Goal: Task Accomplishment & Management: Manage account settings

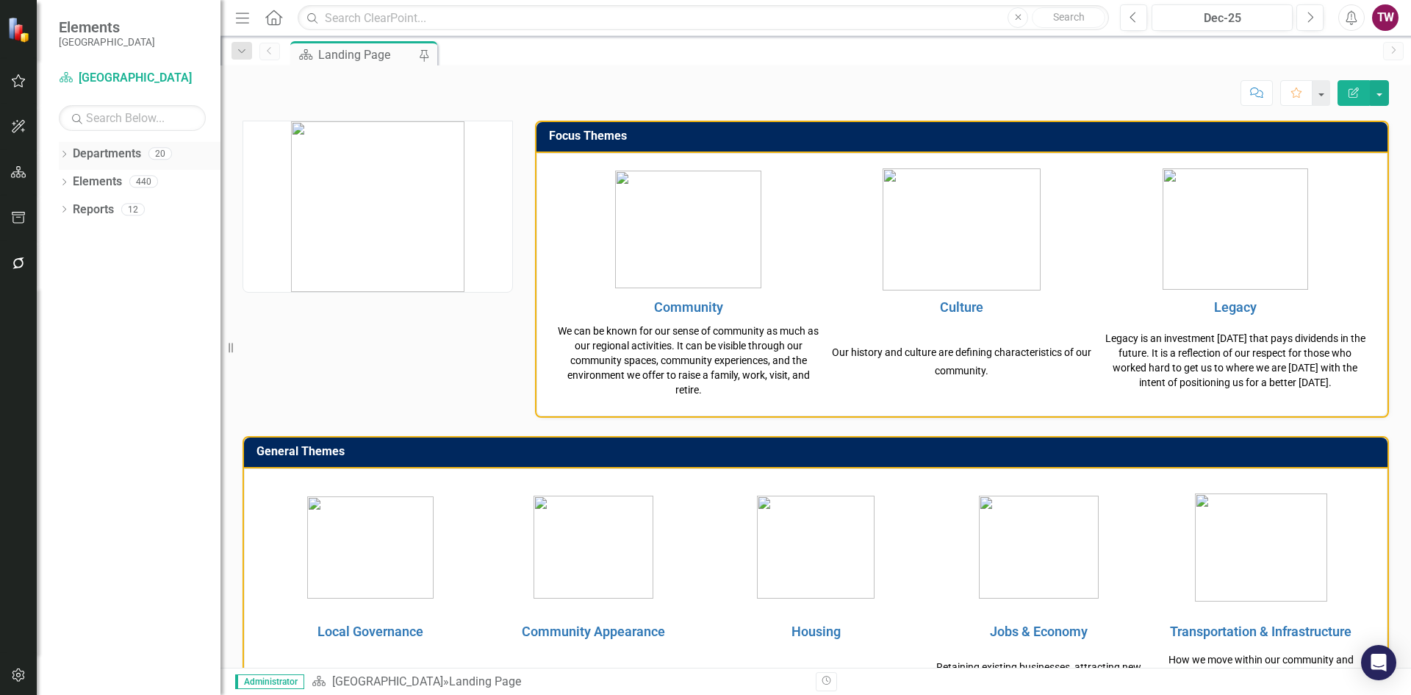
click at [68, 154] on icon "Dropdown" at bounding box center [64, 155] width 10 height 8
click at [77, 176] on icon "Dropdown" at bounding box center [71, 180] width 11 height 9
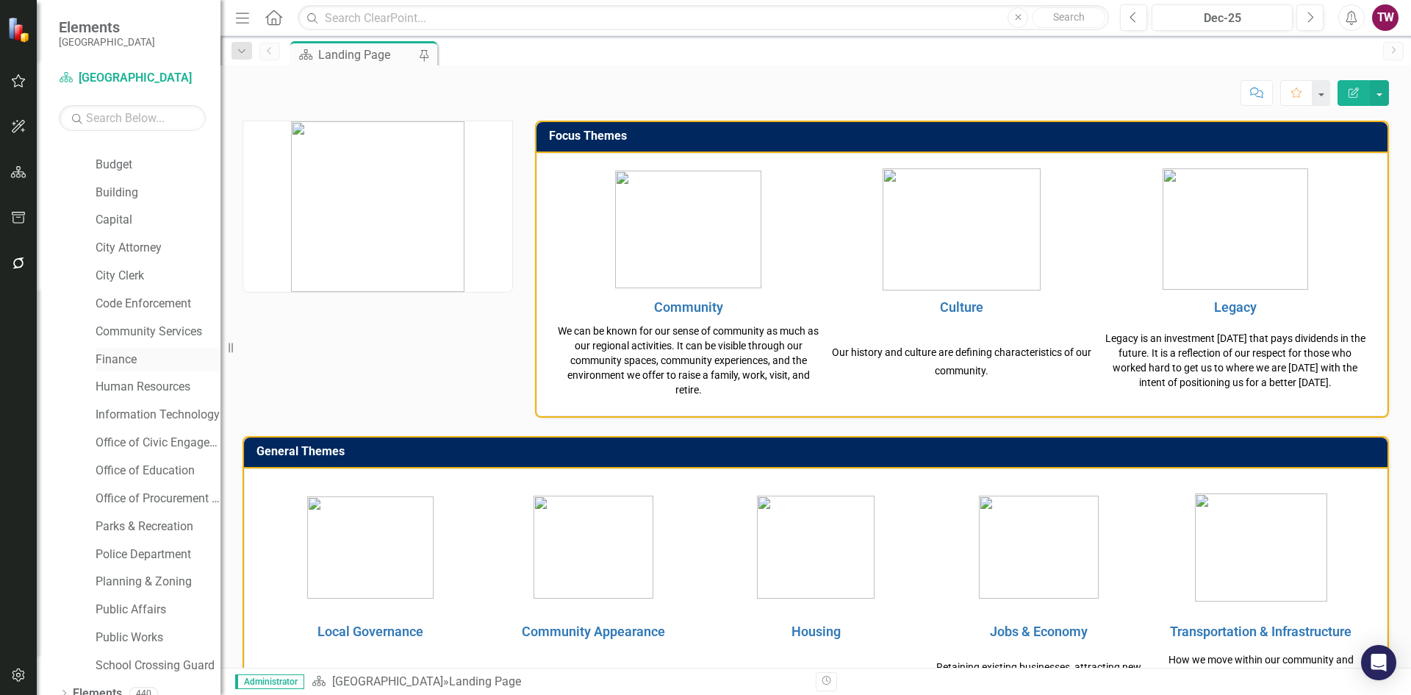
scroll to position [87, 0]
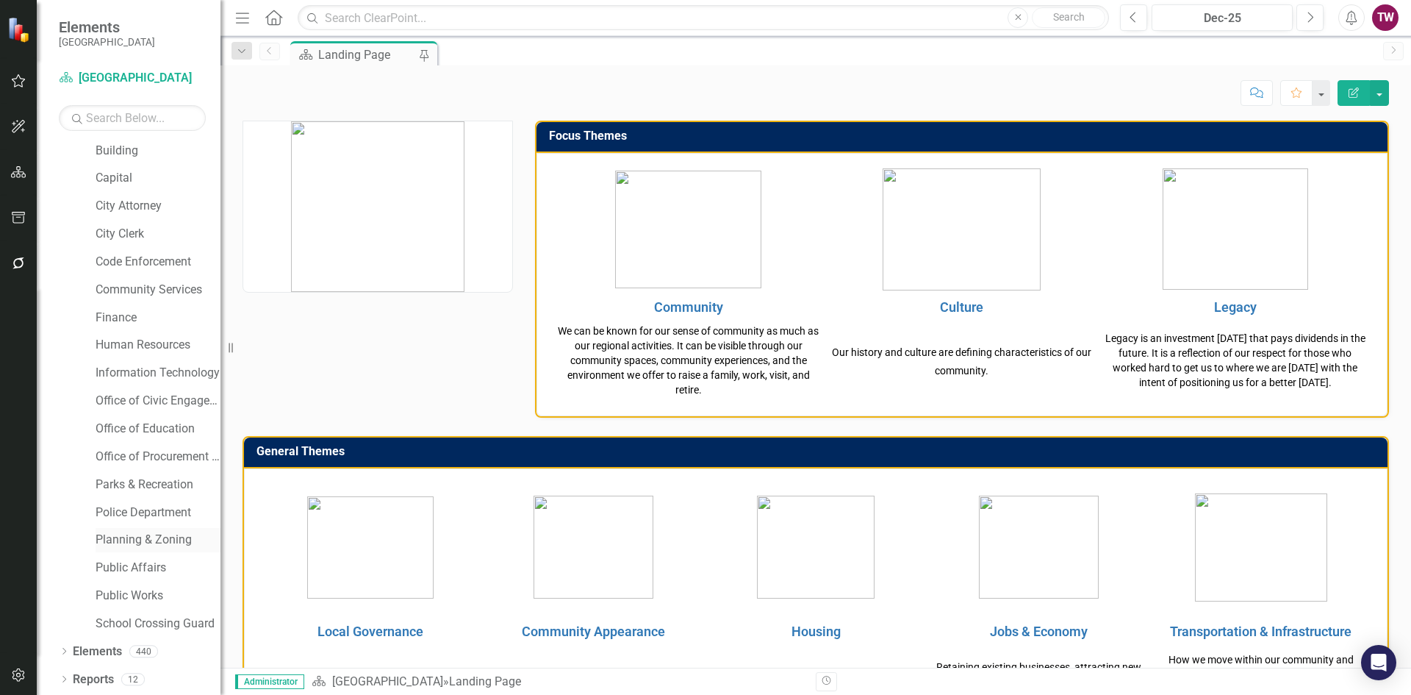
click at [139, 539] on link "Planning & Zoning" at bounding box center [158, 540] width 125 height 17
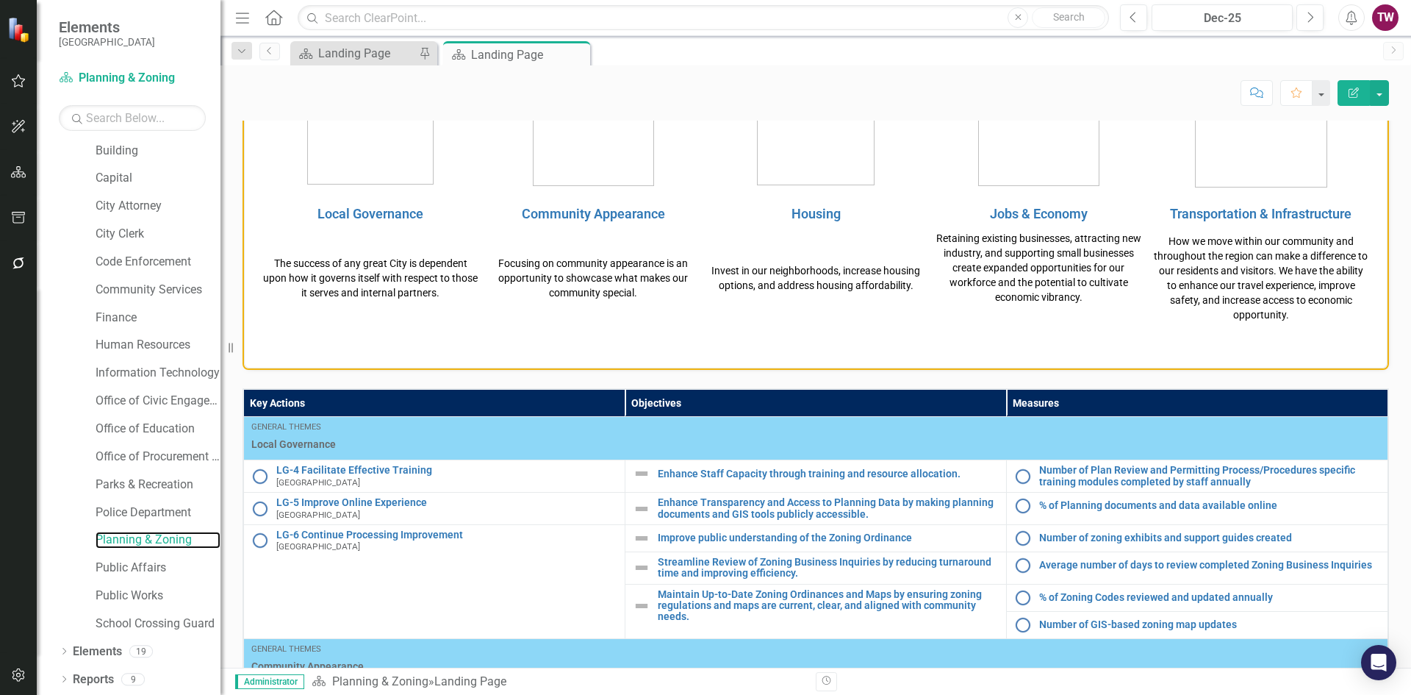
scroll to position [458, 0]
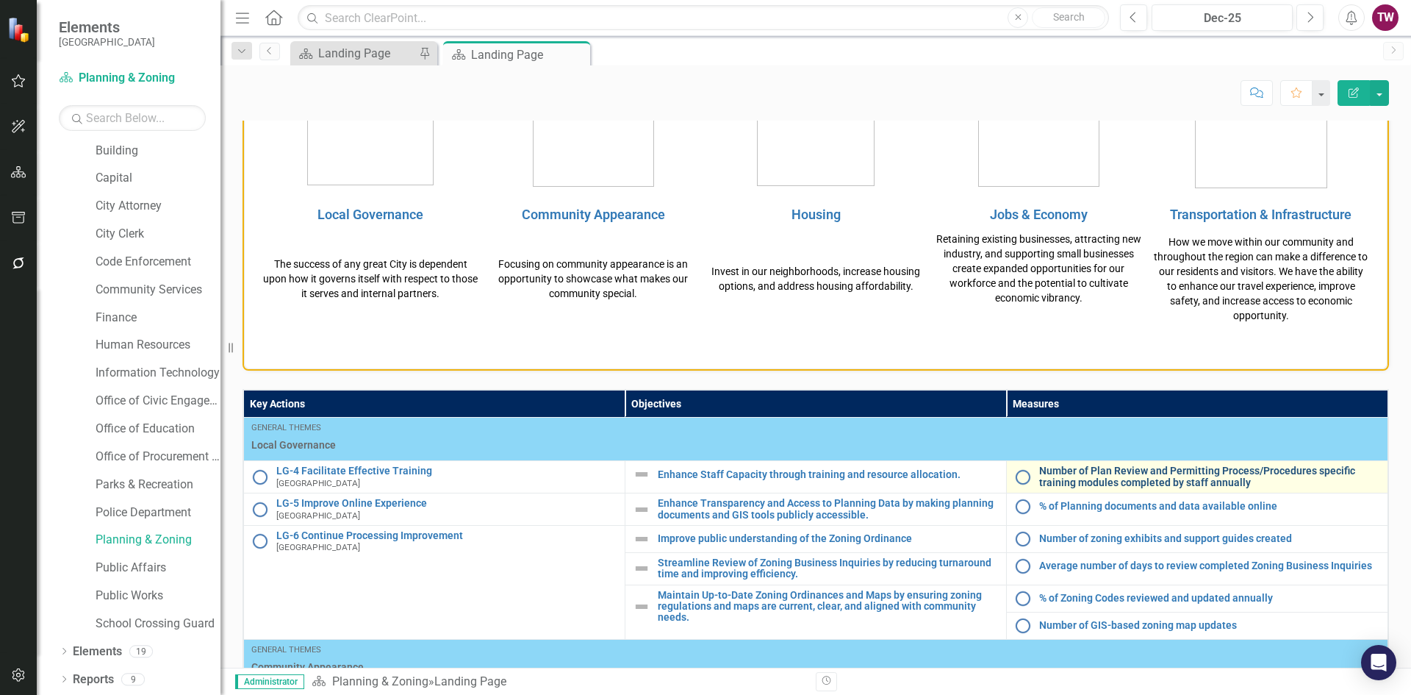
click at [1158, 480] on link "Number of Plan Review and Permitting Process/Procedures specific training modul…" at bounding box center [1210, 476] width 341 height 23
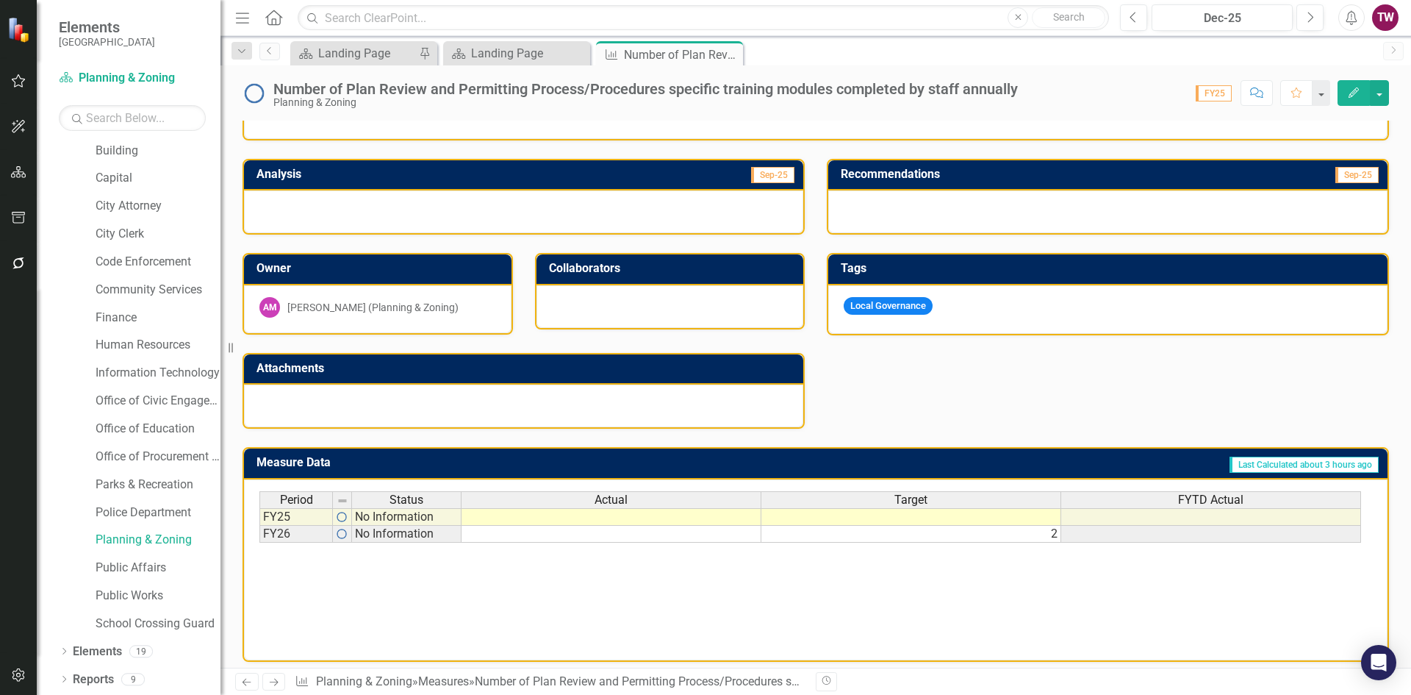
scroll to position [271, 0]
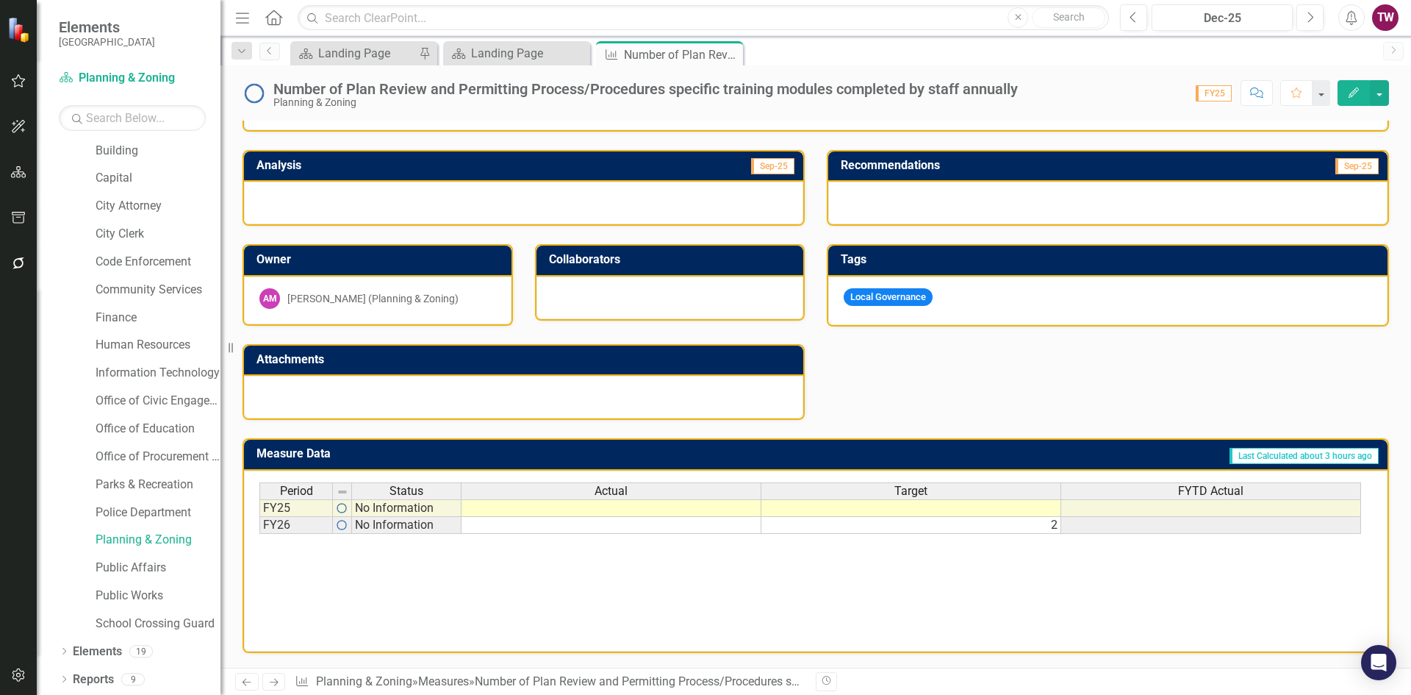
click at [338, 290] on div "AM [PERSON_NAME] (Planning & Zoning)" at bounding box center [378, 298] width 237 height 21
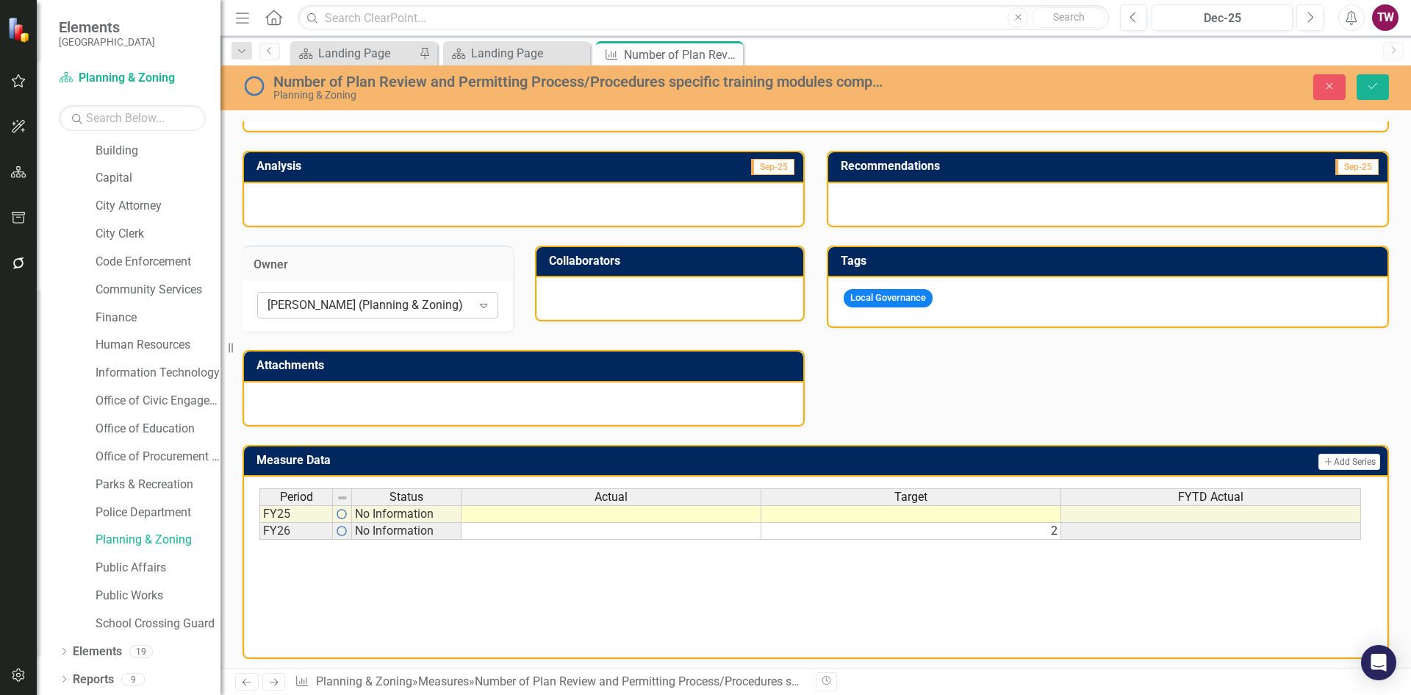
click at [477, 301] on icon "Expand" at bounding box center [483, 305] width 15 height 12
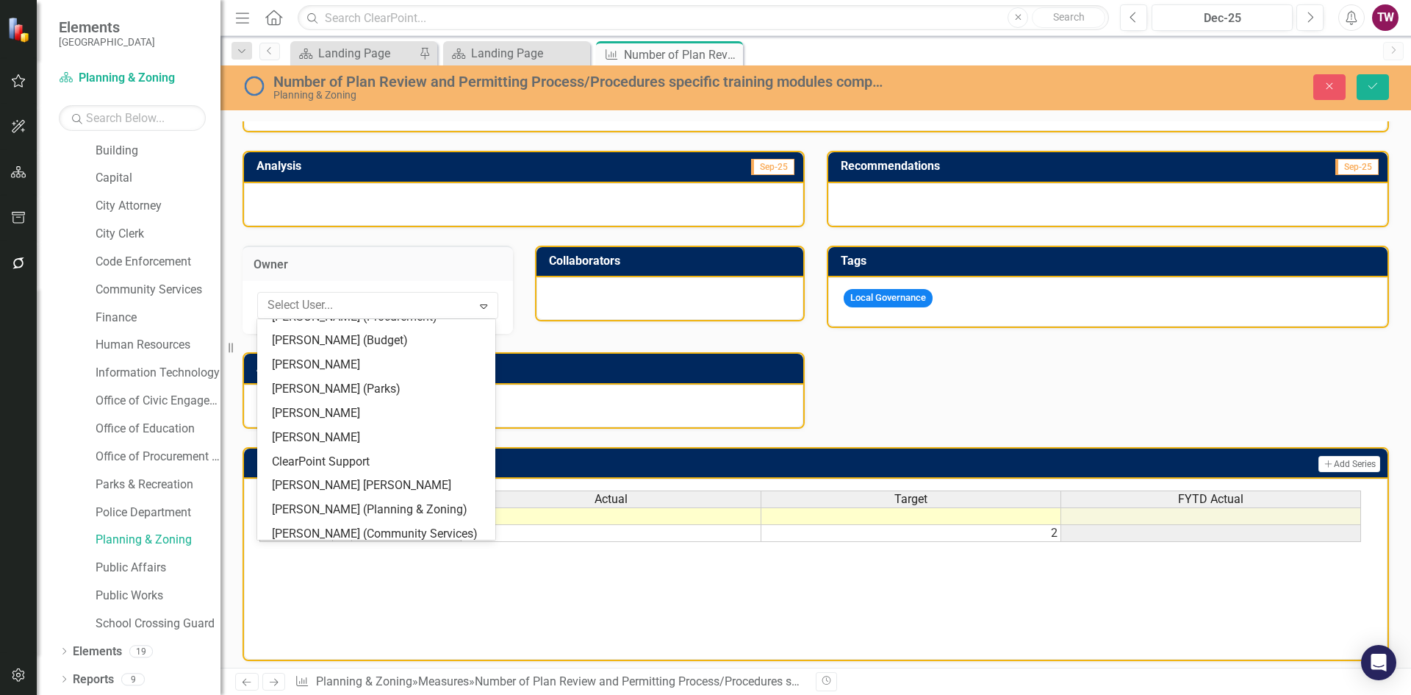
scroll to position [554, 0]
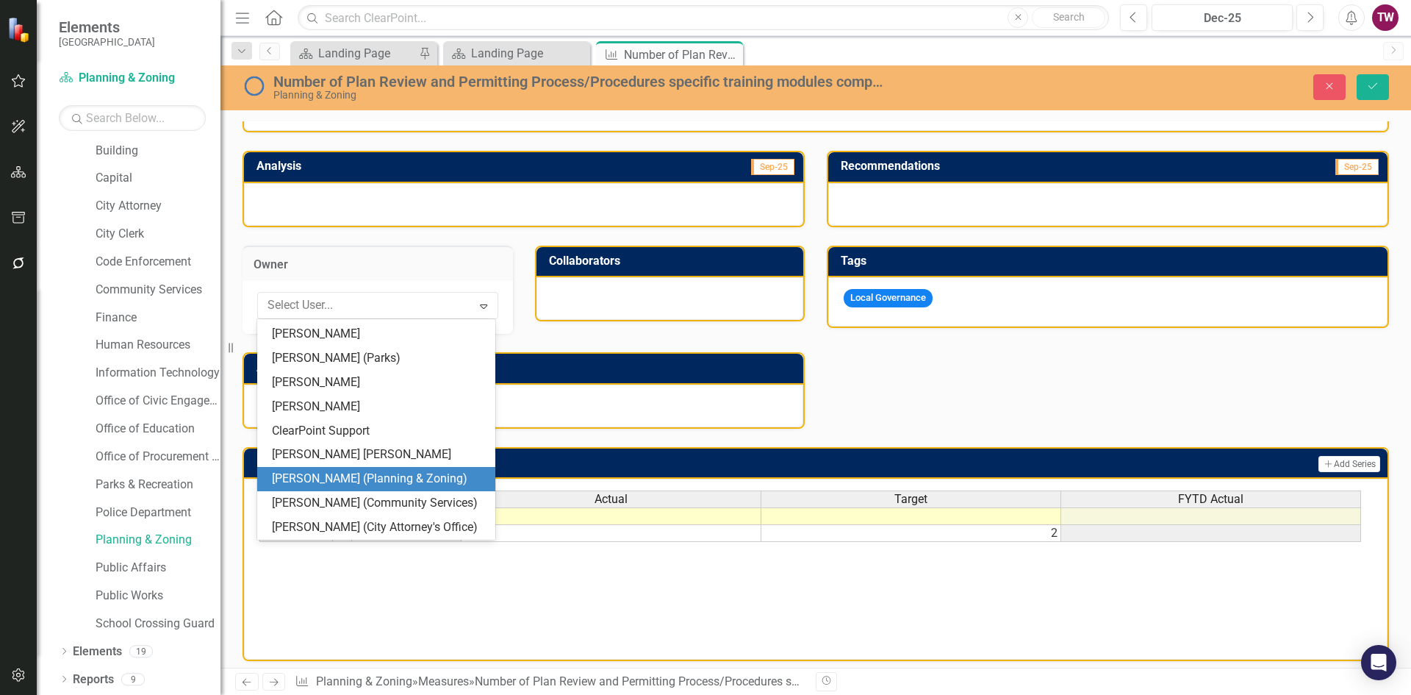
click at [419, 476] on div "[PERSON_NAME] (Planning & Zoning)" at bounding box center [379, 478] width 215 height 17
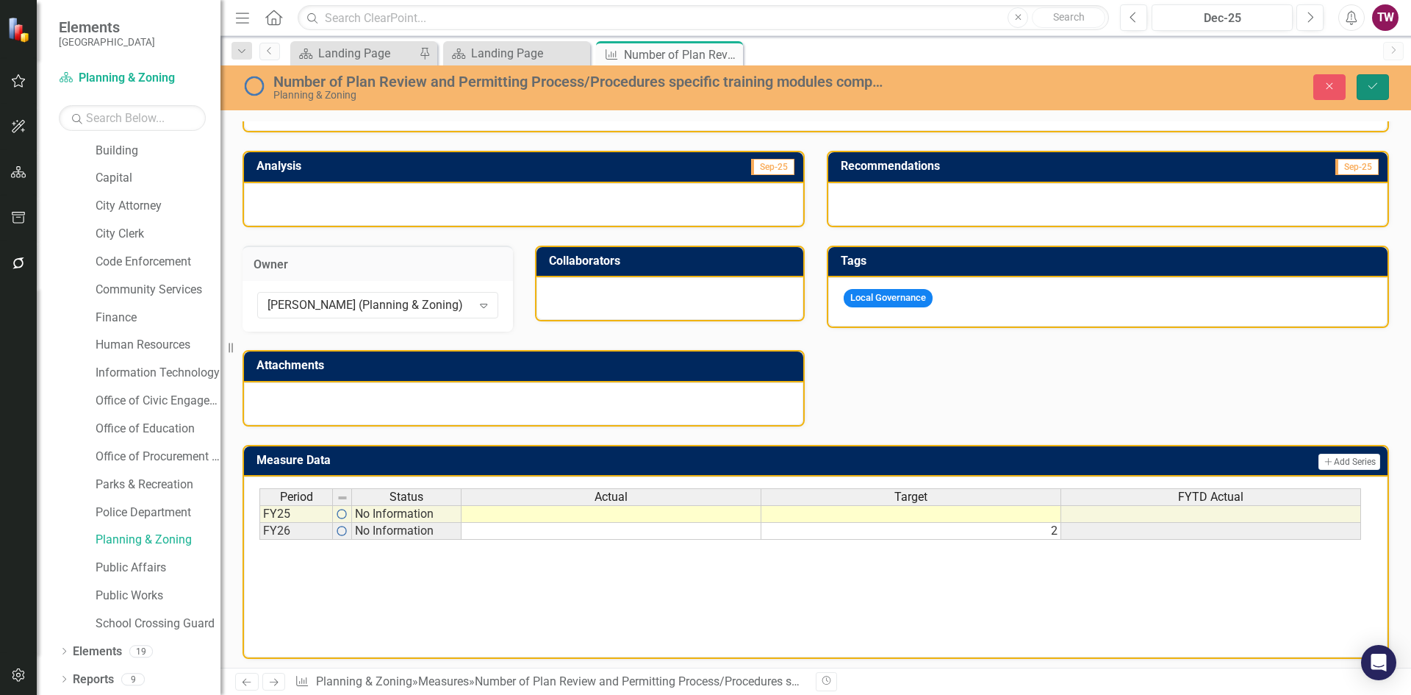
click at [1375, 84] on icon "Save" at bounding box center [1373, 86] width 13 height 10
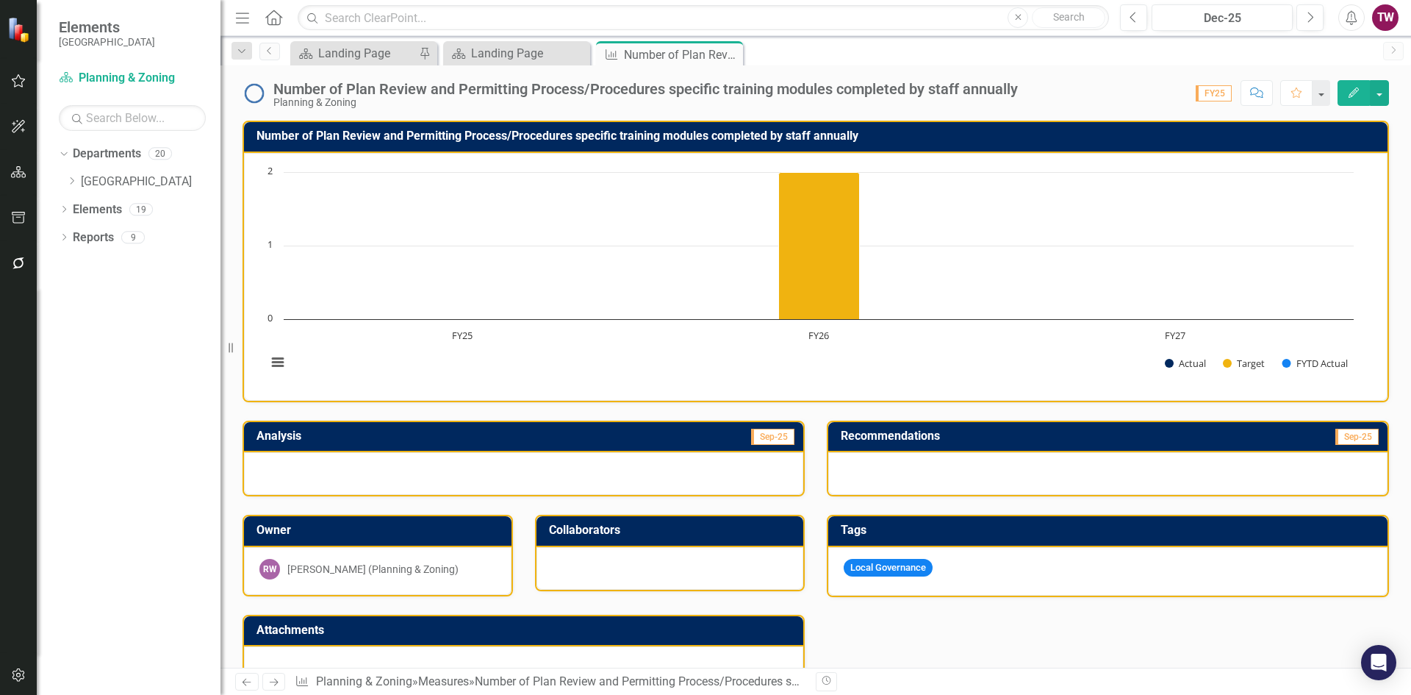
scroll to position [271, 0]
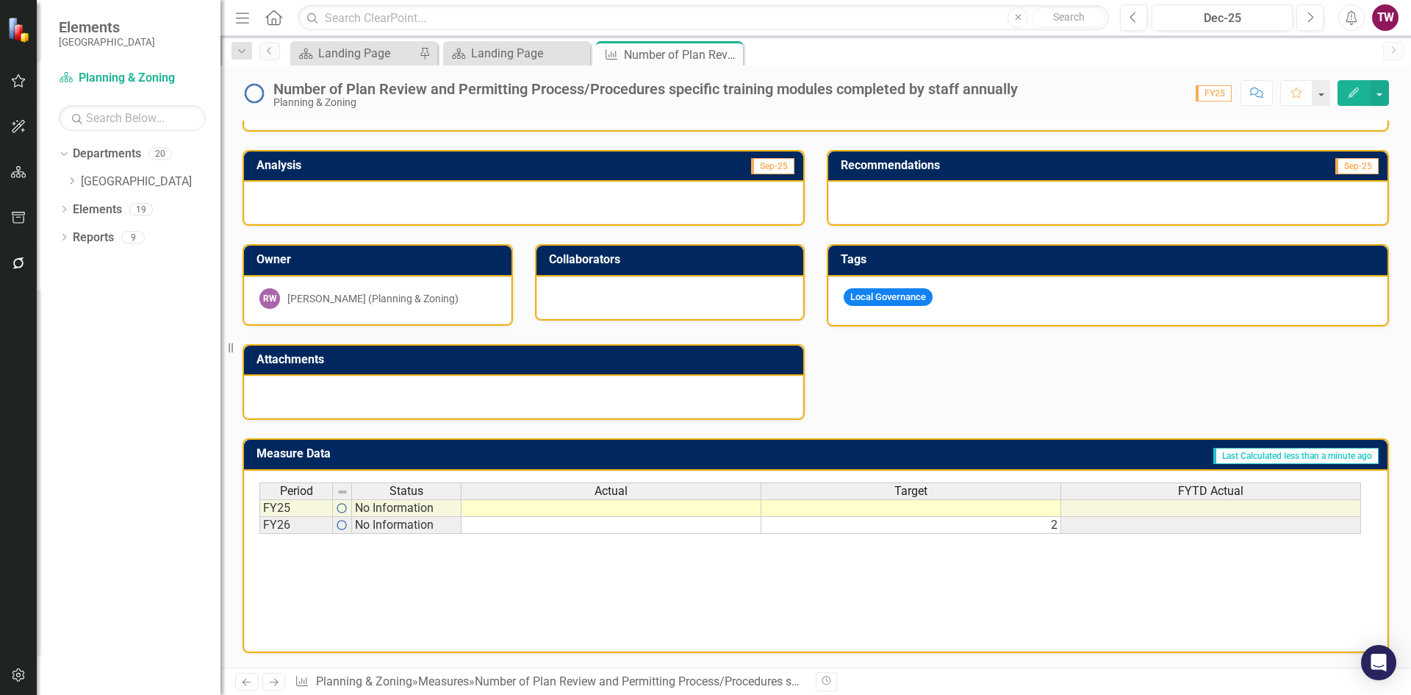
click at [280, 682] on icon "Next" at bounding box center [274, 682] width 12 height 10
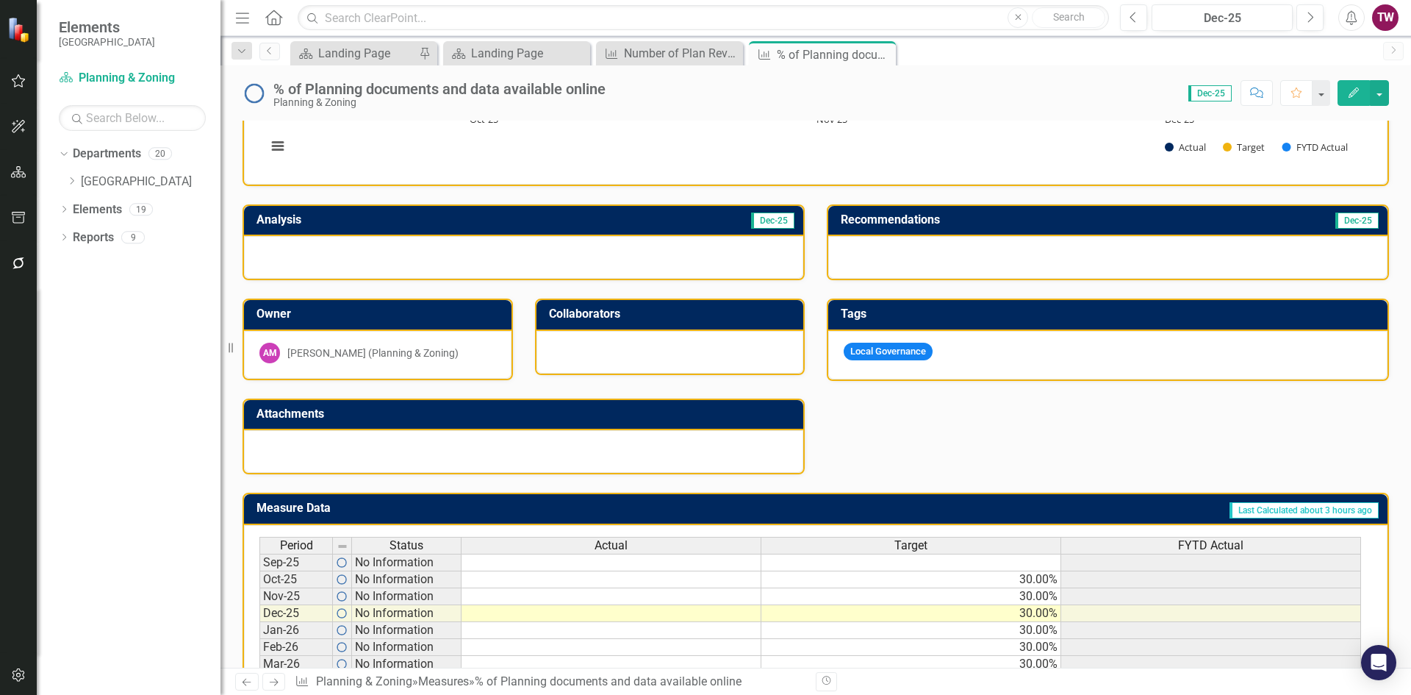
scroll to position [221, 0]
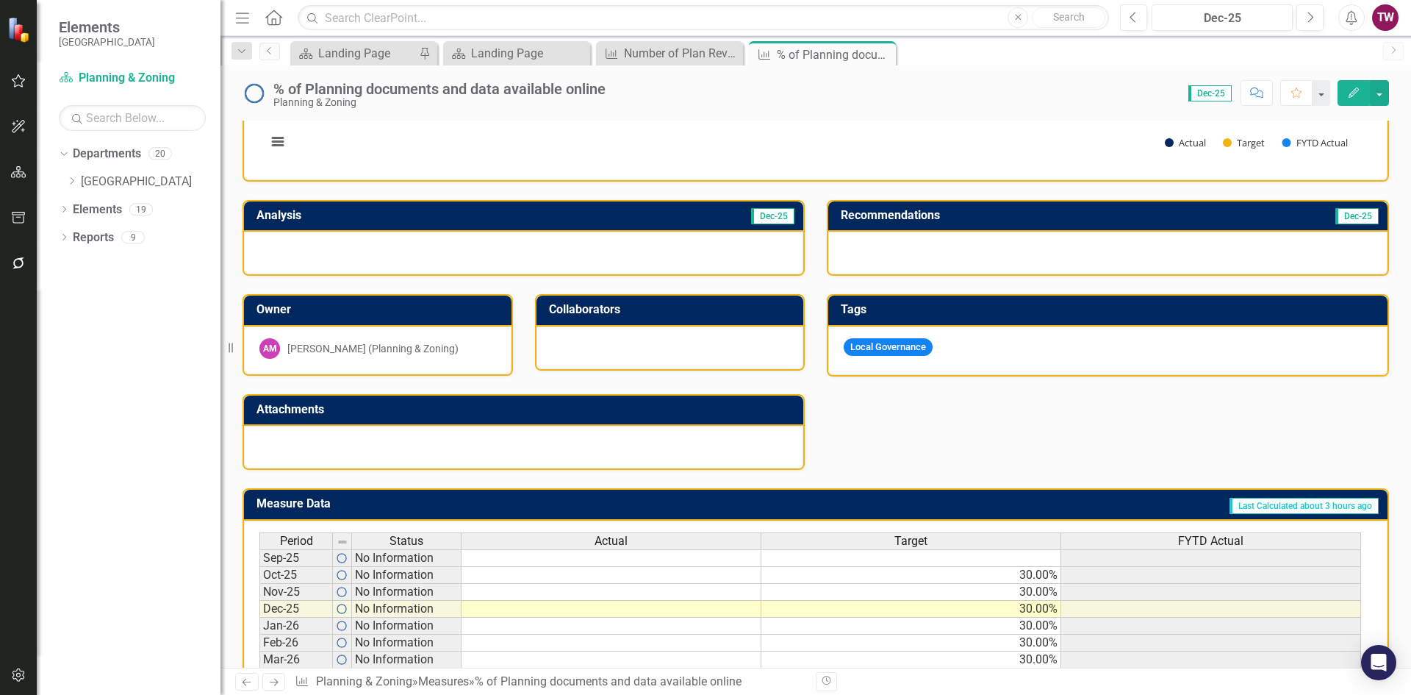
click at [440, 346] on div "[PERSON_NAME] (Planning & Zoning)" at bounding box center [372, 348] width 171 height 15
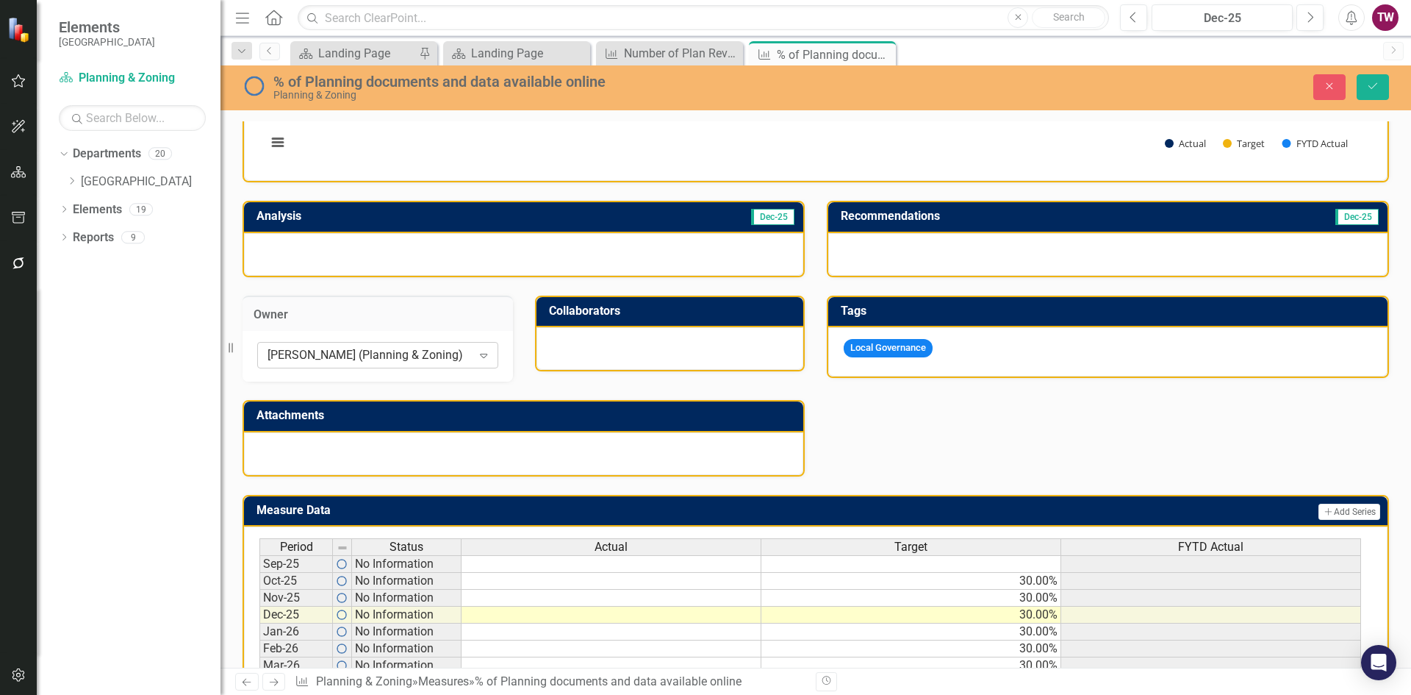
click at [484, 352] on icon "Expand" at bounding box center [483, 355] width 15 height 12
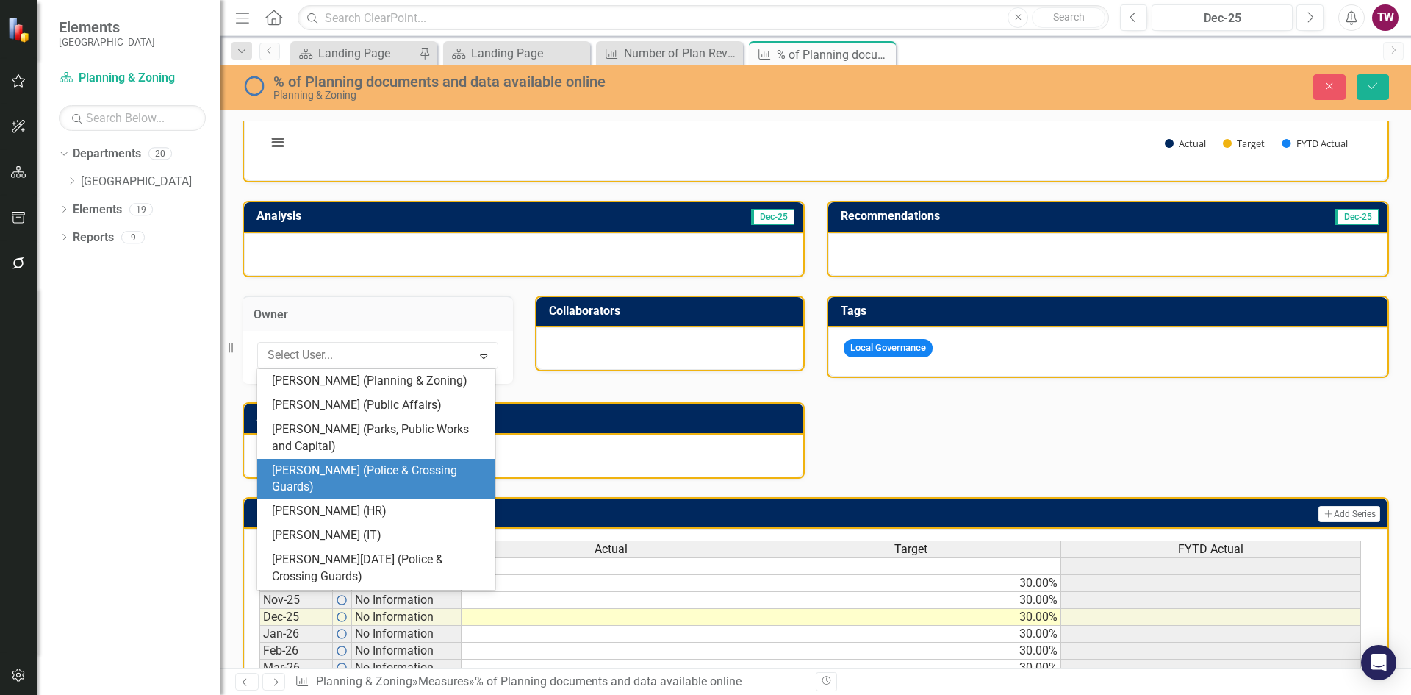
scroll to position [554, 0]
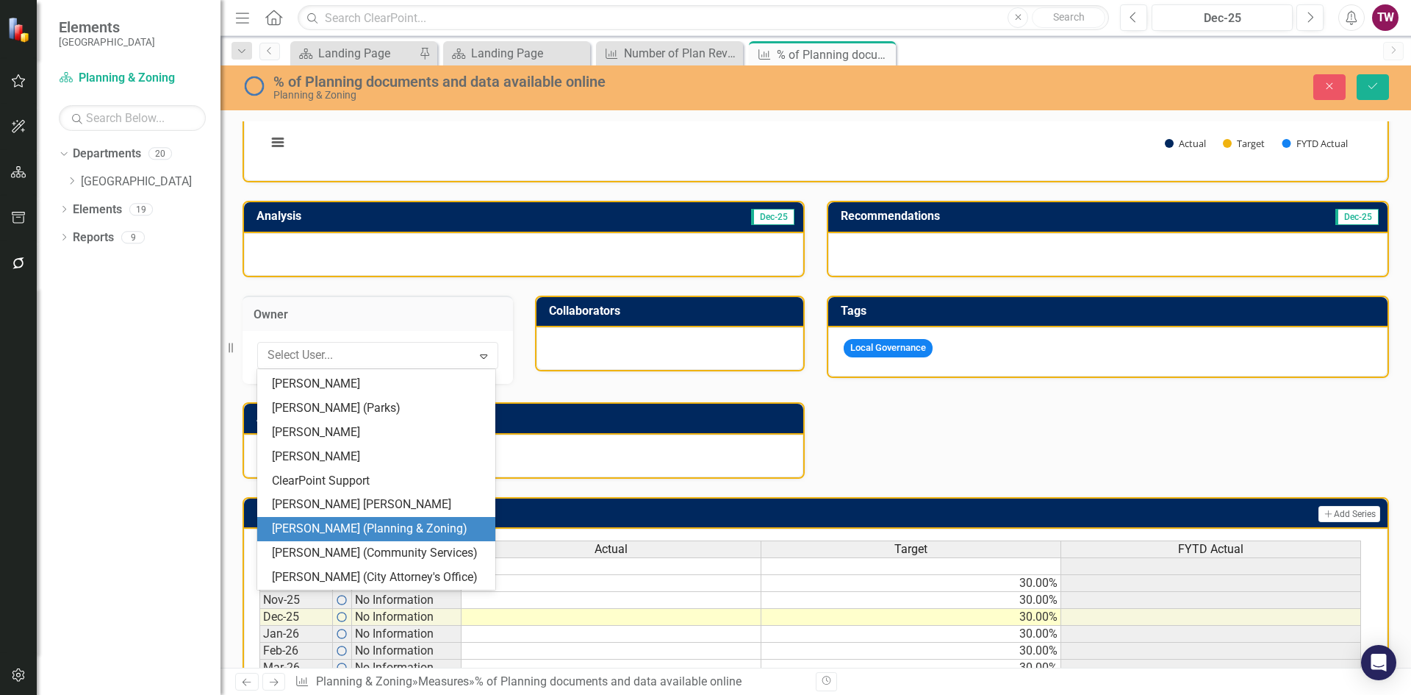
click at [386, 523] on div "[PERSON_NAME] (Planning & Zoning)" at bounding box center [379, 528] width 215 height 17
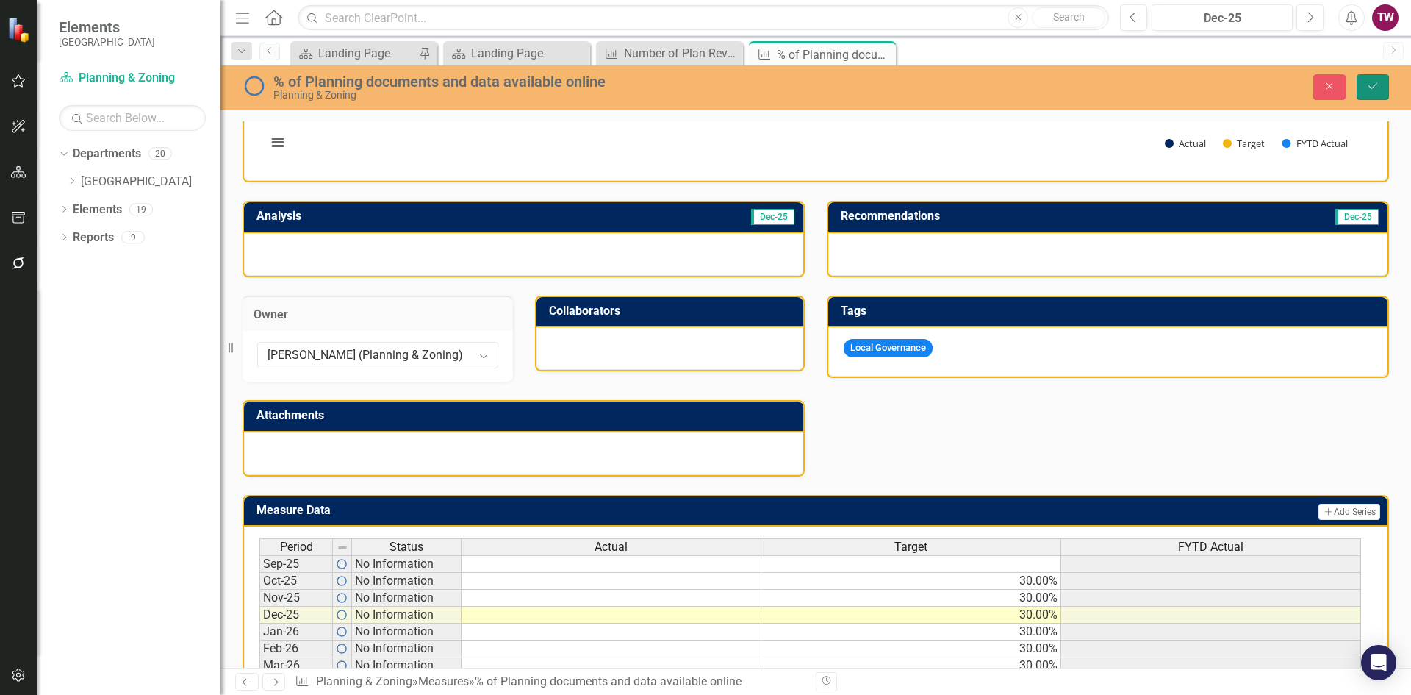
click at [1377, 85] on icon "Save" at bounding box center [1373, 86] width 13 height 10
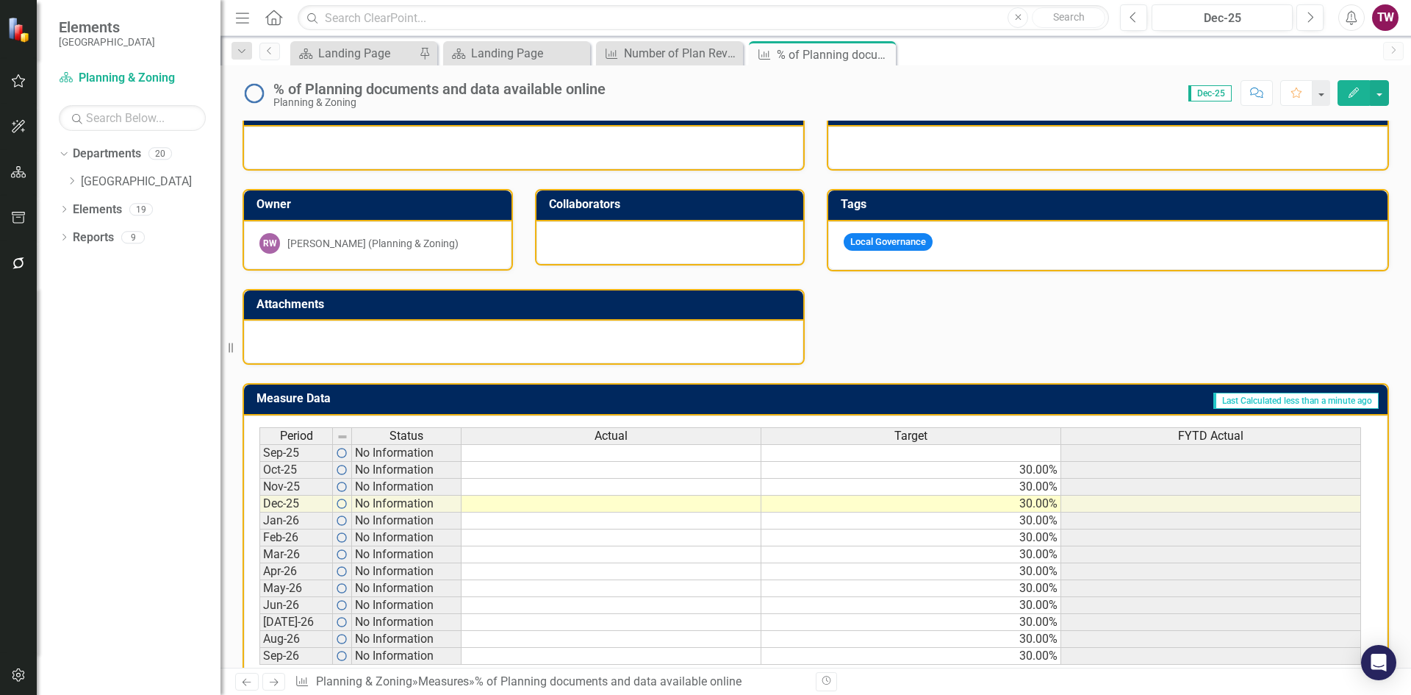
scroll to position [362, 0]
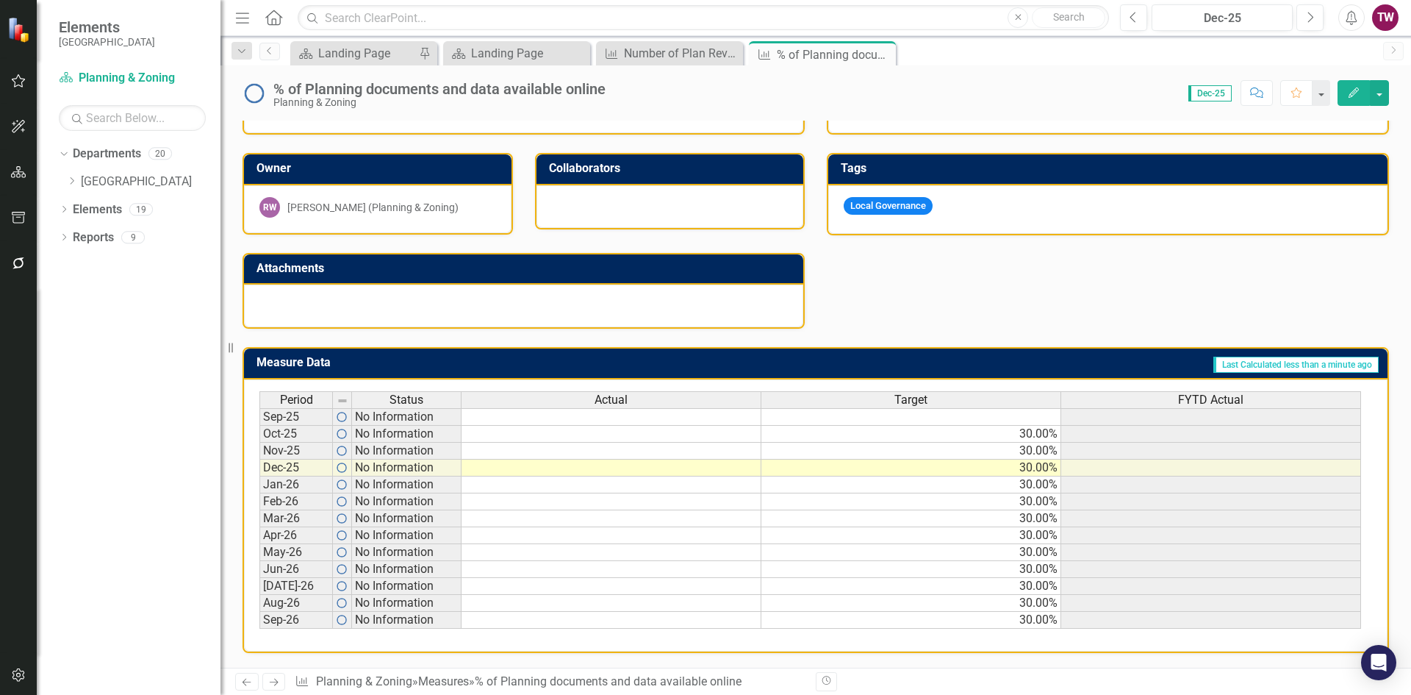
click at [271, 684] on icon "Next" at bounding box center [274, 682] width 12 height 10
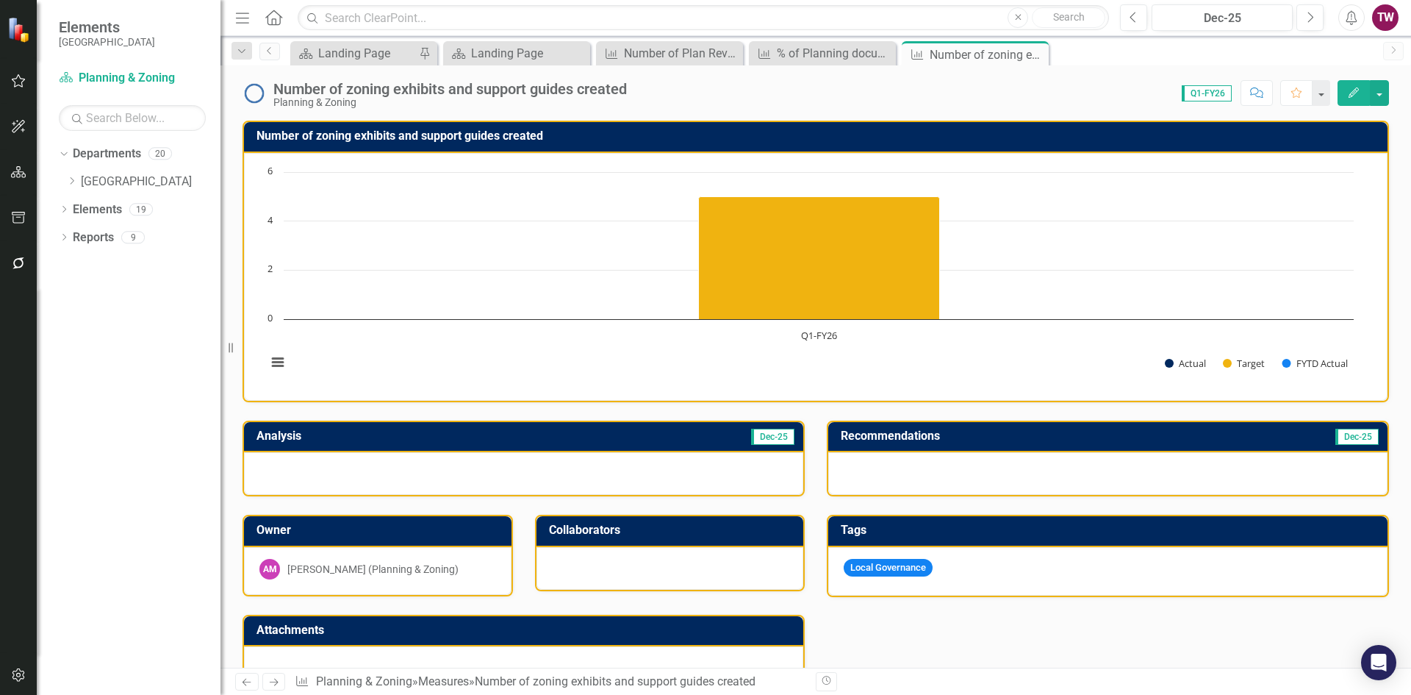
click at [382, 559] on div "AM [PERSON_NAME] (Planning & Zoning)" at bounding box center [378, 569] width 237 height 21
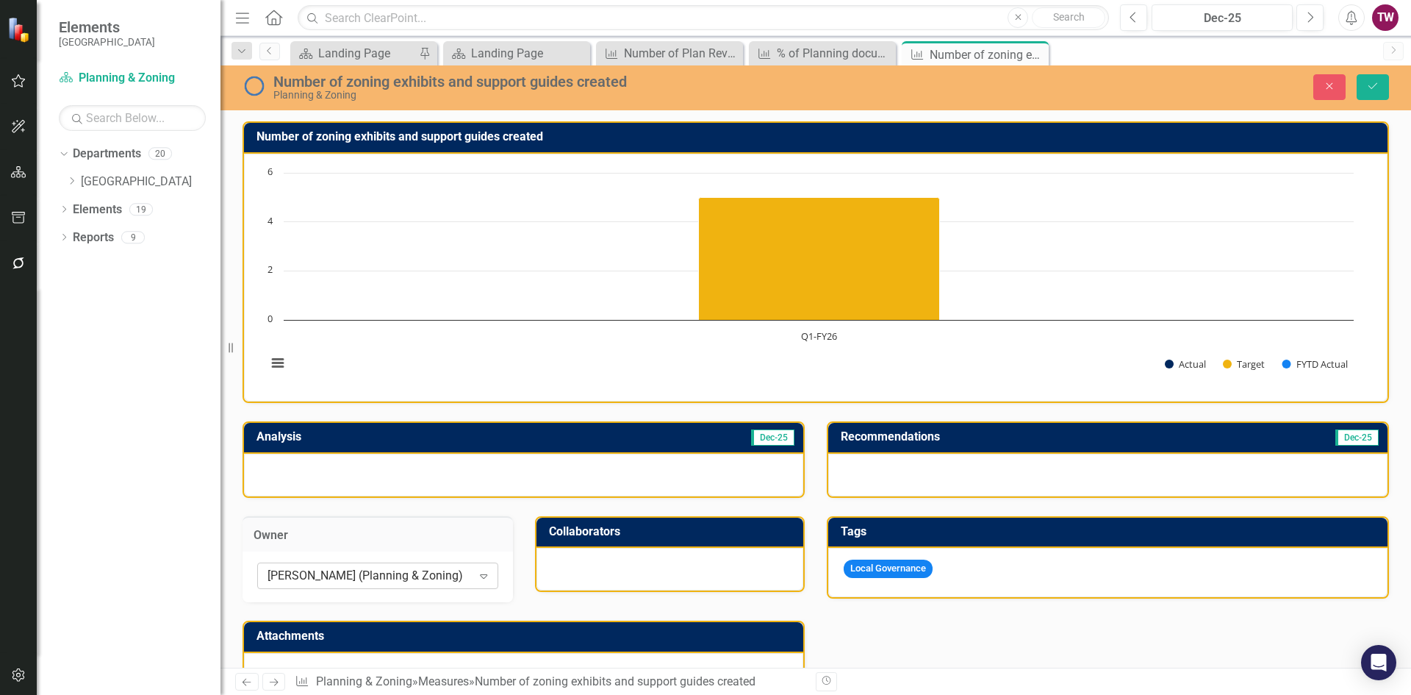
click at [480, 576] on icon at bounding box center [483, 576] width 7 height 4
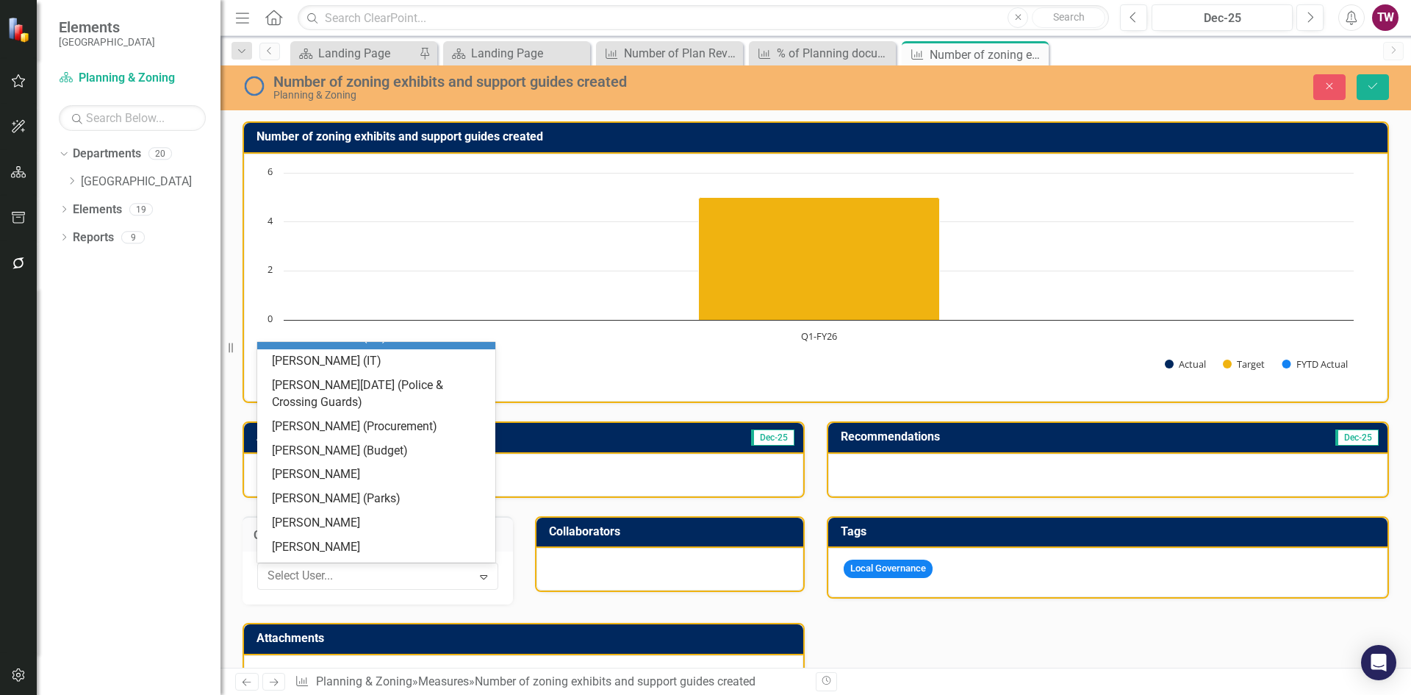
scroll to position [554, 0]
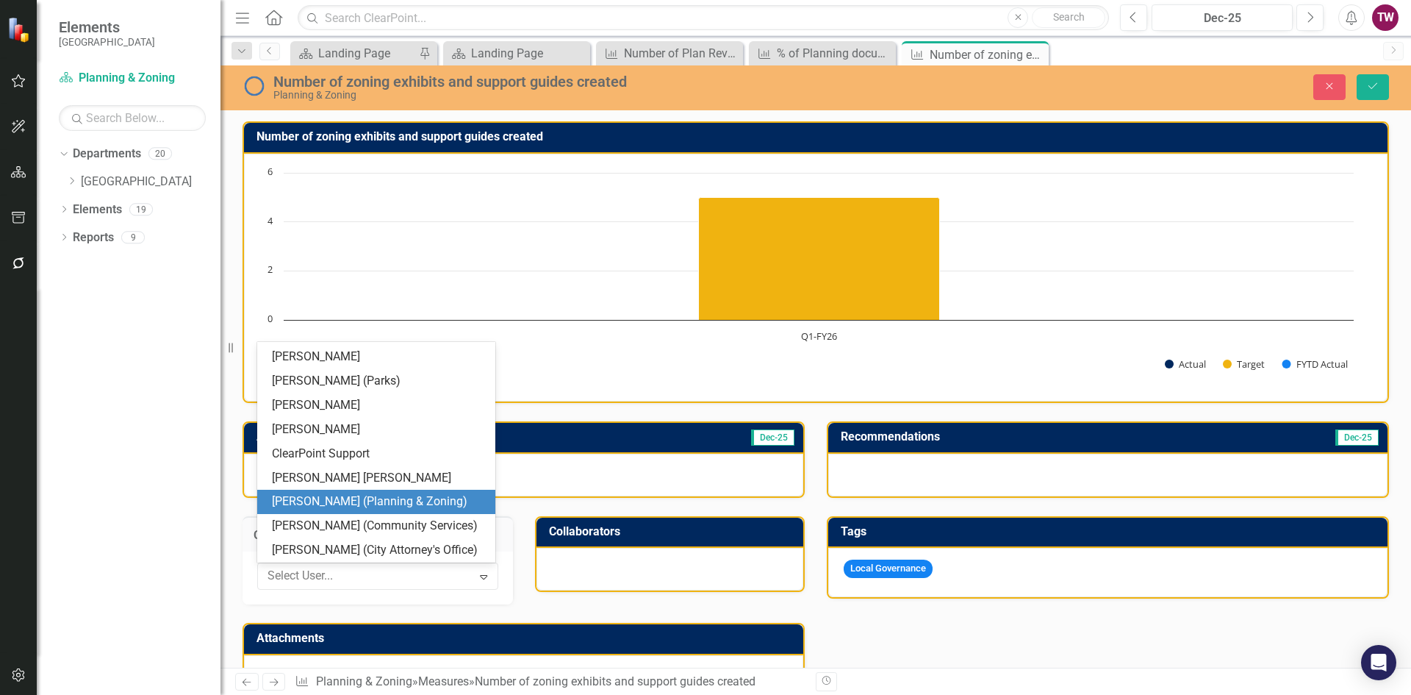
click at [412, 507] on div "[PERSON_NAME] (Planning & Zoning)" at bounding box center [379, 501] width 215 height 17
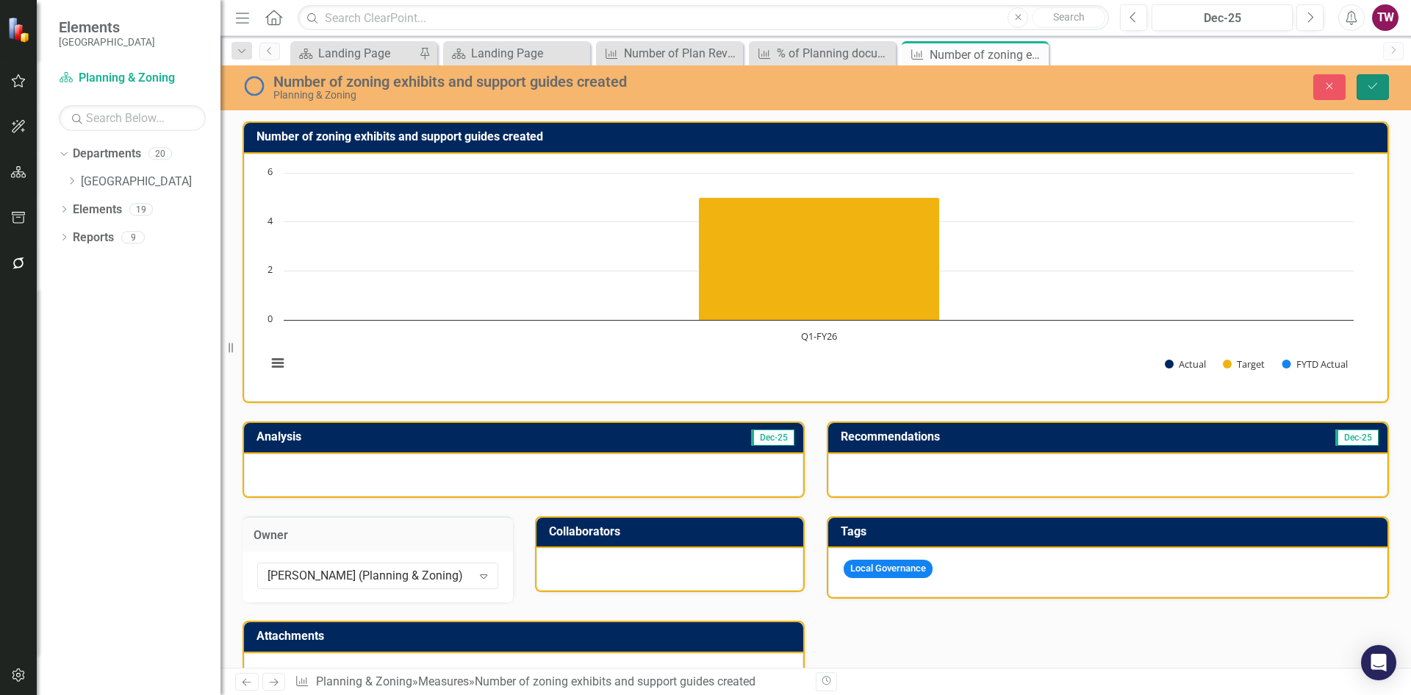
click at [1368, 89] on icon "Save" at bounding box center [1373, 86] width 13 height 10
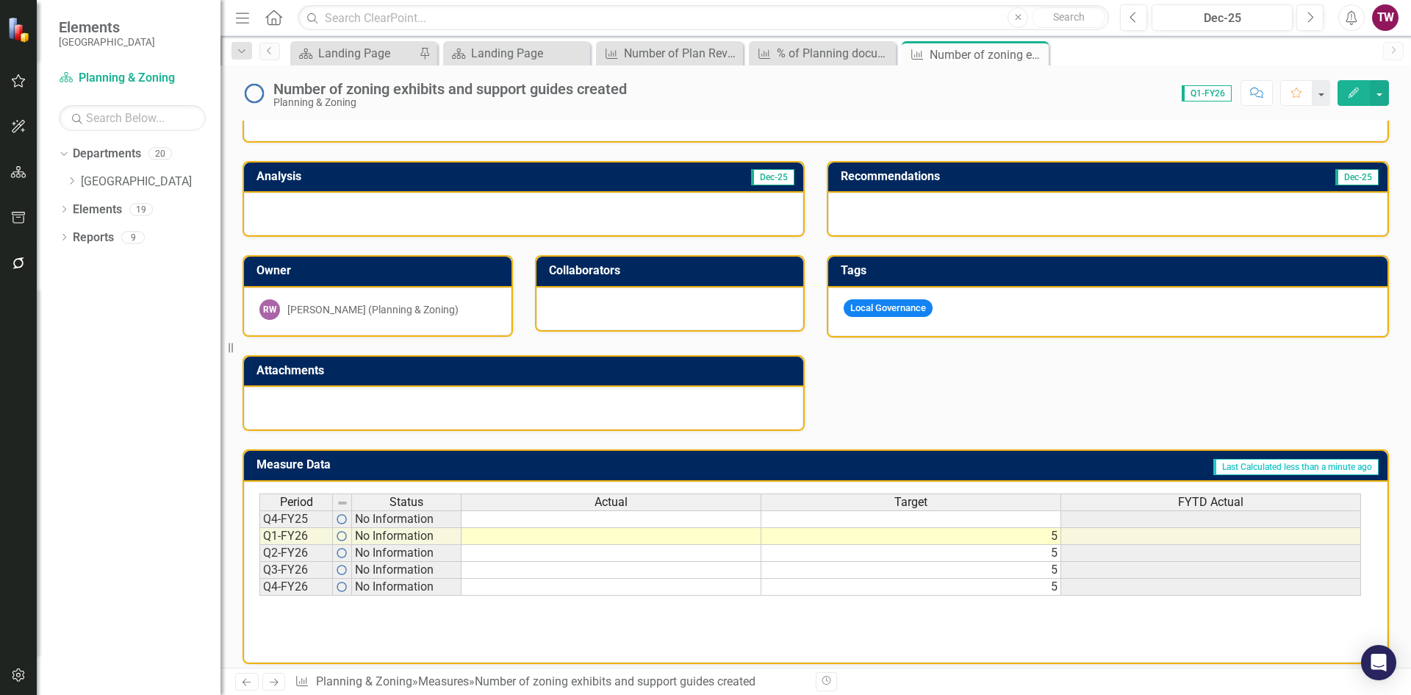
scroll to position [271, 0]
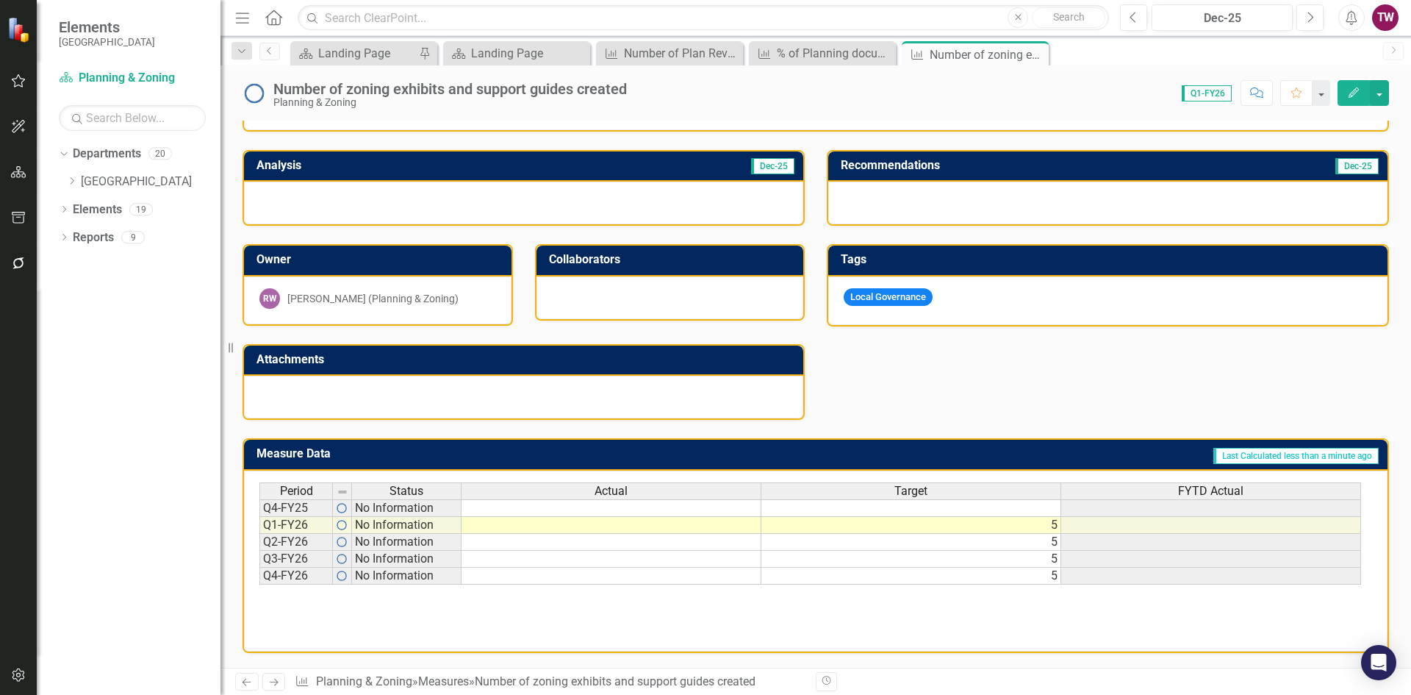
click at [274, 682] on icon at bounding box center [274, 682] width 9 height 7
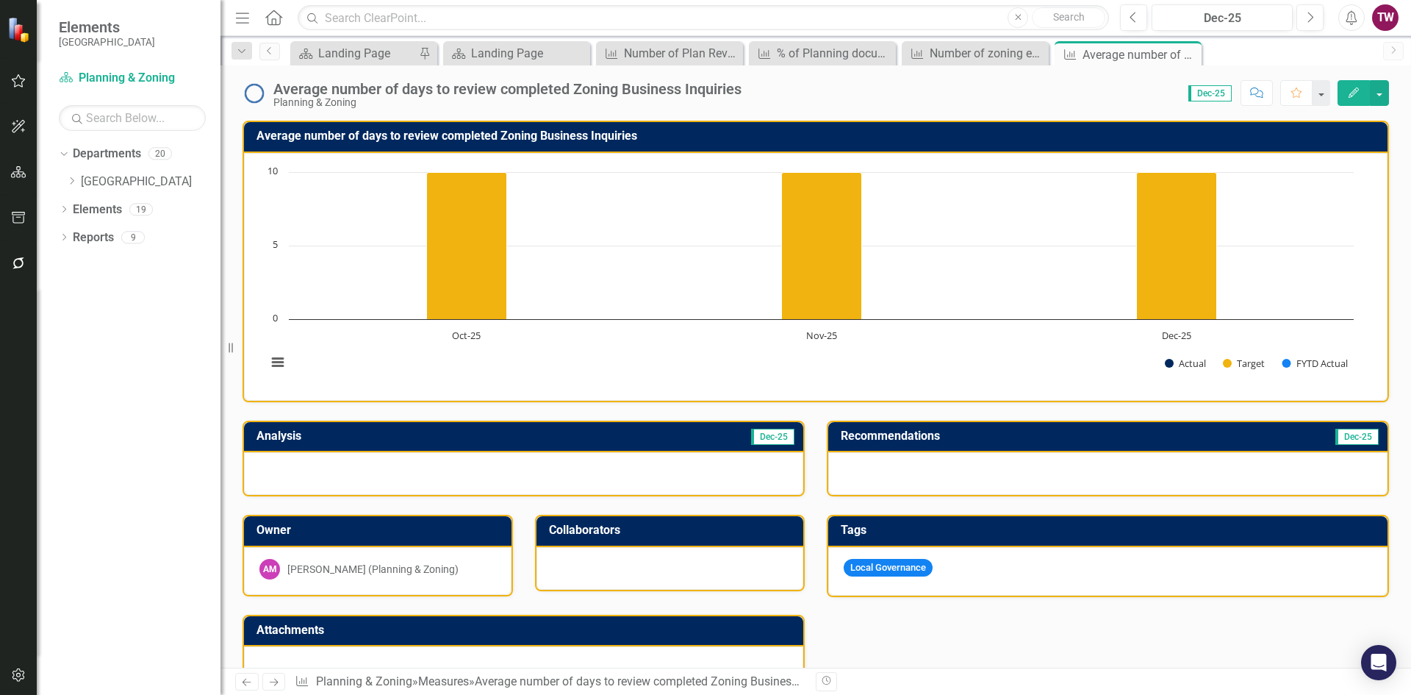
click at [391, 562] on div "[PERSON_NAME] (Planning & Zoning)" at bounding box center [372, 569] width 171 height 15
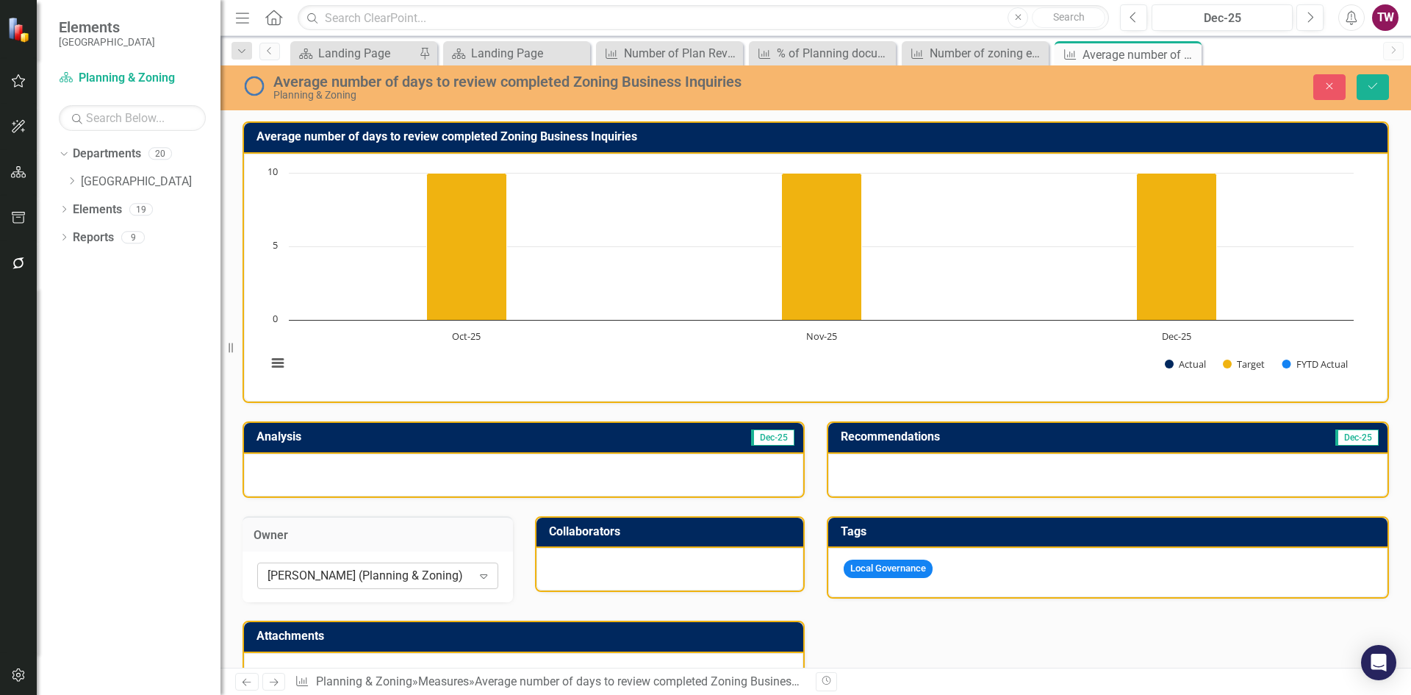
click at [476, 576] on icon "Expand" at bounding box center [483, 576] width 15 height 12
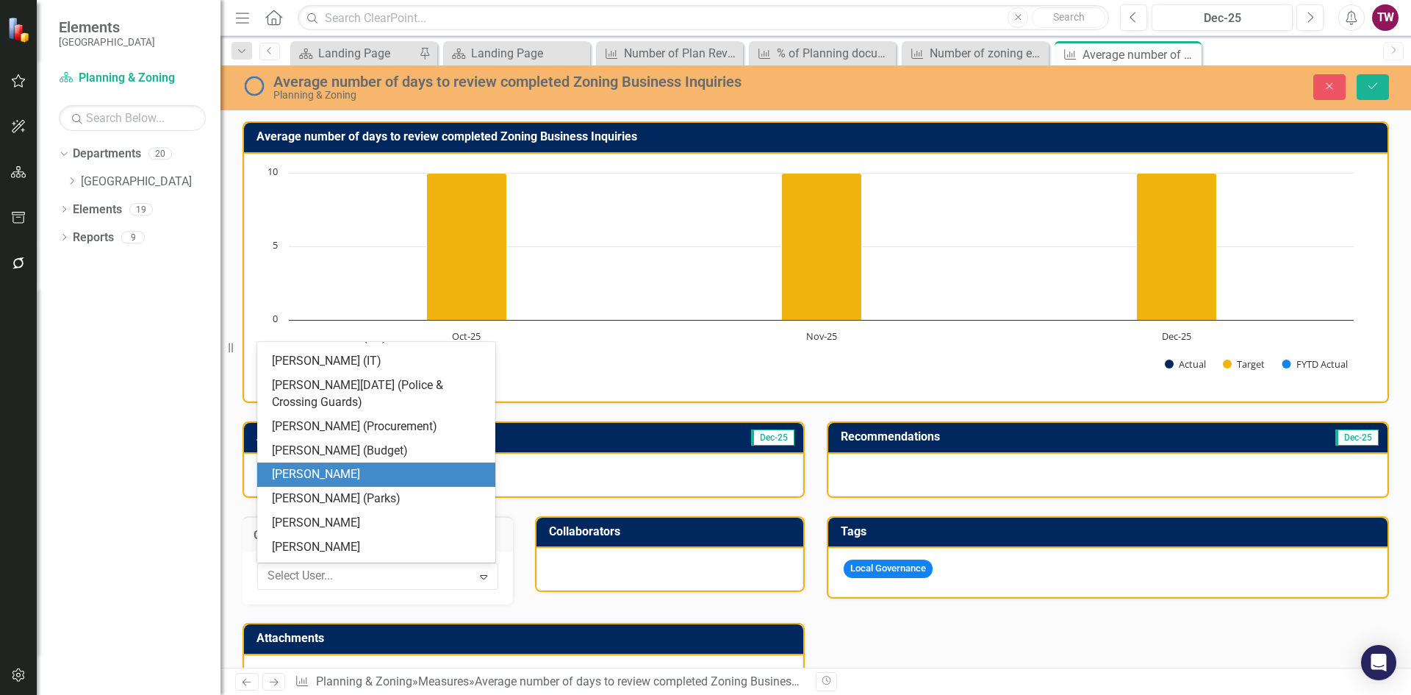
scroll to position [554, 0]
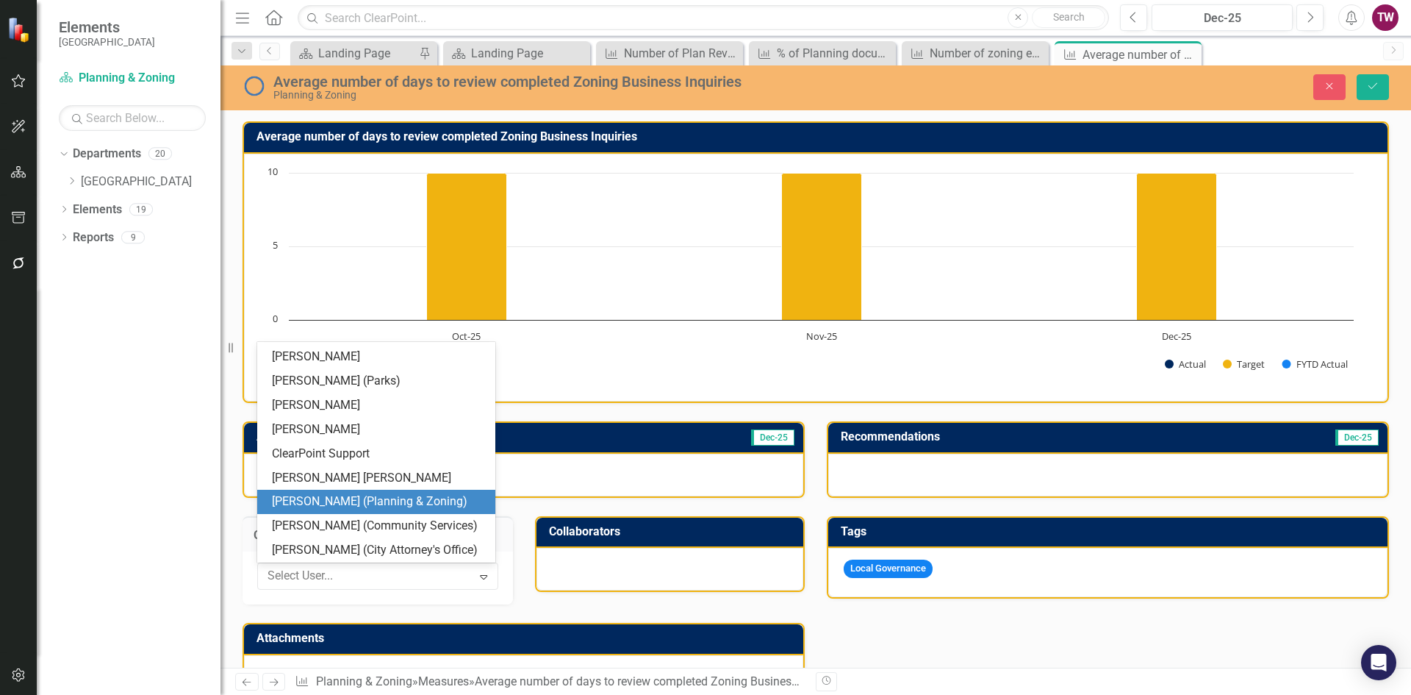
click at [399, 495] on div "[PERSON_NAME] (Planning & Zoning)" at bounding box center [379, 501] width 215 height 17
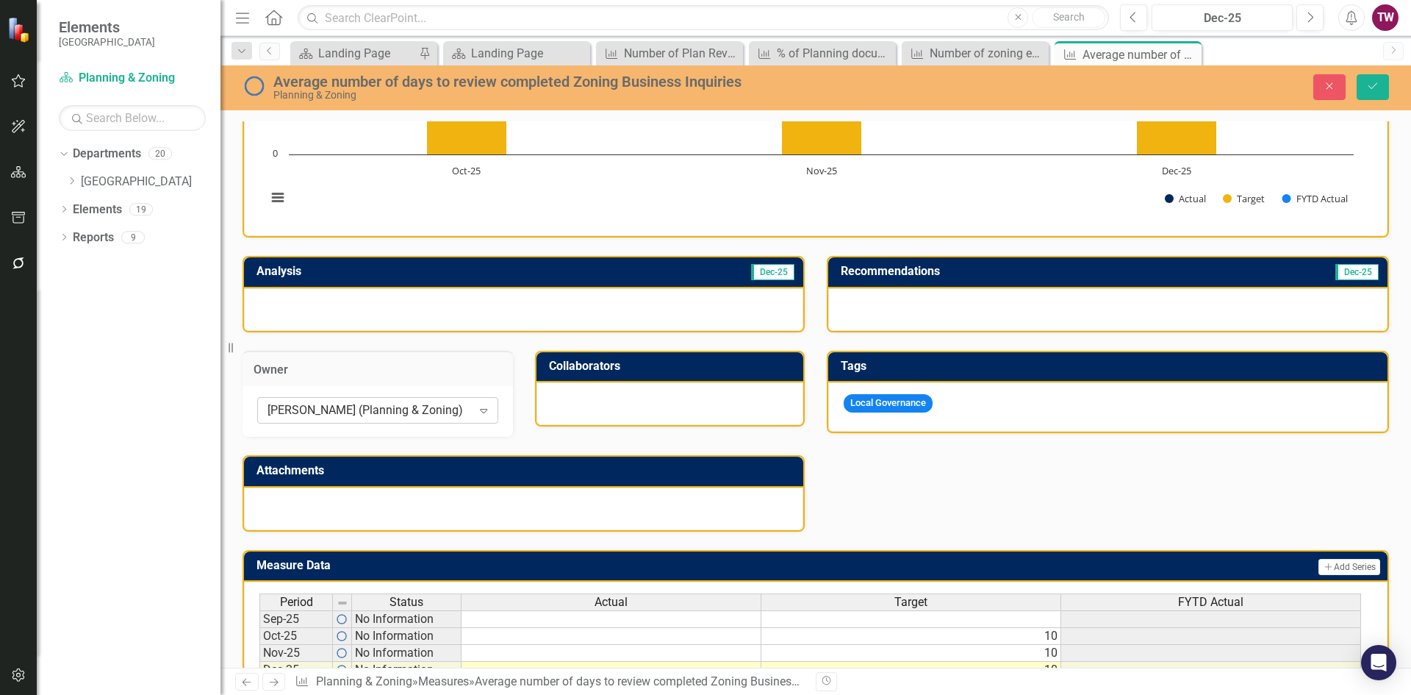
scroll to position [221, 0]
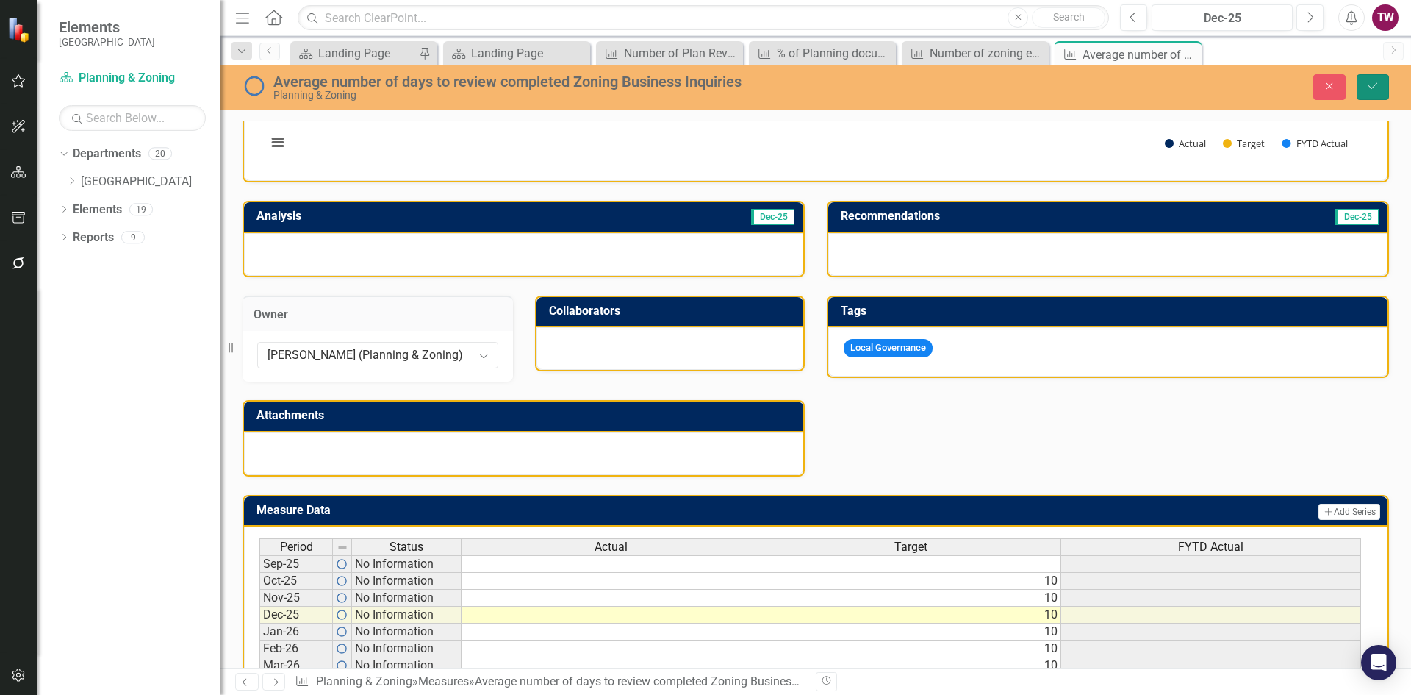
click at [1377, 79] on button "Save" at bounding box center [1373, 87] width 32 height 26
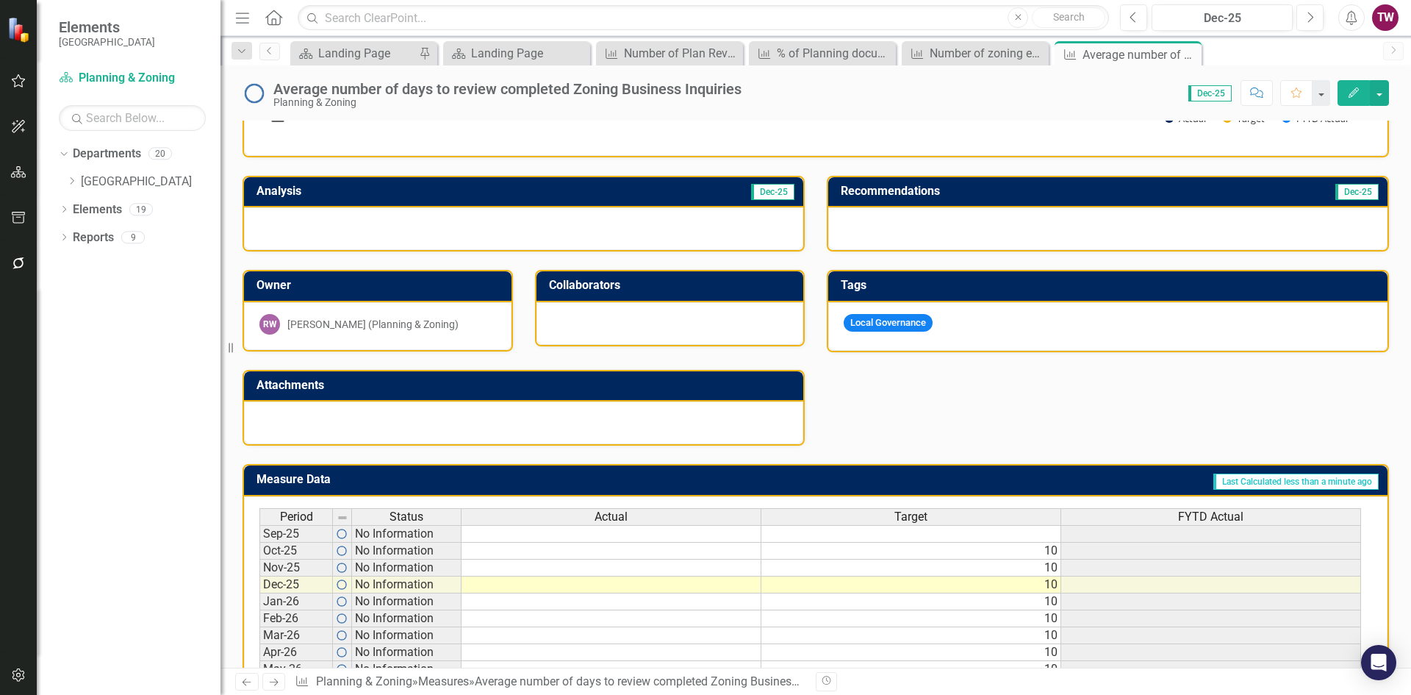
scroll to position [362, 0]
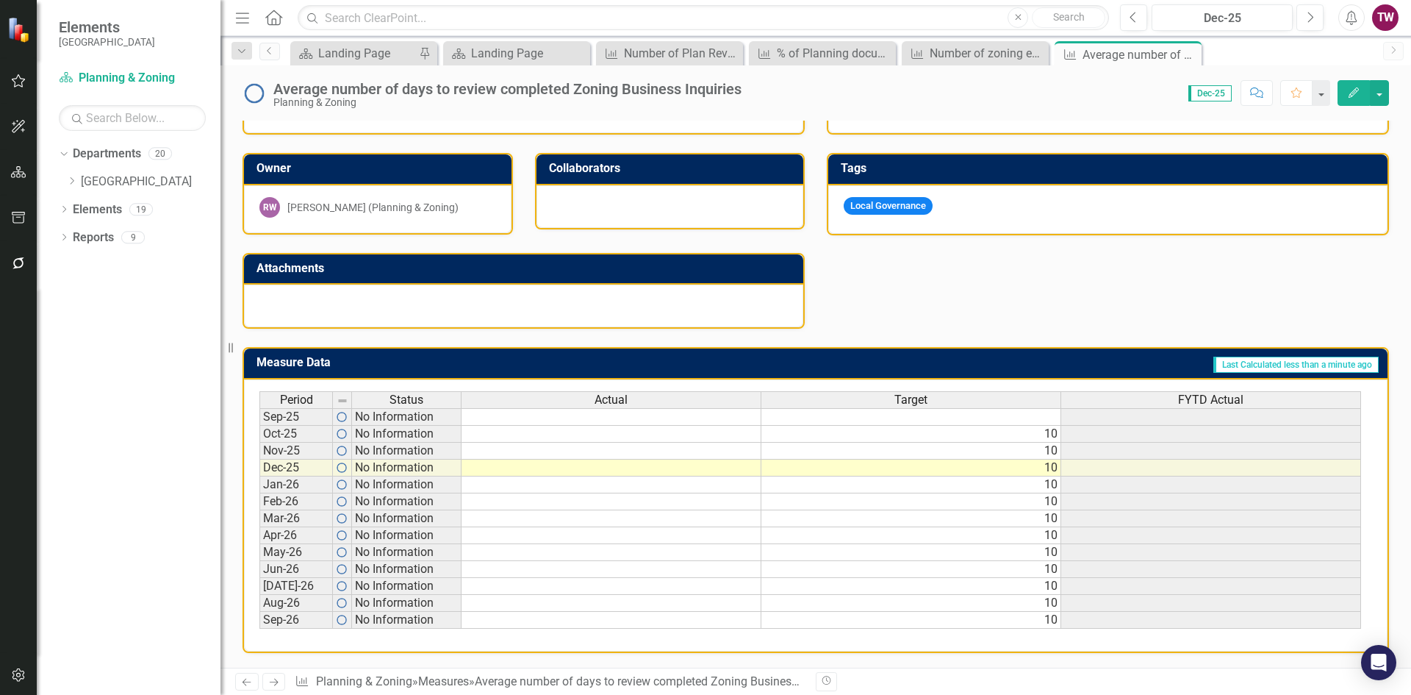
click at [274, 679] on icon "Next" at bounding box center [274, 682] width 12 height 10
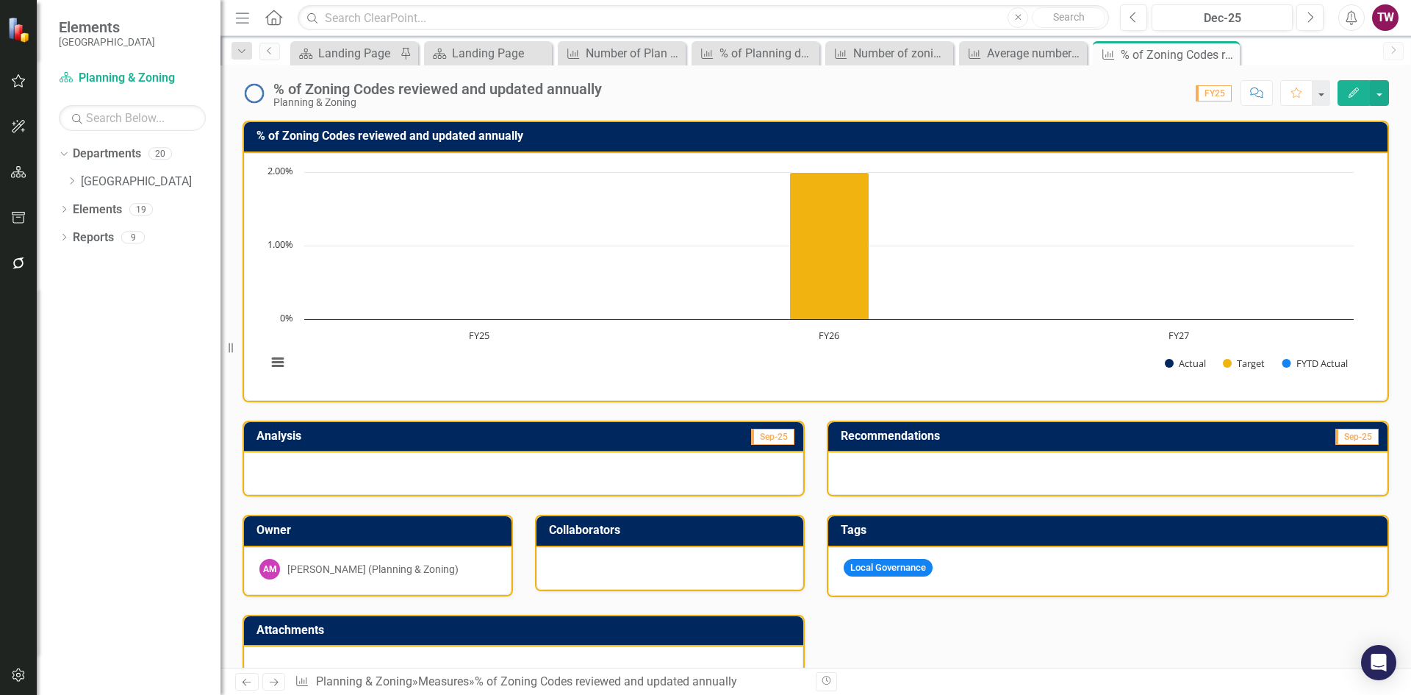
click at [420, 573] on div "[PERSON_NAME] (Planning & Zoning)" at bounding box center [372, 569] width 171 height 15
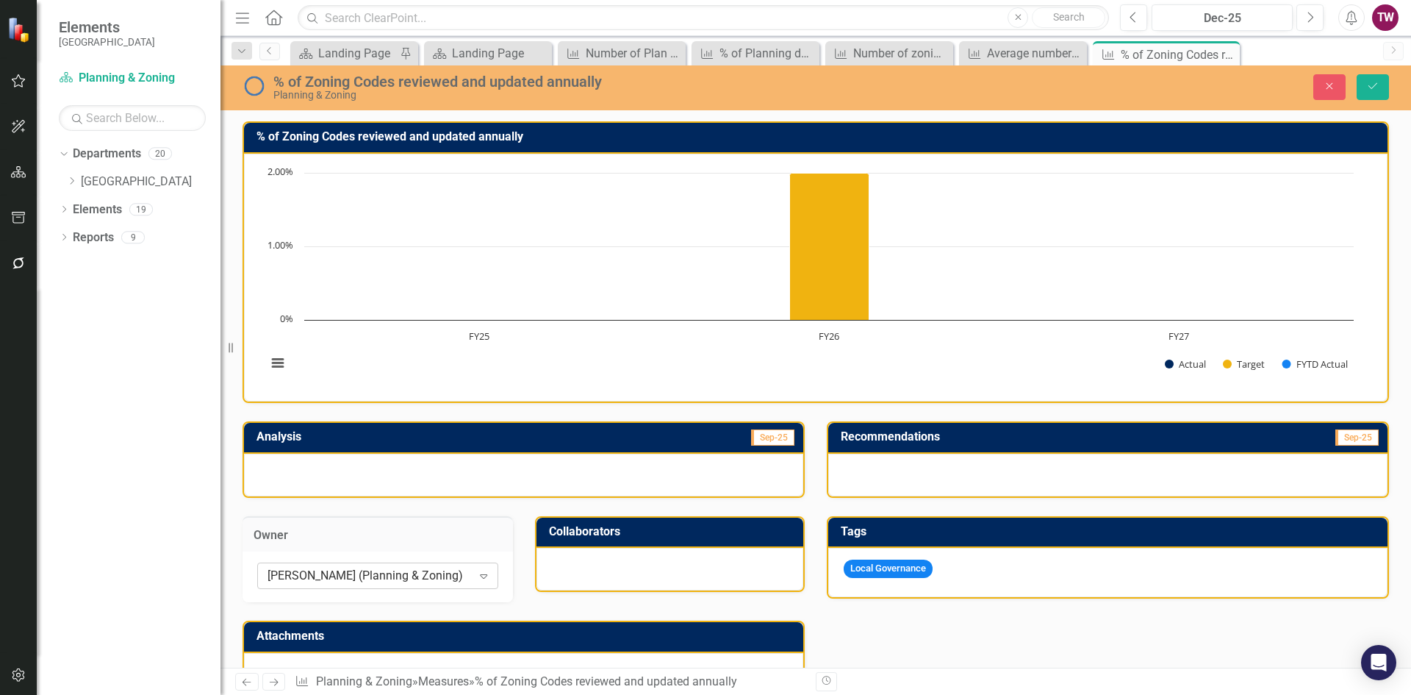
click at [480, 570] on icon "Expand" at bounding box center [483, 576] width 15 height 12
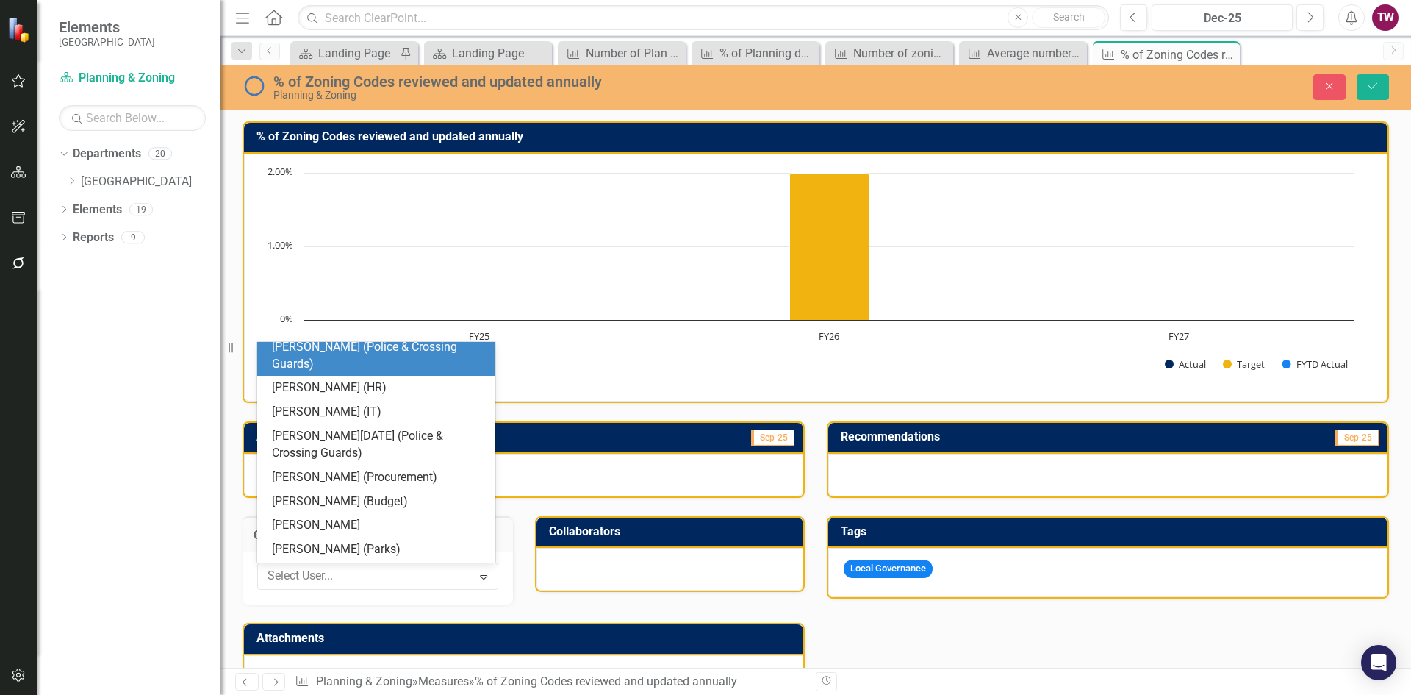
scroll to position [554, 0]
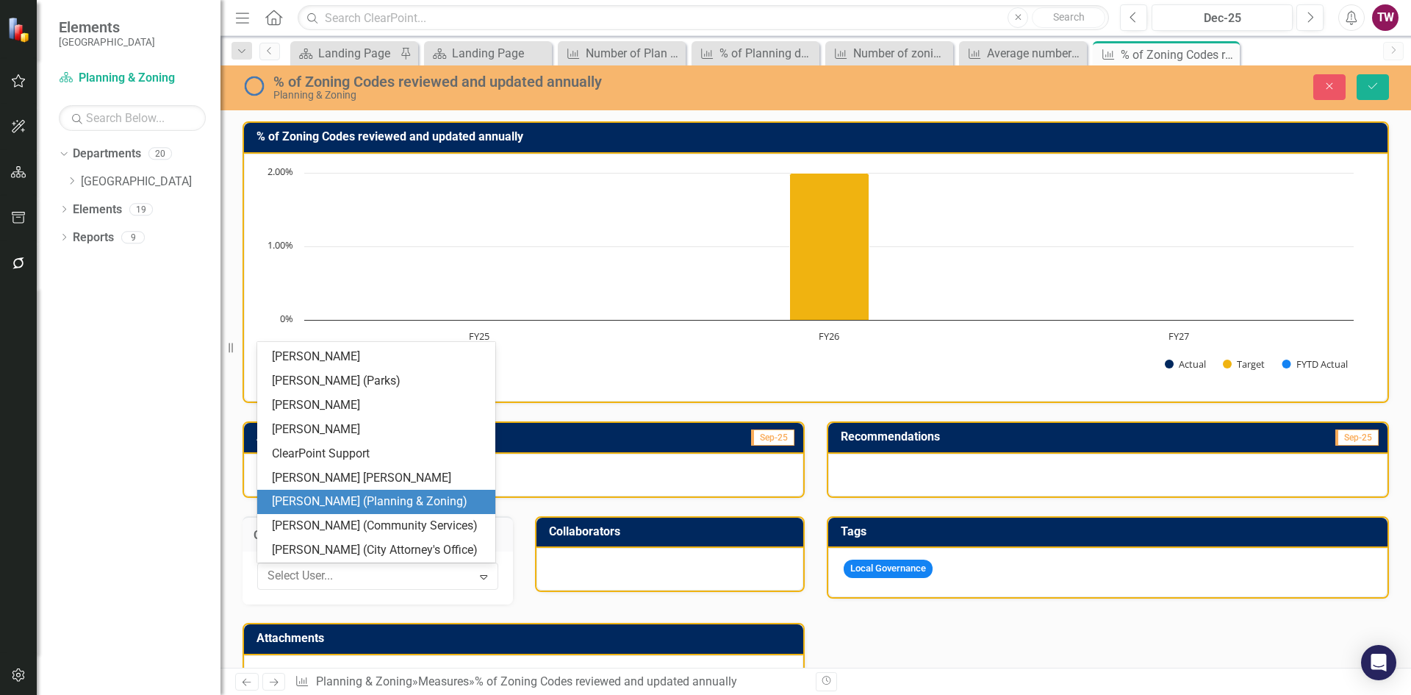
click at [398, 498] on div "[PERSON_NAME] (Planning & Zoning)" at bounding box center [379, 501] width 215 height 17
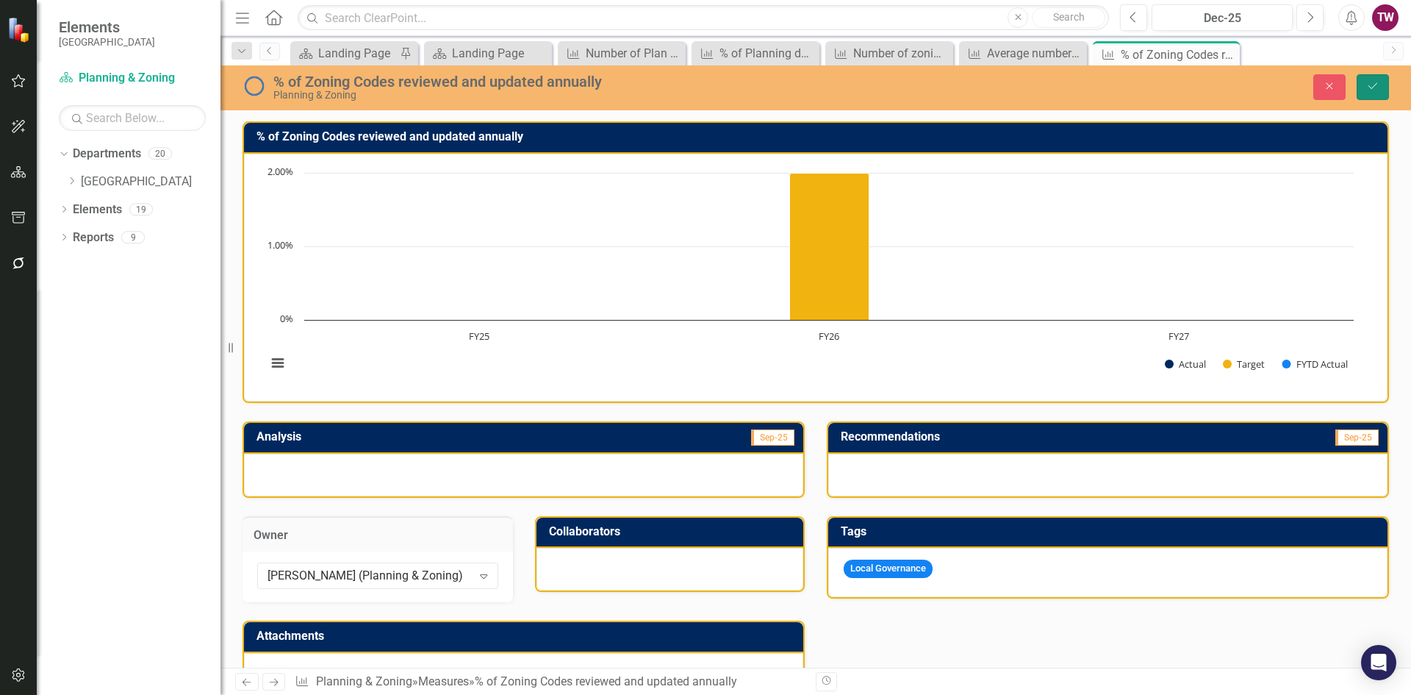
click at [1378, 82] on icon "Save" at bounding box center [1373, 86] width 13 height 10
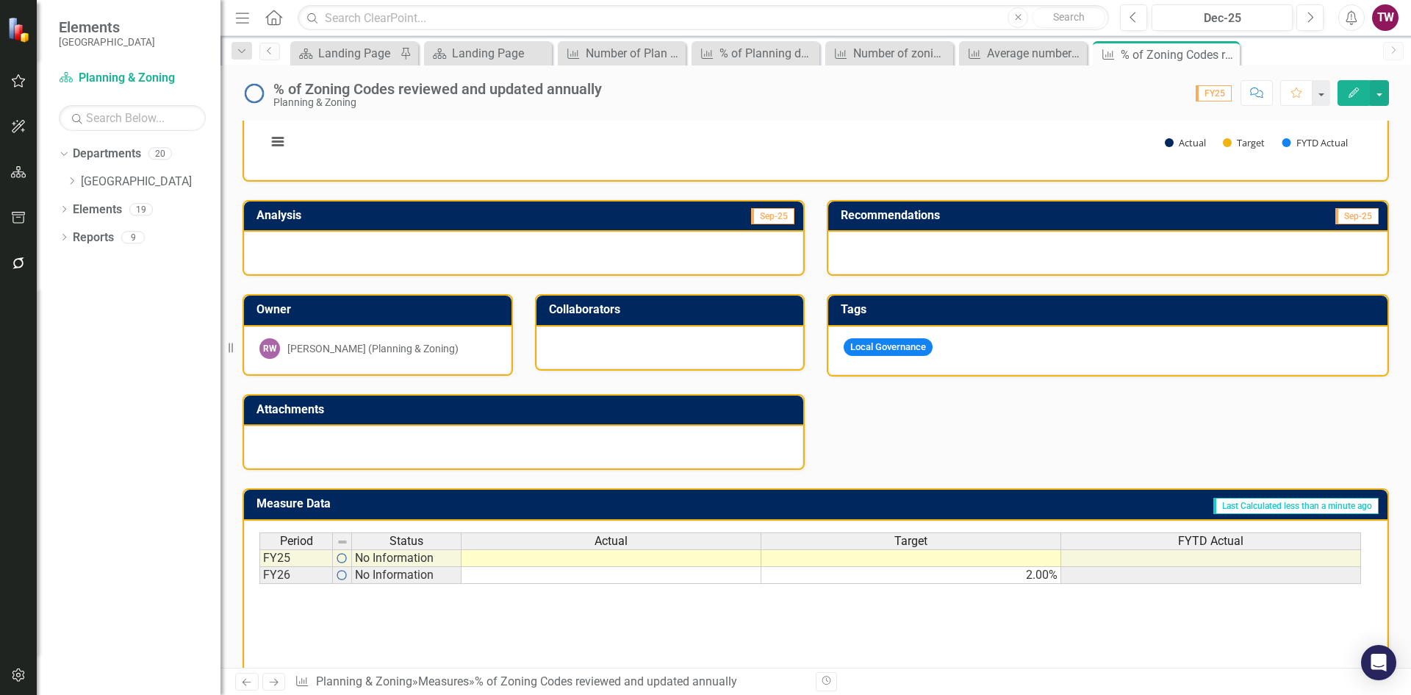
scroll to position [271, 0]
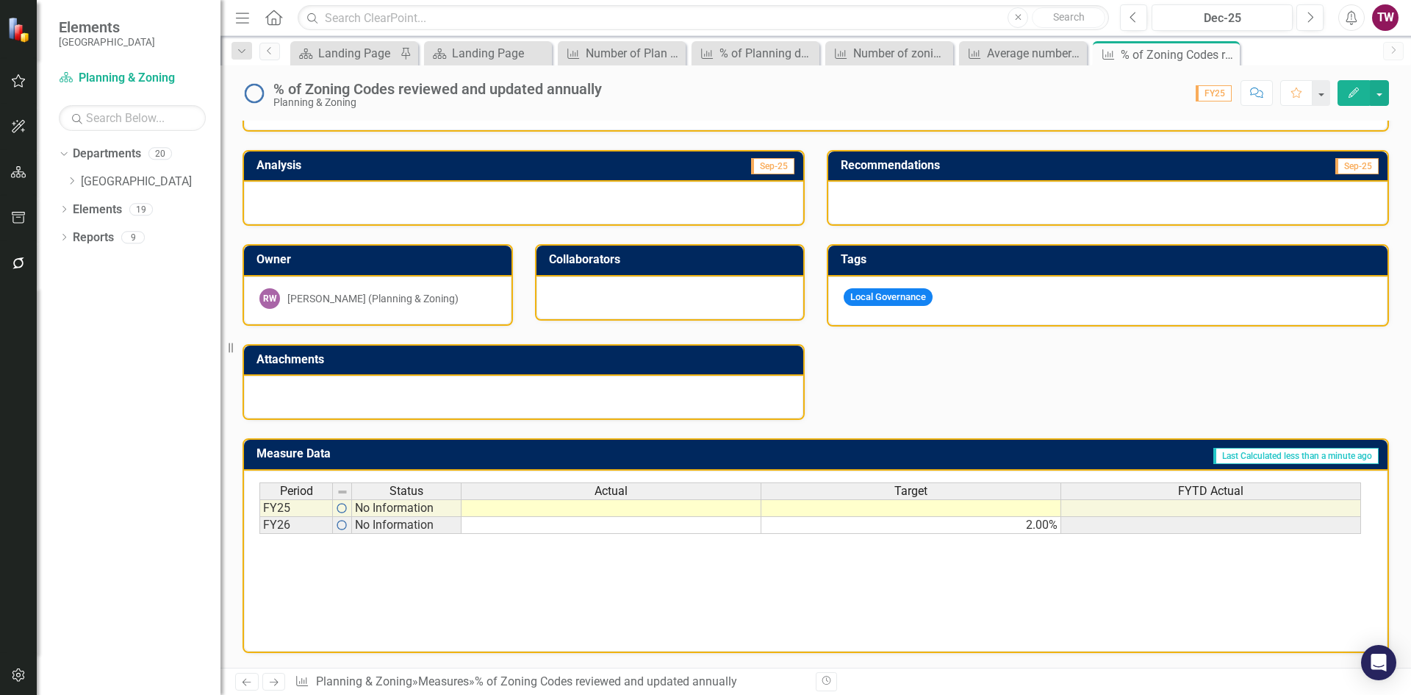
click at [280, 684] on icon "Next" at bounding box center [274, 682] width 12 height 10
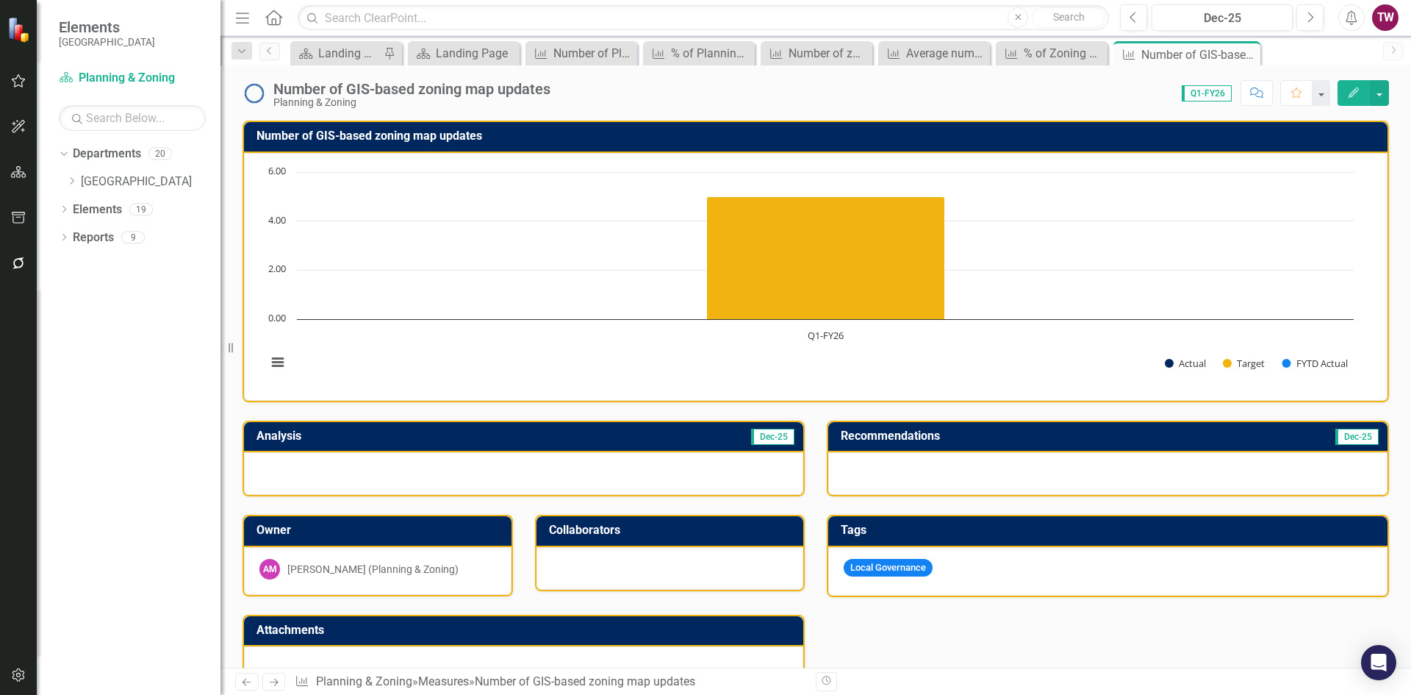
click at [362, 573] on div "[PERSON_NAME] (Planning & Zoning)" at bounding box center [372, 569] width 171 height 15
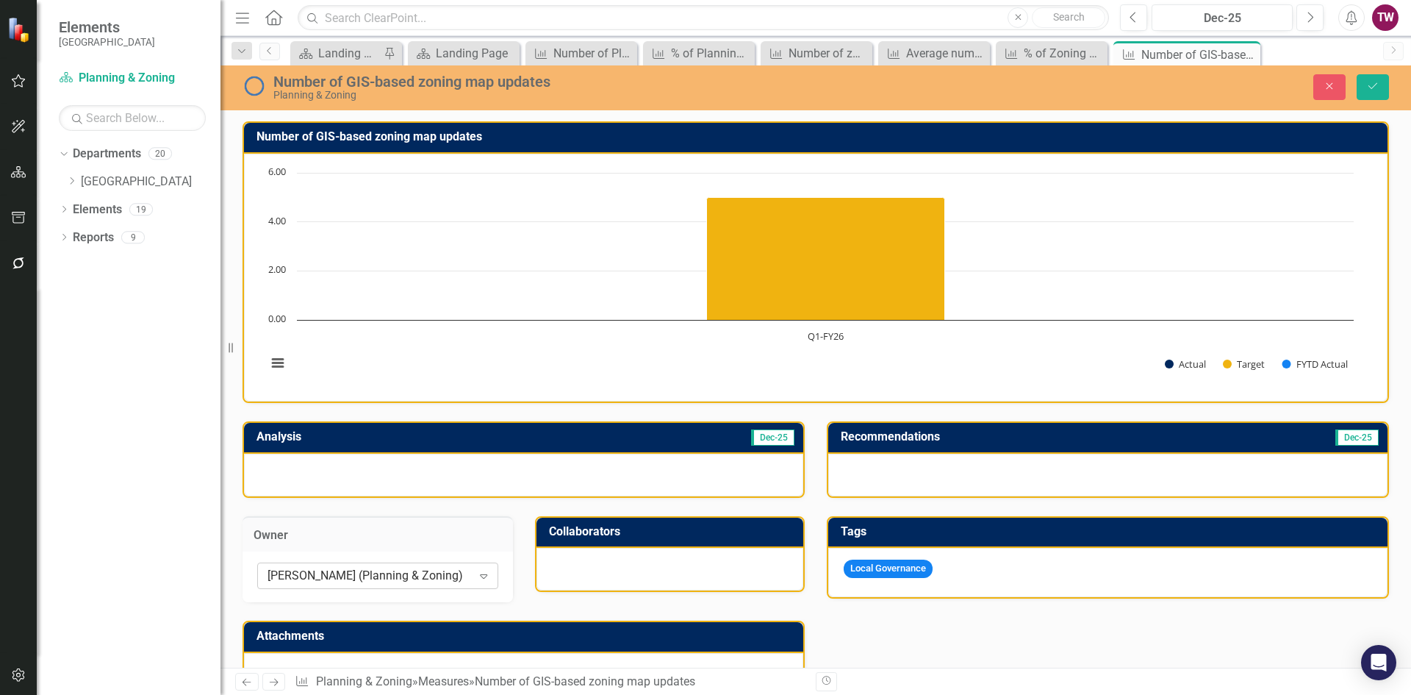
click at [476, 576] on icon "Expand" at bounding box center [483, 576] width 15 height 12
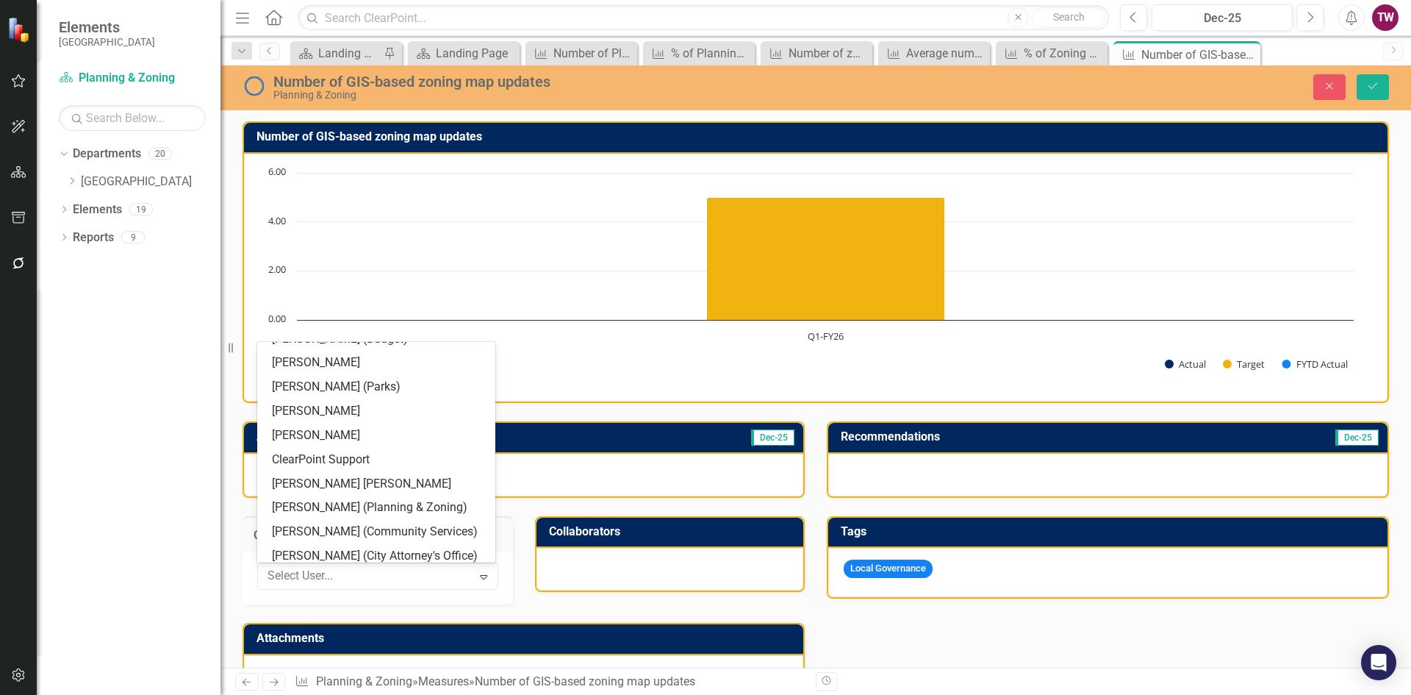
scroll to position [554, 0]
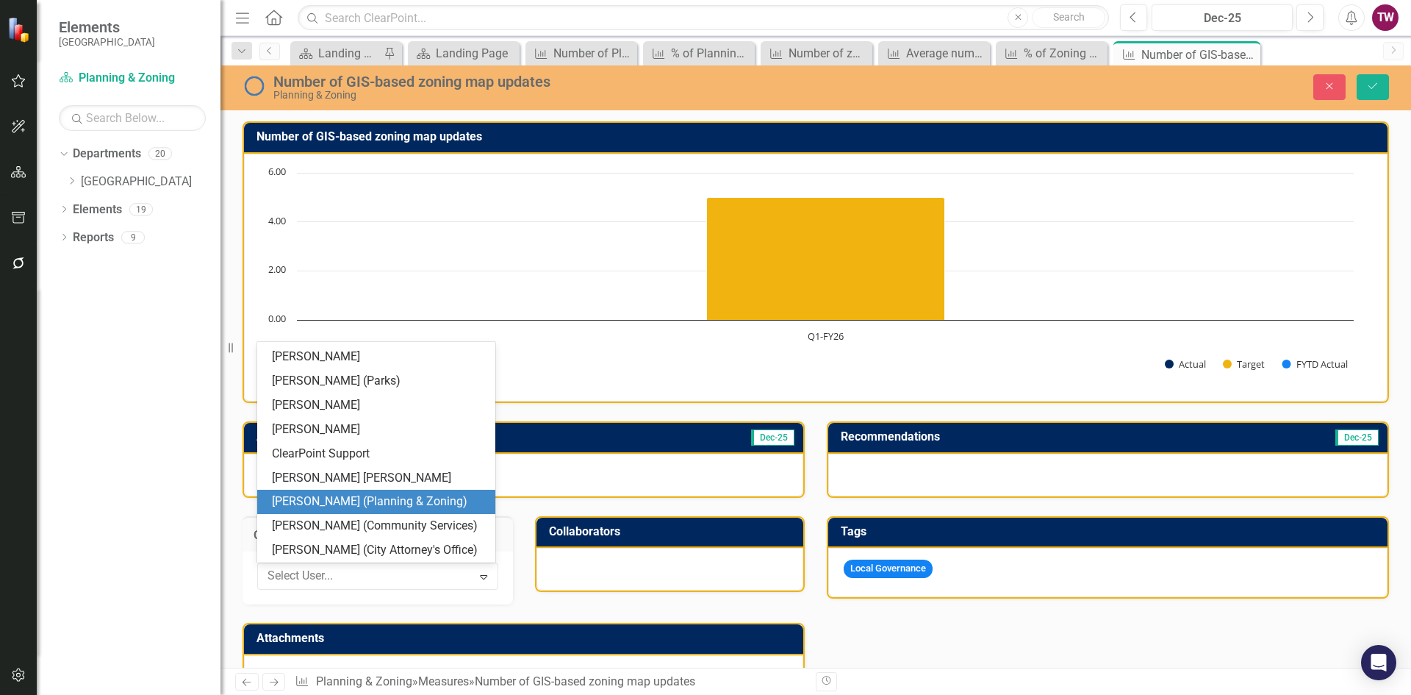
click at [381, 504] on div "[PERSON_NAME] (Planning & Zoning)" at bounding box center [379, 501] width 215 height 17
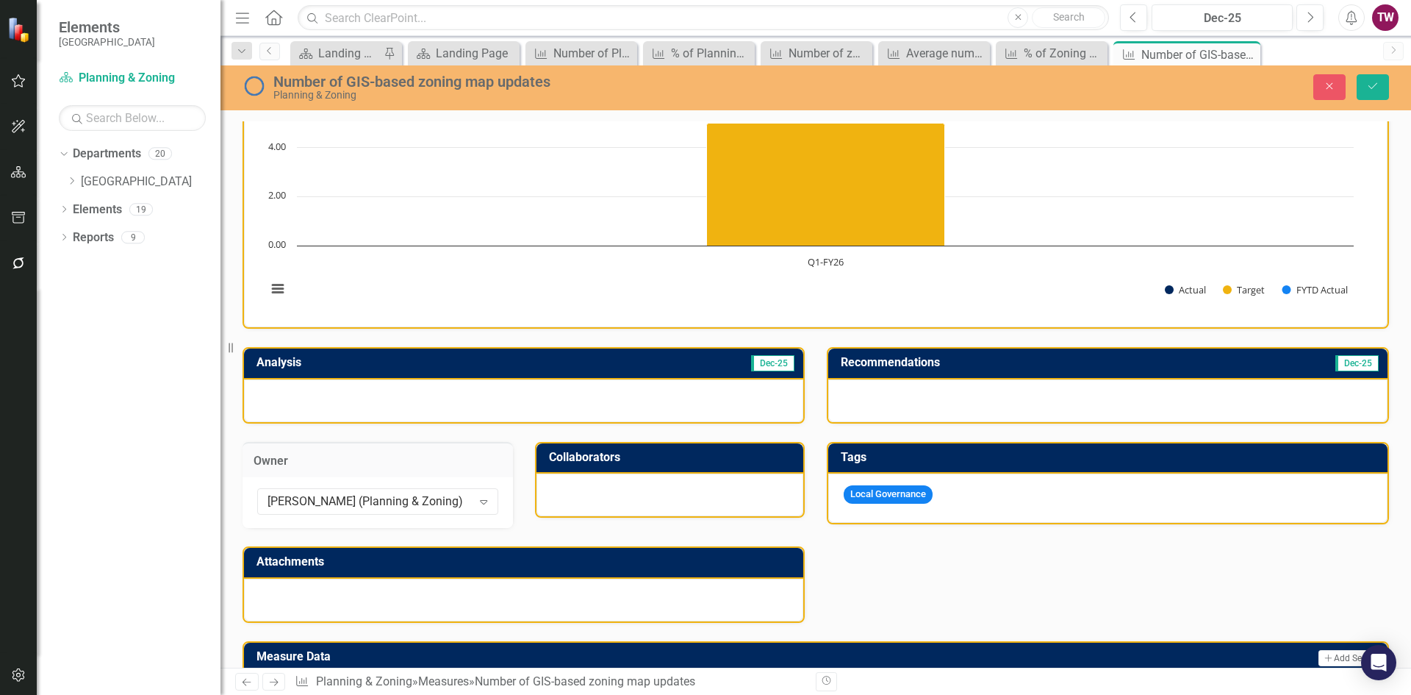
scroll to position [74, 0]
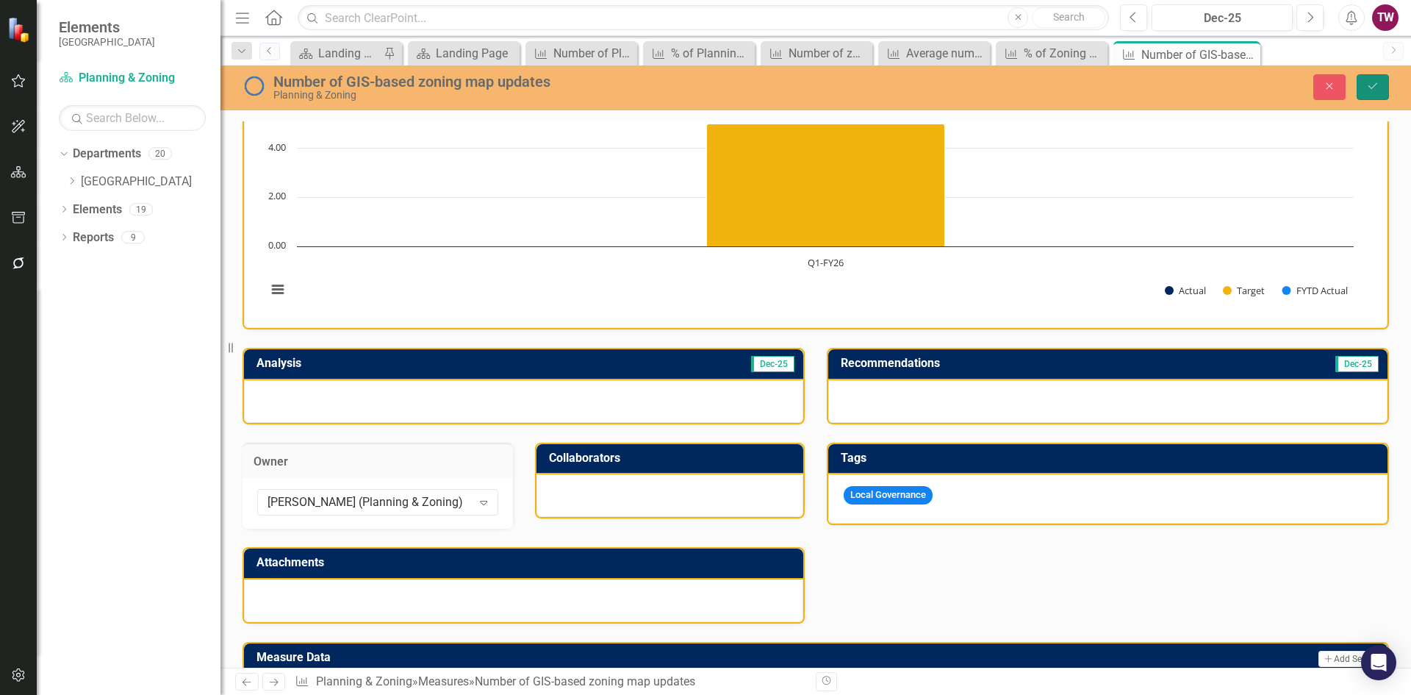
click at [1374, 76] on button "Save" at bounding box center [1373, 87] width 32 height 26
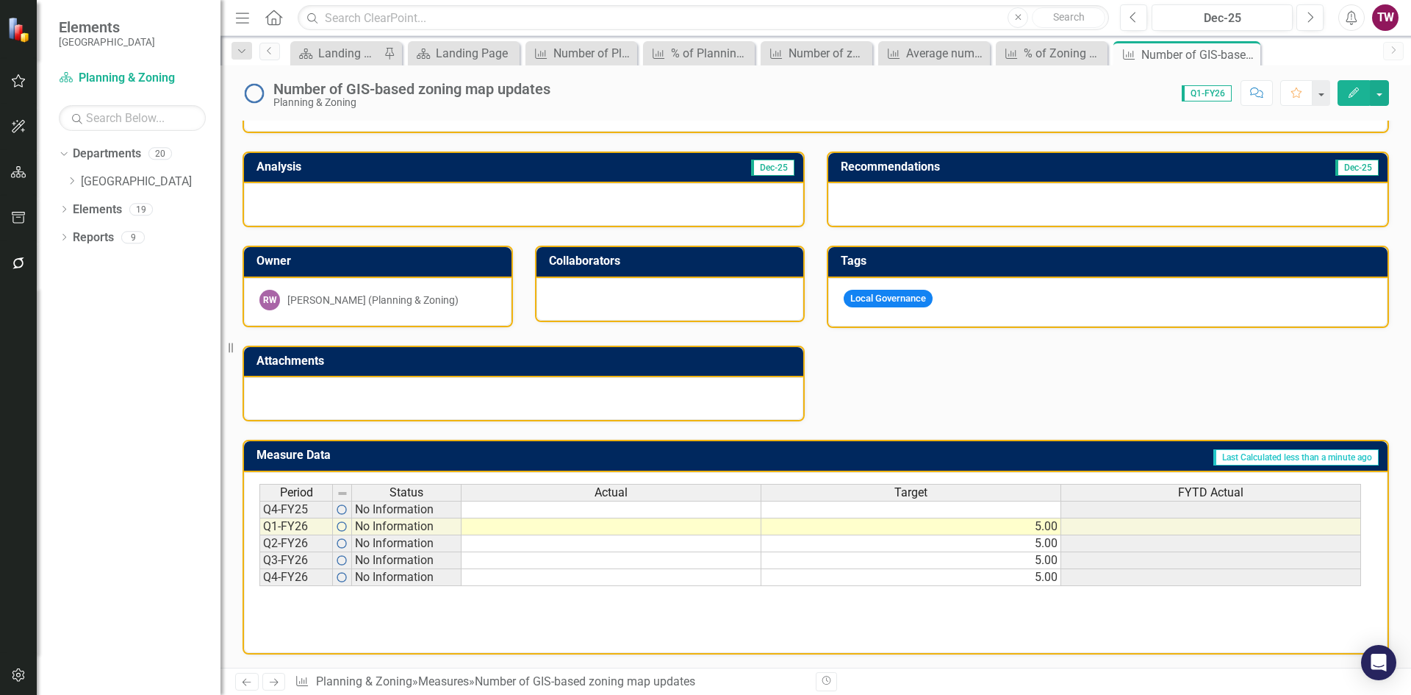
scroll to position [271, 0]
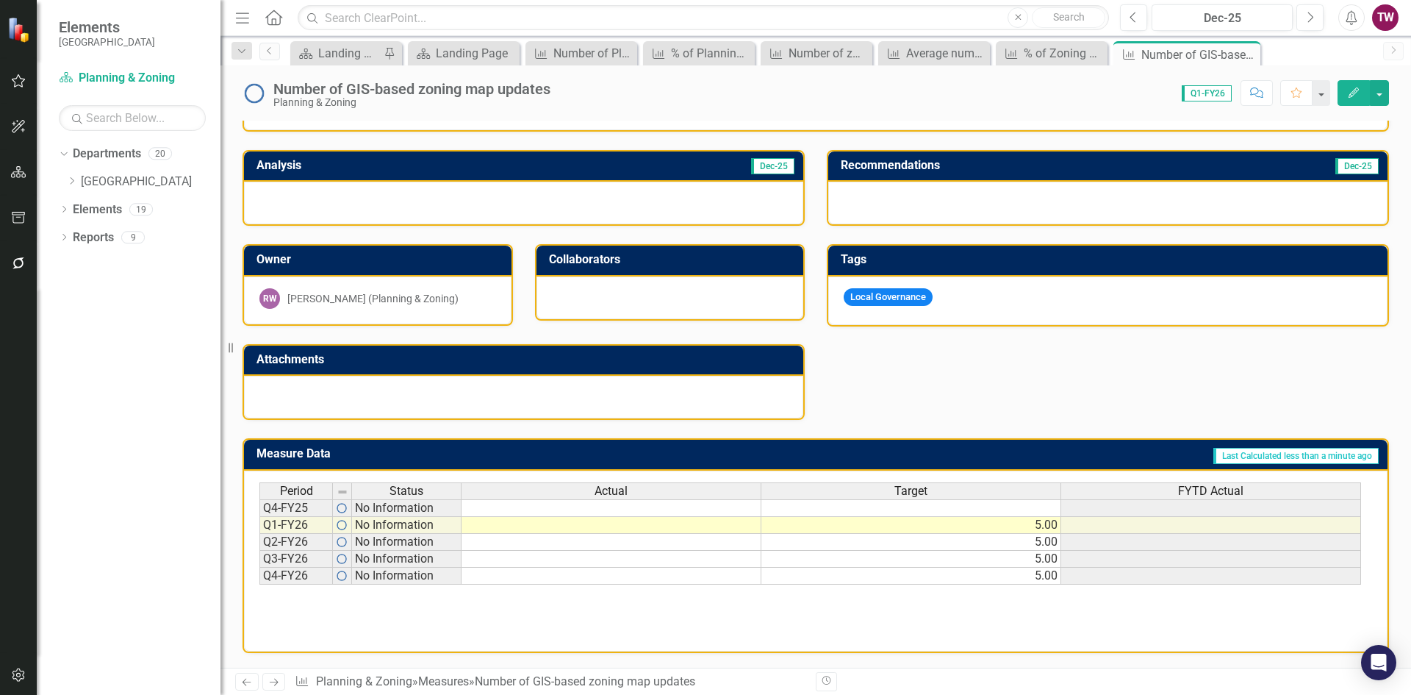
click at [272, 680] on icon "Next" at bounding box center [274, 682] width 12 height 10
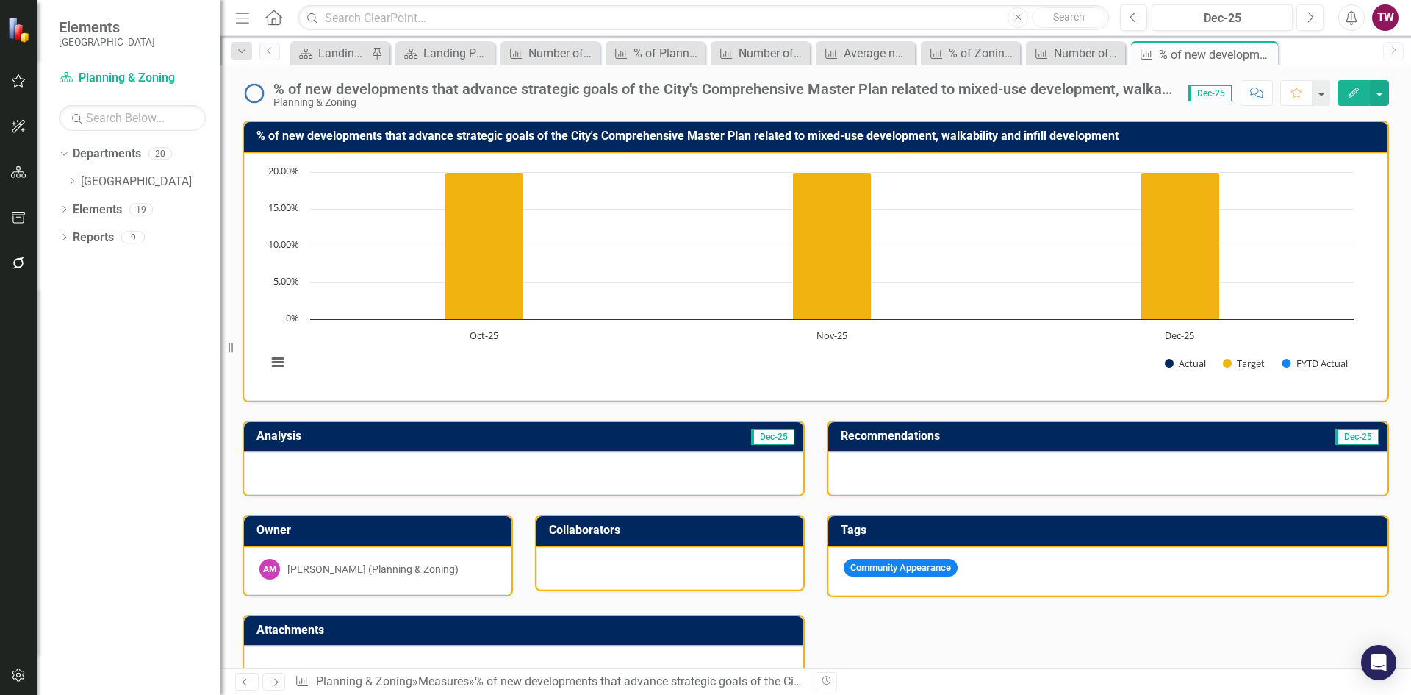
click at [417, 573] on div "[PERSON_NAME] (Planning & Zoning)" at bounding box center [372, 569] width 171 height 15
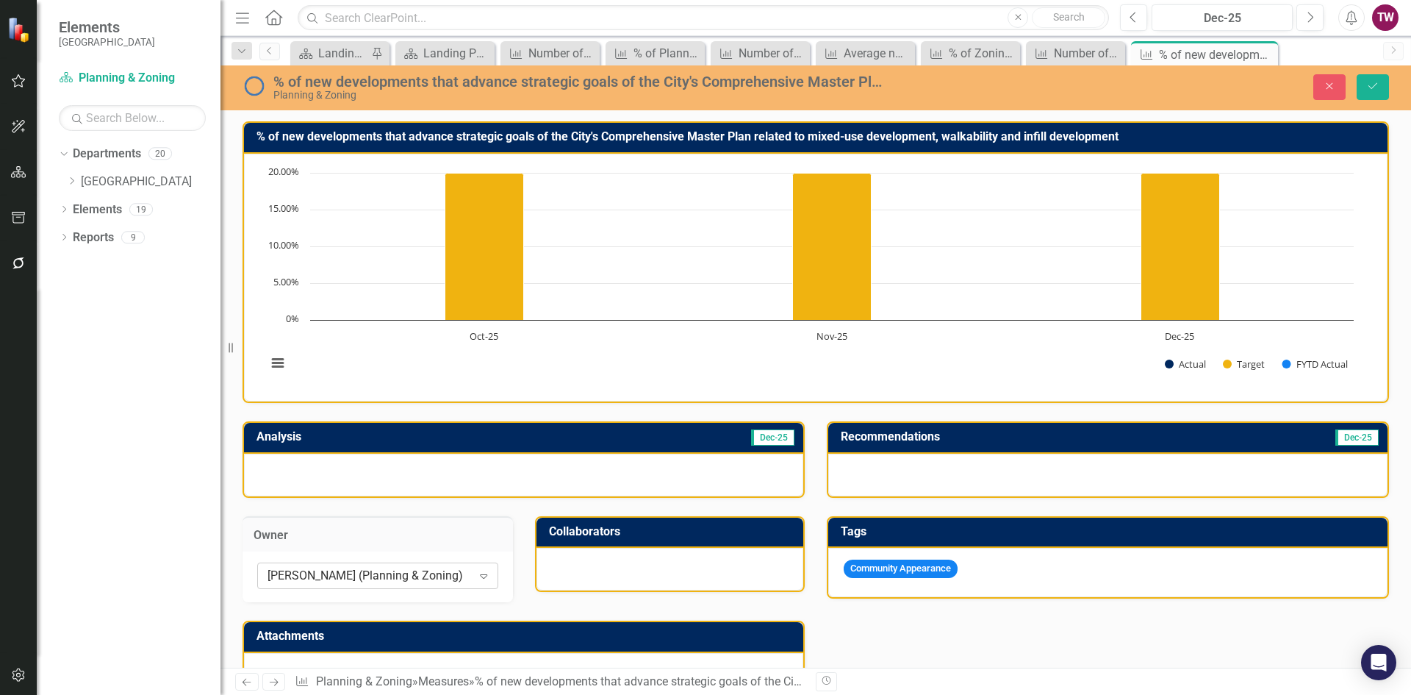
click at [477, 572] on icon "Expand" at bounding box center [483, 576] width 15 height 12
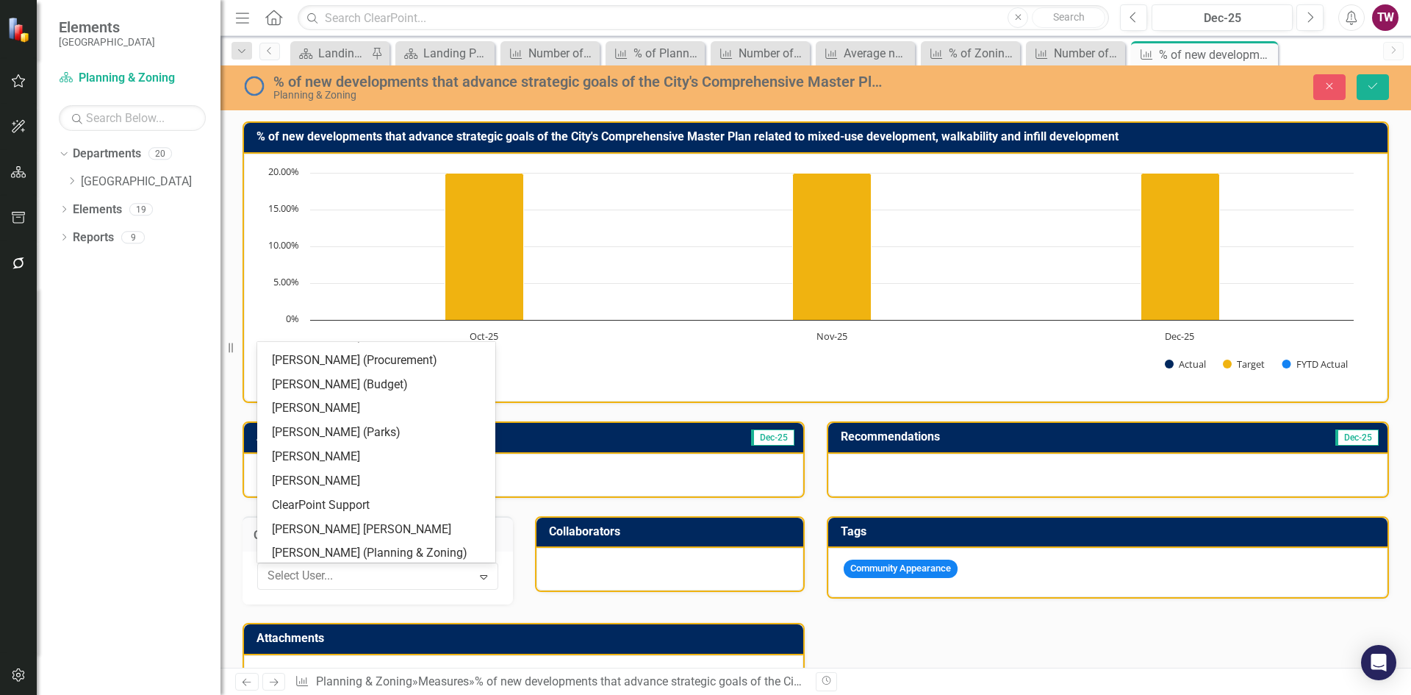
scroll to position [510, 0]
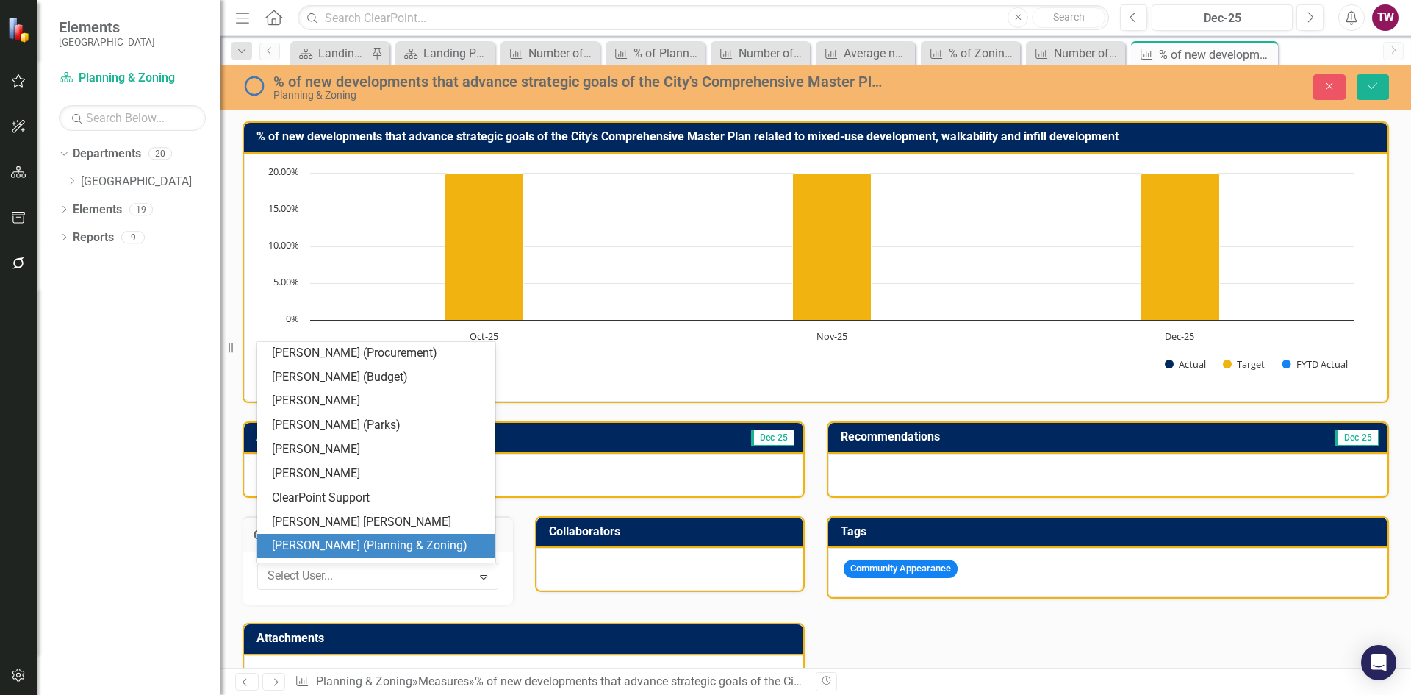
click at [382, 549] on div "[PERSON_NAME] (Planning & Zoning)" at bounding box center [379, 545] width 215 height 17
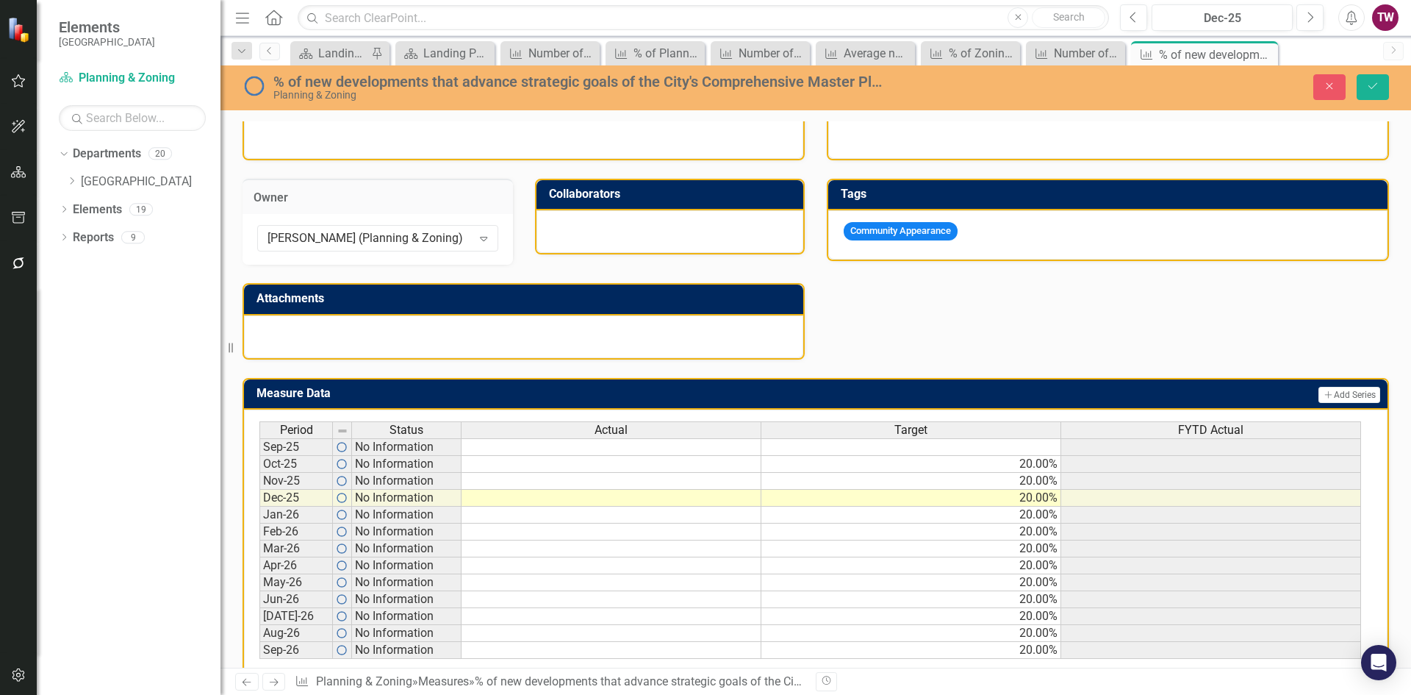
scroll to position [368, 0]
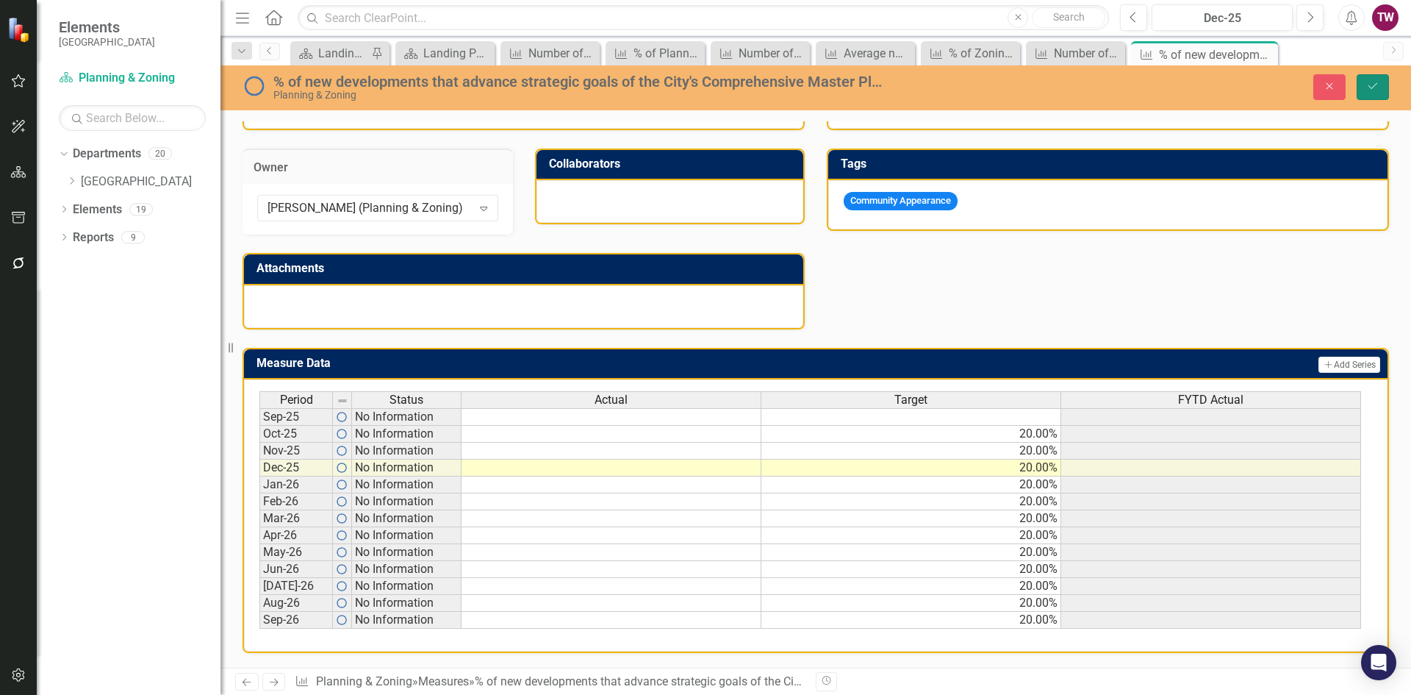
click at [1373, 89] on icon "Save" at bounding box center [1373, 86] width 13 height 10
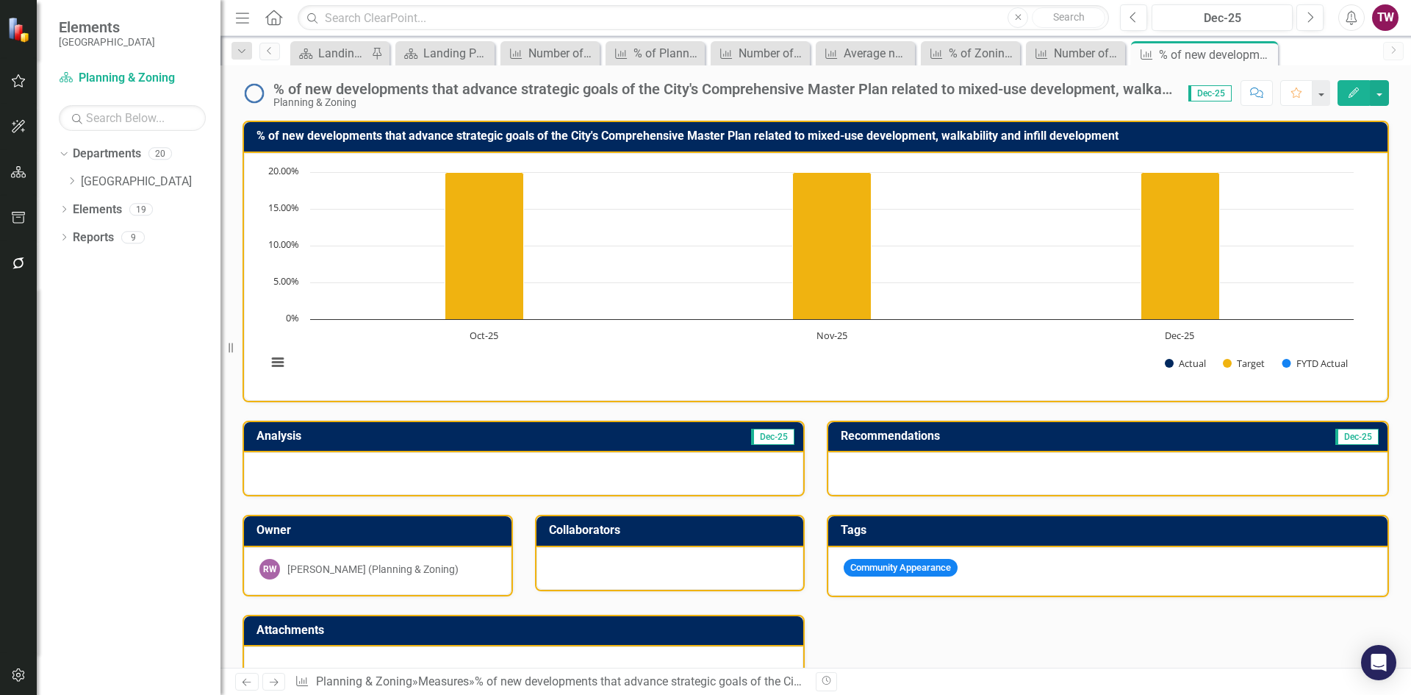
scroll to position [362, 0]
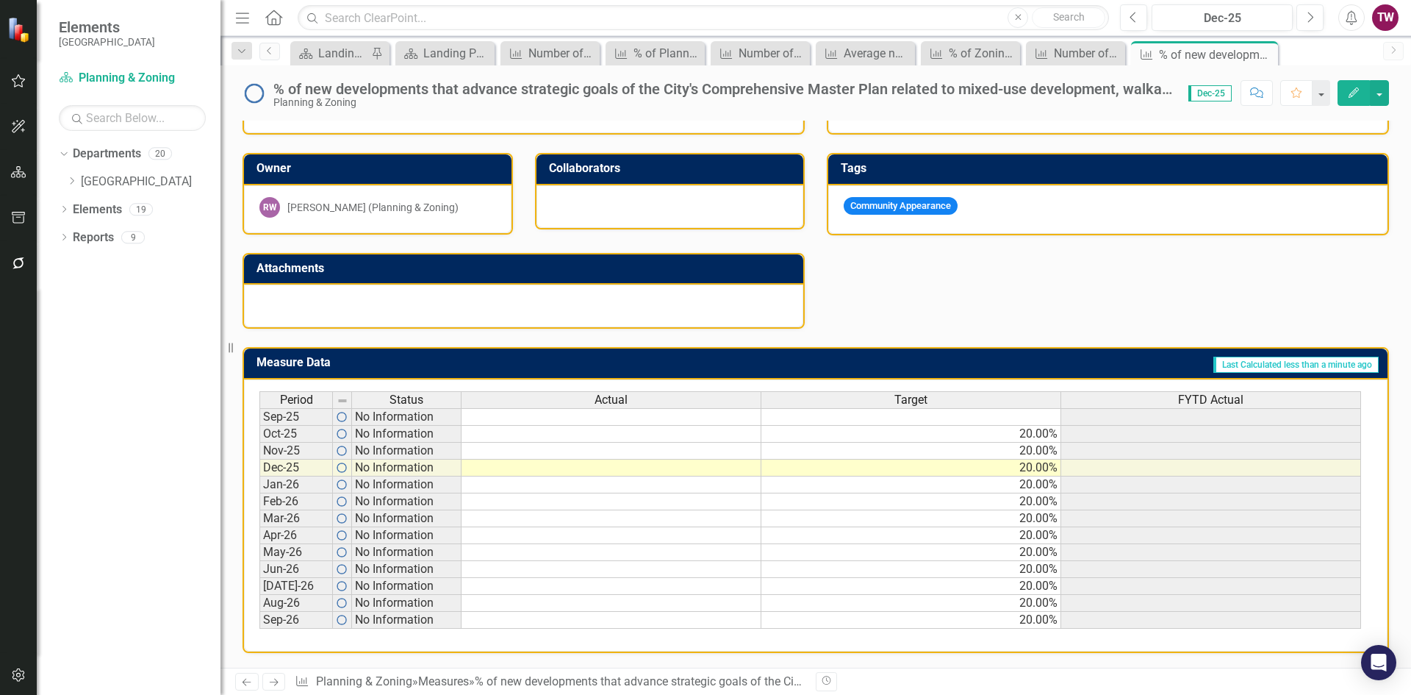
click at [282, 684] on link "Next" at bounding box center [274, 682] width 24 height 18
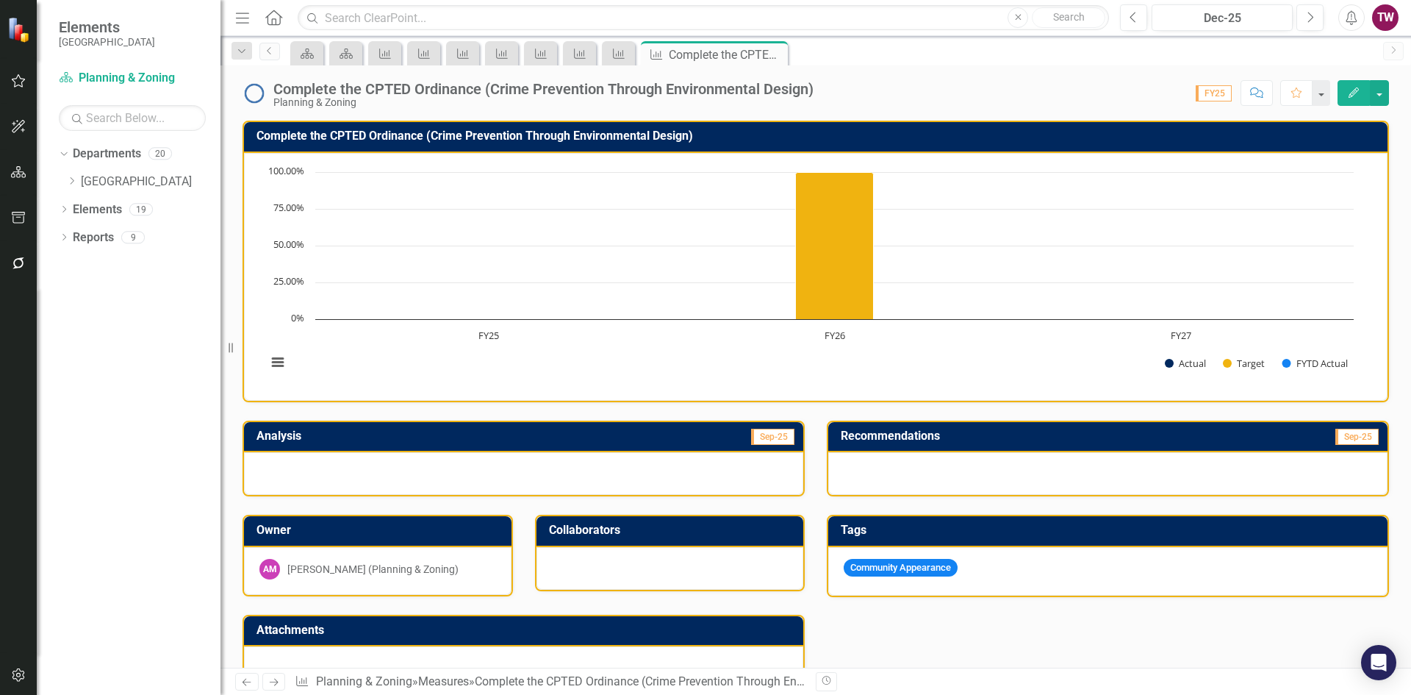
click at [432, 574] on div "[PERSON_NAME] (Planning & Zoning)" at bounding box center [372, 569] width 171 height 15
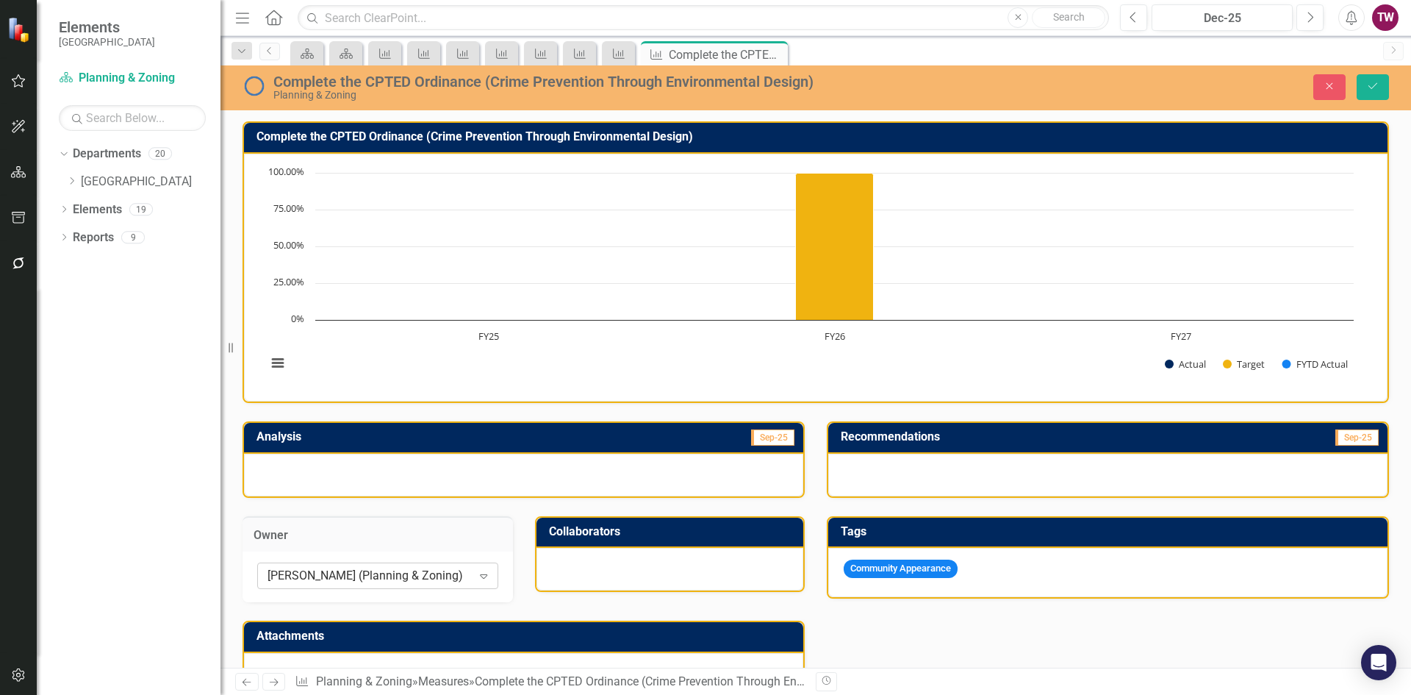
click at [481, 573] on icon "Expand" at bounding box center [483, 576] width 15 height 12
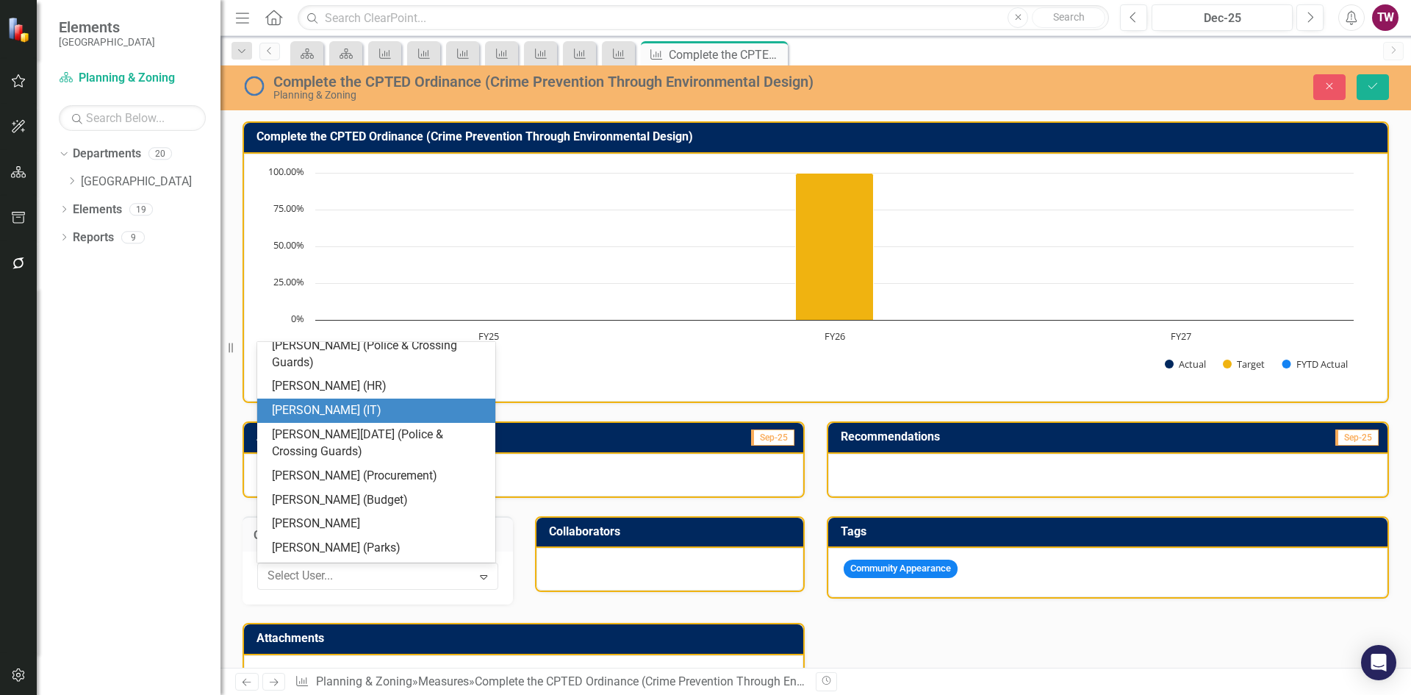
scroll to position [510, 0]
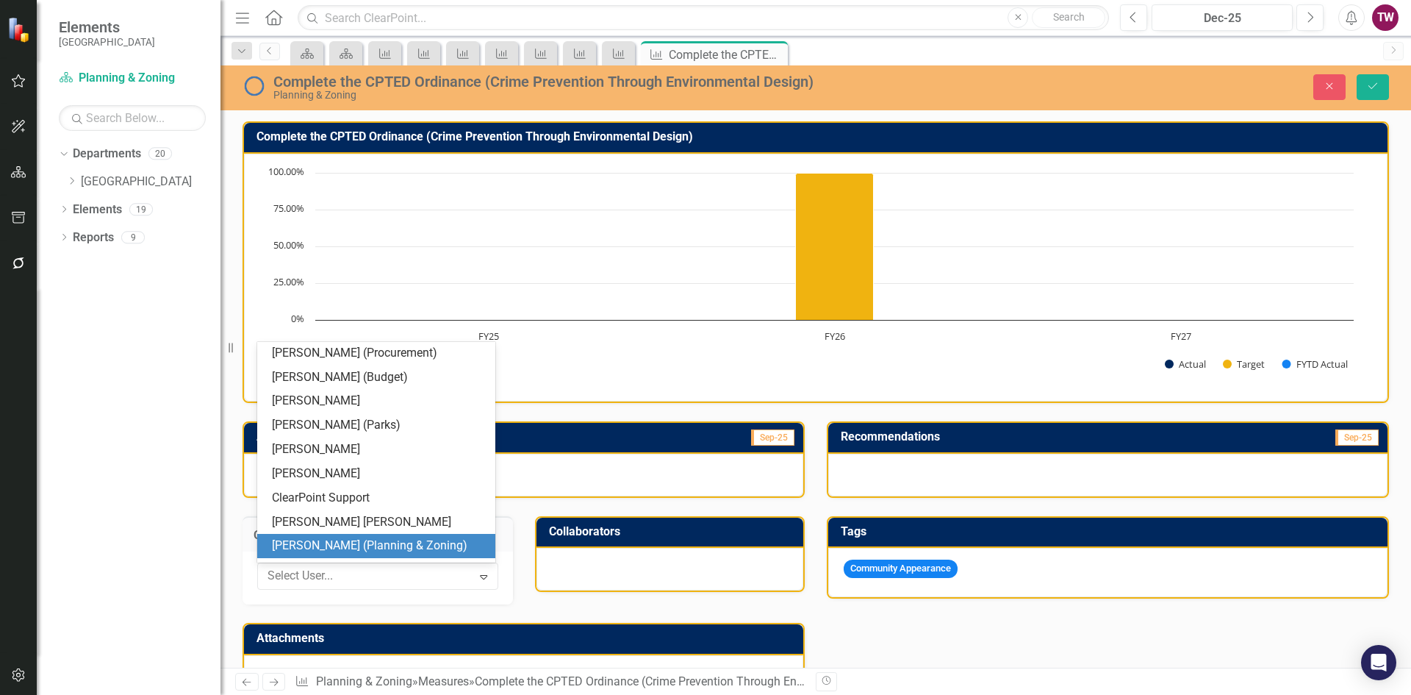
click at [424, 548] on div "[PERSON_NAME] (Planning & Zoning)" at bounding box center [379, 545] width 215 height 17
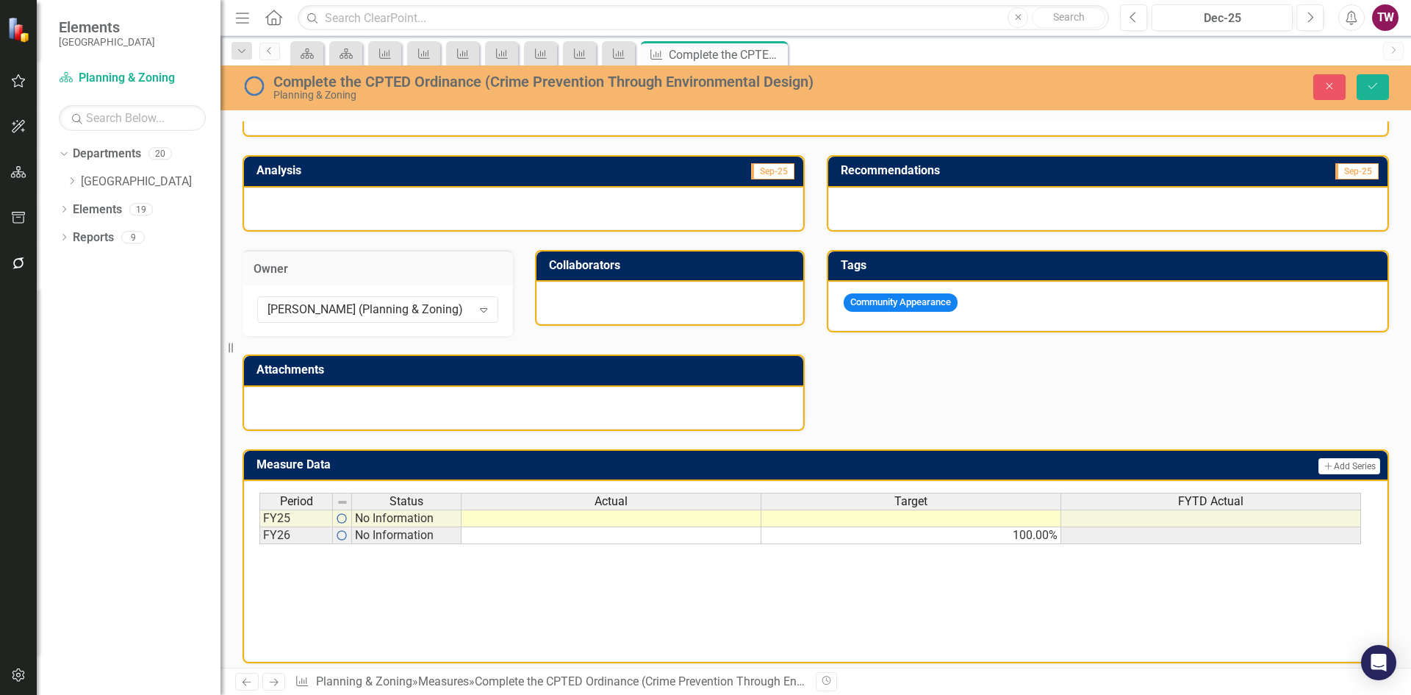
scroll to position [276, 0]
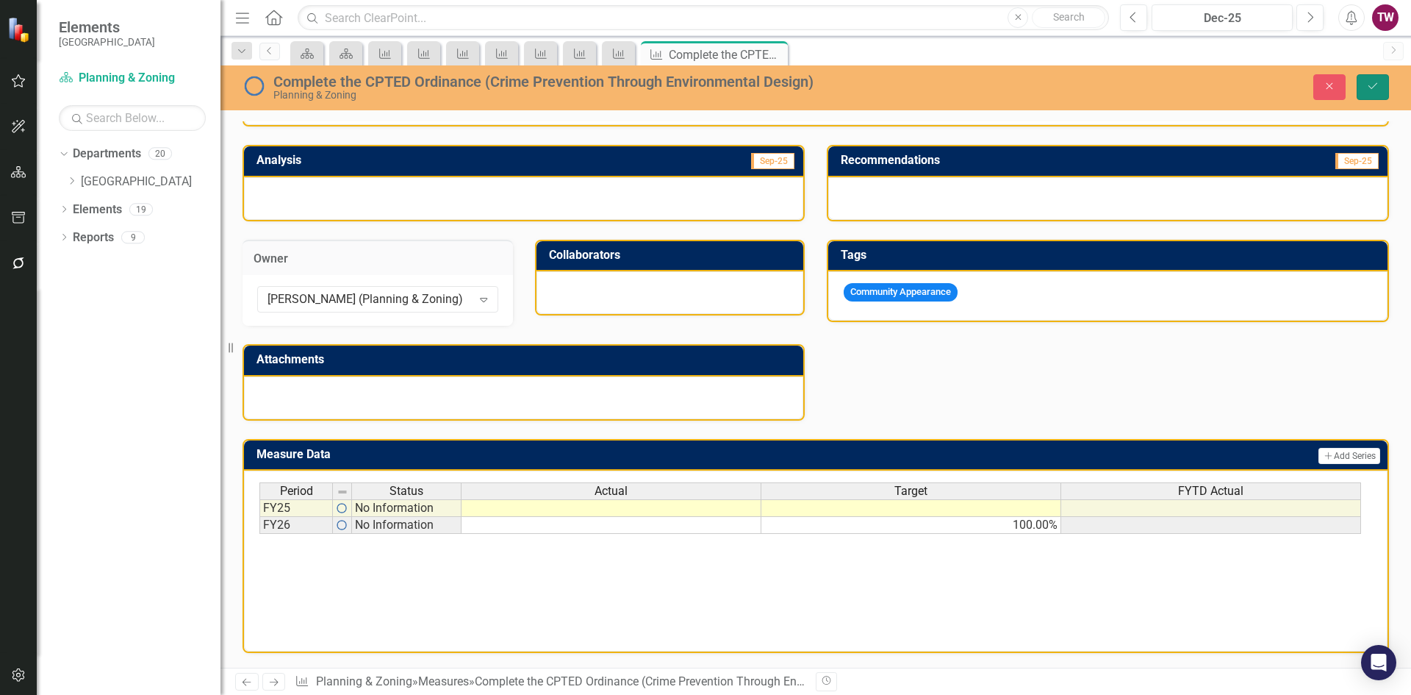
click at [1367, 87] on icon "Save" at bounding box center [1373, 86] width 13 height 10
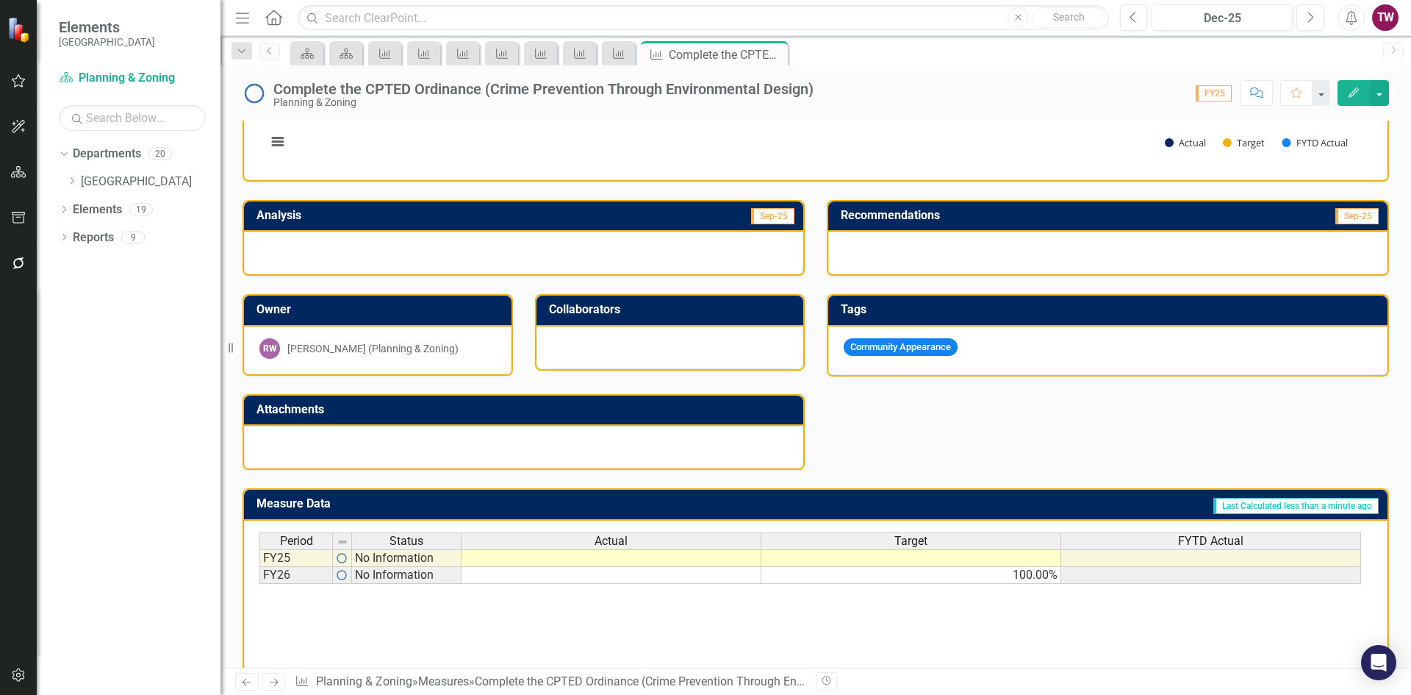
scroll to position [271, 0]
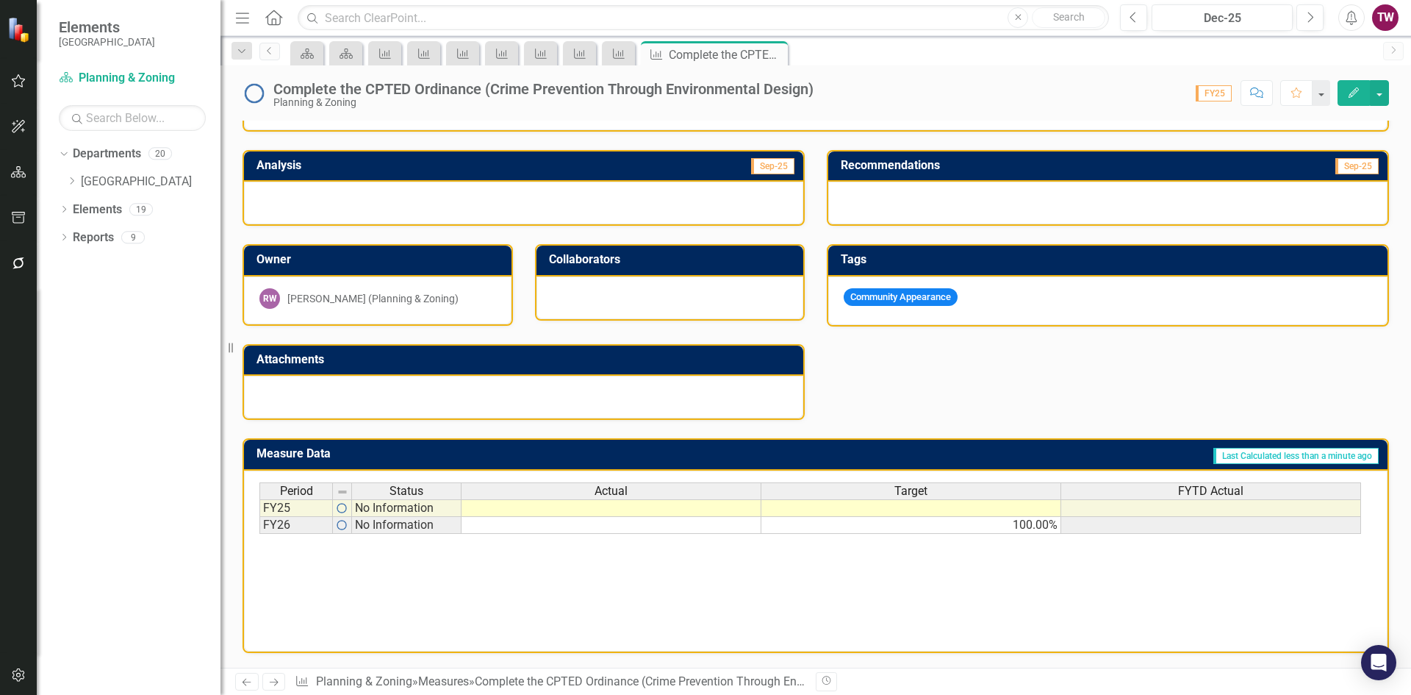
click at [270, 682] on icon "Next" at bounding box center [274, 682] width 12 height 10
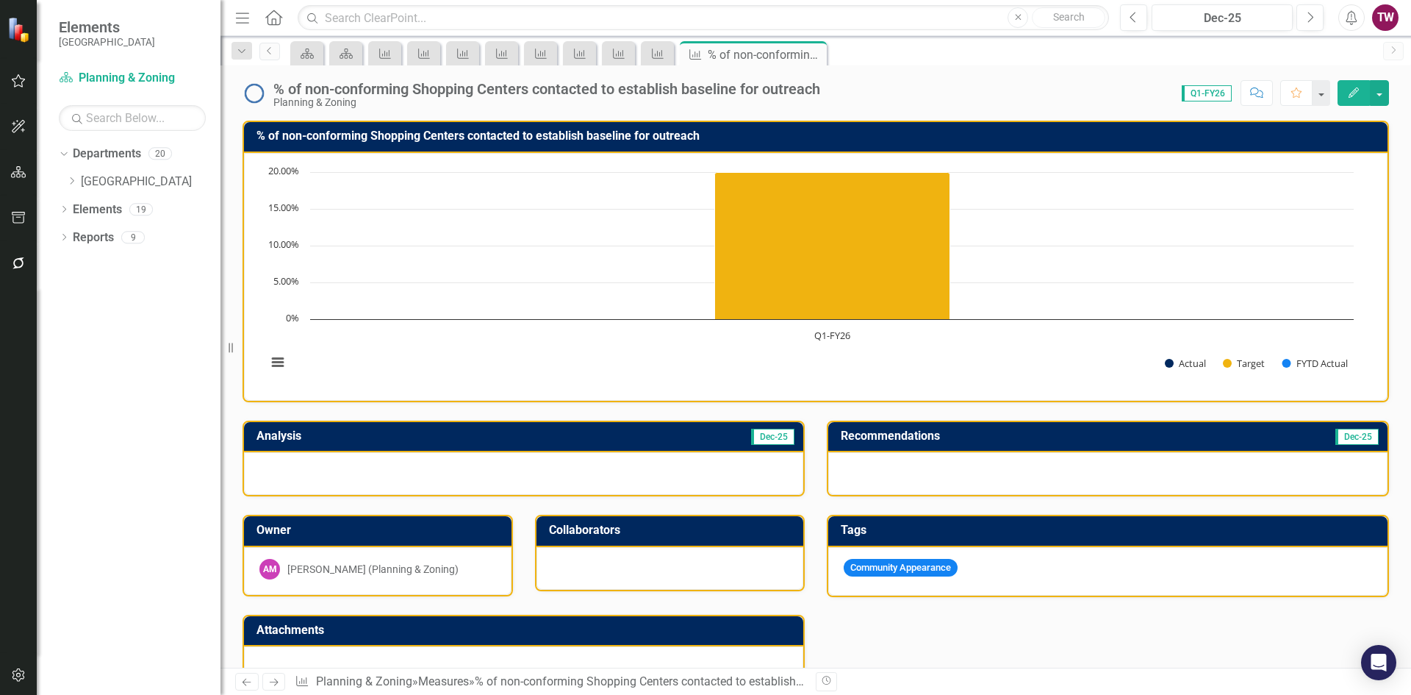
click at [393, 568] on div "[PERSON_NAME] (Planning & Zoning)" at bounding box center [372, 569] width 171 height 15
click at [394, 567] on div "[PERSON_NAME] (Planning & Zoning)" at bounding box center [372, 569] width 171 height 15
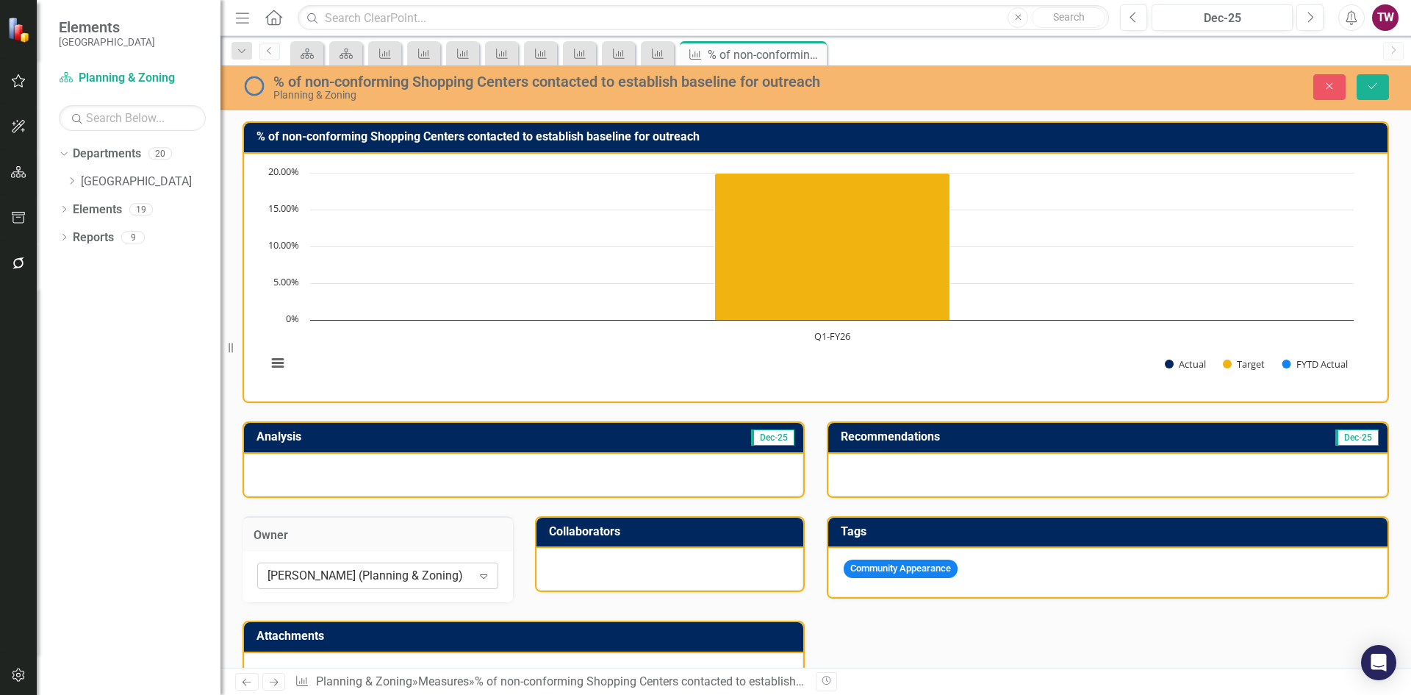
click at [458, 575] on div "[PERSON_NAME] (Planning & Zoning)" at bounding box center [370, 576] width 204 height 17
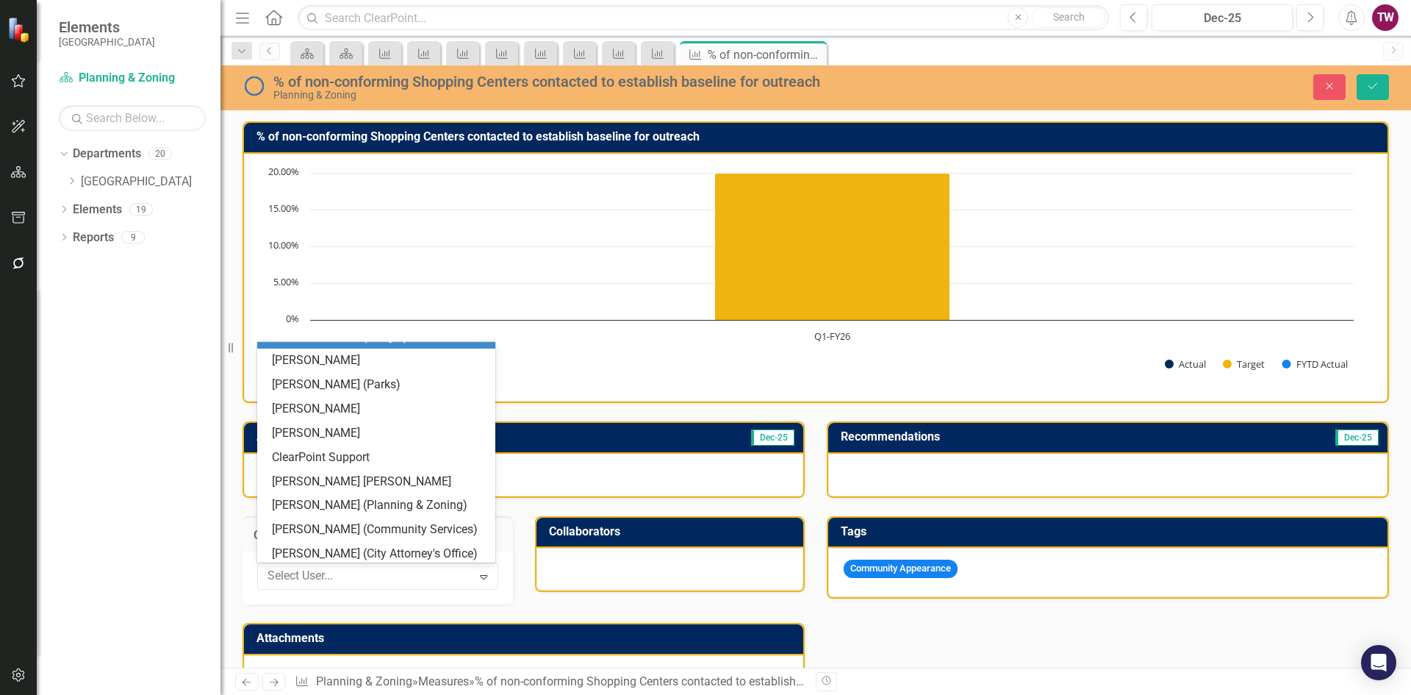
scroll to position [554, 0]
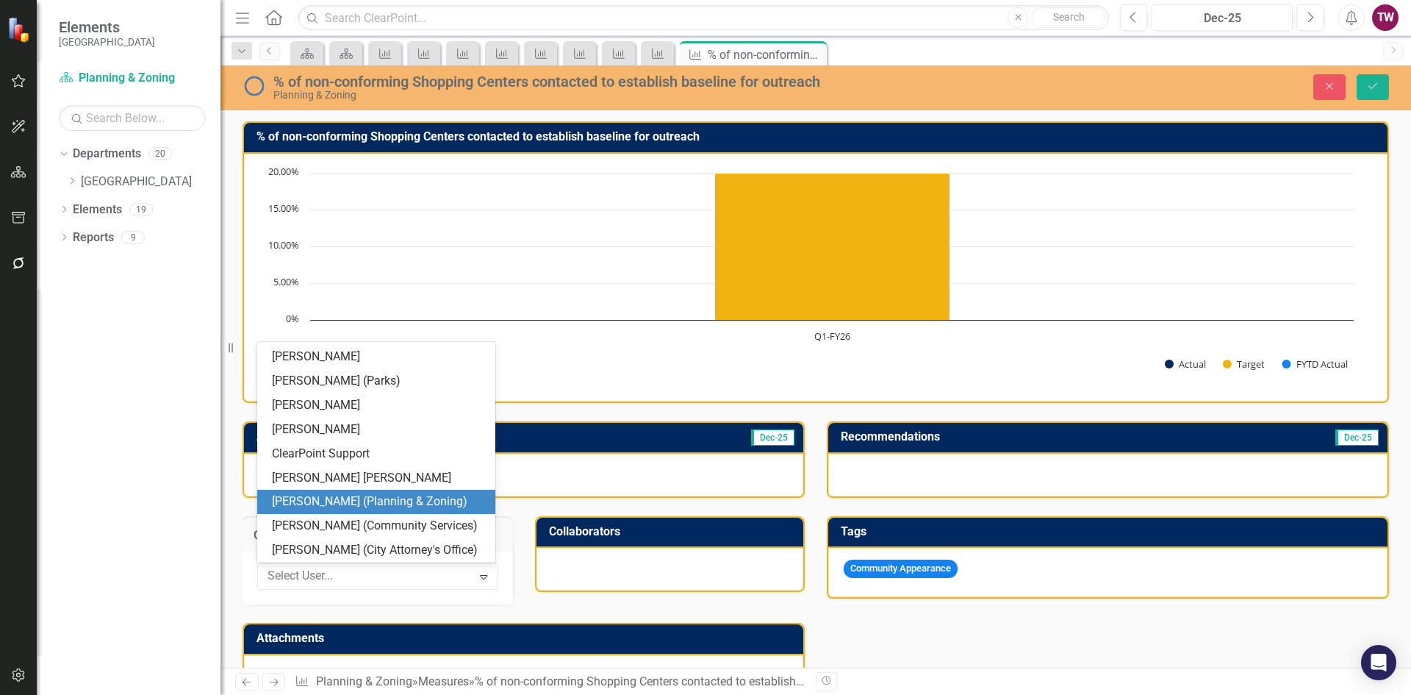
click at [372, 504] on div "[PERSON_NAME] (Planning & Zoning)" at bounding box center [379, 501] width 215 height 17
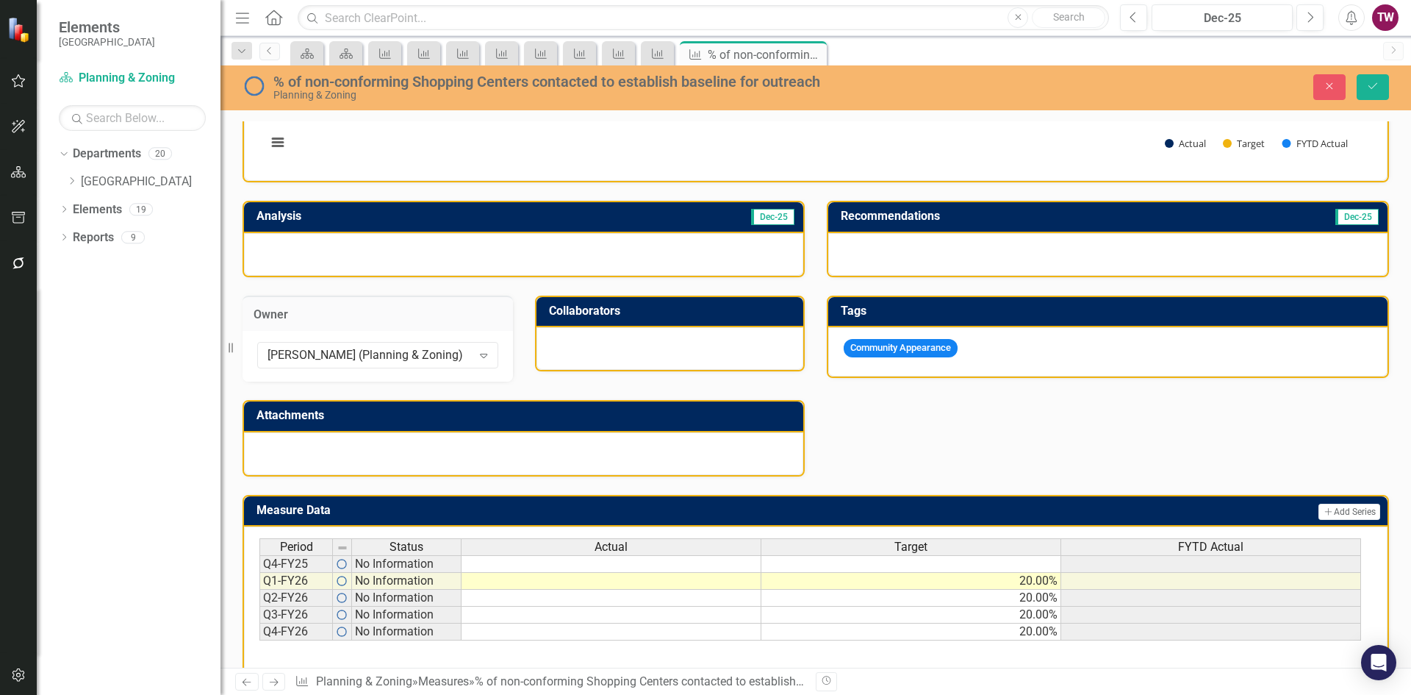
scroll to position [276, 0]
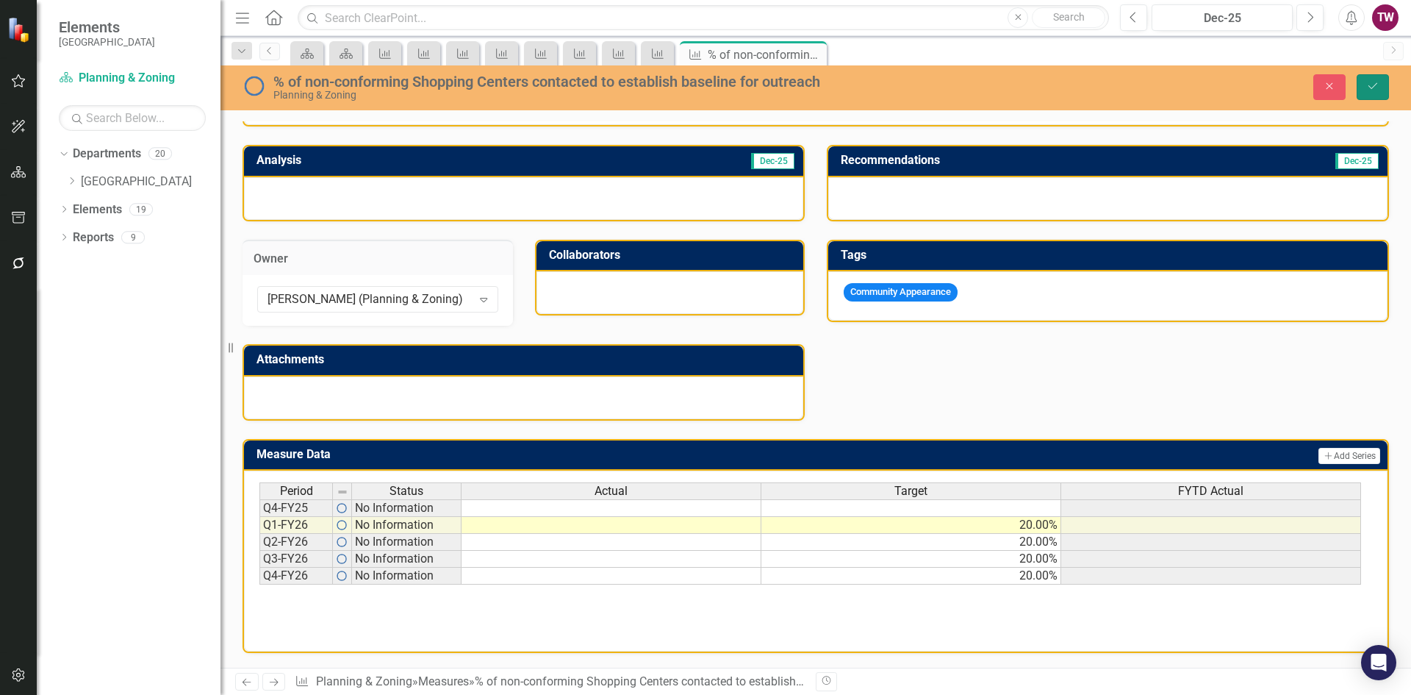
click at [1381, 81] on button "Save" at bounding box center [1373, 87] width 32 height 26
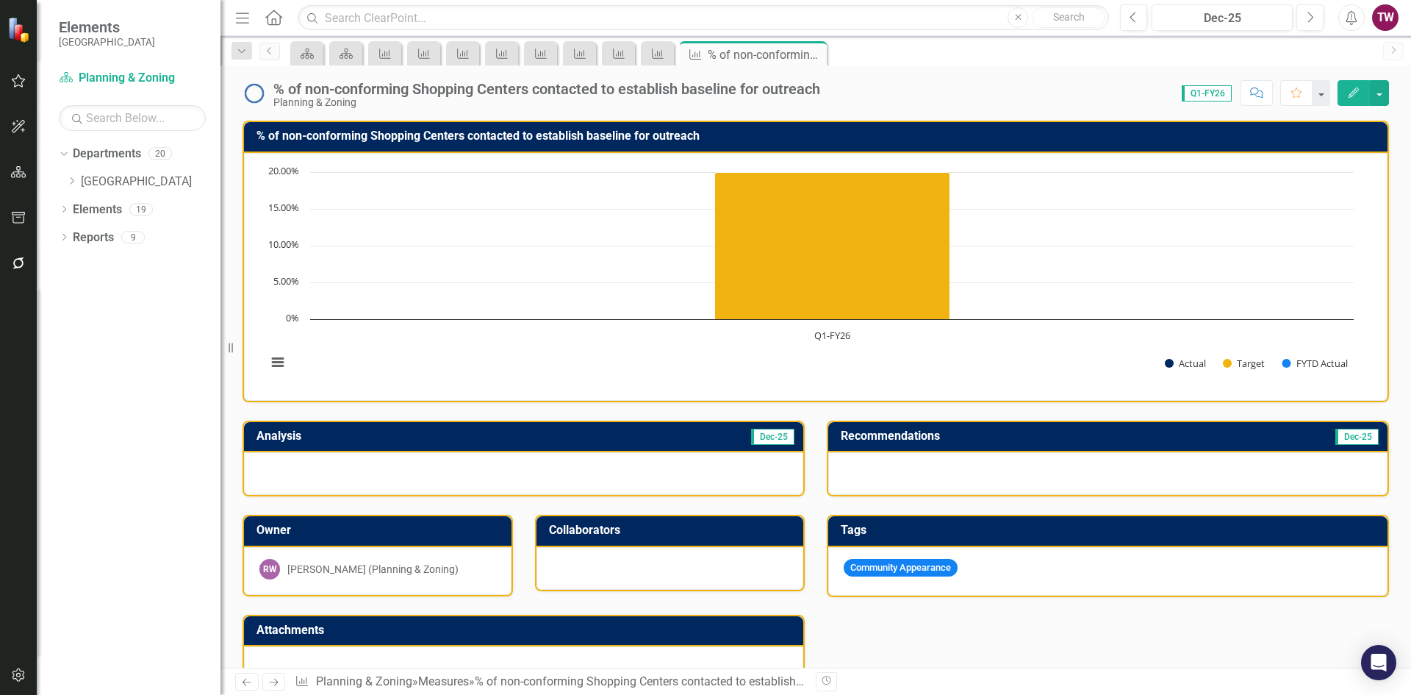
scroll to position [271, 0]
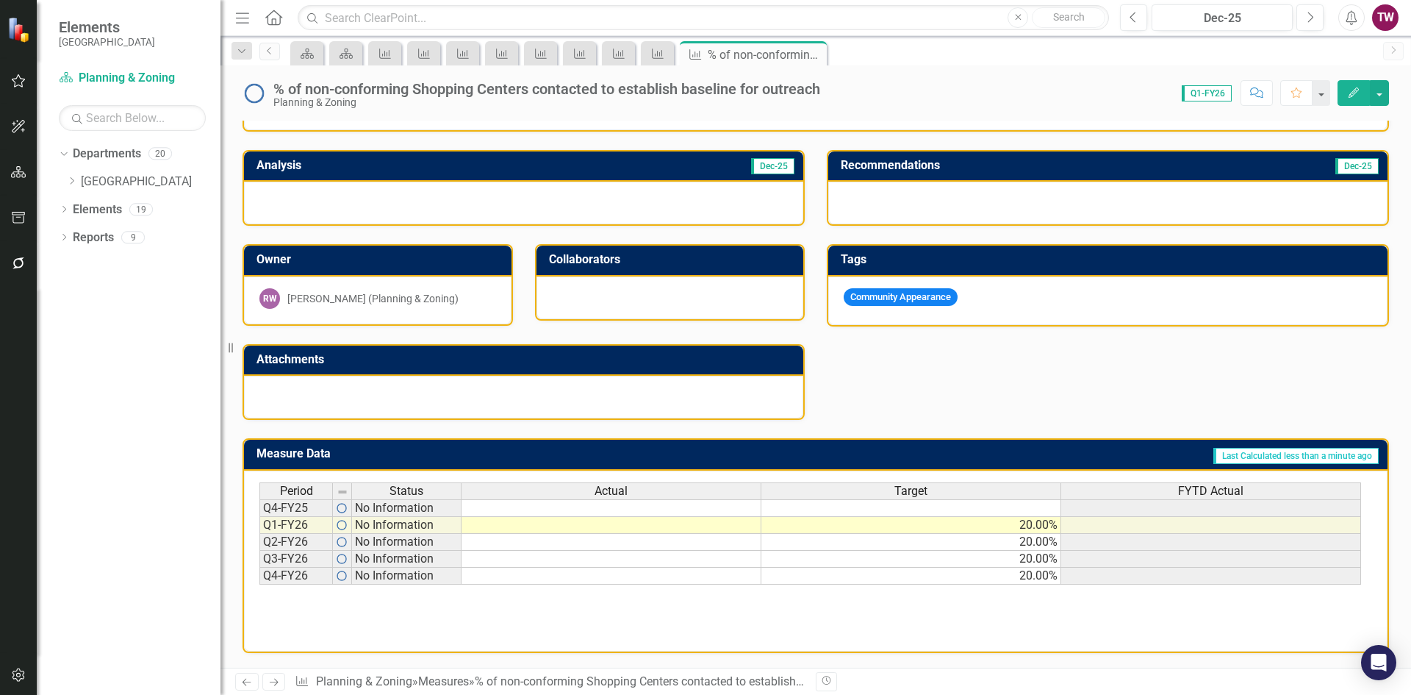
click at [276, 677] on icon "Next" at bounding box center [274, 682] width 12 height 10
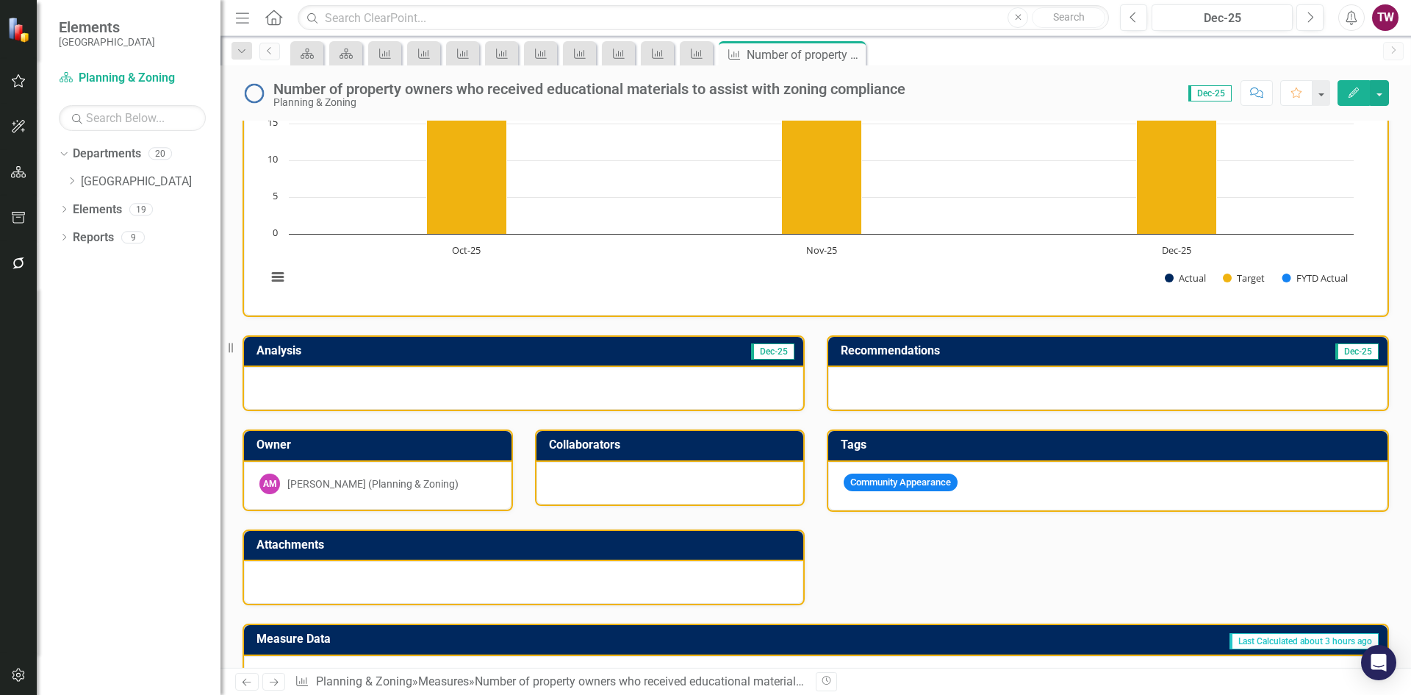
scroll to position [221, 0]
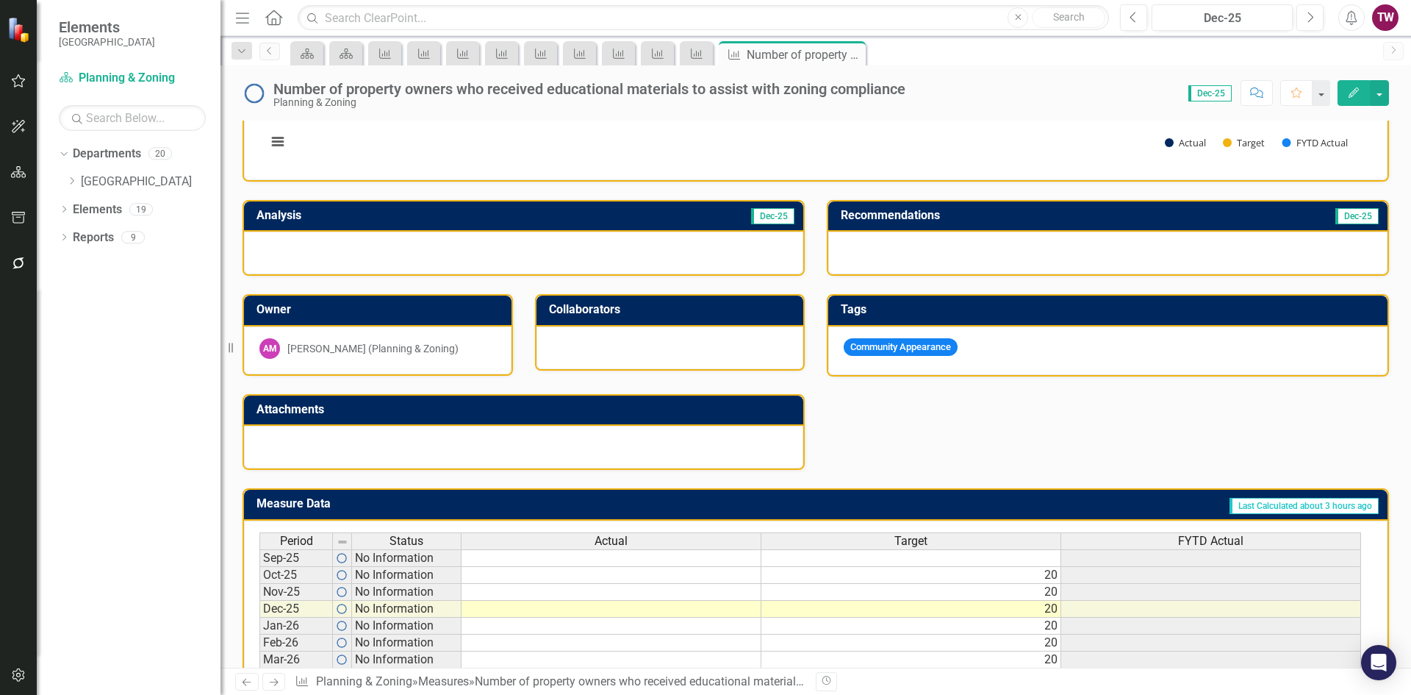
click at [423, 346] on div "[PERSON_NAME] (Planning & Zoning)" at bounding box center [372, 348] width 171 height 15
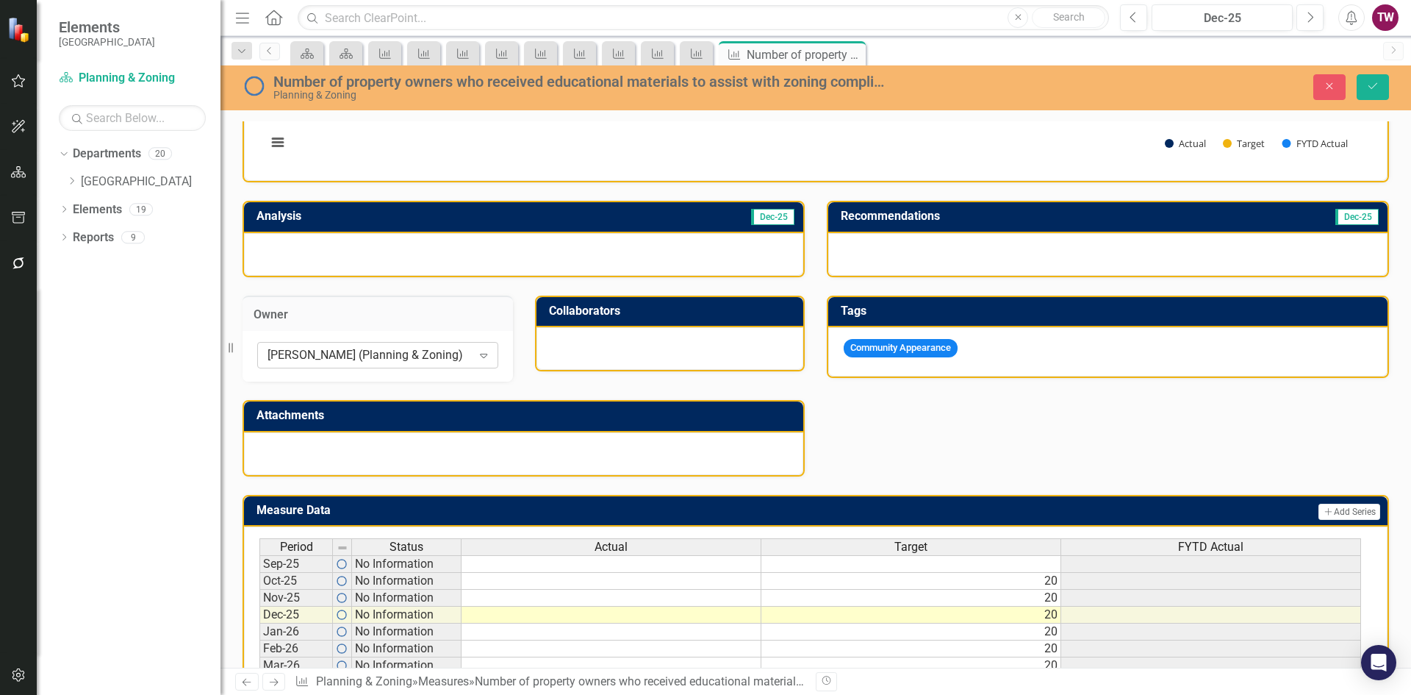
click at [482, 353] on icon "Expand" at bounding box center [483, 355] width 15 height 12
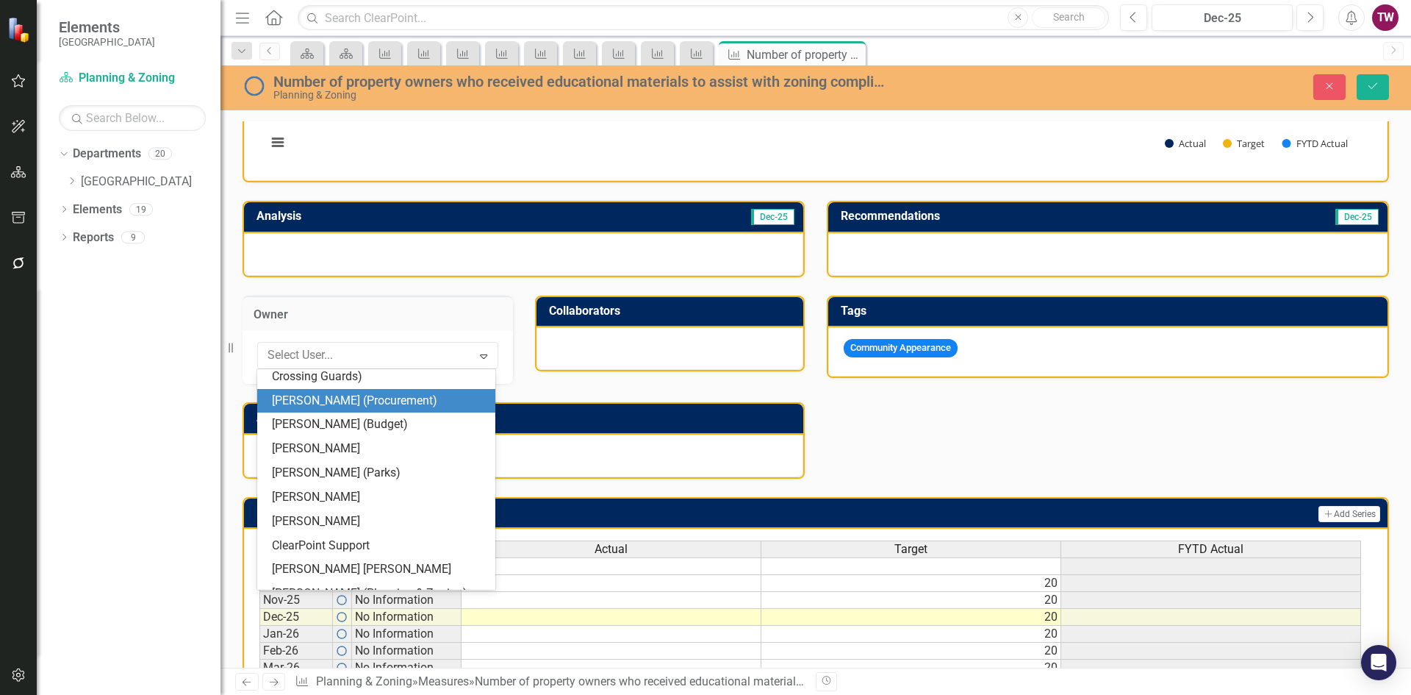
scroll to position [554, 0]
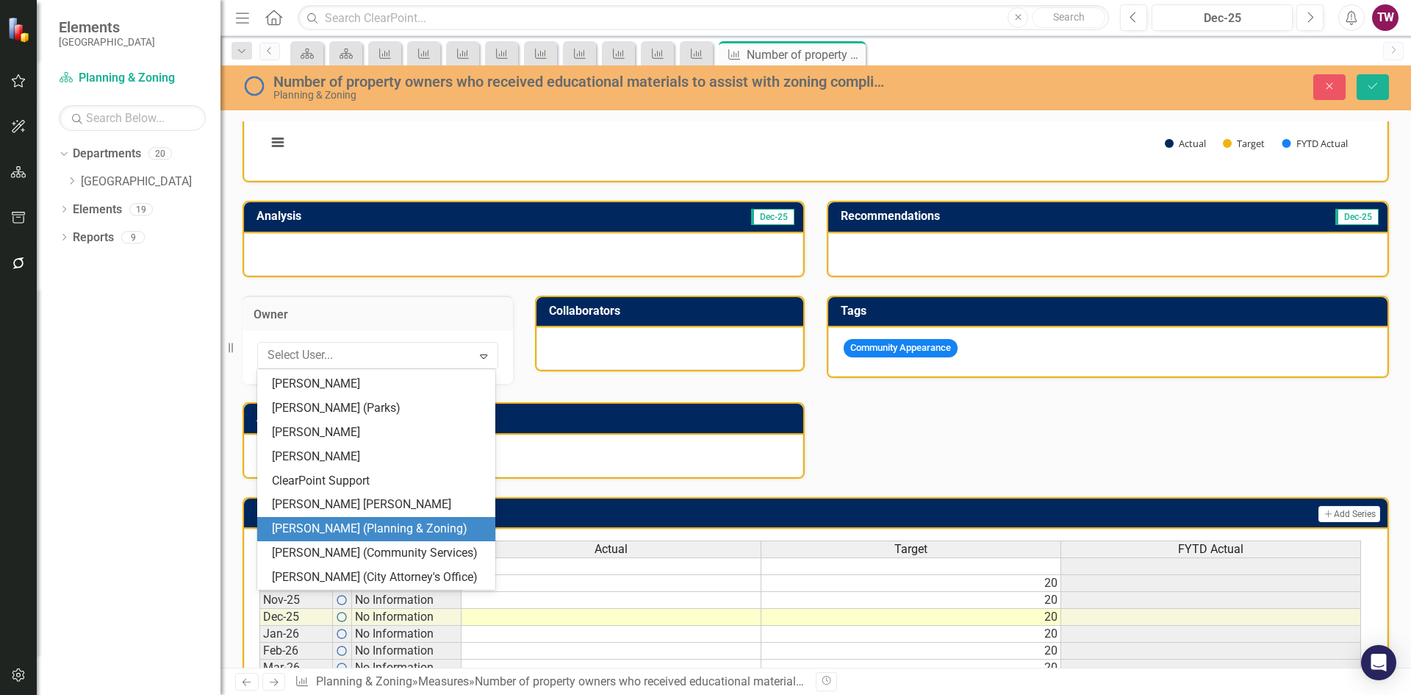
click at [391, 530] on div "[PERSON_NAME] (Planning & Zoning)" at bounding box center [379, 528] width 215 height 17
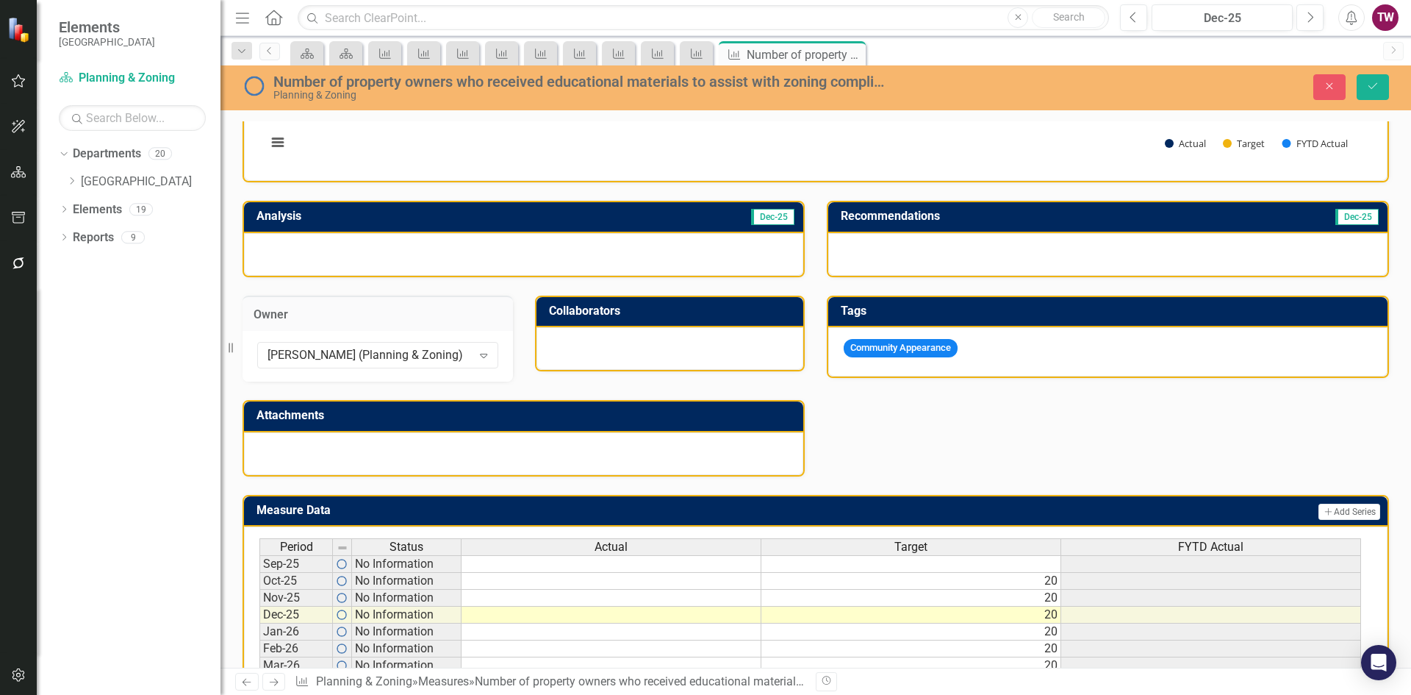
scroll to position [368, 0]
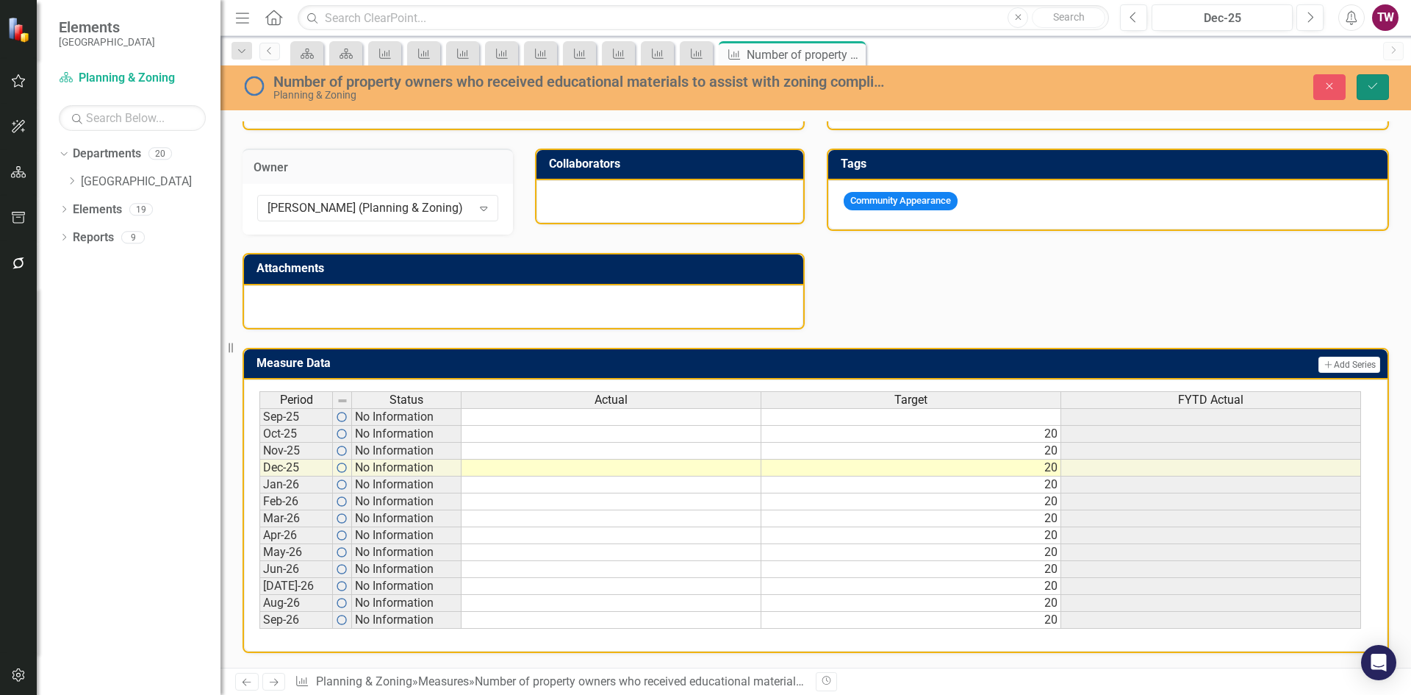
click at [1370, 87] on icon "Save" at bounding box center [1373, 86] width 13 height 10
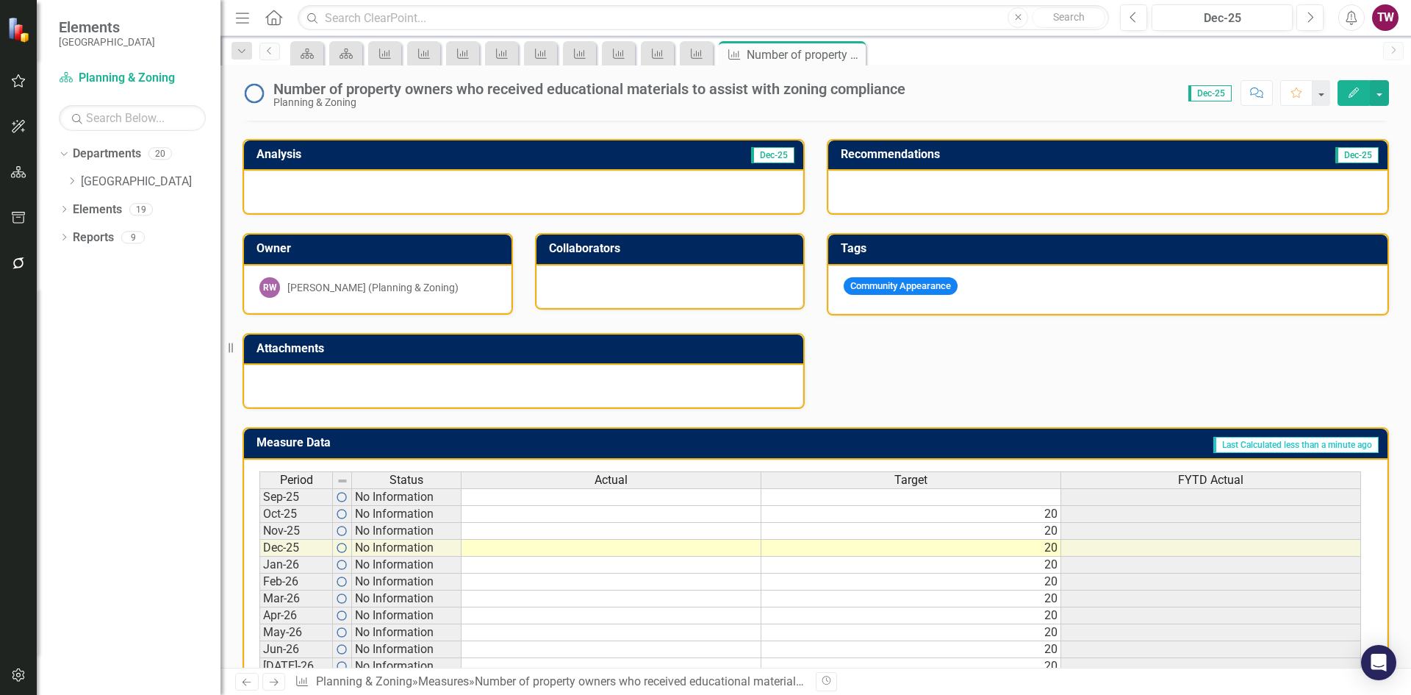
scroll to position [362, 0]
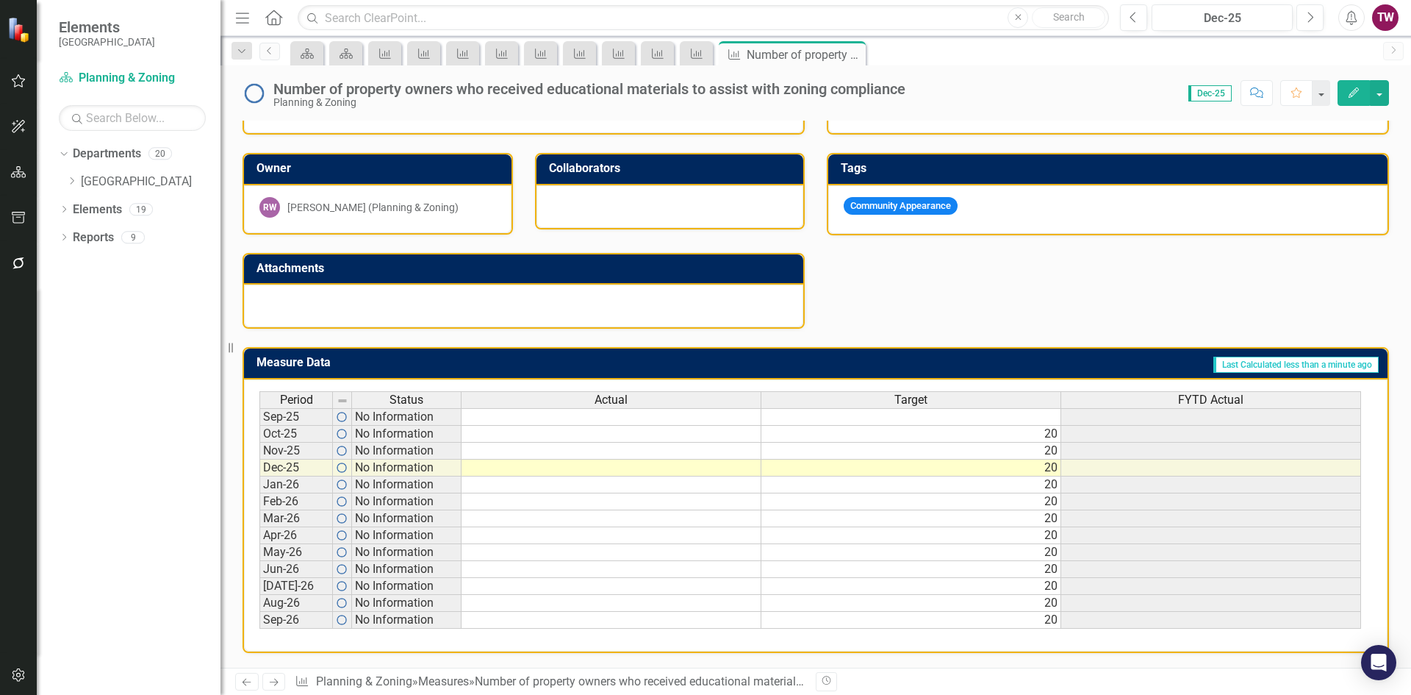
click at [275, 680] on icon "Next" at bounding box center [274, 682] width 12 height 10
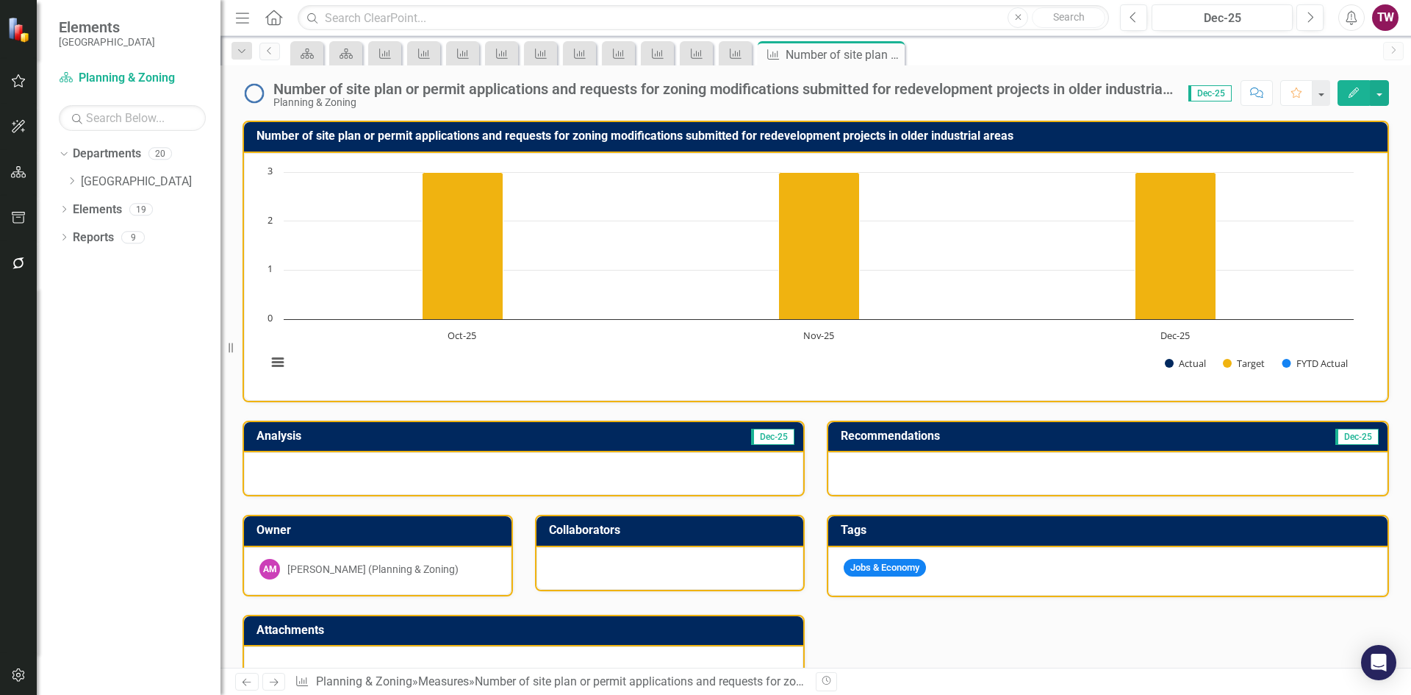
click at [437, 568] on div "[PERSON_NAME] (Planning & Zoning)" at bounding box center [372, 569] width 171 height 15
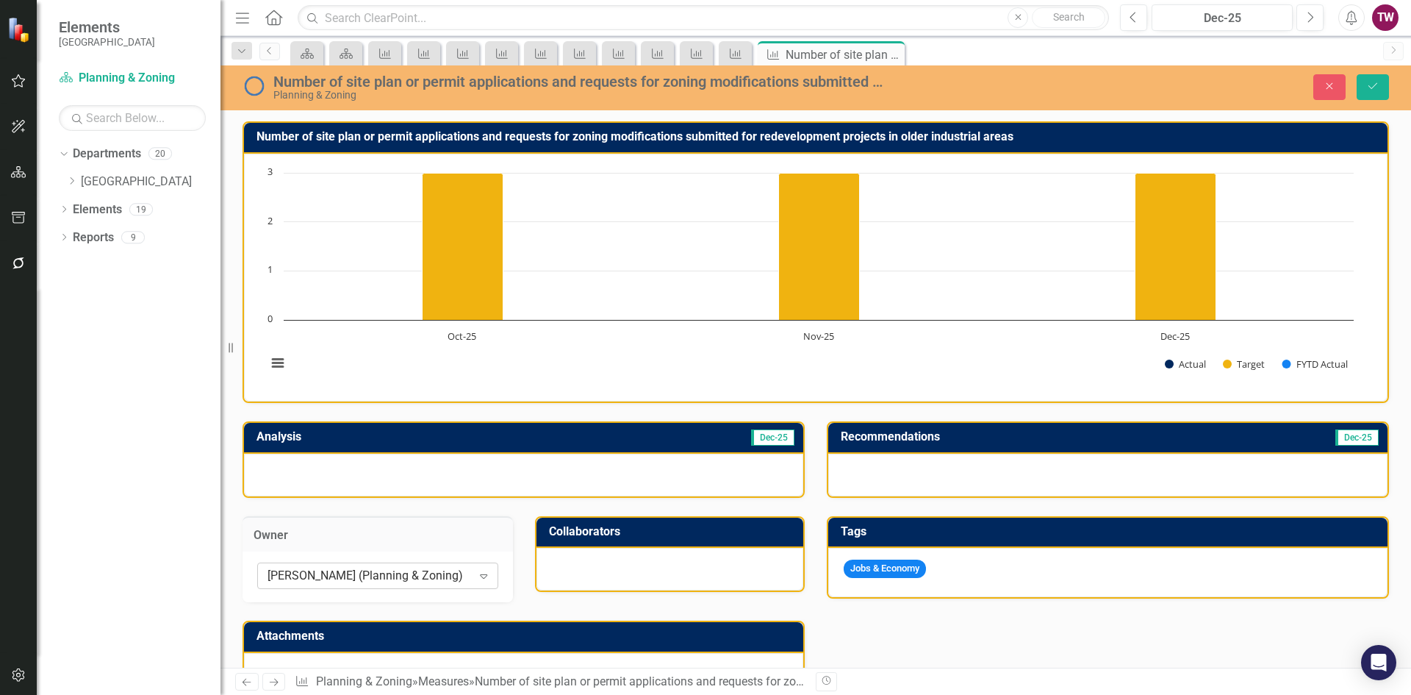
click at [488, 566] on div "Expand" at bounding box center [483, 576] width 26 height 24
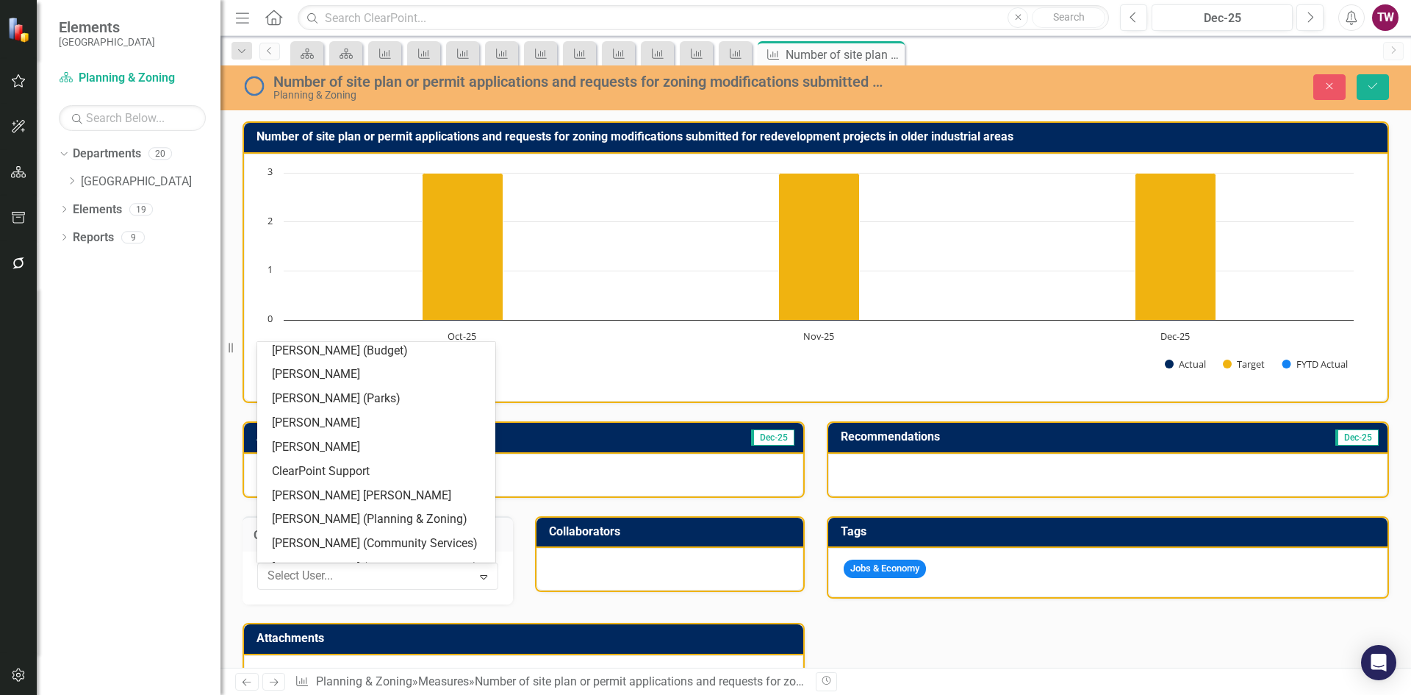
scroll to position [554, 0]
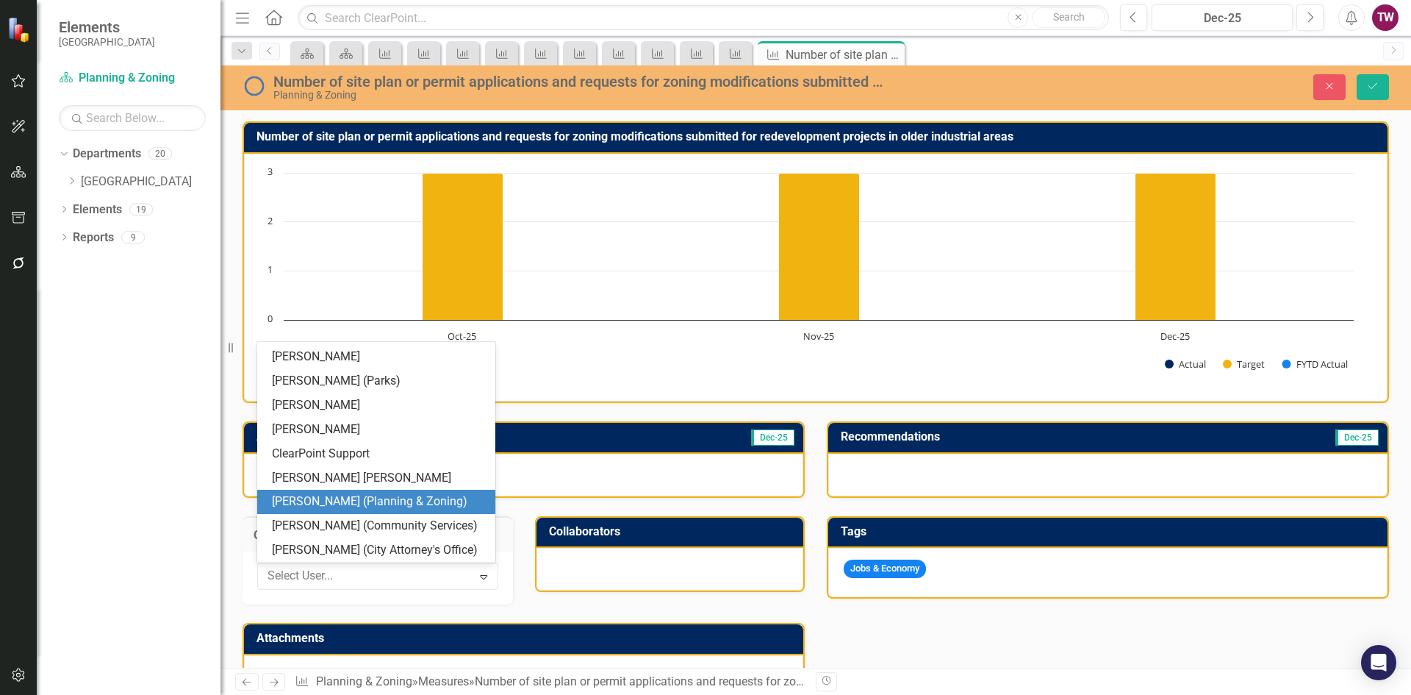
click at [416, 501] on div "[PERSON_NAME] (Planning & Zoning)" at bounding box center [379, 501] width 215 height 17
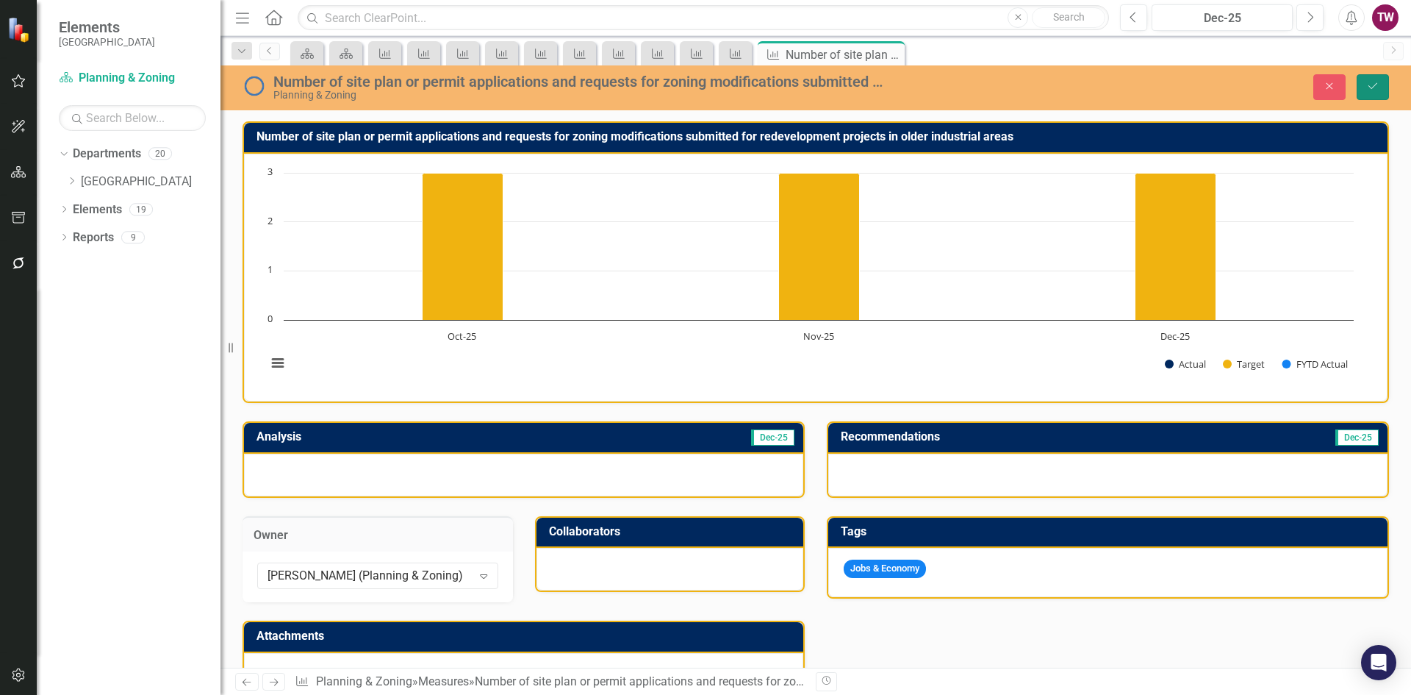
click at [1380, 77] on button "Save" at bounding box center [1373, 87] width 32 height 26
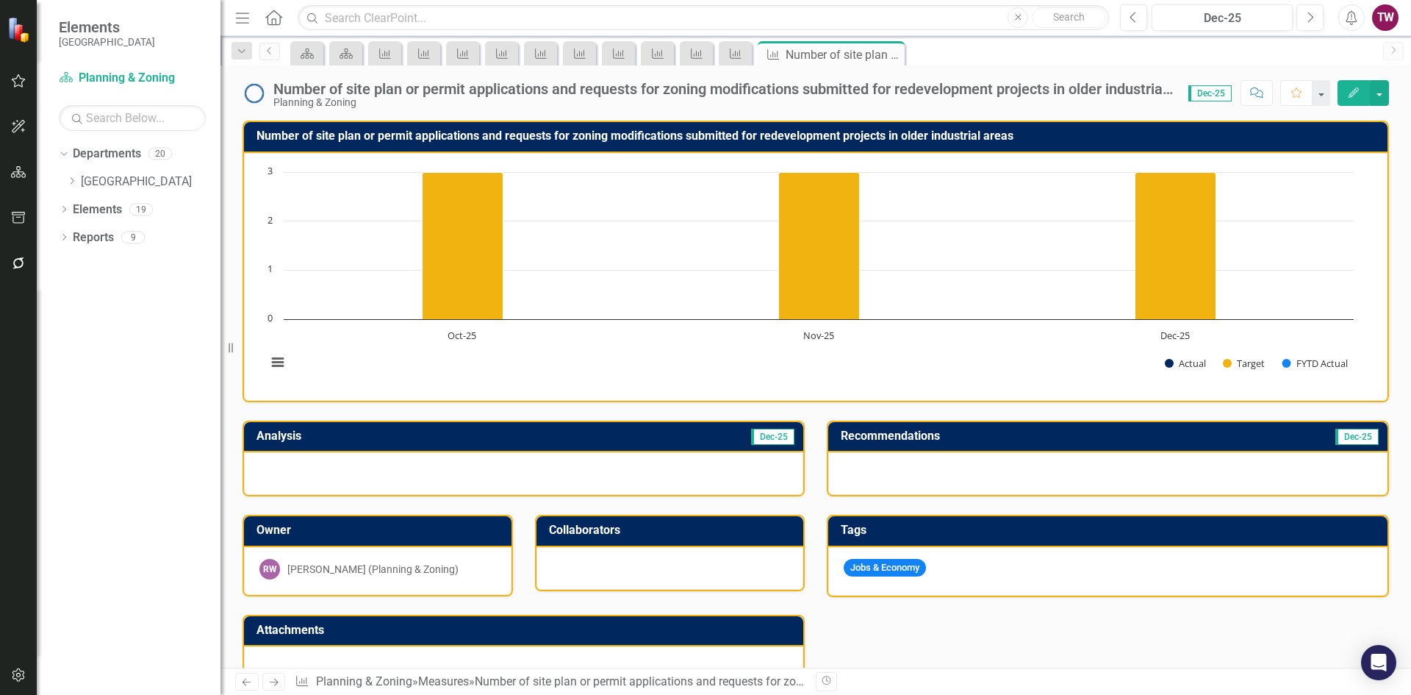
scroll to position [362, 0]
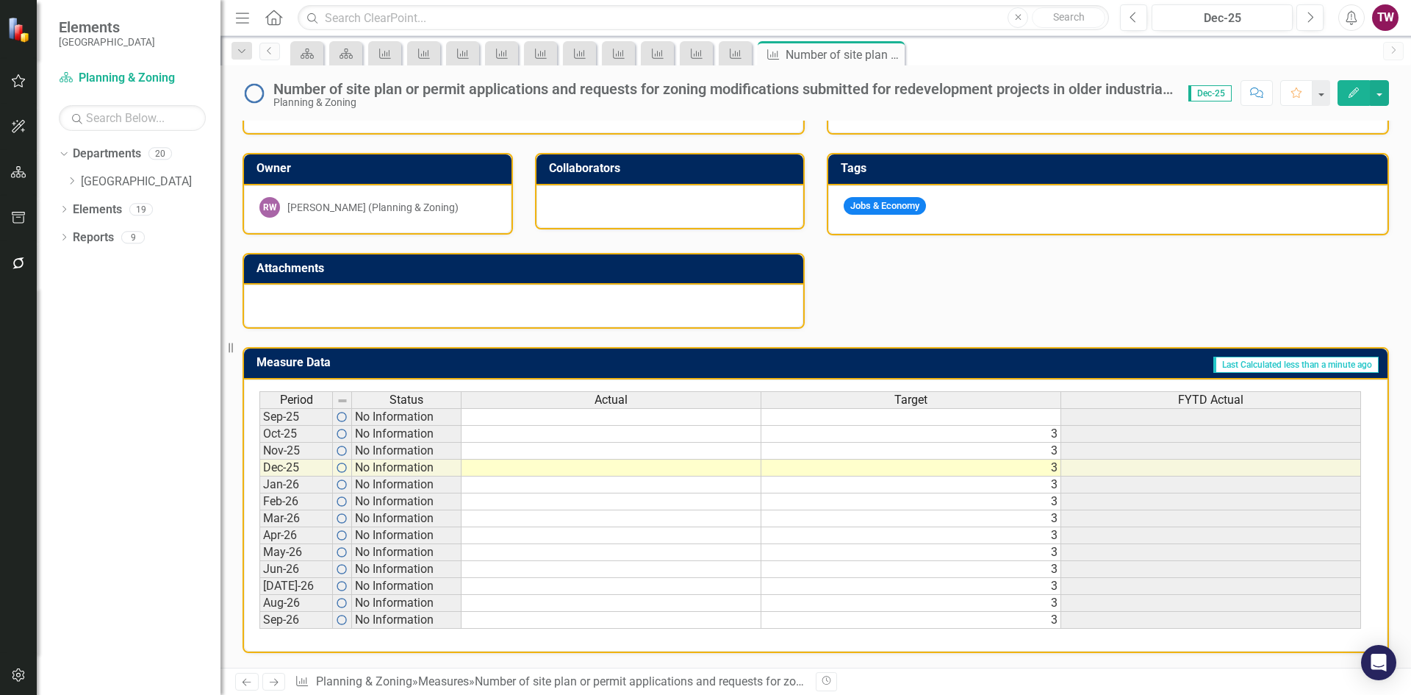
click at [271, 681] on icon "Next" at bounding box center [274, 682] width 12 height 10
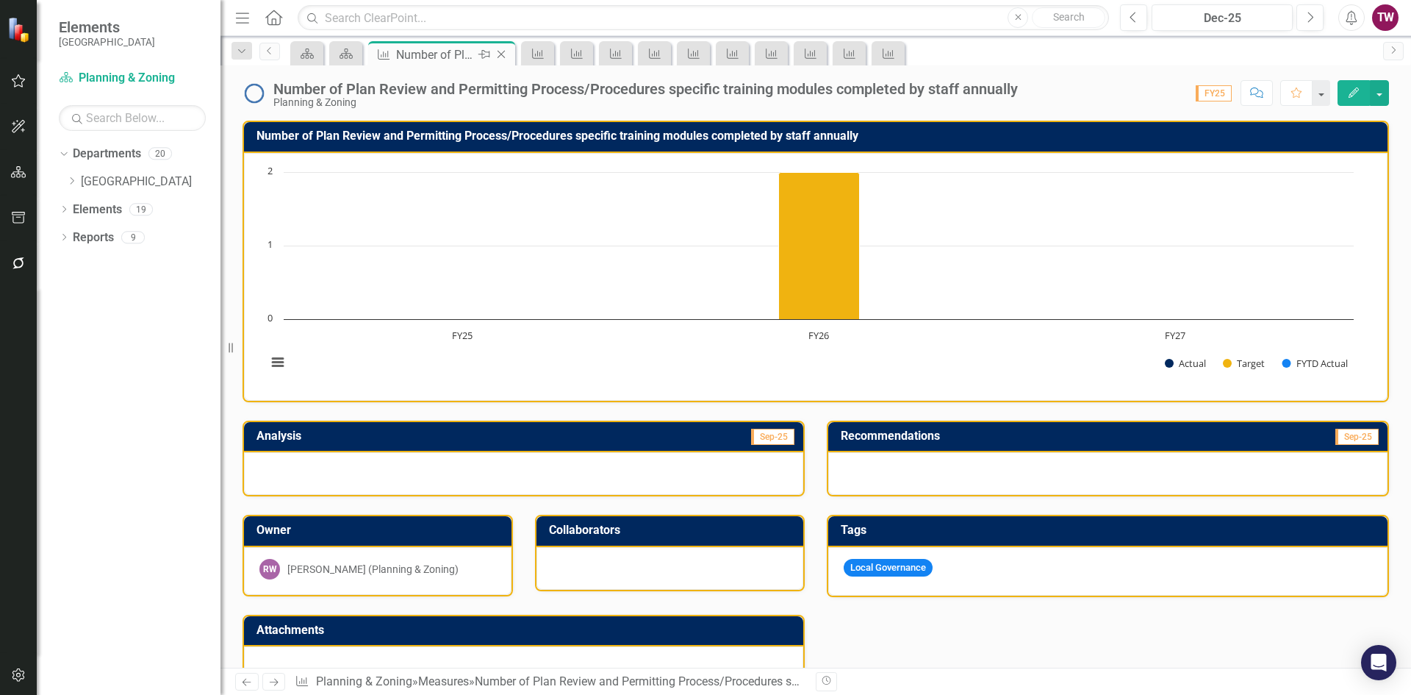
click at [507, 57] on icon "Close" at bounding box center [501, 55] width 15 height 12
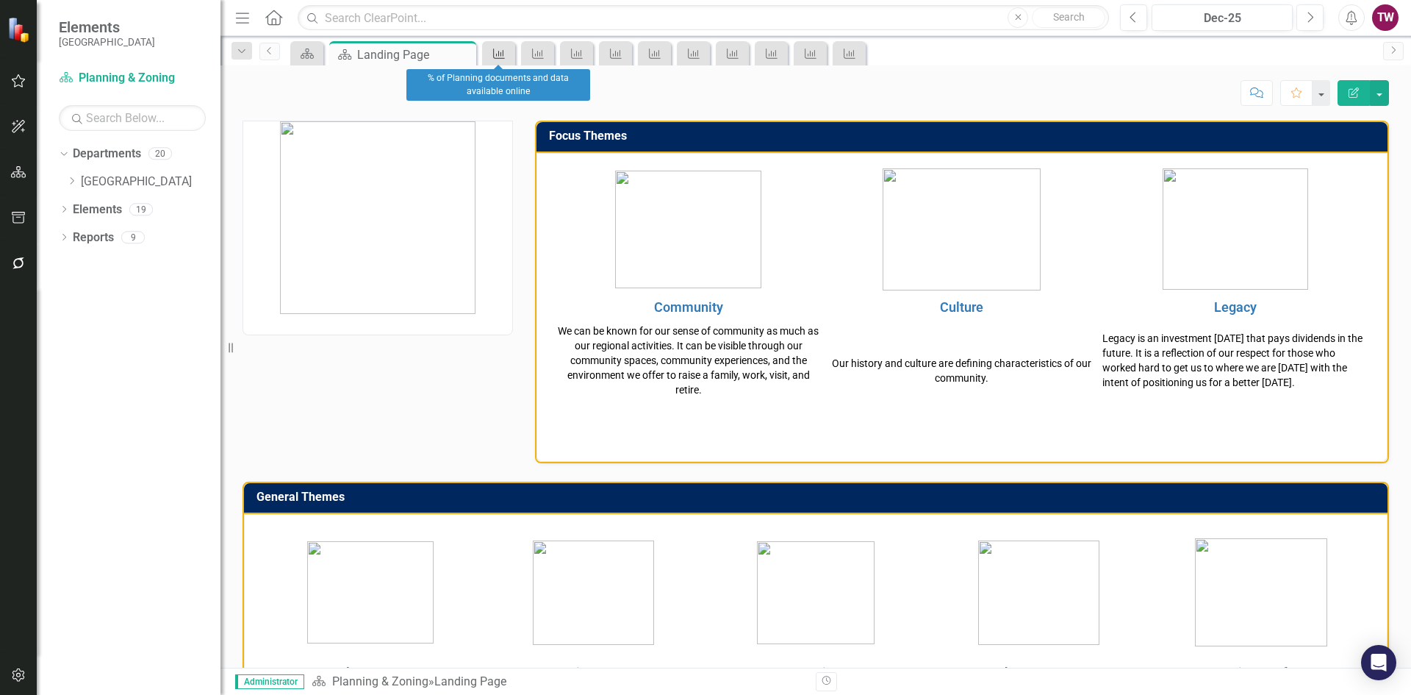
click at [504, 52] on icon at bounding box center [499, 54] width 12 height 10
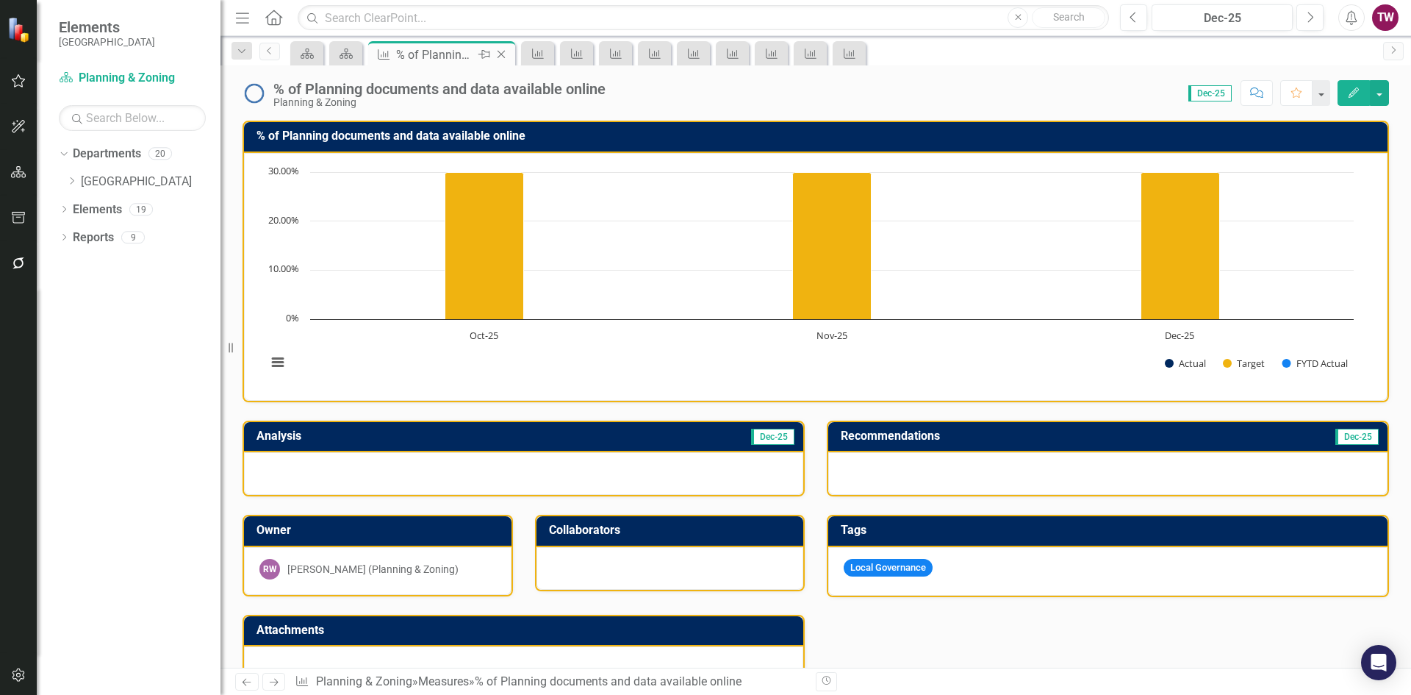
click at [500, 51] on icon "Close" at bounding box center [501, 55] width 15 height 12
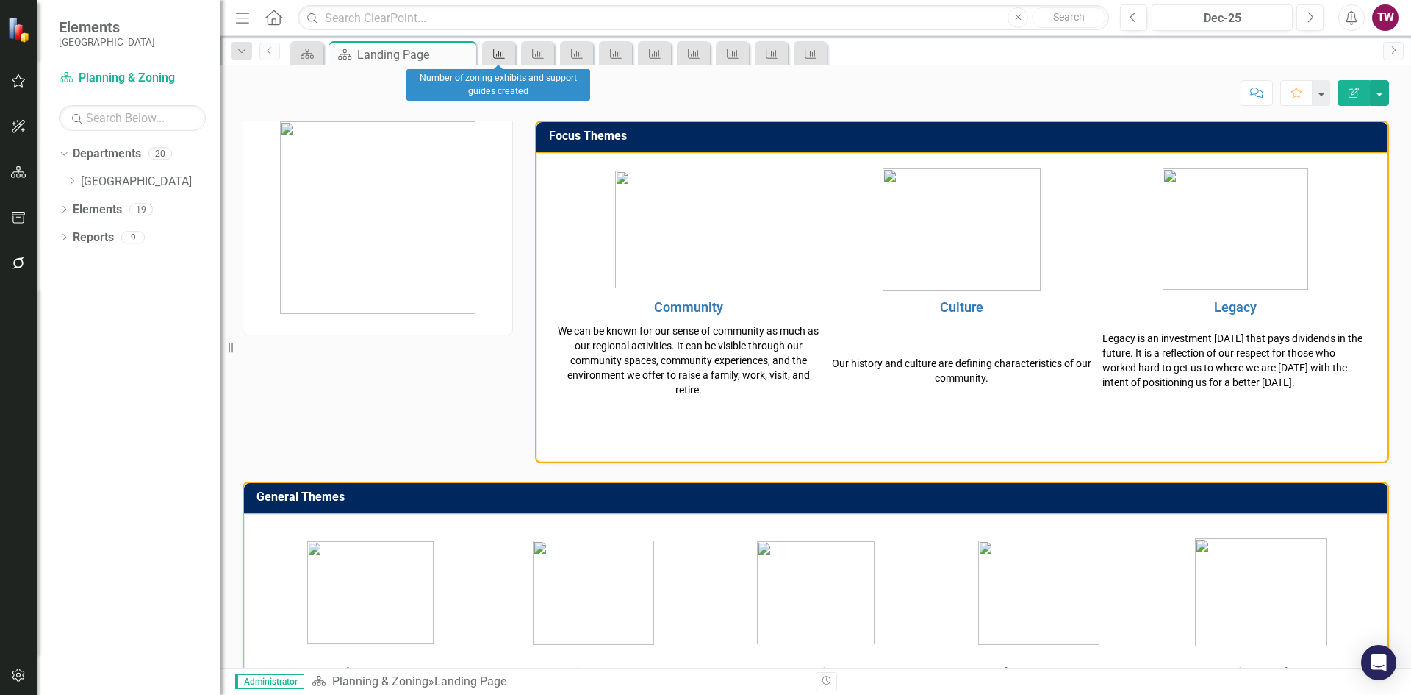
click at [501, 50] on icon "Measure" at bounding box center [499, 54] width 15 height 12
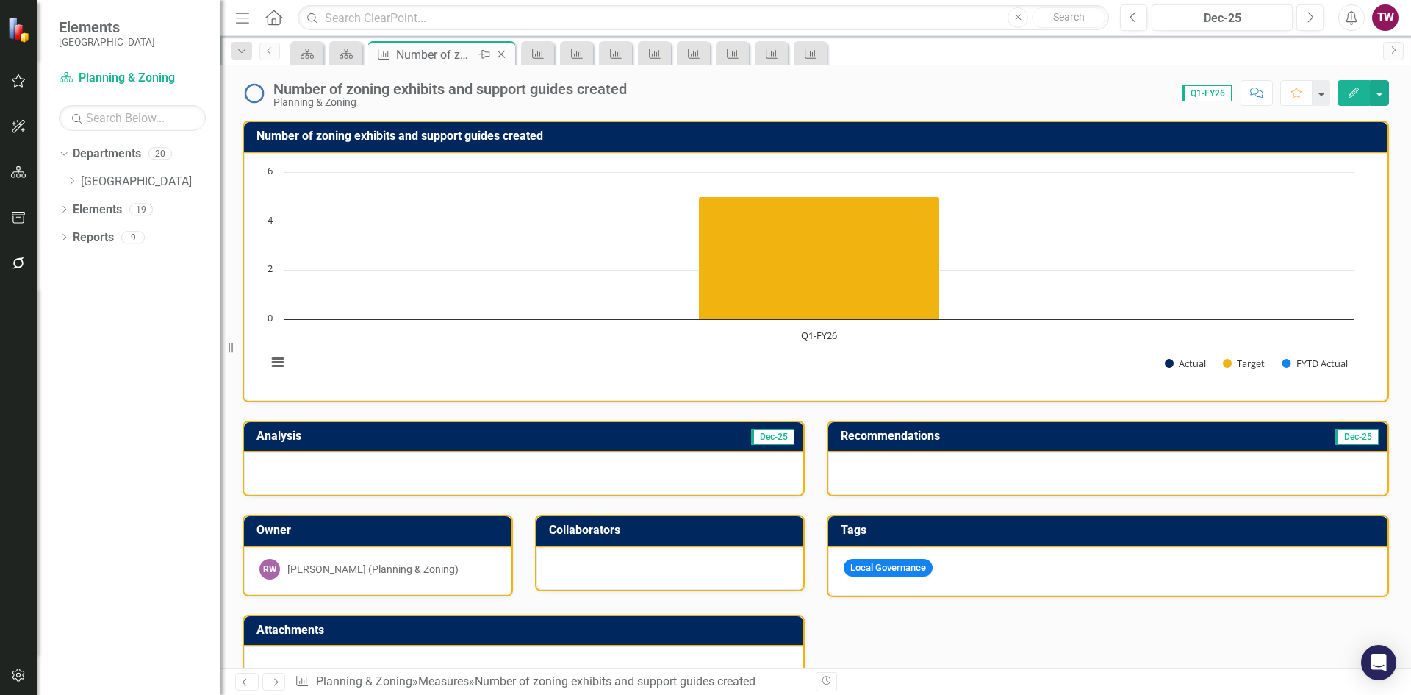
click at [498, 51] on icon at bounding box center [502, 55] width 8 height 8
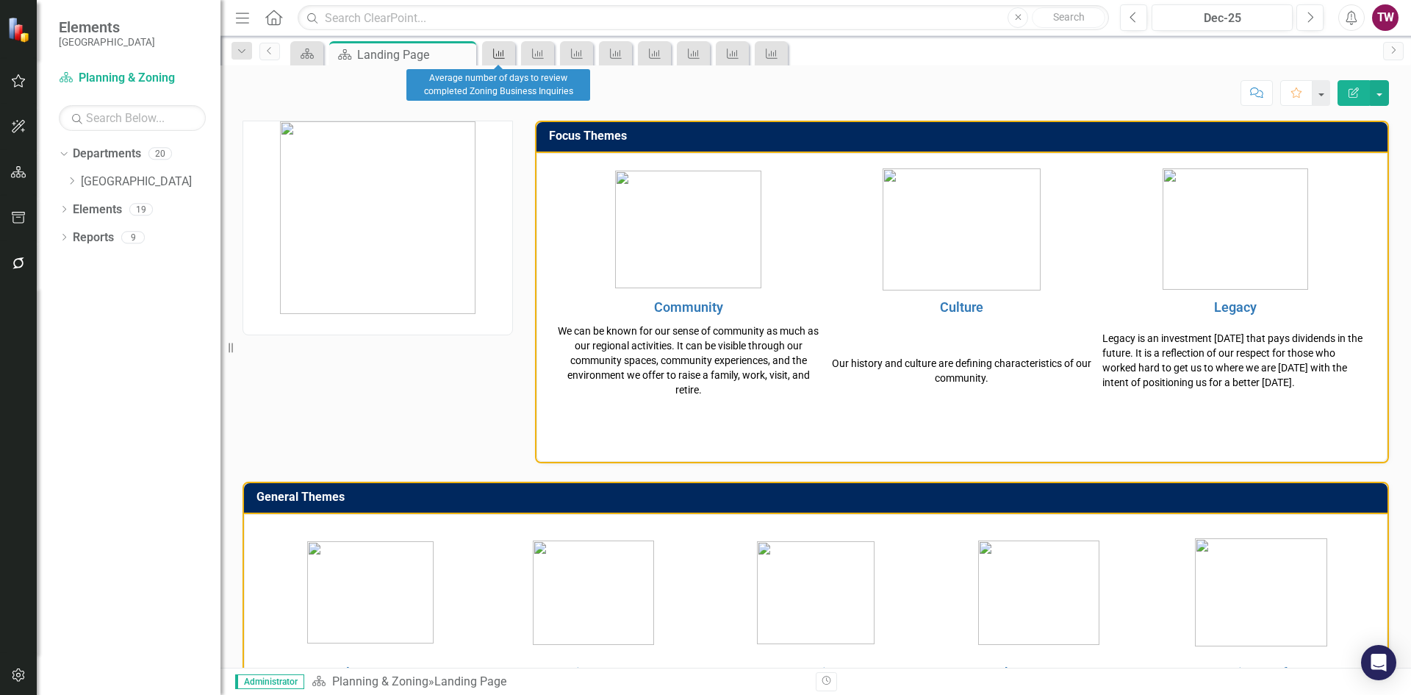
click at [499, 51] on icon at bounding box center [499, 54] width 12 height 10
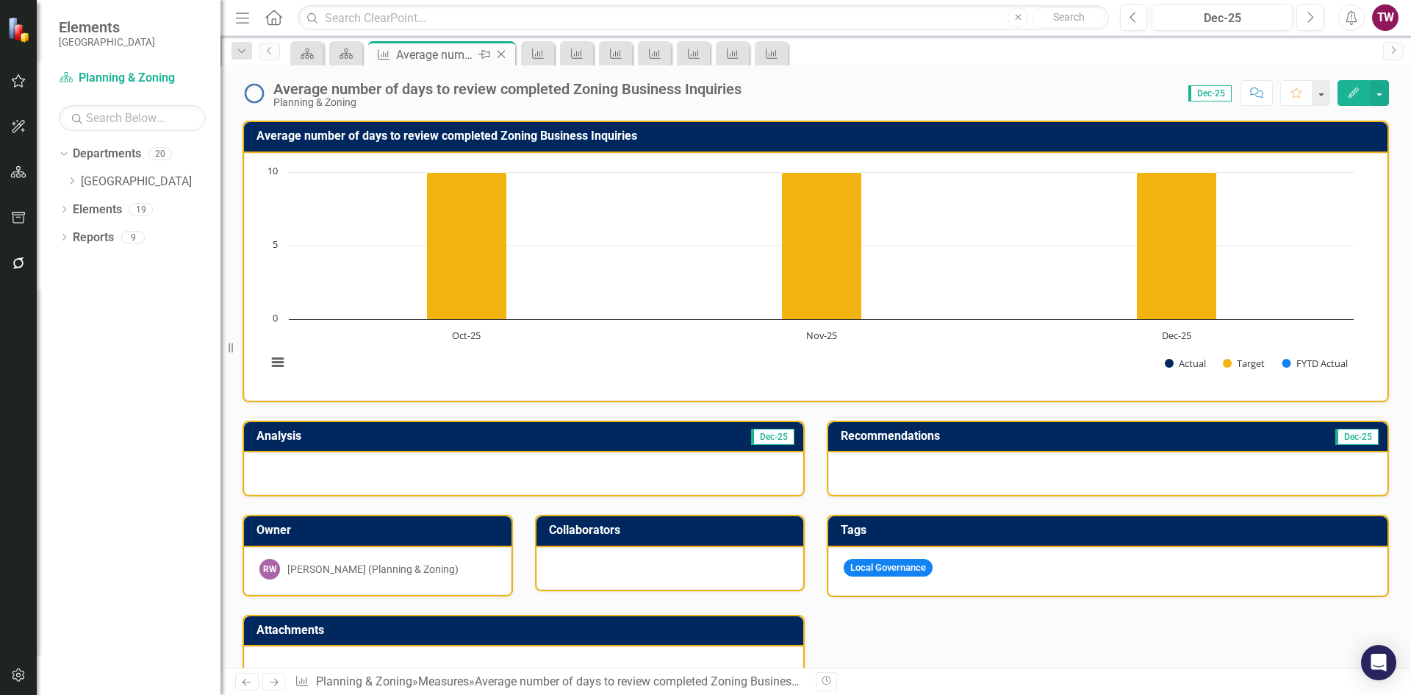
click at [498, 57] on icon "Close" at bounding box center [501, 55] width 15 height 12
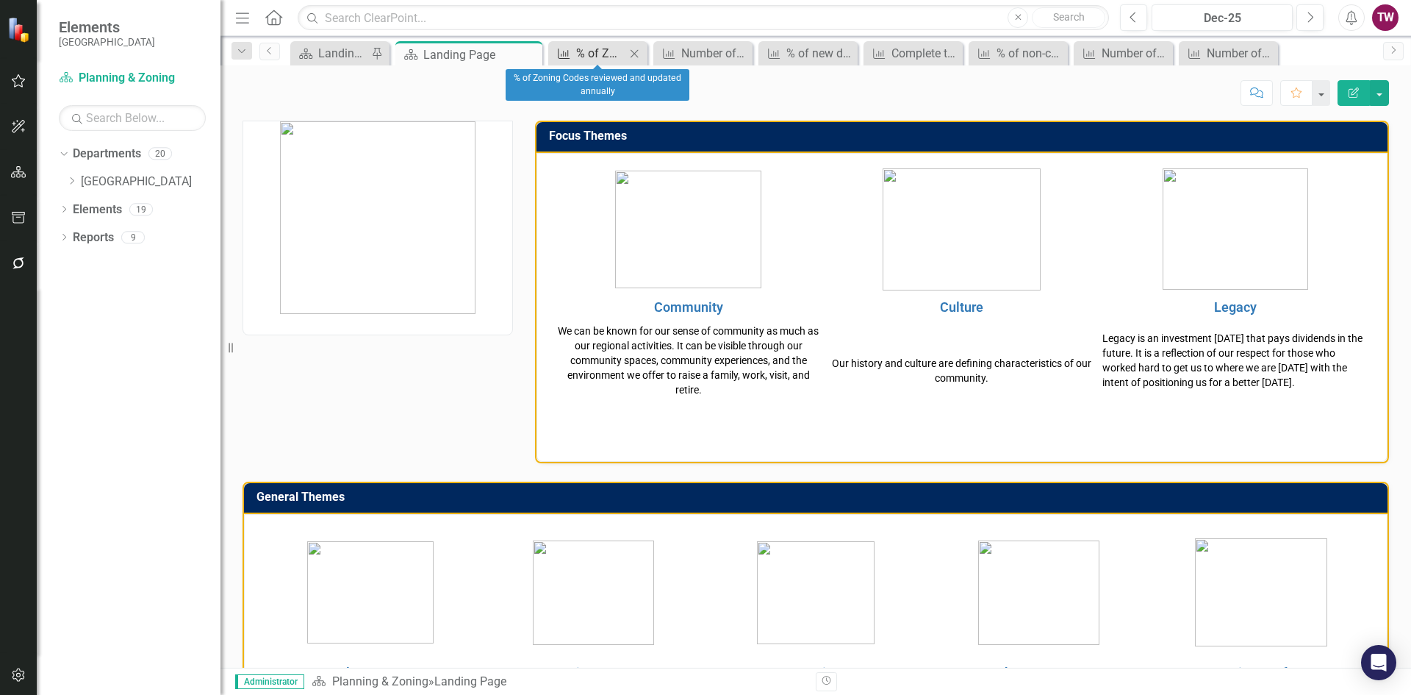
click at [578, 49] on div "% of Zoning Codes reviewed and updated annually" at bounding box center [600, 53] width 49 height 18
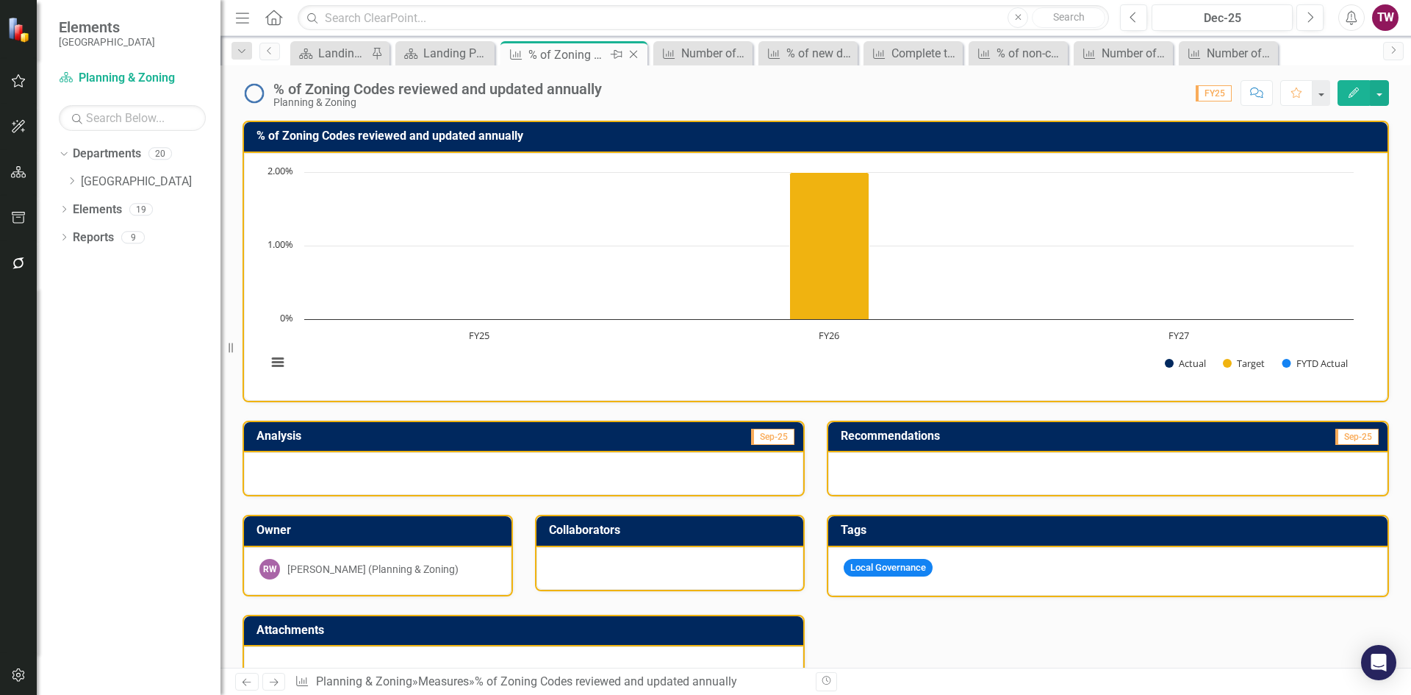
click at [633, 54] on icon at bounding box center [634, 55] width 8 height 8
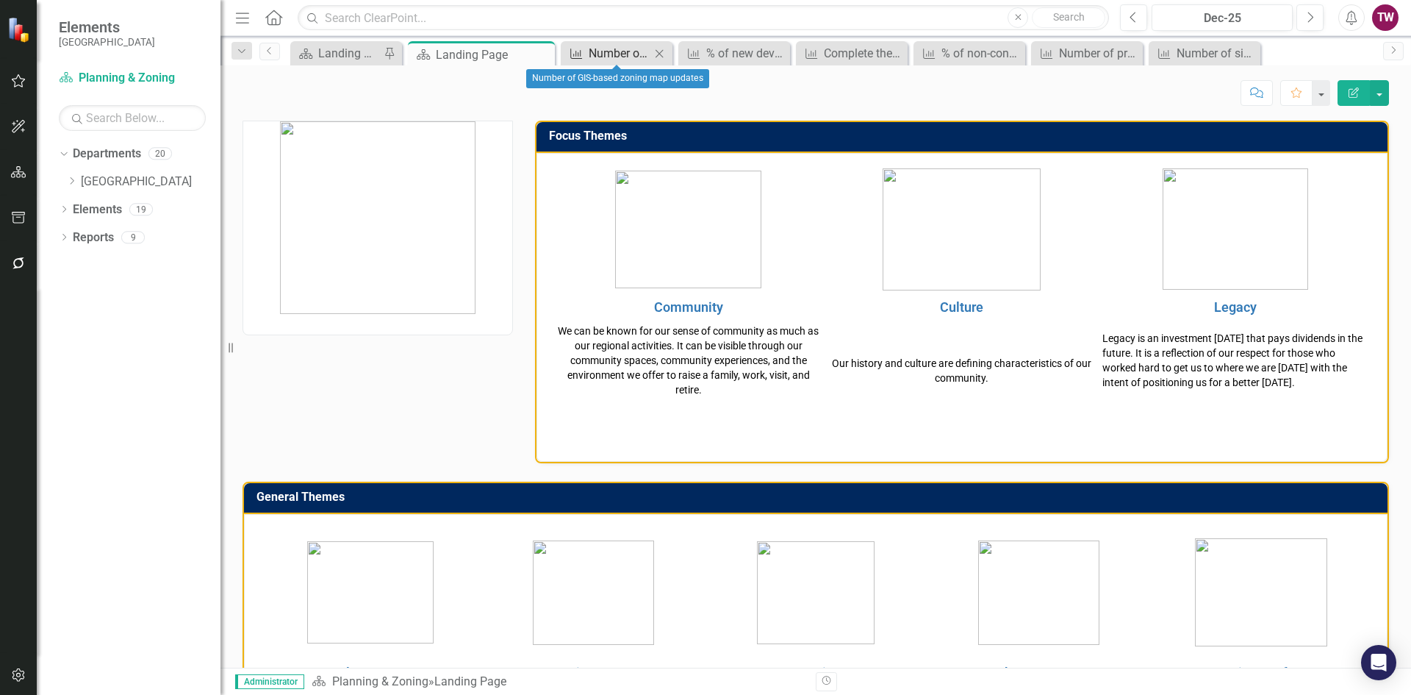
click at [635, 51] on div "Number of GIS-based zoning map updates" at bounding box center [620, 53] width 62 height 18
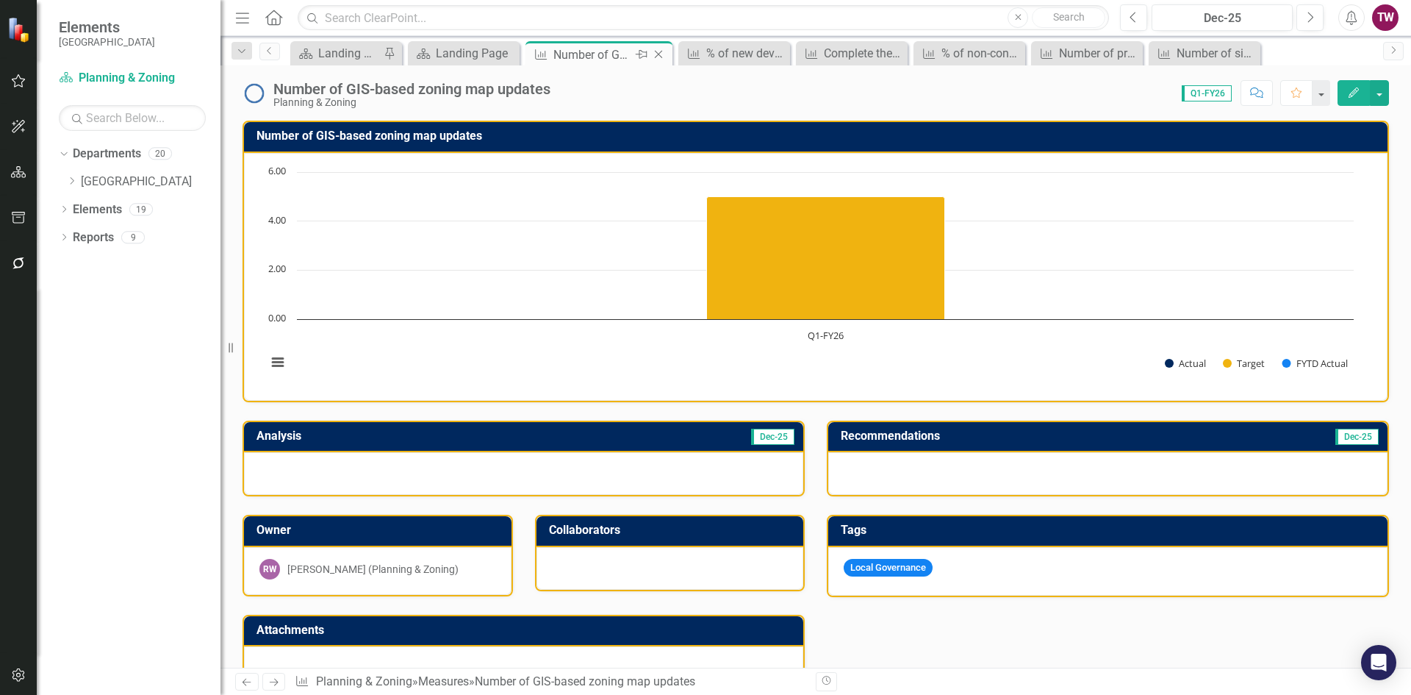
click at [662, 54] on icon "Close" at bounding box center [658, 55] width 15 height 12
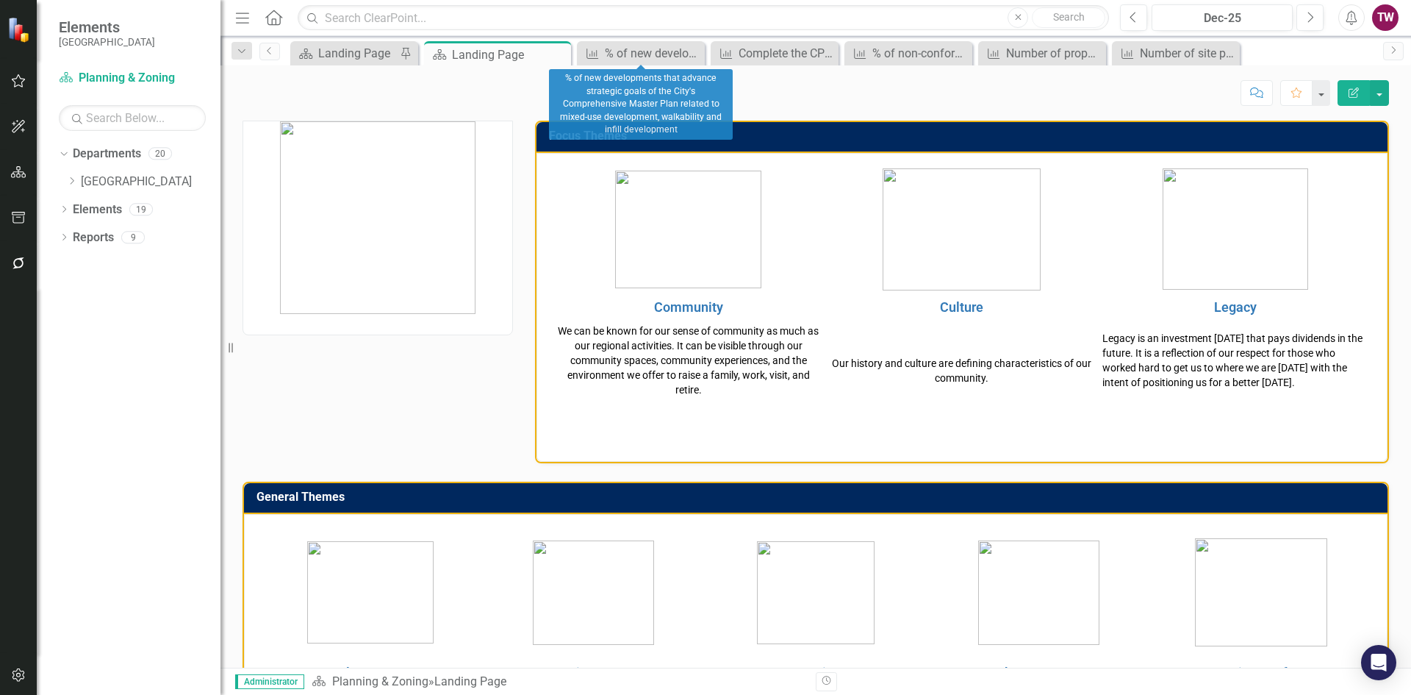
click at [706, 52] on span "Measure % of new developments that advance strategic goals of the City's Compre…" at bounding box center [641, 53] width 134 height 24
click at [695, 54] on icon "Close" at bounding box center [691, 54] width 15 height 12
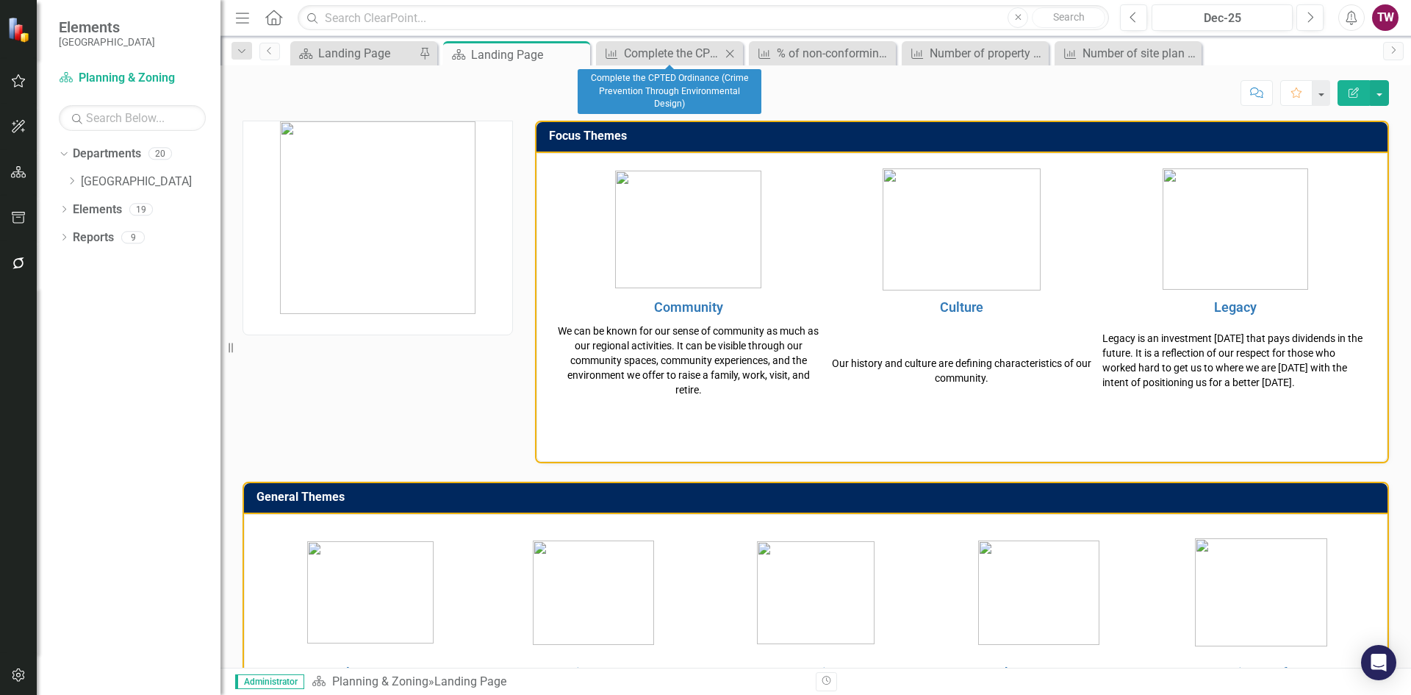
click at [729, 51] on icon "Close" at bounding box center [730, 54] width 15 height 12
click at [729, 54] on icon at bounding box center [730, 53] width 8 height 8
click at [732, 54] on icon "Close" at bounding box center [730, 54] width 15 height 12
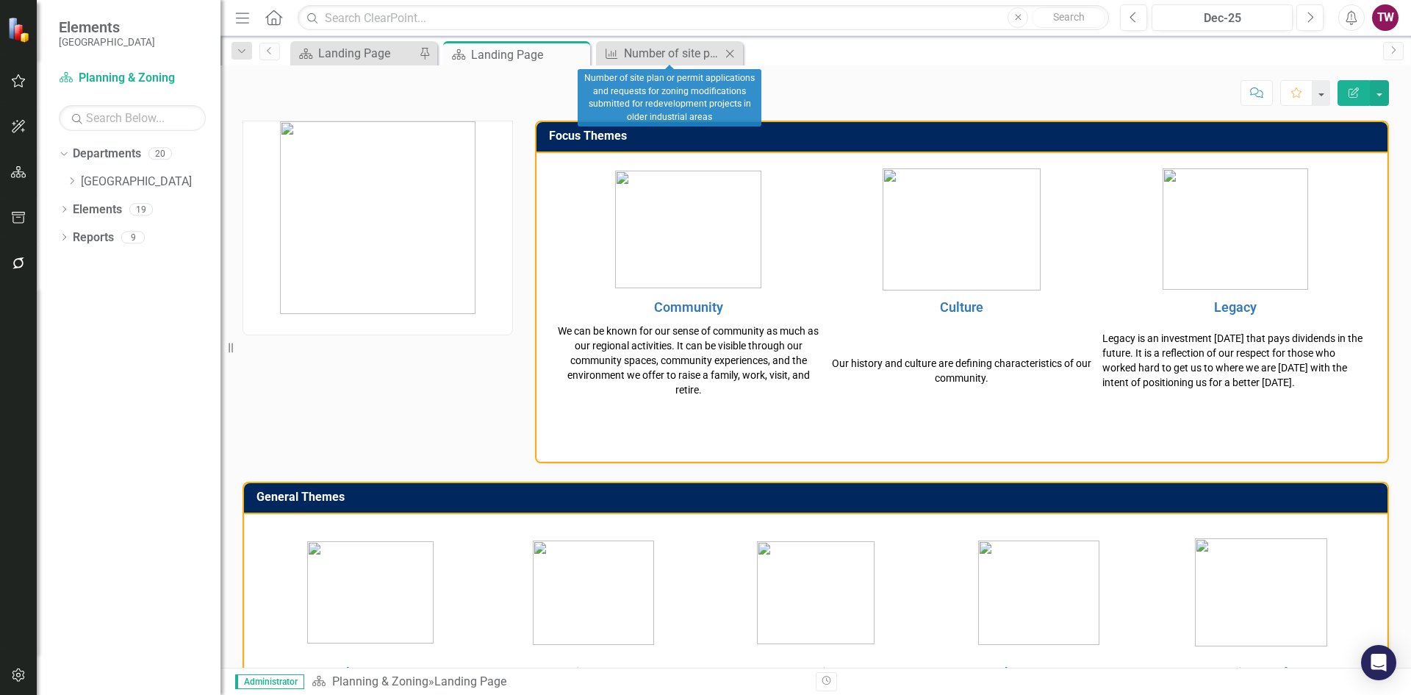
click at [731, 54] on icon at bounding box center [730, 53] width 8 height 8
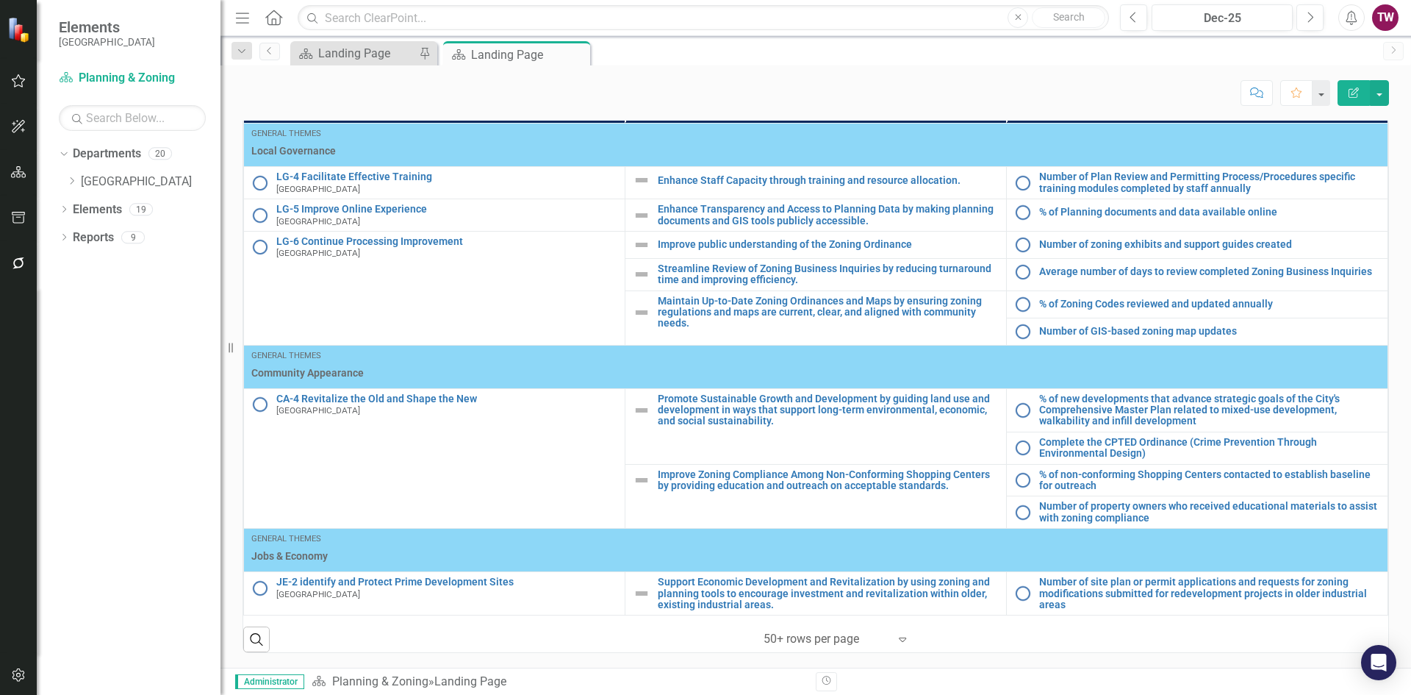
scroll to position [532, 0]
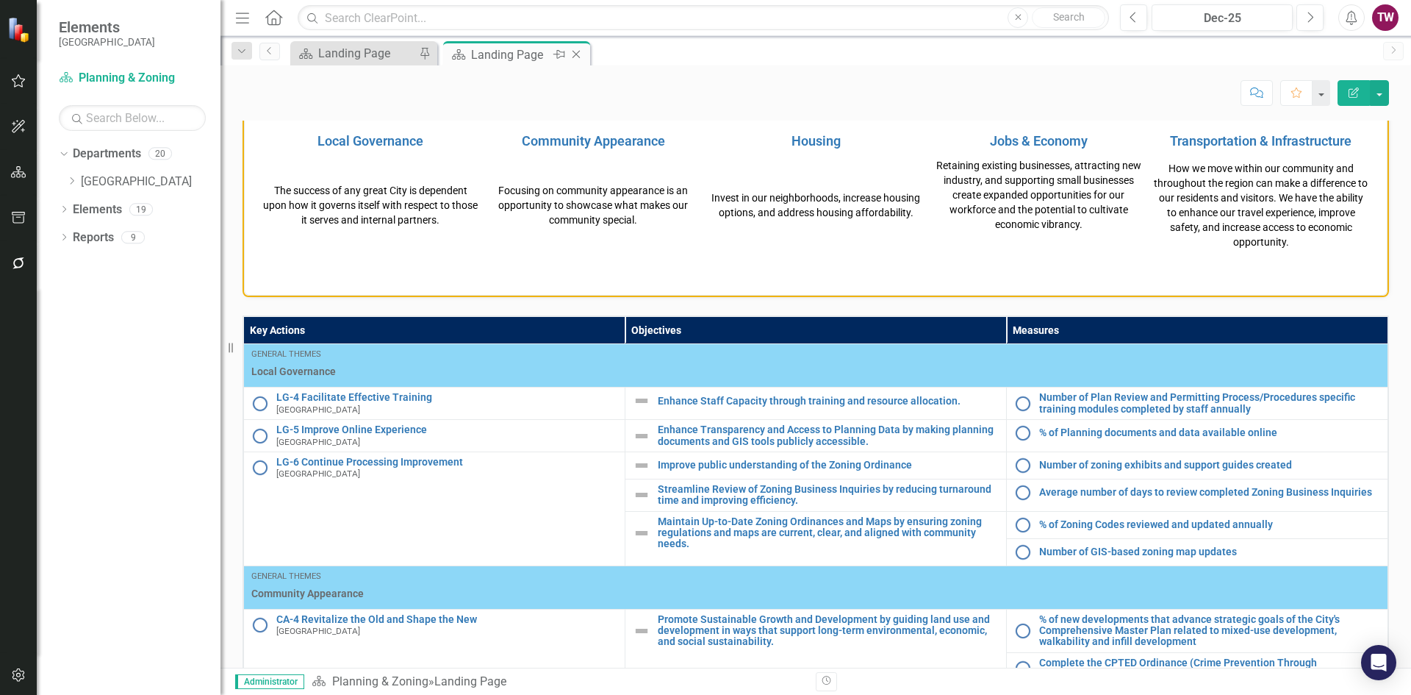
click at [572, 54] on icon "Close" at bounding box center [576, 55] width 15 height 12
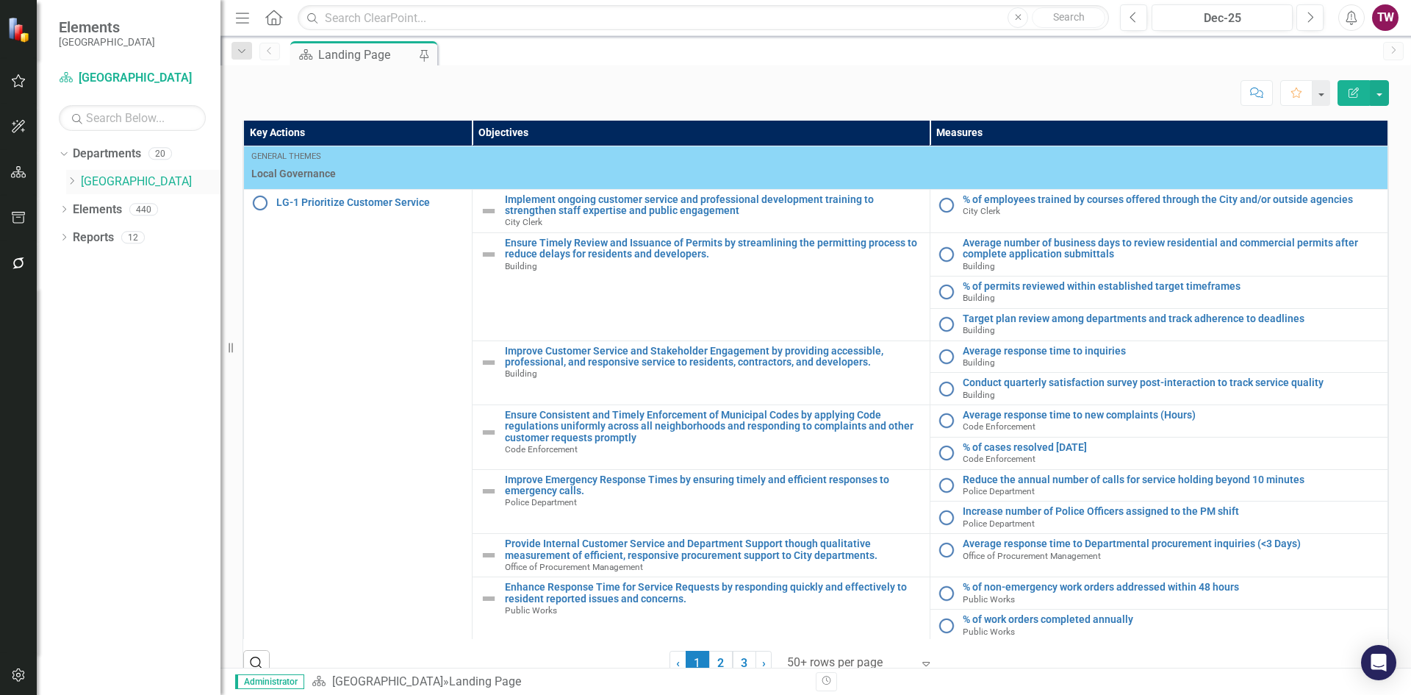
click at [77, 178] on icon "Dropdown" at bounding box center [71, 180] width 11 height 9
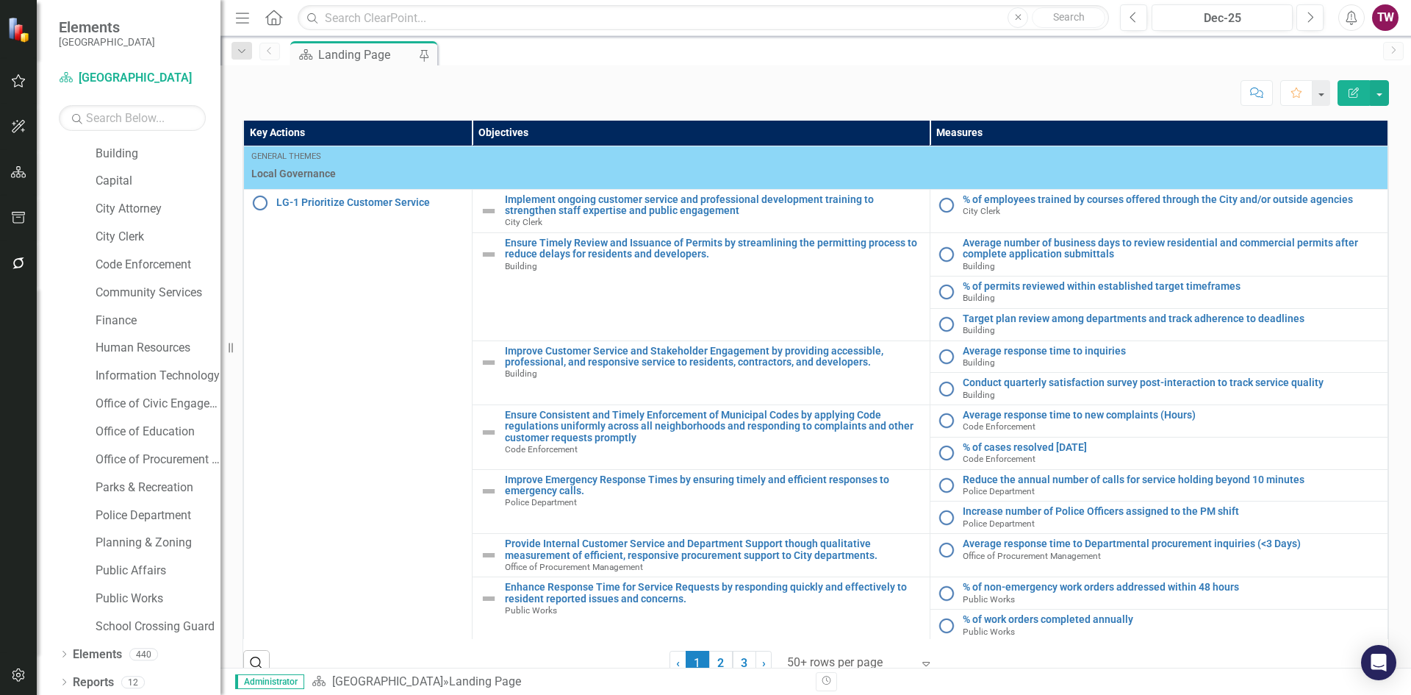
scroll to position [87, 0]
click at [149, 569] on link "Public Affairs" at bounding box center [158, 567] width 125 height 17
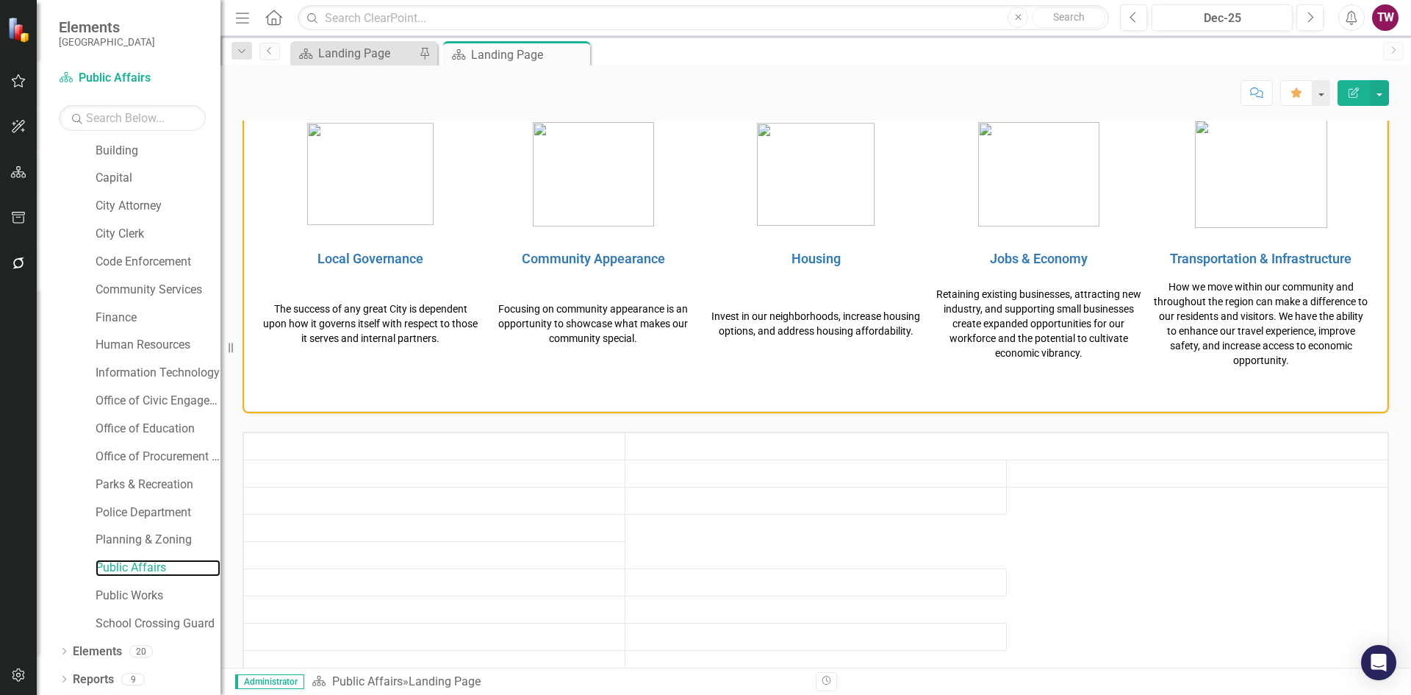
scroll to position [634, 0]
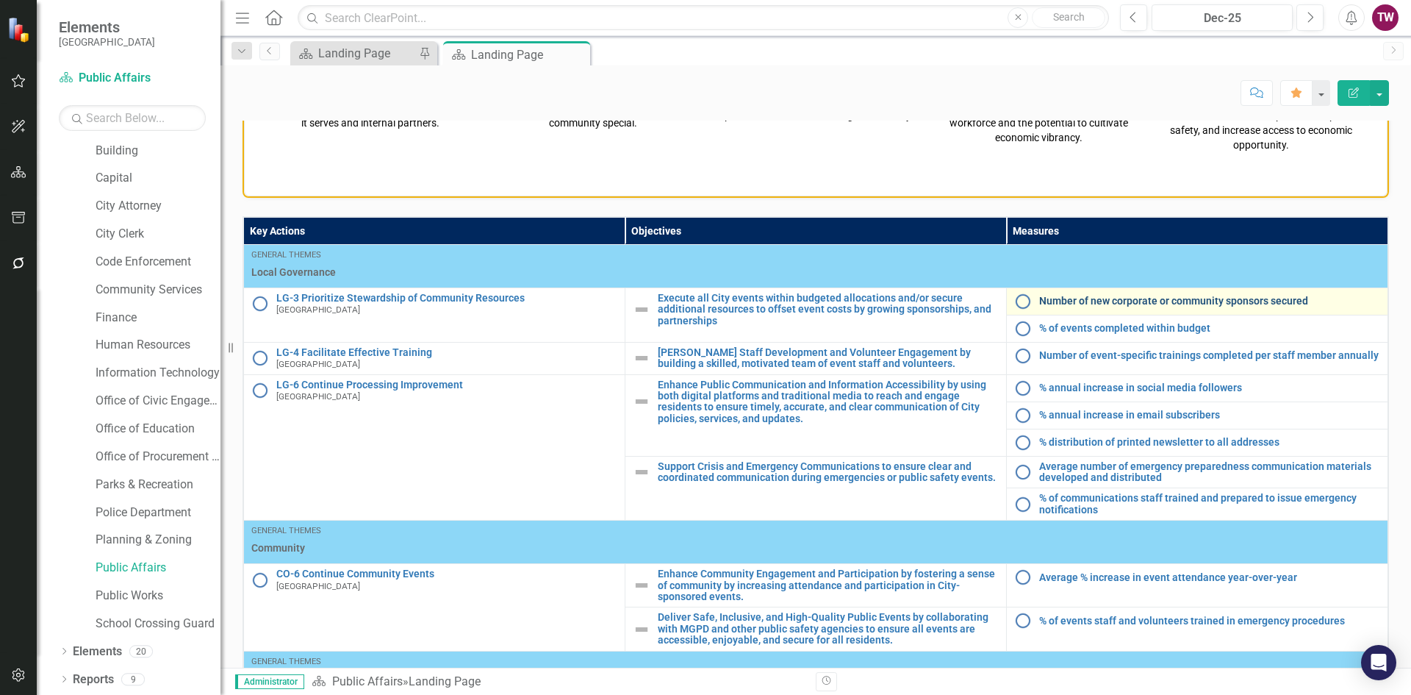
click at [1170, 307] on link "Number of new corporate or community sponsors secured" at bounding box center [1210, 301] width 341 height 11
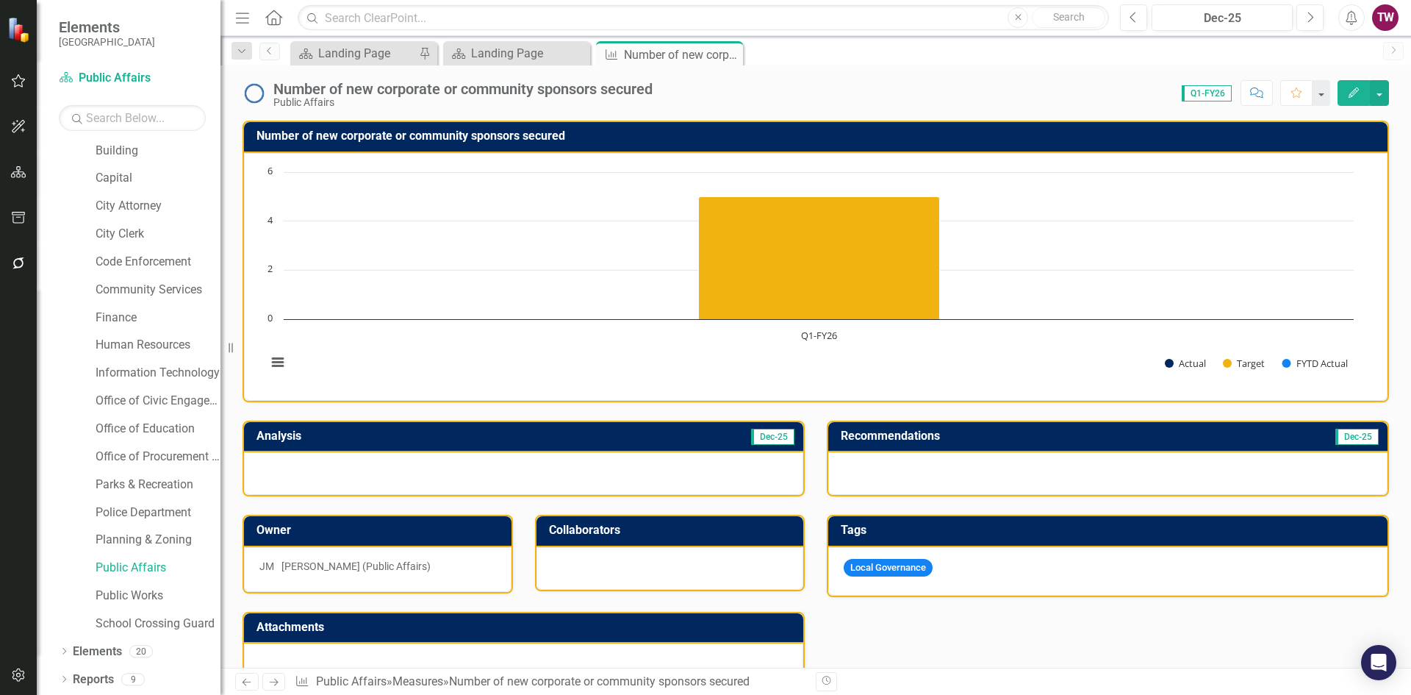
scroll to position [221, 0]
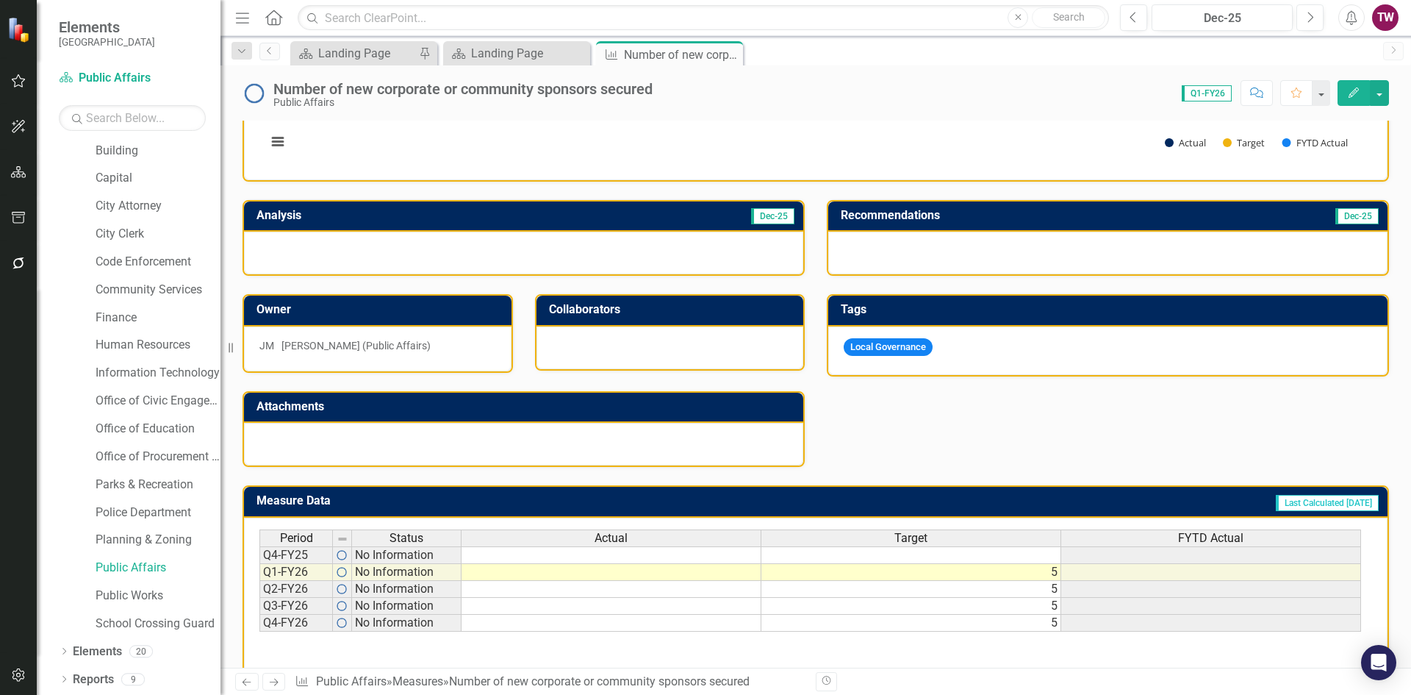
click at [684, 338] on div at bounding box center [671, 347] width 268 height 43
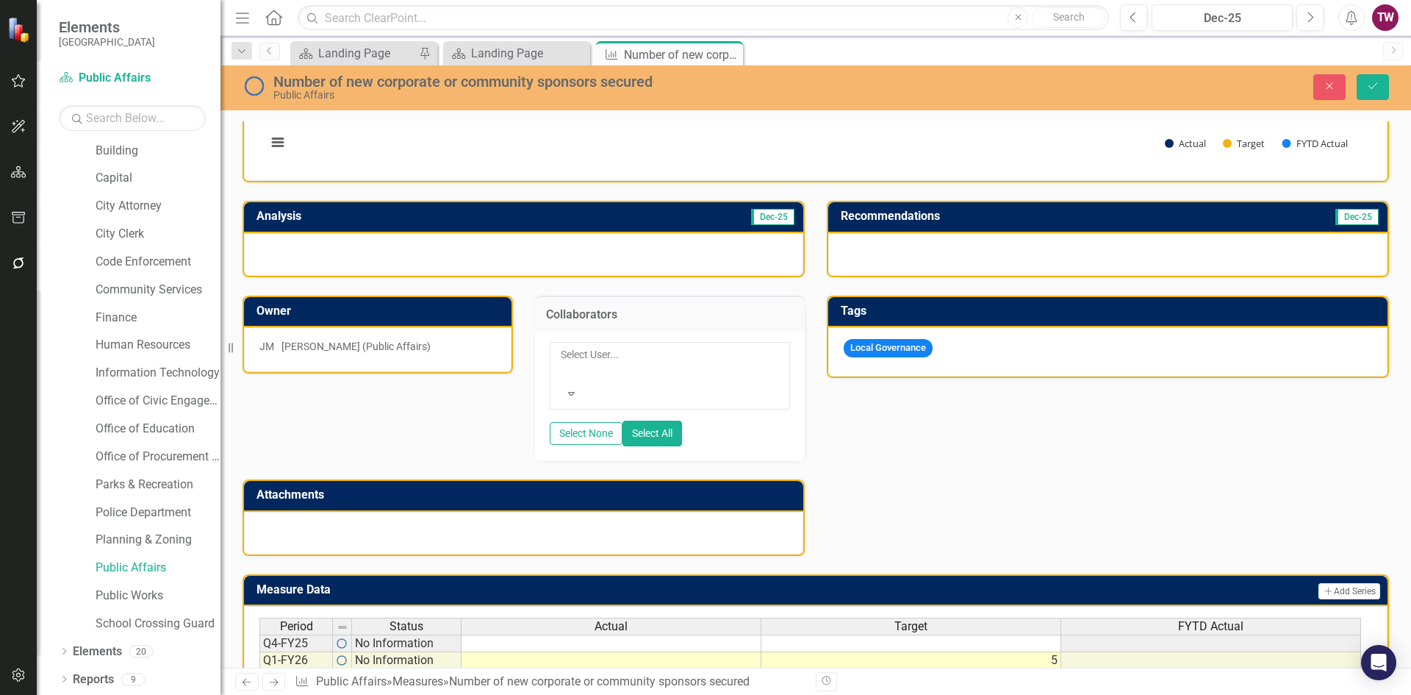
click at [563, 363] on div at bounding box center [562, 372] width 2 height 18
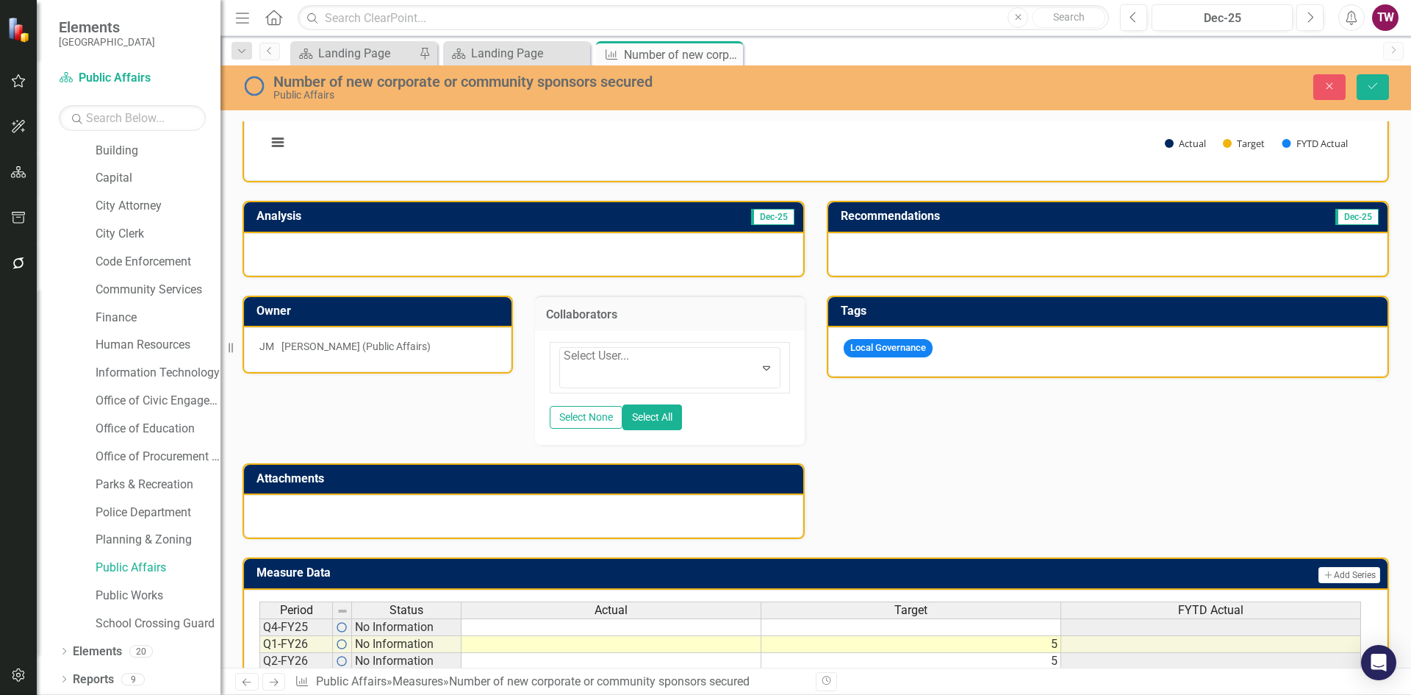
scroll to position [515, 0]
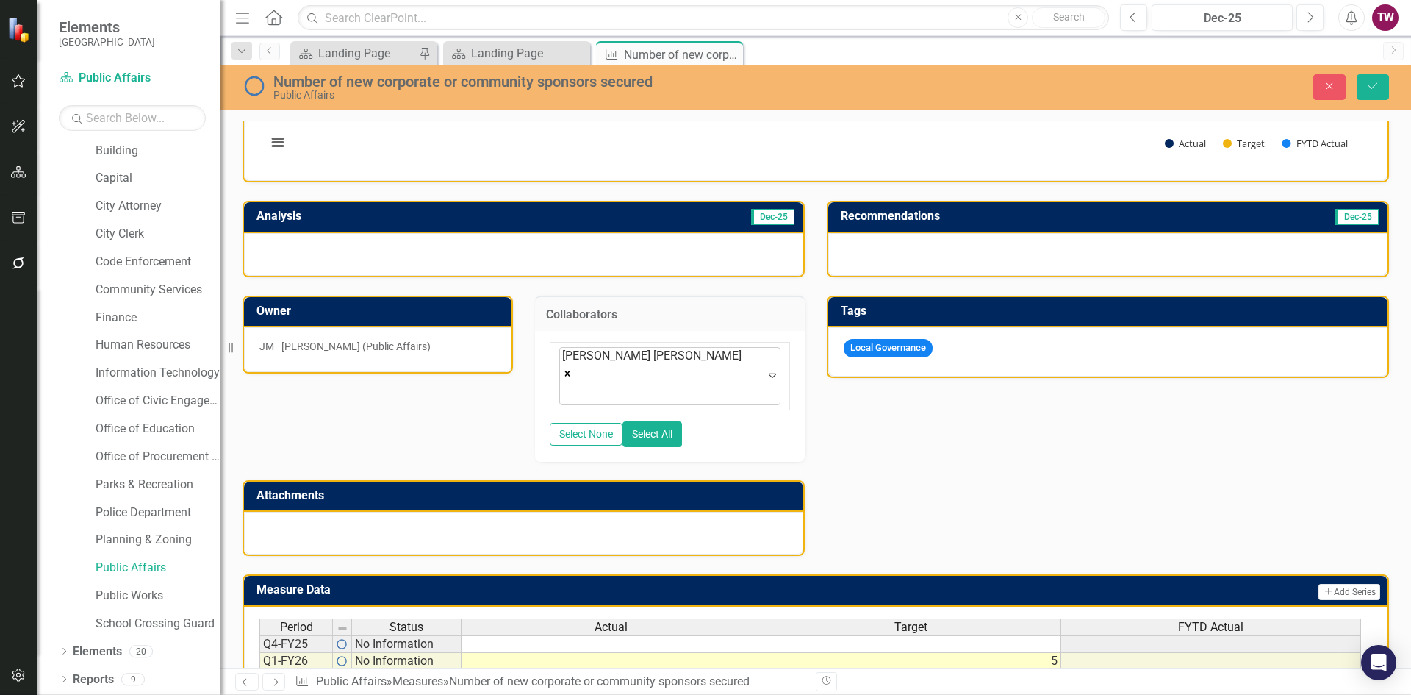
click at [768, 384] on div "Expand" at bounding box center [772, 376] width 15 height 17
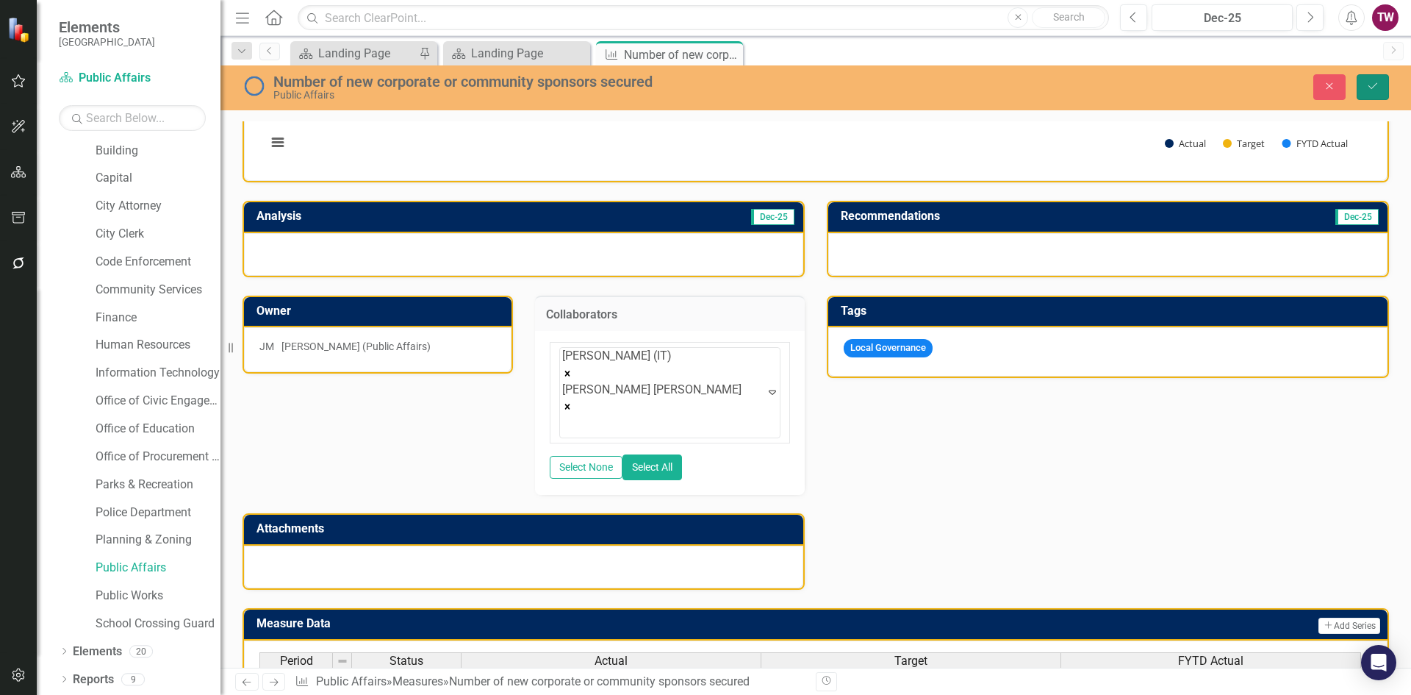
click at [1367, 85] on icon "Save" at bounding box center [1373, 86] width 13 height 10
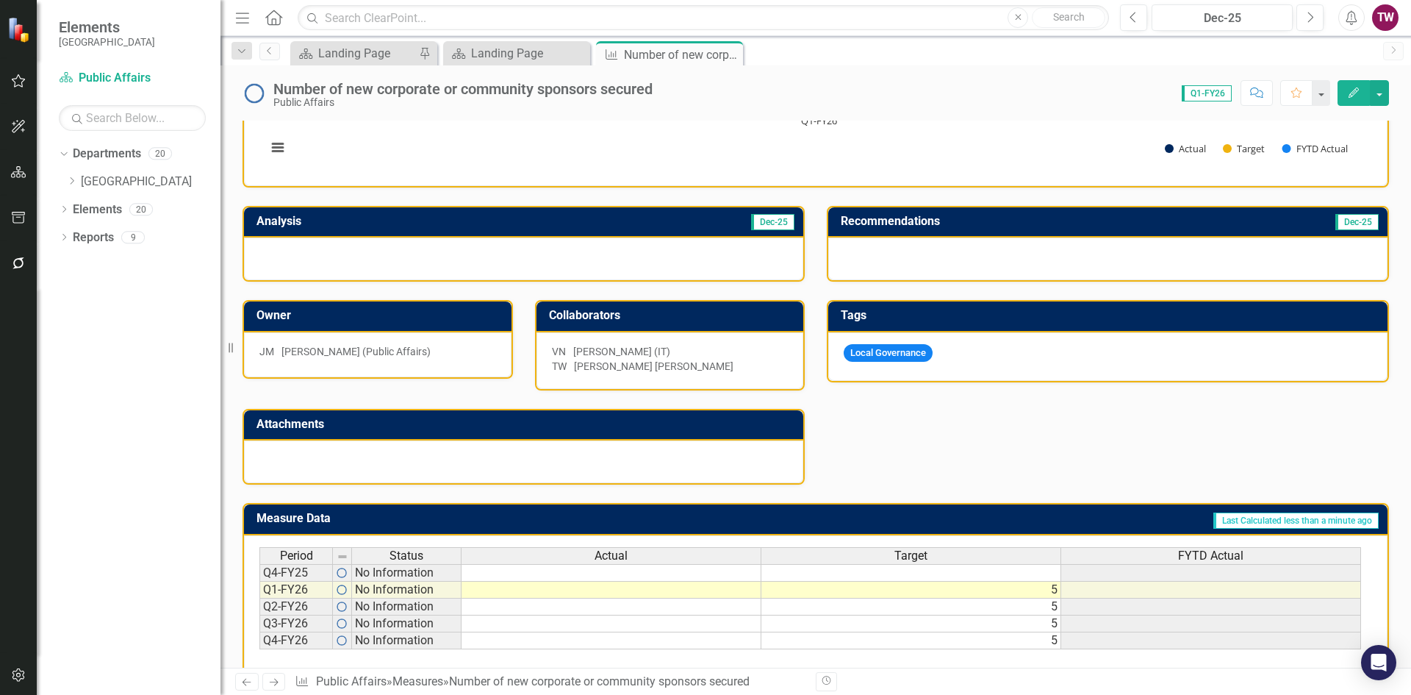
scroll to position [221, 0]
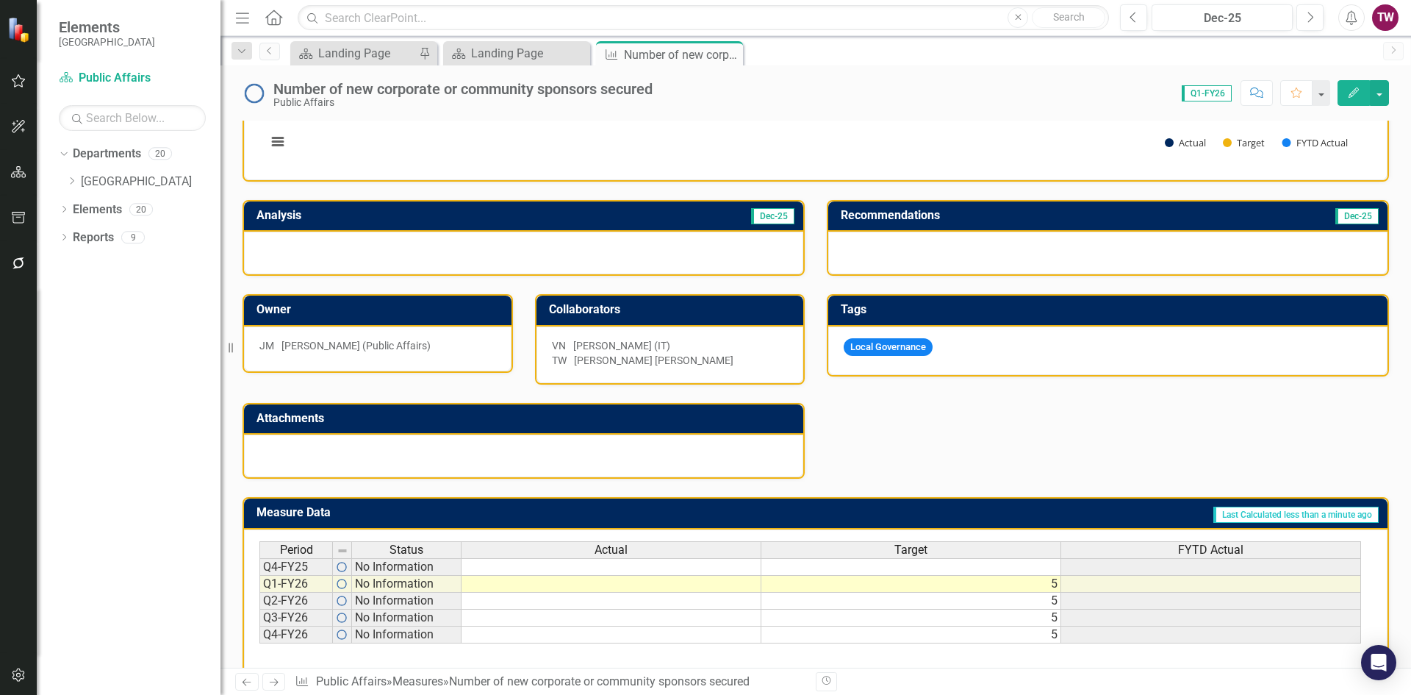
click at [660, 368] on div "[PERSON_NAME] [PERSON_NAME]" at bounding box center [654, 360] width 160 height 15
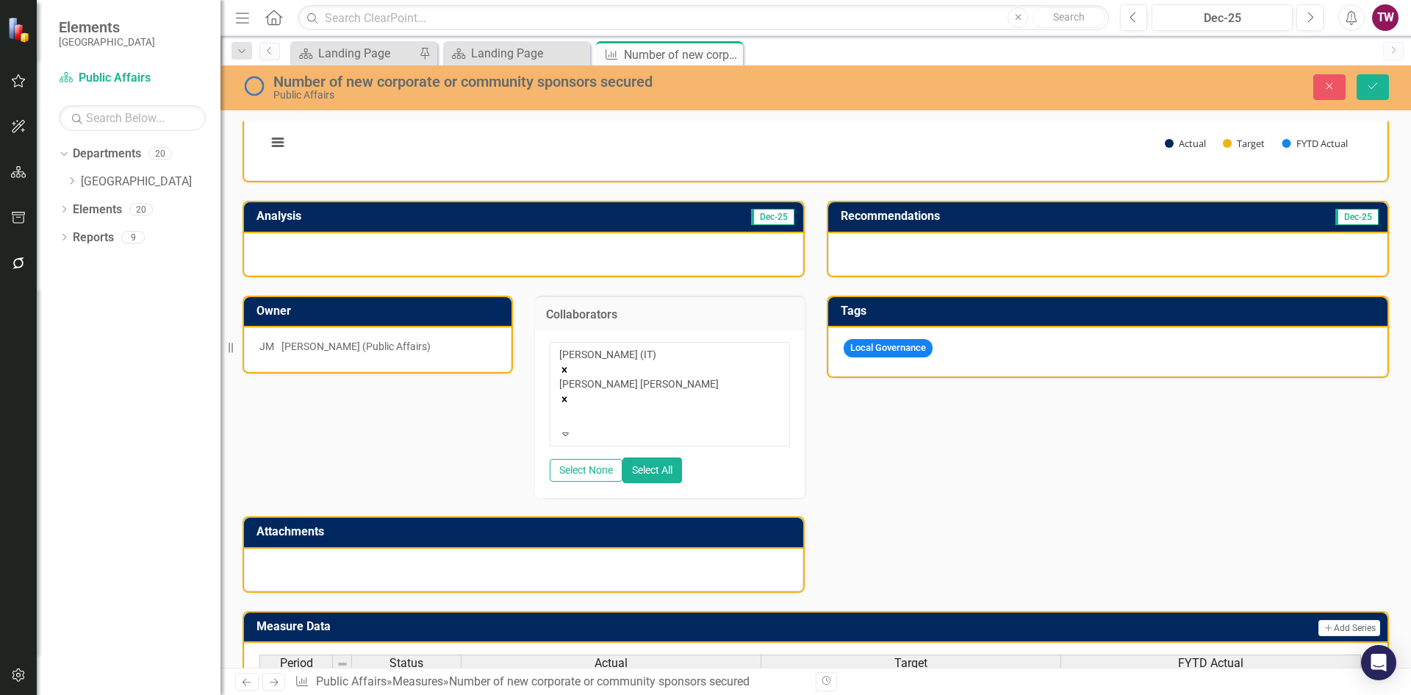
click at [944, 443] on div "Analysis Dec-25 Owner [PERSON_NAME] (Public Affairs) Collaborators [PERSON_NAME…" at bounding box center [816, 387] width 1169 height 410
click at [847, 436] on div "Analysis Dec-25 Owner [PERSON_NAME] (Public Affairs) Collaborators [PERSON_NAME…" at bounding box center [816, 387] width 1169 height 410
click at [1381, 87] on button "Save" at bounding box center [1373, 87] width 32 height 26
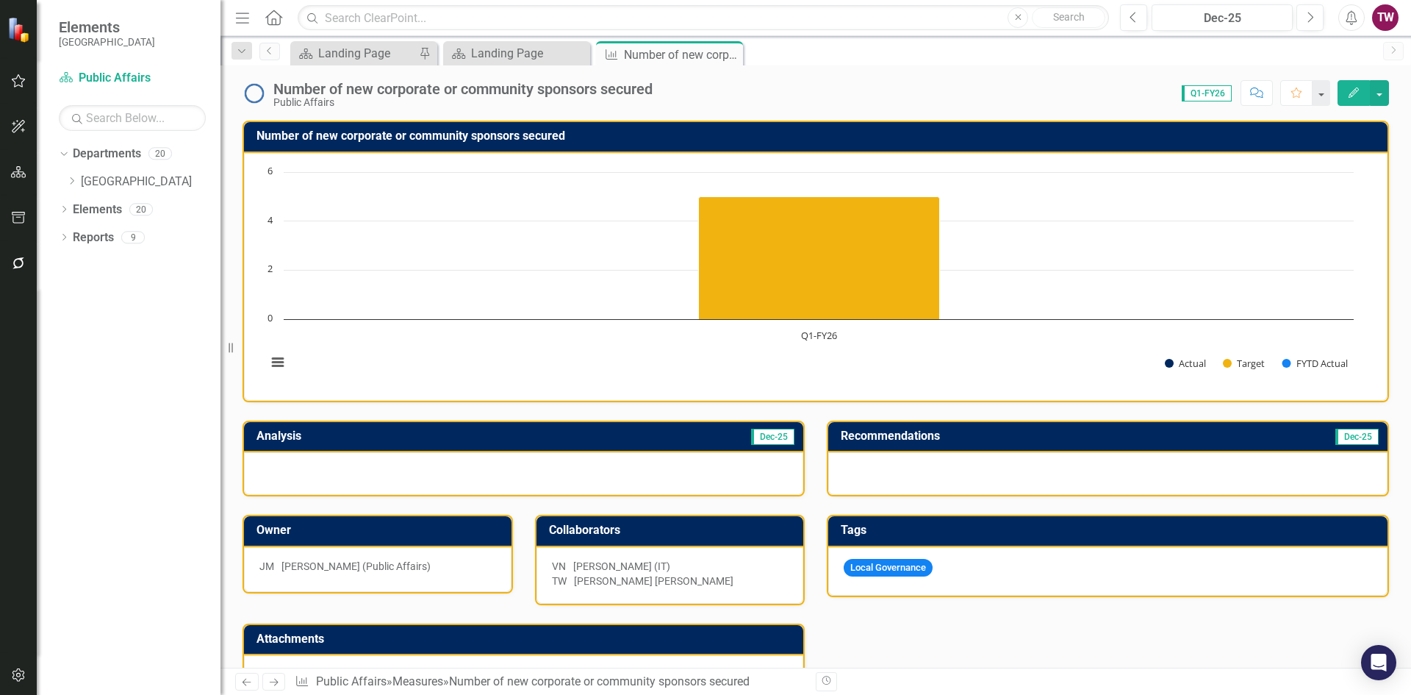
click at [273, 681] on icon "Next" at bounding box center [274, 682] width 12 height 10
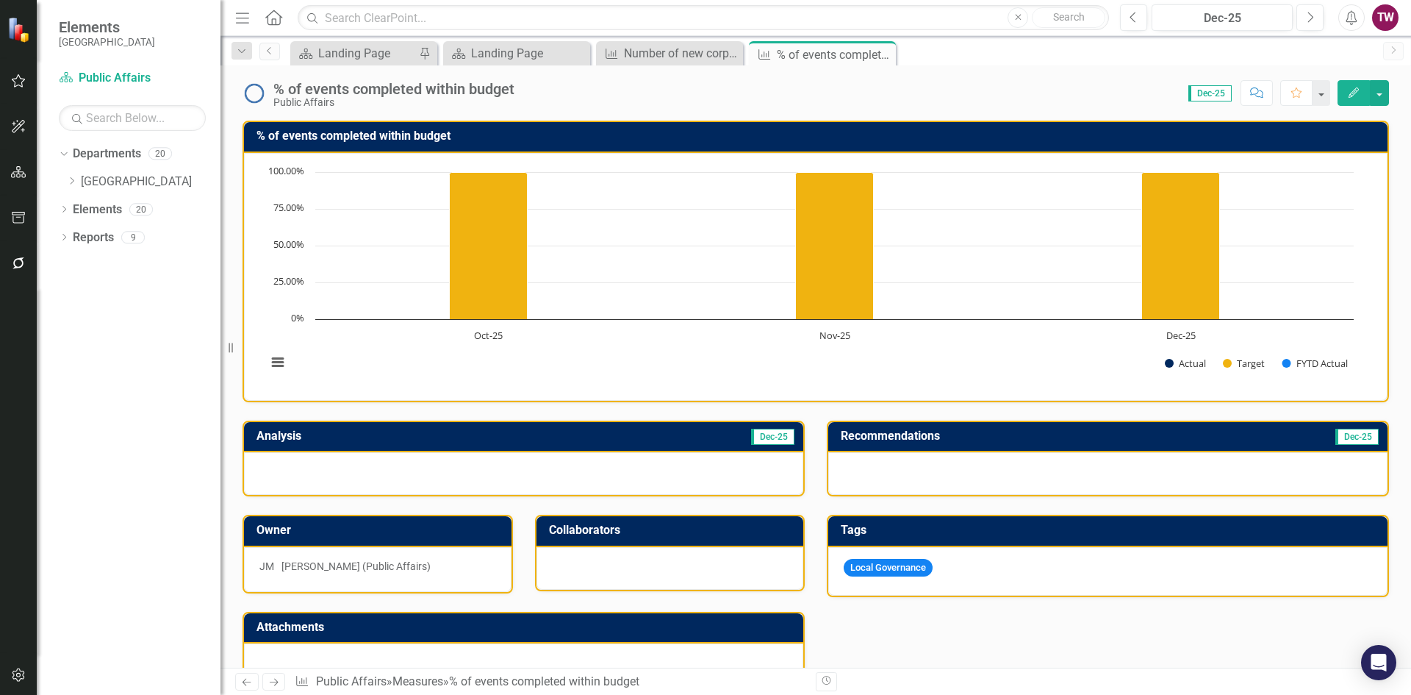
click at [704, 570] on div at bounding box center [671, 568] width 268 height 43
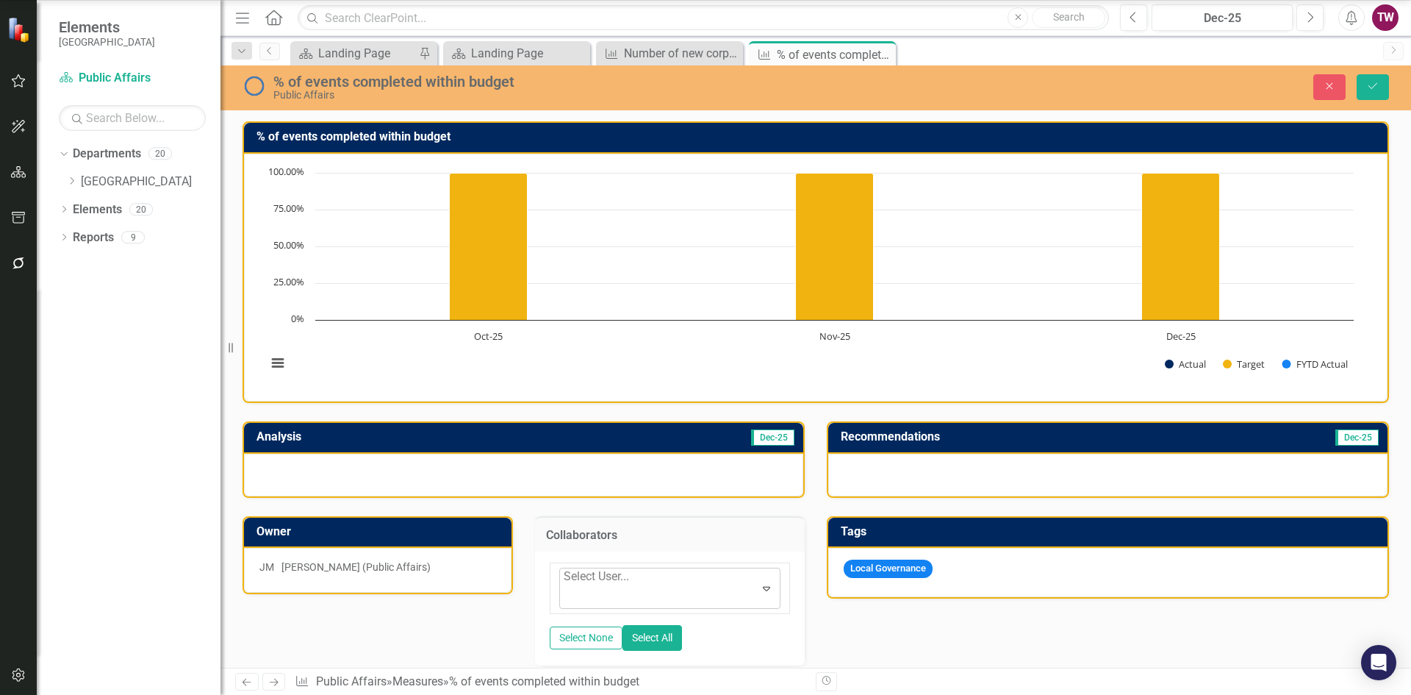
click at [567, 587] on div at bounding box center [565, 597] width 3 height 20
click at [772, 601] on icon "Expand" at bounding box center [772, 596] width 15 height 12
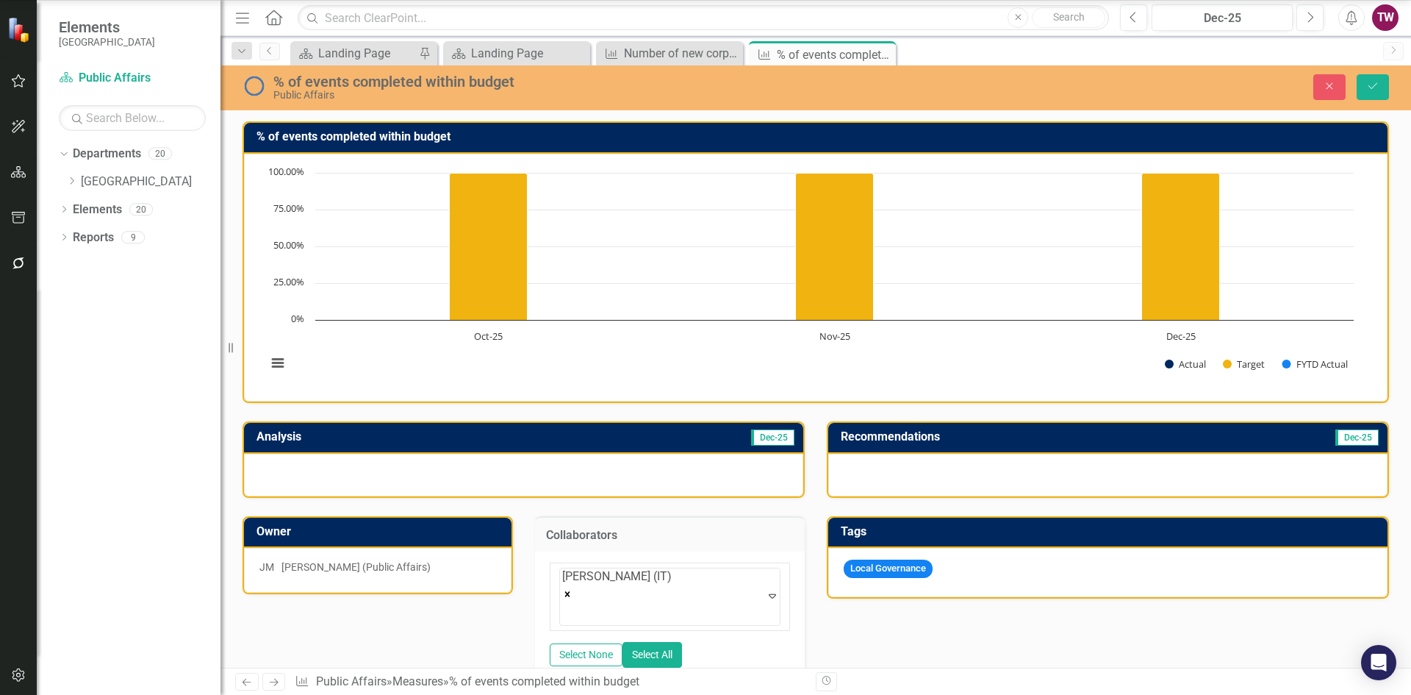
click at [1372, 88] on icon "Save" at bounding box center [1373, 86] width 13 height 10
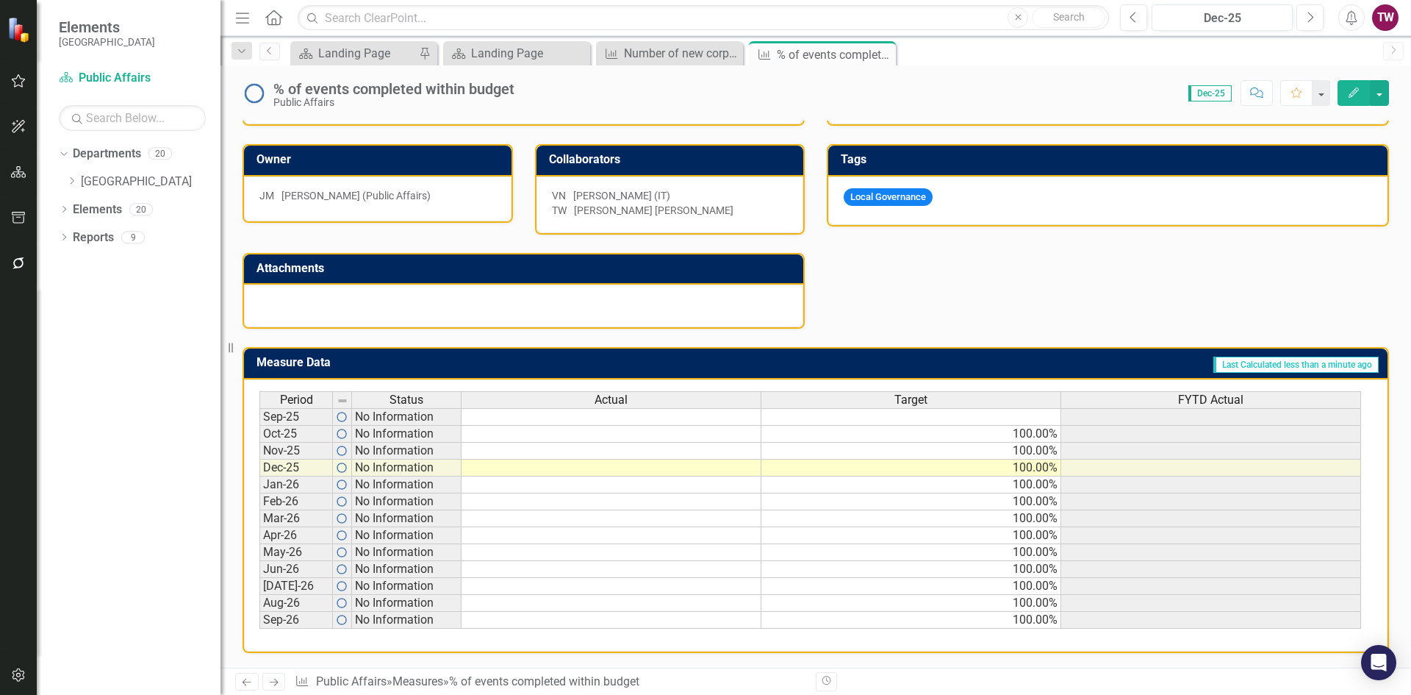
scroll to position [390, 0]
click at [274, 679] on icon "Next" at bounding box center [274, 682] width 12 height 10
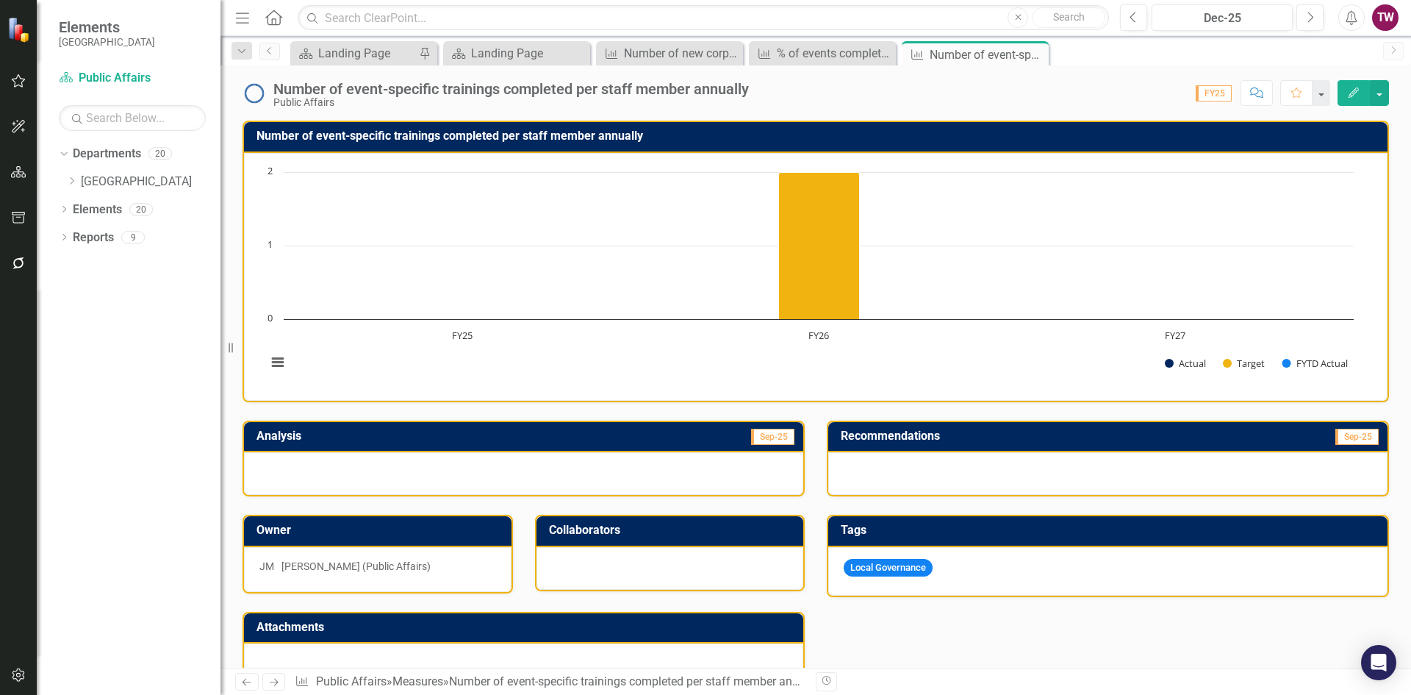
click at [620, 554] on div at bounding box center [671, 568] width 268 height 43
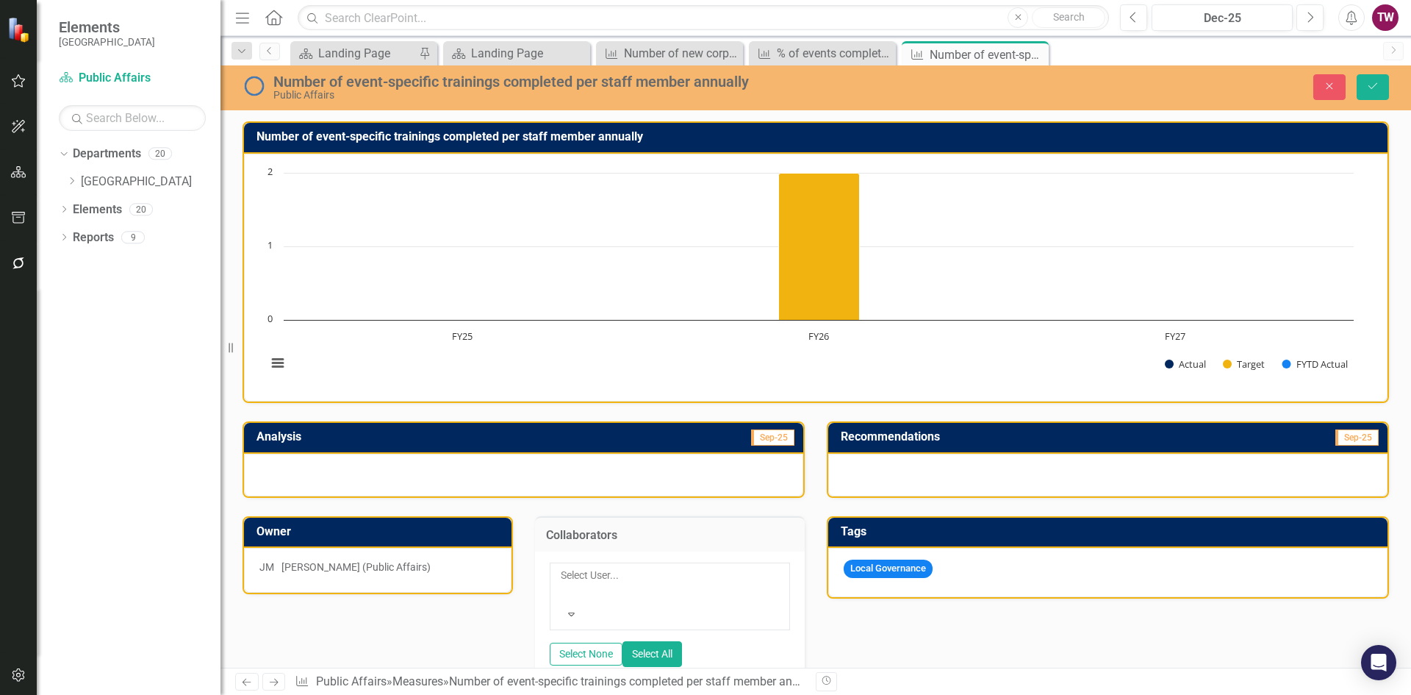
click at [575, 612] on icon at bounding box center [571, 614] width 7 height 4
click at [765, 601] on icon "Expand" at bounding box center [772, 596] width 15 height 12
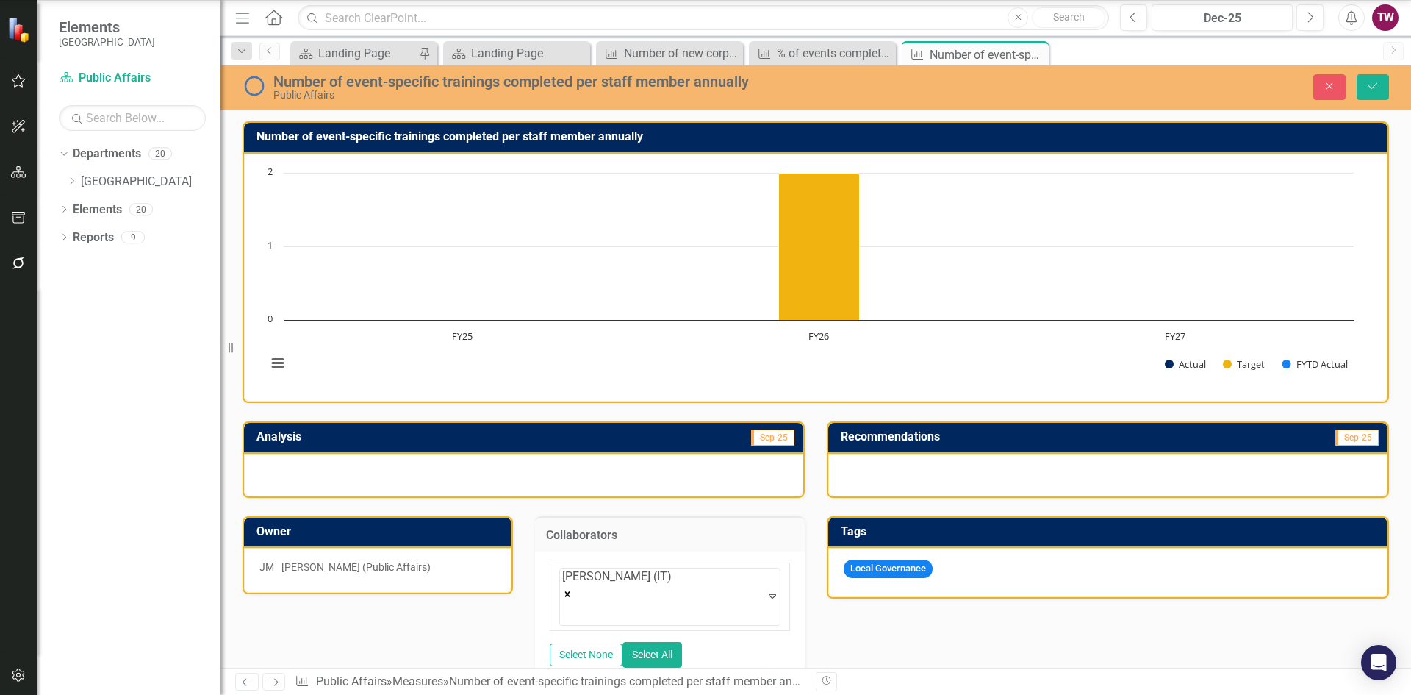
click at [1364, 82] on button "Save" at bounding box center [1373, 87] width 32 height 26
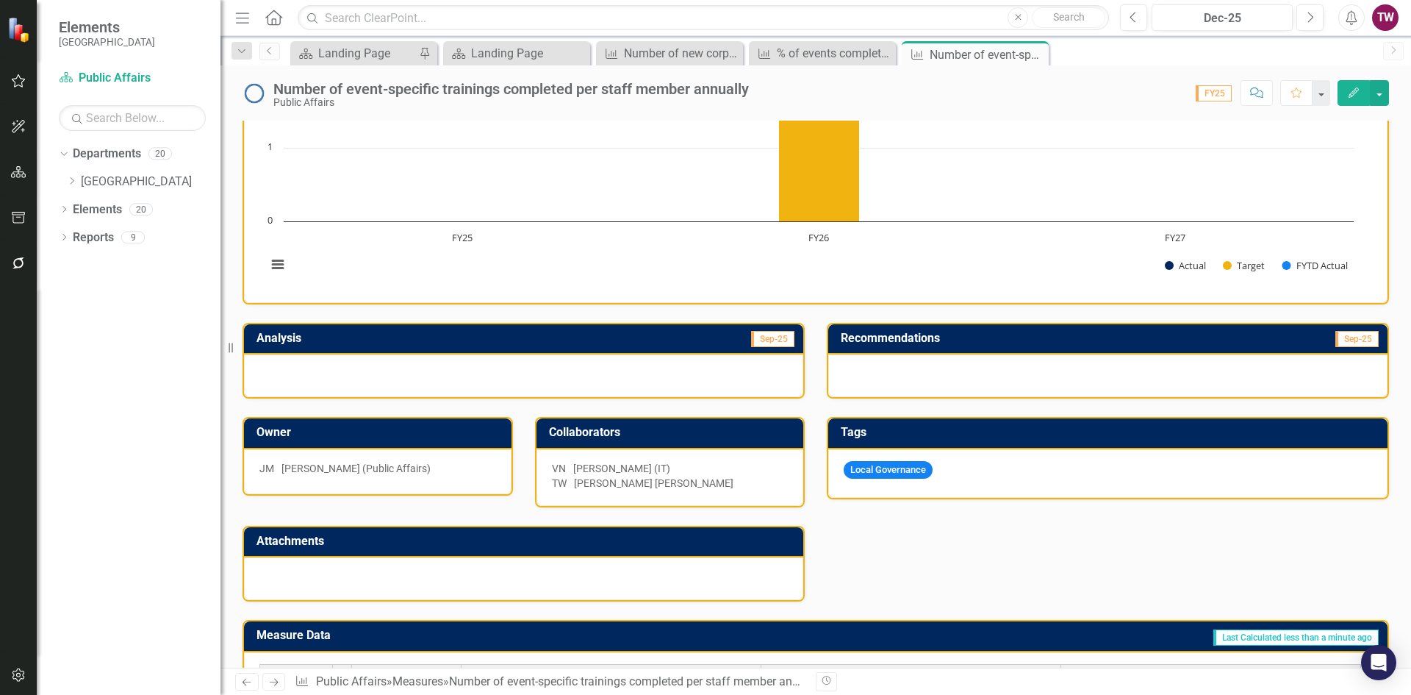
scroll to position [294, 0]
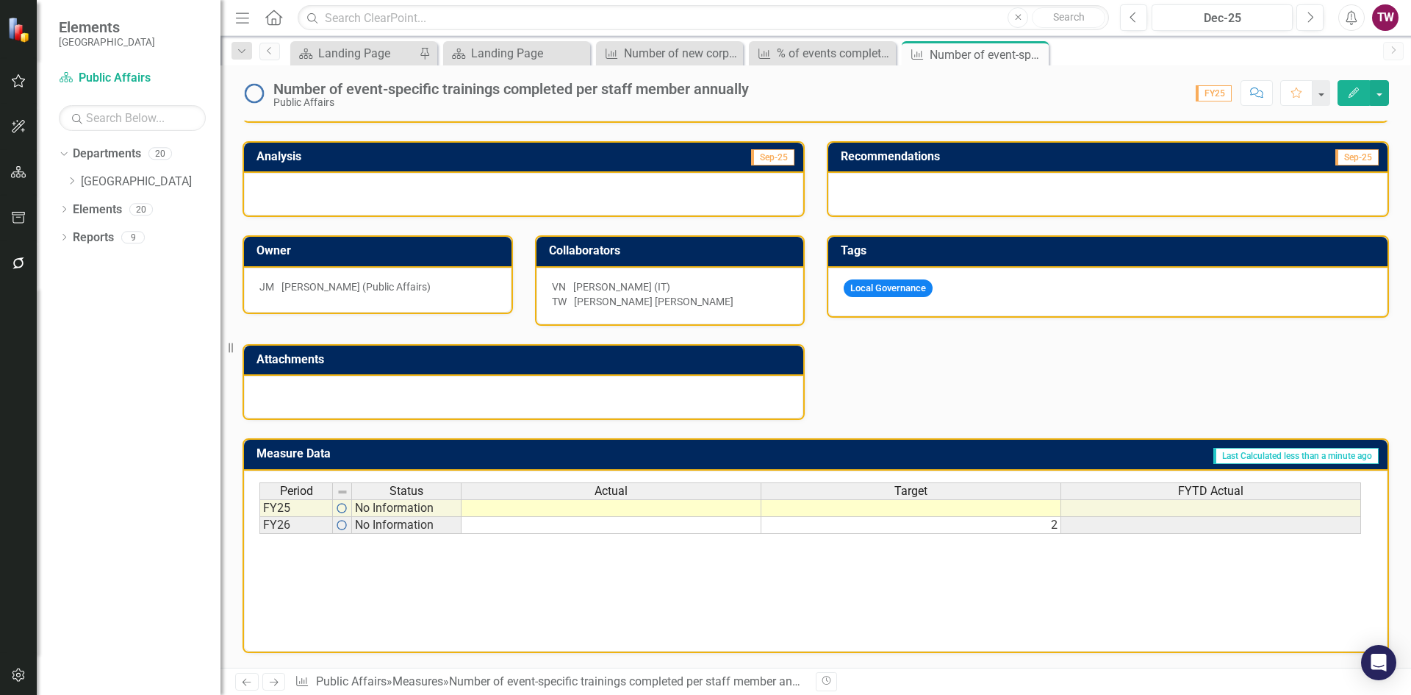
click at [277, 682] on icon at bounding box center [274, 682] width 9 height 7
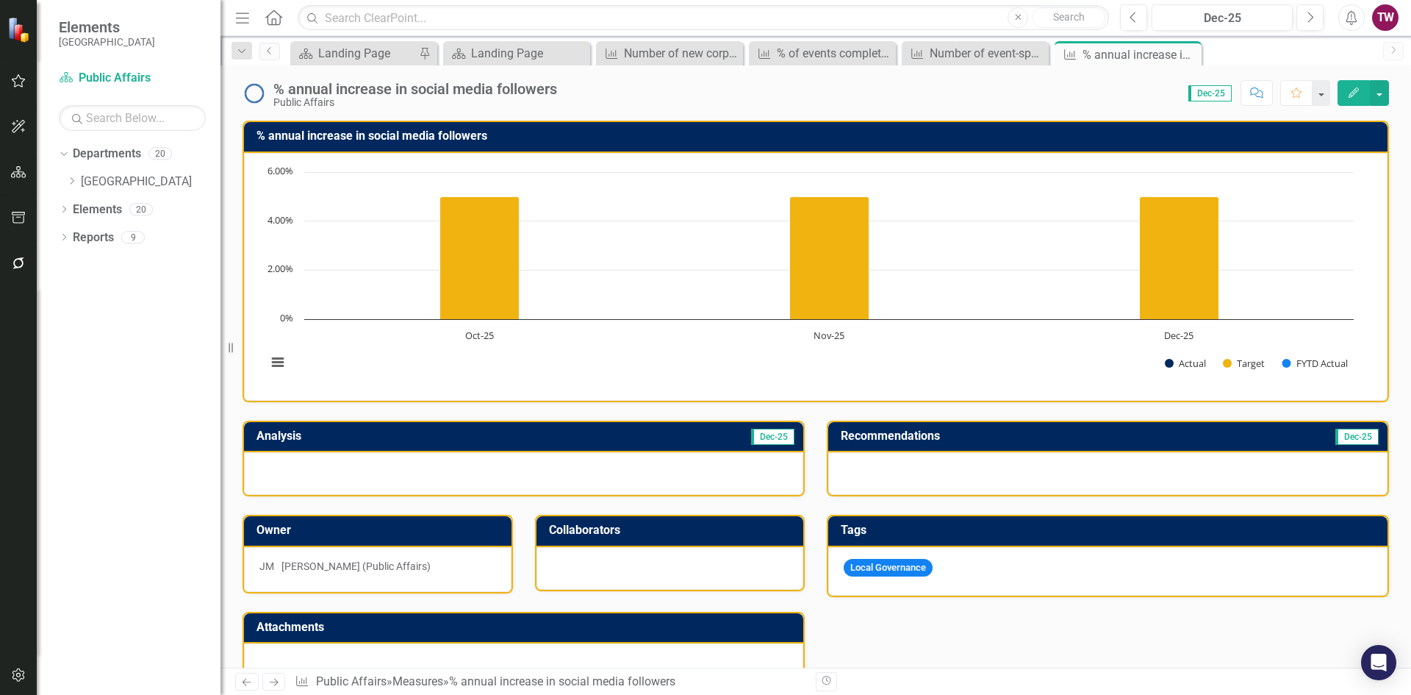
click at [656, 549] on div at bounding box center [671, 568] width 268 height 43
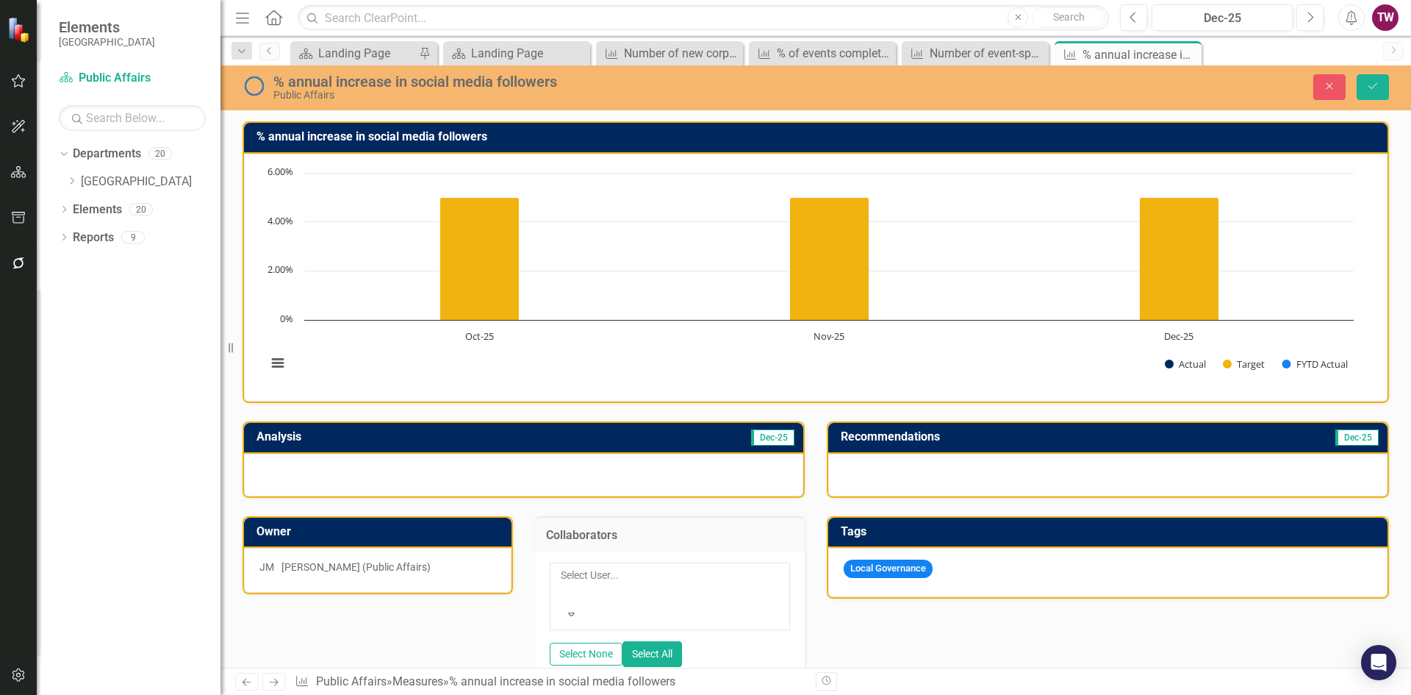
click at [579, 609] on icon "Expand" at bounding box center [571, 614] width 13 height 10
click at [768, 601] on icon "Expand" at bounding box center [772, 596] width 15 height 12
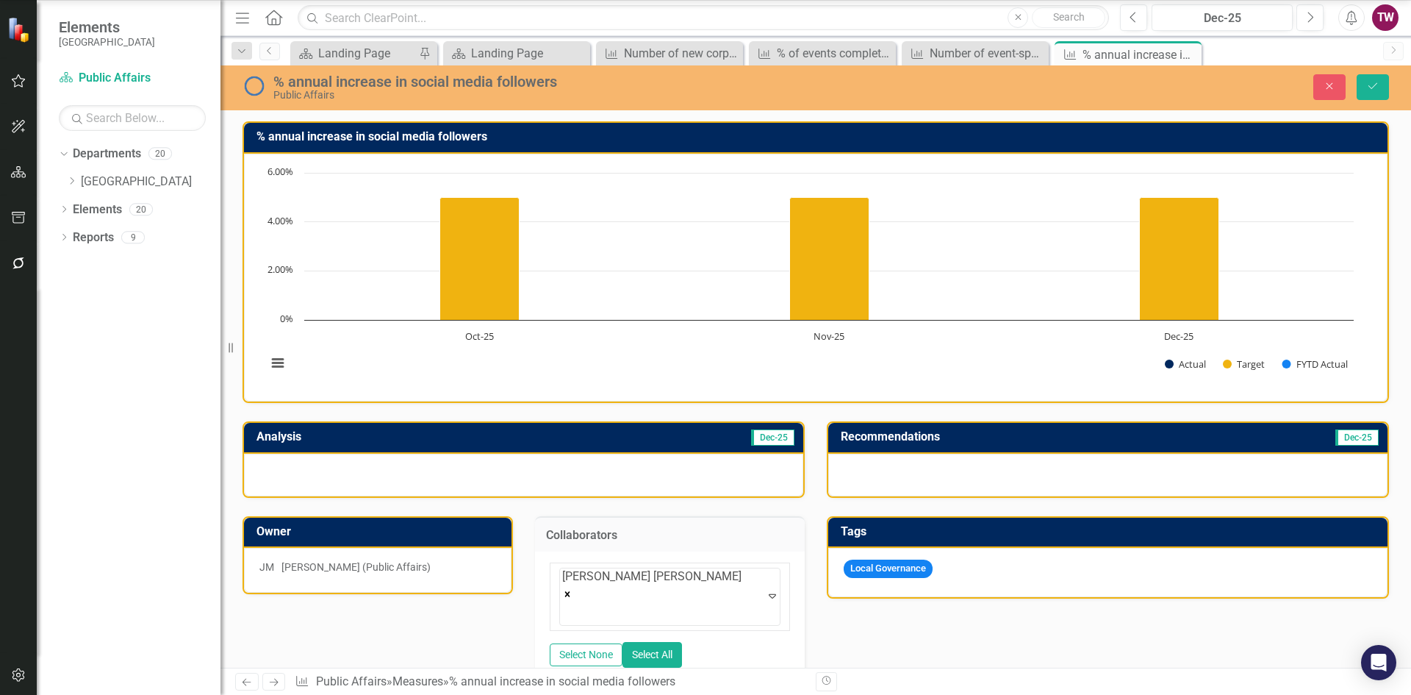
click at [1370, 93] on button "Save" at bounding box center [1373, 87] width 32 height 26
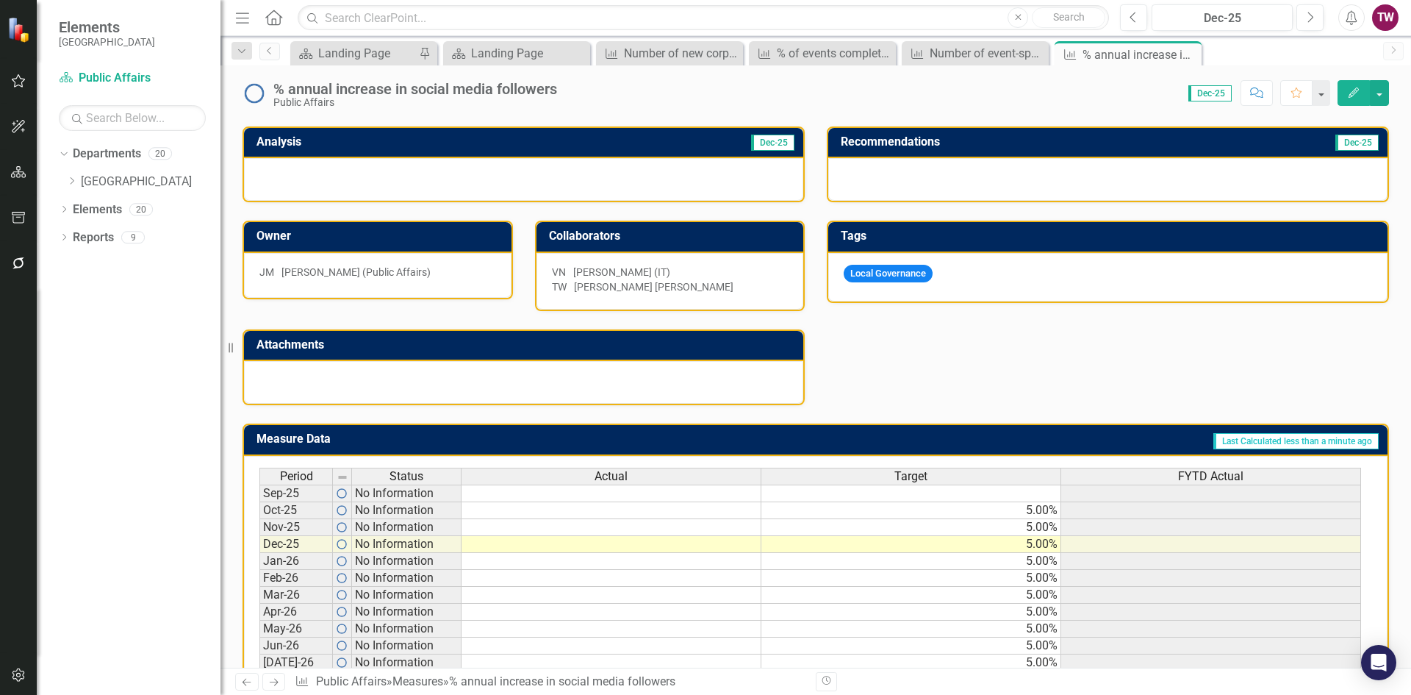
click at [273, 677] on icon "Next" at bounding box center [274, 682] width 12 height 10
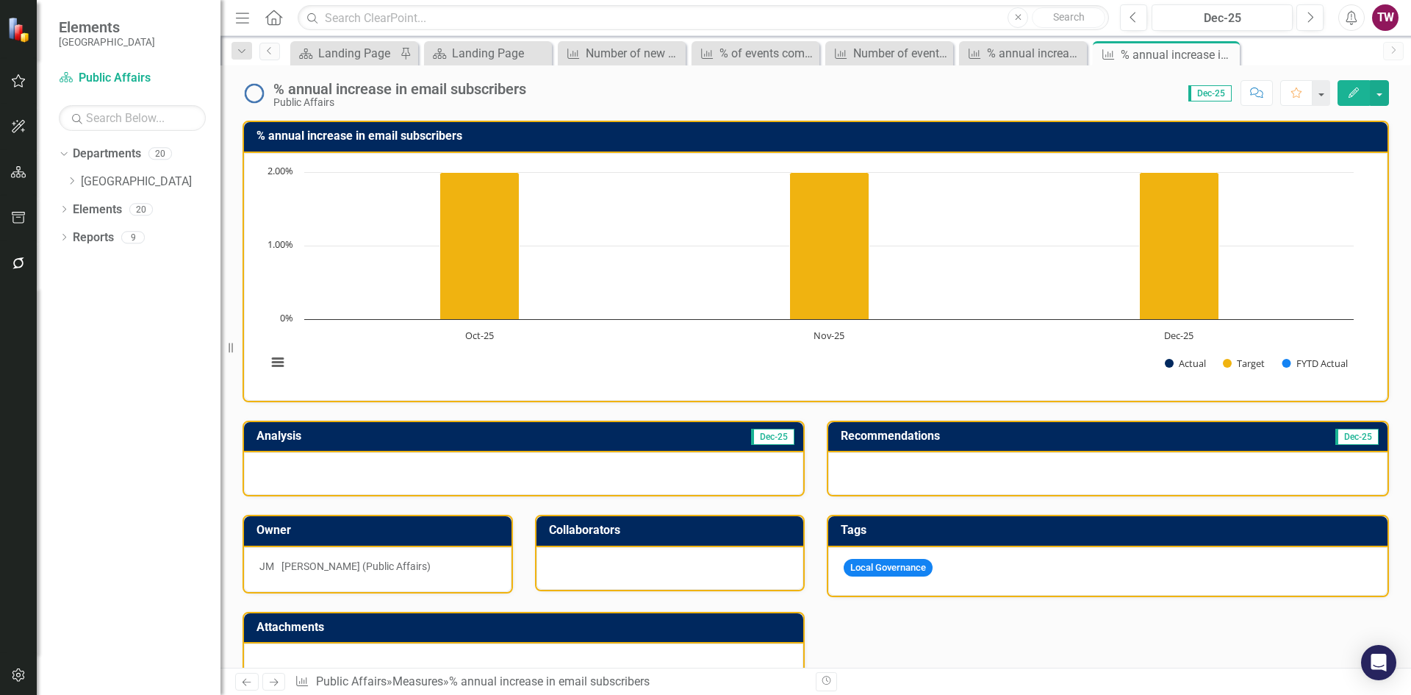
click at [605, 558] on div at bounding box center [671, 568] width 268 height 43
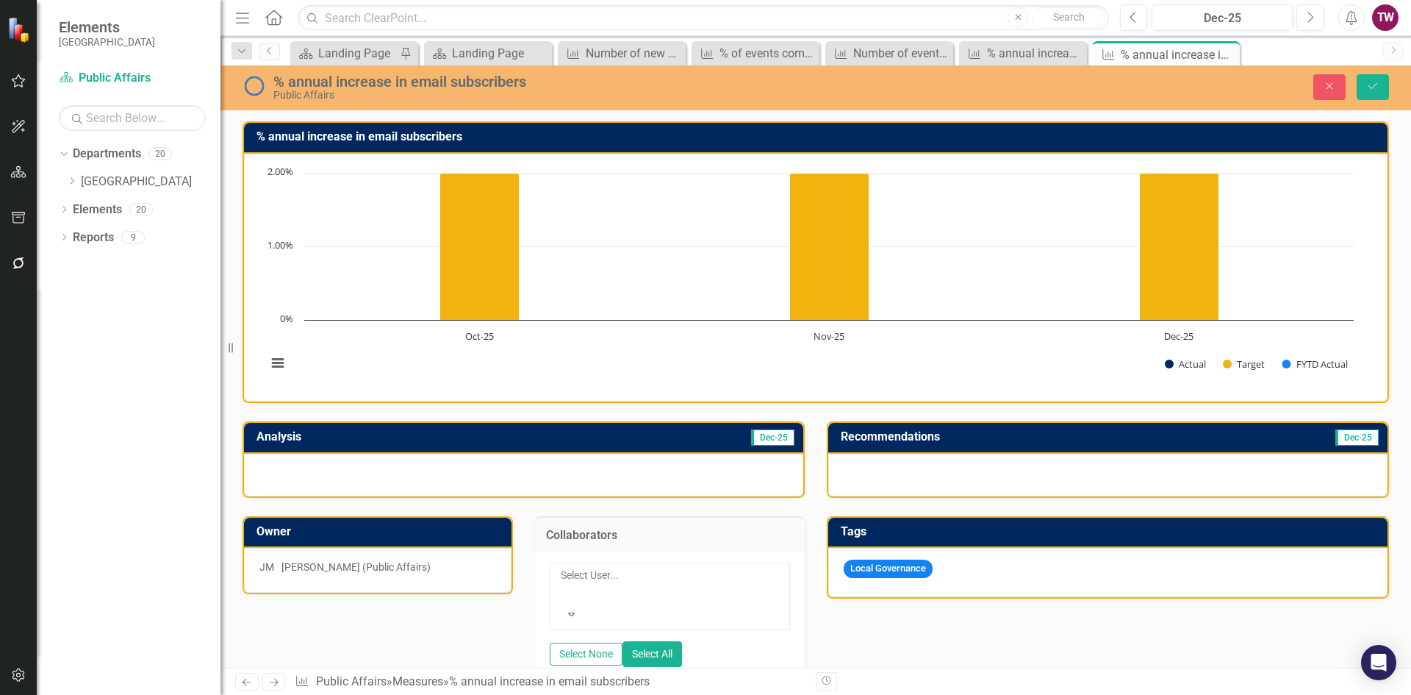
click at [563, 584] on div at bounding box center [562, 593] width 2 height 18
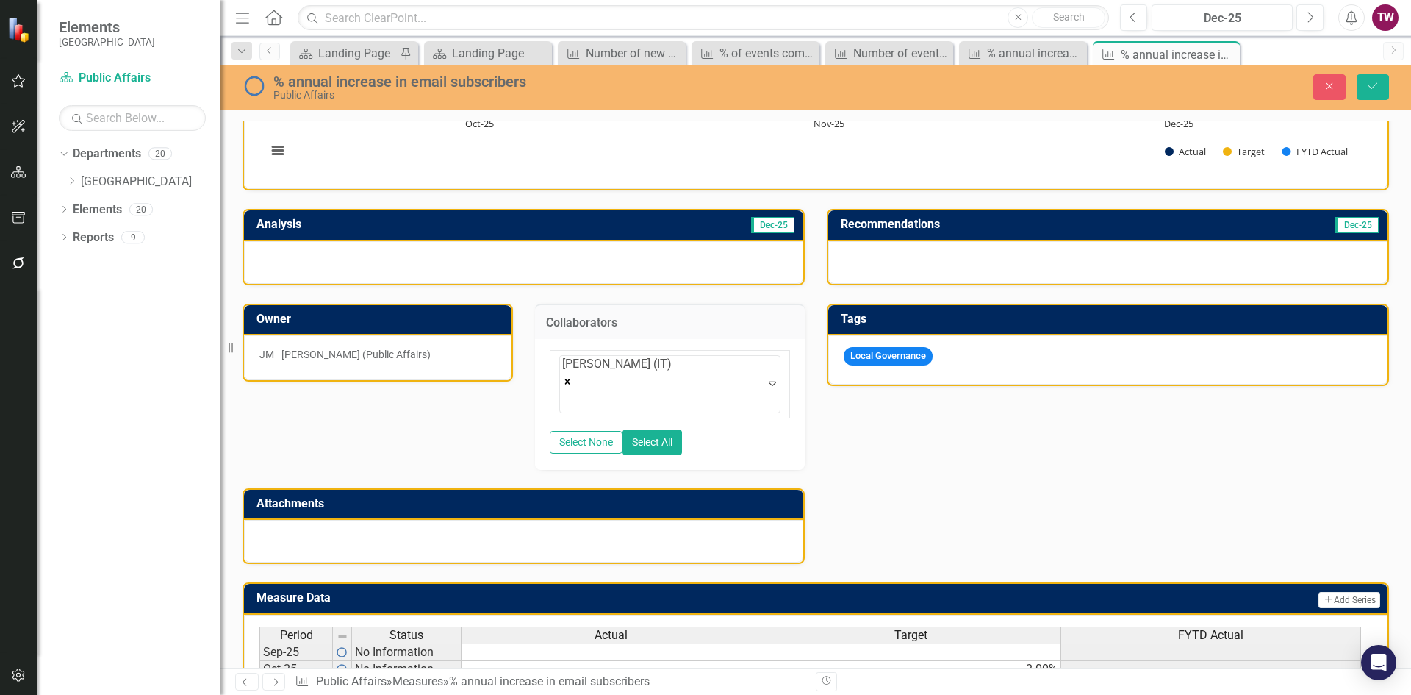
scroll to position [221, 0]
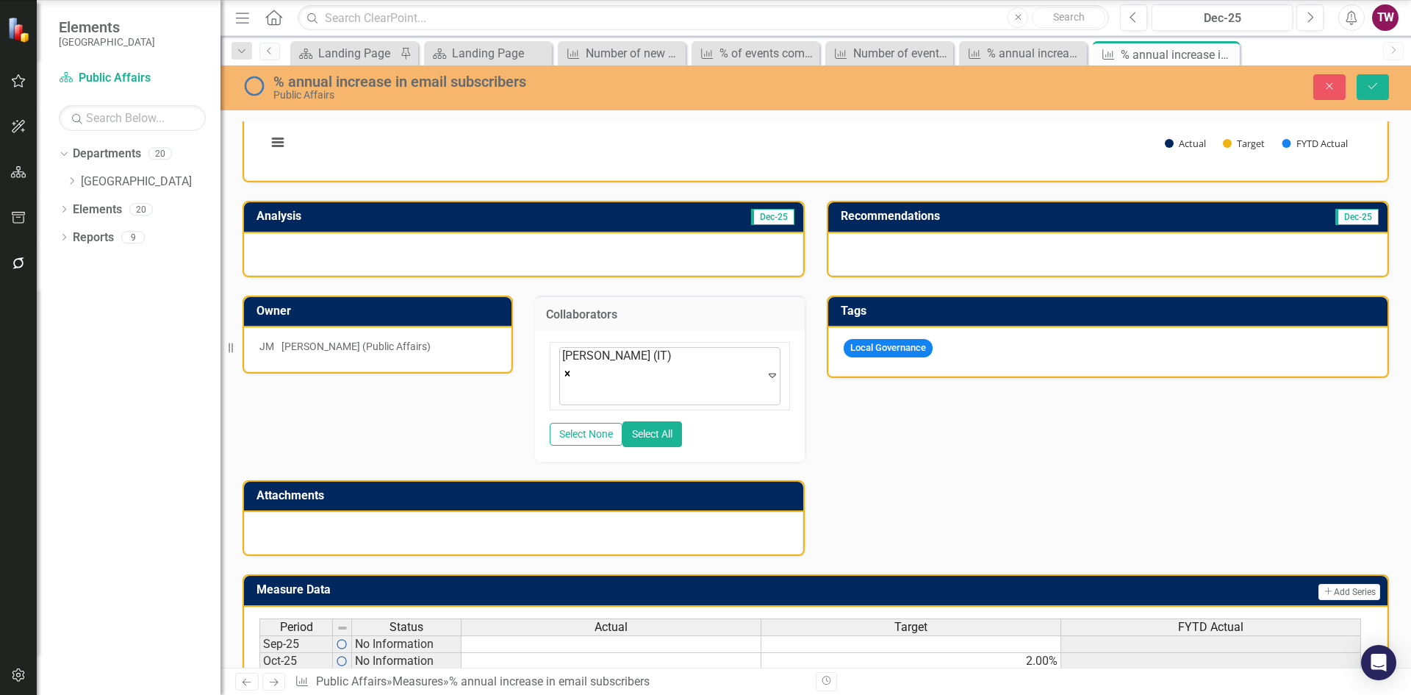
click at [771, 376] on icon "Expand" at bounding box center [772, 375] width 15 height 12
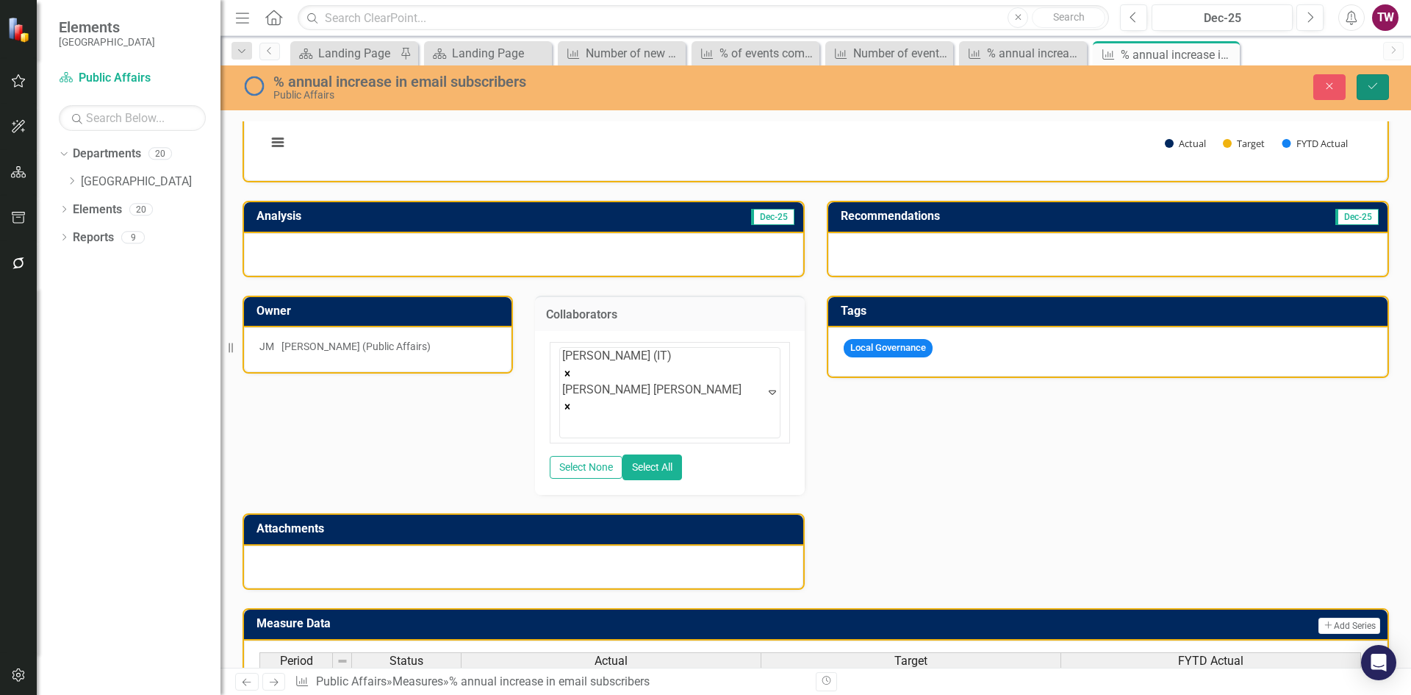
click at [1378, 86] on icon "Save" at bounding box center [1373, 86] width 13 height 10
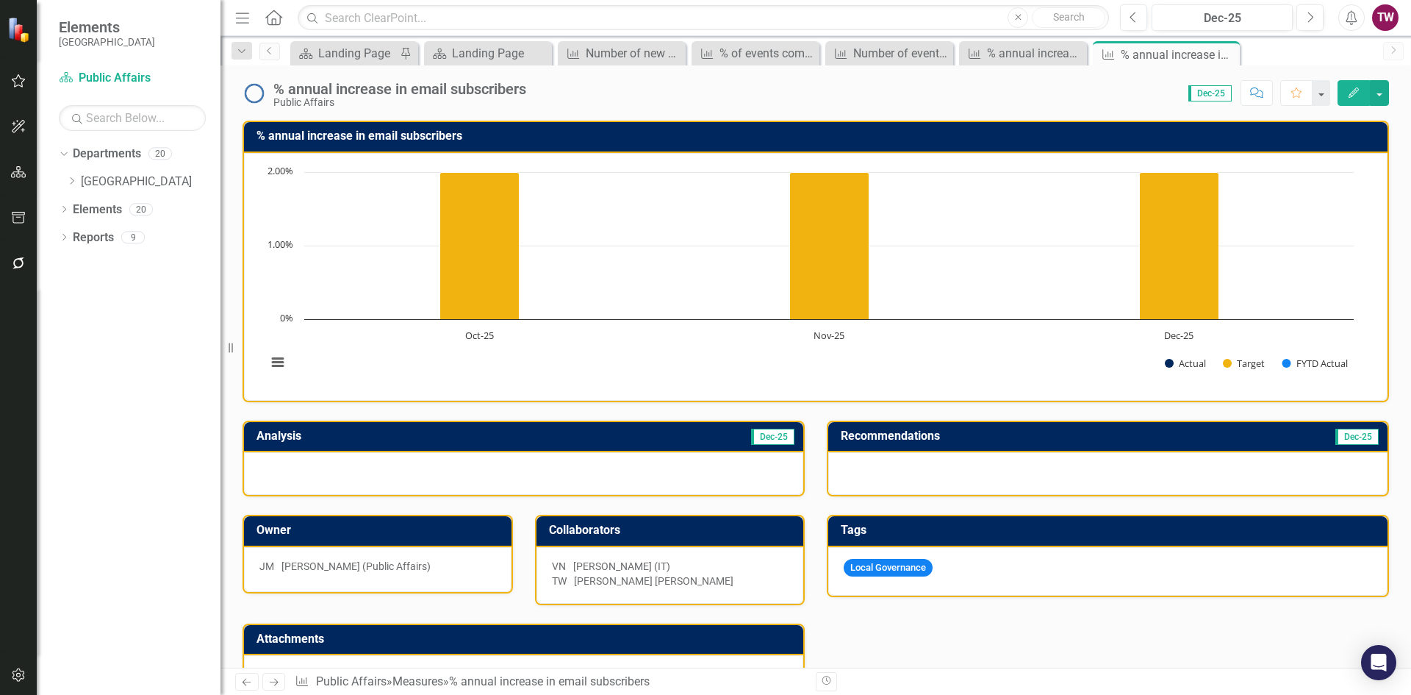
scroll to position [294, 0]
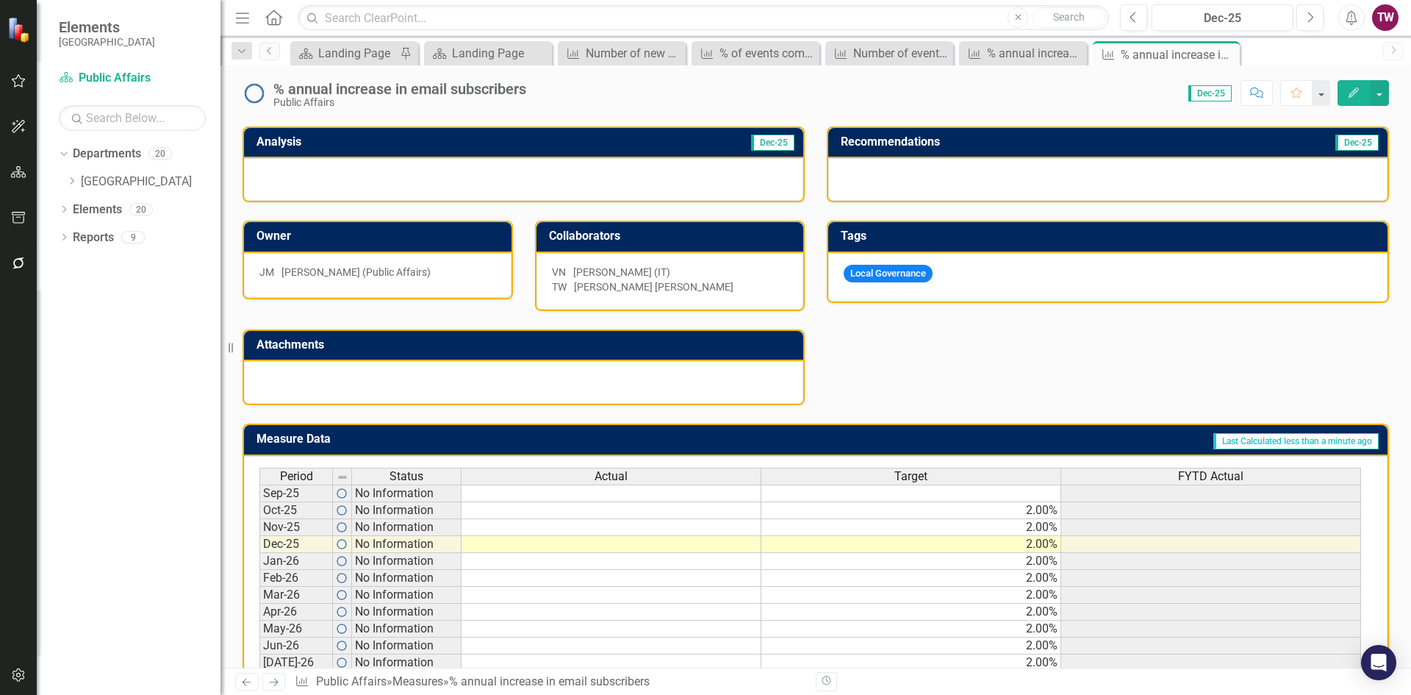
click at [273, 684] on icon "Next" at bounding box center [274, 682] width 12 height 10
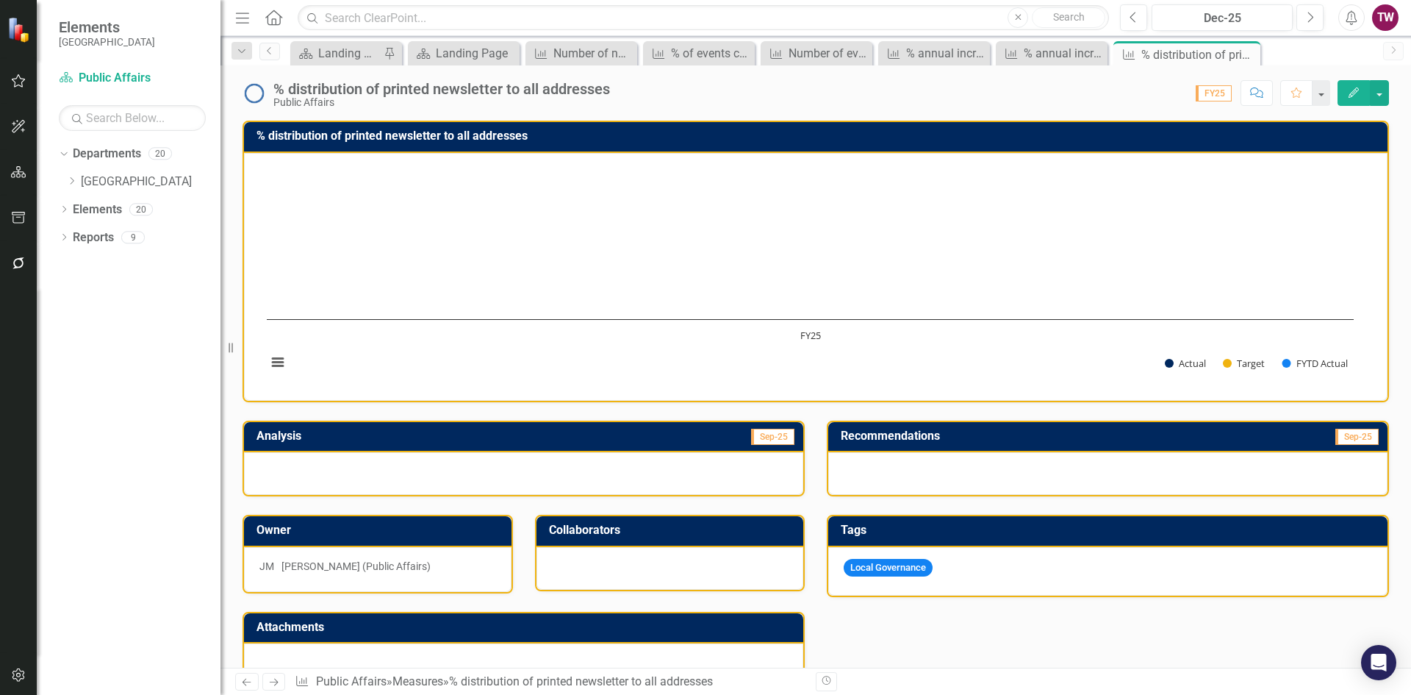
click at [623, 573] on div at bounding box center [671, 568] width 268 height 43
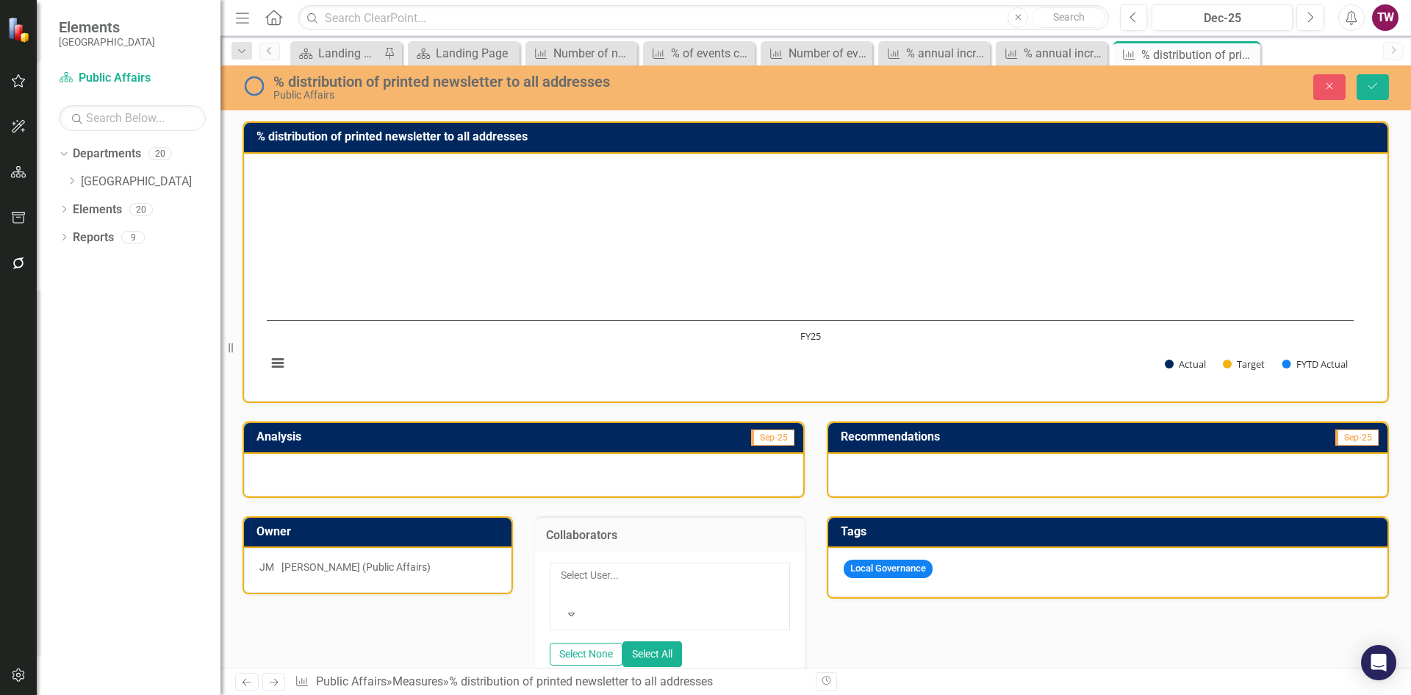
click at [563, 584] on div at bounding box center [562, 593] width 2 height 18
click at [773, 601] on icon "Expand" at bounding box center [772, 596] width 15 height 12
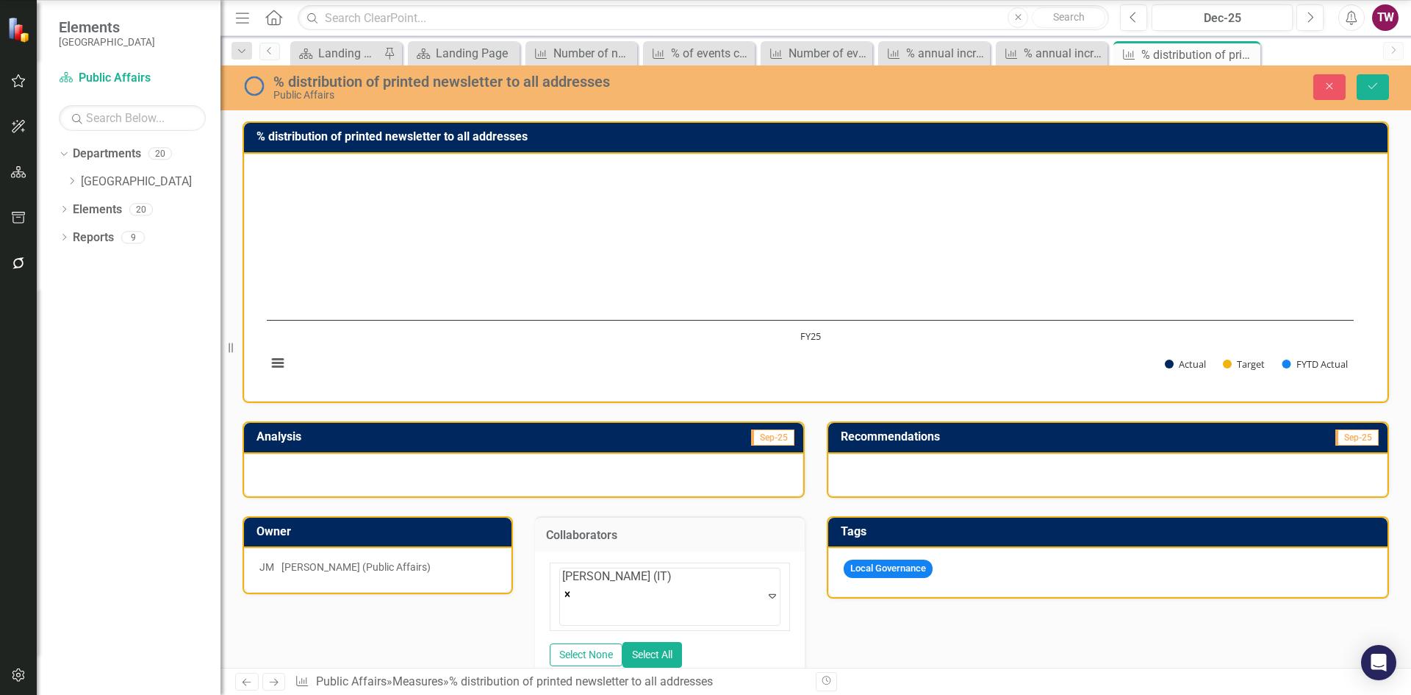
click at [1372, 81] on icon "Save" at bounding box center [1373, 86] width 13 height 10
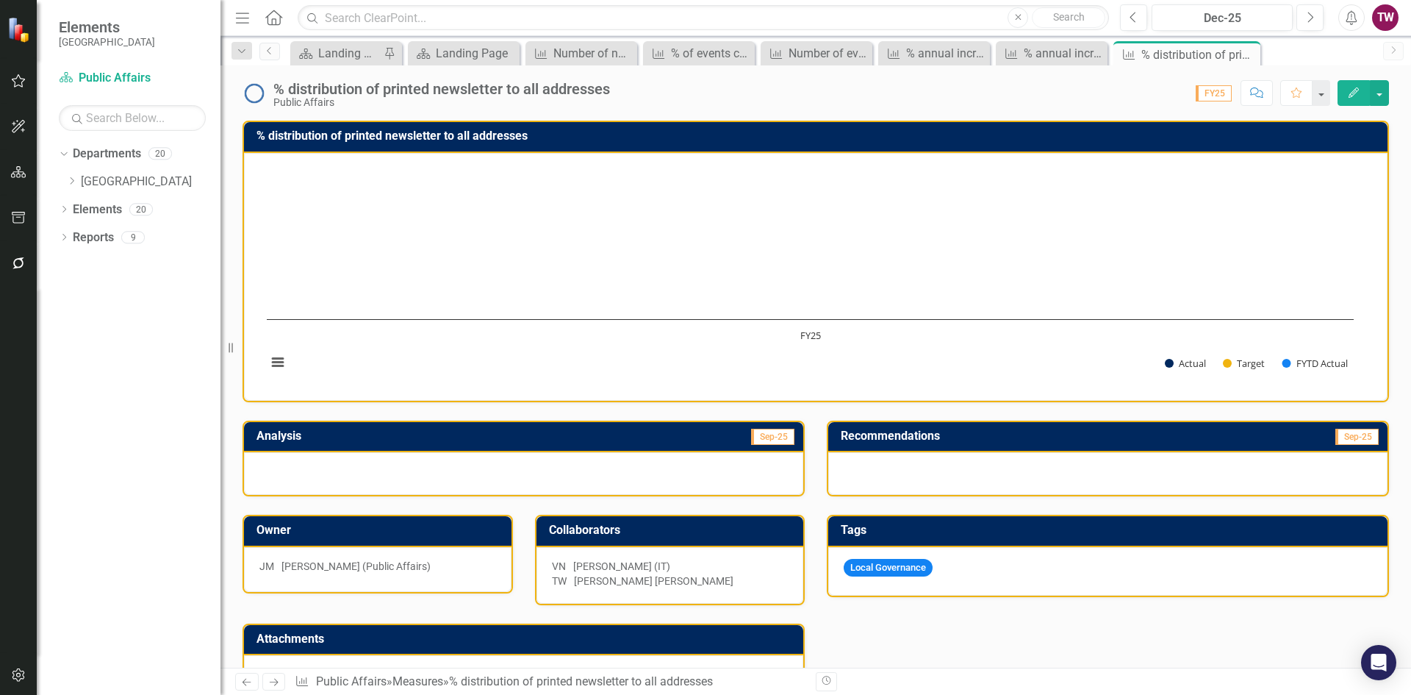
scroll to position [294, 0]
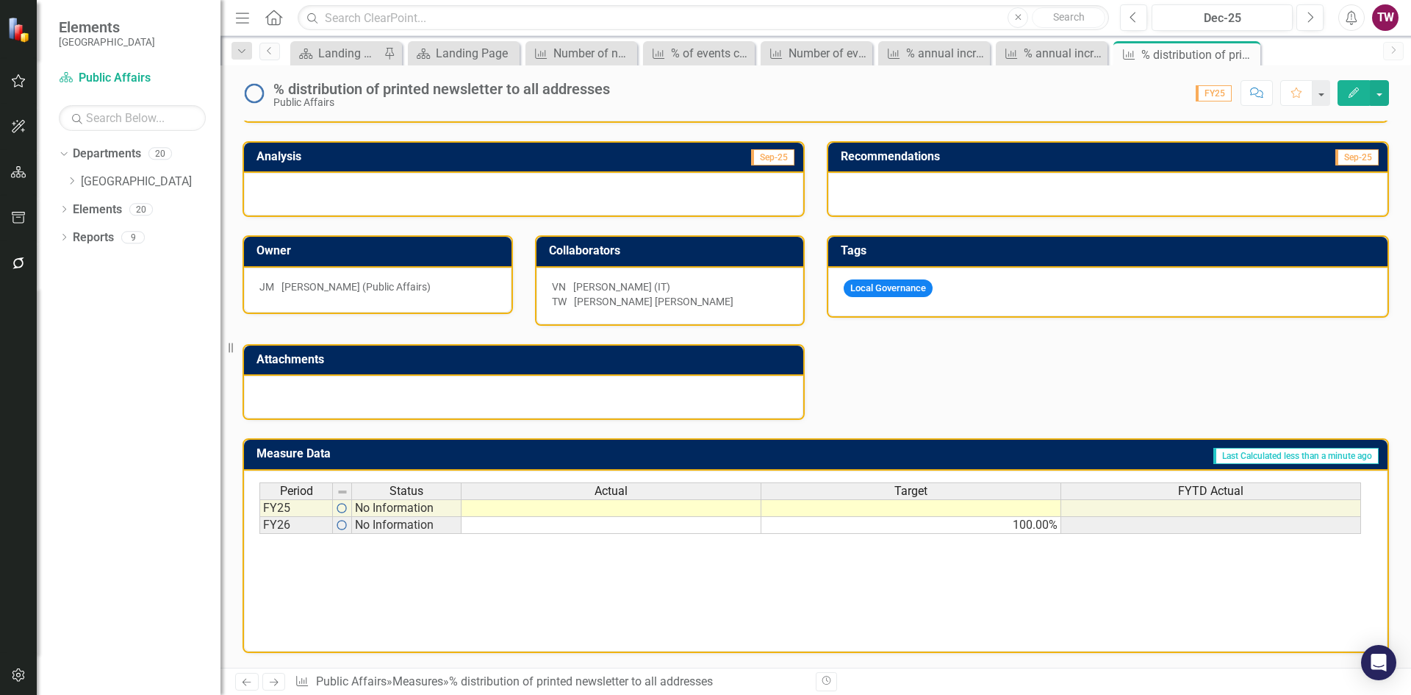
click at [268, 683] on icon "Next" at bounding box center [274, 682] width 12 height 10
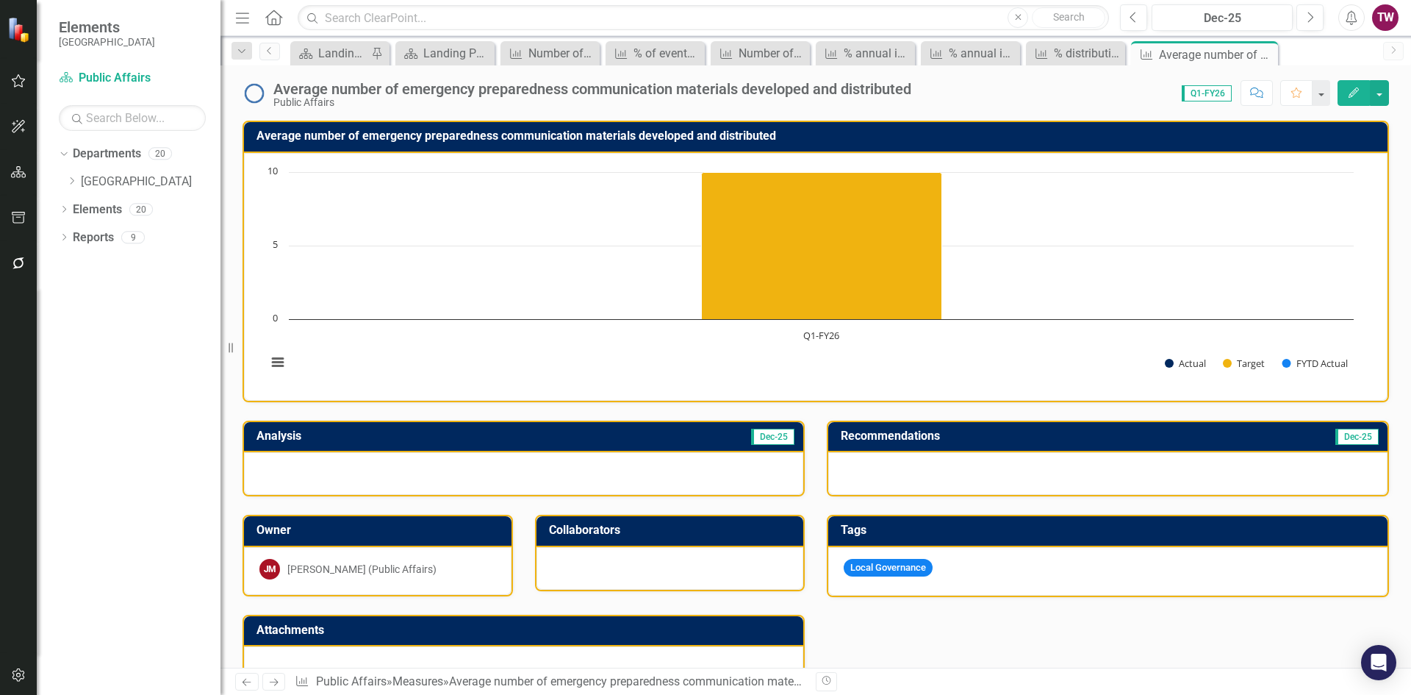
click at [668, 565] on div at bounding box center [671, 568] width 268 height 43
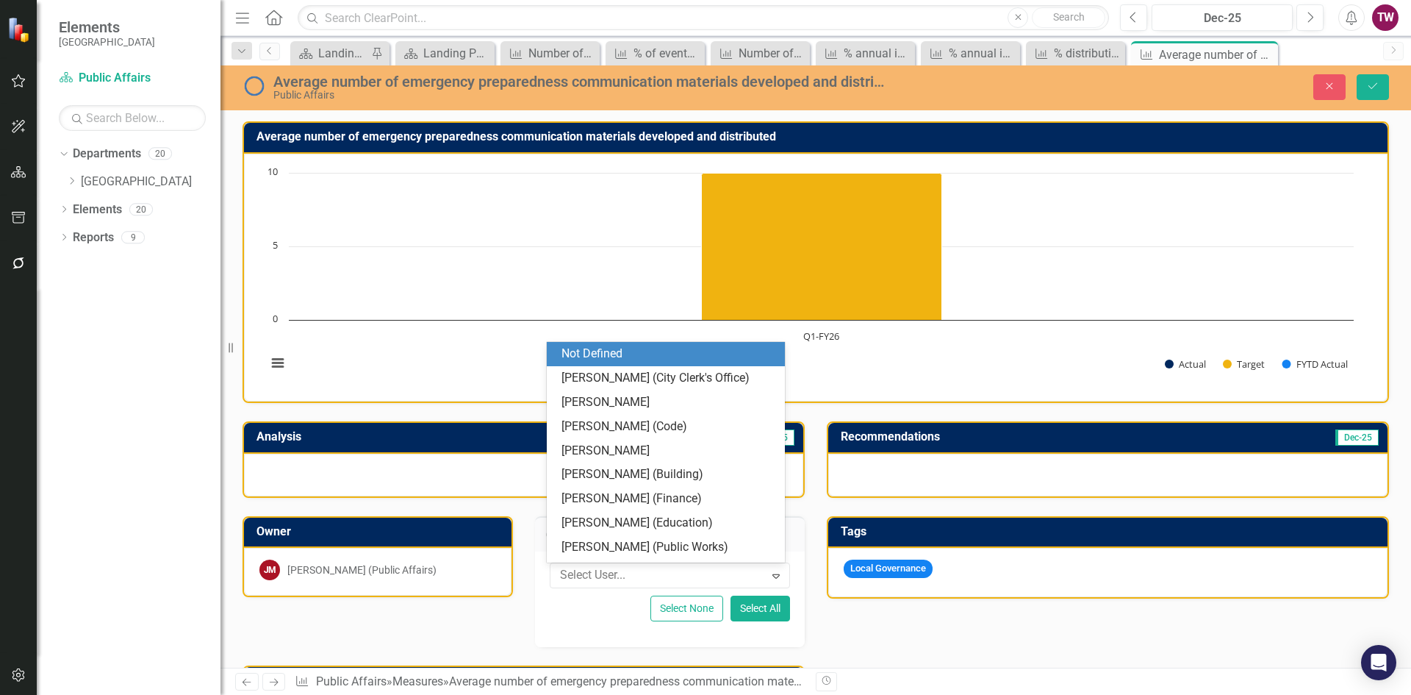
click at [668, 565] on div at bounding box center [659, 575] width 210 height 20
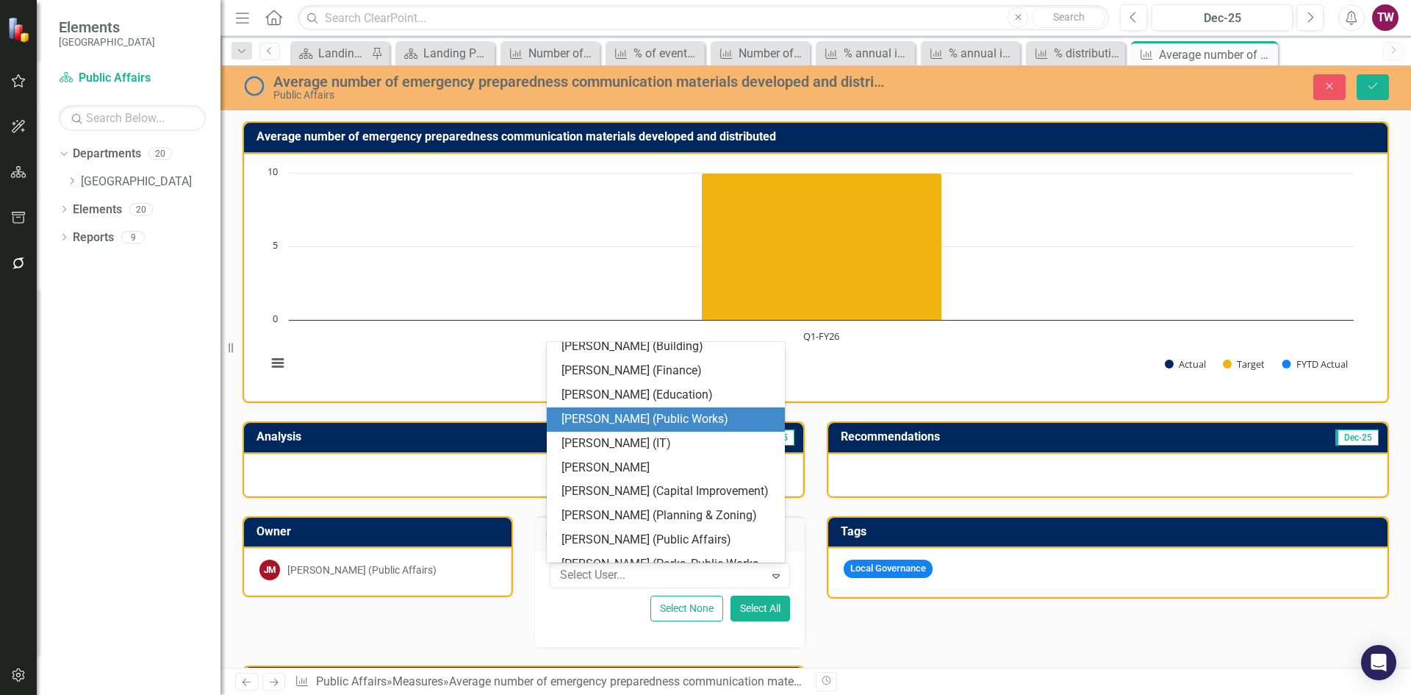
scroll to position [250, 0]
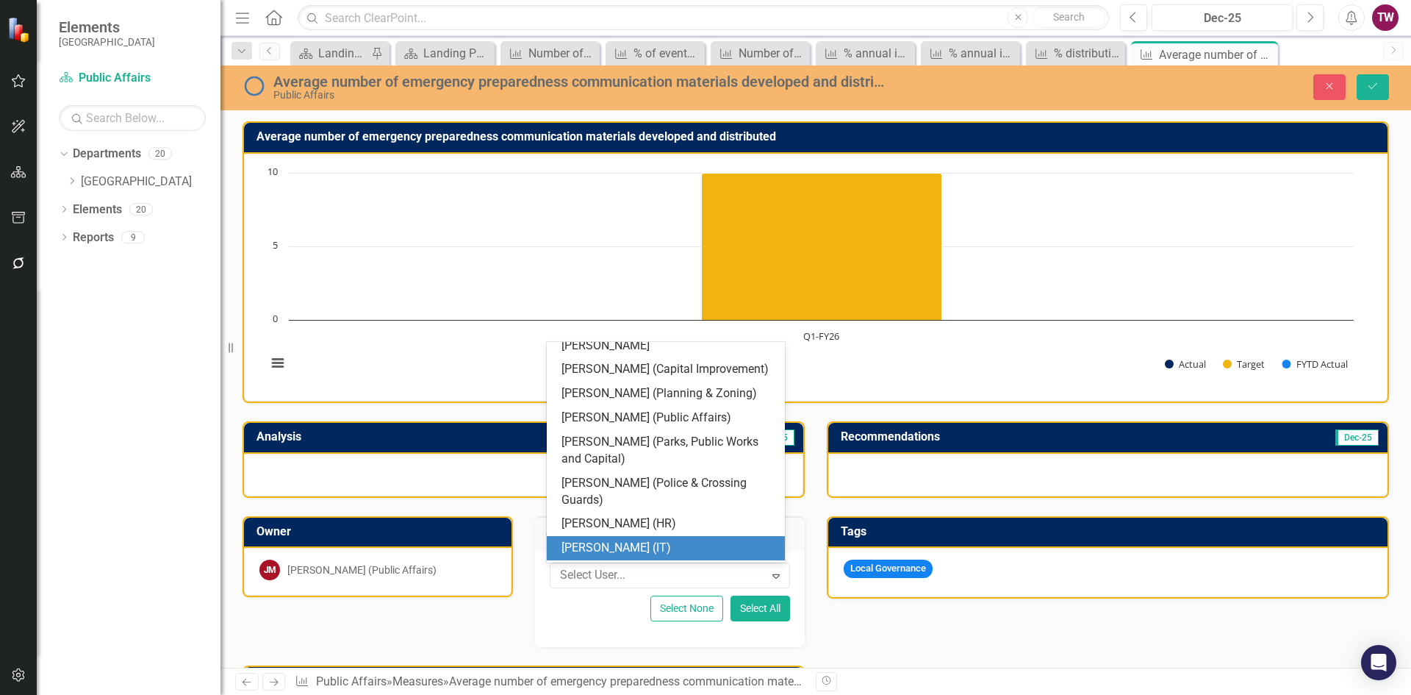
click at [671, 552] on div "[PERSON_NAME] (IT)" at bounding box center [669, 548] width 215 height 17
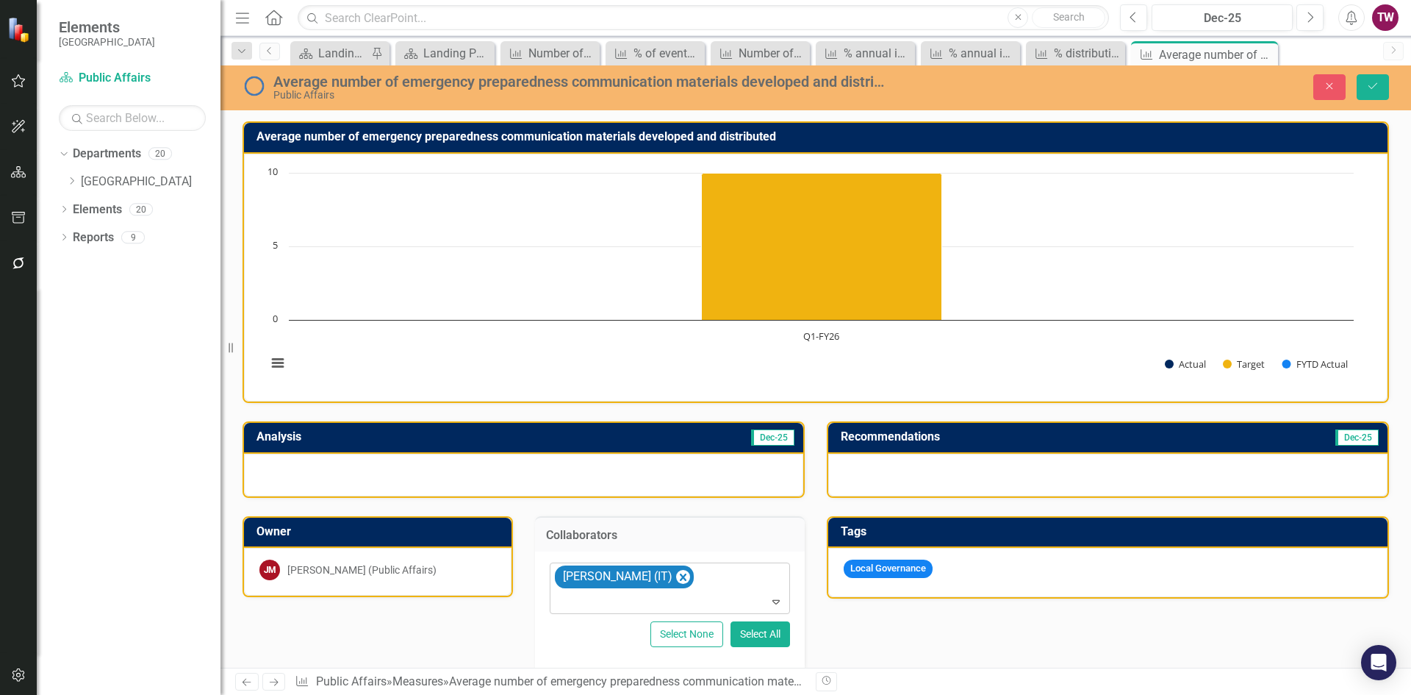
click at [755, 604] on div at bounding box center [671, 602] width 235 height 20
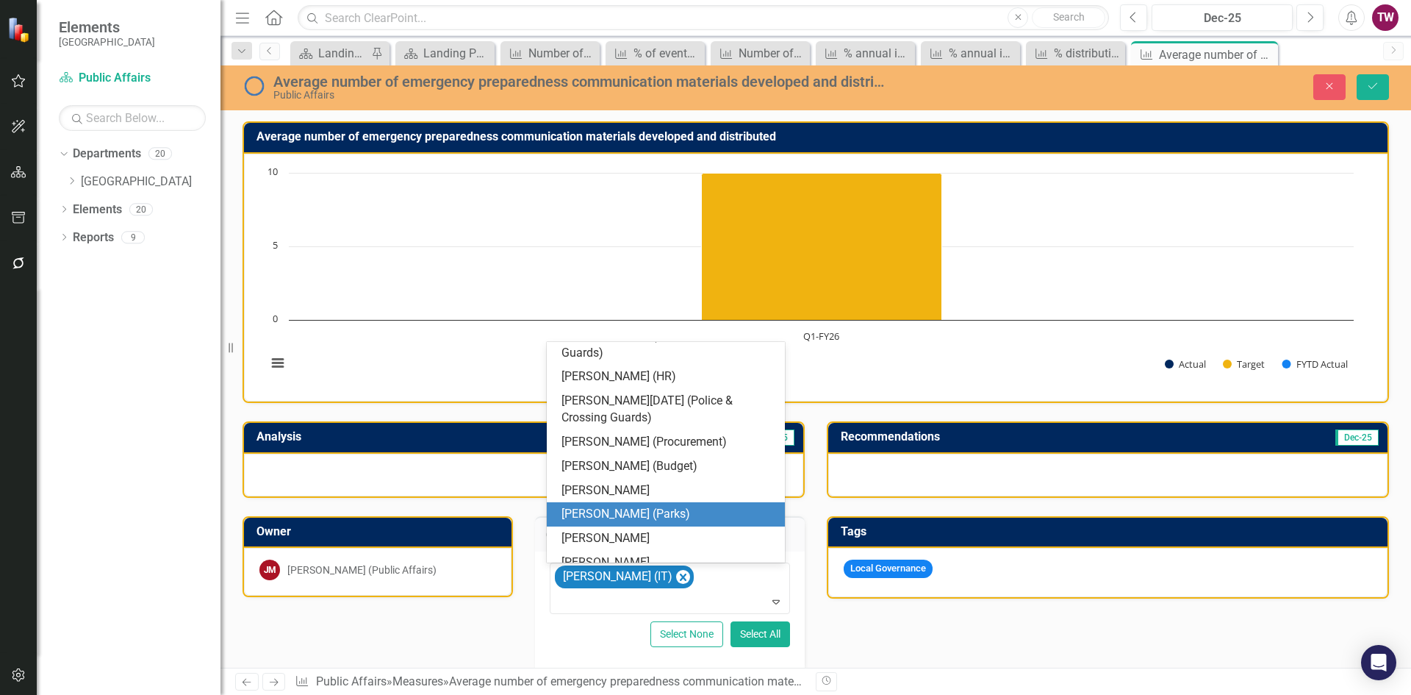
scroll to position [470, 0]
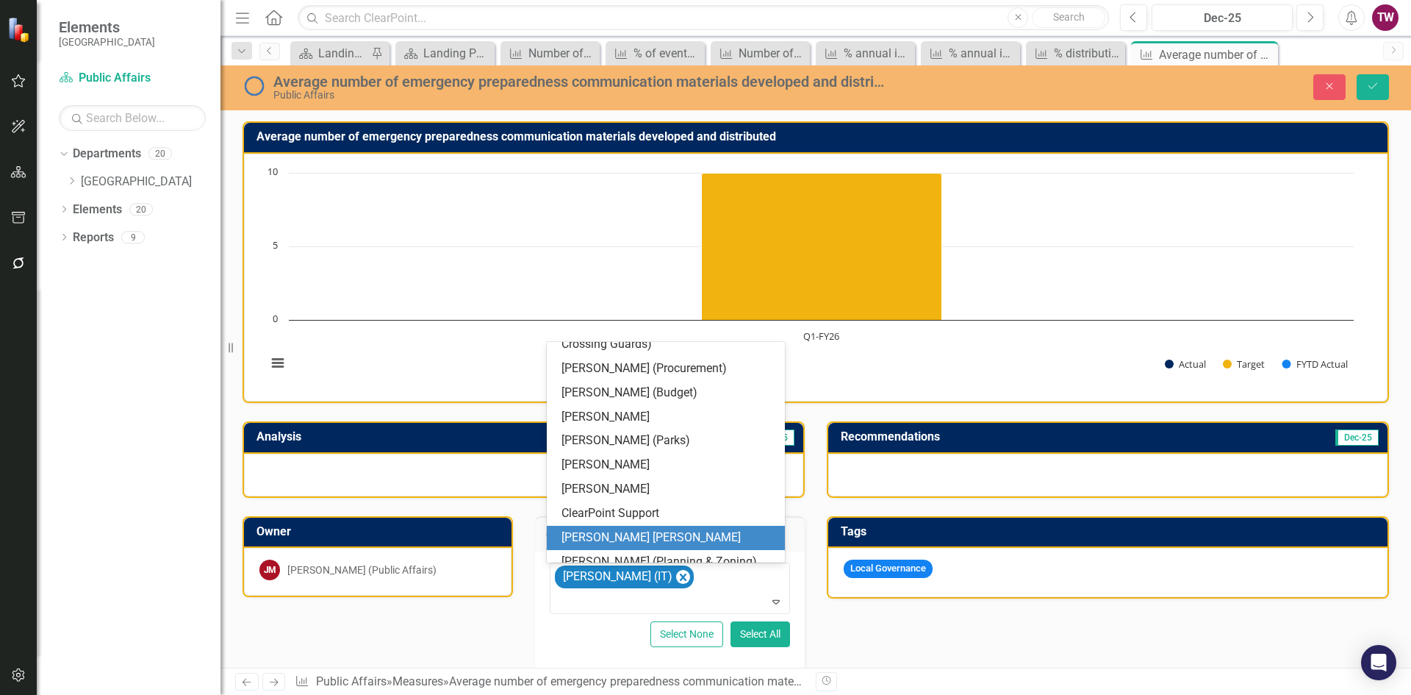
click at [635, 529] on div "[PERSON_NAME] [PERSON_NAME]" at bounding box center [669, 537] width 215 height 17
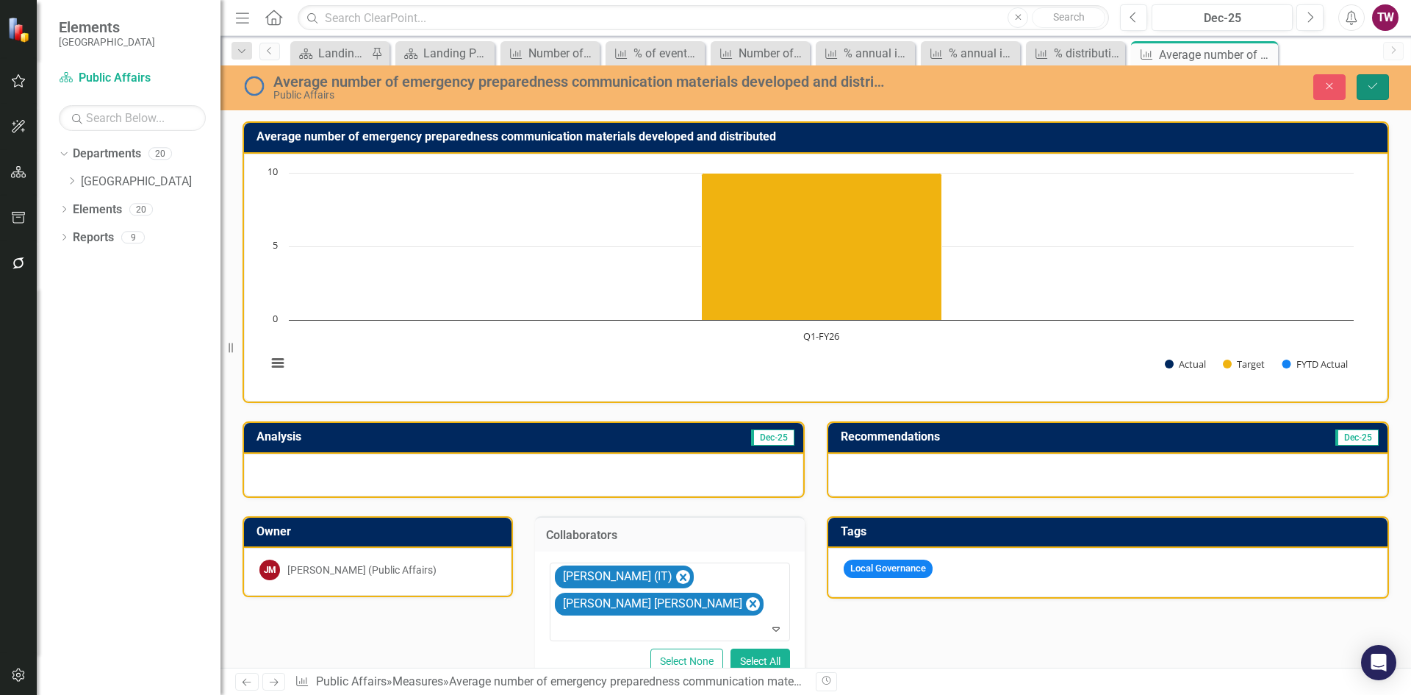
click at [1381, 91] on button "Save" at bounding box center [1373, 87] width 32 height 26
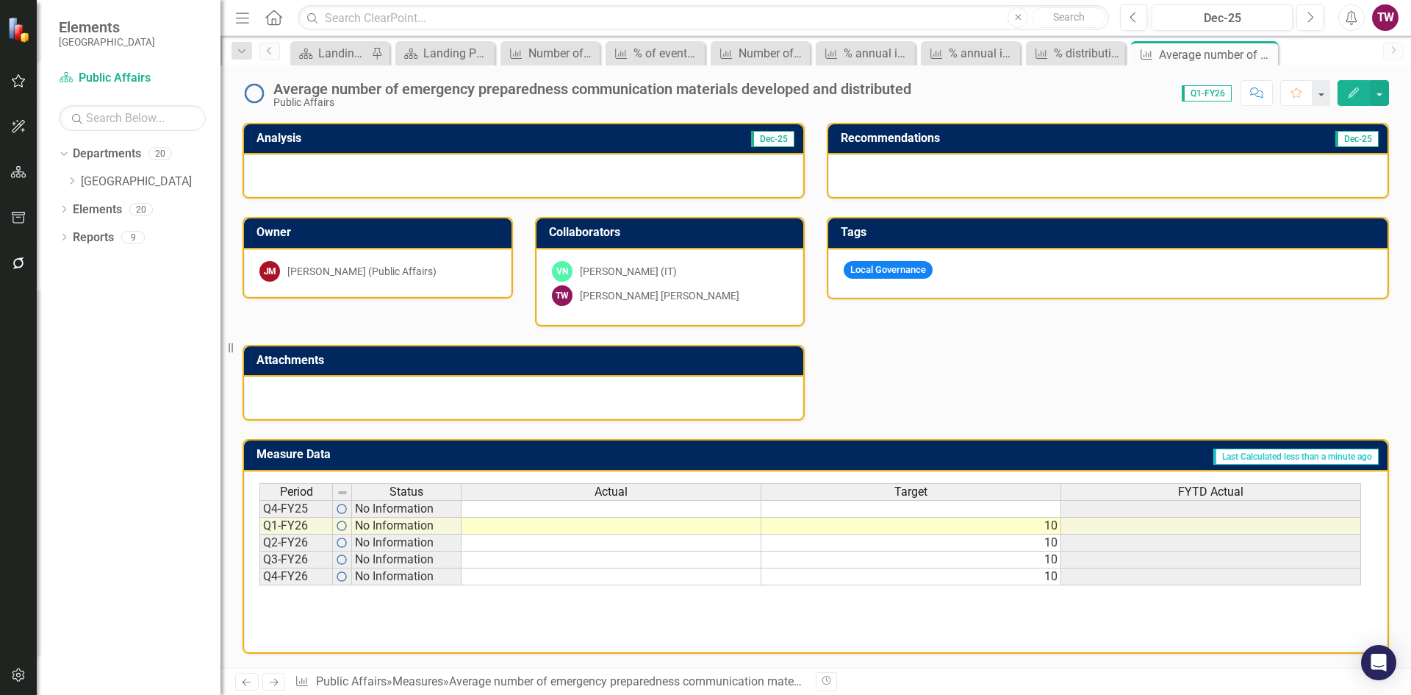
scroll to position [298, 0]
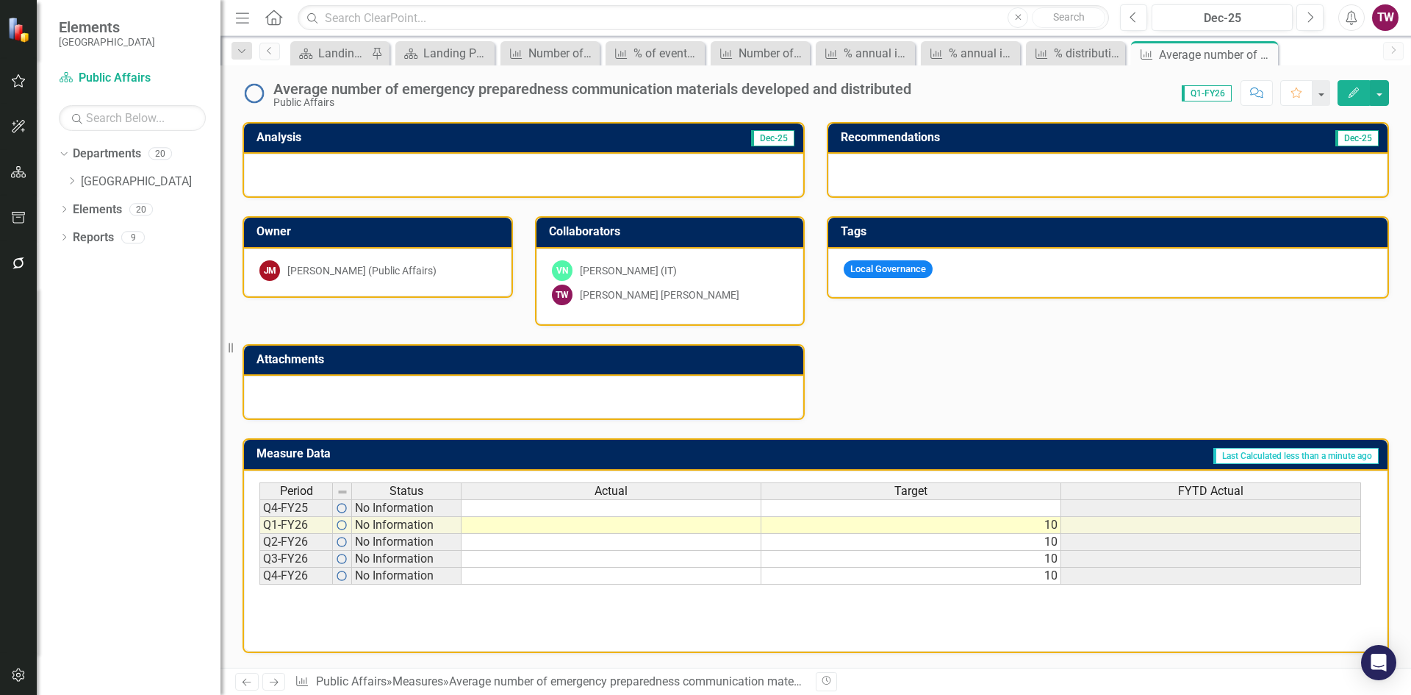
click at [273, 679] on icon "Next" at bounding box center [274, 682] width 12 height 10
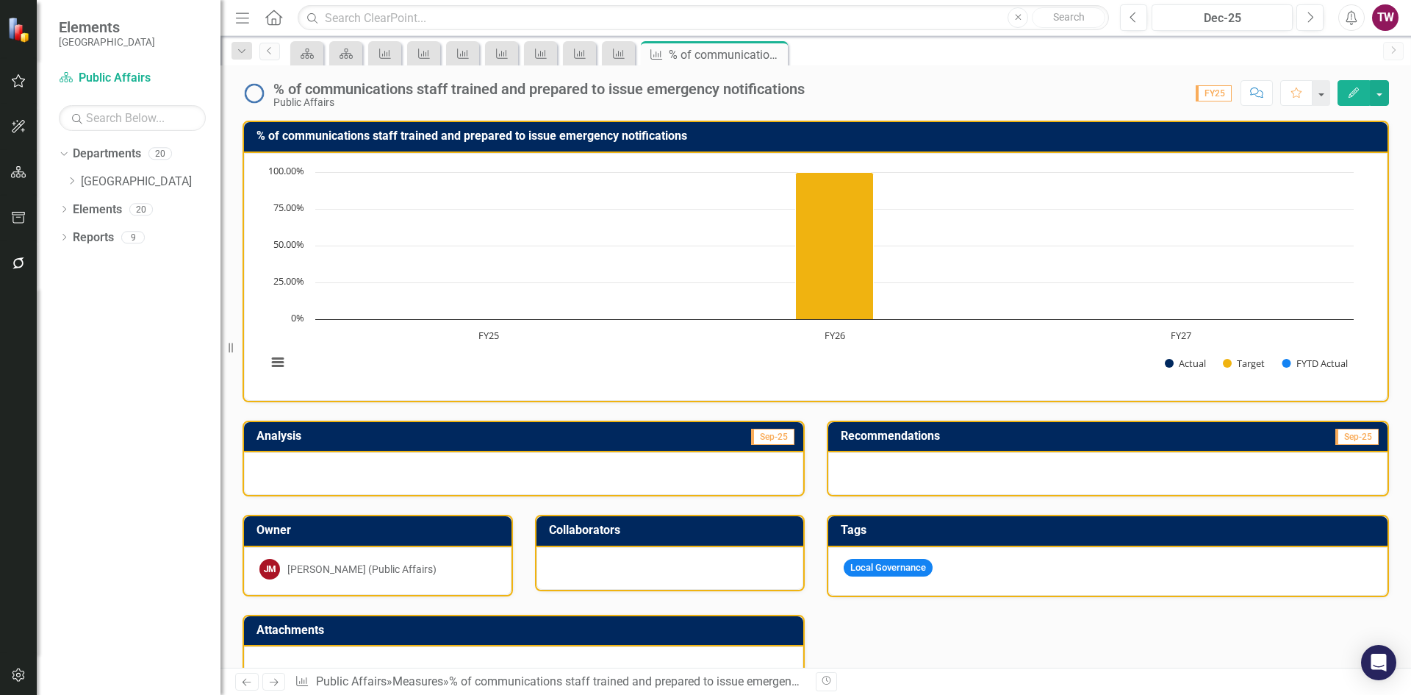
click at [681, 573] on div at bounding box center [671, 568] width 268 height 43
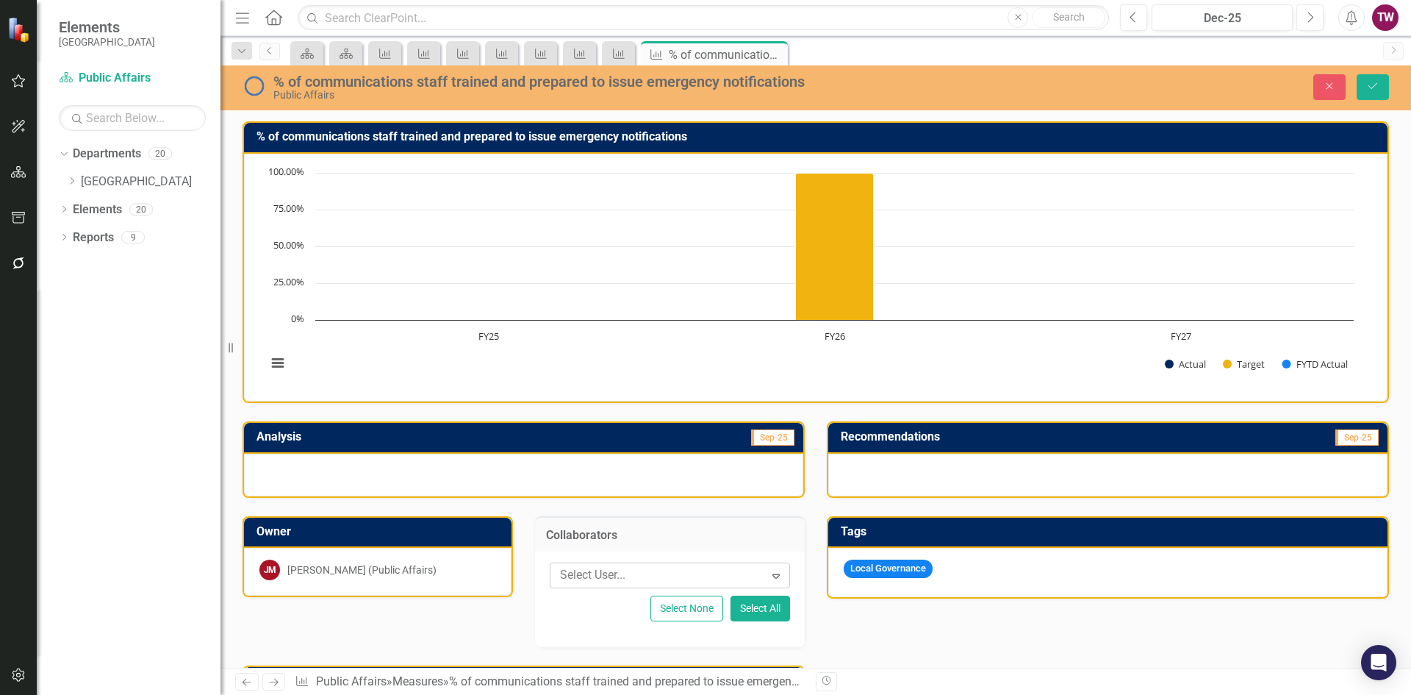
click at [693, 578] on div at bounding box center [659, 575] width 210 height 20
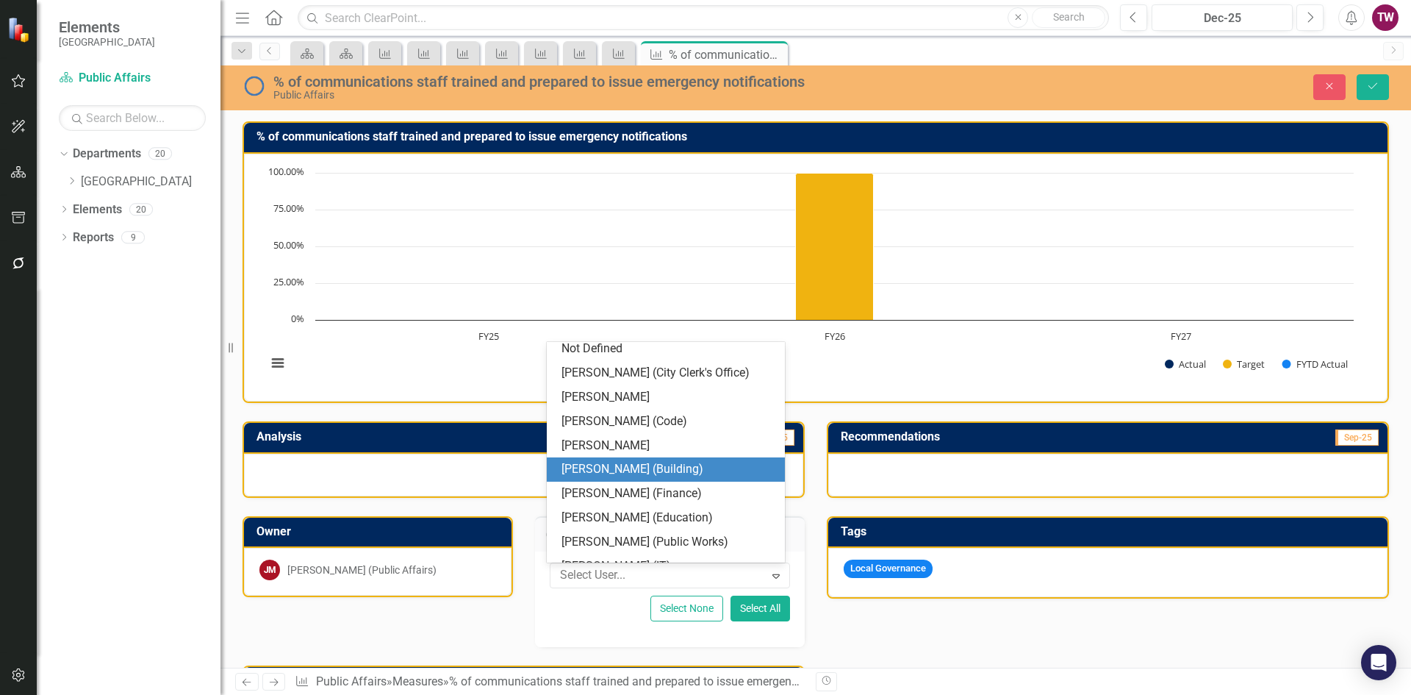
scroll to position [373, 0]
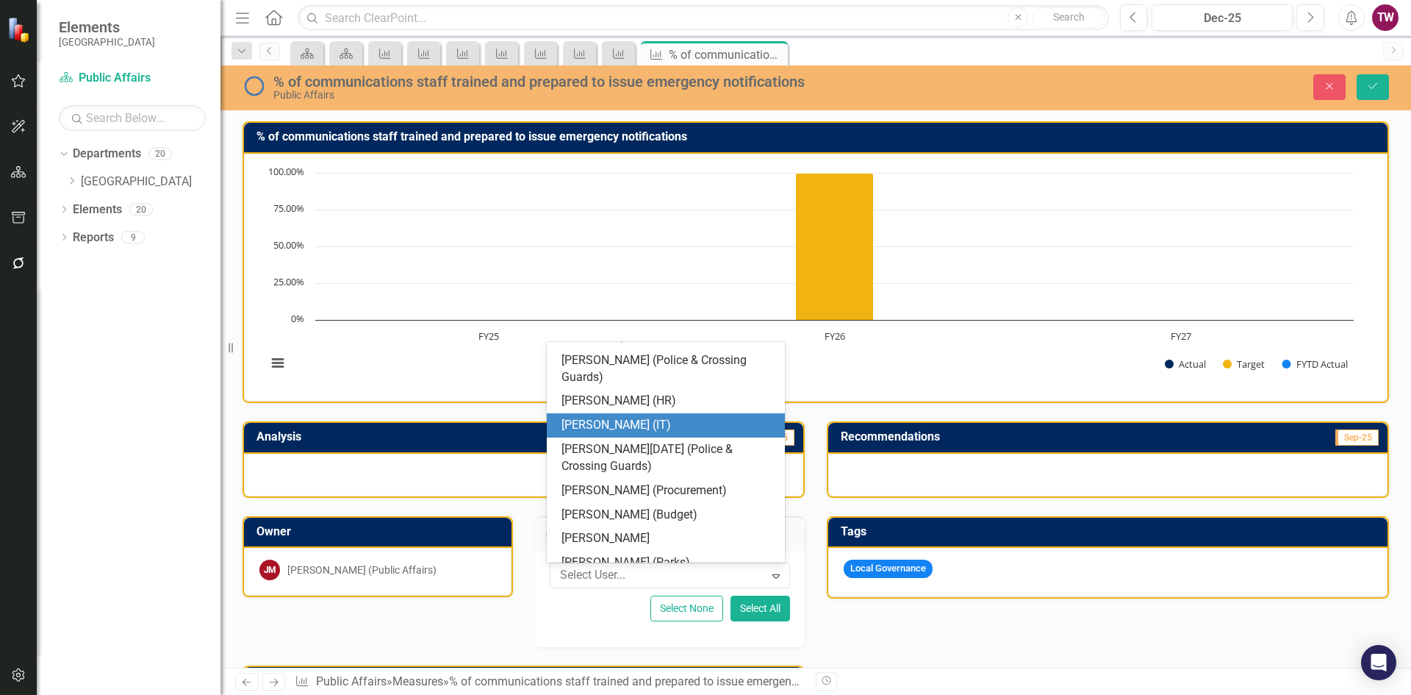
click at [608, 424] on div "[PERSON_NAME] (IT)" at bounding box center [669, 425] width 215 height 17
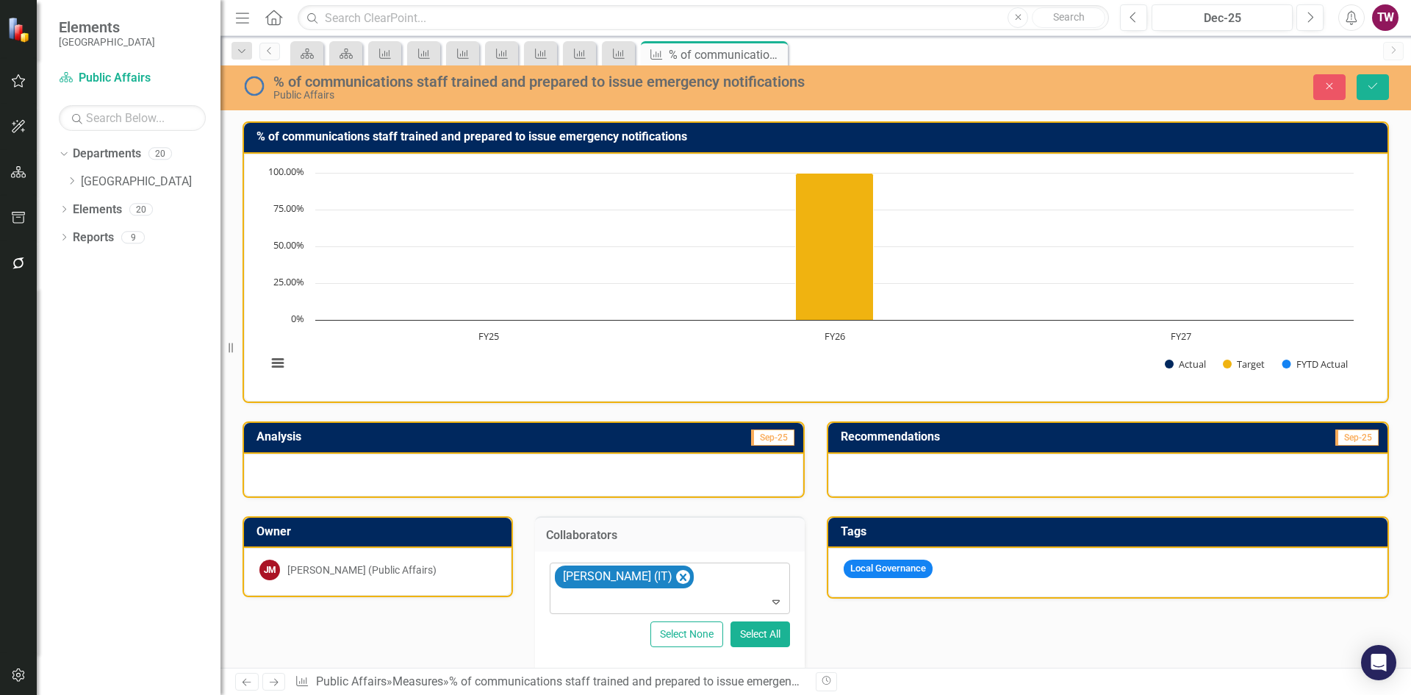
click at [773, 604] on icon "Expand" at bounding box center [776, 601] width 15 height 12
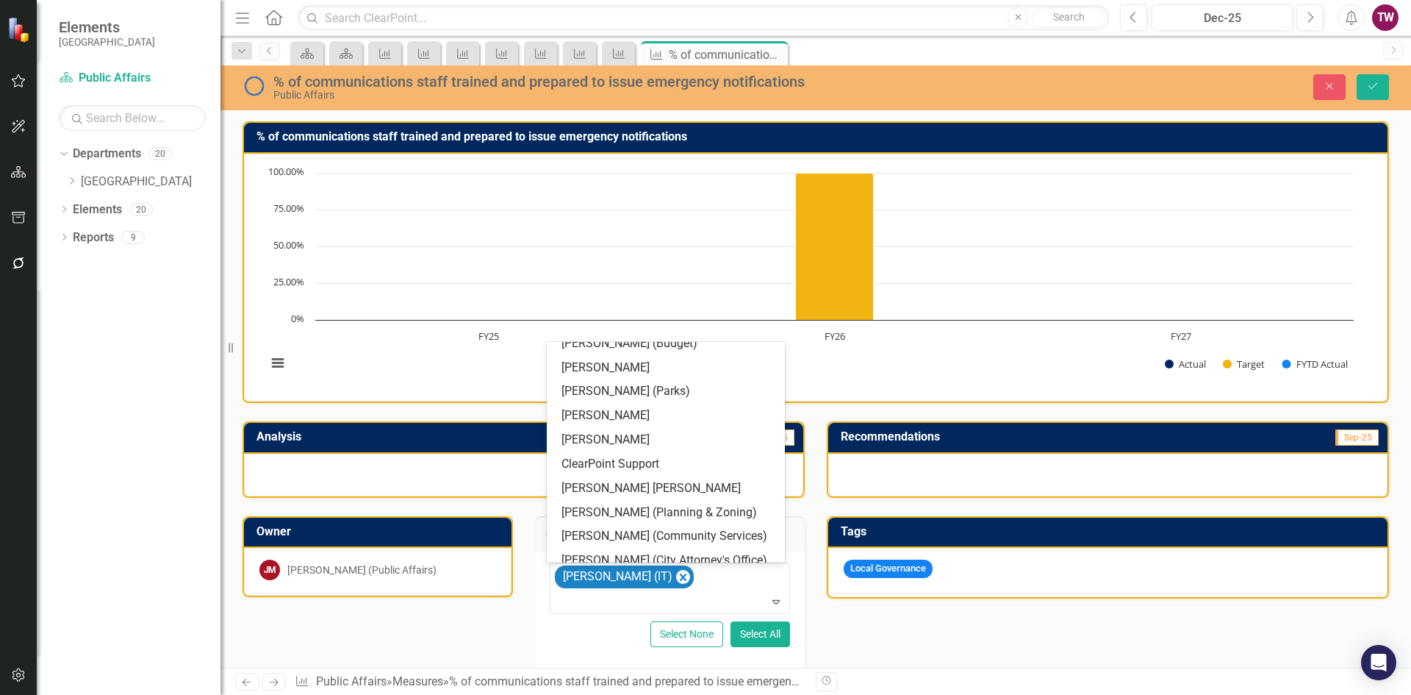
scroll to position [530, 0]
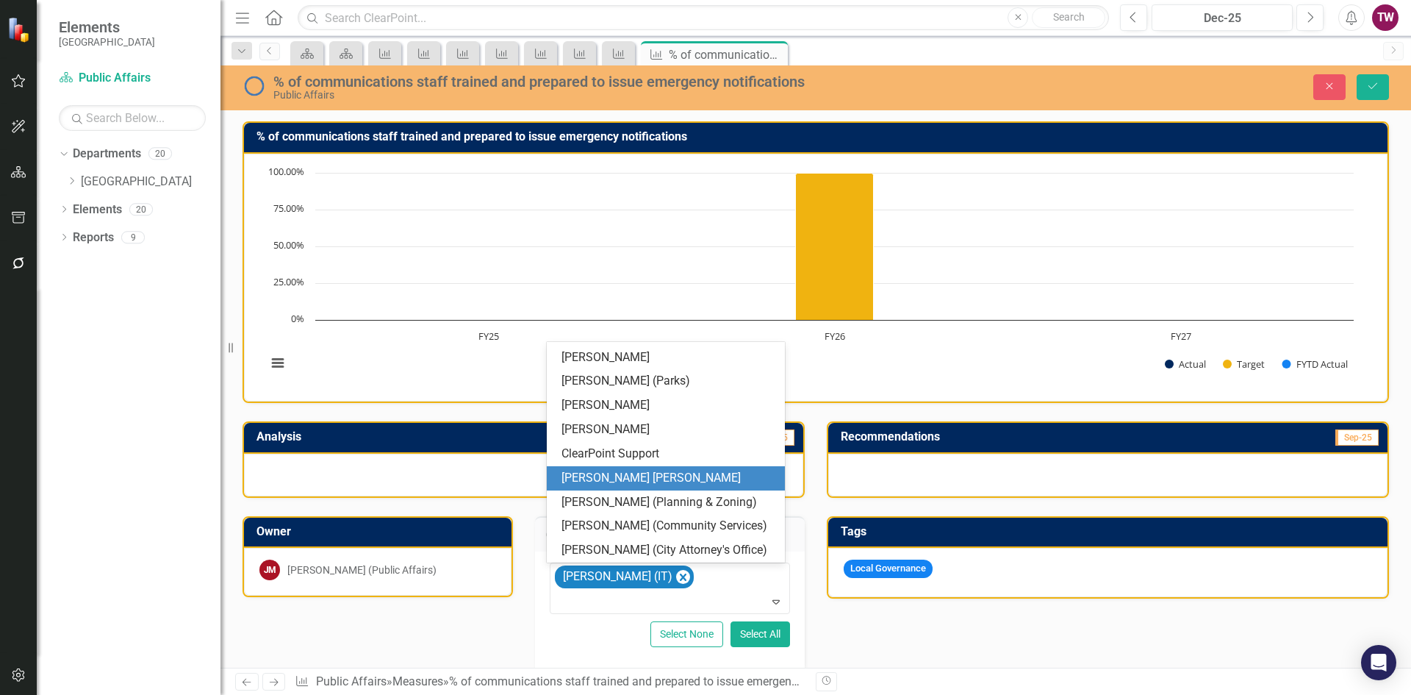
click at [662, 467] on div "[PERSON_NAME] [PERSON_NAME]" at bounding box center [666, 478] width 238 height 24
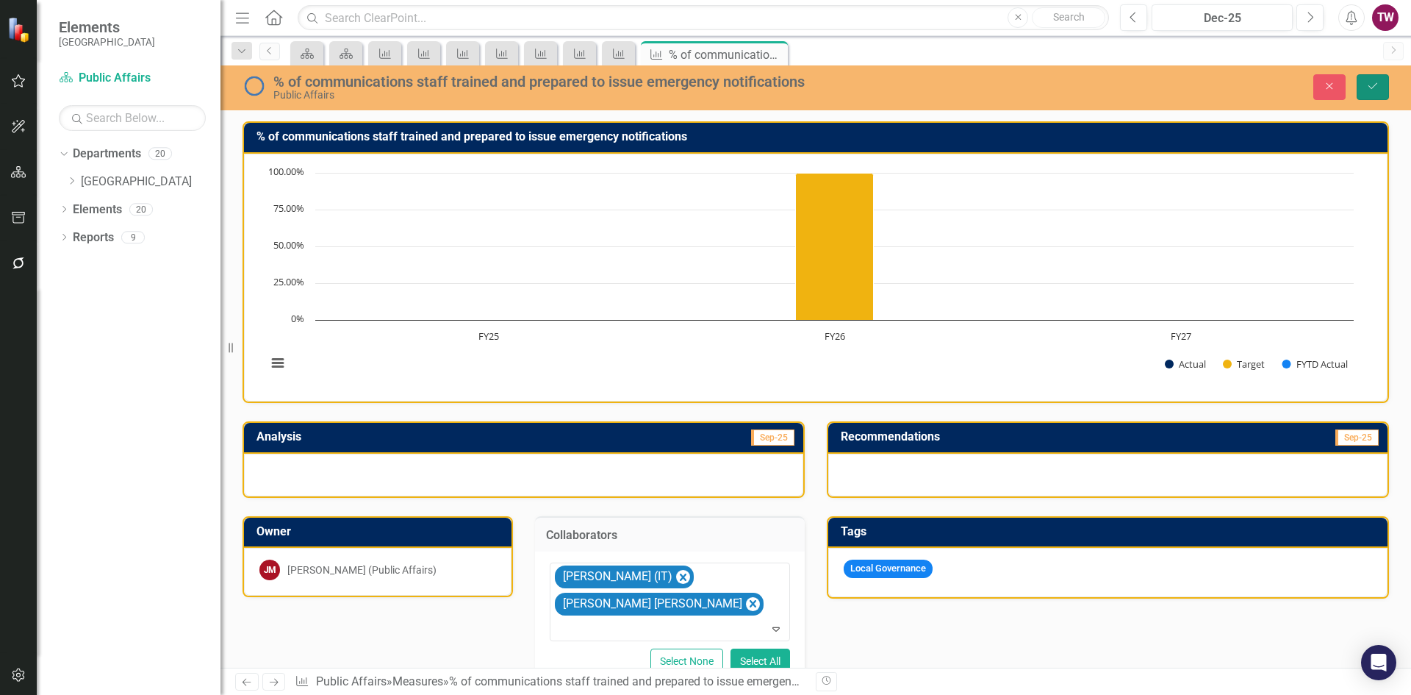
click at [1368, 84] on icon "Save" at bounding box center [1373, 86] width 13 height 10
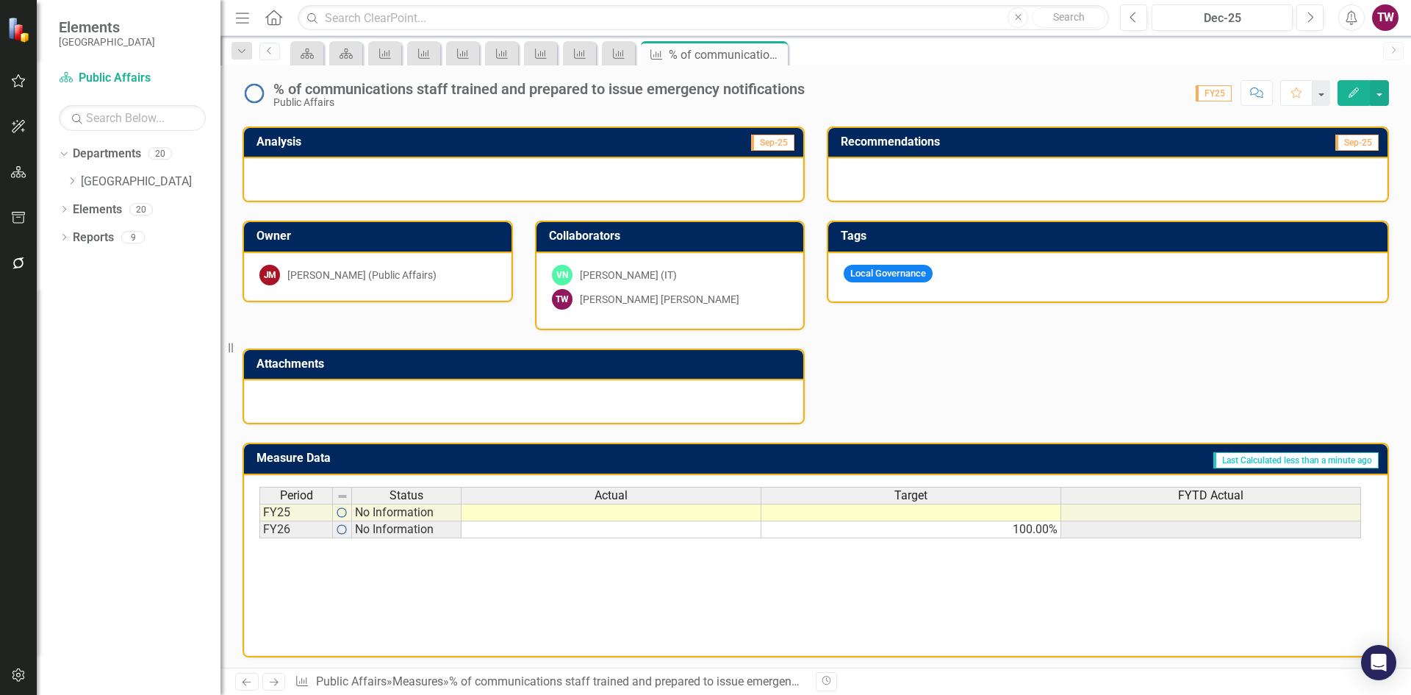
scroll to position [298, 0]
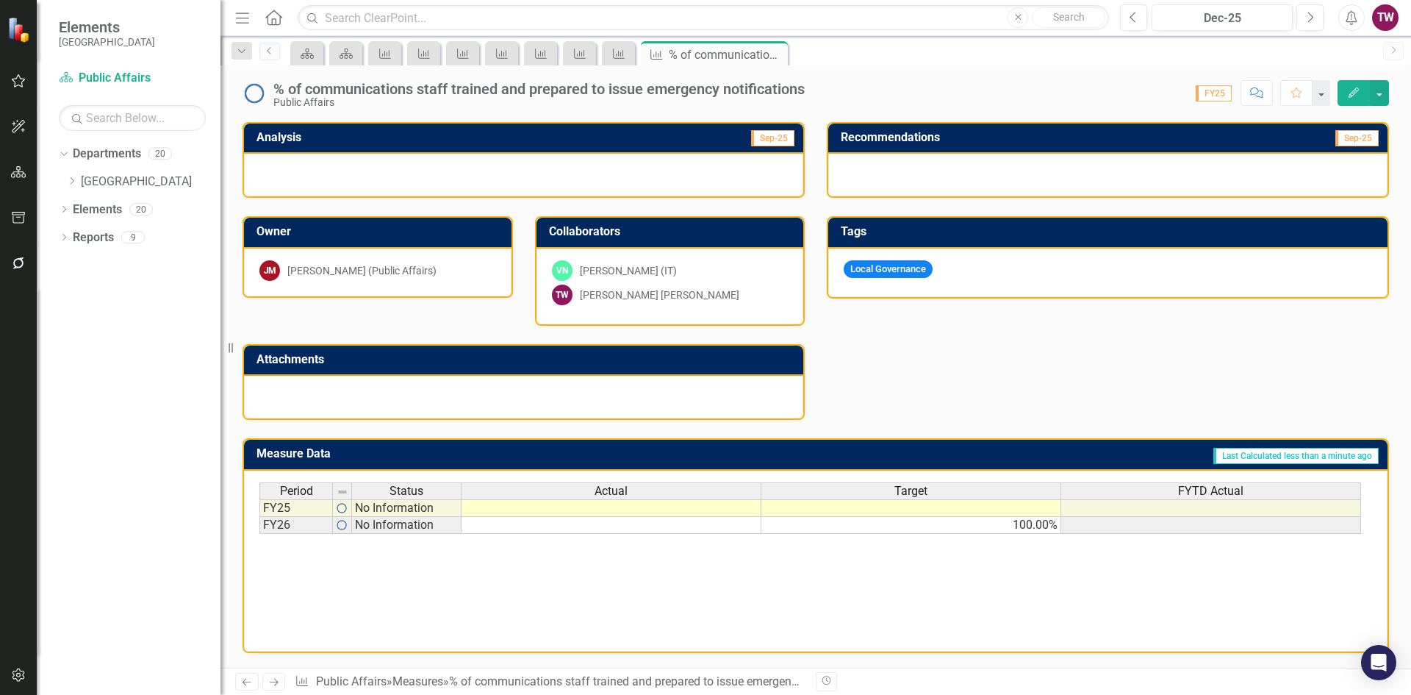
click at [274, 681] on icon "Next" at bounding box center [274, 682] width 12 height 10
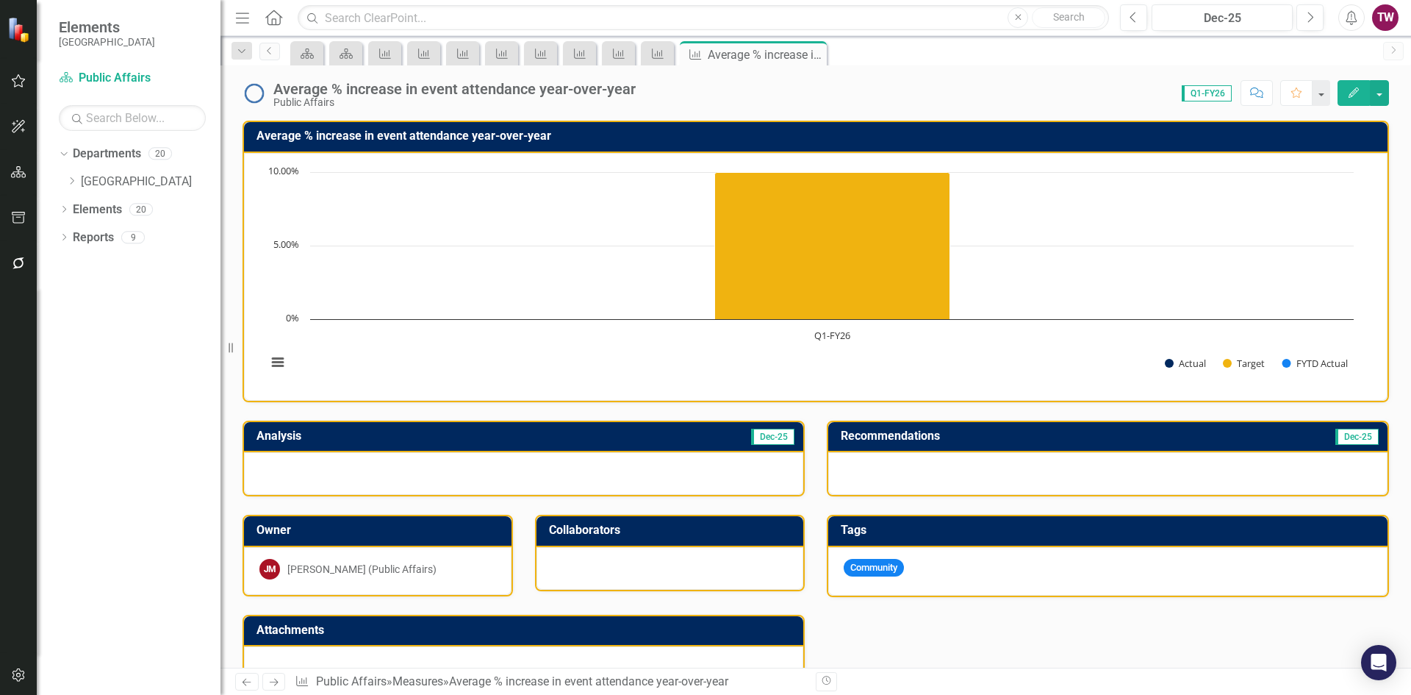
click at [626, 562] on div at bounding box center [671, 568] width 268 height 43
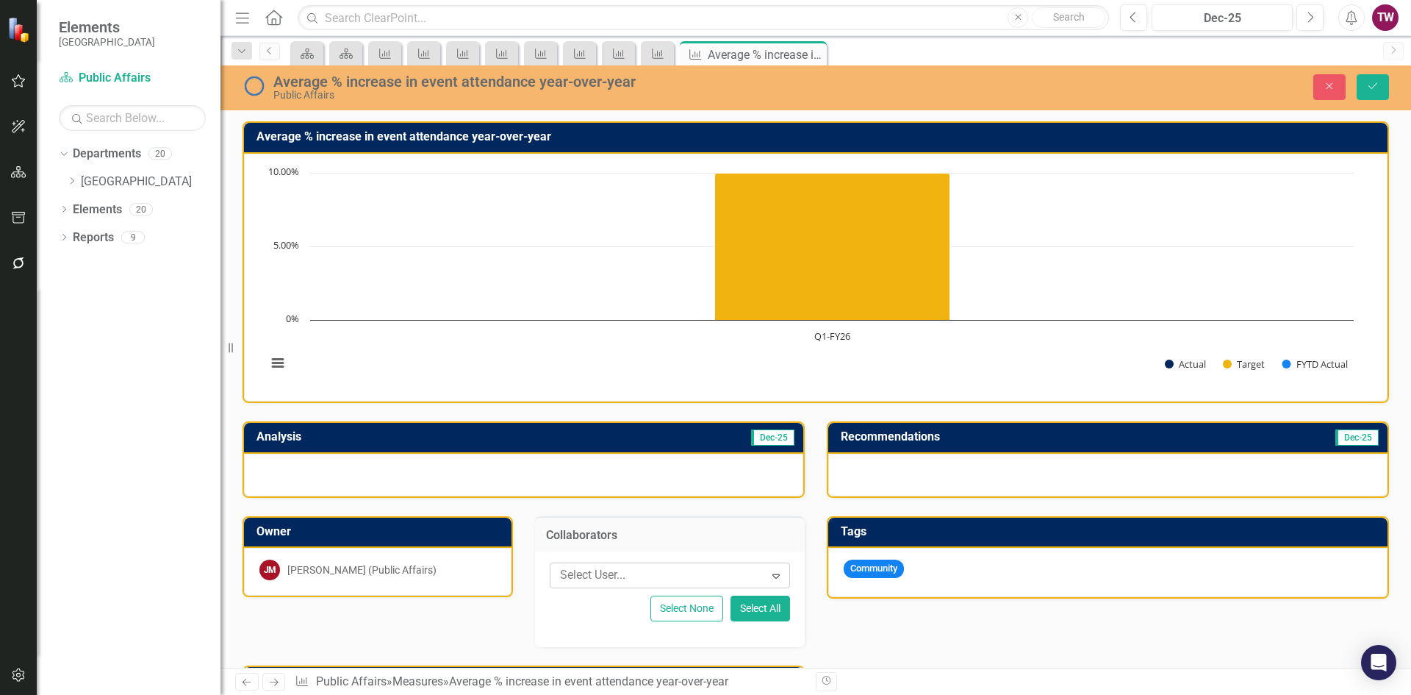
click at [653, 568] on div at bounding box center [659, 575] width 210 height 20
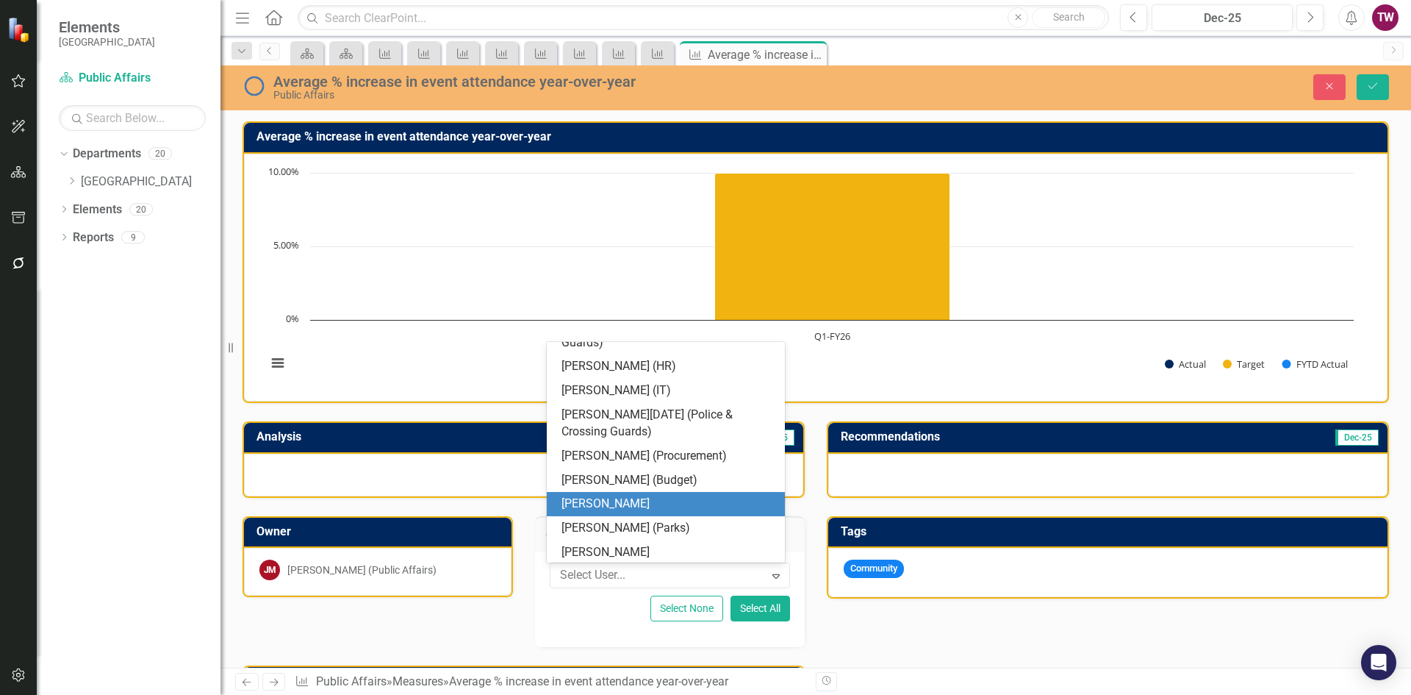
scroll to position [334, 0]
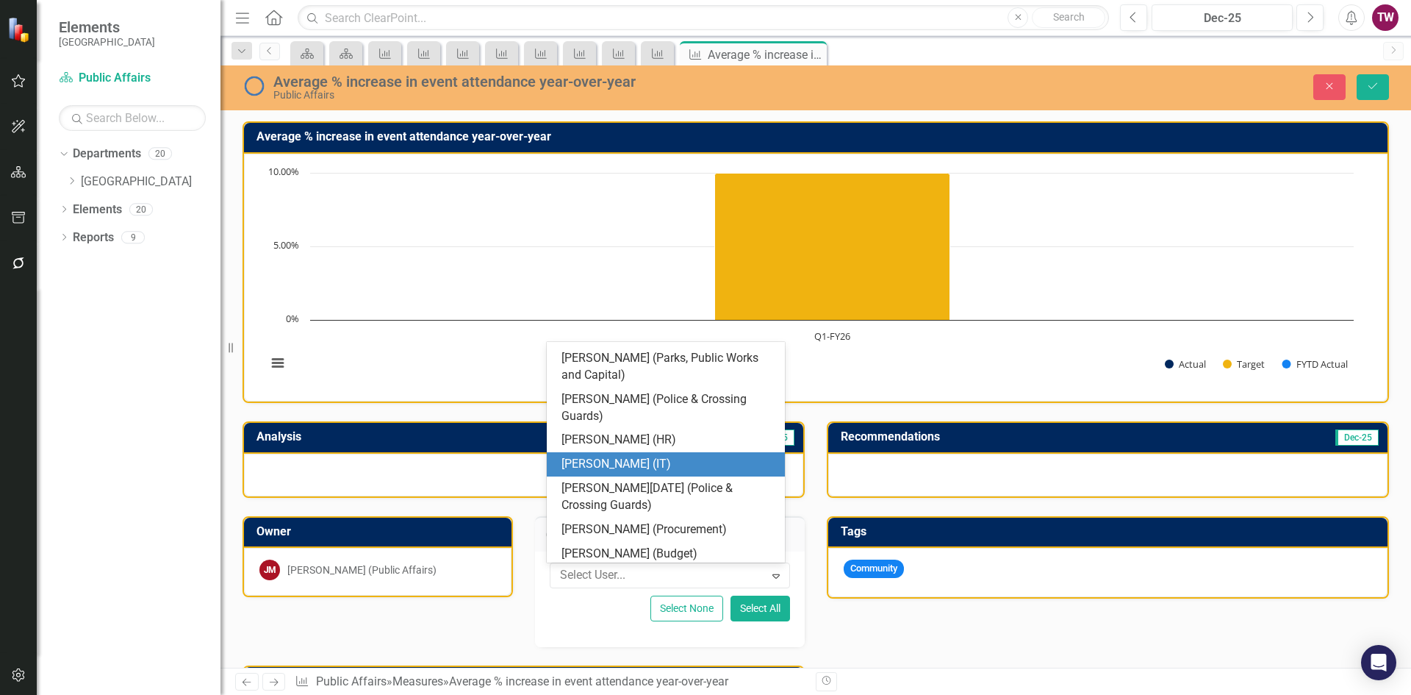
click at [636, 462] on div "[PERSON_NAME] (IT)" at bounding box center [669, 464] width 215 height 17
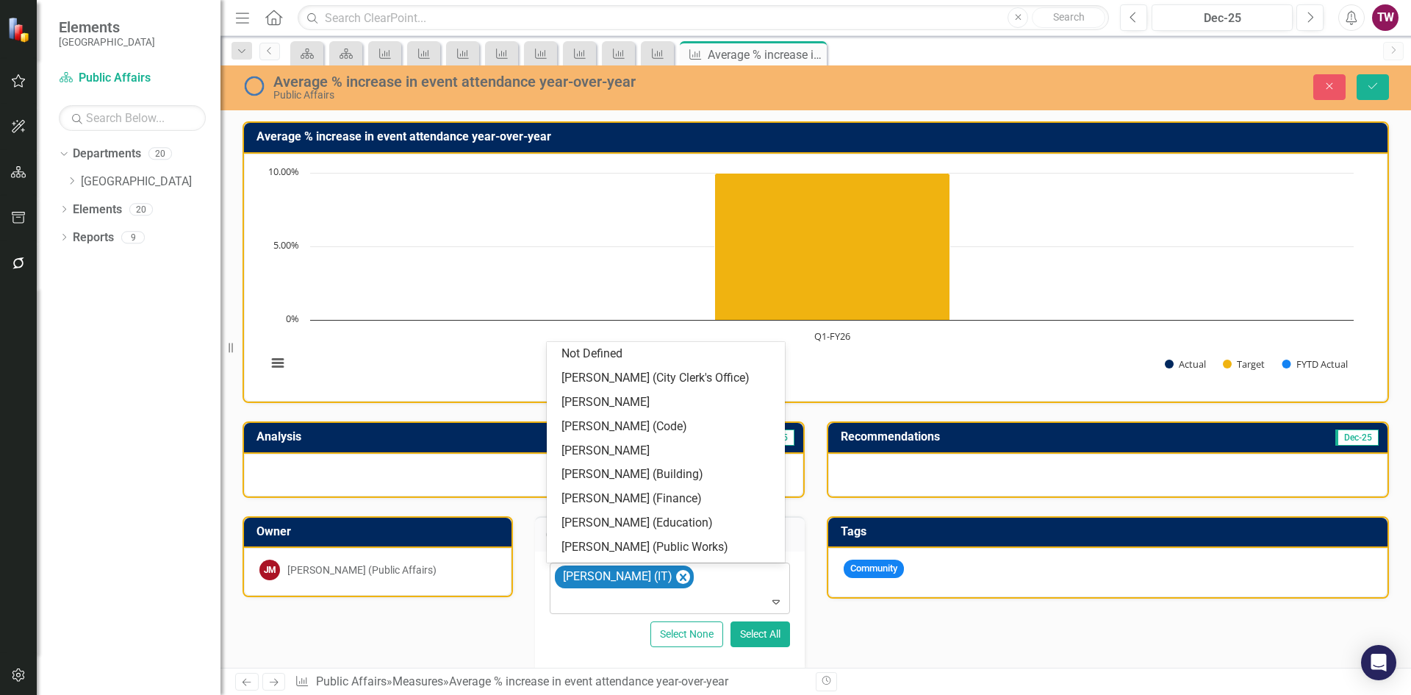
click at [747, 598] on div at bounding box center [671, 602] width 235 height 20
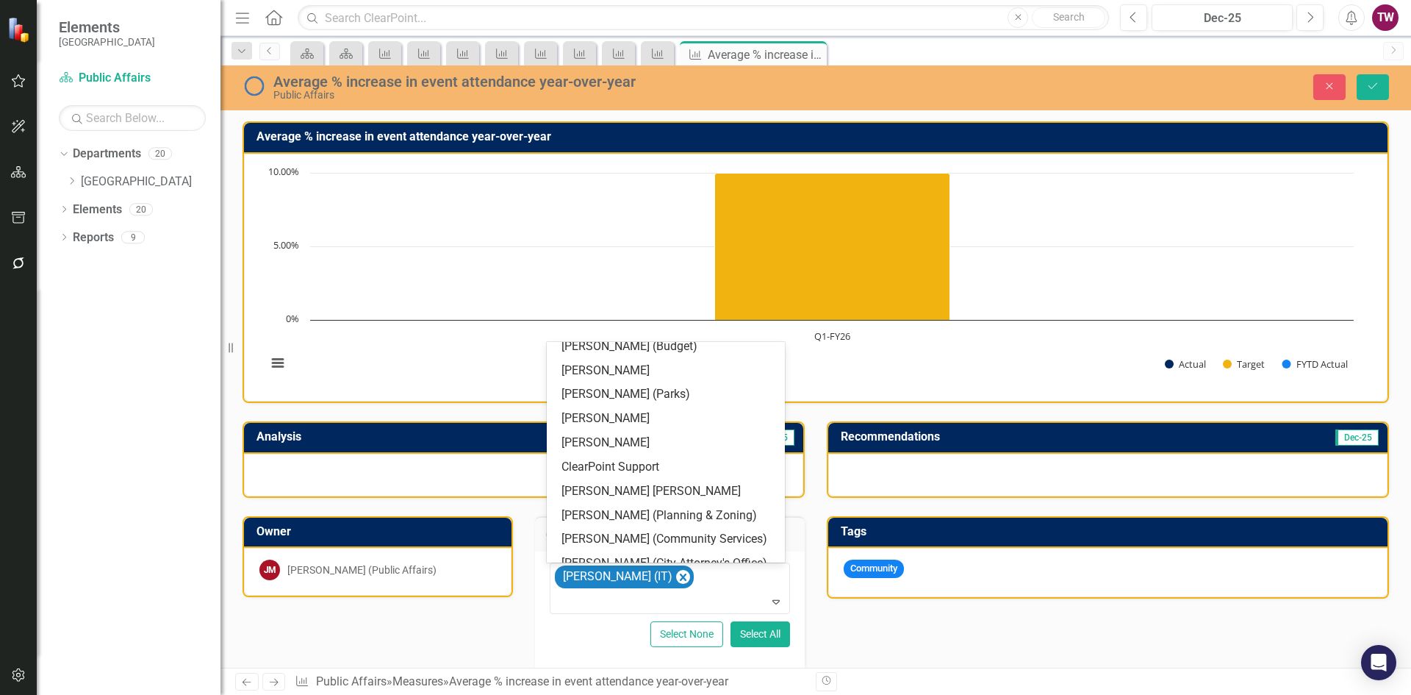
scroll to position [520, 0]
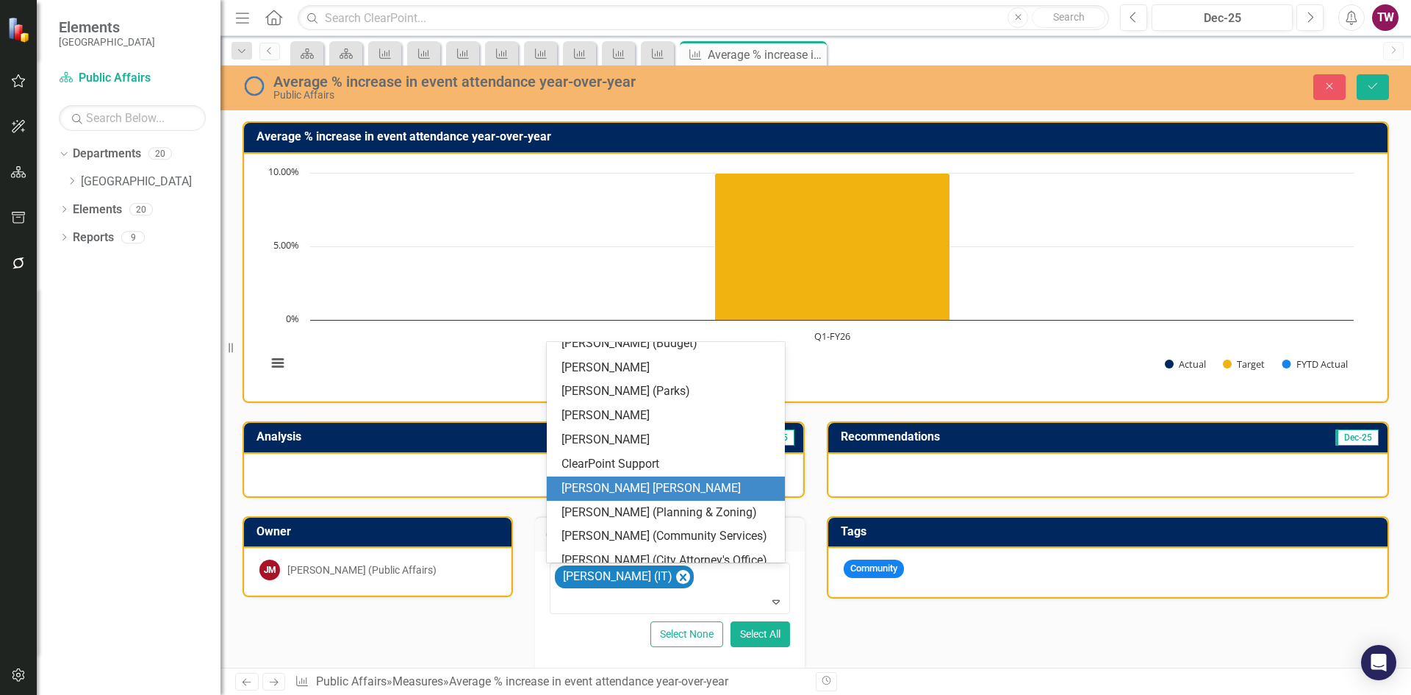
click at [691, 491] on div "[PERSON_NAME] [PERSON_NAME]" at bounding box center [669, 488] width 215 height 17
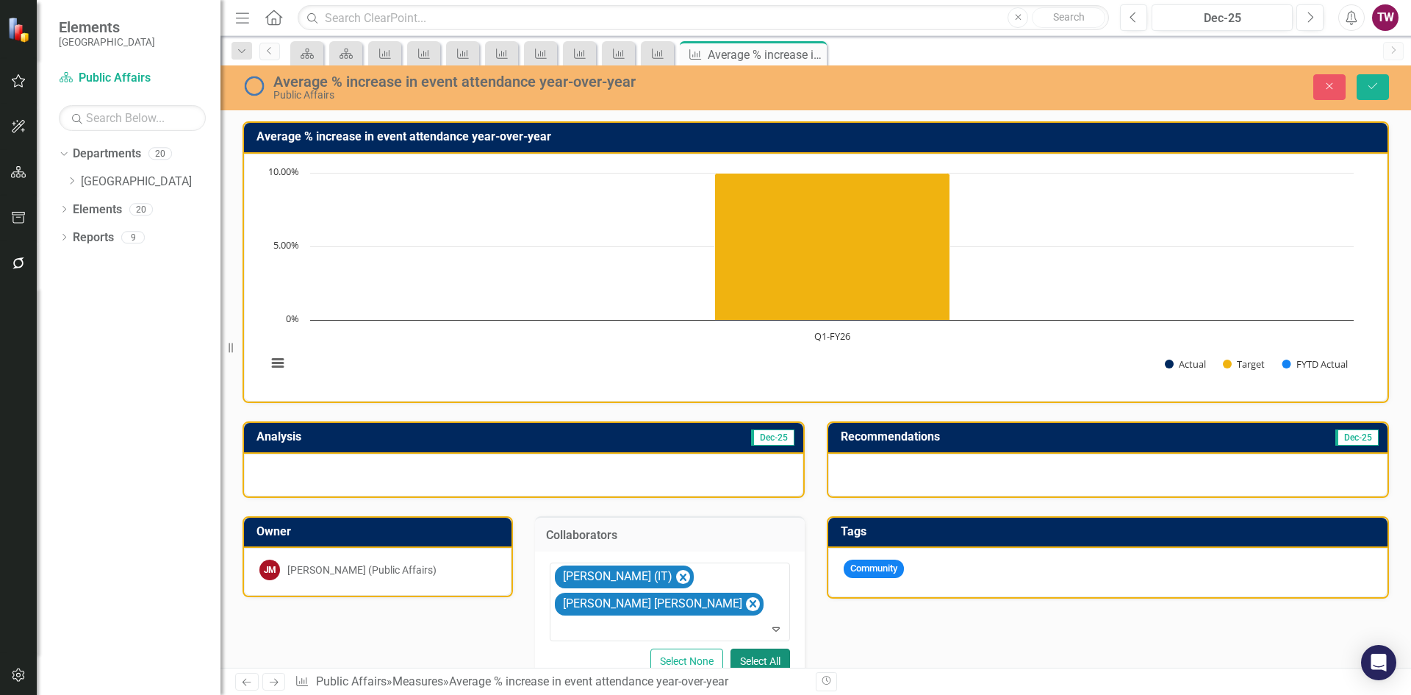
click at [764, 651] on button "Select All" at bounding box center [761, 661] width 60 height 26
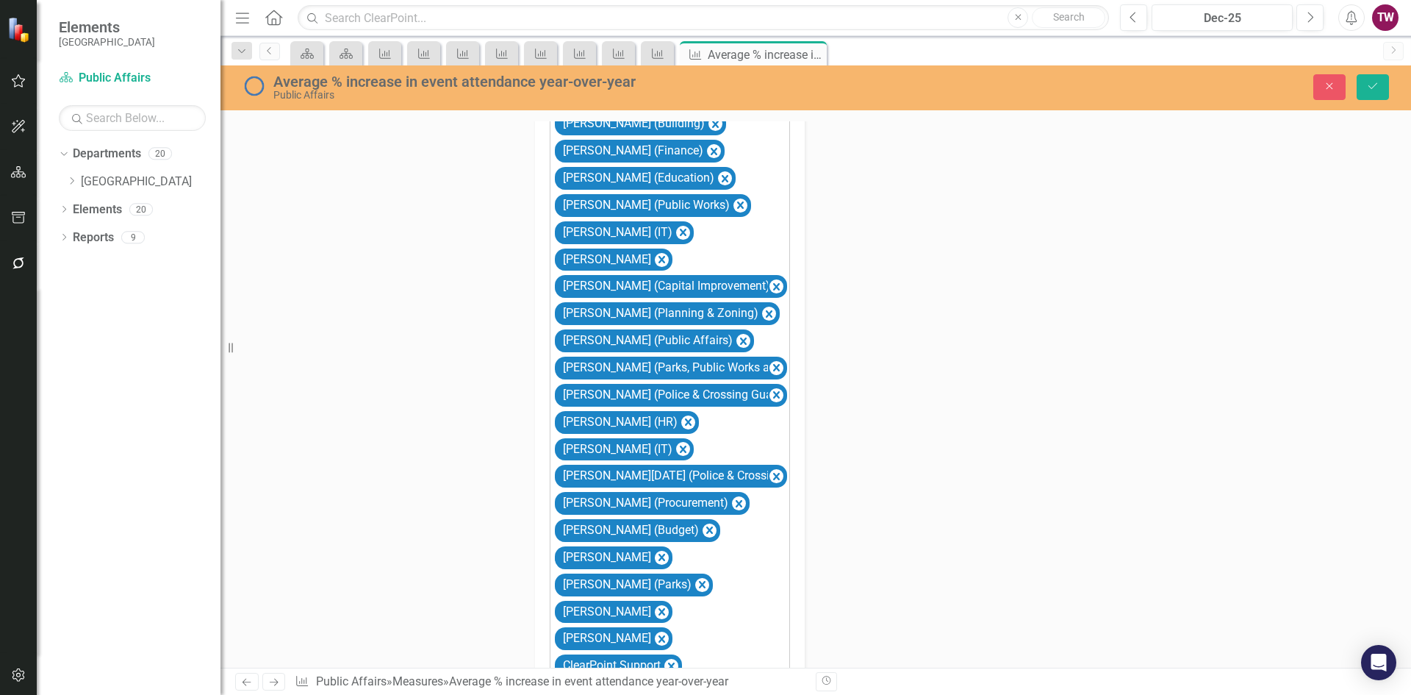
scroll to position [809, 0]
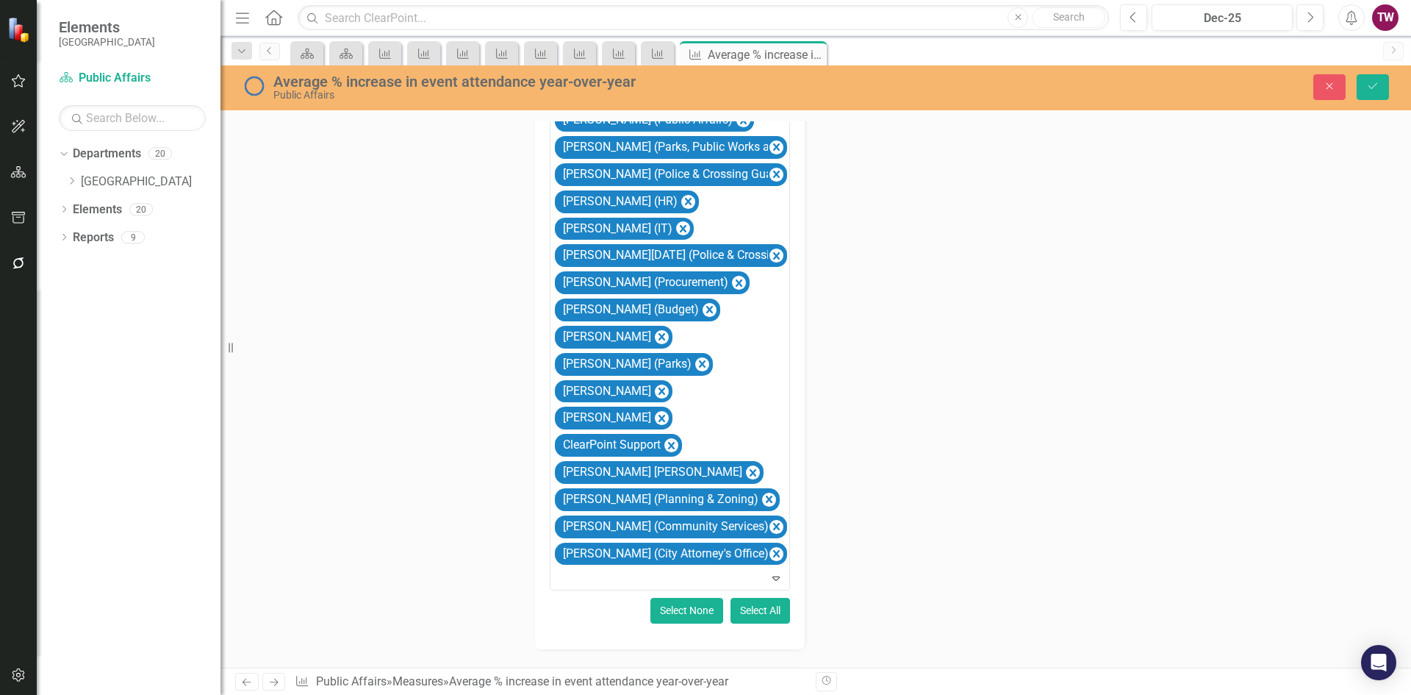
click at [684, 598] on button "Select None" at bounding box center [687, 611] width 73 height 26
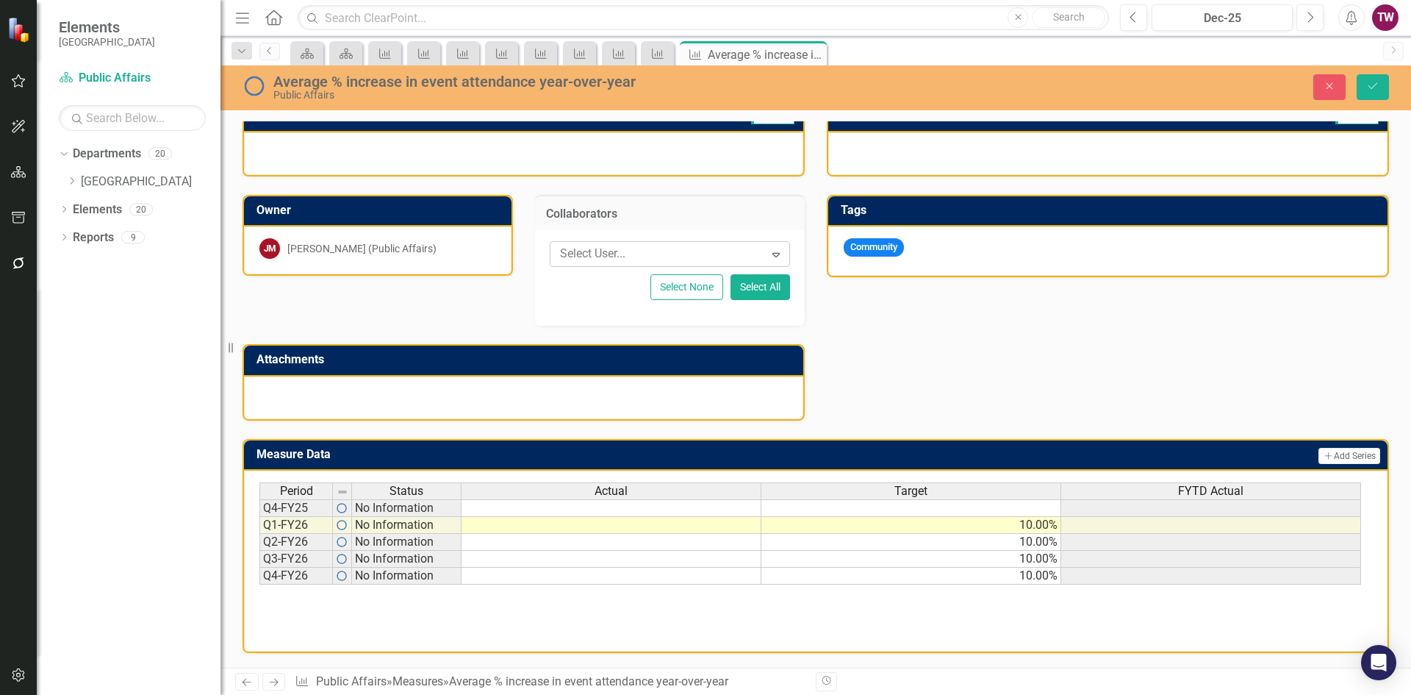
click at [726, 248] on div at bounding box center [659, 254] width 210 height 20
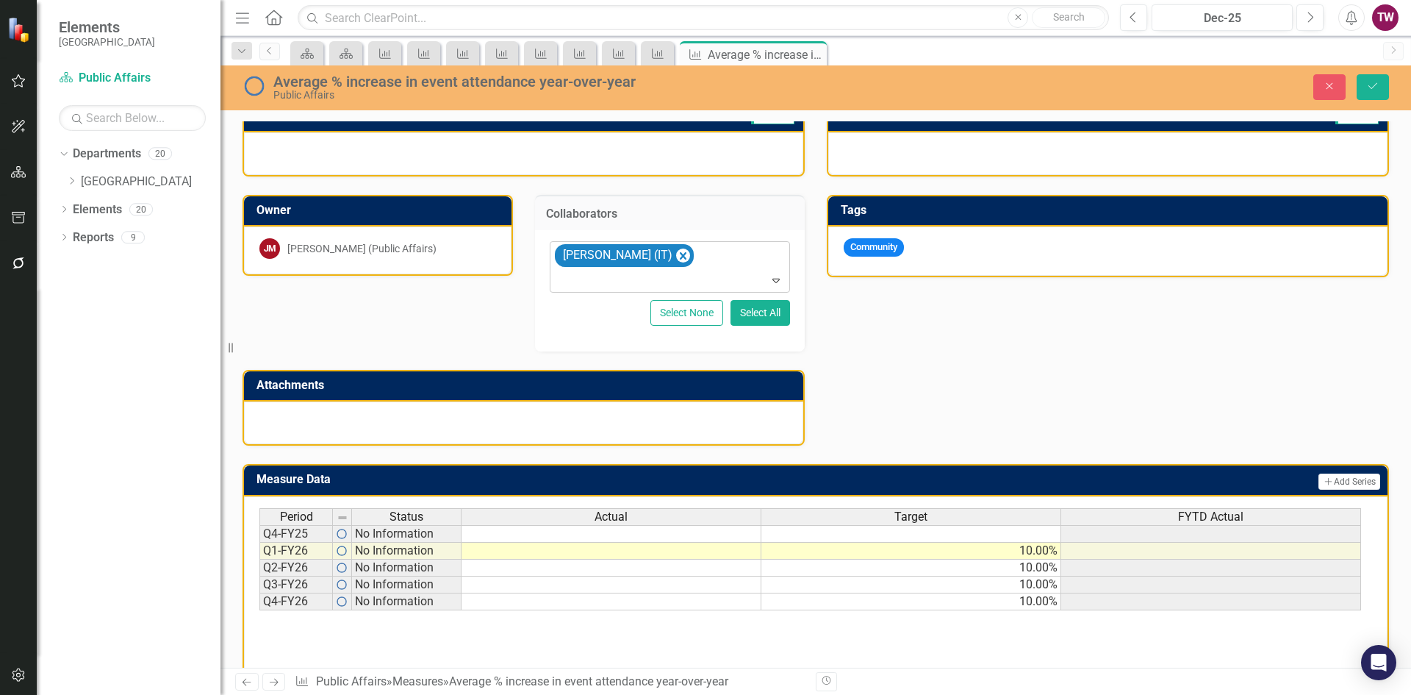
click at [769, 274] on icon "Expand" at bounding box center [776, 280] width 15 height 12
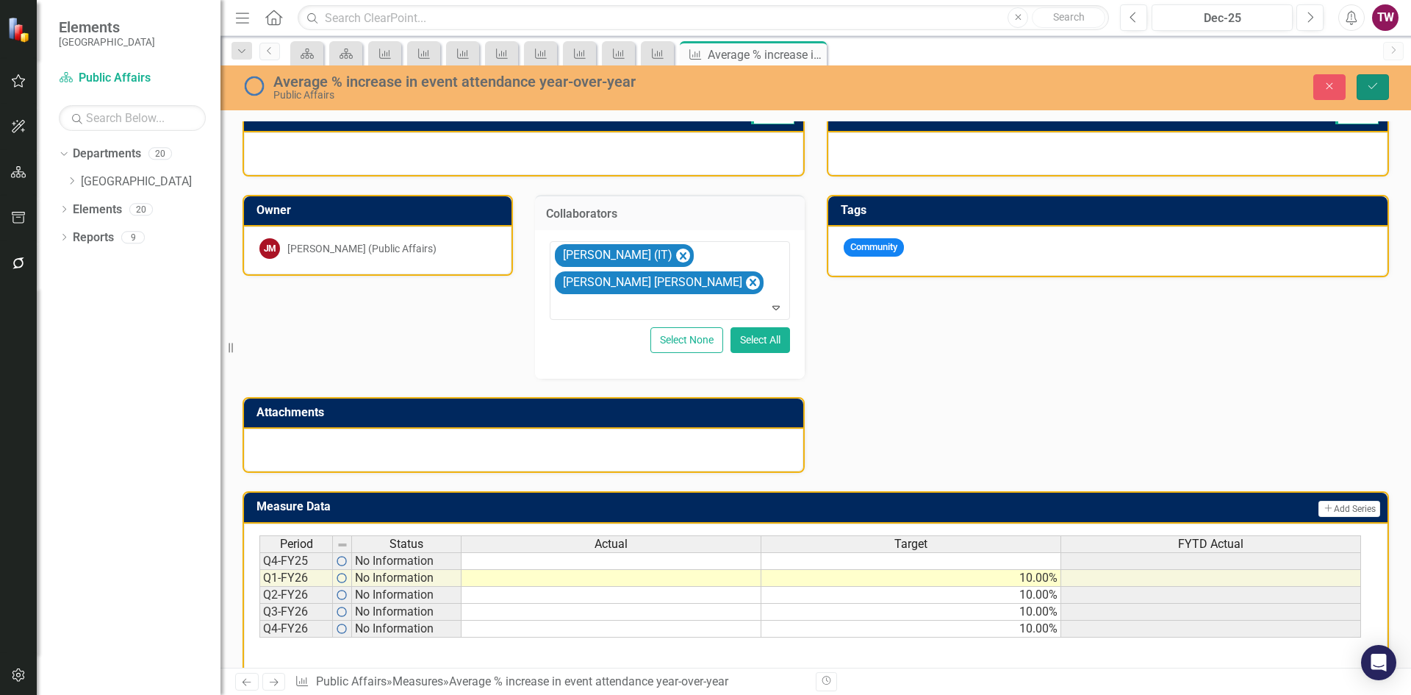
click at [1366, 86] on button "Save" at bounding box center [1373, 87] width 32 height 26
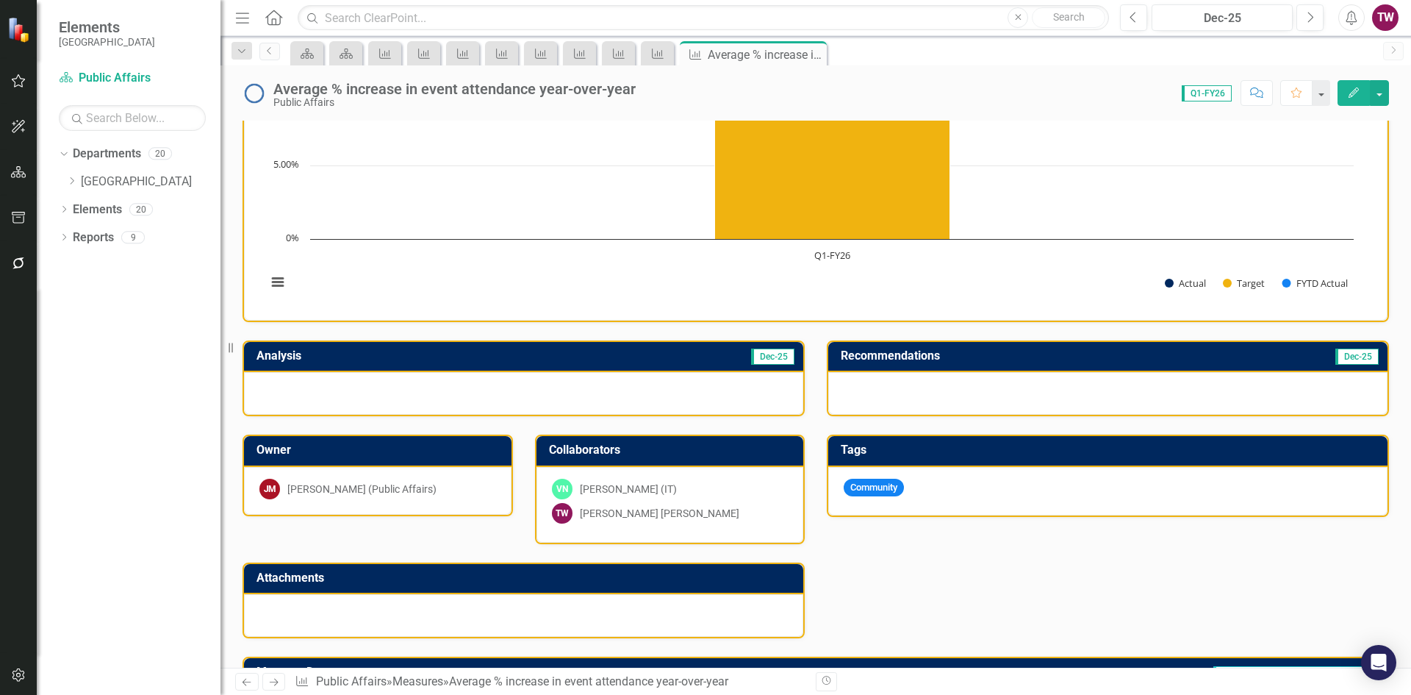
scroll to position [78, 0]
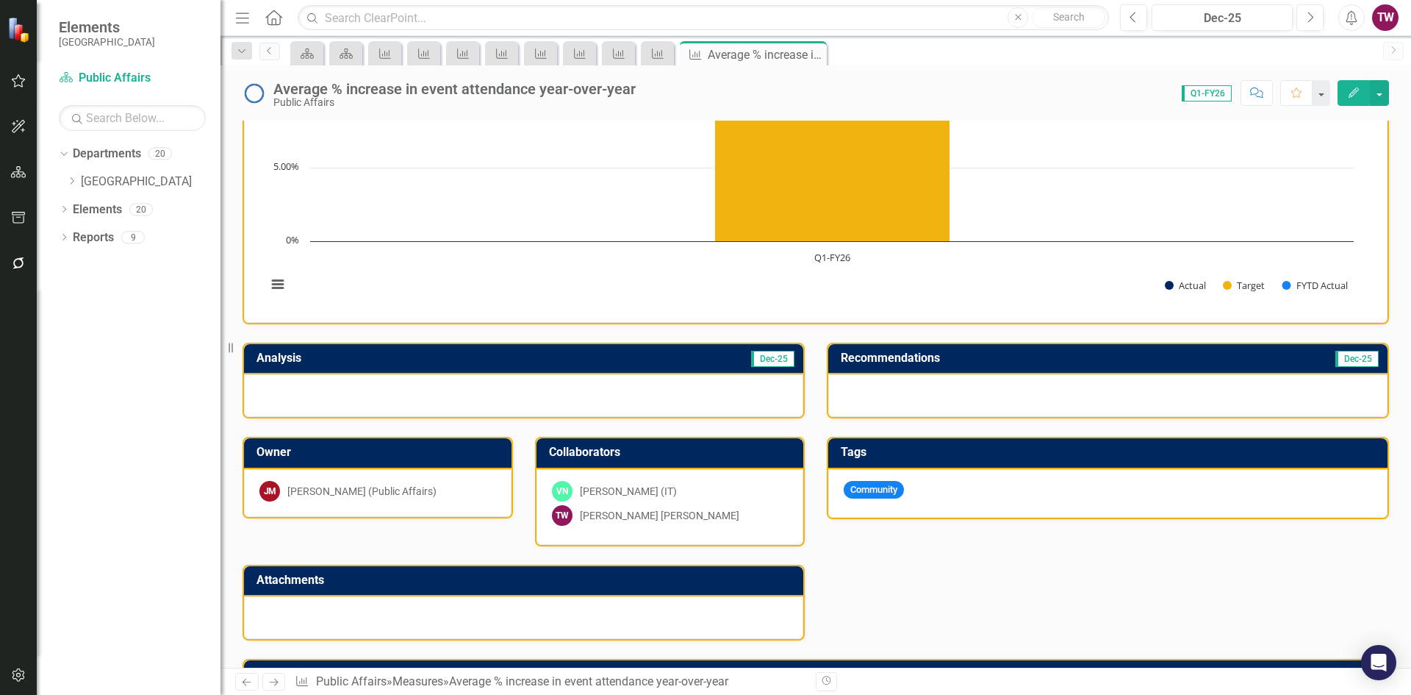
click at [277, 677] on icon "Next" at bounding box center [274, 682] width 12 height 10
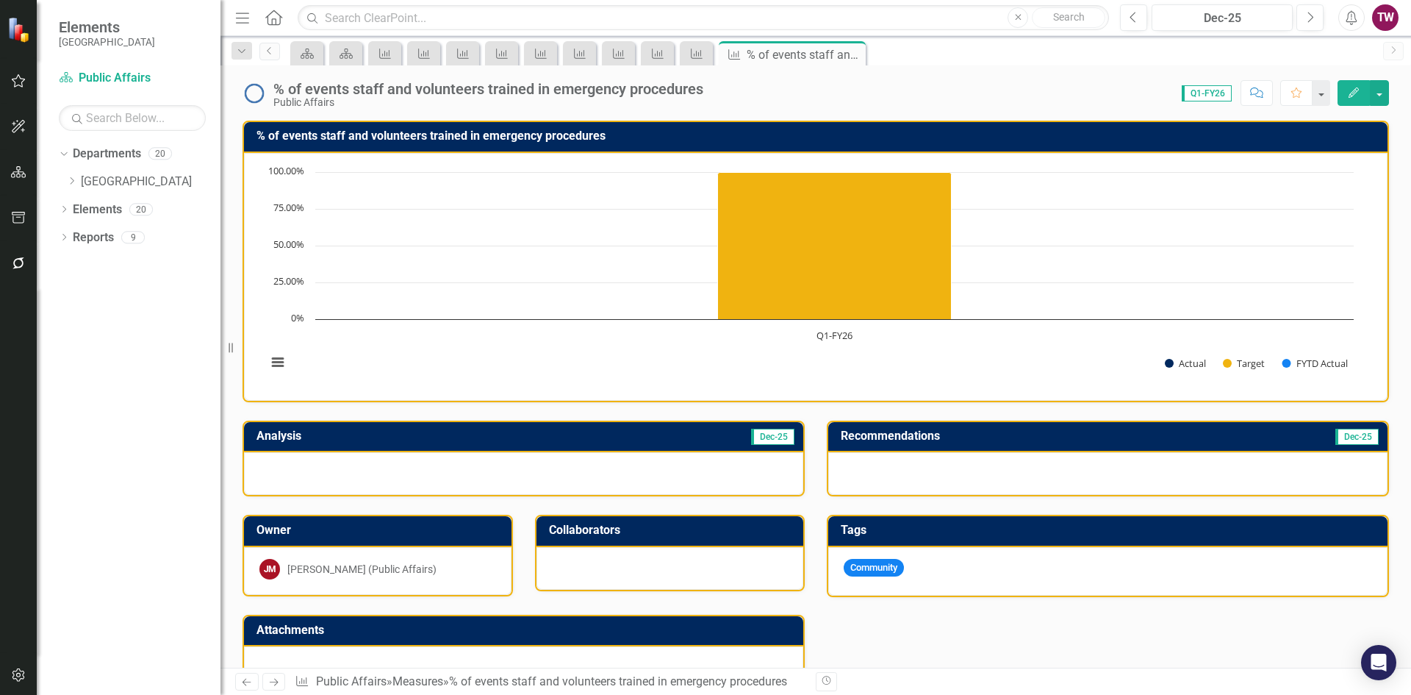
click at [671, 558] on div at bounding box center [671, 568] width 268 height 43
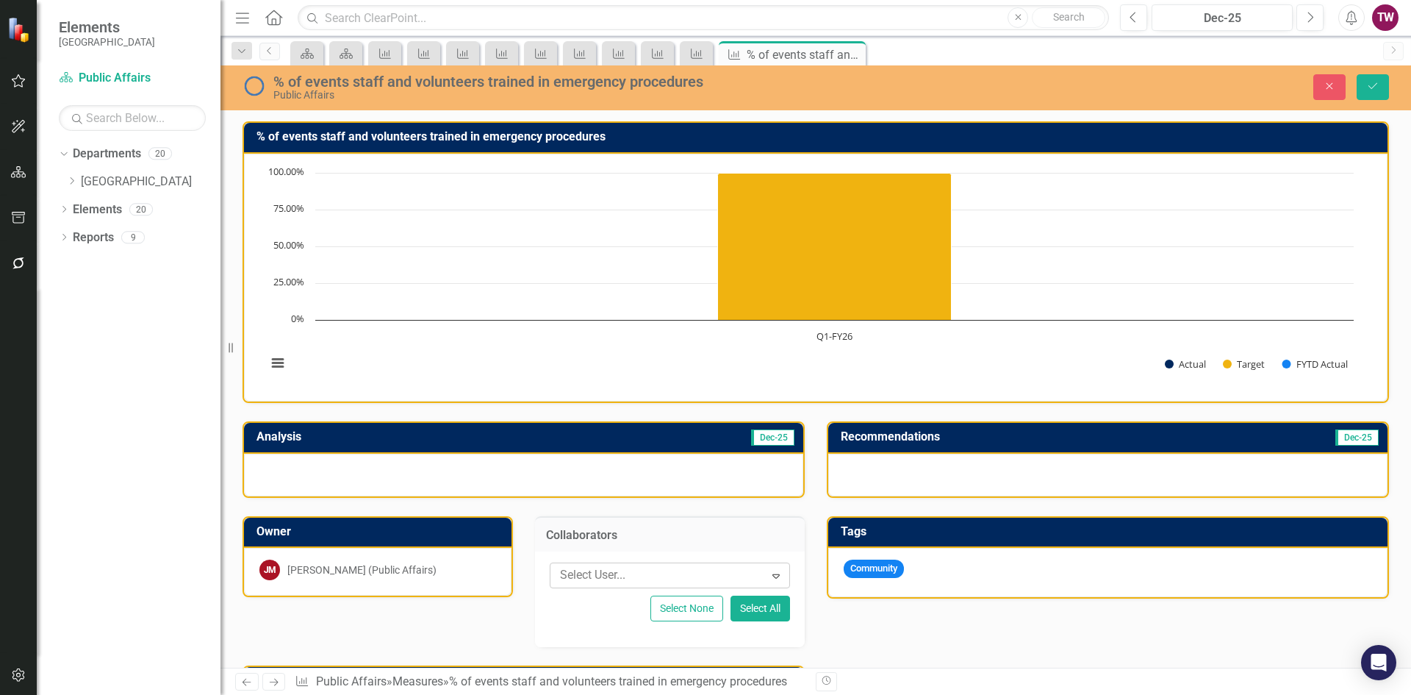
click at [676, 577] on div at bounding box center [659, 575] width 210 height 20
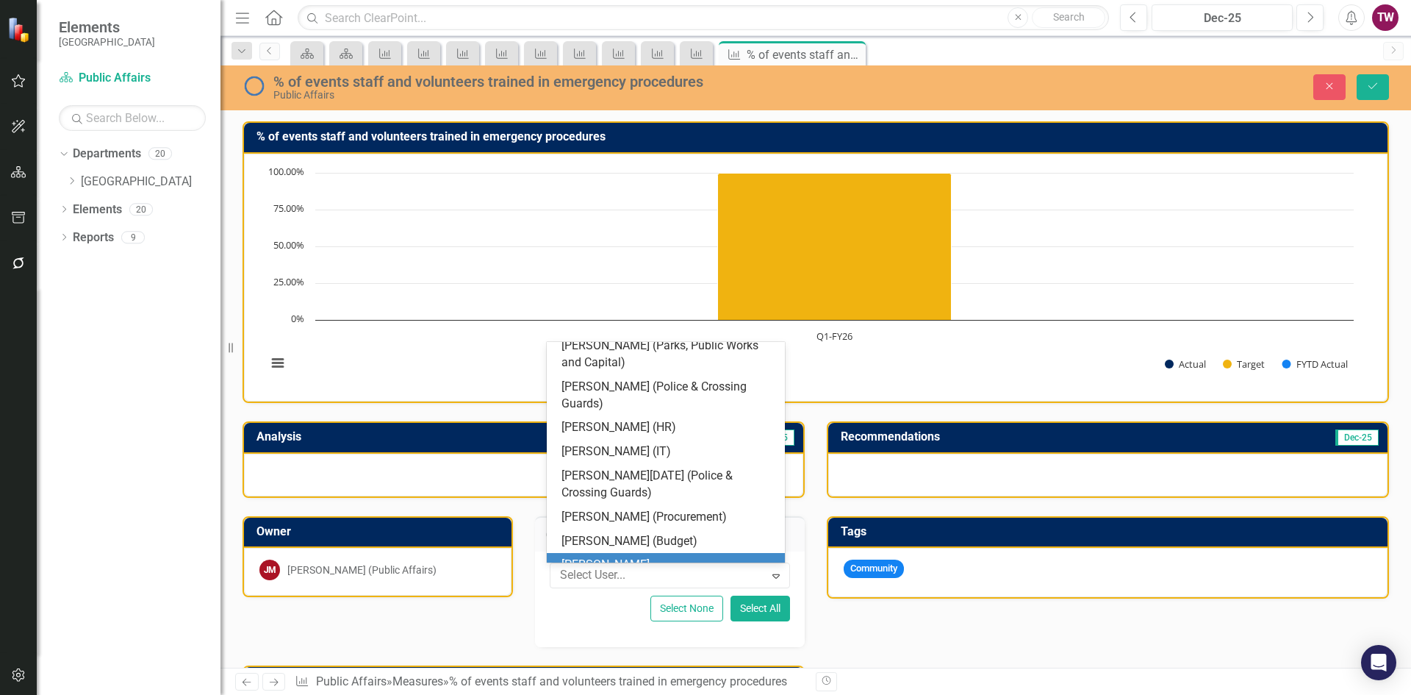
scroll to position [334, 0]
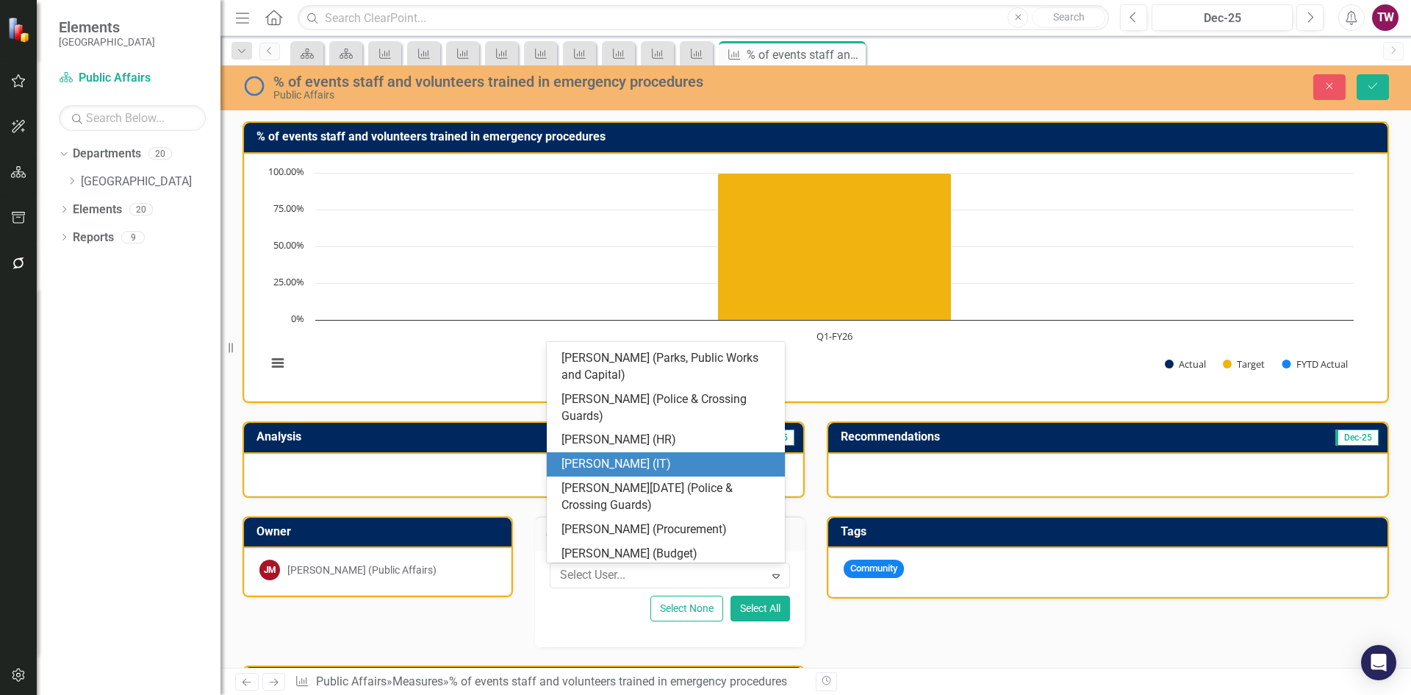
click at [626, 459] on div "[PERSON_NAME] (IT)" at bounding box center [669, 464] width 215 height 17
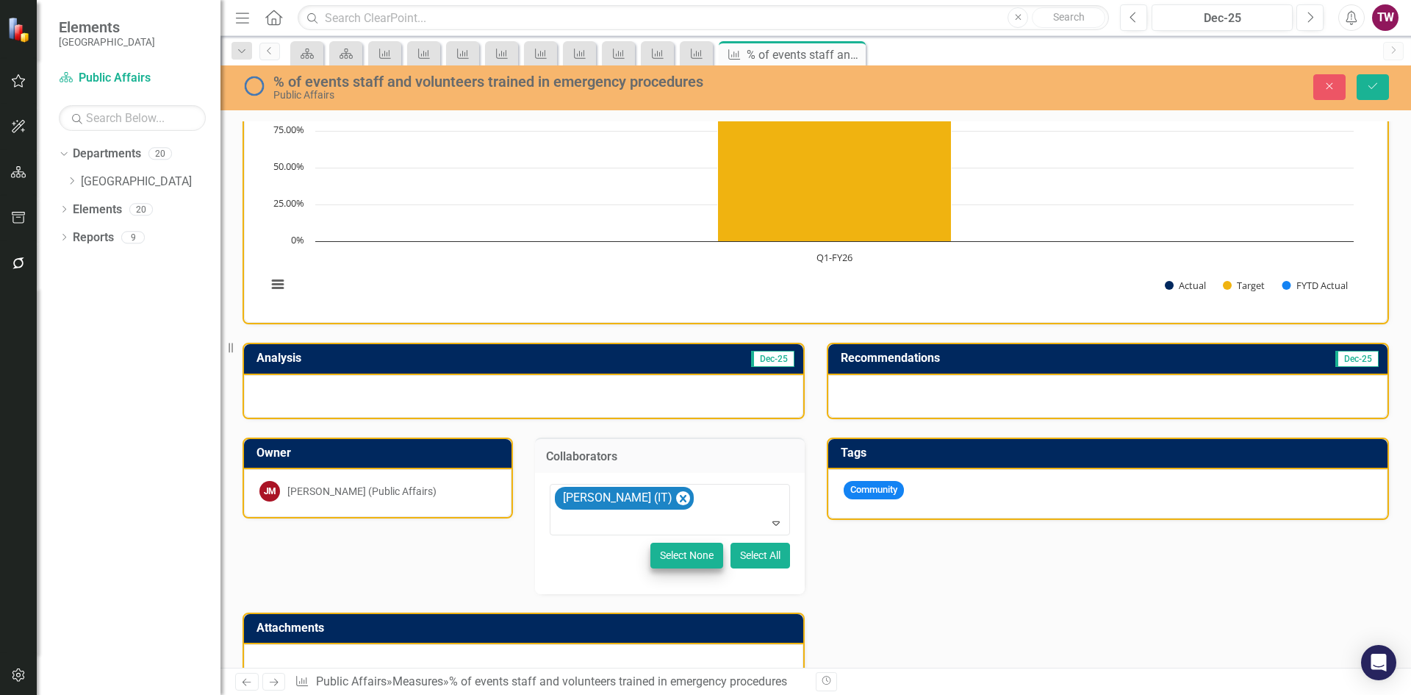
scroll to position [147, 0]
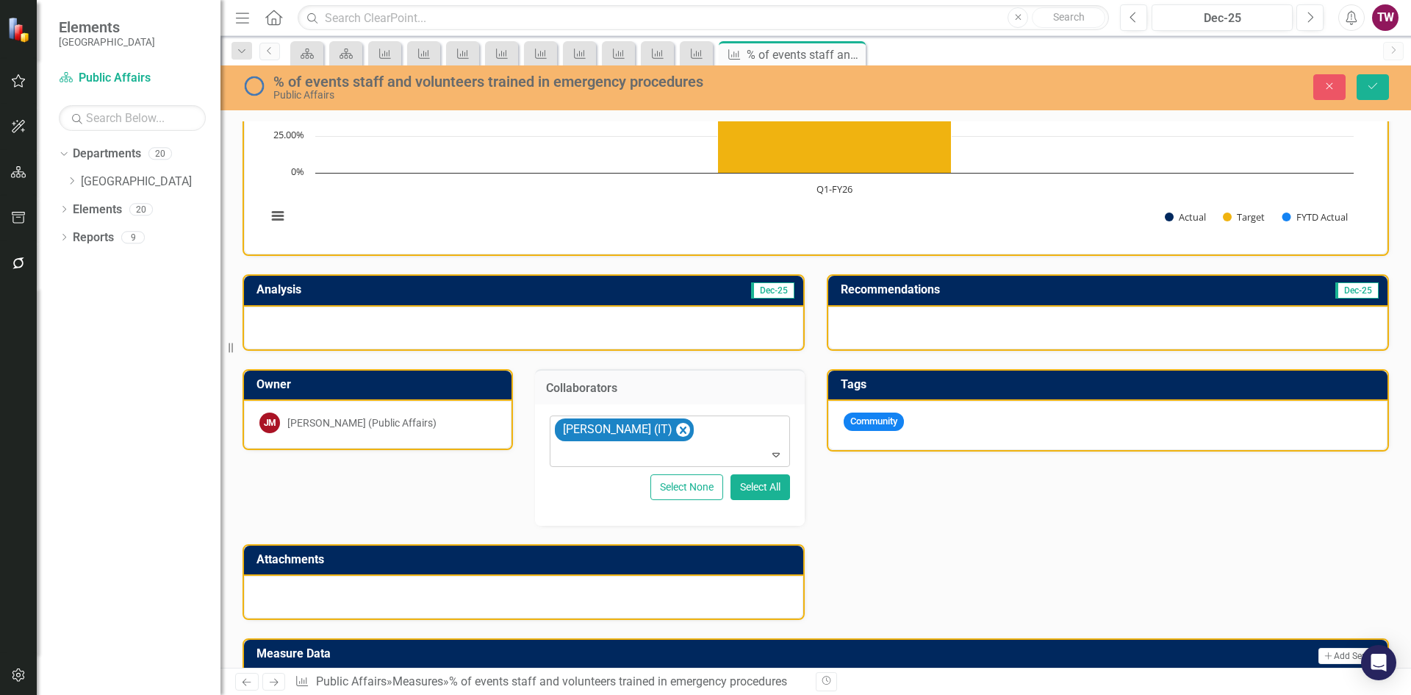
click at [737, 448] on div at bounding box center [671, 455] width 235 height 20
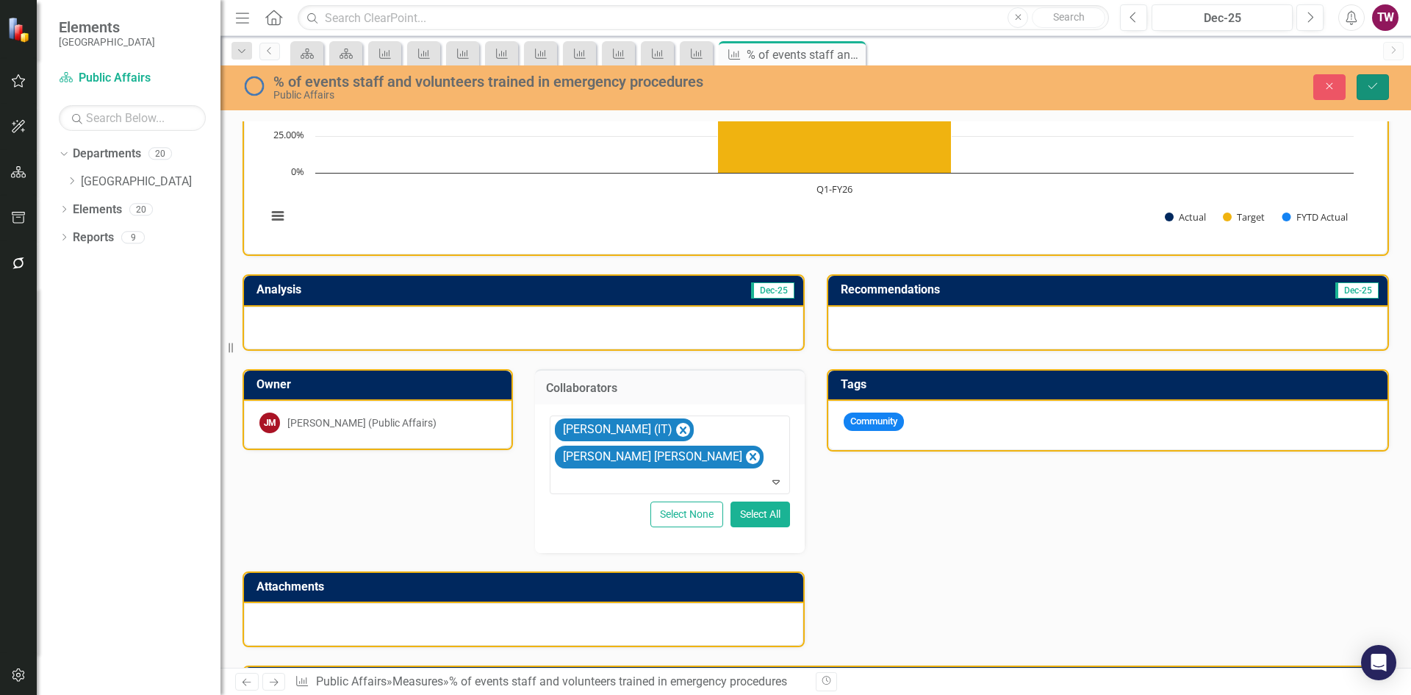
click at [1375, 86] on icon "Save" at bounding box center [1373, 86] width 13 height 10
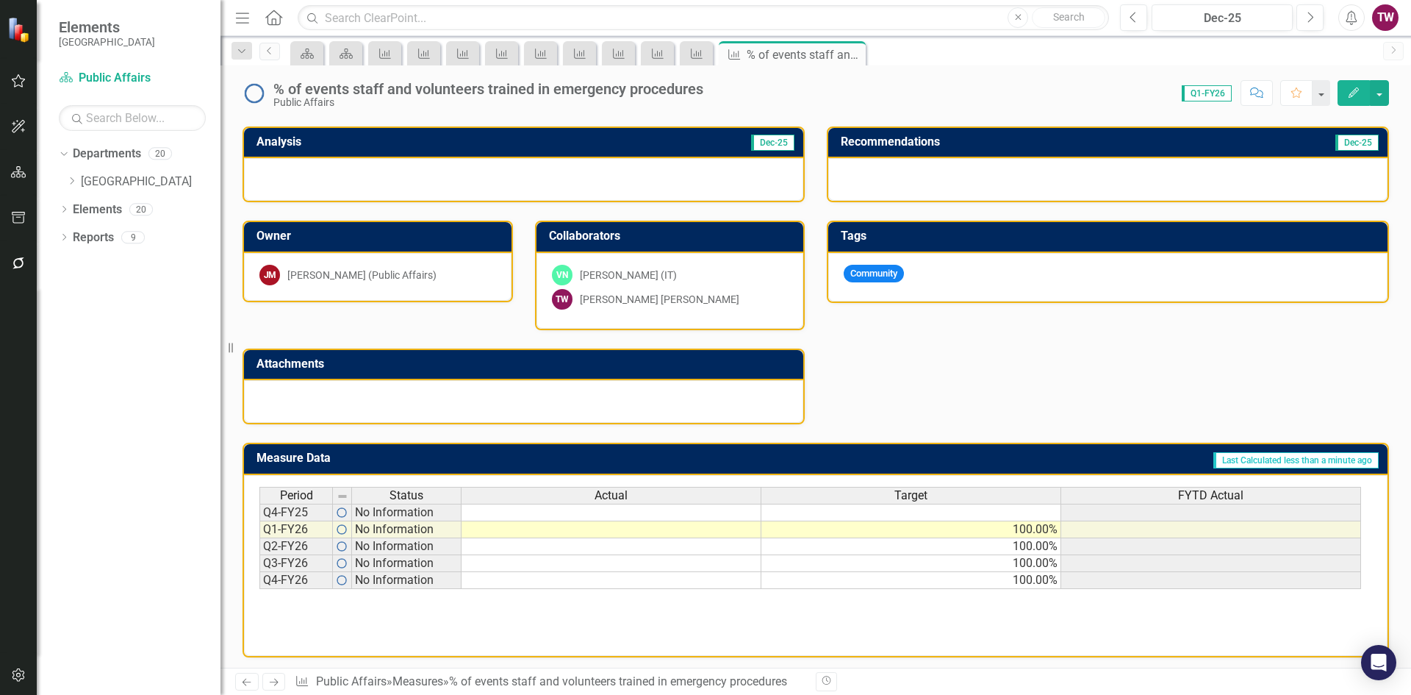
scroll to position [298, 0]
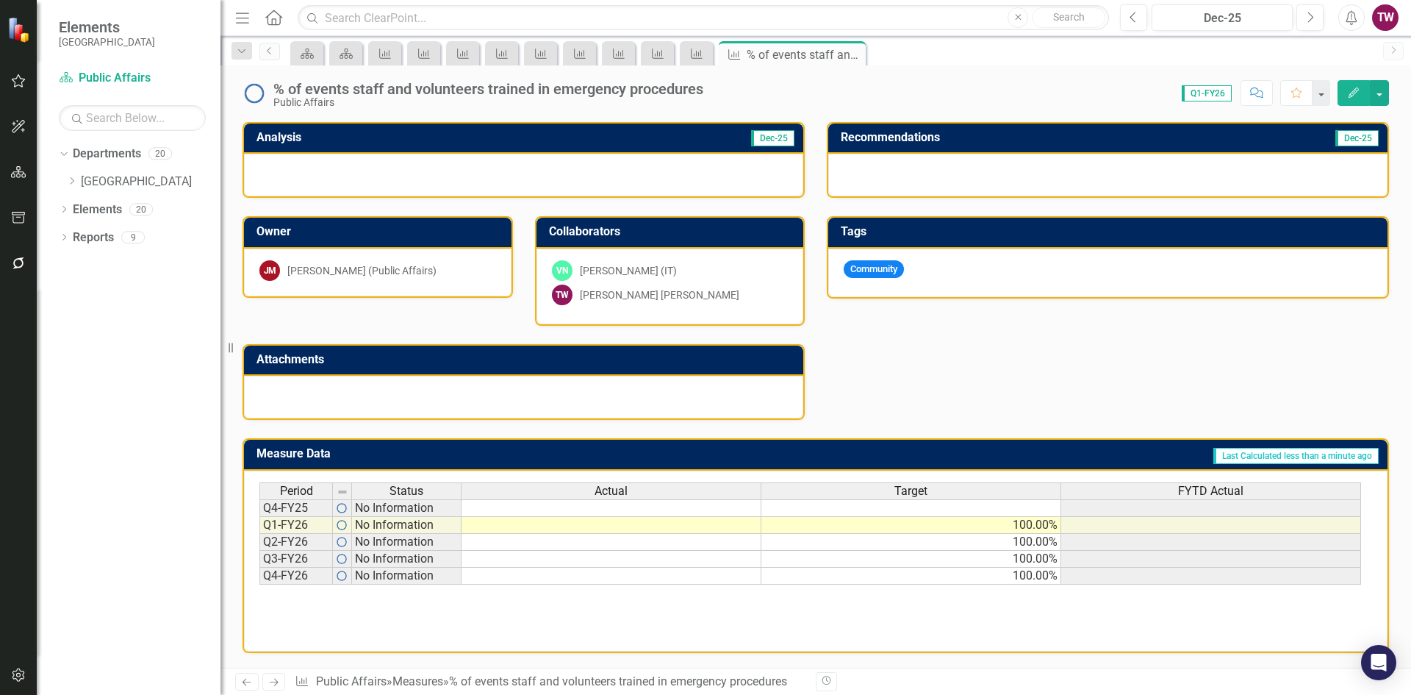
click at [278, 684] on icon "Next" at bounding box center [274, 682] width 12 height 10
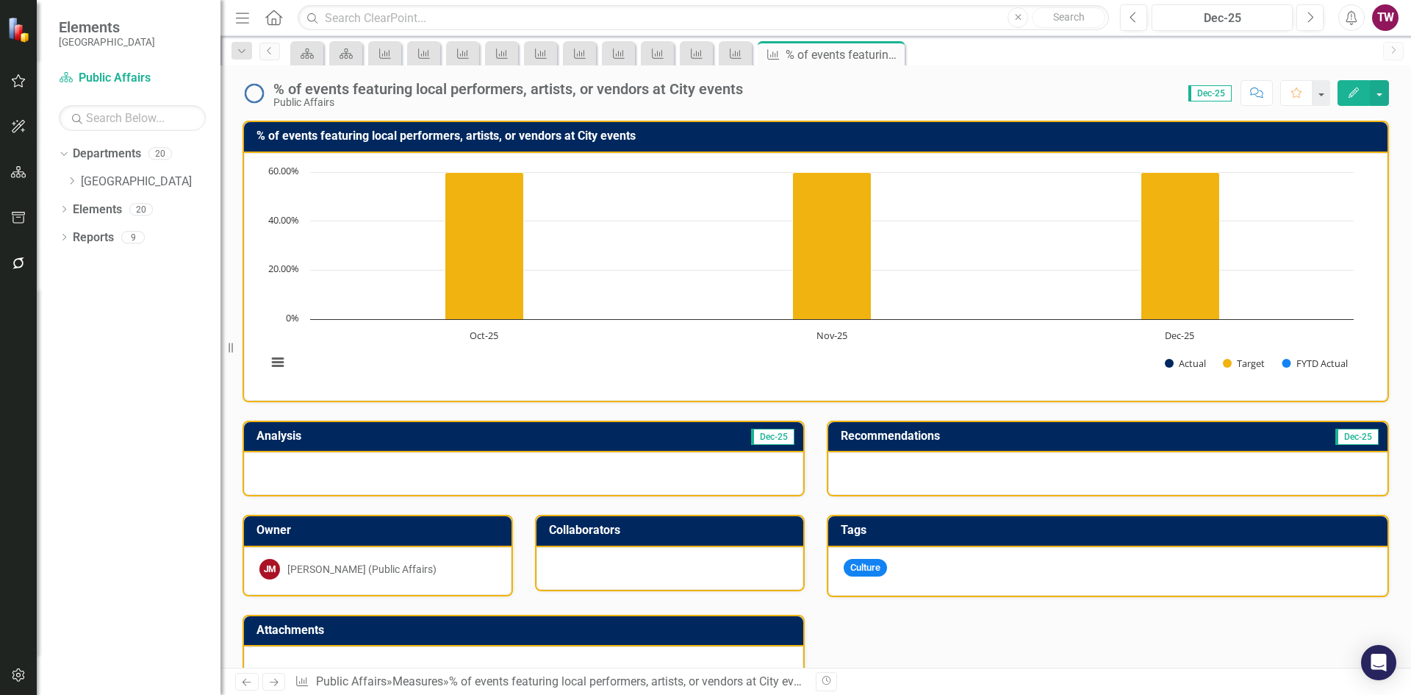
click at [601, 583] on div at bounding box center [671, 568] width 268 height 43
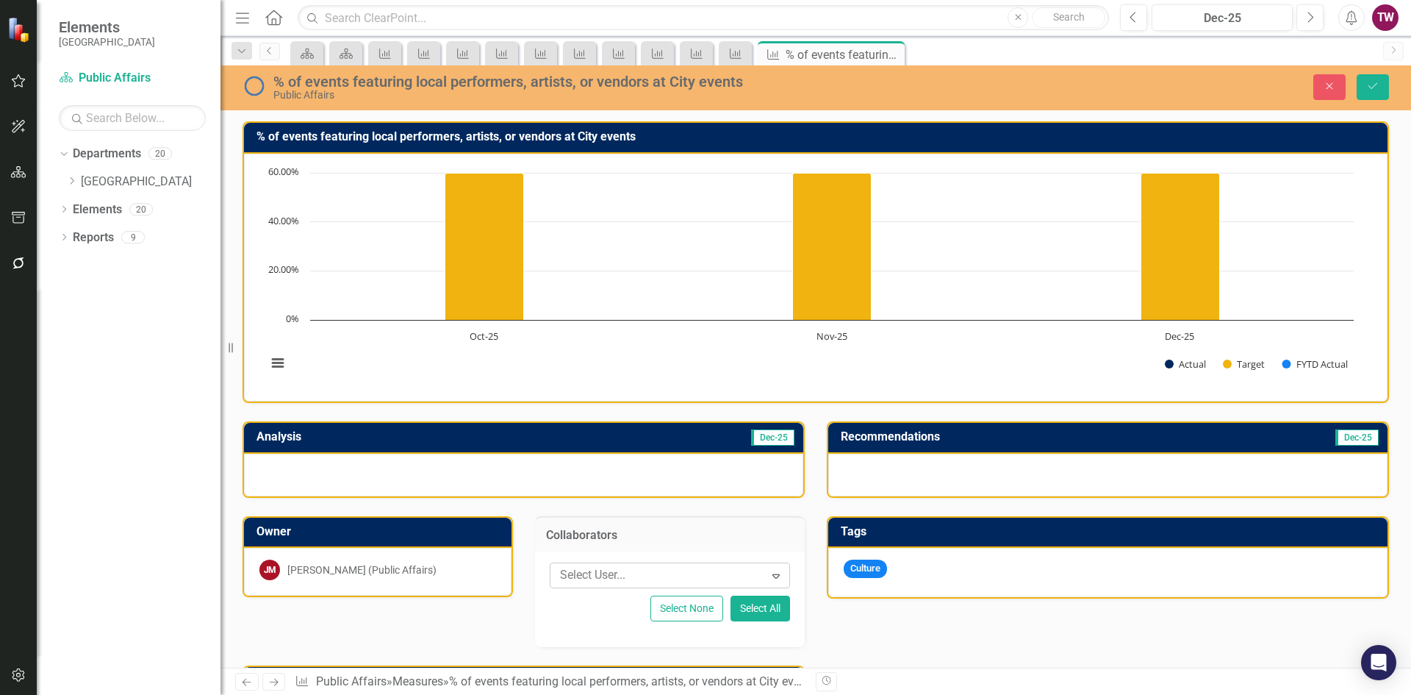
click at [731, 578] on div at bounding box center [659, 575] width 210 height 20
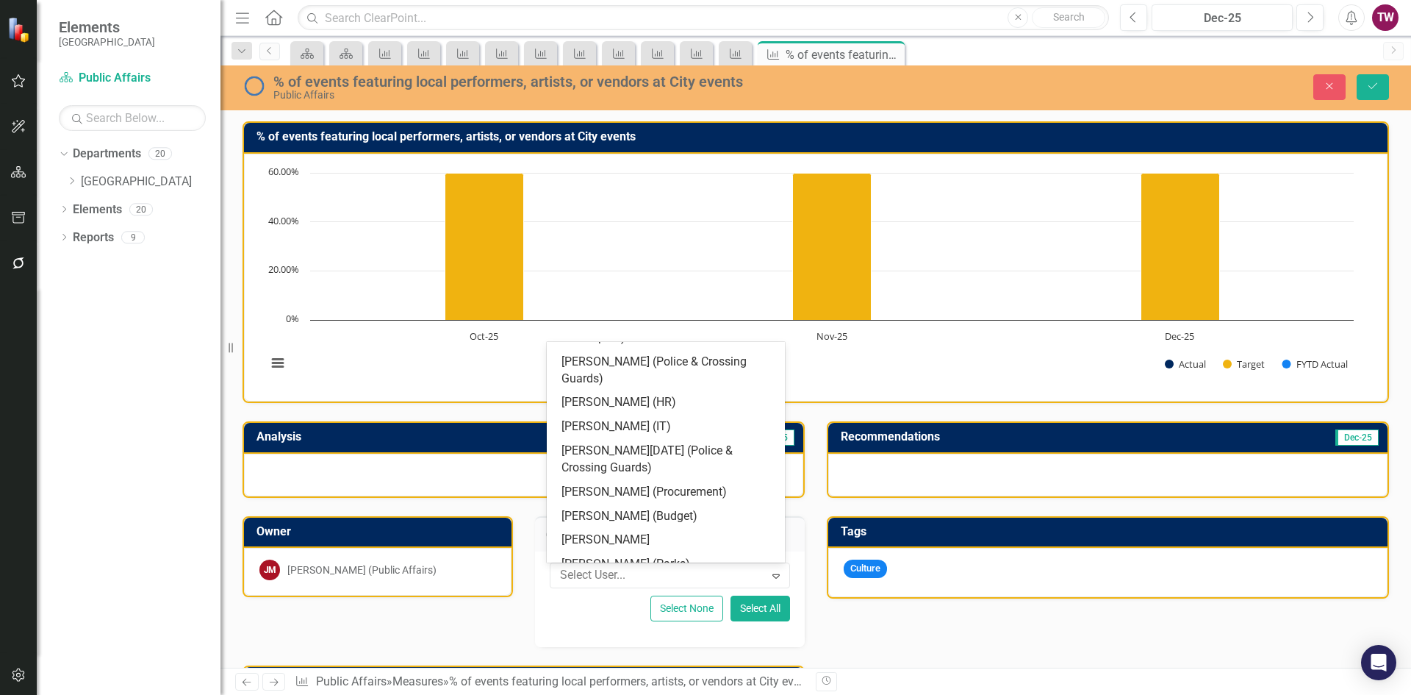
scroll to position [373, 0]
click at [650, 423] on div "[PERSON_NAME] (IT)" at bounding box center [669, 425] width 215 height 17
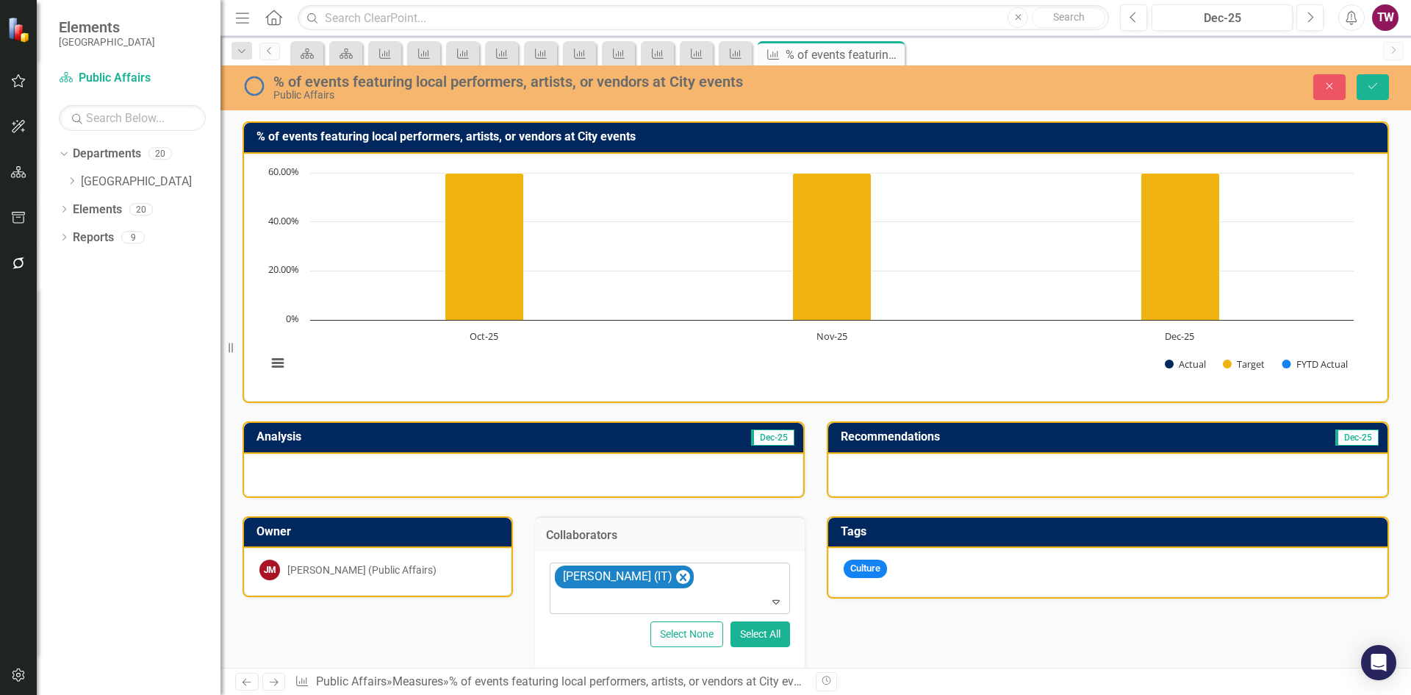
click at [741, 596] on div at bounding box center [671, 602] width 235 height 20
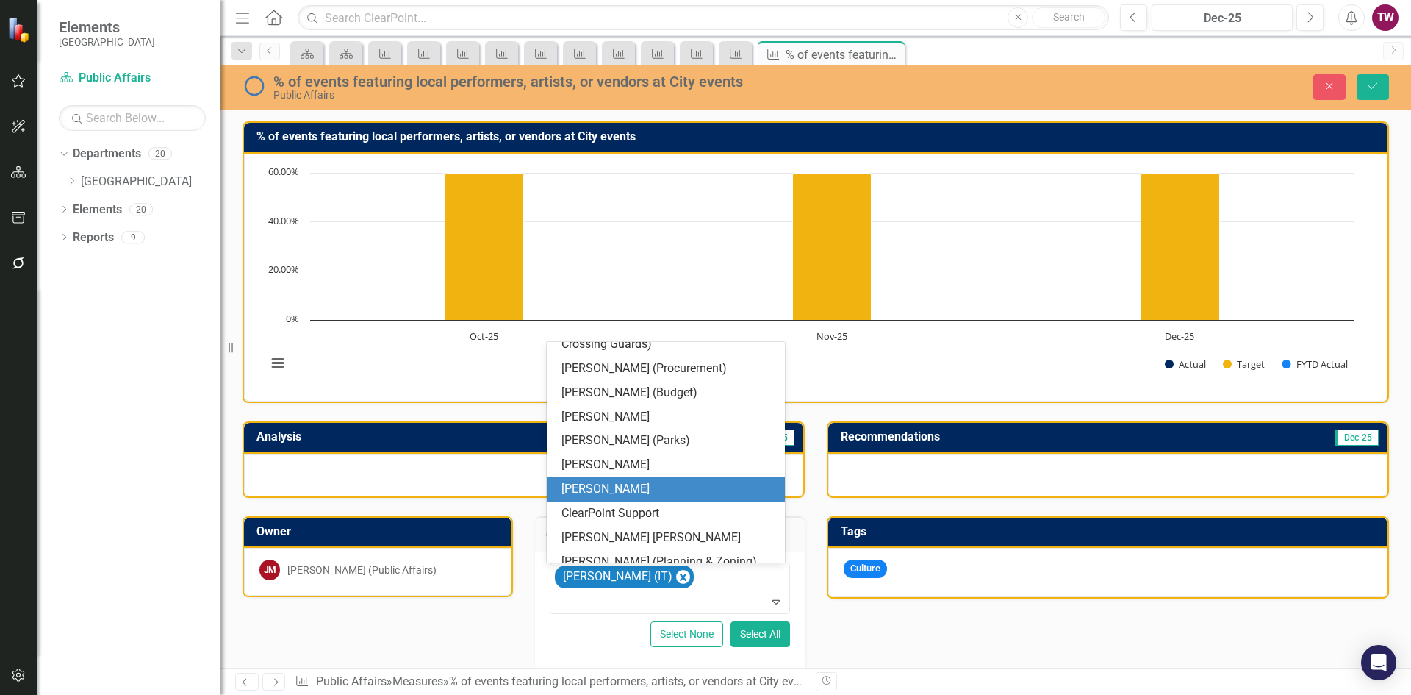
scroll to position [530, 0]
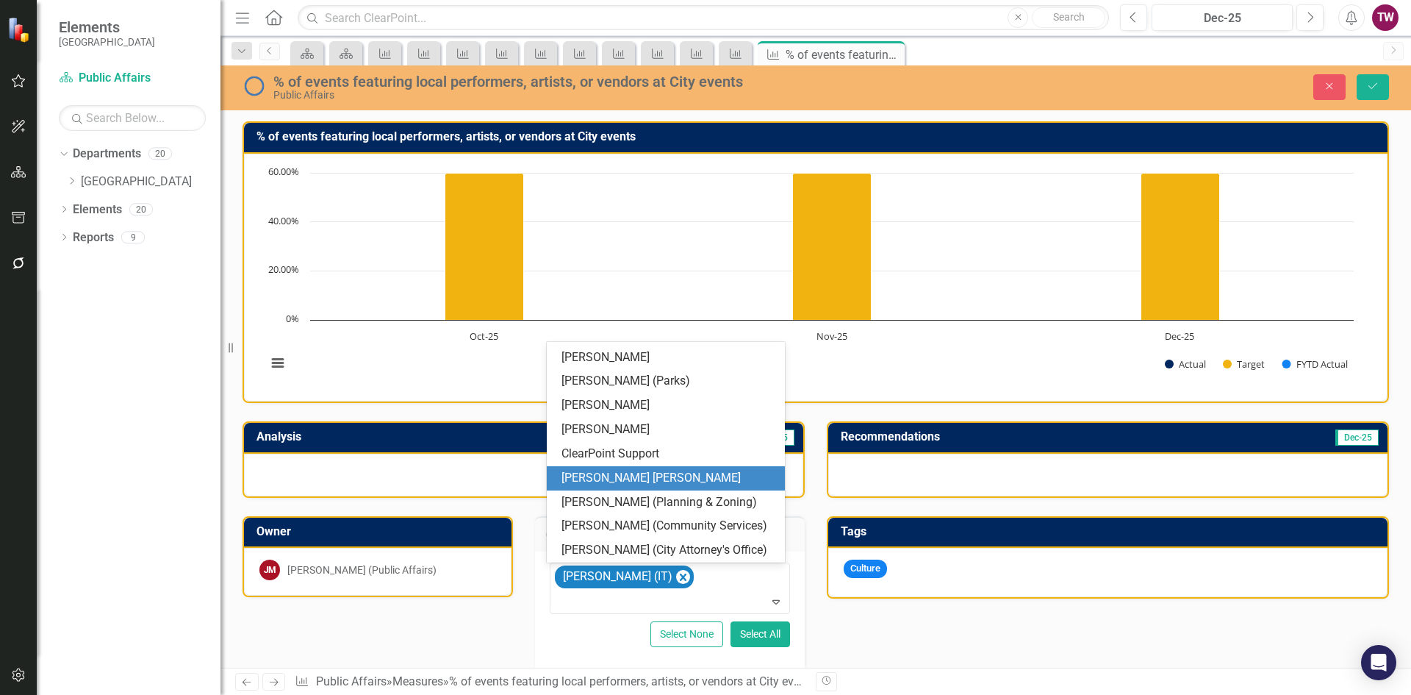
click at [690, 482] on div "[PERSON_NAME] [PERSON_NAME]" at bounding box center [669, 478] width 215 height 17
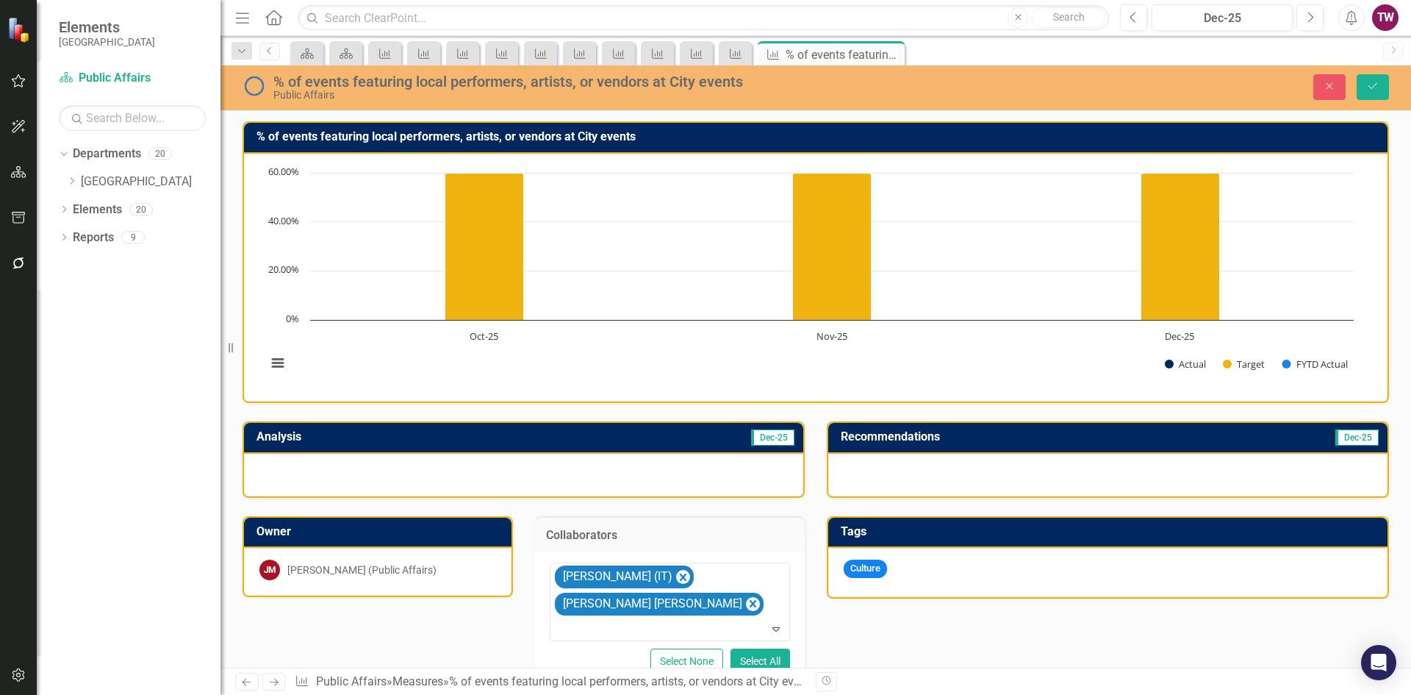
scroll to position [147, 0]
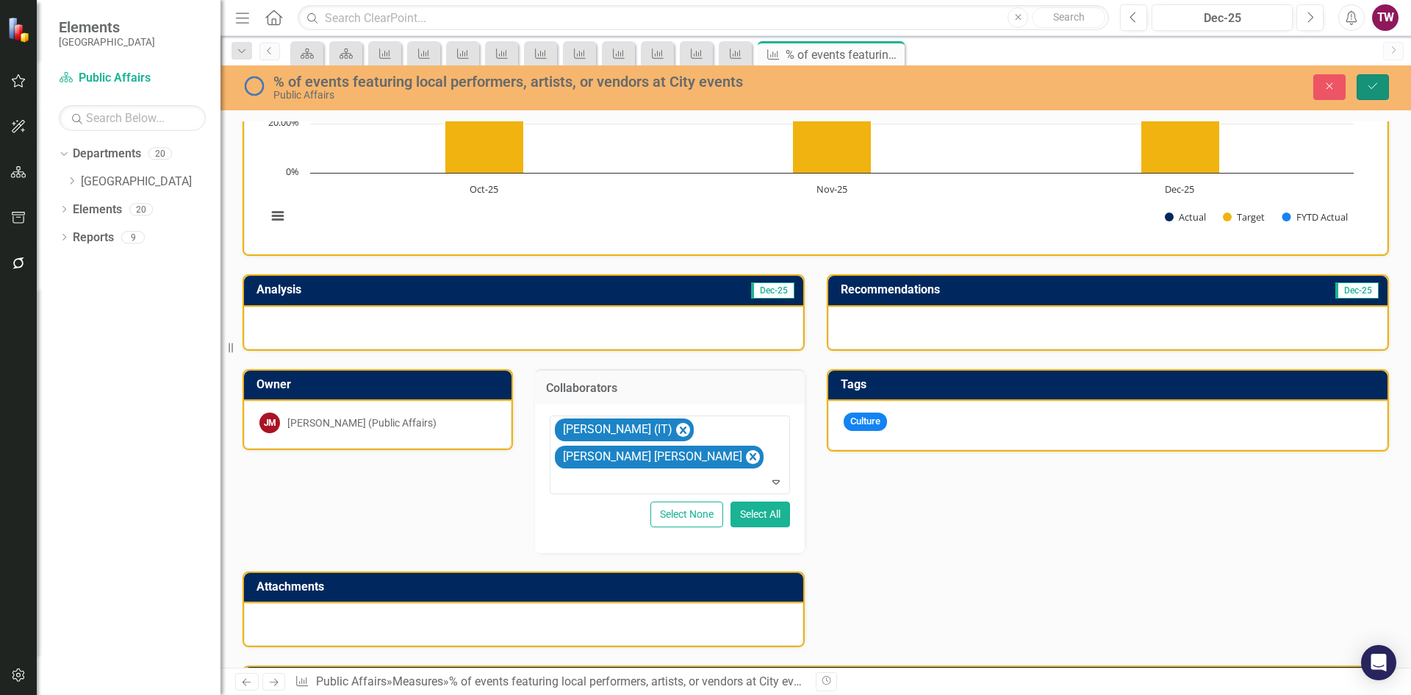
click at [1385, 87] on button "Save" at bounding box center [1373, 87] width 32 height 26
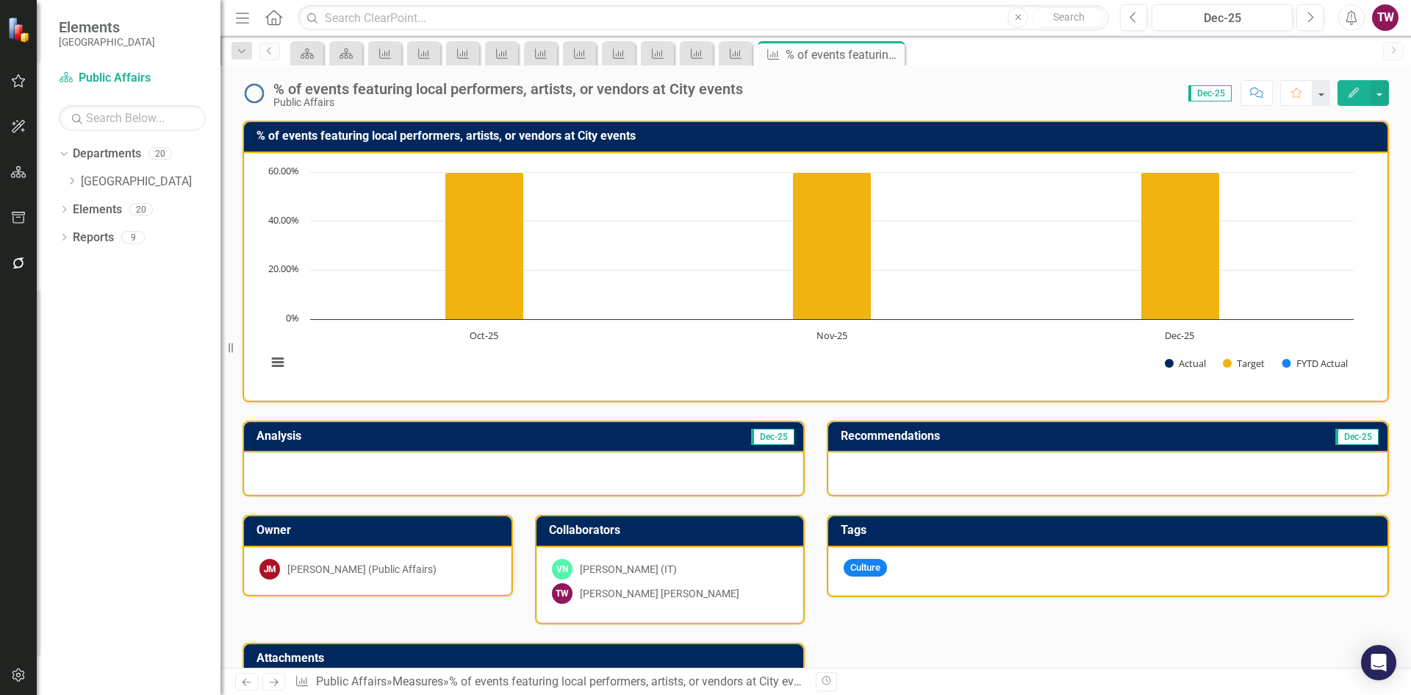
scroll to position [368, 0]
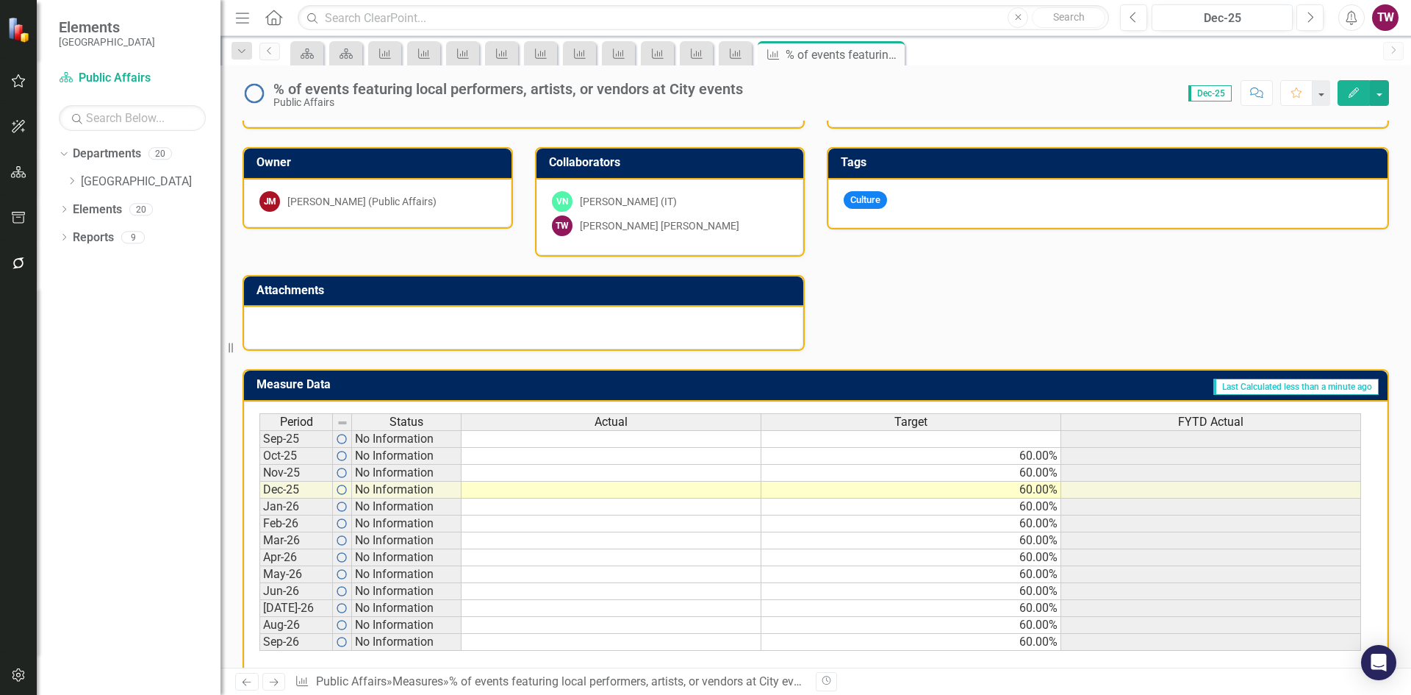
click at [276, 677] on icon "Next" at bounding box center [274, 682] width 12 height 10
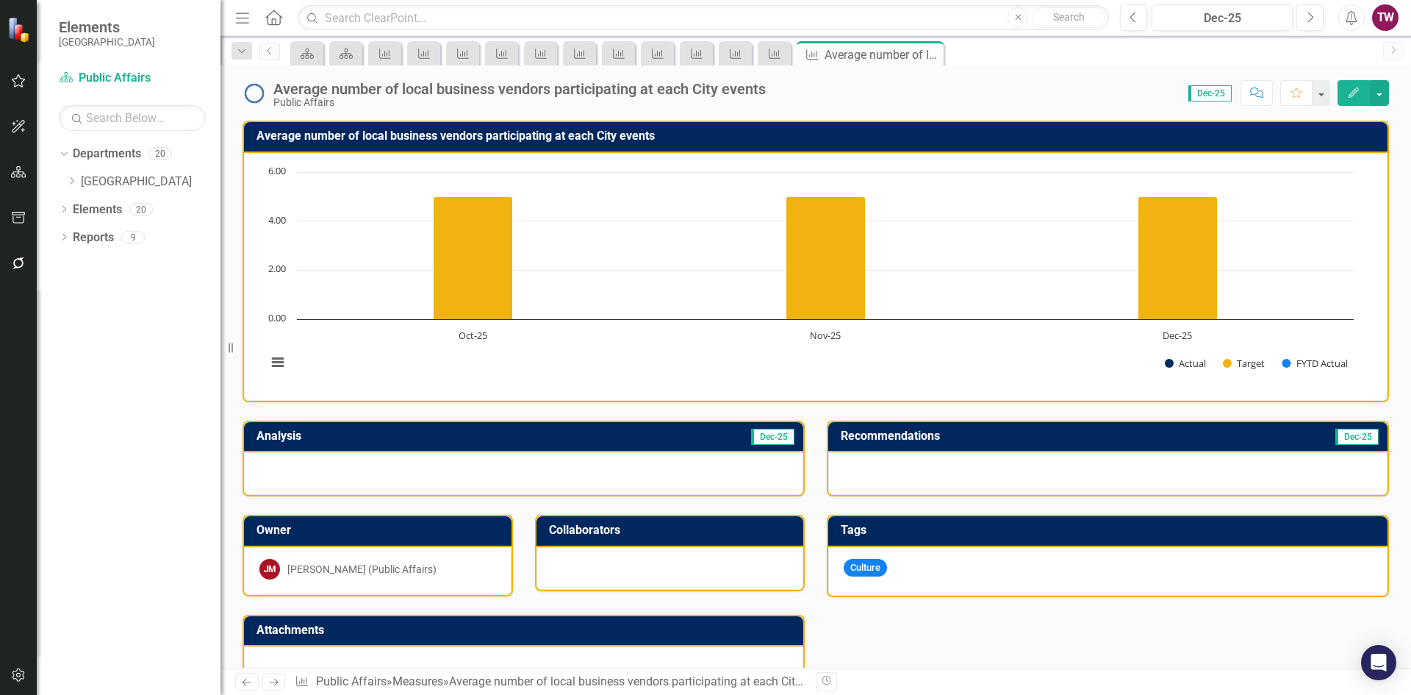
scroll to position [294, 0]
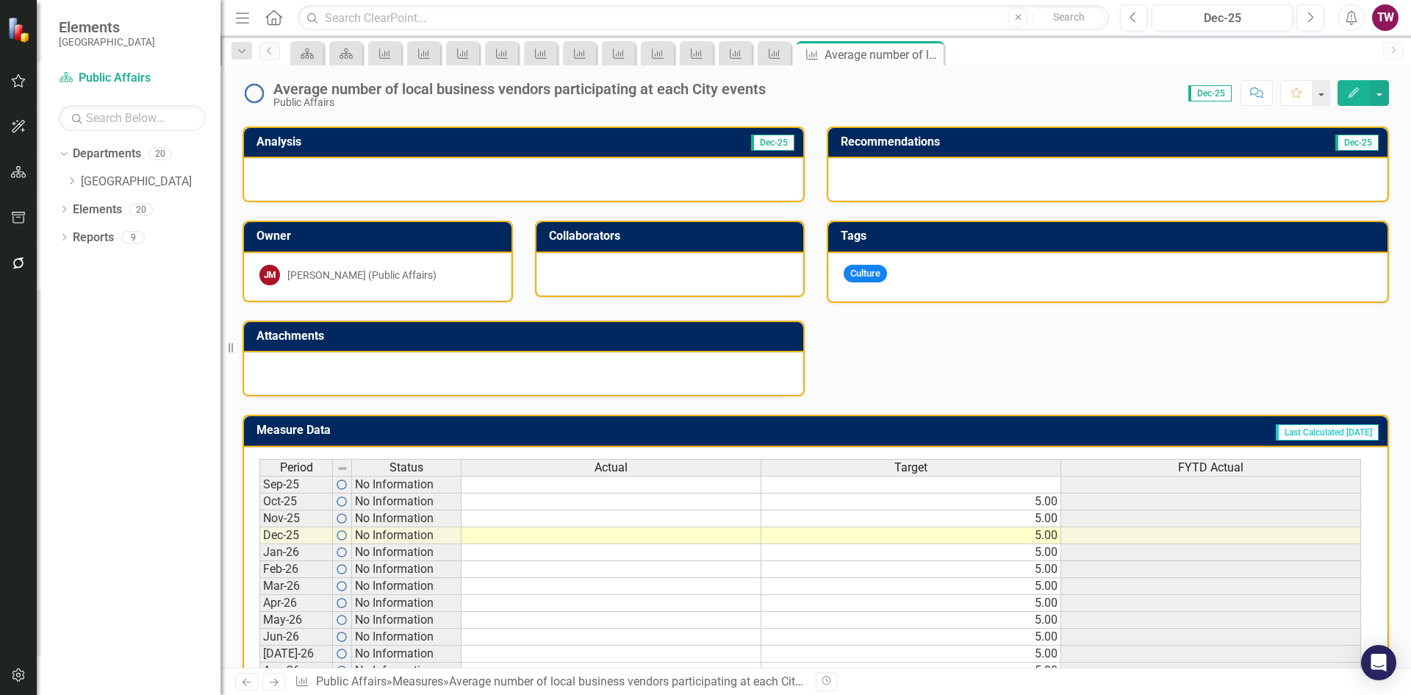
click at [677, 262] on div at bounding box center [671, 274] width 268 height 43
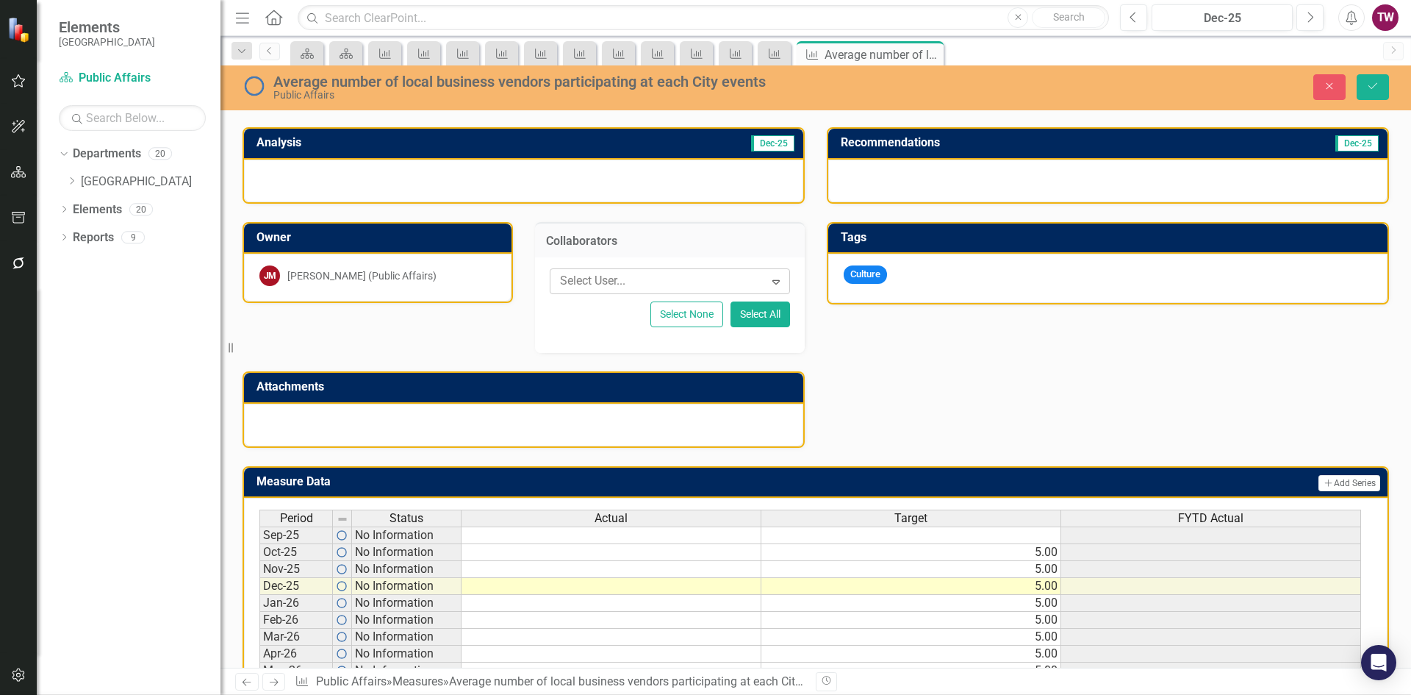
click at [746, 270] on div "Select User..." at bounding box center [658, 281] width 210 height 23
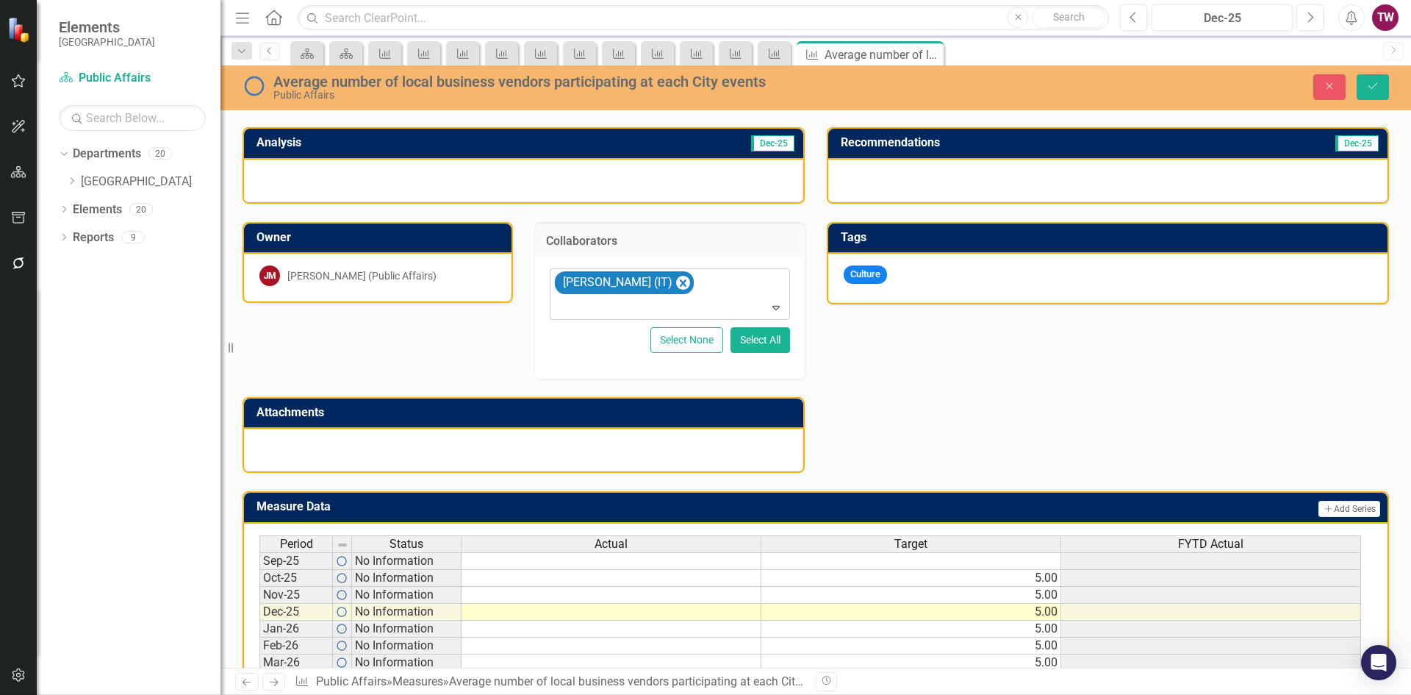
click at [754, 298] on div at bounding box center [671, 308] width 235 height 20
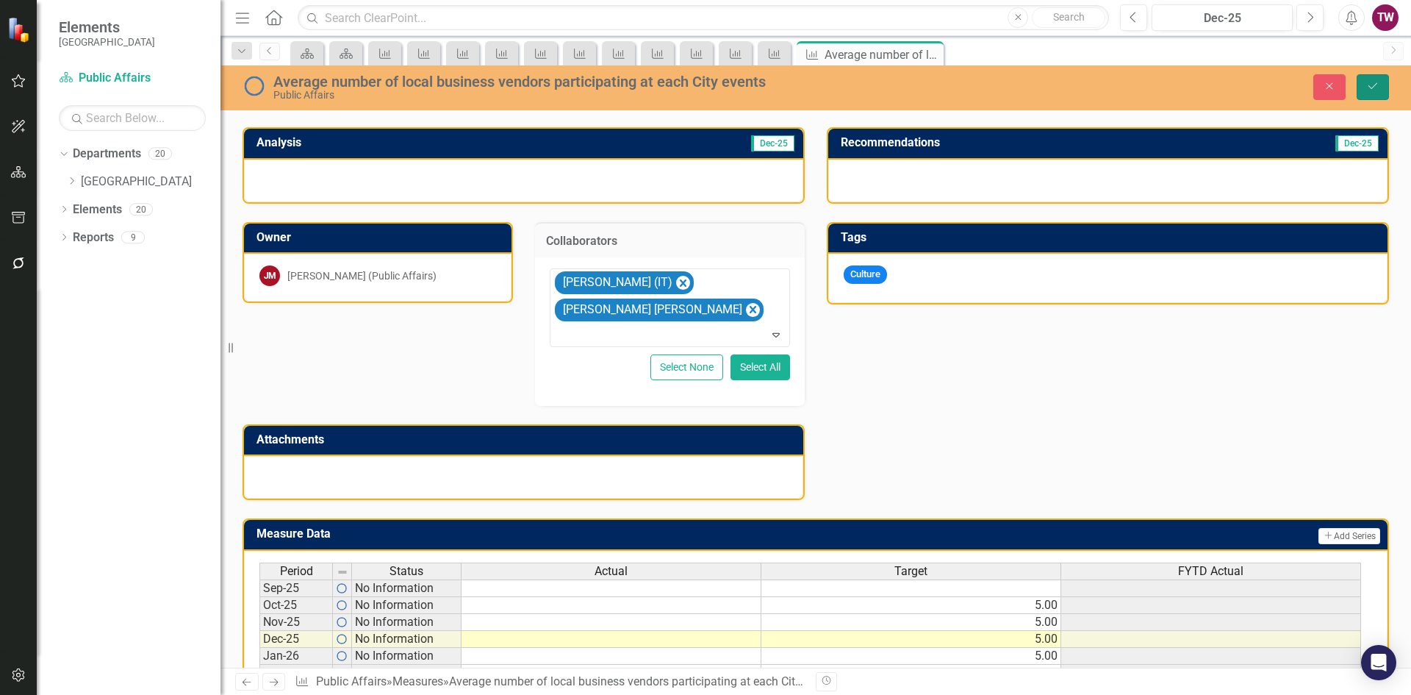
click at [1375, 94] on button "Save" at bounding box center [1373, 87] width 32 height 26
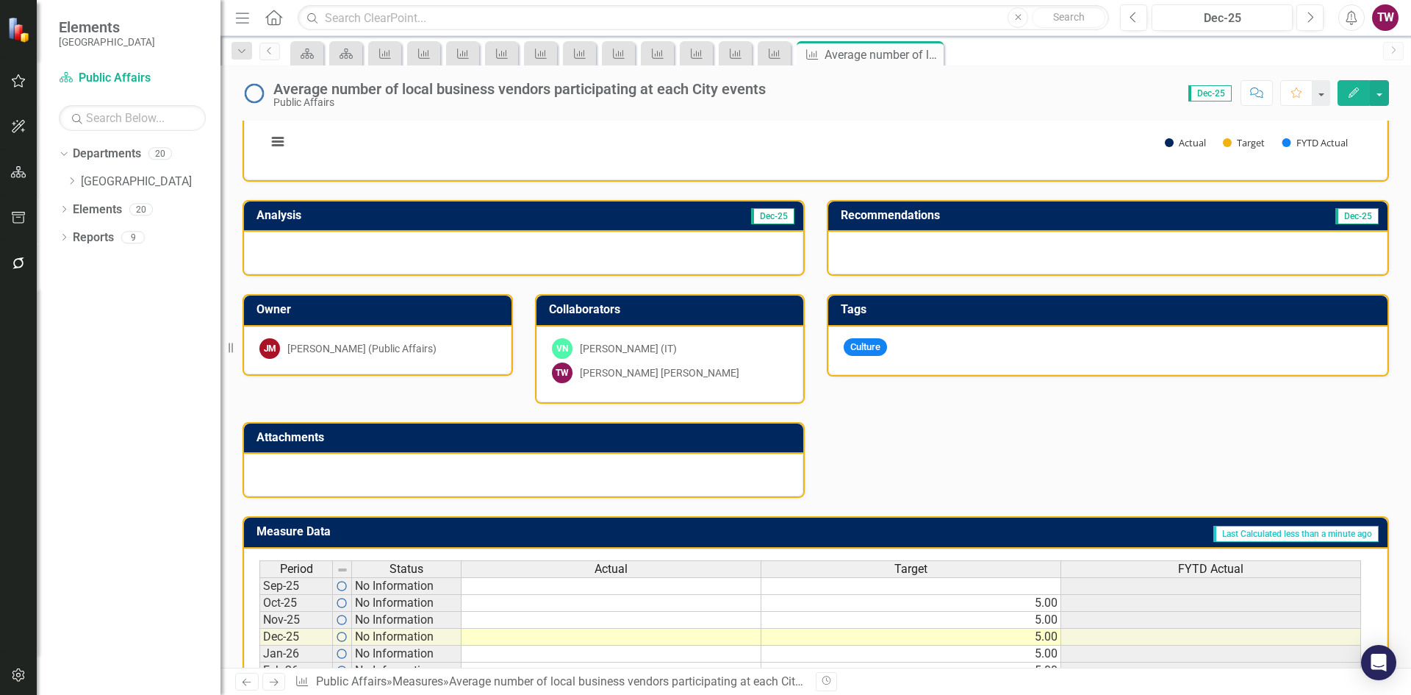
scroll to position [390, 0]
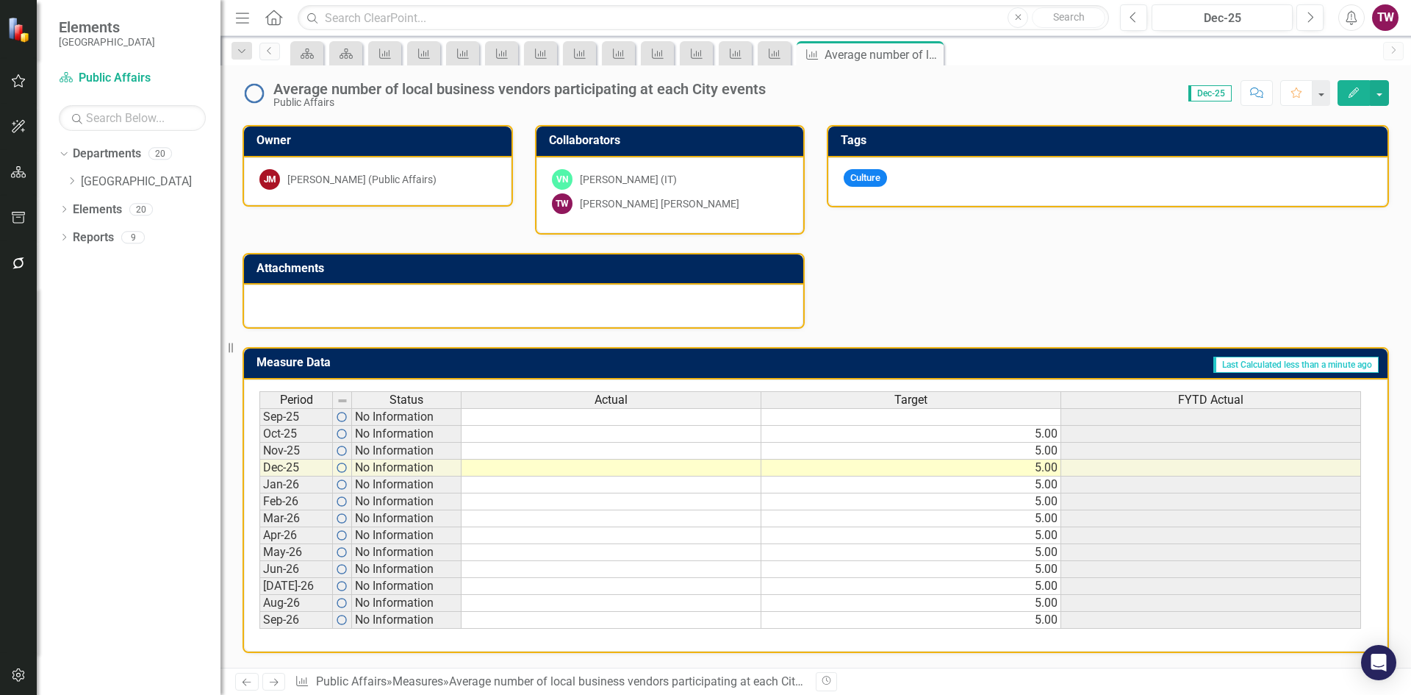
click at [273, 684] on icon "Next" at bounding box center [274, 682] width 12 height 10
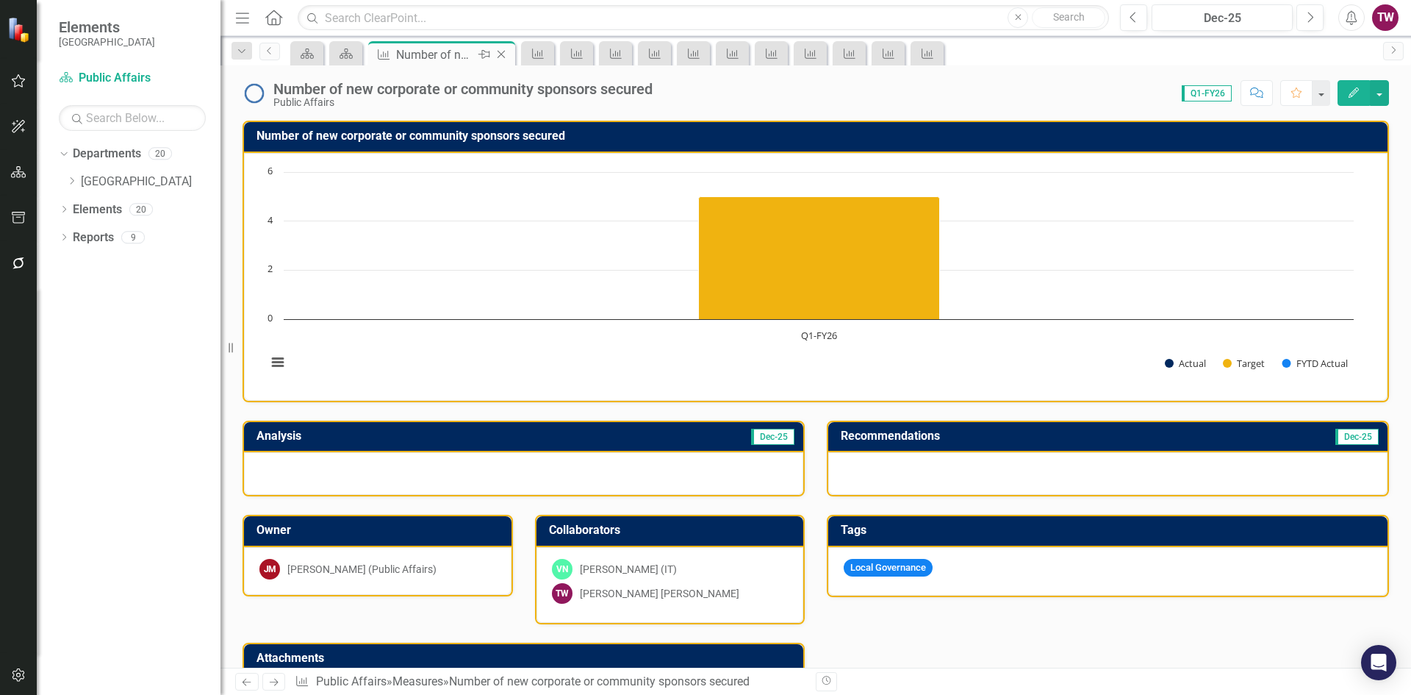
click at [504, 51] on icon "Close" at bounding box center [501, 55] width 15 height 12
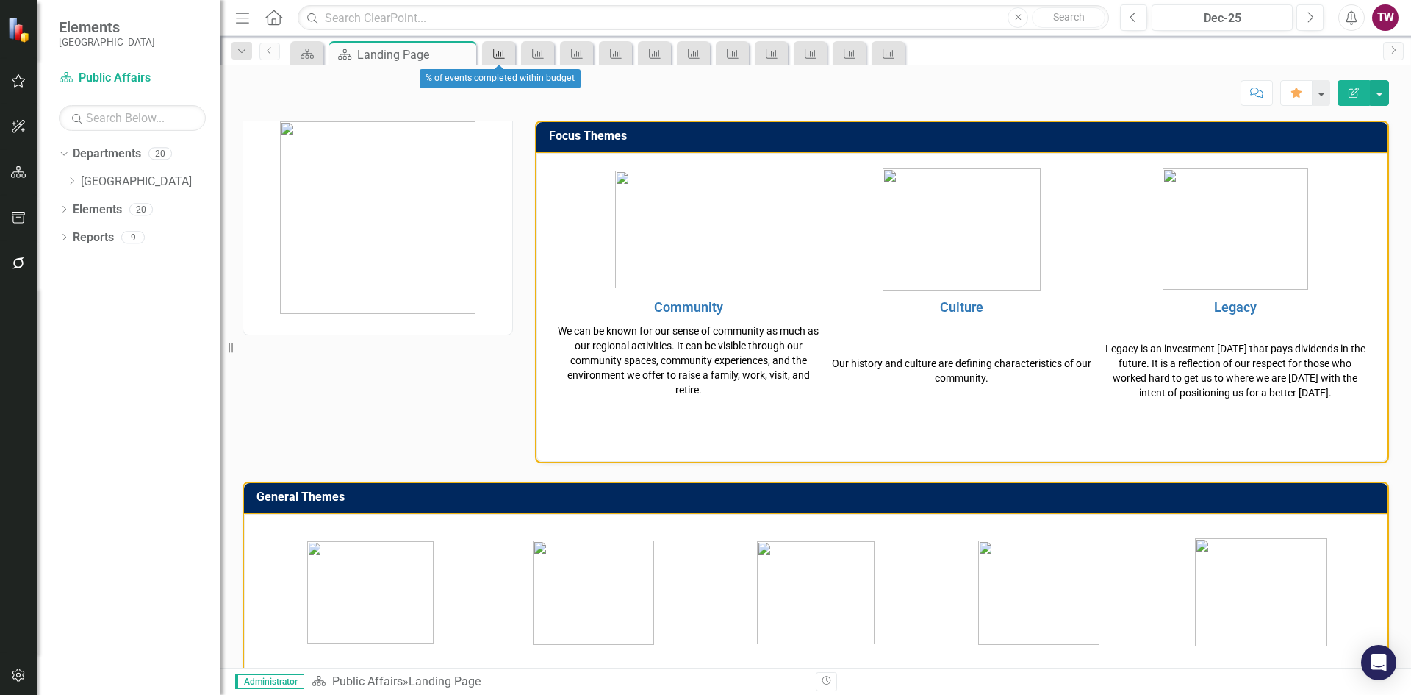
click at [507, 53] on link "Measure" at bounding box center [499, 53] width 26 height 18
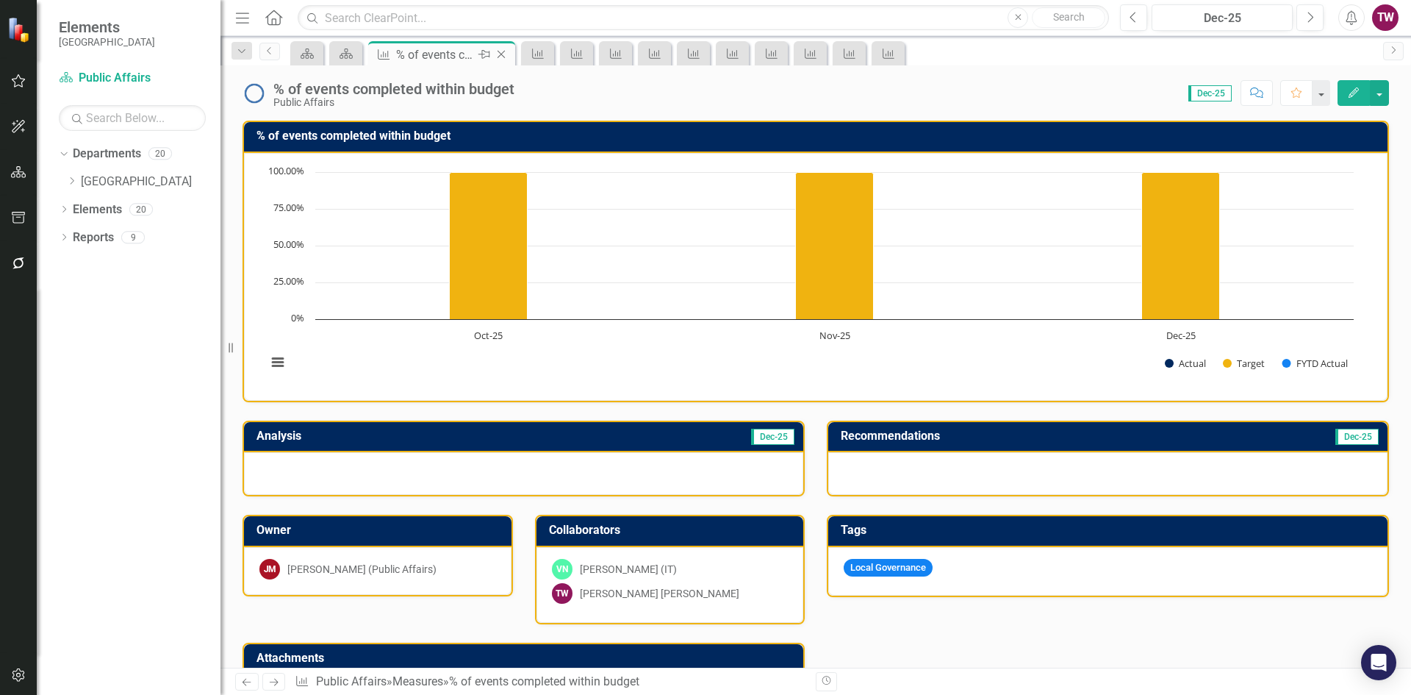
click at [505, 53] on icon "Close" at bounding box center [501, 55] width 15 height 12
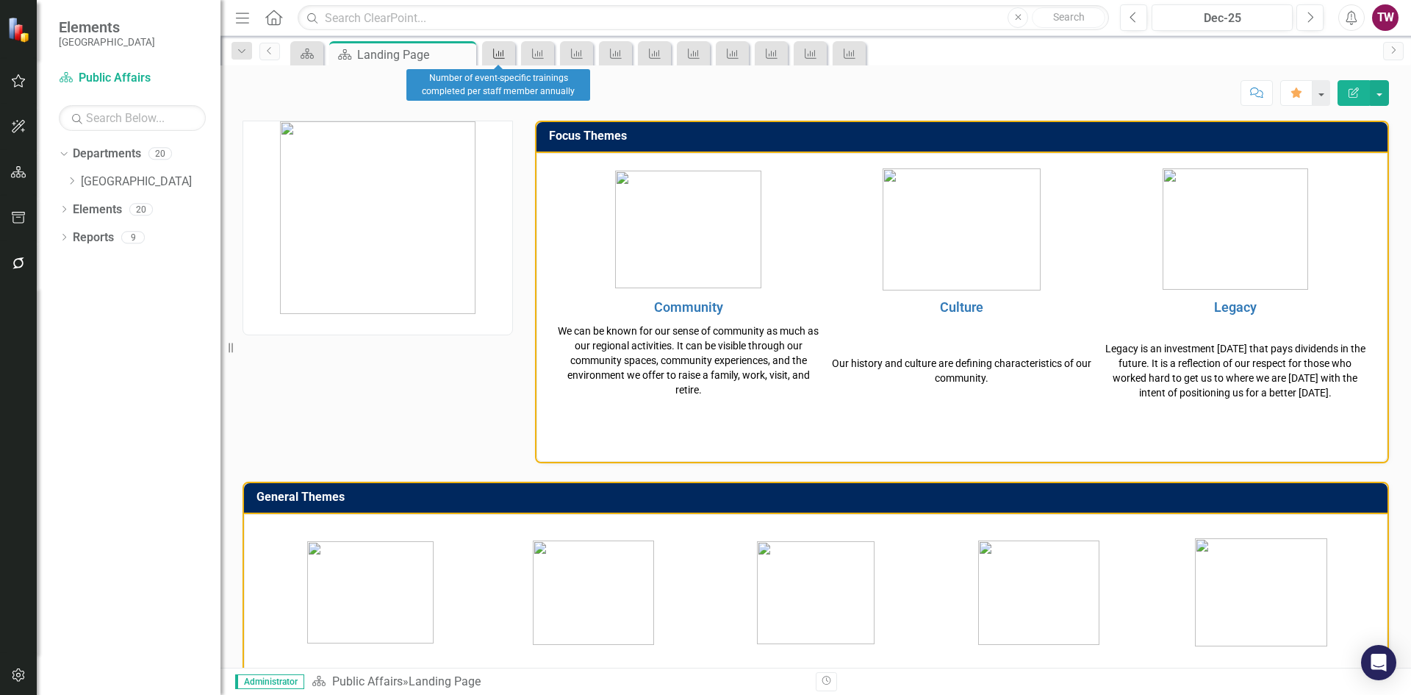
click at [505, 53] on icon "Measure" at bounding box center [499, 54] width 15 height 12
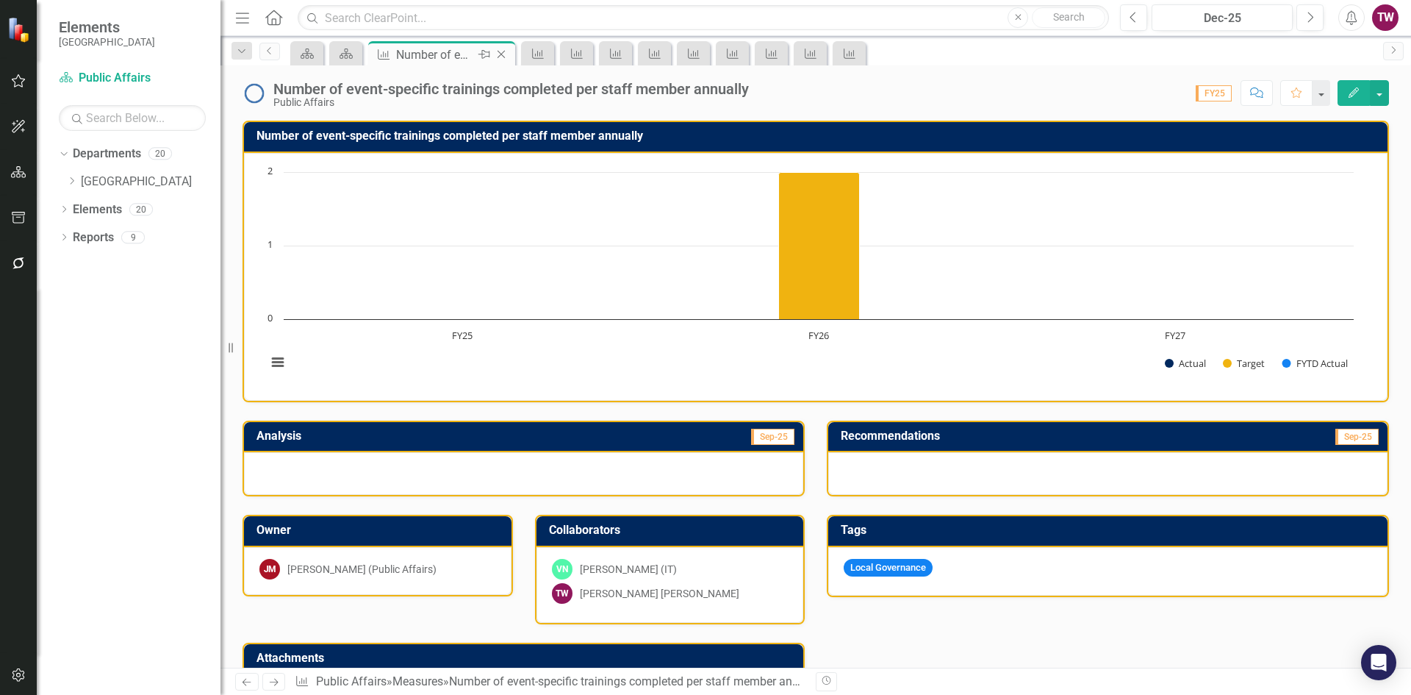
click at [502, 49] on icon "Close" at bounding box center [501, 55] width 15 height 12
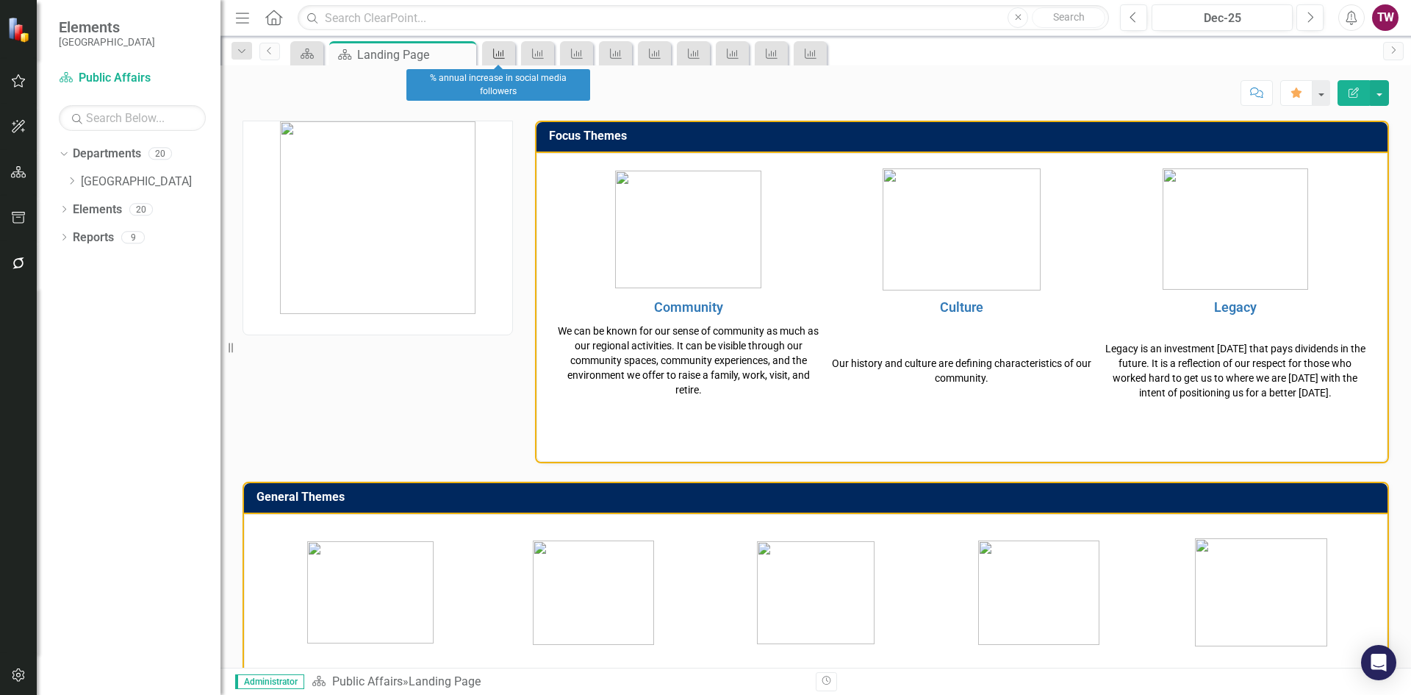
click at [510, 49] on link "Measure" at bounding box center [499, 53] width 26 height 18
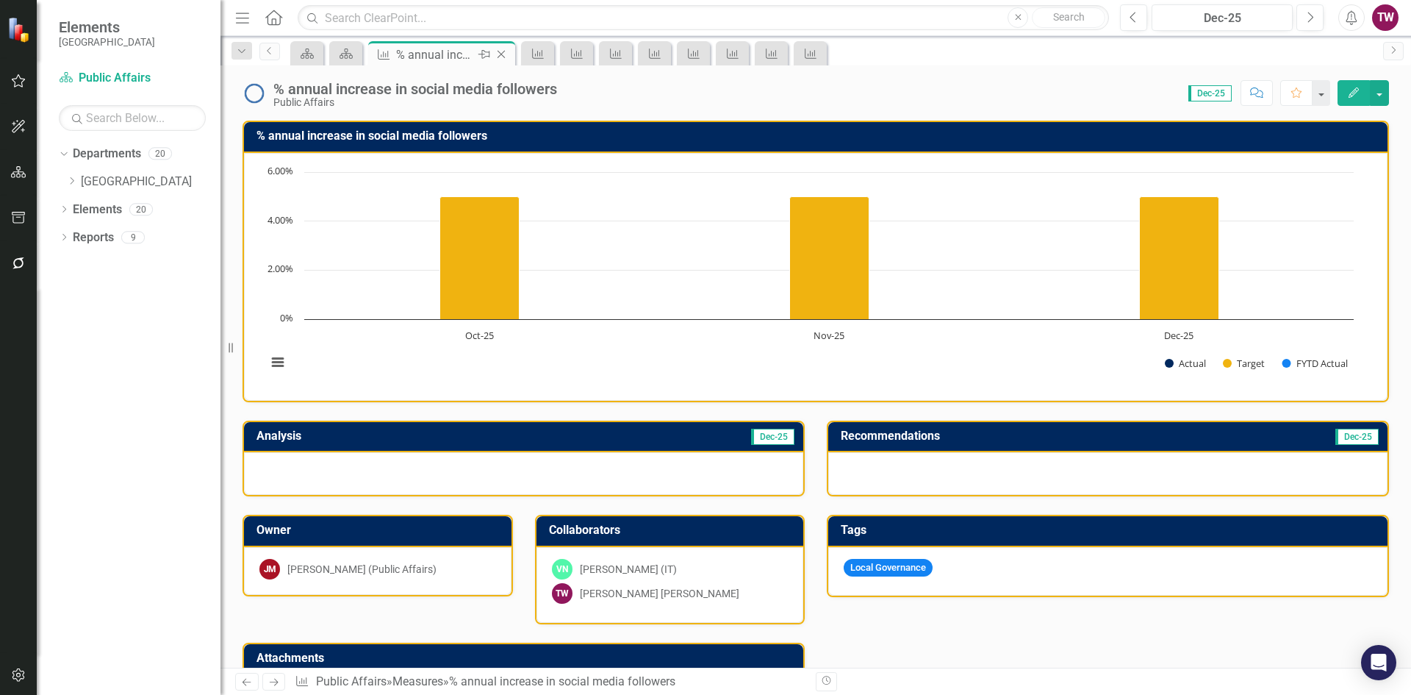
click at [509, 54] on icon "Close" at bounding box center [501, 55] width 15 height 12
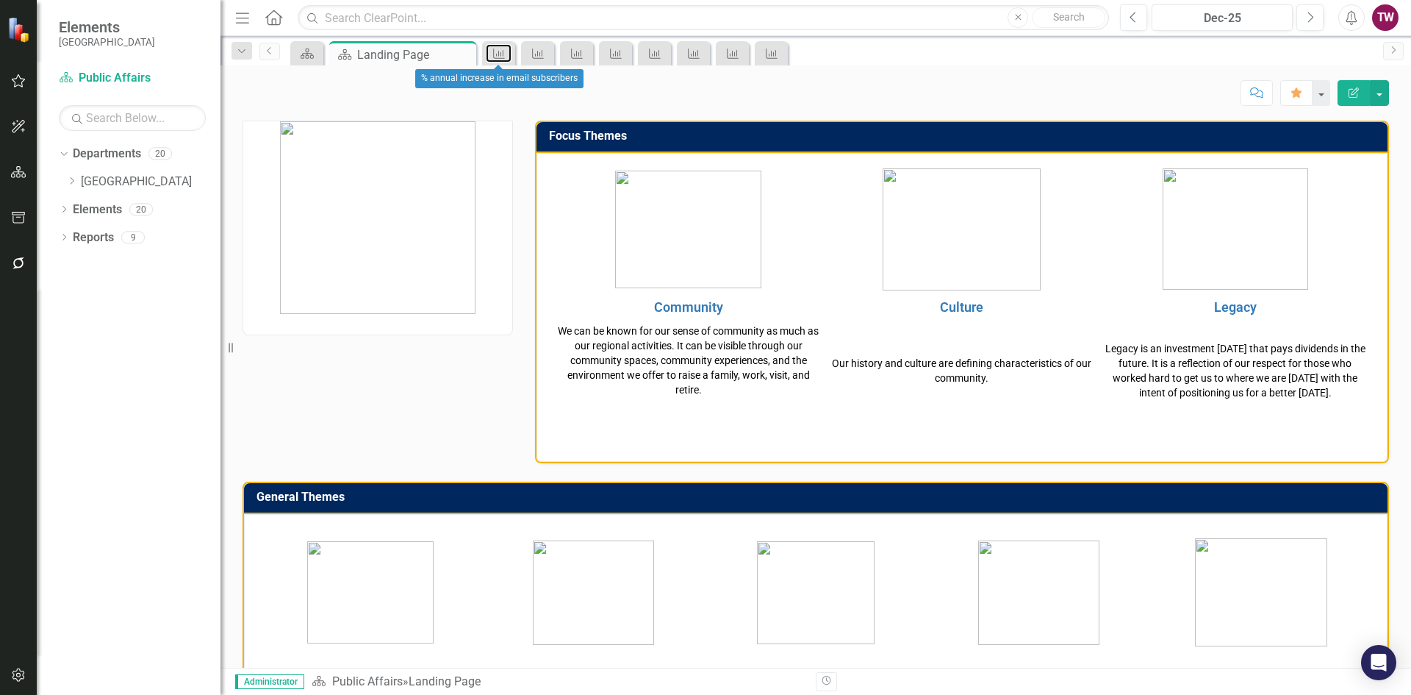
click at [509, 54] on link "Measure" at bounding box center [499, 53] width 26 height 18
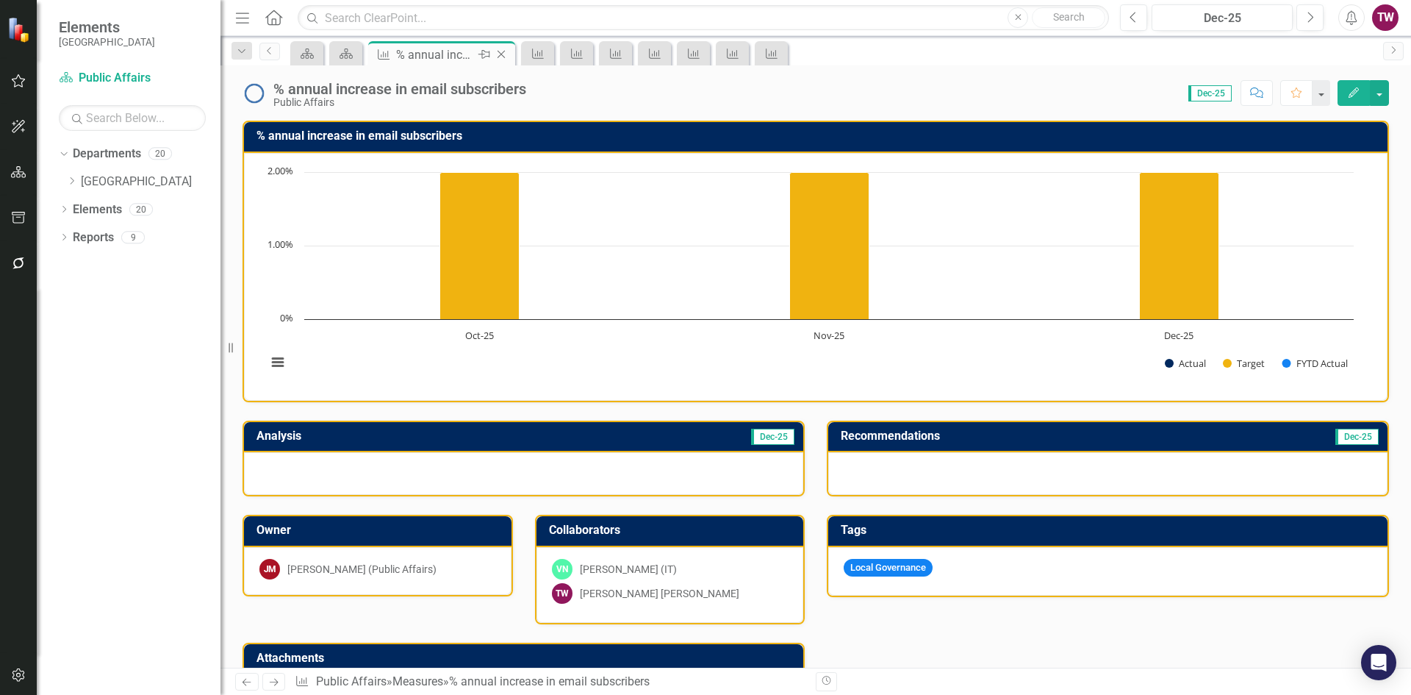
click at [503, 54] on icon "Close" at bounding box center [501, 55] width 15 height 12
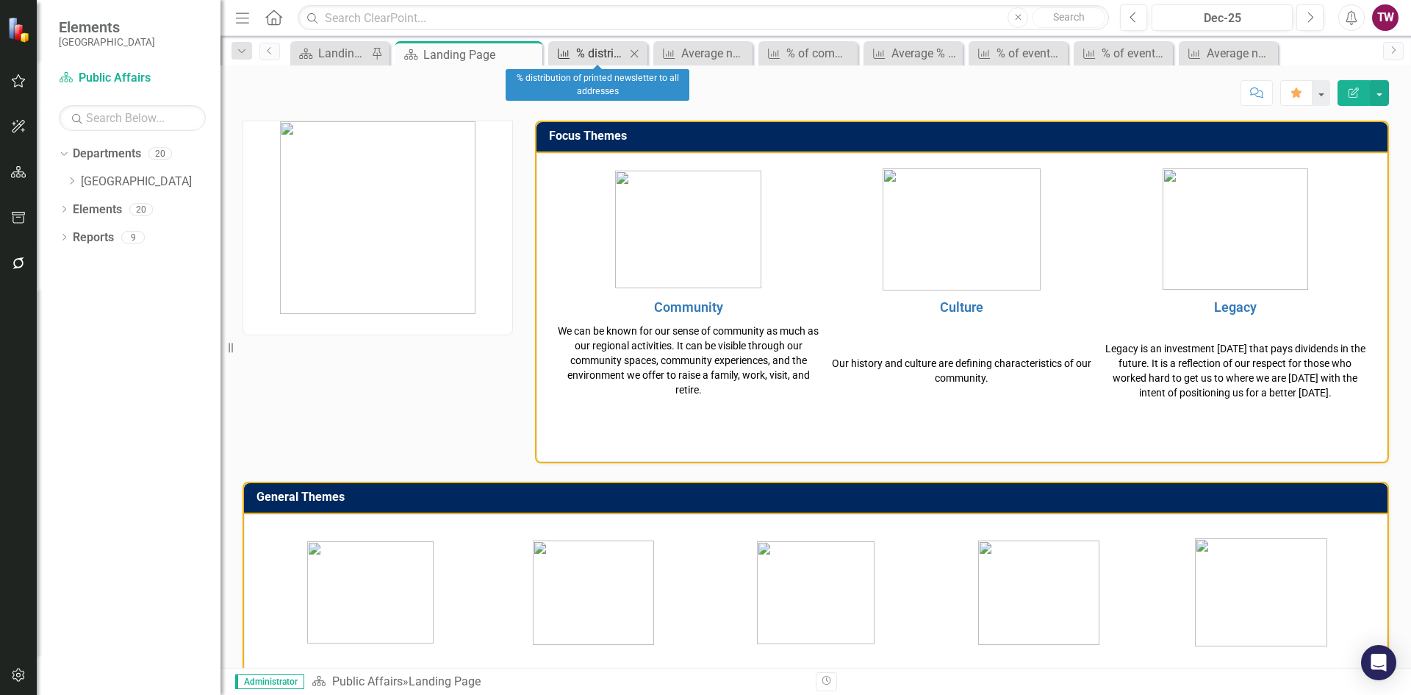
click at [590, 53] on div "% distribution of printed newsletter to all addresses" at bounding box center [600, 53] width 49 height 18
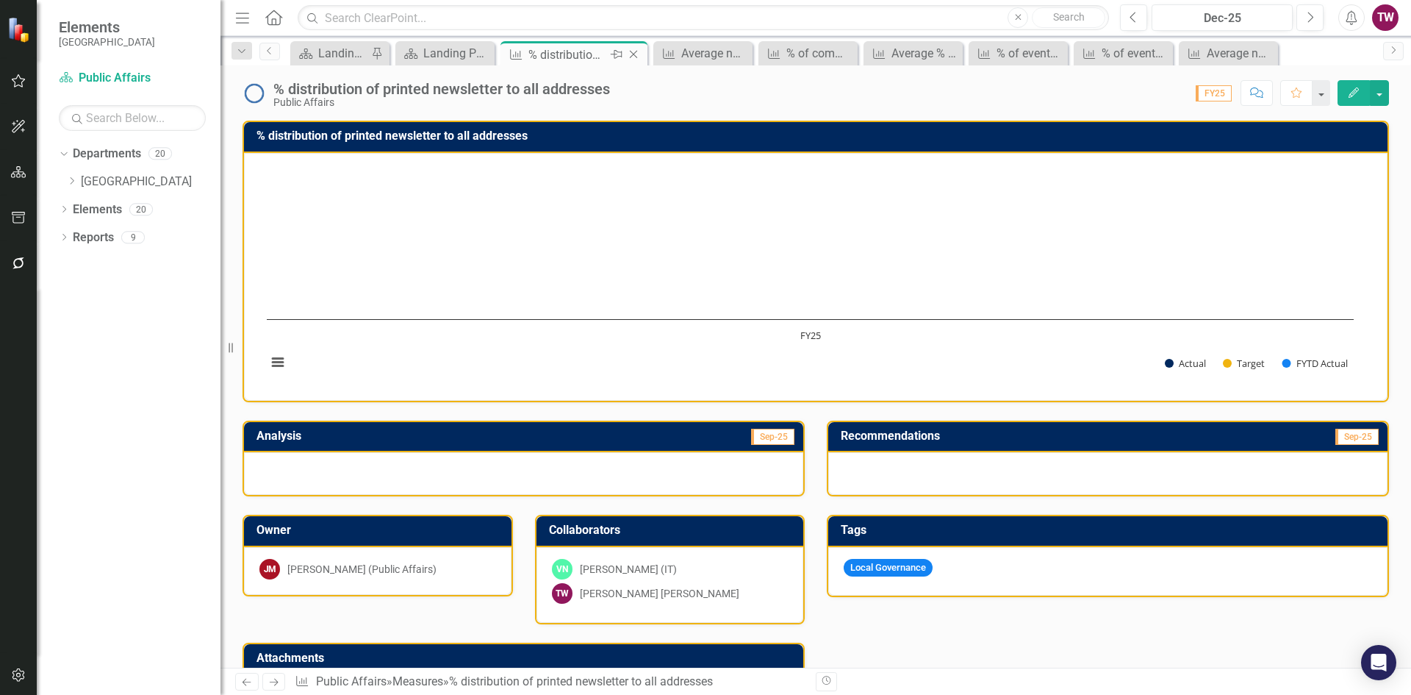
click at [631, 54] on icon "Close" at bounding box center [633, 55] width 15 height 12
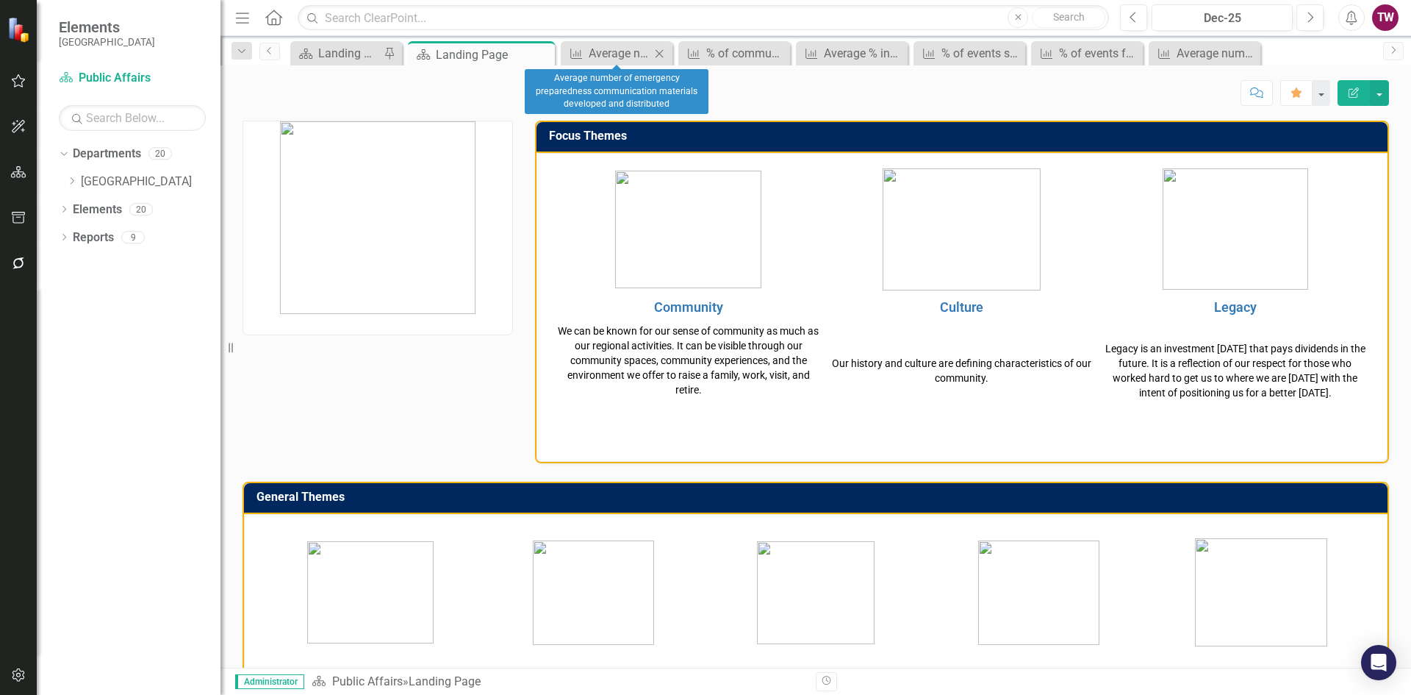
click at [656, 55] on icon "Close" at bounding box center [659, 54] width 15 height 12
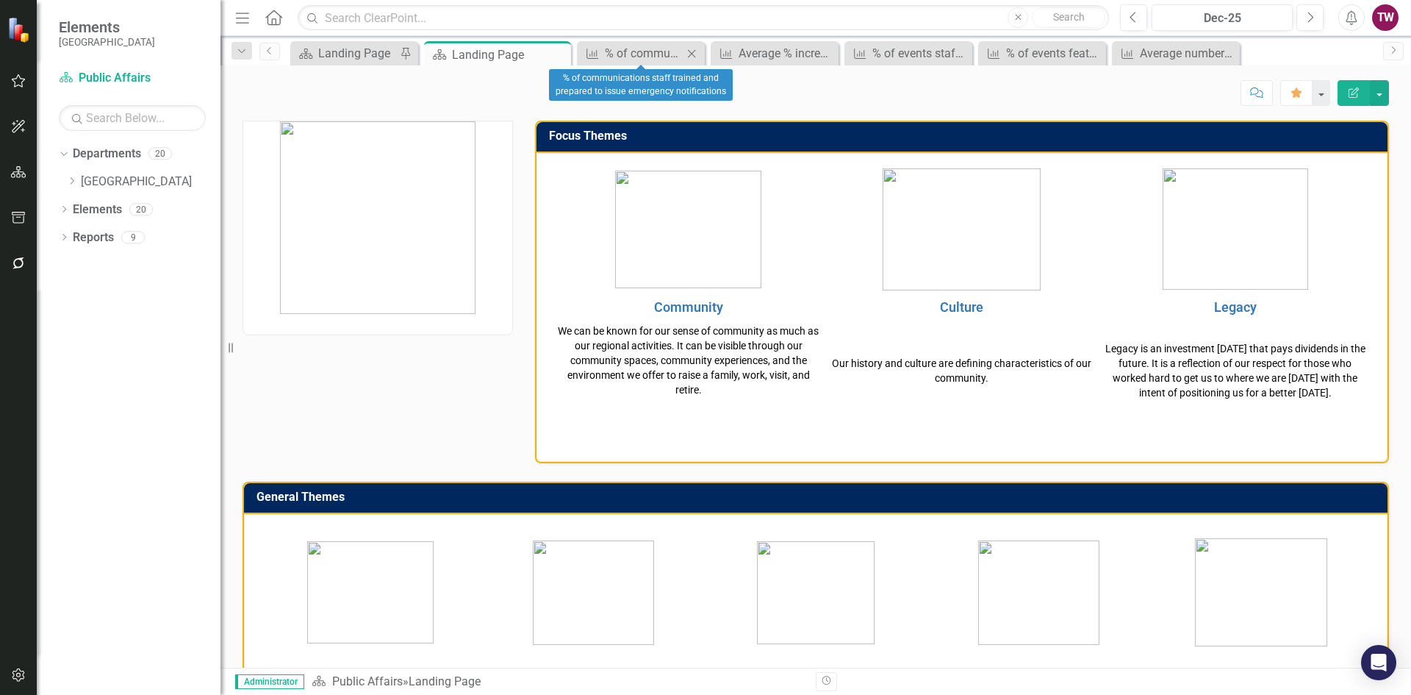
click at [700, 54] on div "Close" at bounding box center [692, 53] width 18 height 18
click at [730, 50] on icon "Close" at bounding box center [730, 54] width 15 height 12
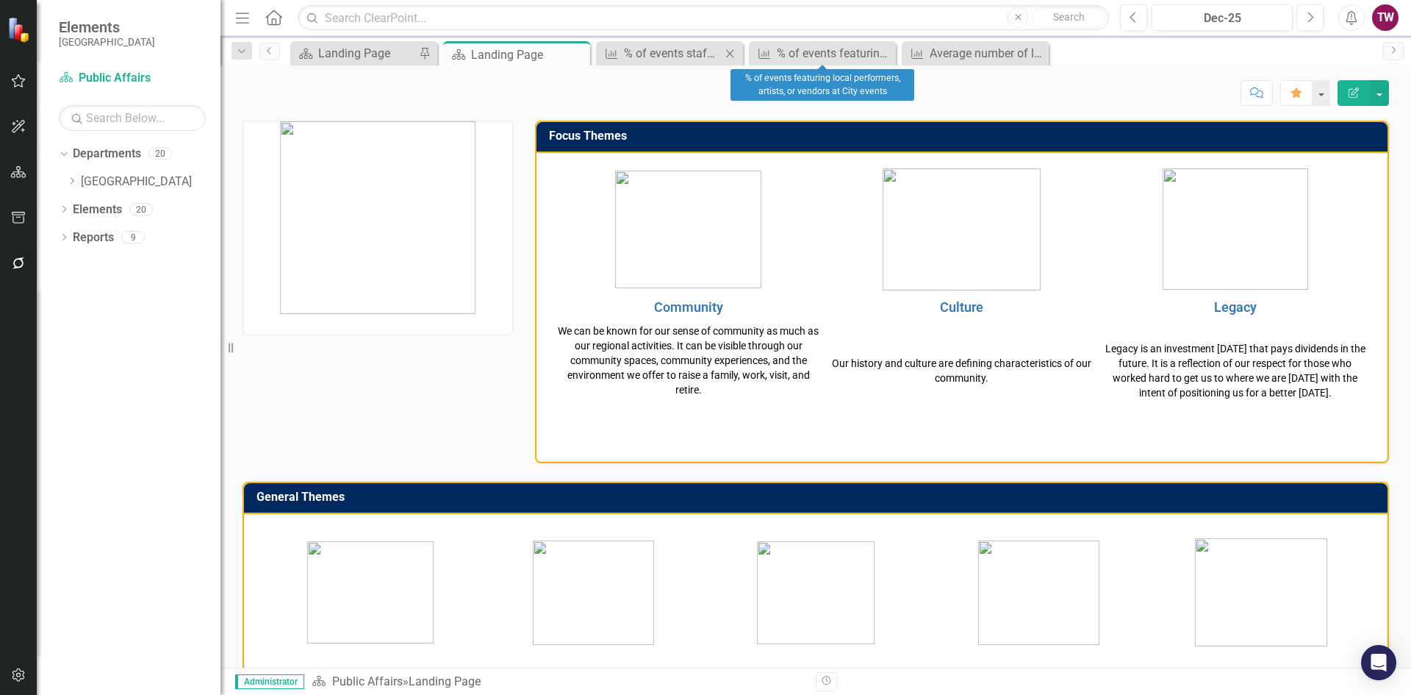
click at [729, 51] on icon at bounding box center [730, 53] width 8 height 8
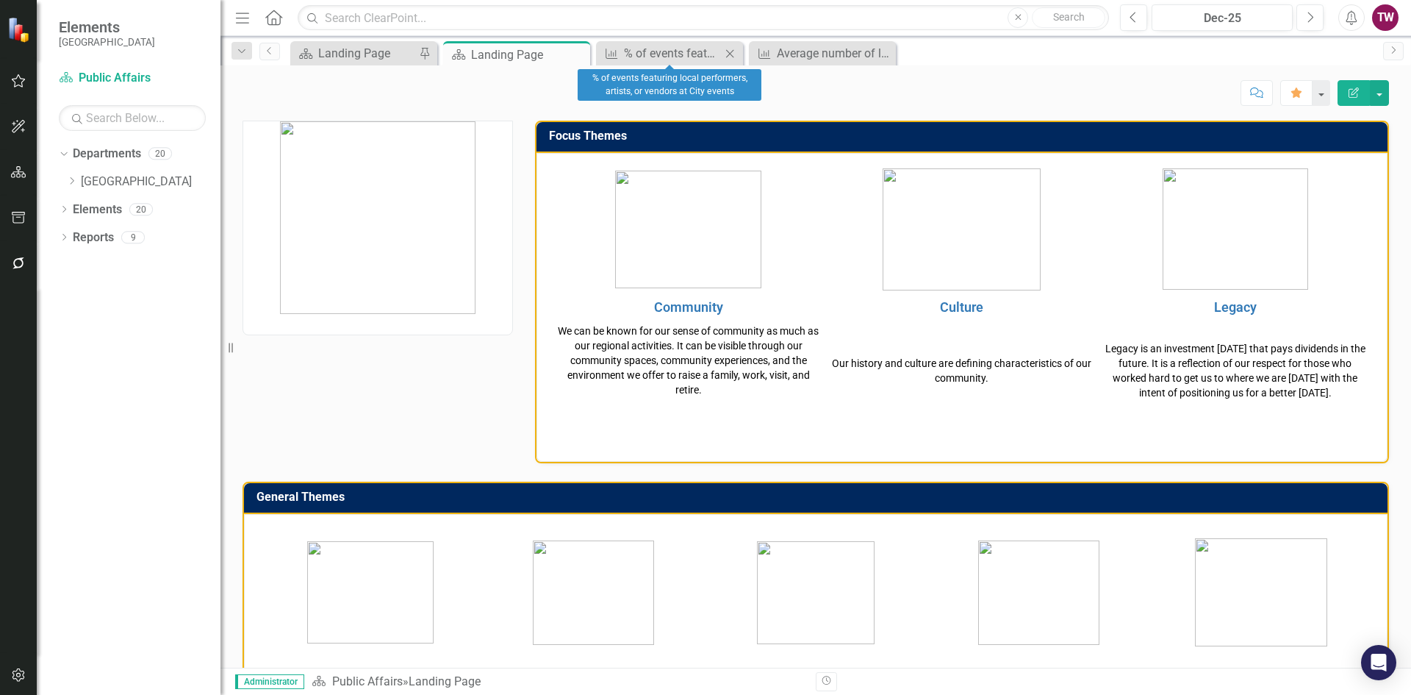
click at [736, 55] on icon "Close" at bounding box center [730, 54] width 15 height 12
click at [729, 50] on icon "Close" at bounding box center [730, 54] width 15 height 12
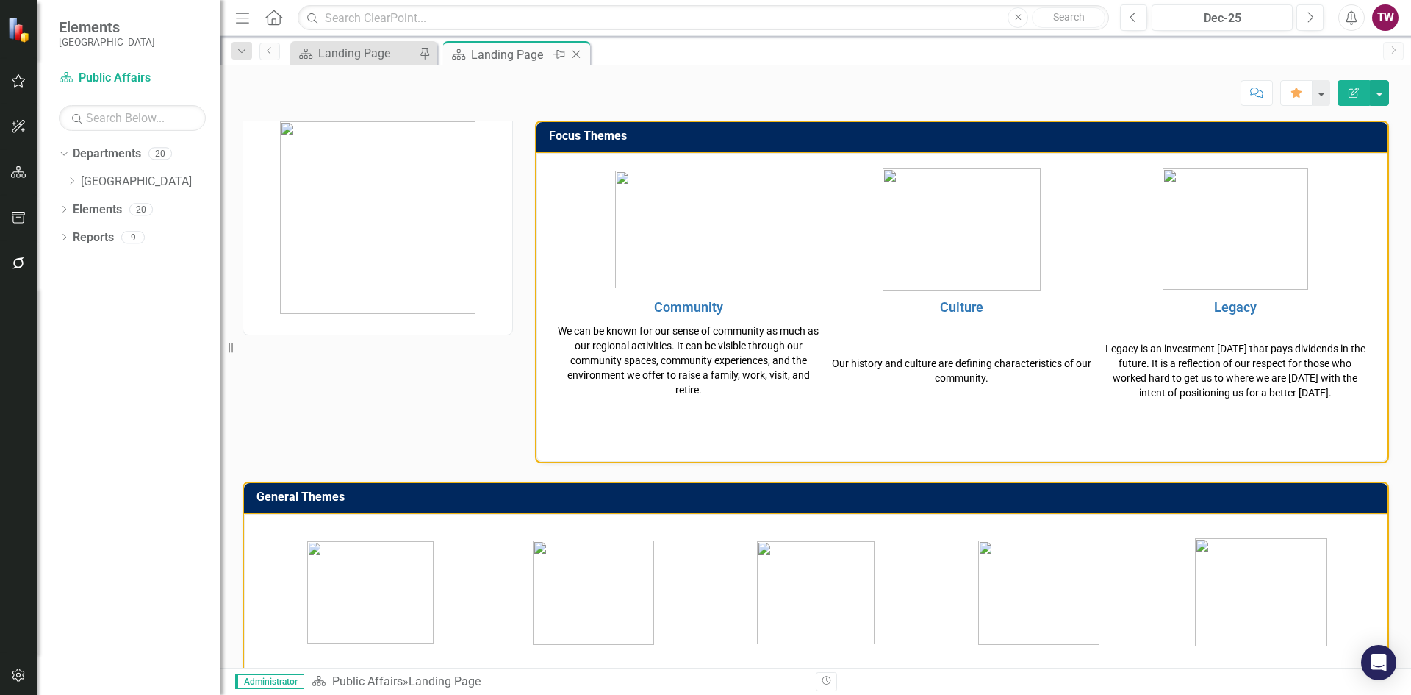
click at [575, 53] on icon at bounding box center [577, 55] width 8 height 8
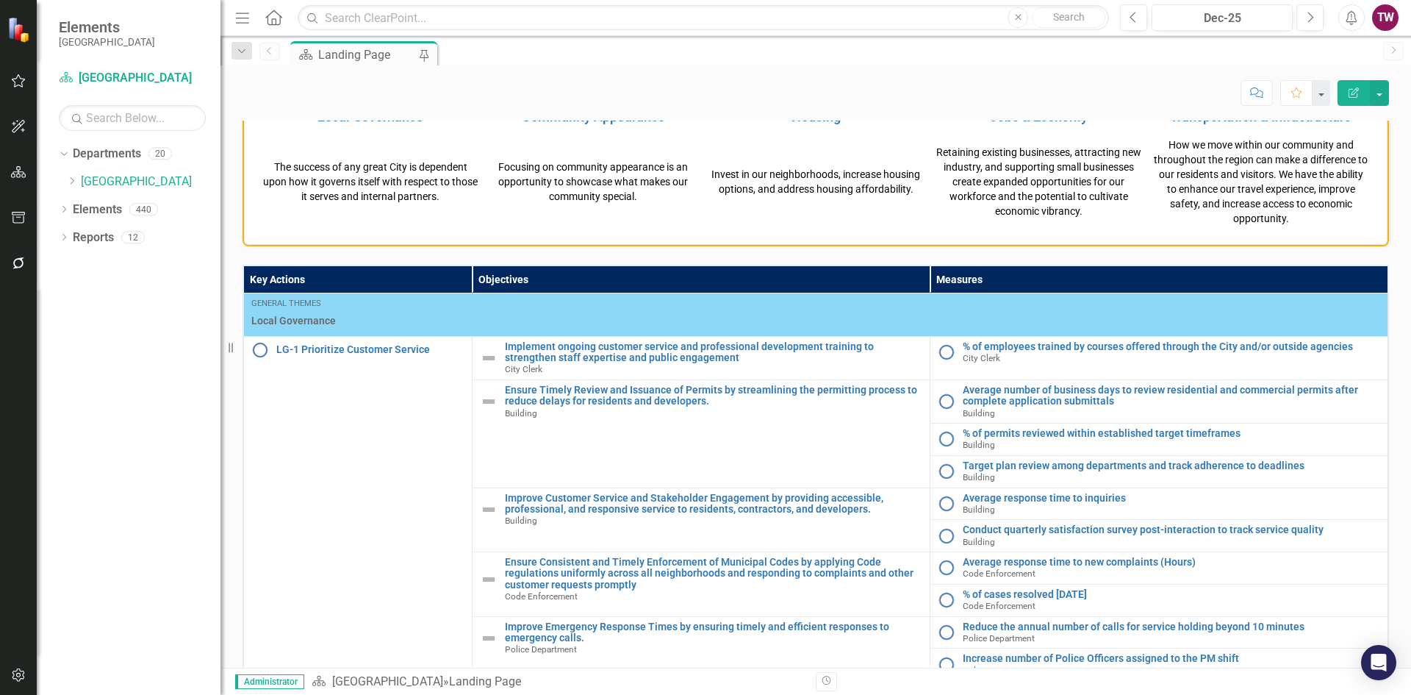
scroll to position [685, 0]
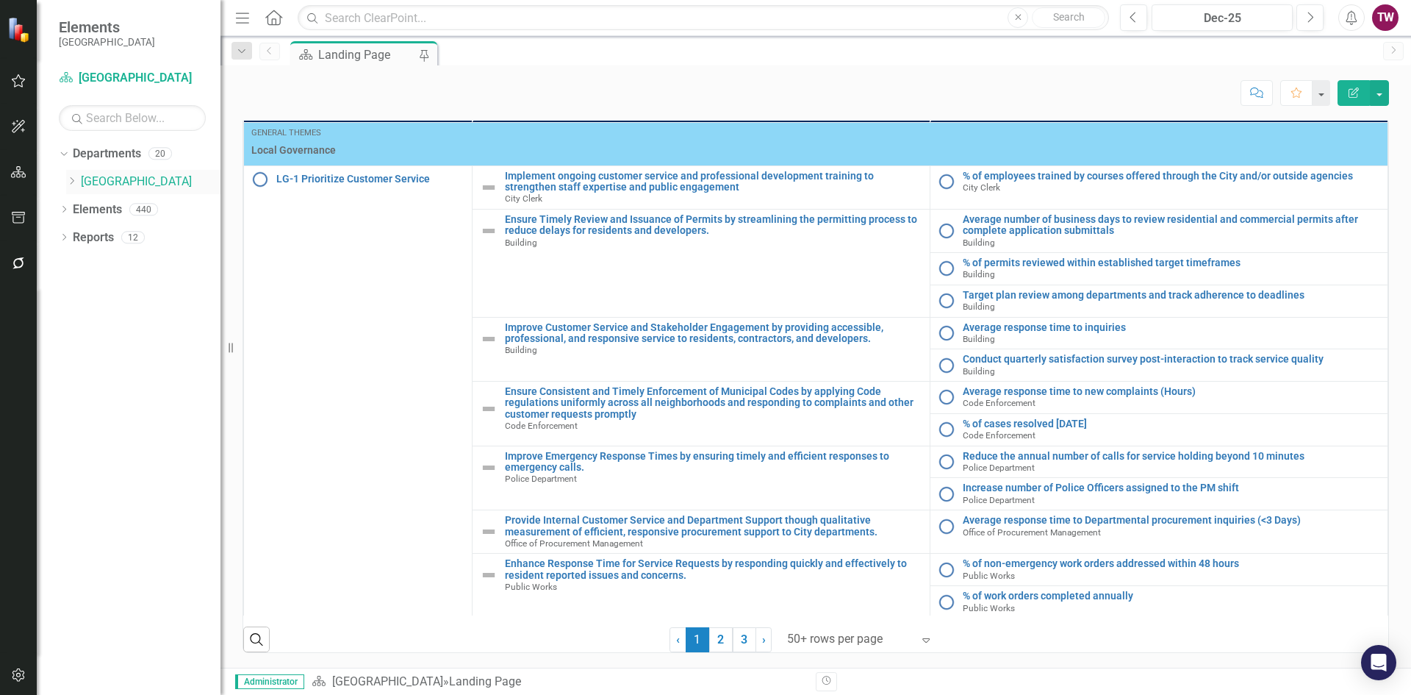
click at [74, 173] on div "Dropdown Miami Gardens" at bounding box center [143, 182] width 154 height 24
click at [74, 181] on icon at bounding box center [73, 180] width 4 height 7
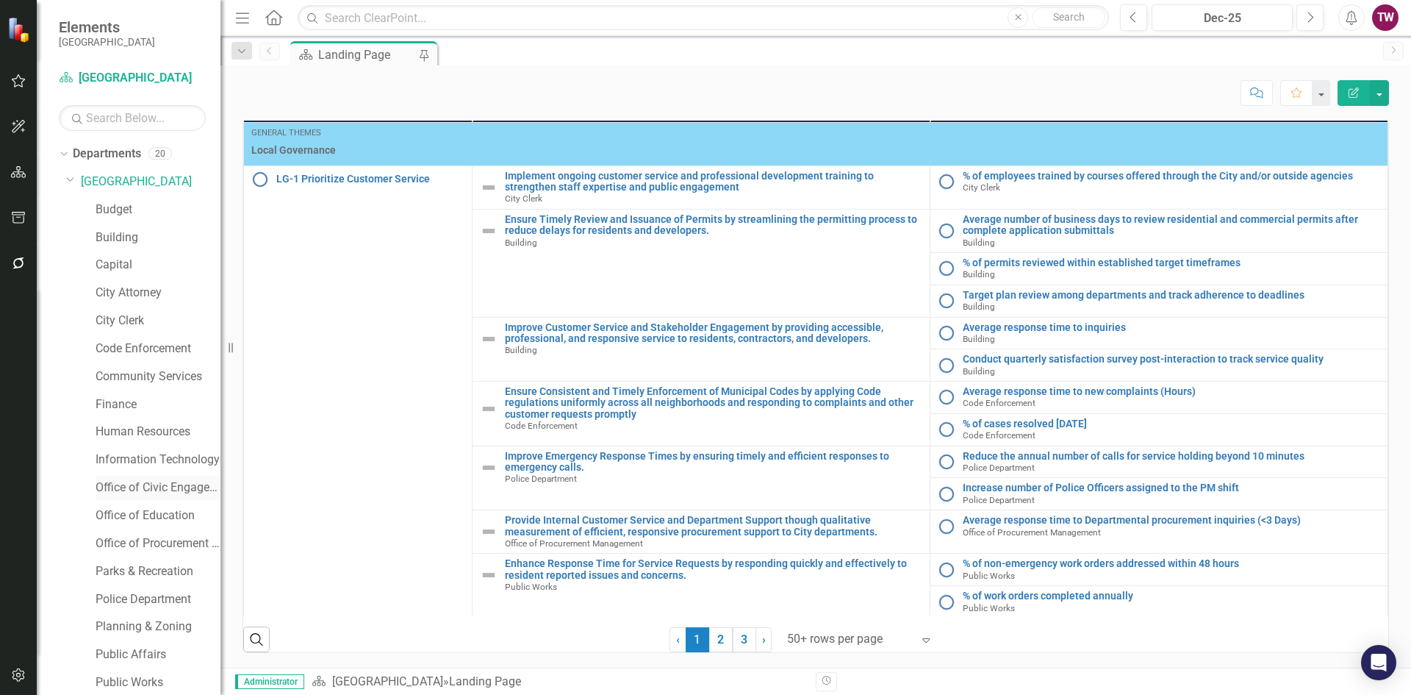
scroll to position [87, 0]
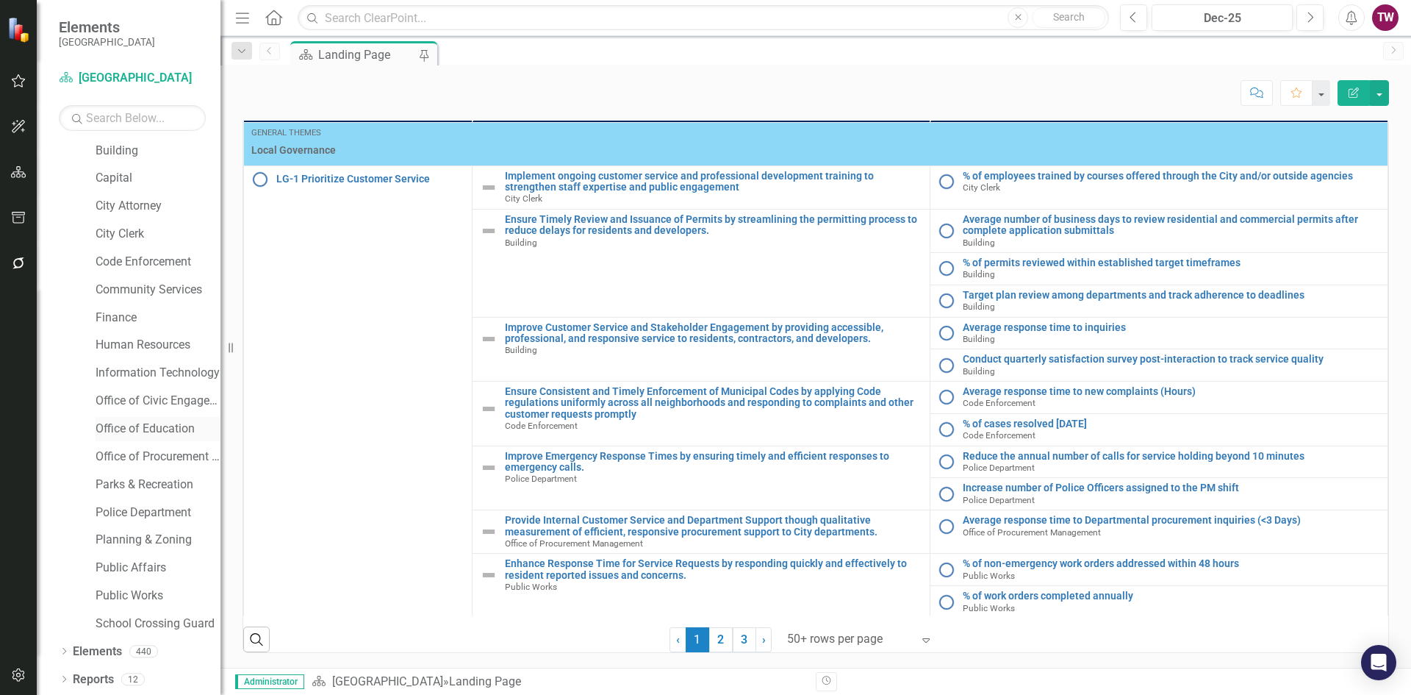
click at [173, 434] on link "Office of Education" at bounding box center [158, 429] width 125 height 17
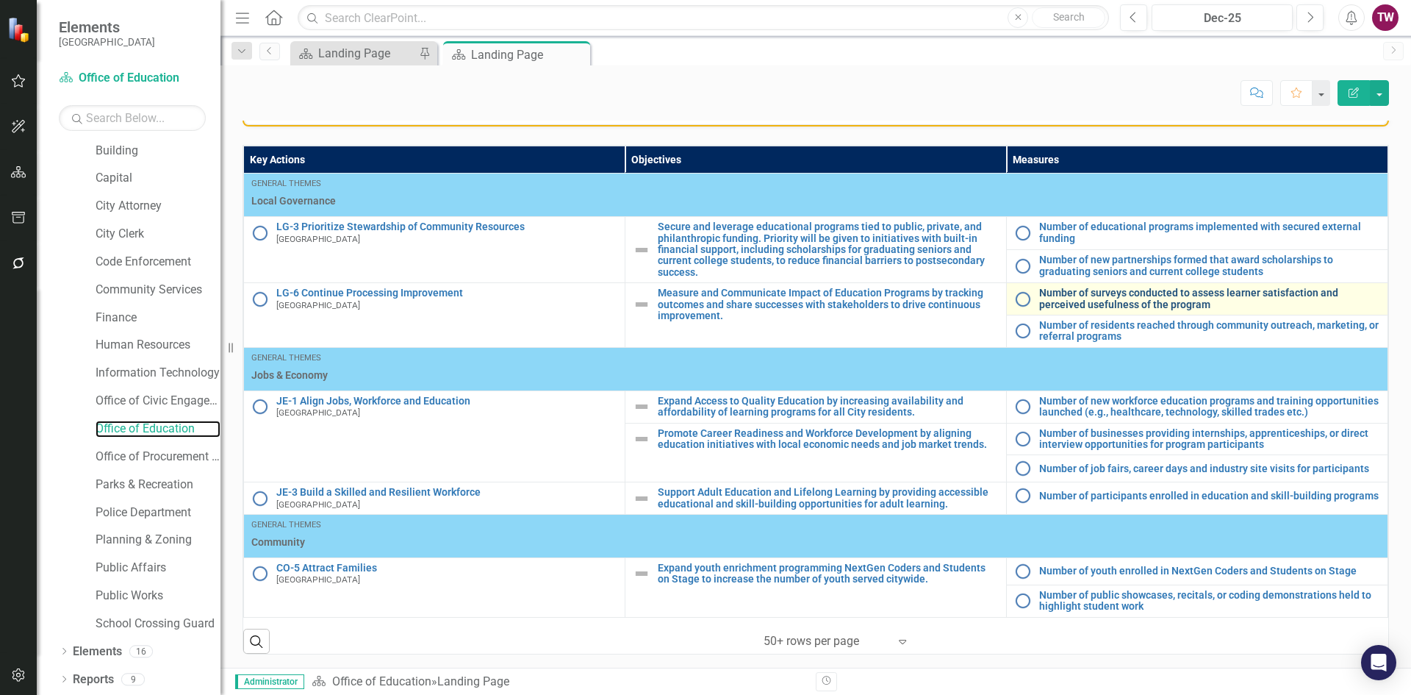
scroll to position [693, 0]
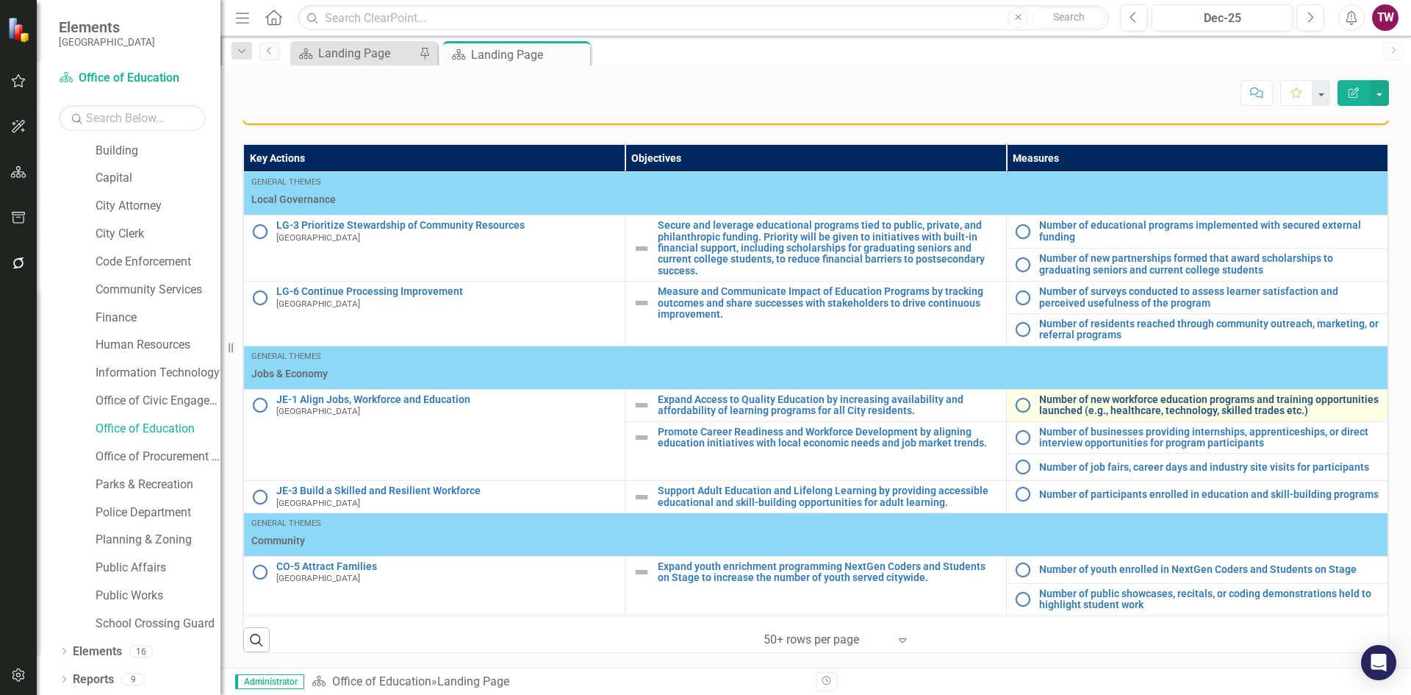
click at [1250, 399] on link "Number of new workforce education programs and training opportunities launched …" at bounding box center [1210, 405] width 341 height 23
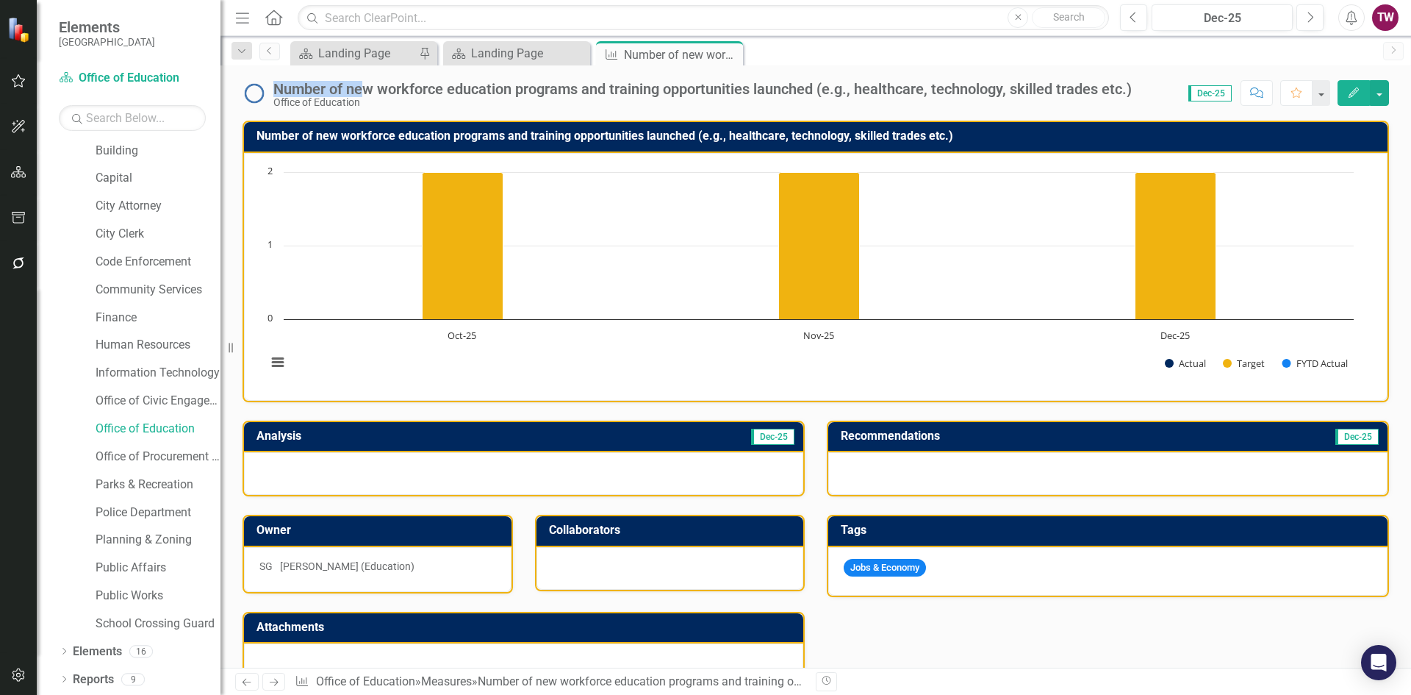
drag, startPoint x: 272, startPoint y: 85, endPoint x: 422, endPoint y: 85, distance: 150.0
click at [408, 85] on div "Number of new workforce education programs and training opportunities launched …" at bounding box center [691, 94] width 897 height 28
click at [1150, 89] on div "Score: 0.00 Dec-25 Completed Comment Favorite Edit" at bounding box center [1264, 92] width 250 height 25
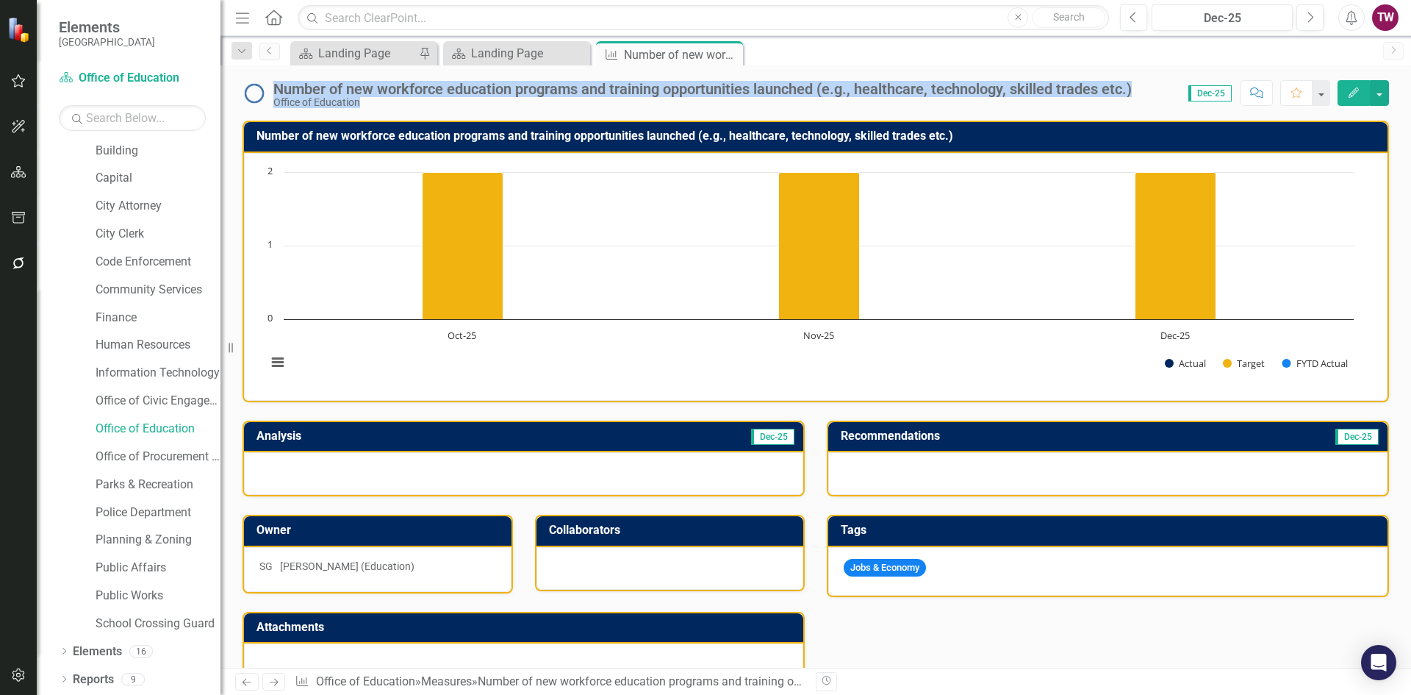
drag, startPoint x: 1144, startPoint y: 89, endPoint x: 275, endPoint y: 94, distance: 869.0
click at [275, 94] on div "Number of new workforce education programs and training opportunities launched …" at bounding box center [816, 87] width 1191 height 44
copy div "Number of new workforce education programs and training opportunities launched …"
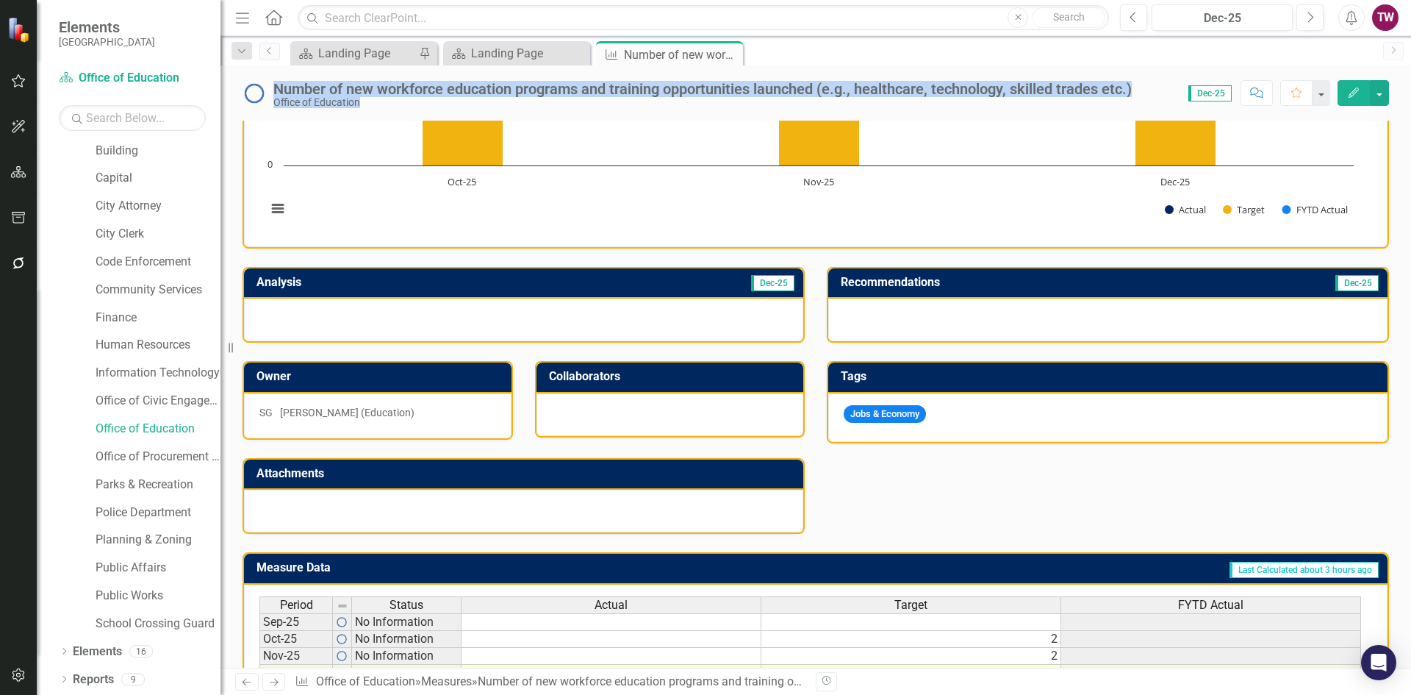
scroll to position [362, 0]
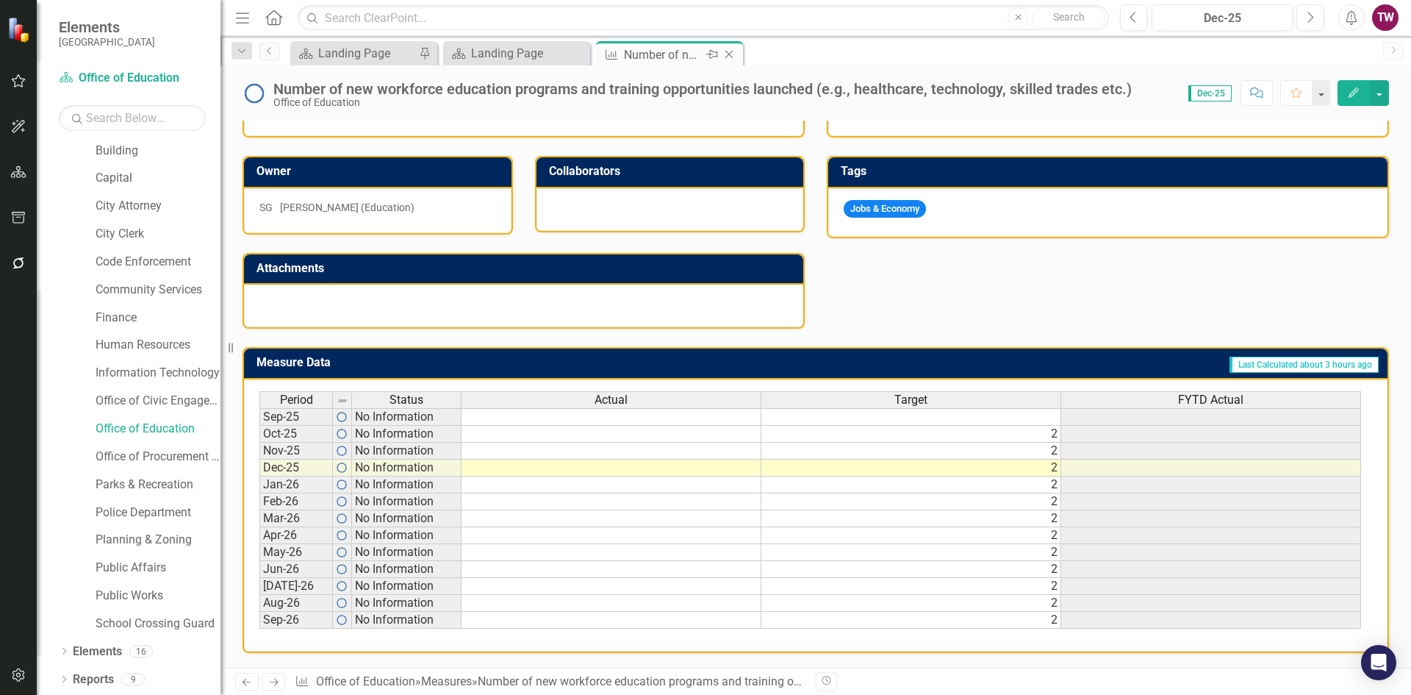
click at [729, 57] on icon "Close" at bounding box center [729, 55] width 15 height 12
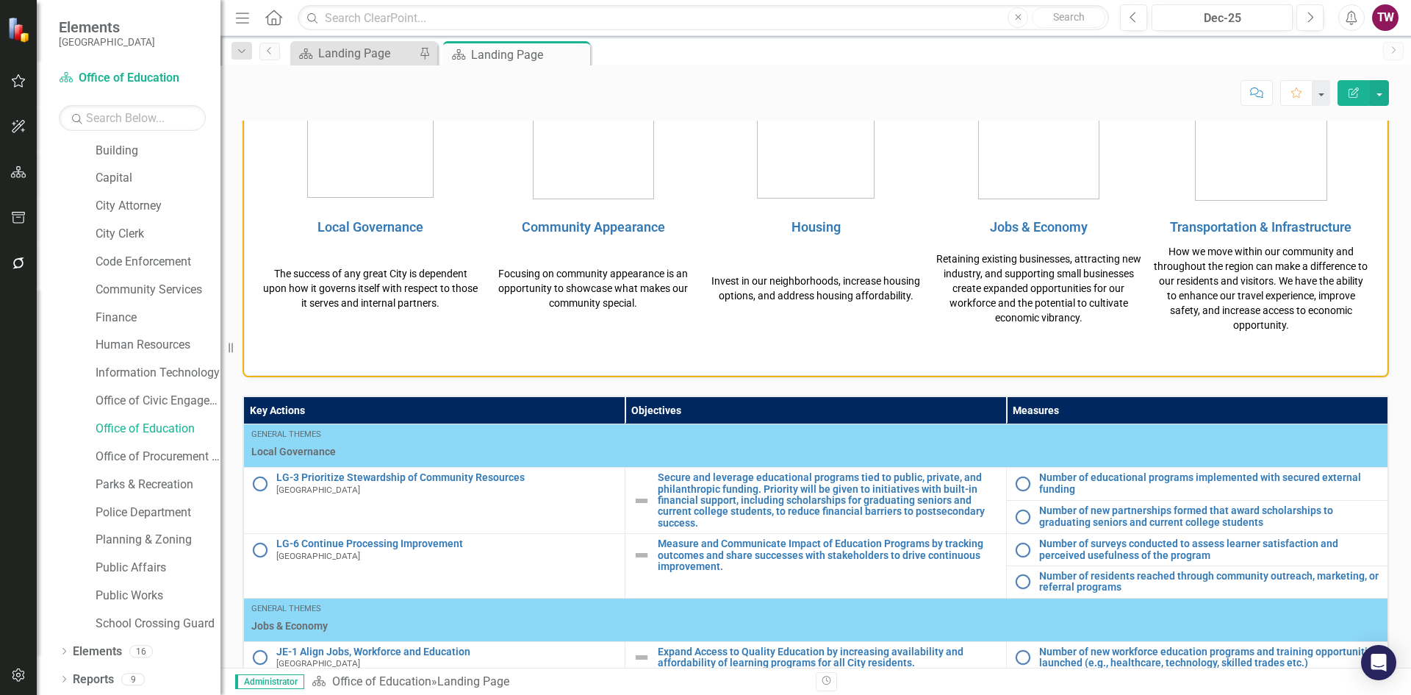
scroll to position [662, 0]
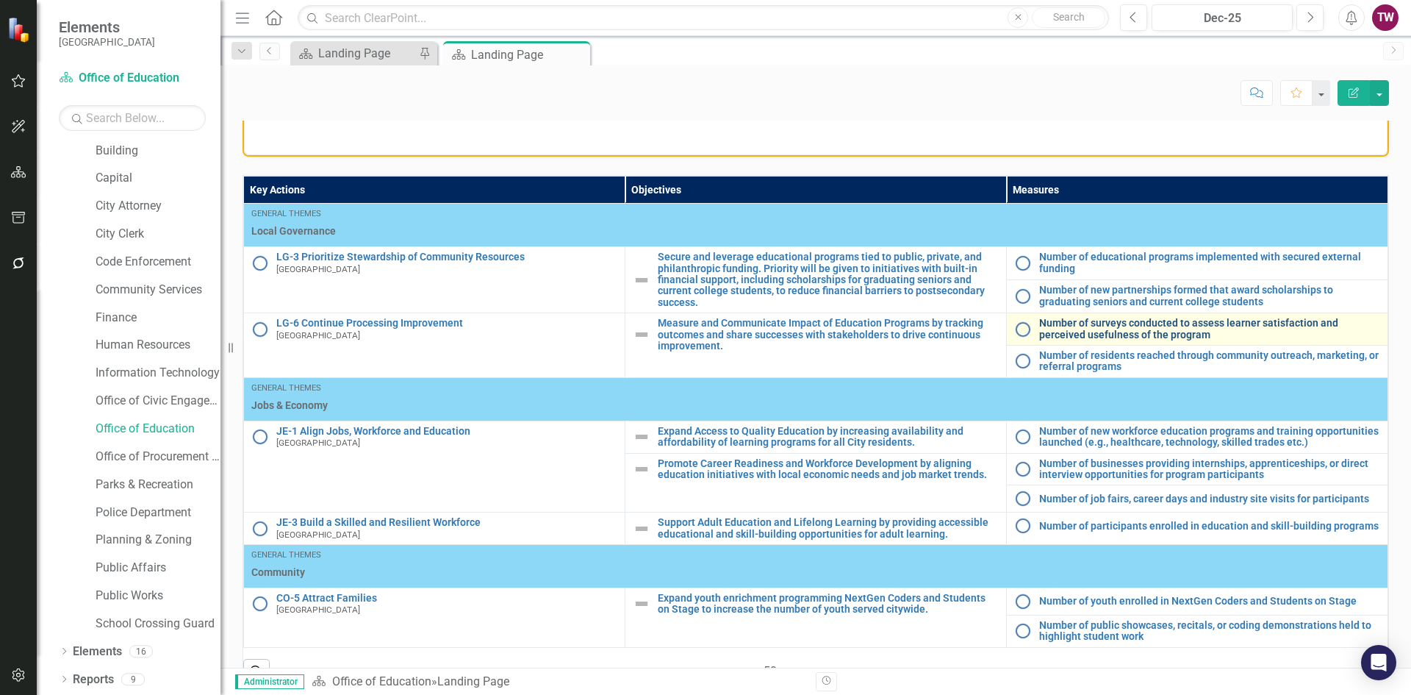
click at [1179, 326] on link "Number of surveys conducted to assess learner satisfaction and perceived useful…" at bounding box center [1210, 329] width 341 height 23
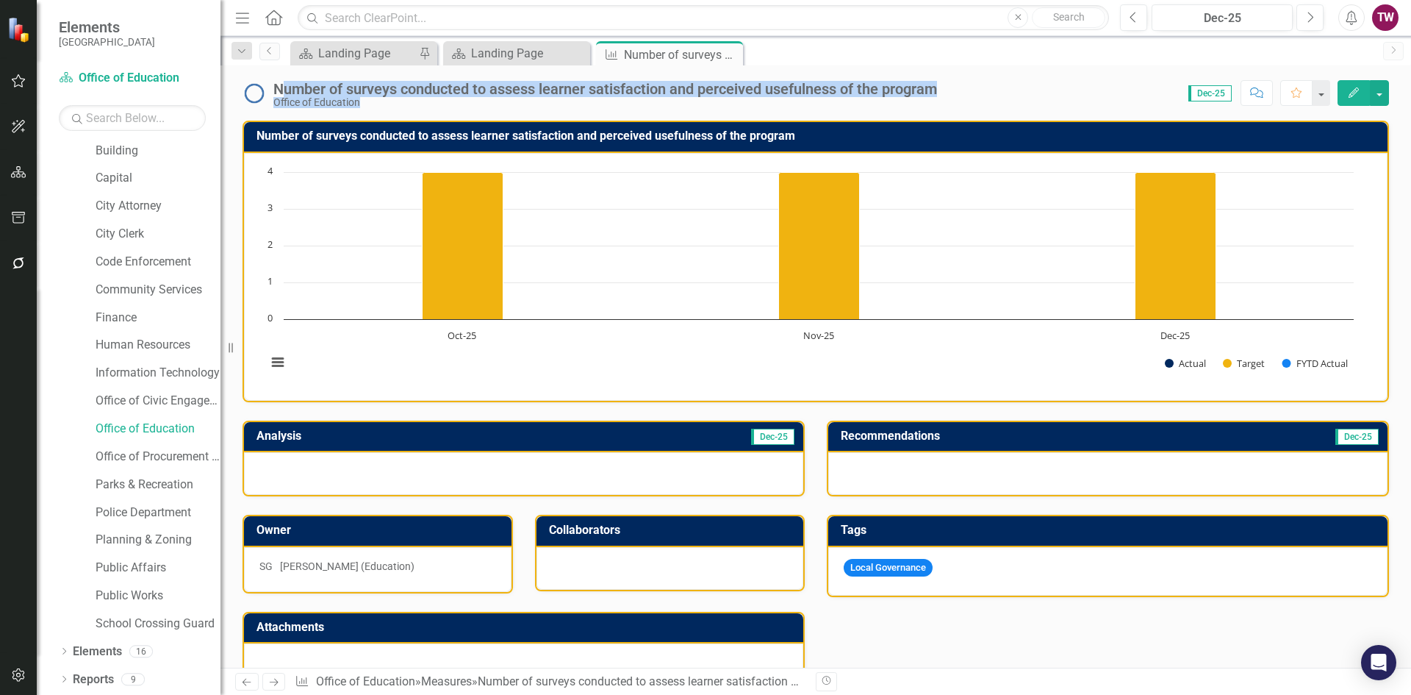
drag, startPoint x: 960, startPoint y: 96, endPoint x: 285, endPoint y: 92, distance: 675.6
click at [285, 92] on div "Number of surveys conducted to assess learner satisfaction and perceived useful…" at bounding box center [816, 87] width 1191 height 44
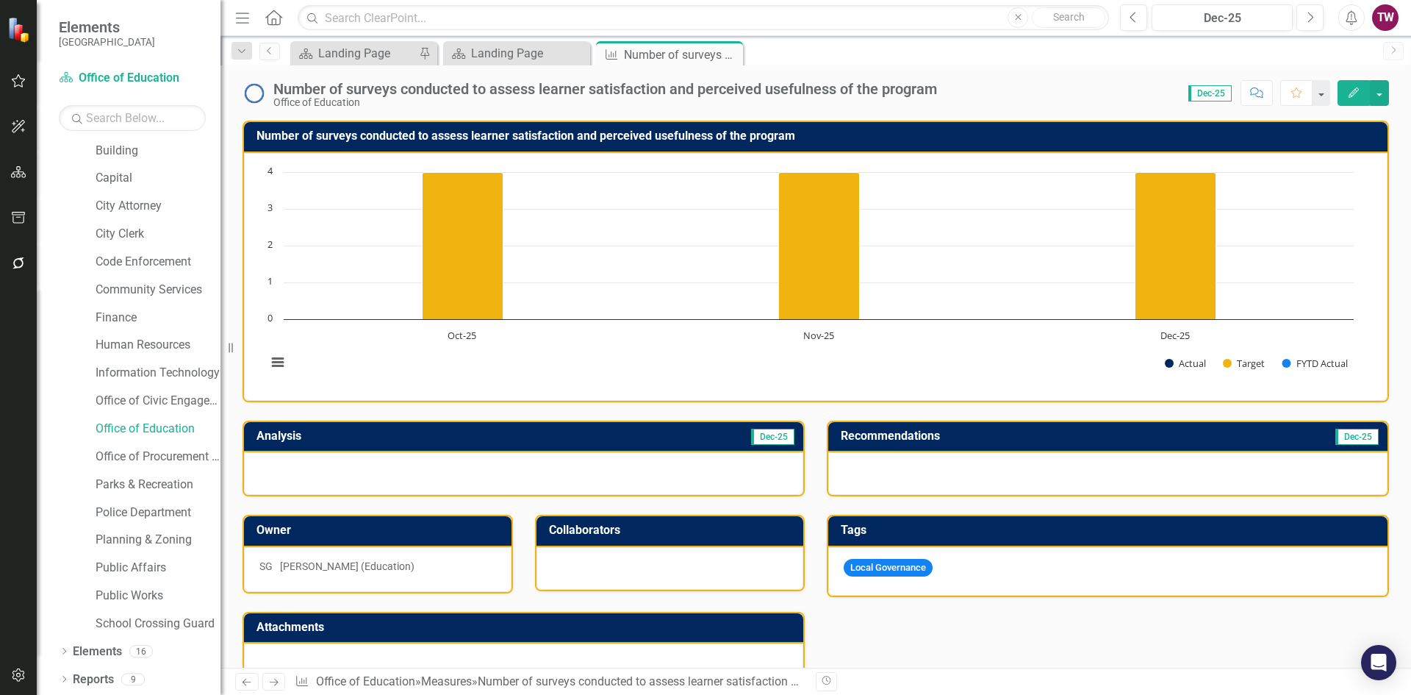
click at [275, 87] on div "Number of surveys conducted to assess learner satisfaction and perceived useful…" at bounding box center [605, 89] width 664 height 16
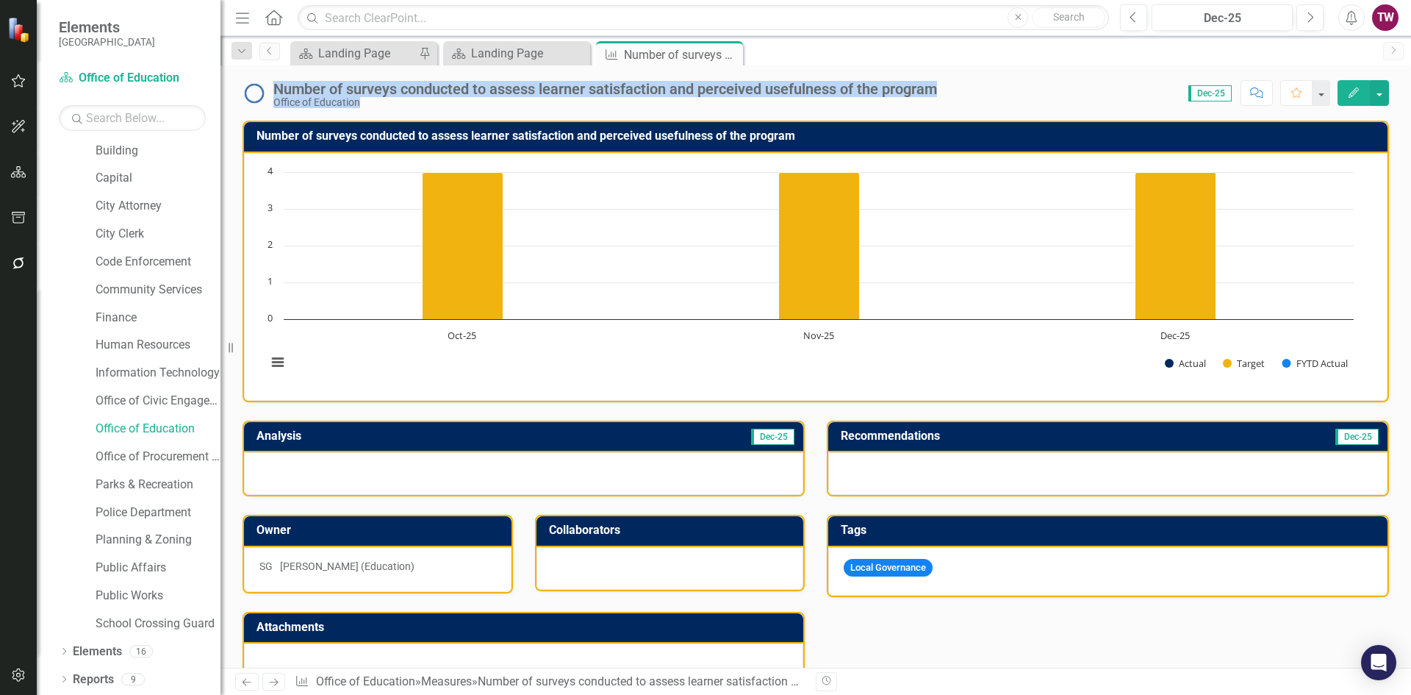
drag, startPoint x: 293, startPoint y: 85, endPoint x: 952, endPoint y: 78, distance: 658.7
click at [952, 78] on div "Number of surveys conducted to assess learner satisfaction and perceived useful…" at bounding box center [816, 87] width 1191 height 44
click at [931, 85] on div "Number of surveys conducted to assess learner satisfaction and perceived useful…" at bounding box center [605, 89] width 664 height 16
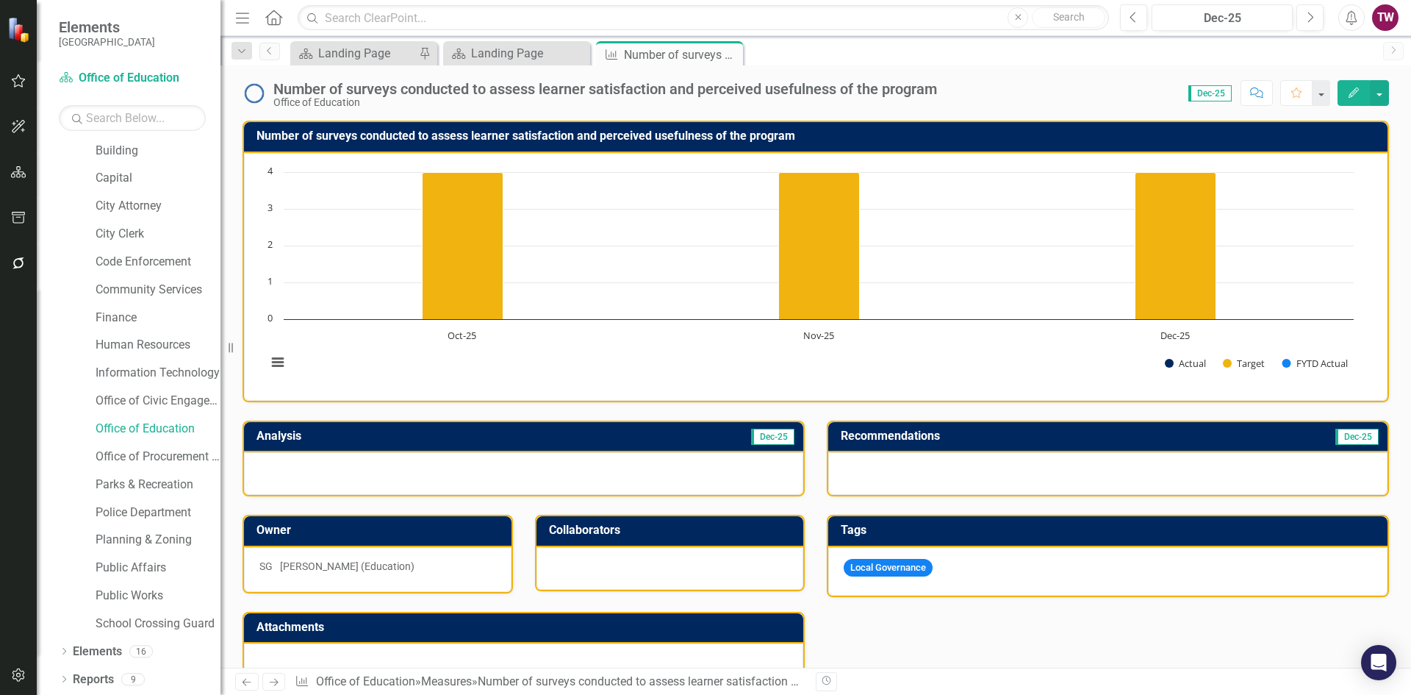
drag, startPoint x: 954, startPoint y: 85, endPoint x: 704, endPoint y: 99, distance: 251.1
click at [704, 99] on div "Number of surveys conducted to assess learner satisfaction and perceived useful…" at bounding box center [816, 87] width 1191 height 44
click at [407, 94] on div "Number of surveys conducted to assess learner satisfaction and perceived useful…" at bounding box center [605, 89] width 664 height 16
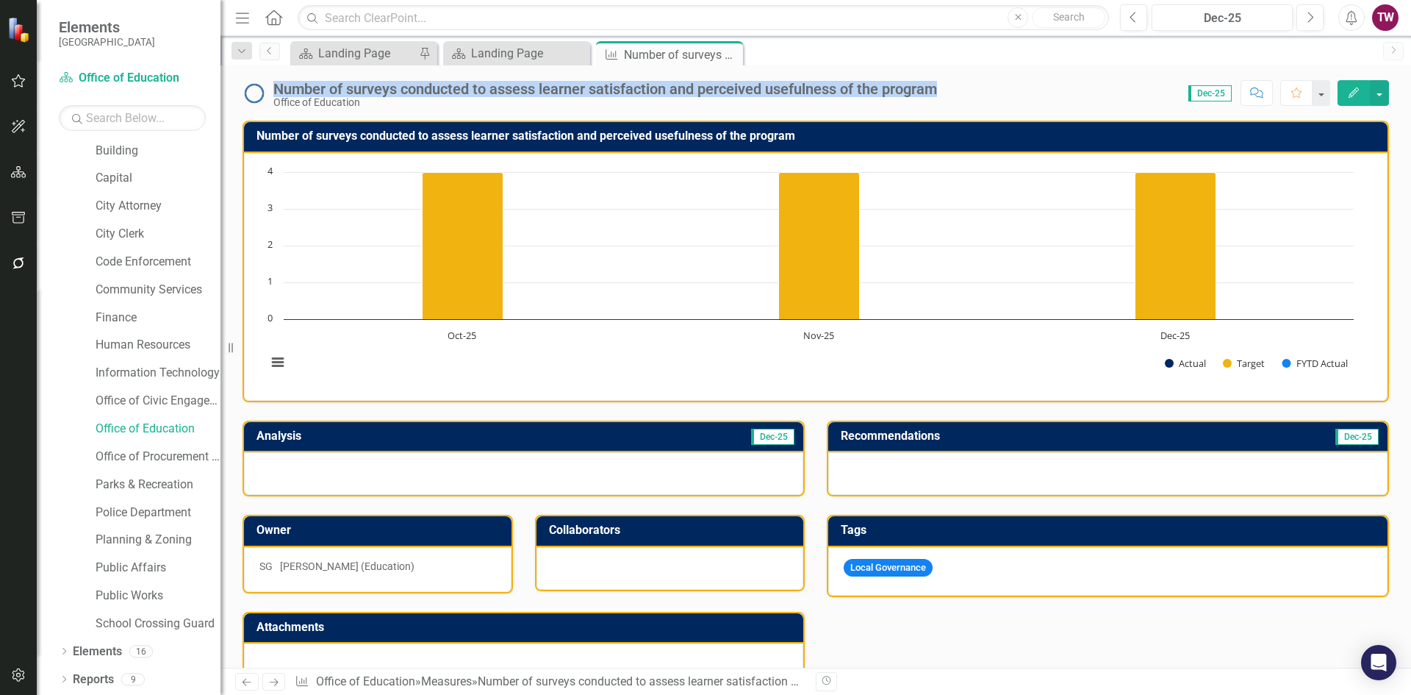
drag, startPoint x: 273, startPoint y: 89, endPoint x: 940, endPoint y: 74, distance: 667.0
click at [940, 74] on div "Number of surveys conducted to assess learner satisfaction and perceived useful…" at bounding box center [816, 87] width 1191 height 44
copy div "Number of surveys conducted to assess learner satisfaction and perceived useful…"
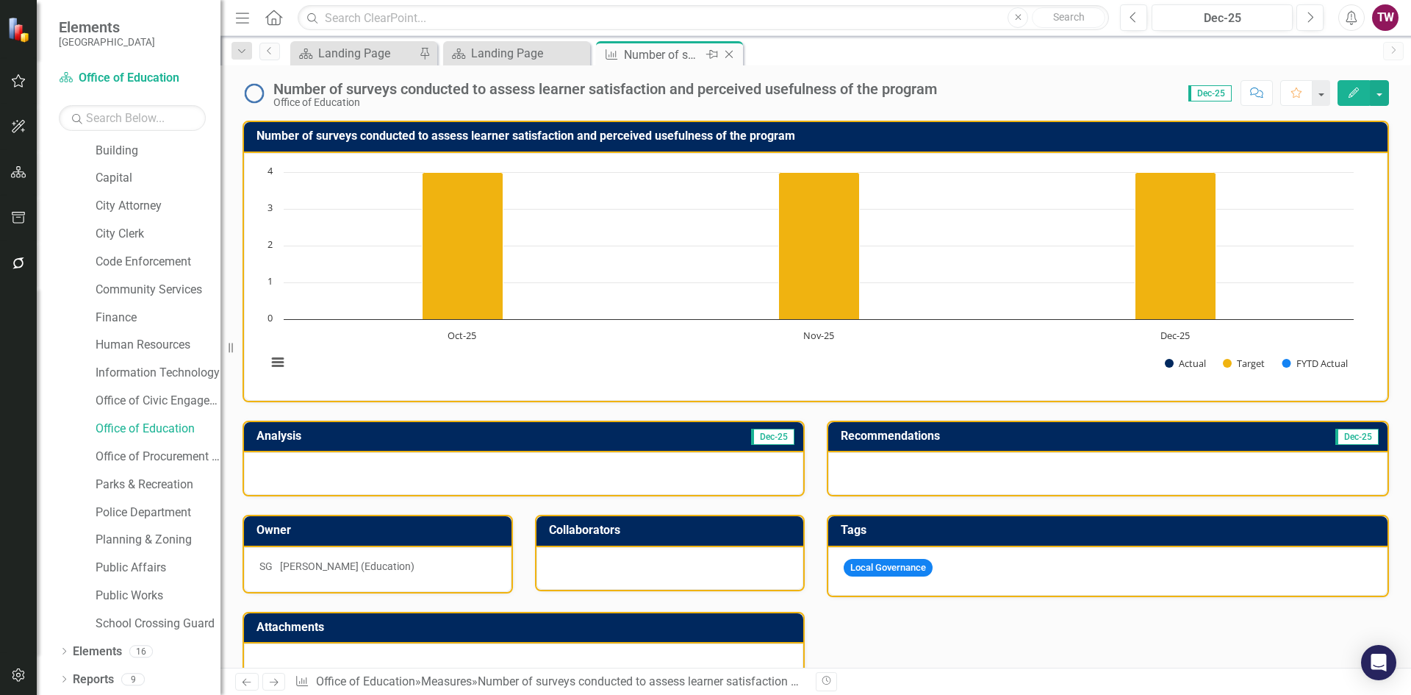
click at [729, 56] on icon "Close" at bounding box center [729, 55] width 15 height 12
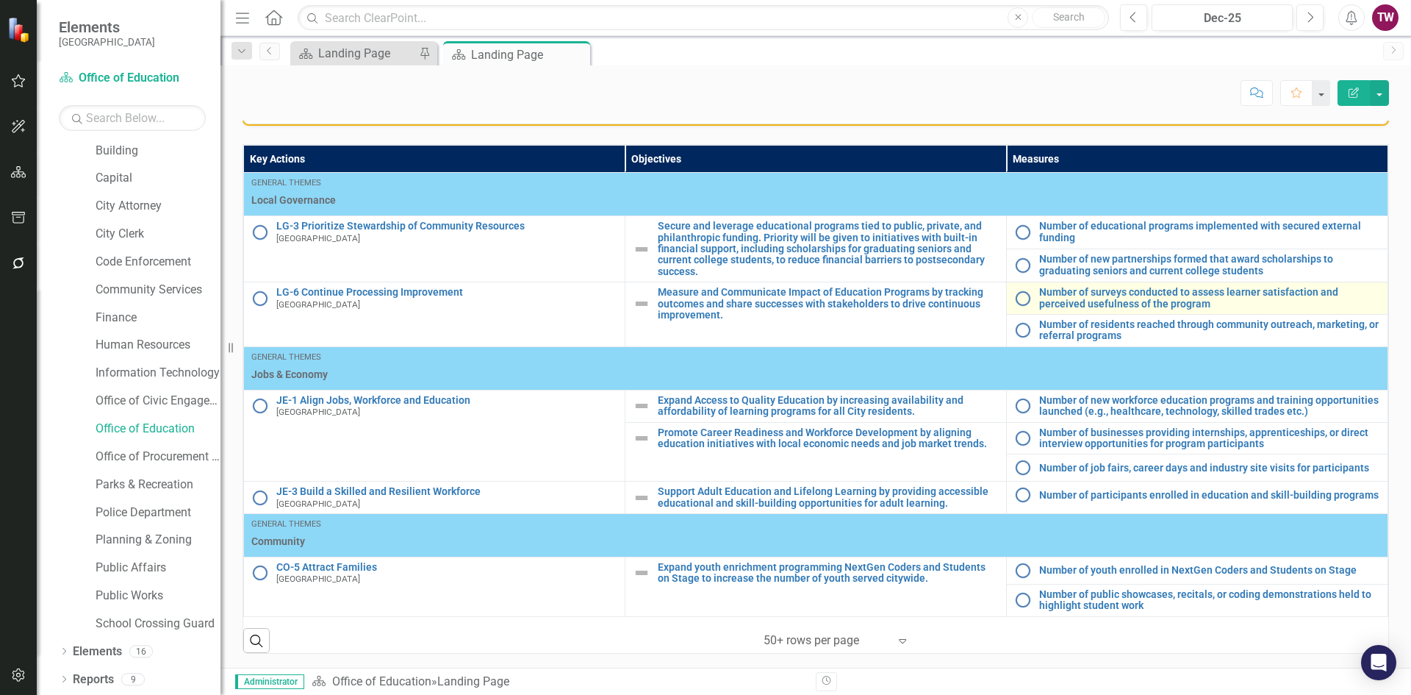
scroll to position [693, 0]
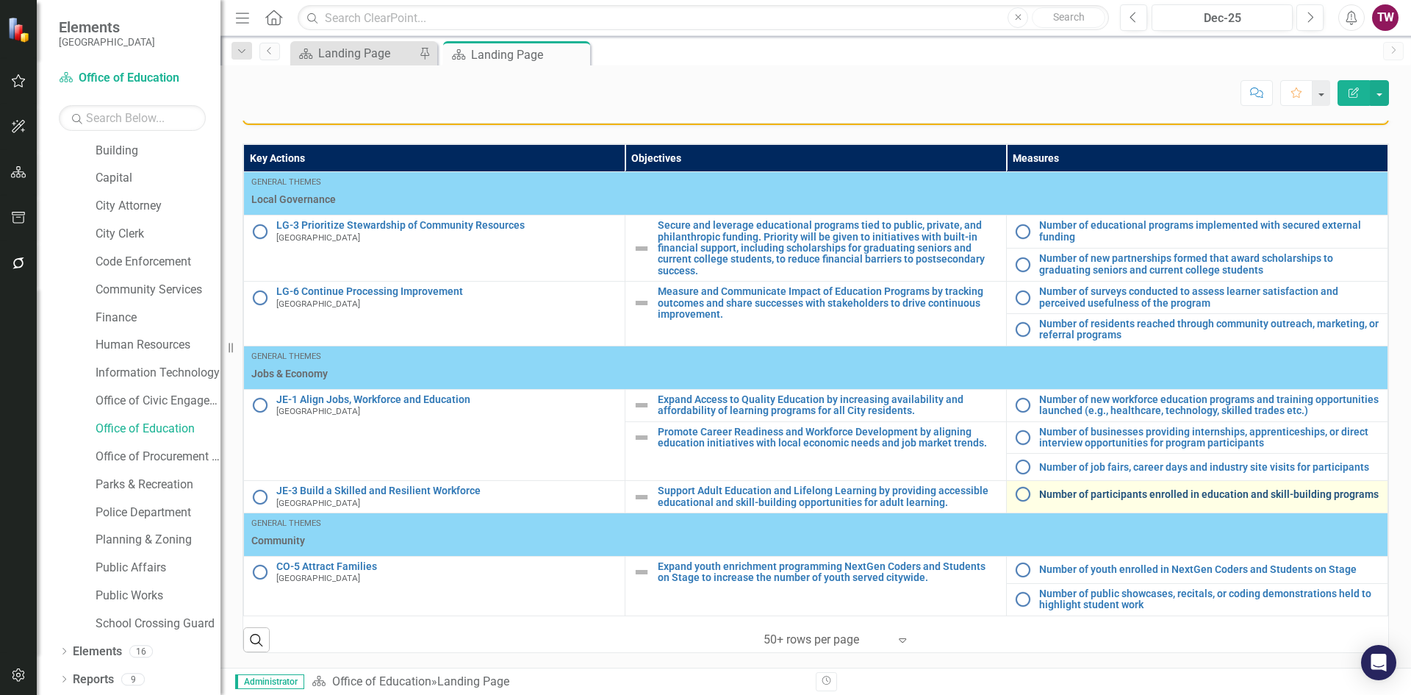
click at [1138, 496] on link "Number of participants enrolled in education and skill-building programs" at bounding box center [1210, 494] width 341 height 11
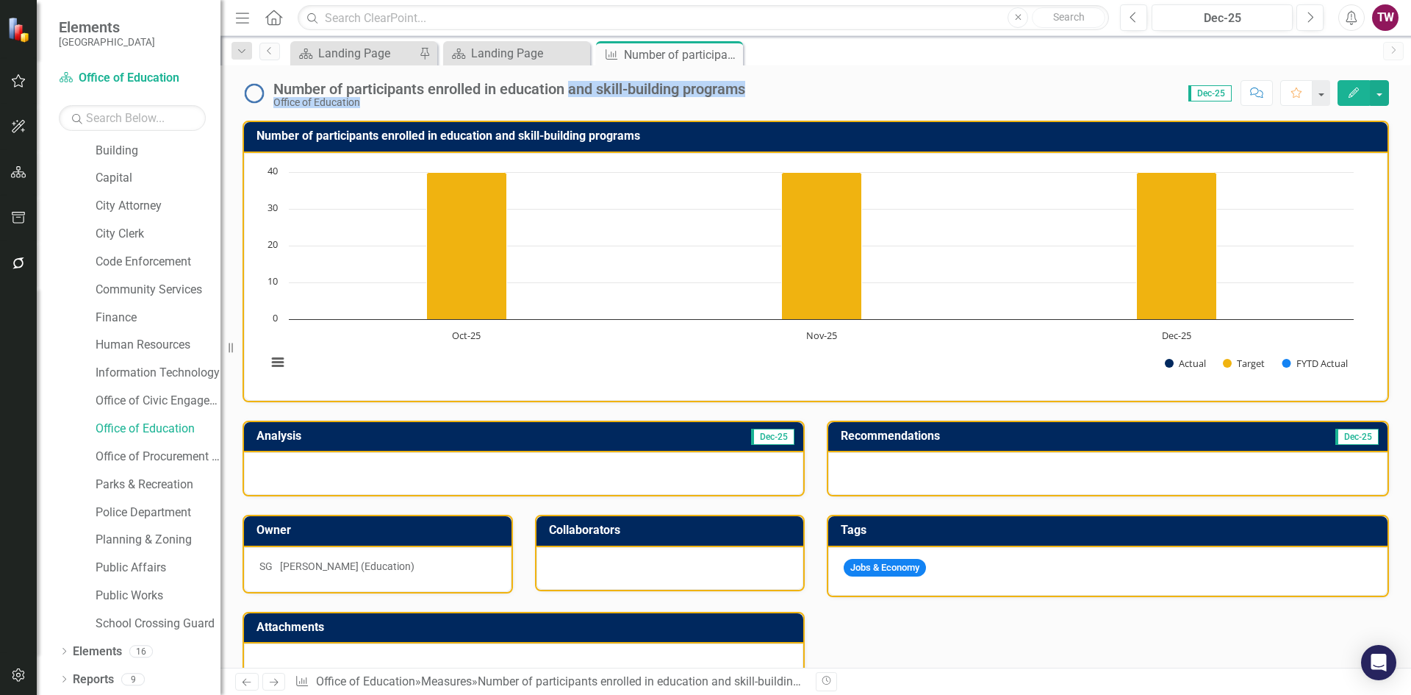
drag, startPoint x: 759, startPoint y: 87, endPoint x: 572, endPoint y: 85, distance: 187.5
click at [572, 85] on div "Number of participants enrolled in education and skill-building programs Office…" at bounding box center [816, 87] width 1191 height 44
click at [307, 96] on div "Number of participants enrolled in education and skill-building programs" at bounding box center [509, 89] width 472 height 16
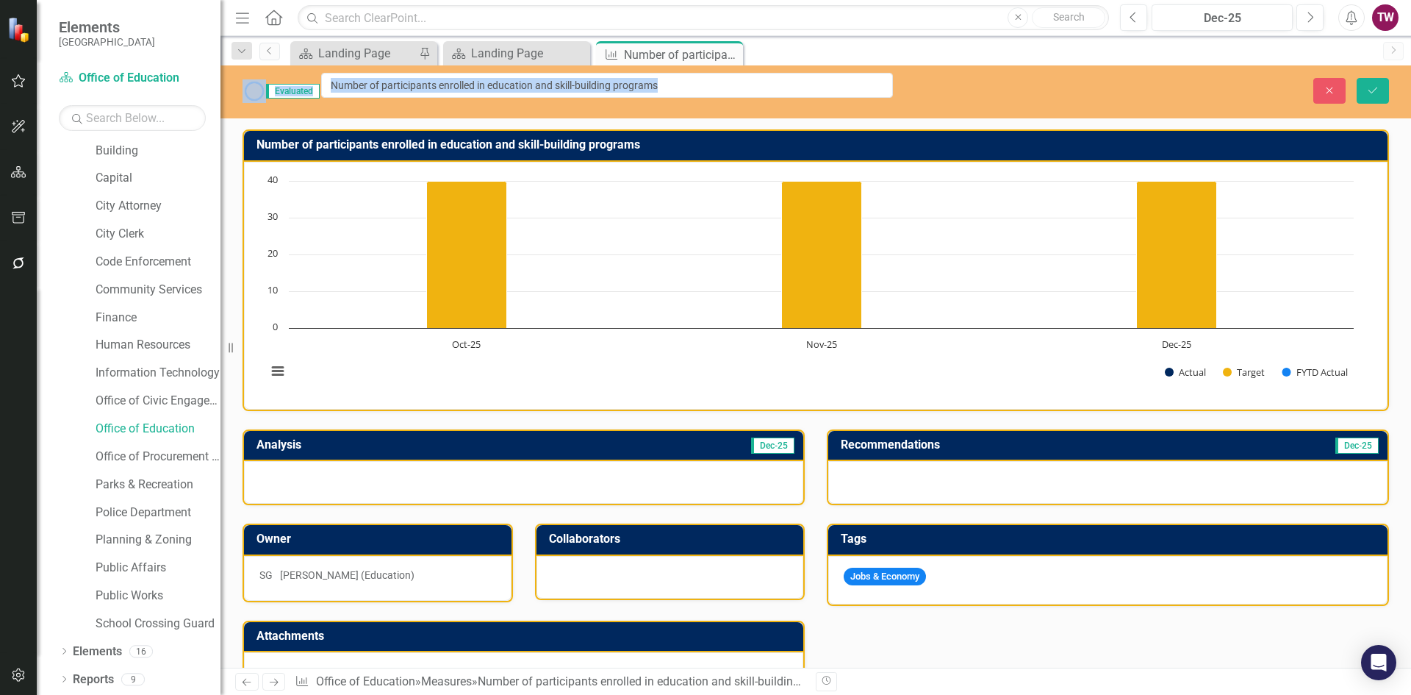
drag, startPoint x: 276, startPoint y: 85, endPoint x: 373, endPoint y: 85, distance: 97.8
click at [1077, 78] on div "Close Save" at bounding box center [1163, 91] width 474 height 26
click at [1334, 85] on icon "Close" at bounding box center [1329, 90] width 13 height 10
drag, startPoint x: 754, startPoint y: 90, endPoint x: 645, endPoint y: 80, distance: 108.5
click at [1326, 86] on icon "Close" at bounding box center [1329, 90] width 13 height 10
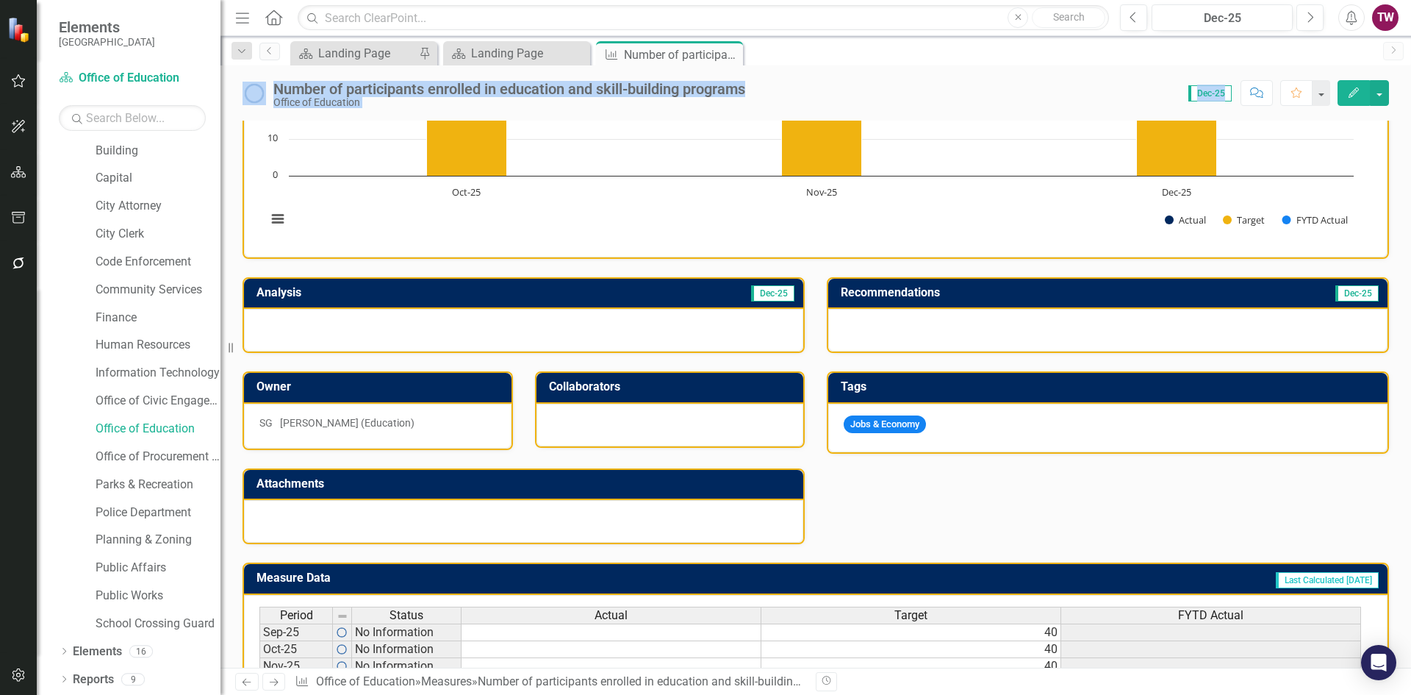
scroll to position [141, 0]
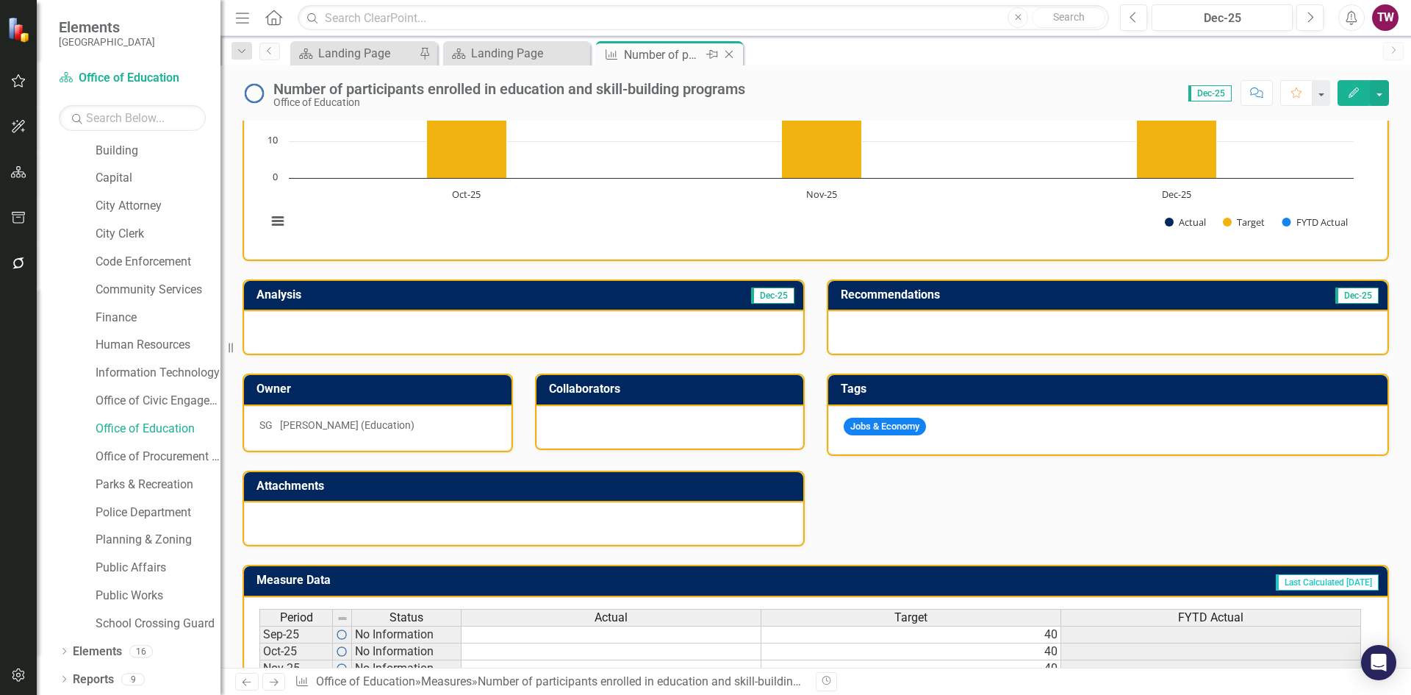
click at [725, 57] on icon "Close" at bounding box center [729, 55] width 15 height 12
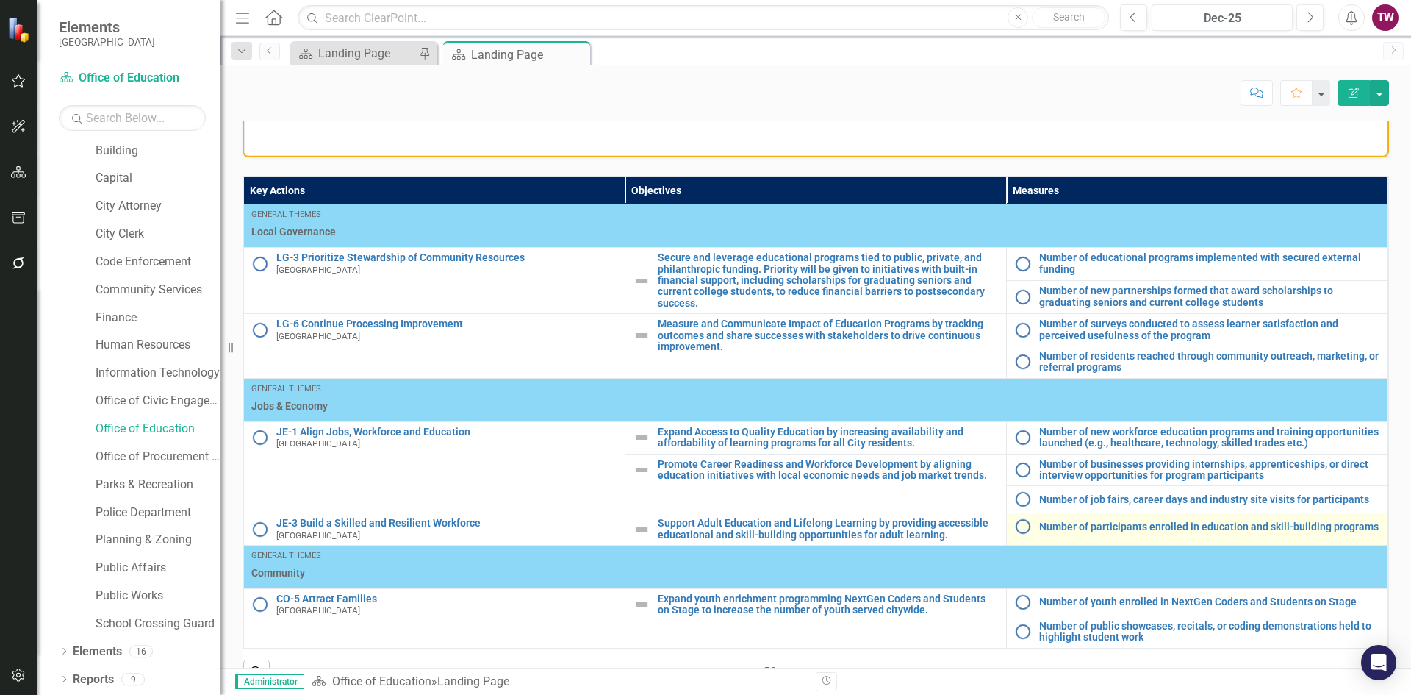
scroll to position [662, 0]
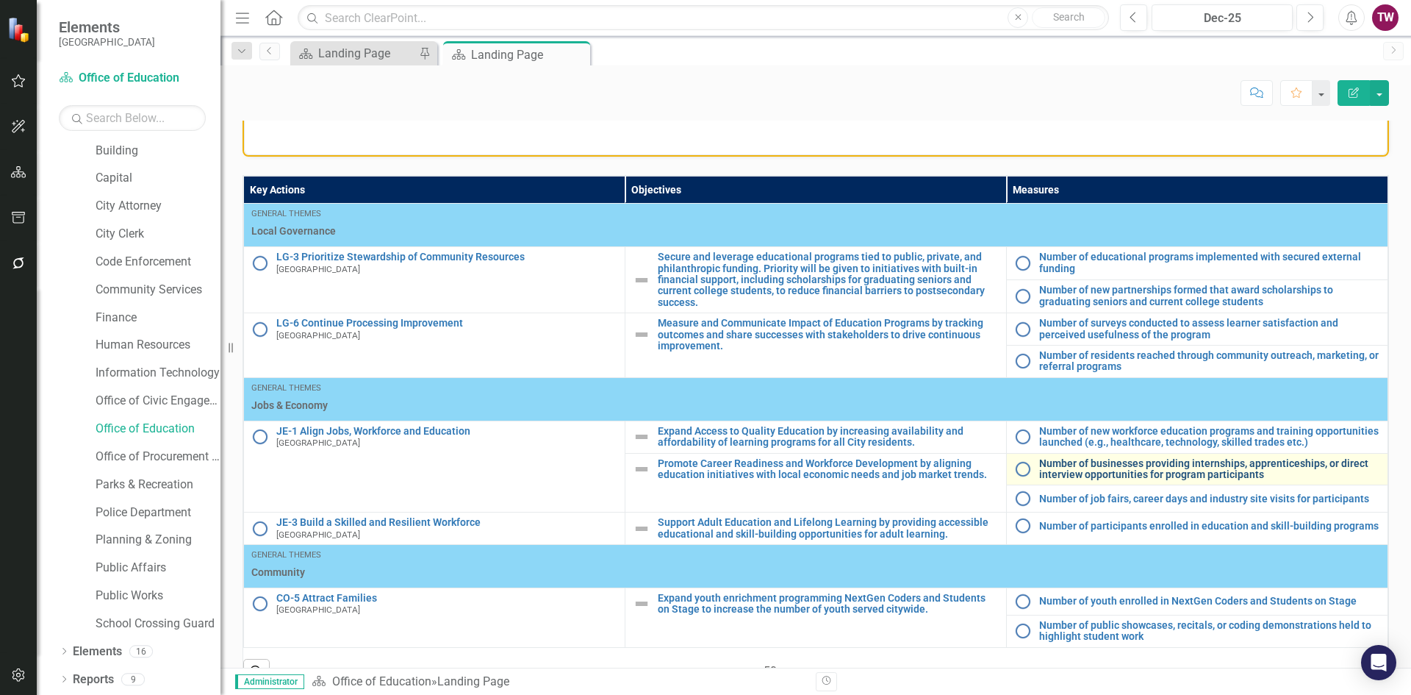
click at [1153, 462] on link "Number of businesses providing internships, apprenticeships, or direct intervie…" at bounding box center [1210, 469] width 341 height 23
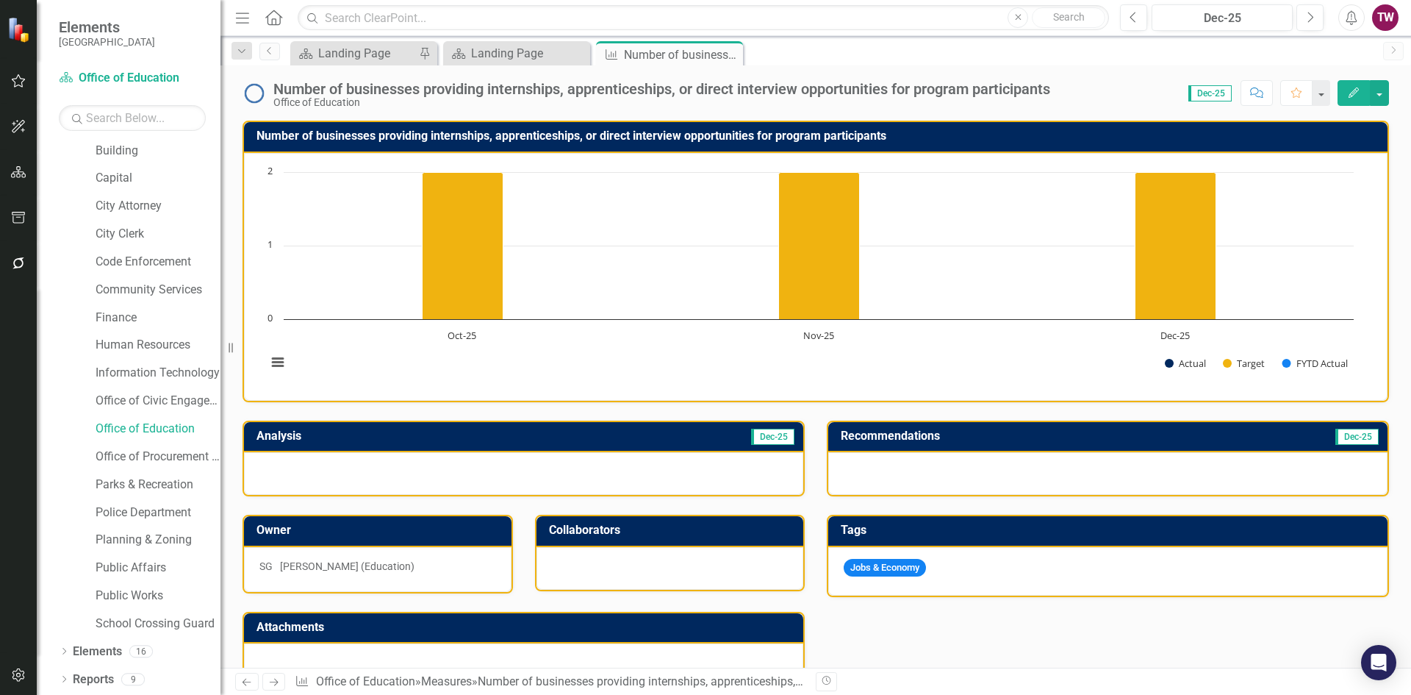
drag, startPoint x: 889, startPoint y: 132, endPoint x: 481, endPoint y: 127, distance: 408.0
click at [481, 127] on td "Number of businesses providing internships, apprenticeships, or direct intervie…" at bounding box center [819, 138] width 1124 height 24
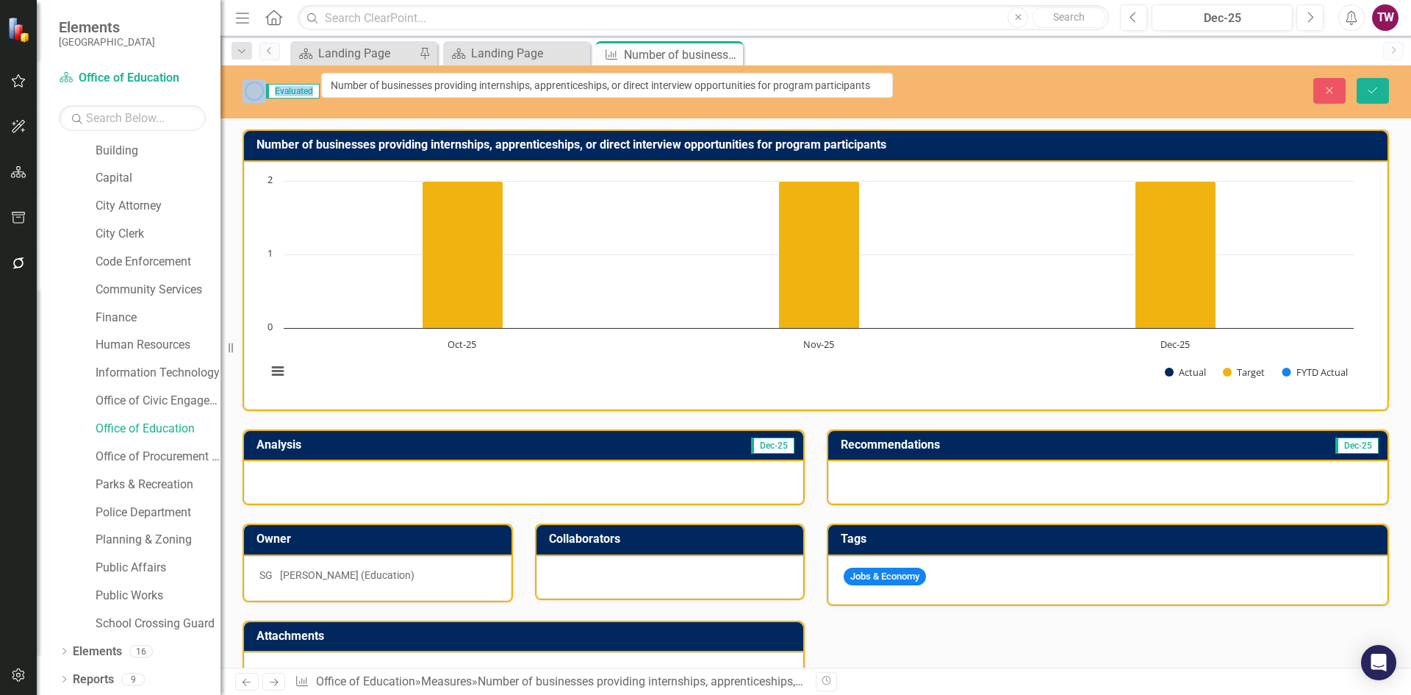
drag, startPoint x: 277, startPoint y: 86, endPoint x: 341, endPoint y: 93, distance: 64.4
drag, startPoint x: 346, startPoint y: 85, endPoint x: 954, endPoint y: 84, distance: 608.7
click at [954, 84] on div "Evaluated Number of businesses providing internships, apprenticeships, or direc…" at bounding box center [816, 91] width 1191 height 36
click at [1328, 85] on icon "Close" at bounding box center [1329, 90] width 13 height 10
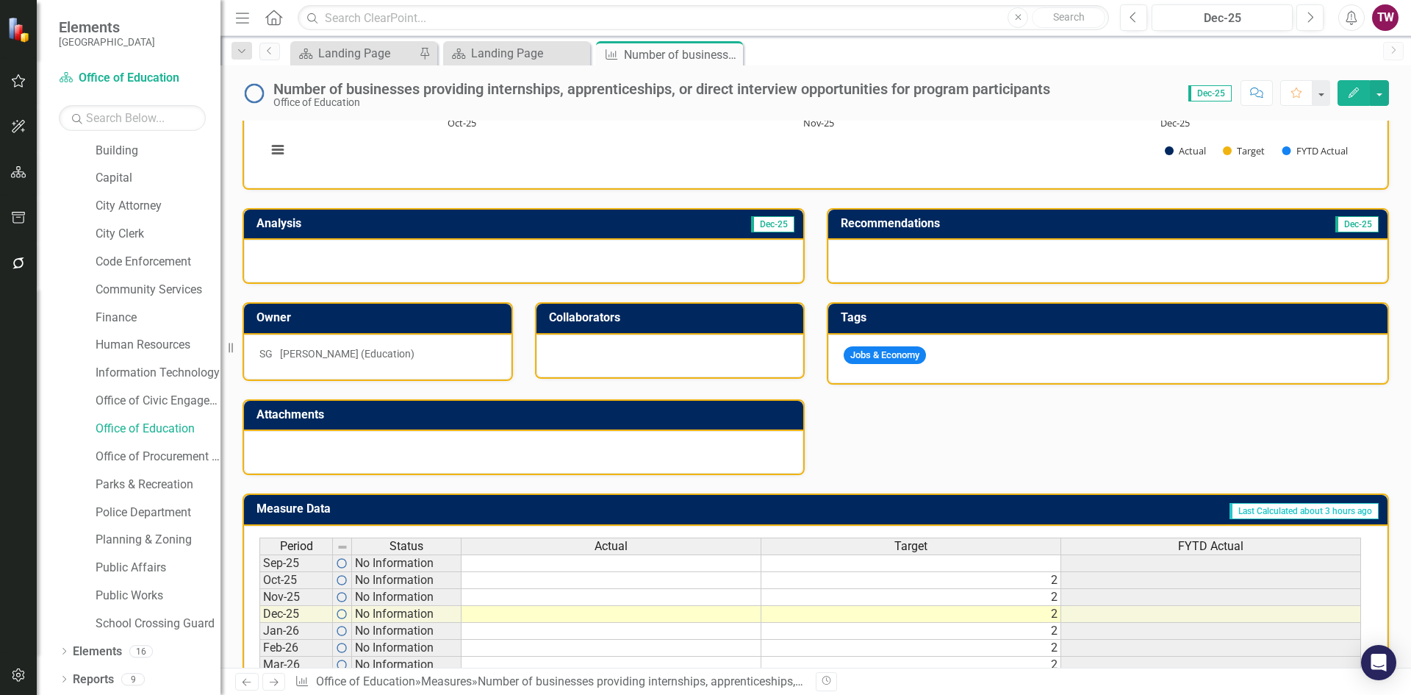
scroll to position [0, 0]
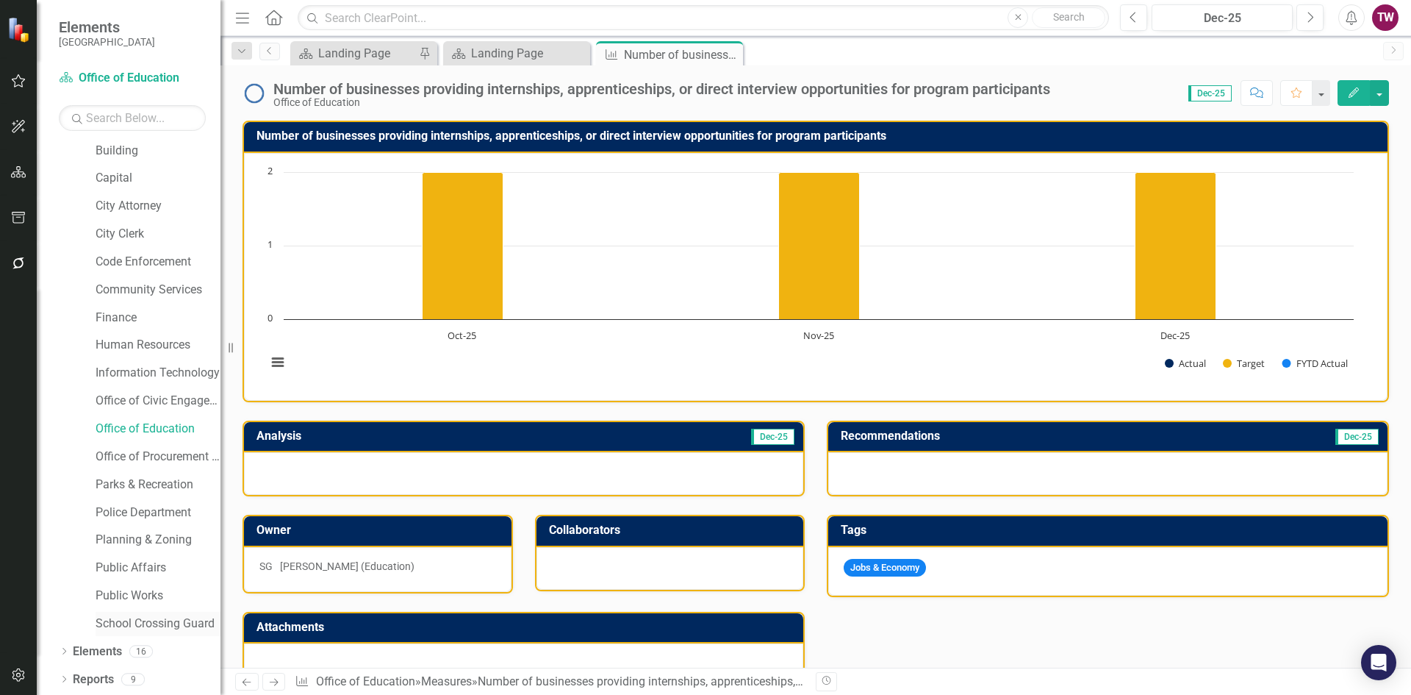
click at [142, 620] on link "School Crossing Guard" at bounding box center [158, 623] width 125 height 17
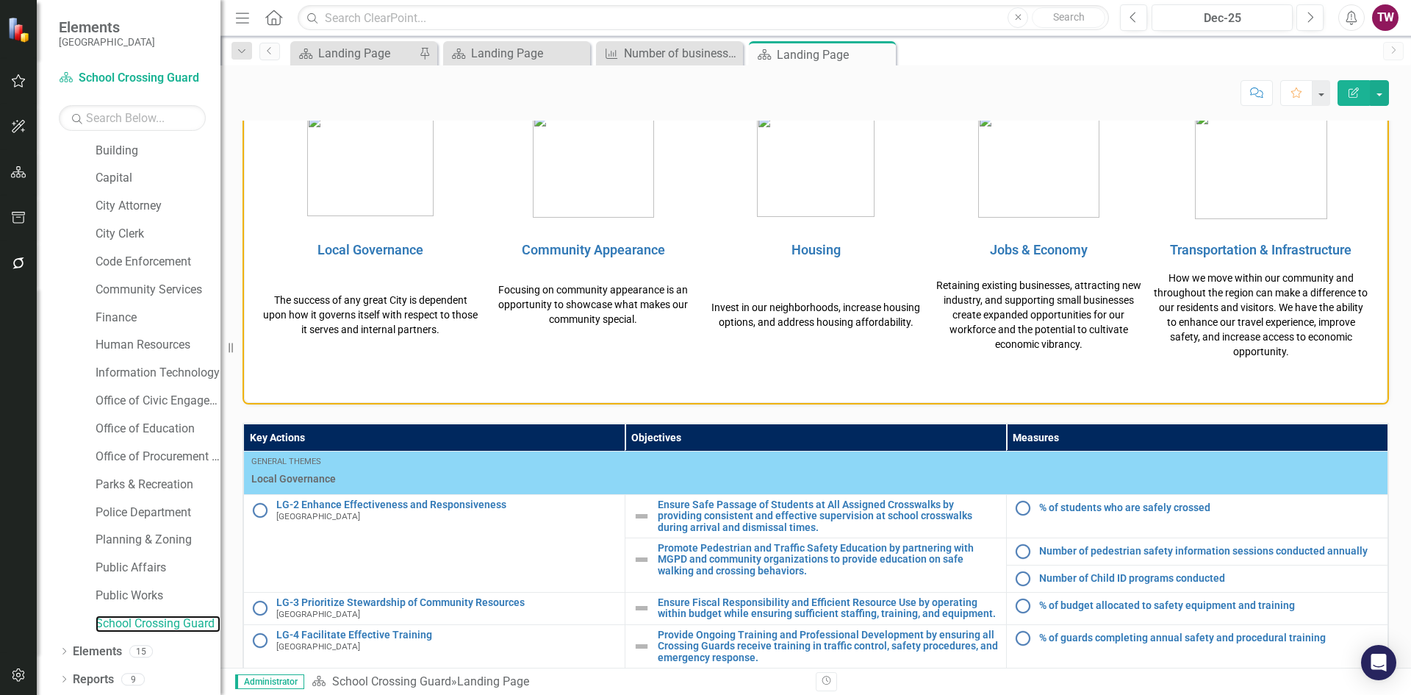
scroll to position [587, 0]
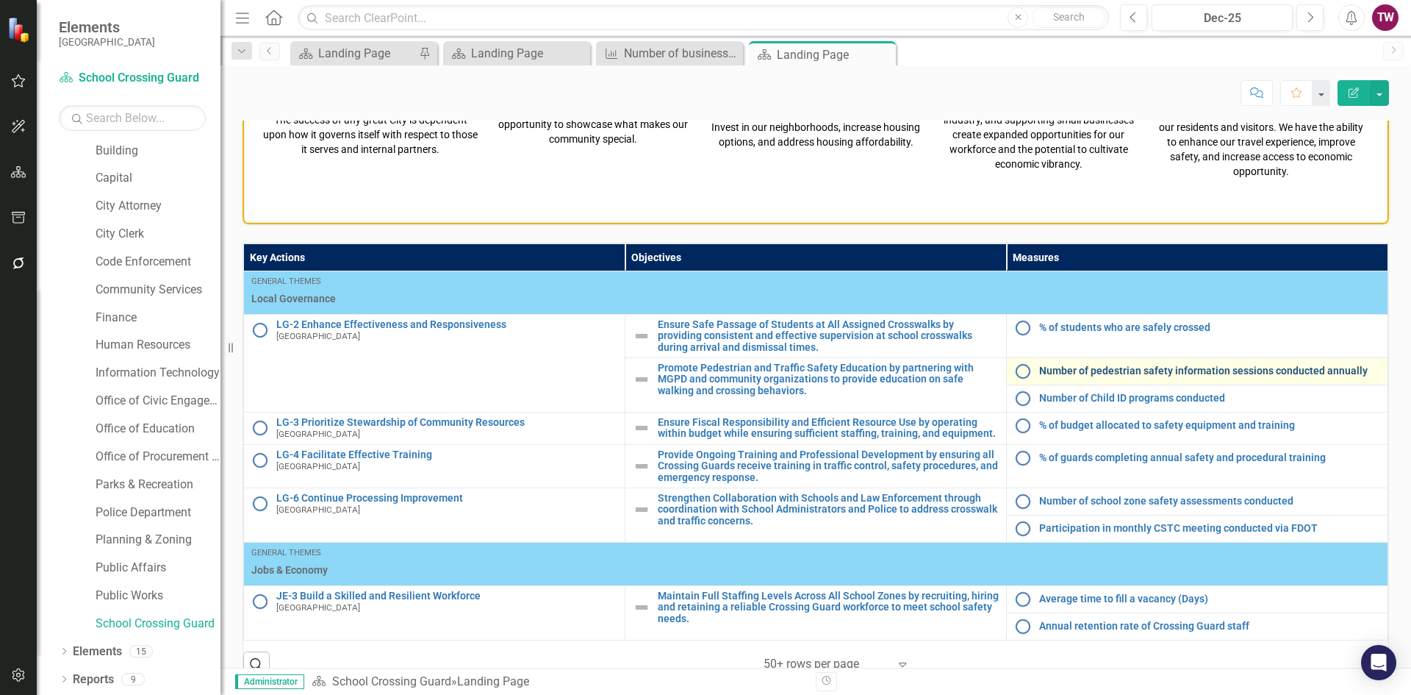
click at [1217, 368] on link "Number of pedestrian safety information sessions conducted annually" at bounding box center [1210, 370] width 341 height 11
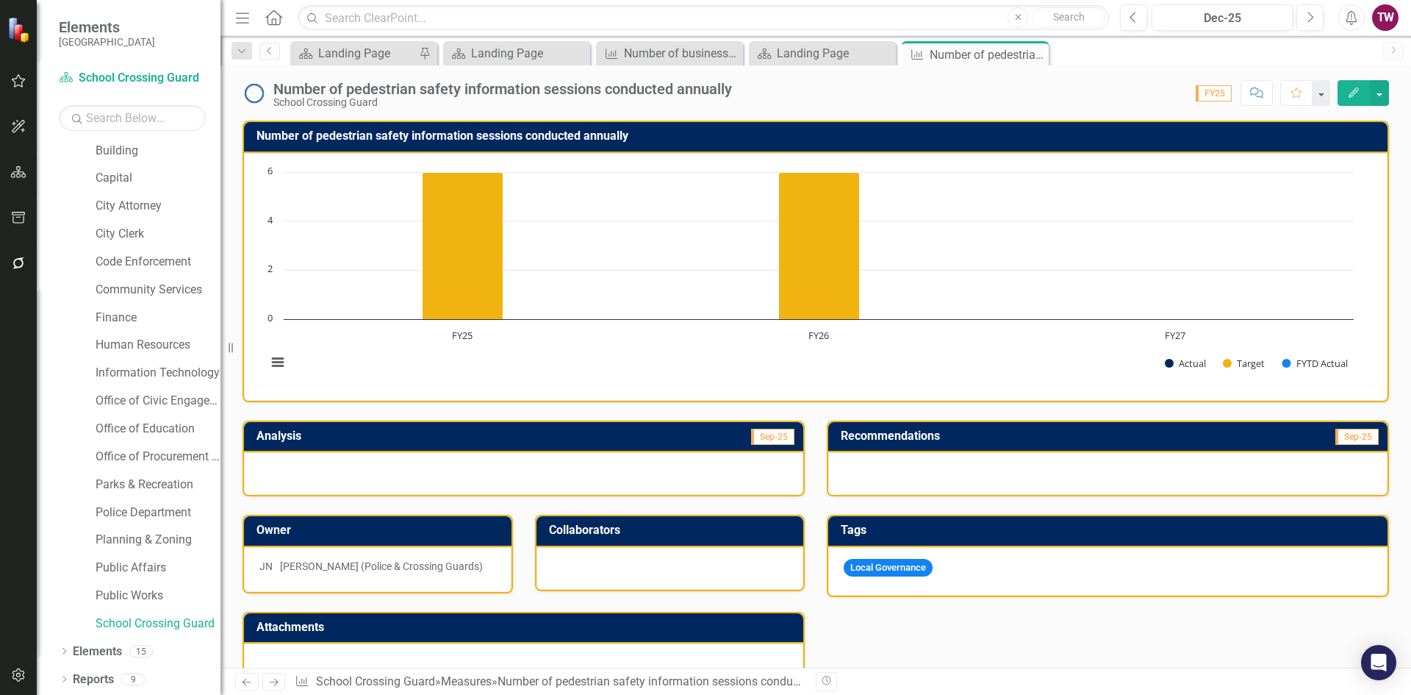
drag, startPoint x: 641, startPoint y: 138, endPoint x: 364, endPoint y: 133, distance: 277.2
click at [364, 133] on h3 "Number of pedestrian safety information sessions conducted annually" at bounding box center [819, 135] width 1124 height 13
drag, startPoint x: 782, startPoint y: 87, endPoint x: 312, endPoint y: 83, distance: 470.5
click at [312, 83] on div "Number of pedestrian safety information sessions conducted annually School Cros…" at bounding box center [816, 87] width 1191 height 44
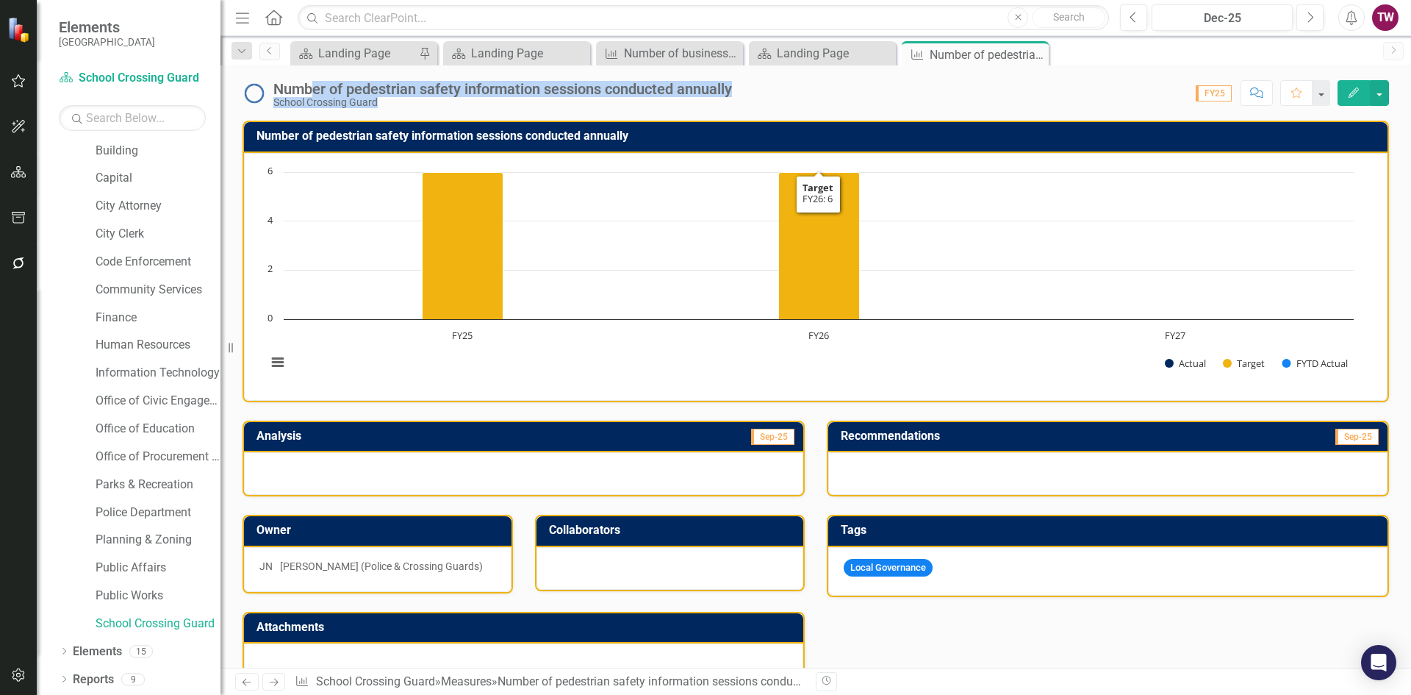
click at [794, 99] on div "Score: 0.00 FY25 Completed Comment Favorite Edit" at bounding box center [1065, 92] width 650 height 25
drag, startPoint x: 734, startPoint y: 93, endPoint x: 562, endPoint y: 74, distance: 172.3
click at [564, 74] on div "Number of pedestrian safety information sessions conducted annually School Cros…" at bounding box center [816, 87] width 1191 height 44
click at [319, 97] on div "School Crossing Guard" at bounding box center [502, 102] width 459 height 11
drag, startPoint x: 276, startPoint y: 85, endPoint x: 734, endPoint y: 77, distance: 458.1
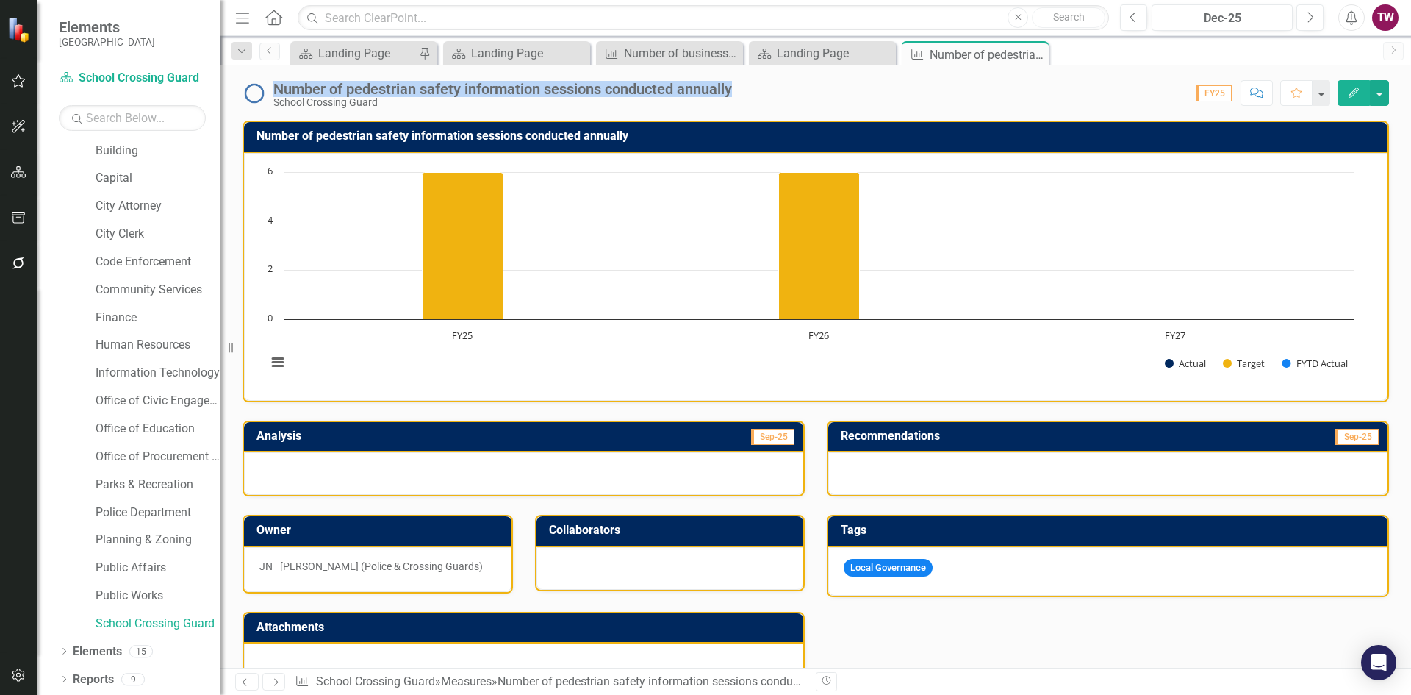
click at [734, 77] on div "Number of pedestrian safety information sessions conducted annually School Cros…" at bounding box center [816, 87] width 1191 height 44
copy div "Number of pedestrian safety information sessions conducted annually"
click at [137, 591] on link "Public Works" at bounding box center [158, 595] width 125 height 17
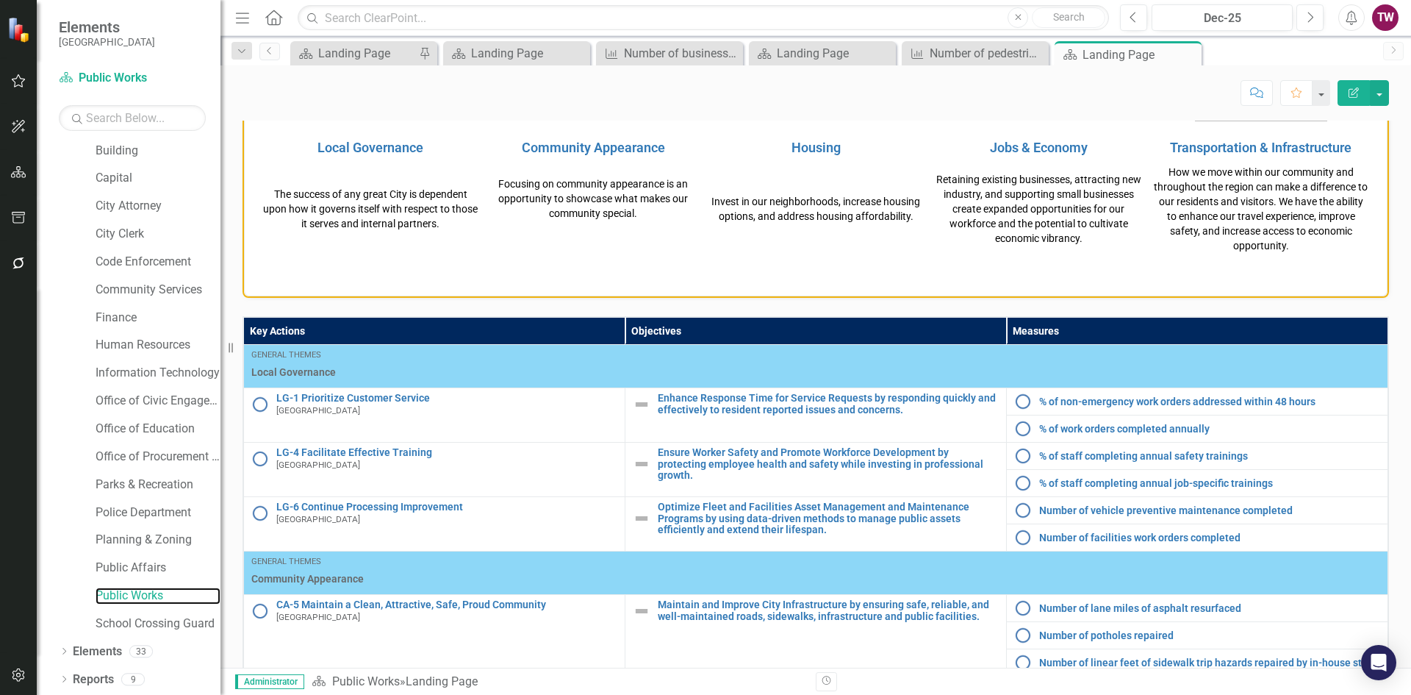
scroll to position [735, 0]
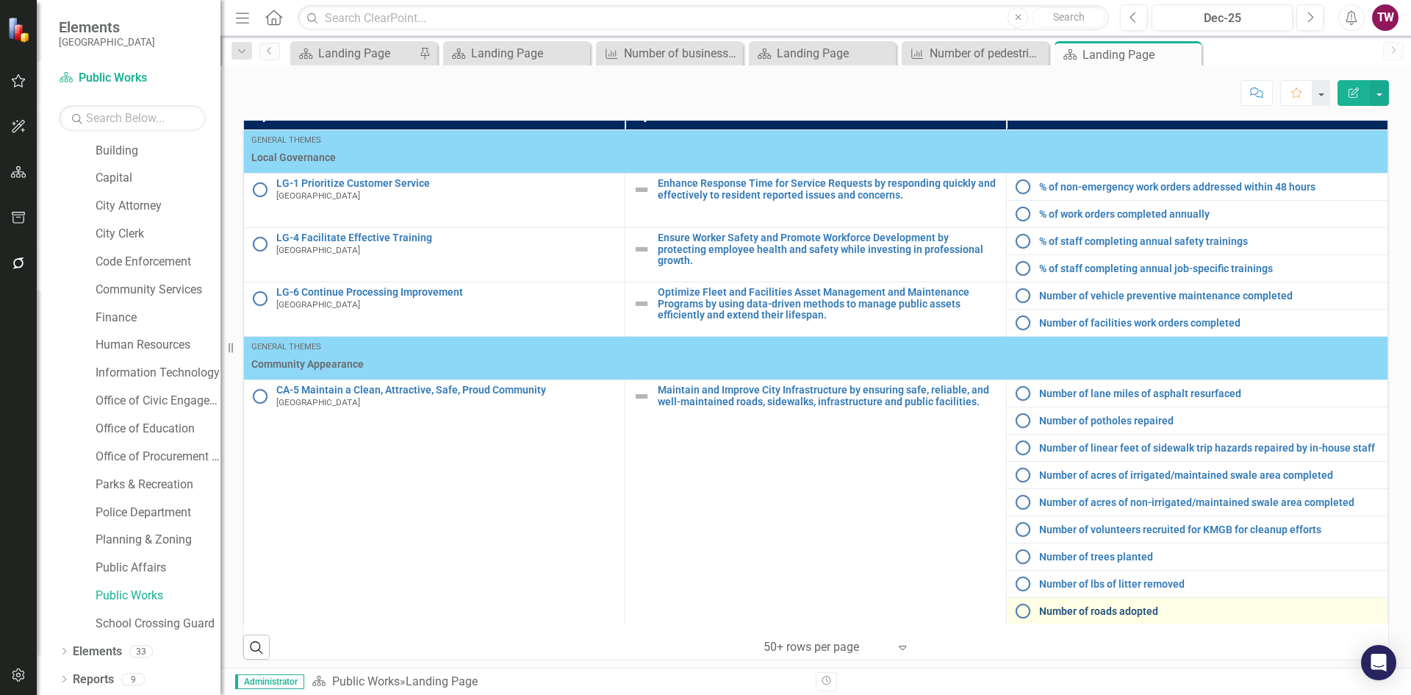
click at [1096, 611] on link "Number of roads adopted" at bounding box center [1210, 611] width 341 height 11
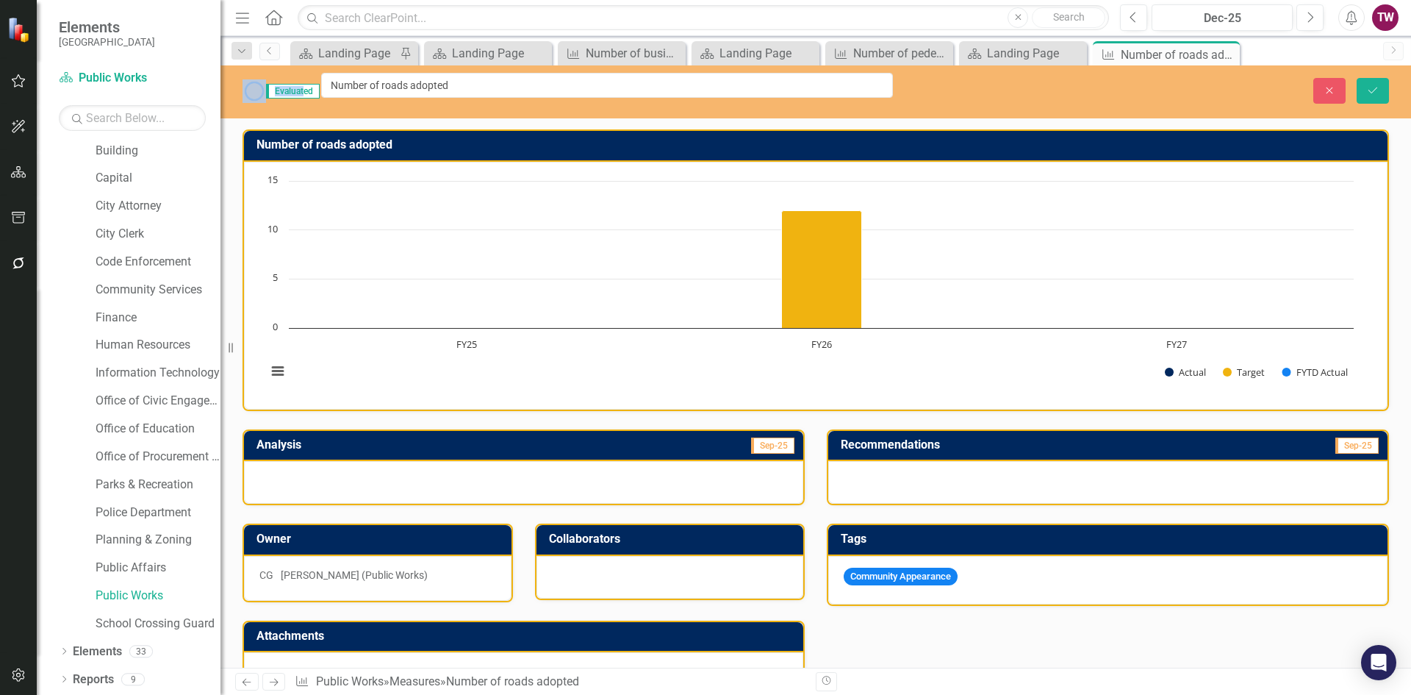
drag, startPoint x: 448, startPoint y: 94, endPoint x: 312, endPoint y: 91, distance: 136.0
drag, startPoint x: 497, startPoint y: 84, endPoint x: 348, endPoint y: 89, distance: 149.3
click at [348, 89] on input "Number of roads adopted" at bounding box center [607, 85] width 572 height 25
click at [1330, 88] on icon "Close" at bounding box center [1329, 90] width 13 height 10
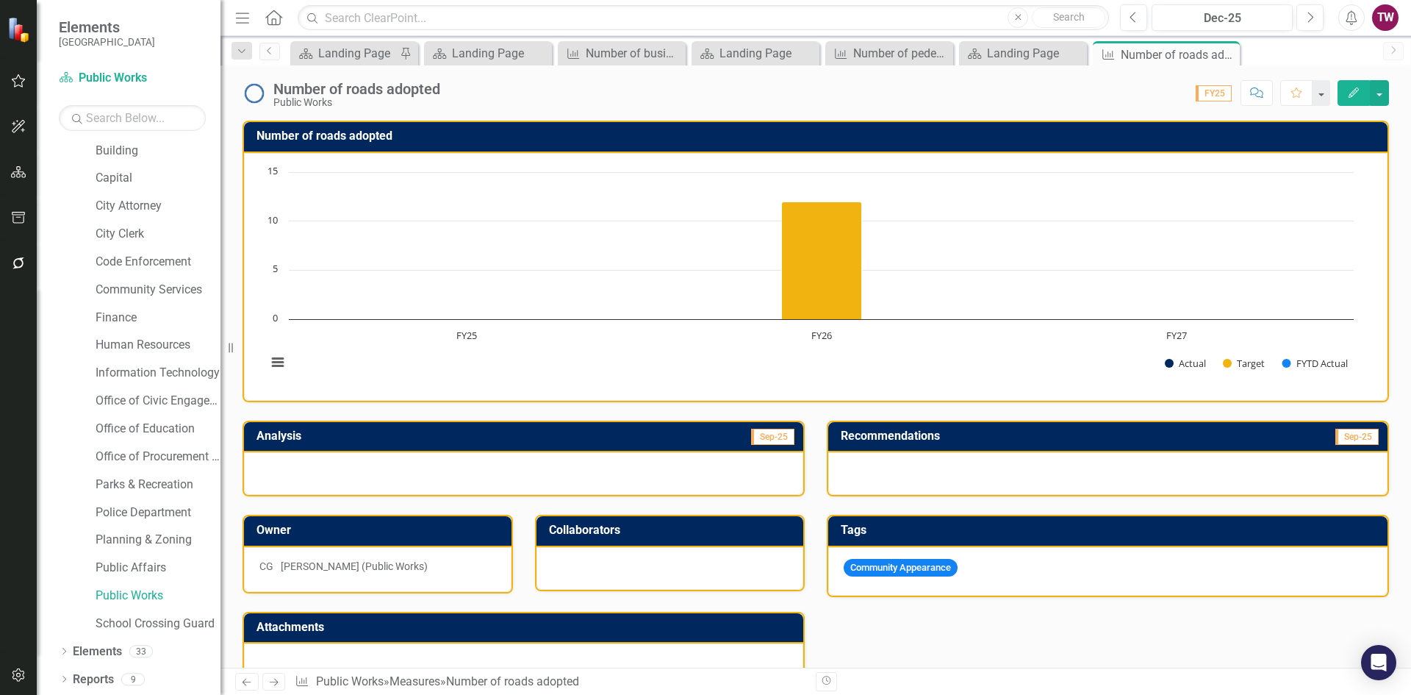
drag, startPoint x: 1230, startPoint y: 56, endPoint x: 1214, endPoint y: 54, distance: 16.3
click at [0, 0] on icon "Close" at bounding box center [0, 0] width 0 height 0
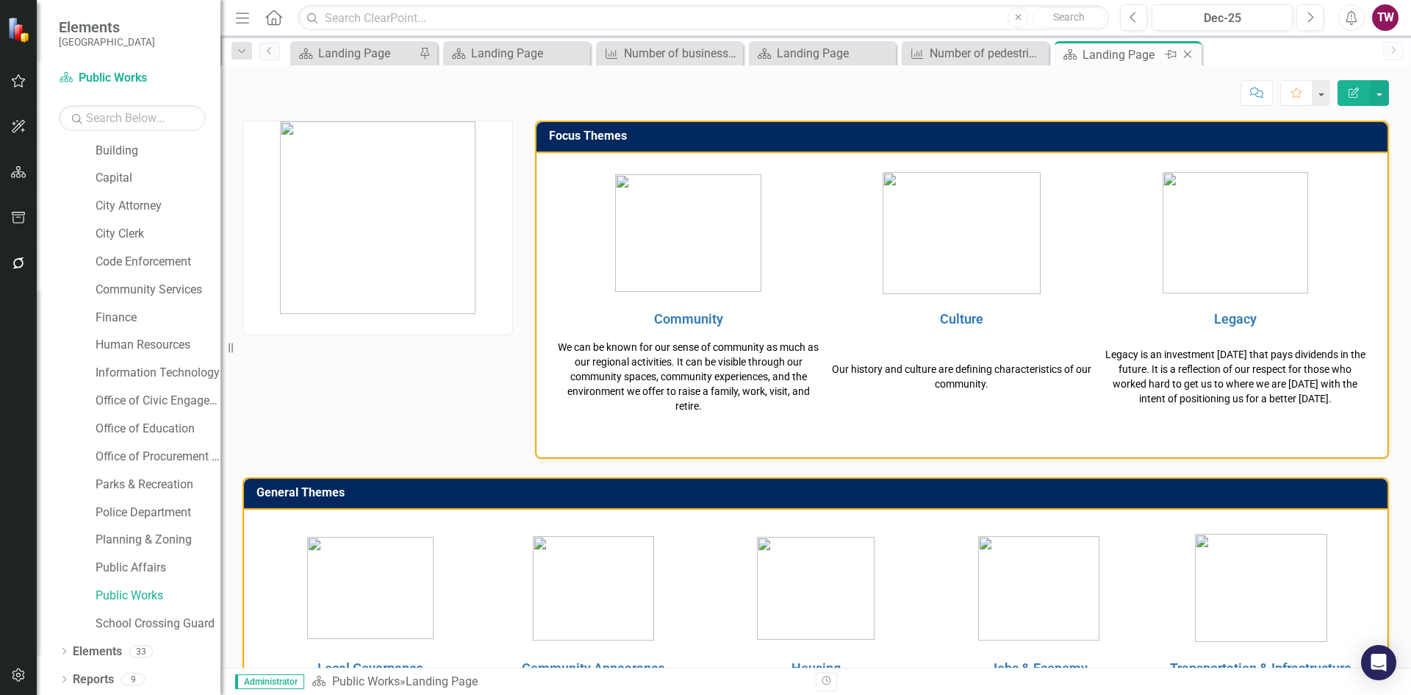
click at [1182, 49] on icon "Close" at bounding box center [1188, 55] width 15 height 12
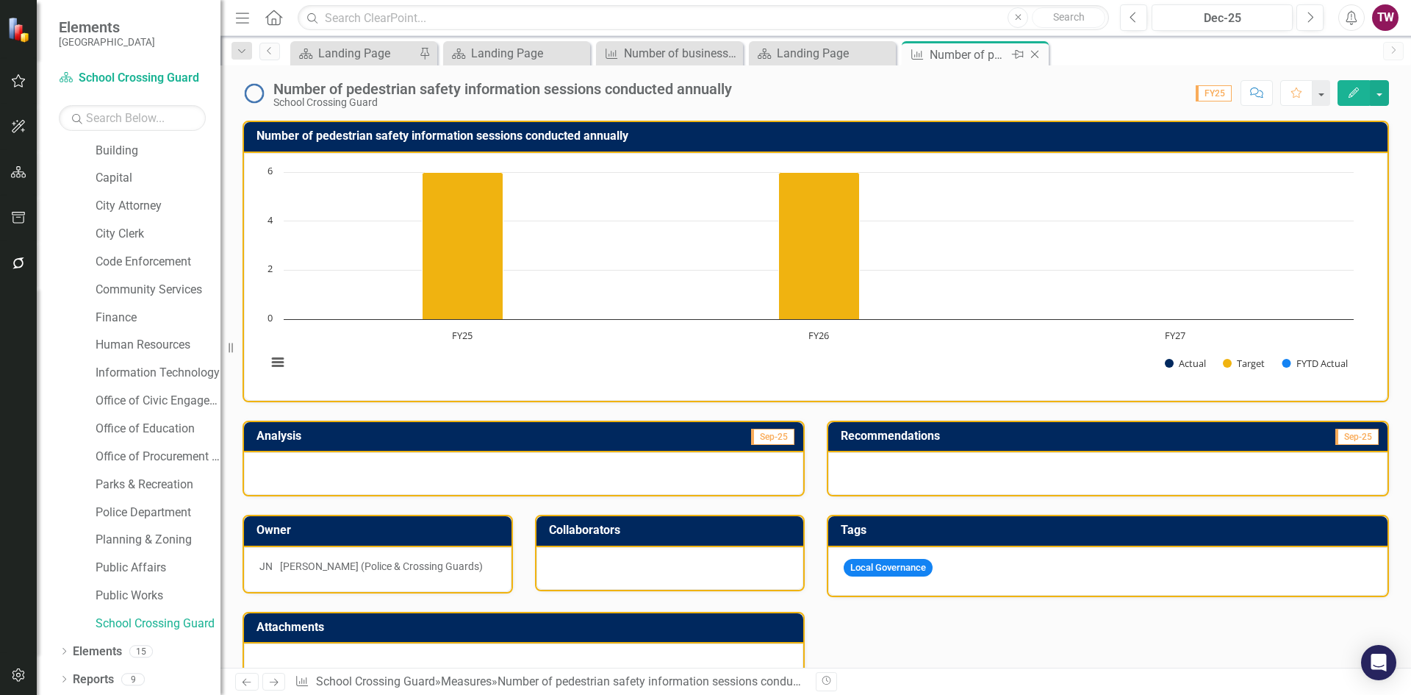
click at [1028, 51] on icon "Close" at bounding box center [1035, 55] width 15 height 12
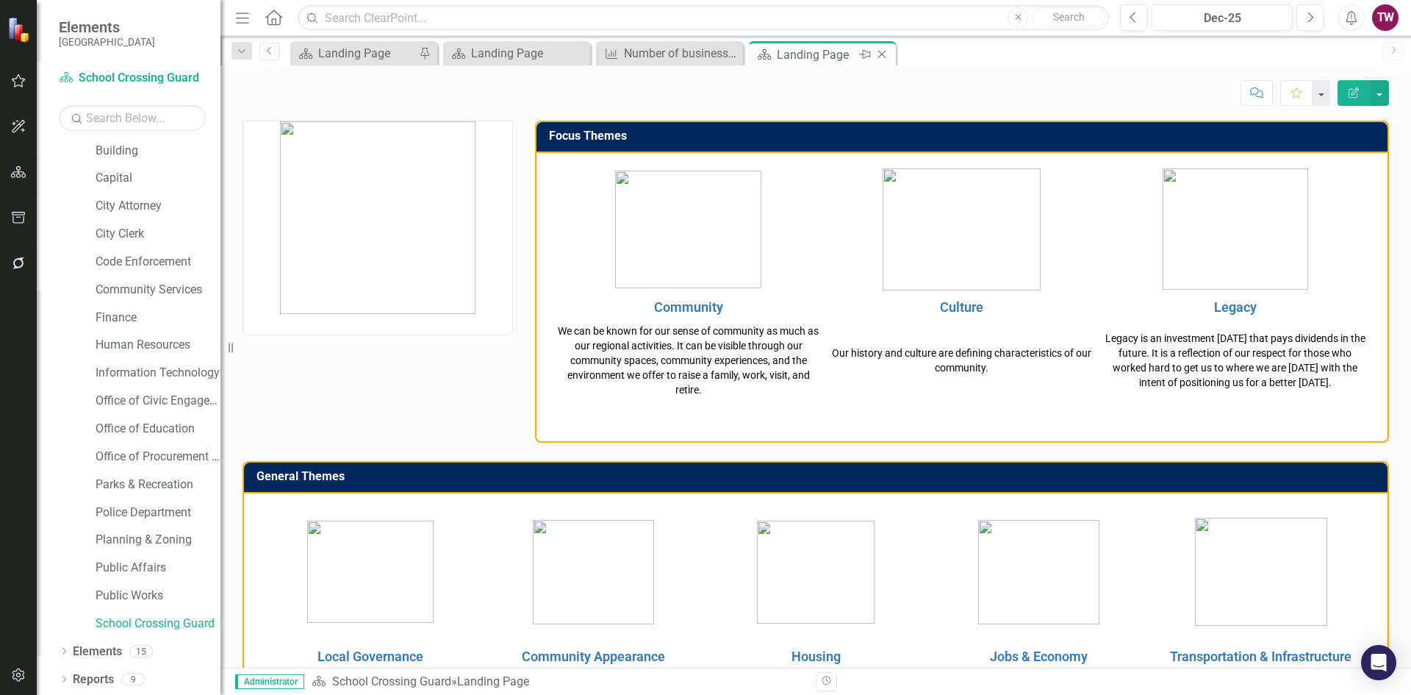
click at [884, 58] on icon "Close" at bounding box center [882, 55] width 15 height 12
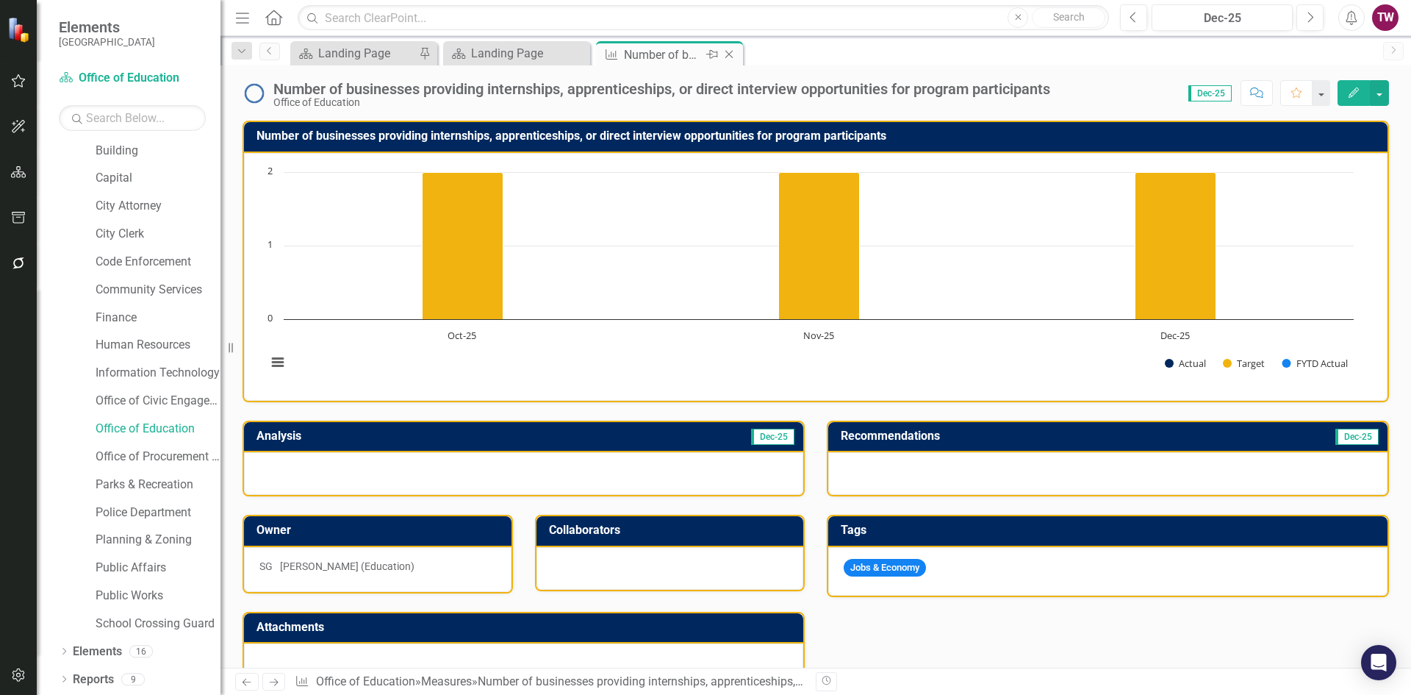
click at [732, 52] on icon "Close" at bounding box center [729, 55] width 15 height 12
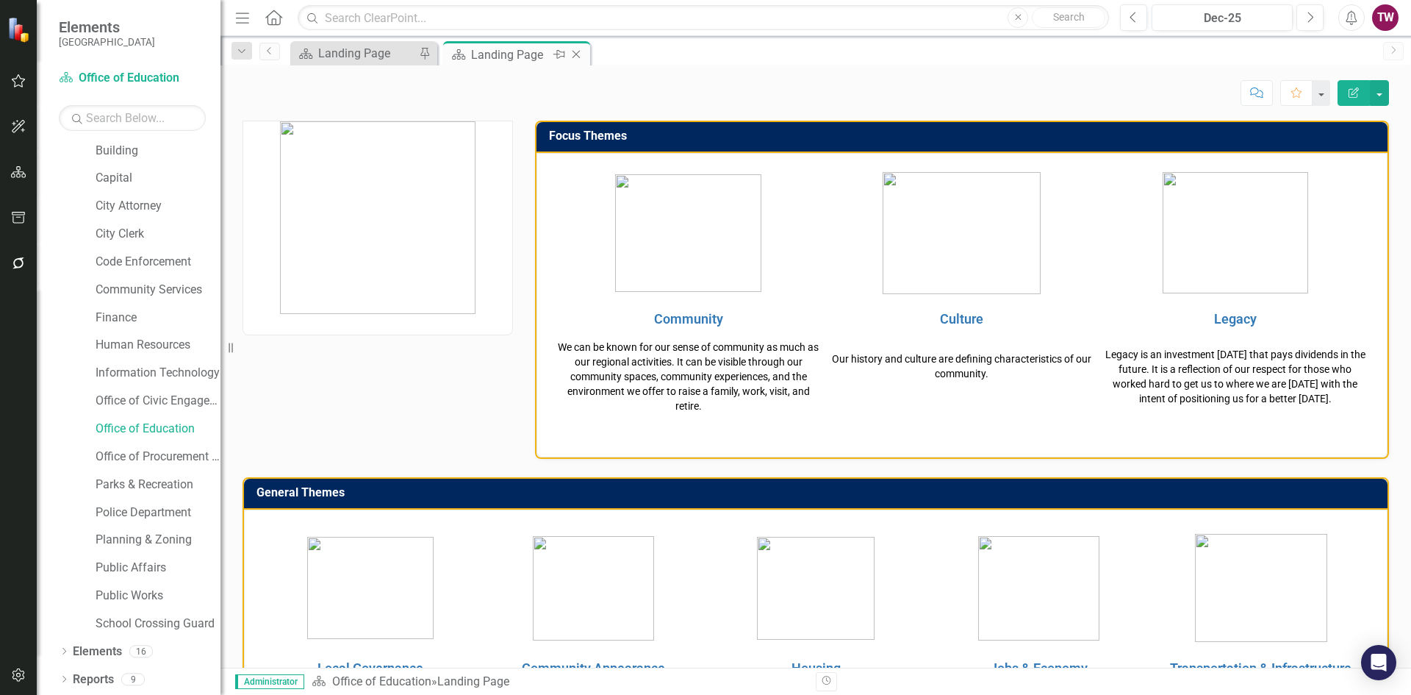
click at [574, 53] on icon "Close" at bounding box center [576, 55] width 15 height 12
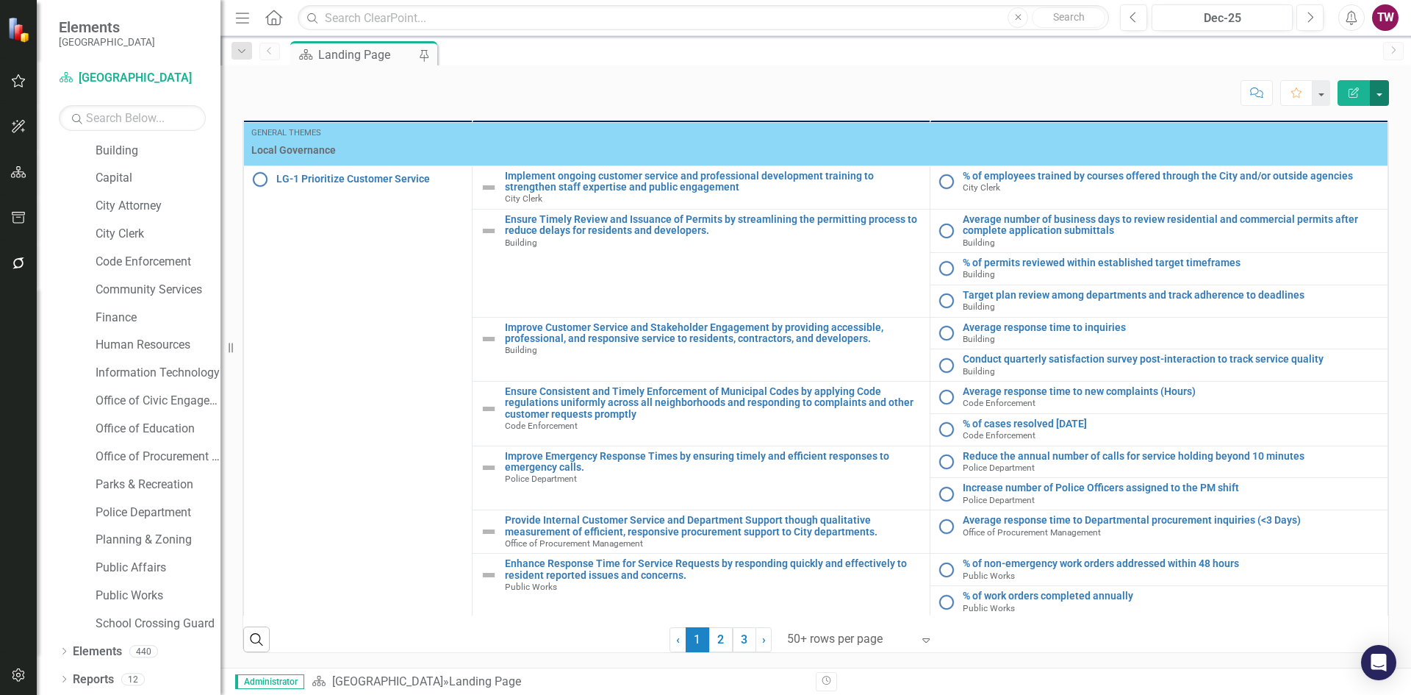
click at [1383, 94] on button "button" at bounding box center [1379, 93] width 19 height 26
click at [1306, 207] on link "PDF Export to PDF" at bounding box center [1329, 206] width 119 height 27
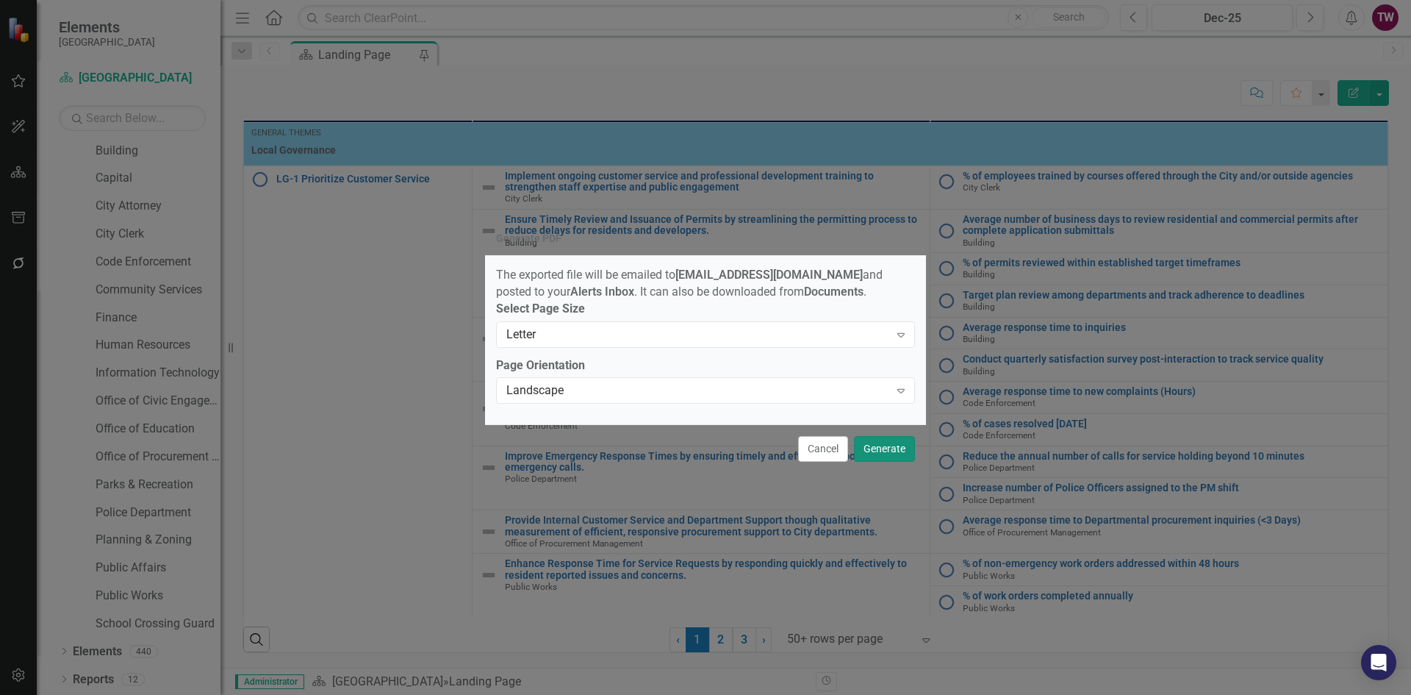
click at [902, 453] on button "Generate" at bounding box center [884, 449] width 61 height 26
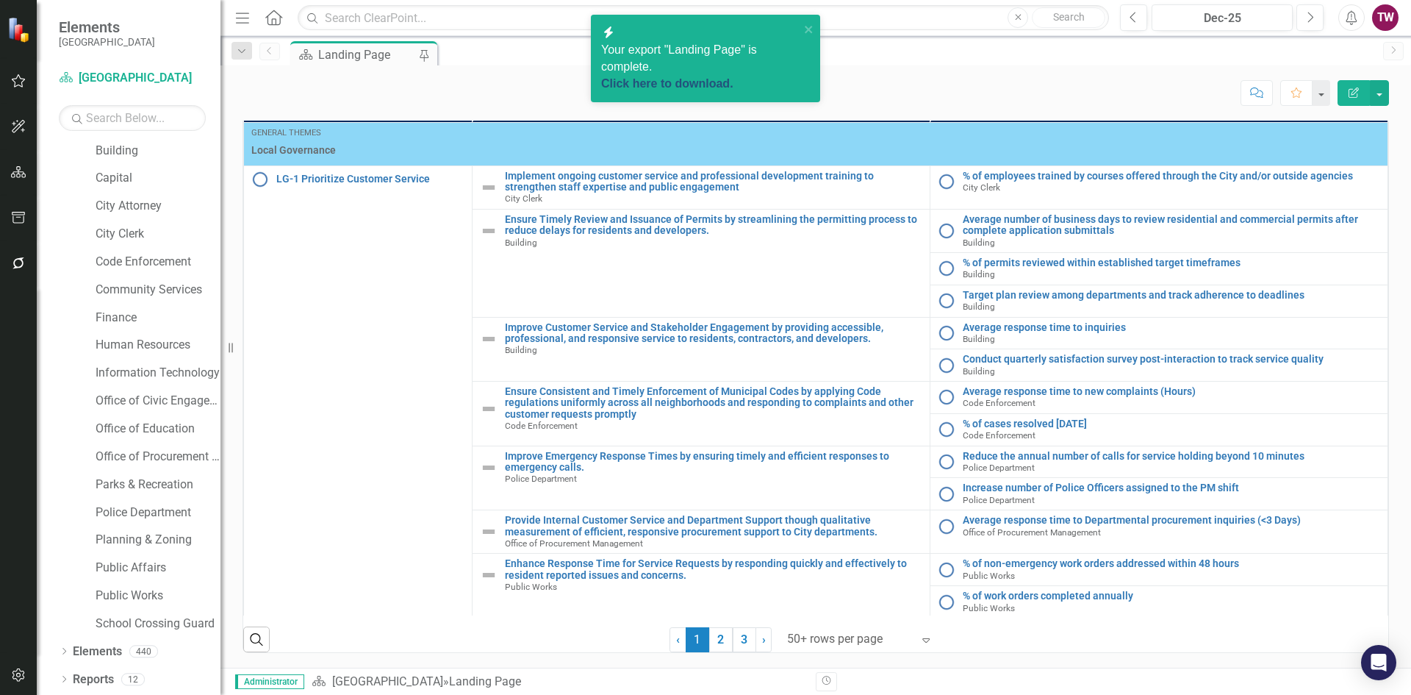
click at [700, 77] on link "Click here to download." at bounding box center [667, 83] width 132 height 12
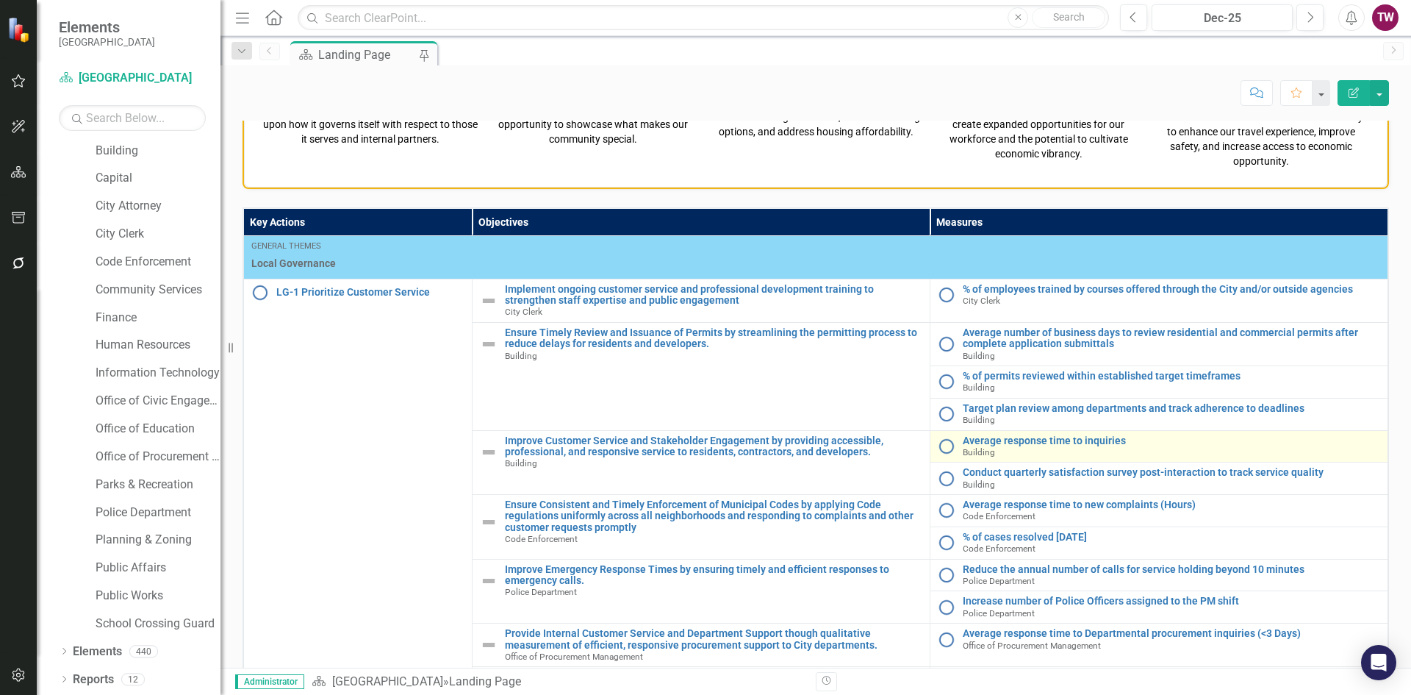
scroll to position [391, 0]
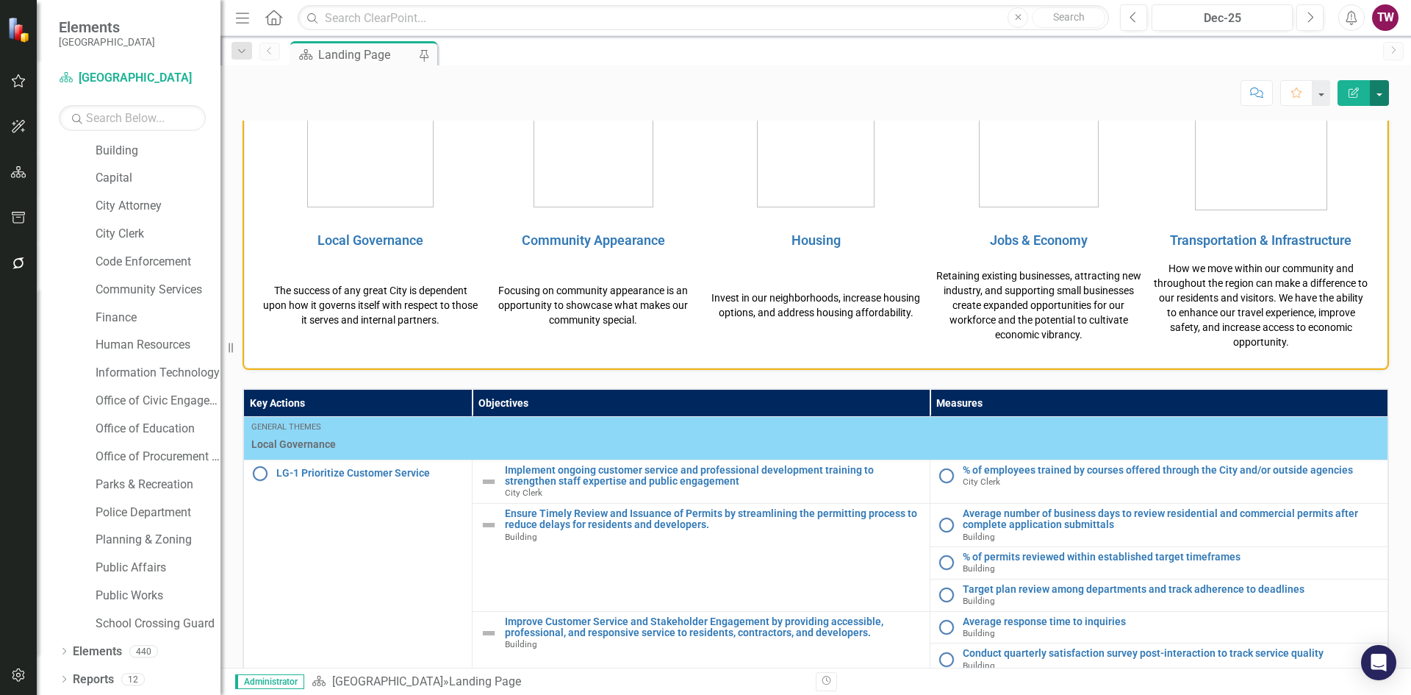
click at [1384, 93] on button "button" at bounding box center [1379, 93] width 19 height 26
click at [834, 51] on div "Department Landing Page Pin" at bounding box center [831, 53] width 1089 height 24
click at [11, 84] on icon "button" at bounding box center [18, 81] width 15 height 12
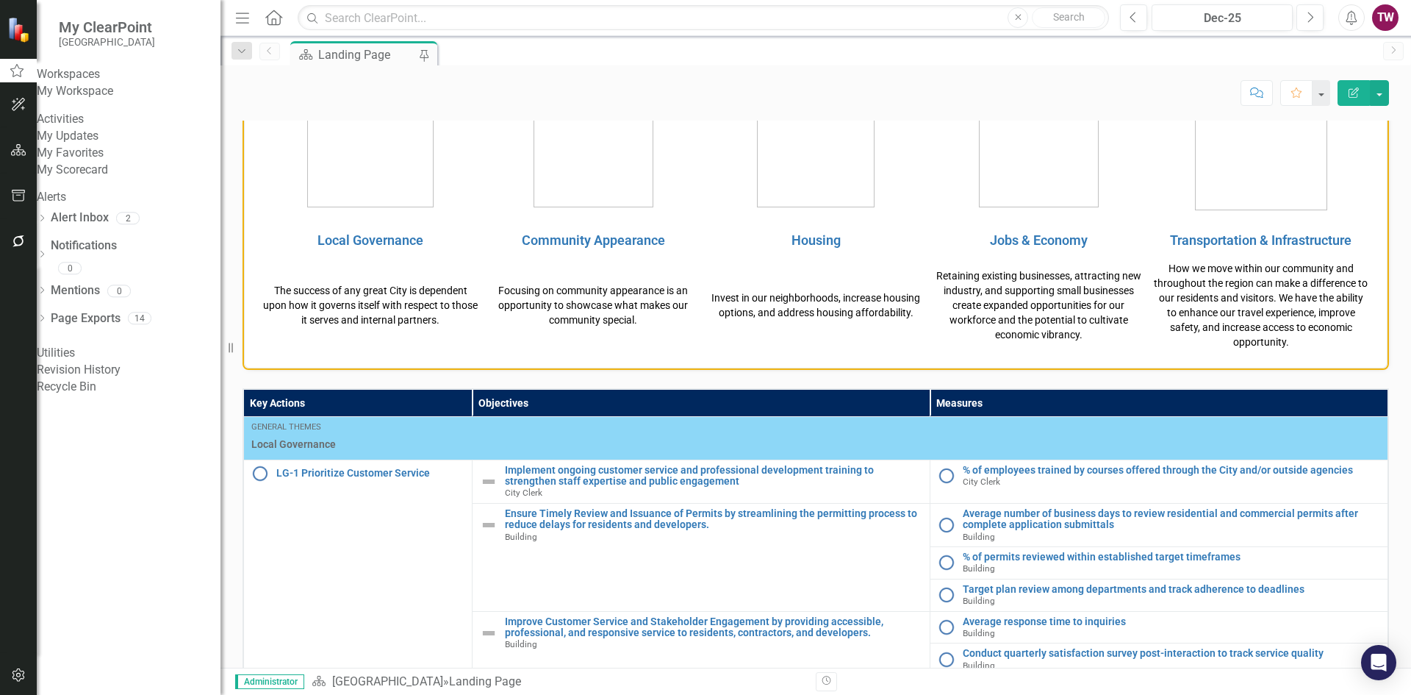
click at [111, 179] on link "My Scorecard" at bounding box center [129, 170] width 184 height 17
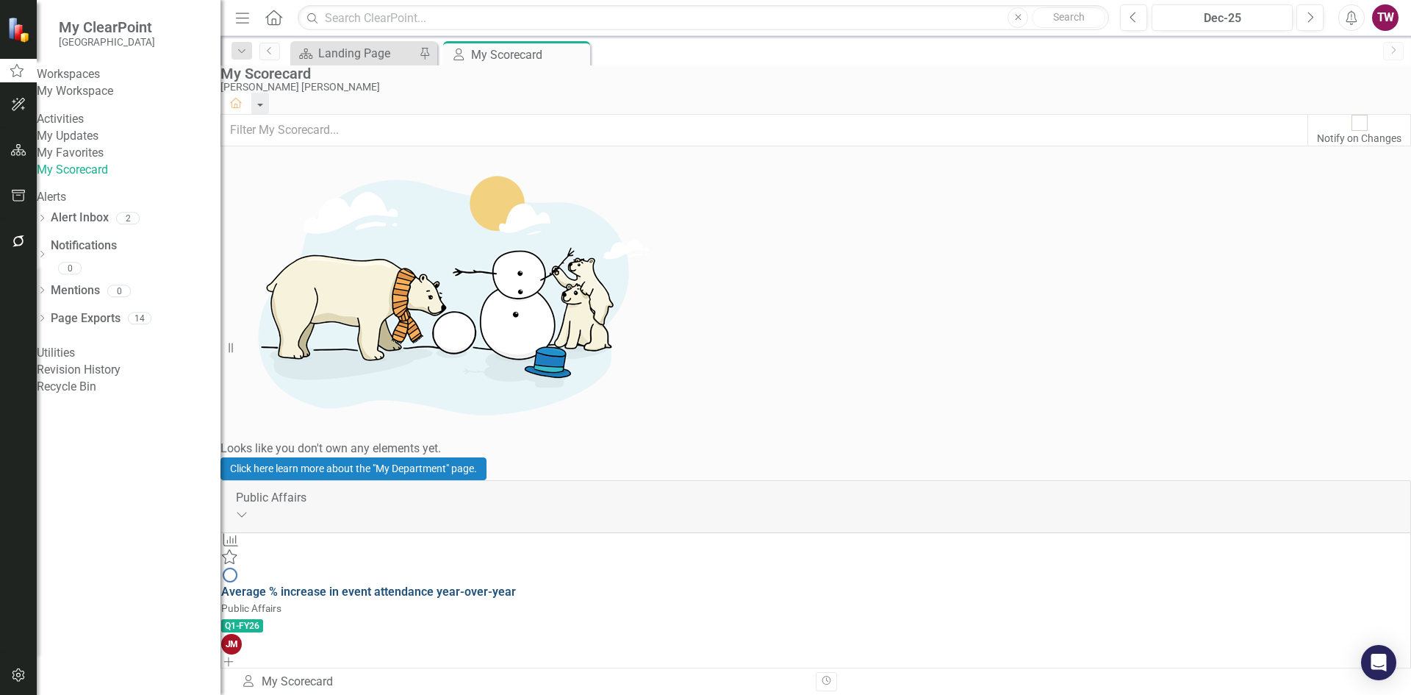
click at [516, 584] on link "Average % increase in event attendance year-over-year" at bounding box center [368, 591] width 295 height 14
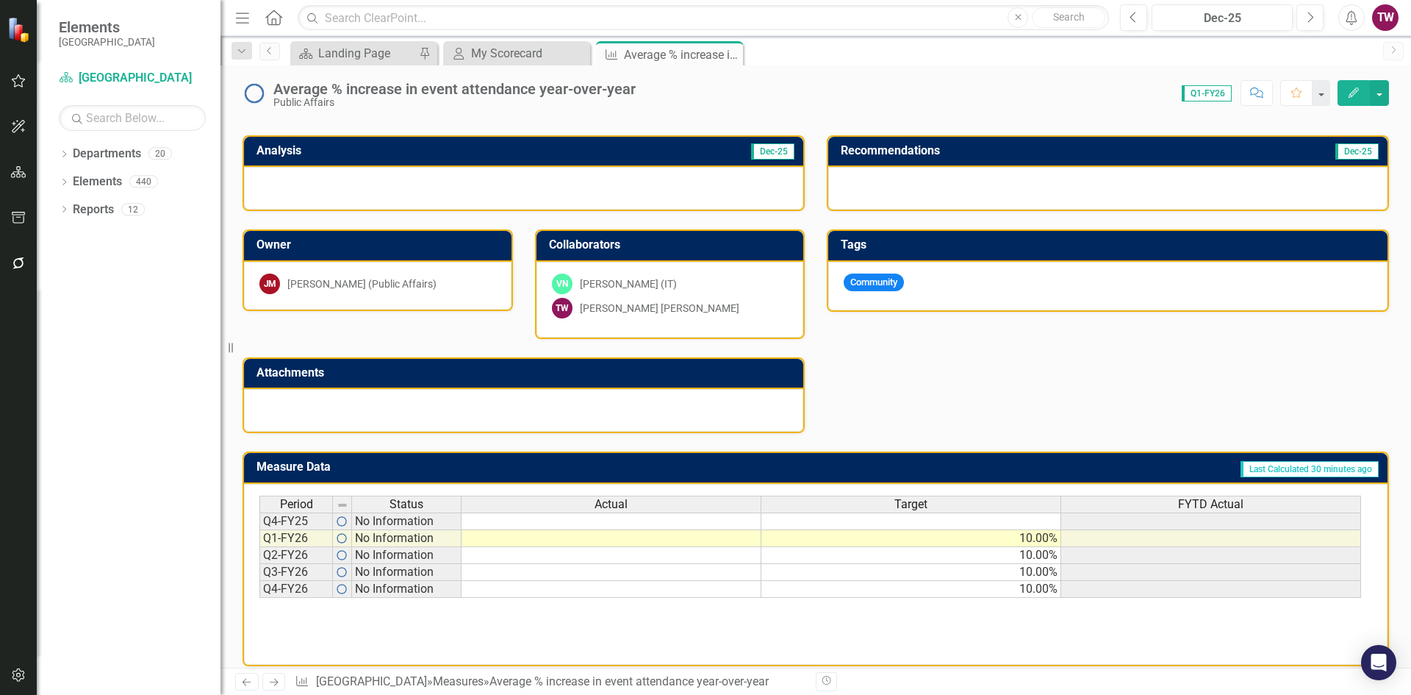
scroll to position [294, 0]
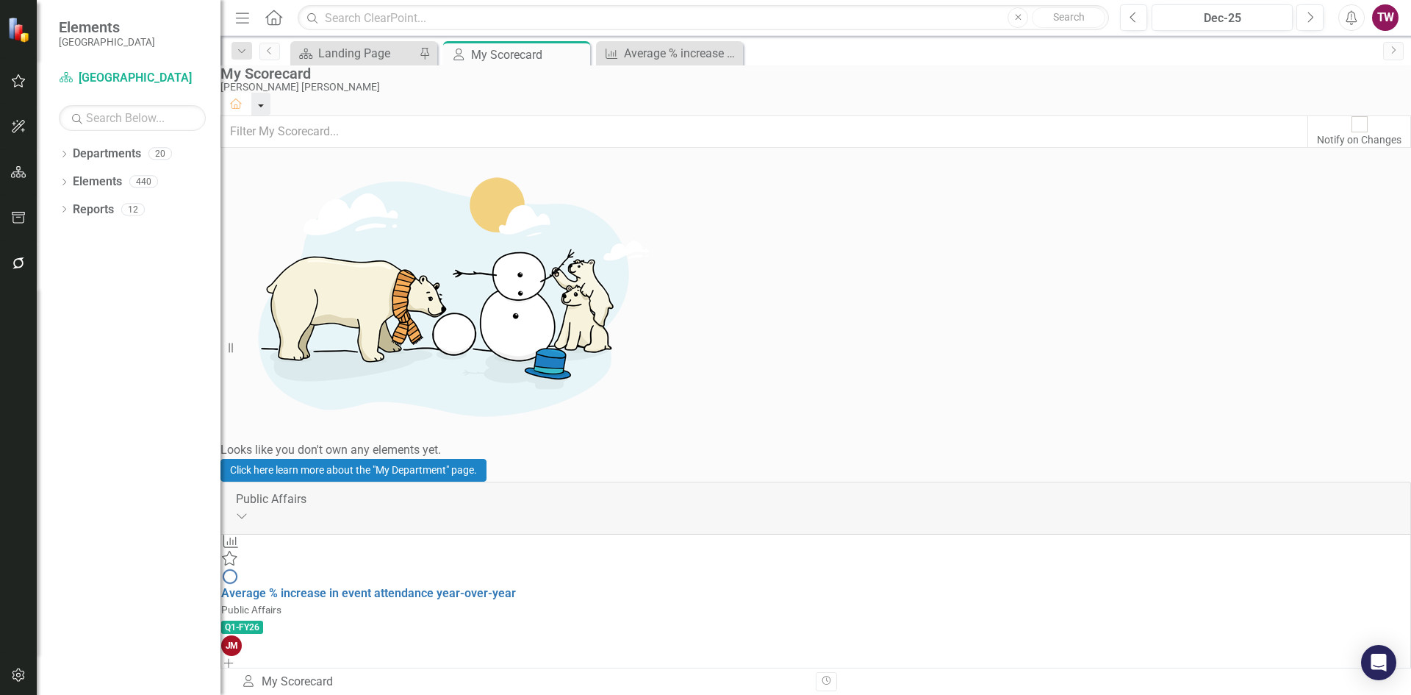
click at [271, 99] on button "button" at bounding box center [260, 104] width 19 height 23
click at [1211, 68] on div "My Scorecard Tamara Wadley Packer Home" at bounding box center [816, 89] width 1191 height 49
click at [65, 149] on div "Dropdown" at bounding box center [64, 155] width 10 height 12
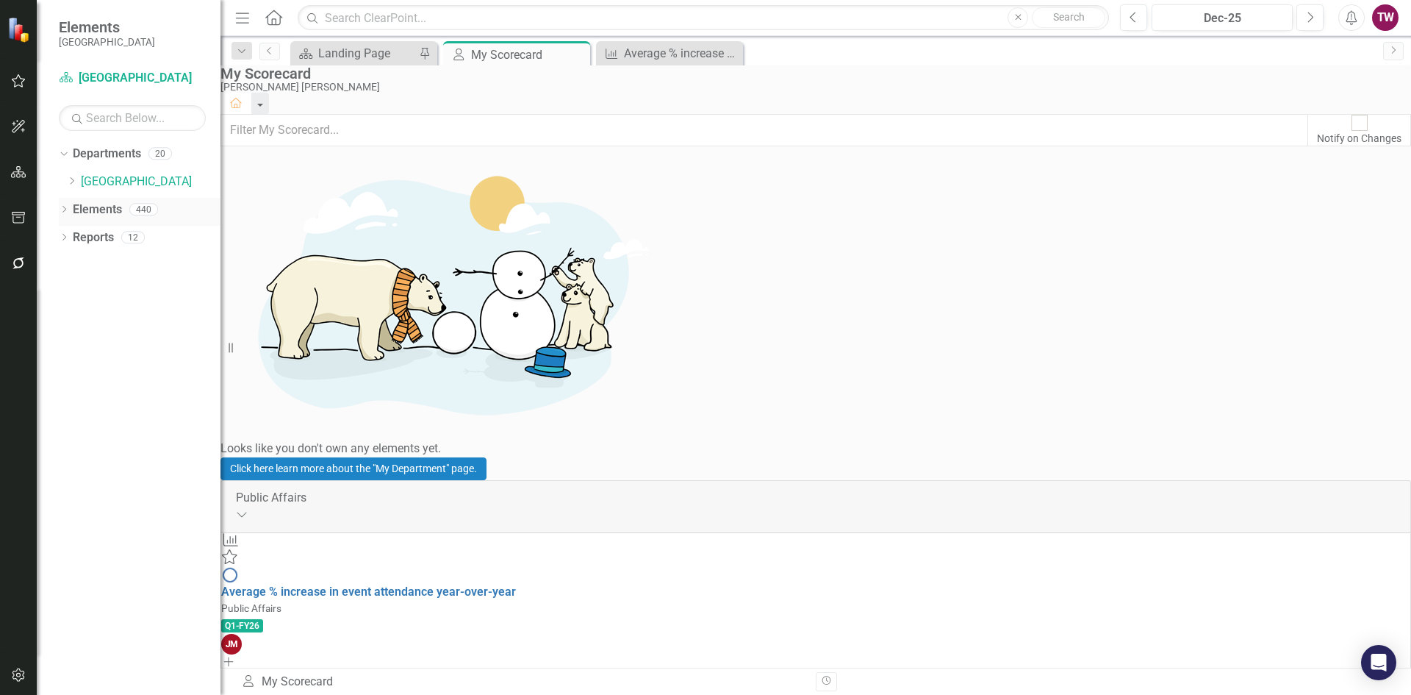
click at [64, 204] on div "Dropdown Elements 440" at bounding box center [140, 212] width 162 height 28
click at [66, 238] on icon "Dropdown" at bounding box center [64, 239] width 10 height 8
click at [153, 262] on link "Department Departments" at bounding box center [123, 262] width 88 height 17
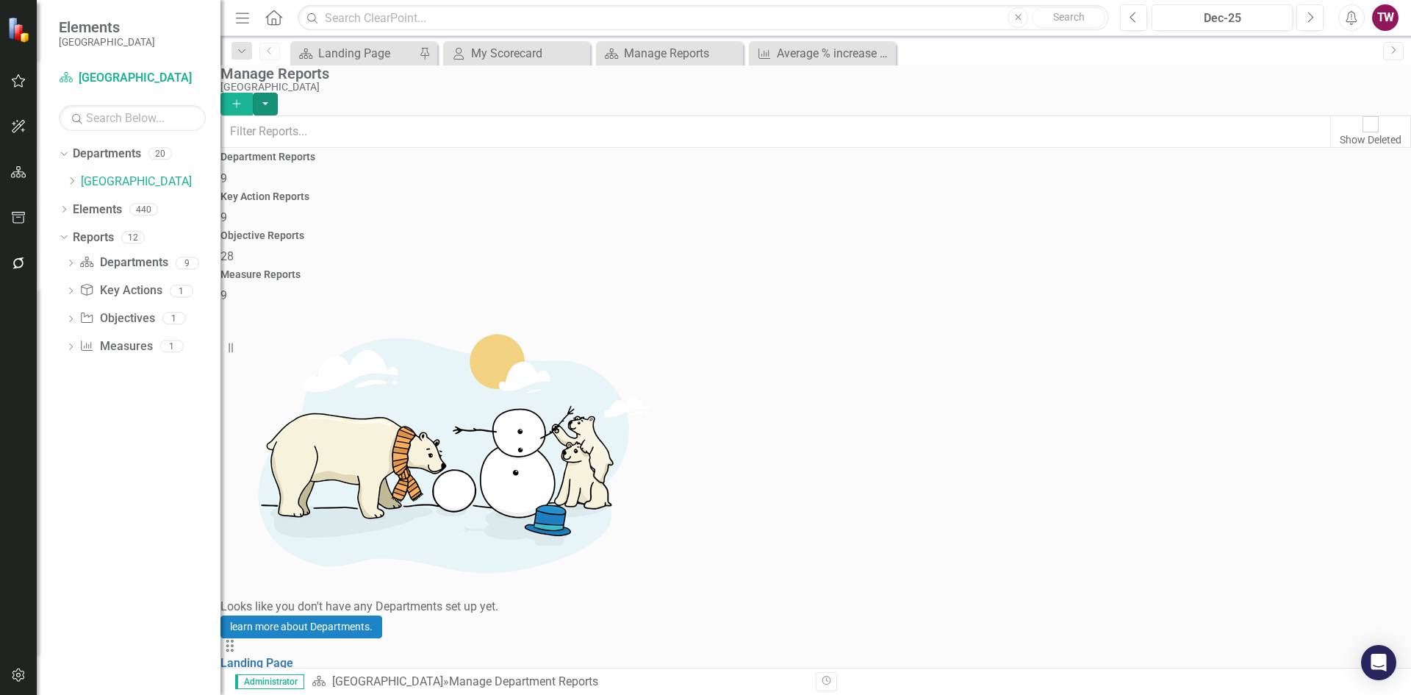
click at [278, 93] on button "button" at bounding box center [265, 104] width 25 height 23
click at [1211, 80] on div "Manage Reports" at bounding box center [813, 73] width 1184 height 16
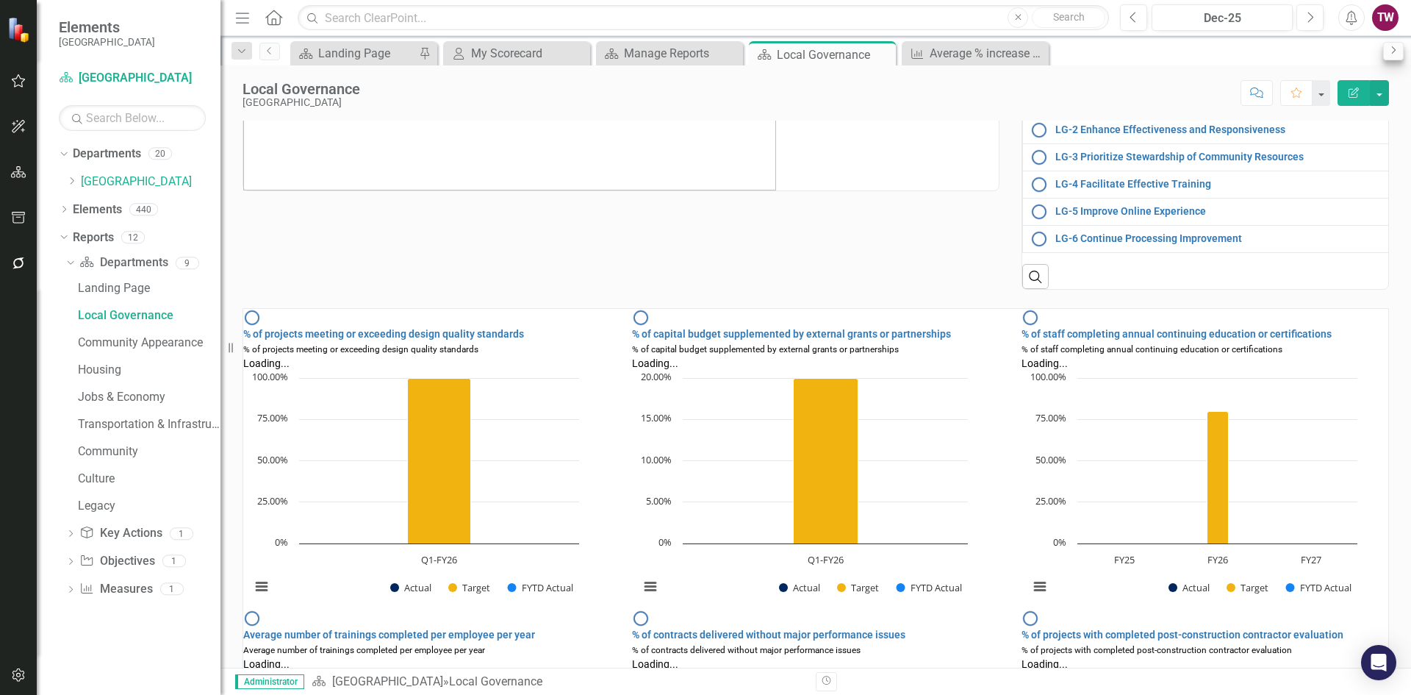
scroll to position [221, 0]
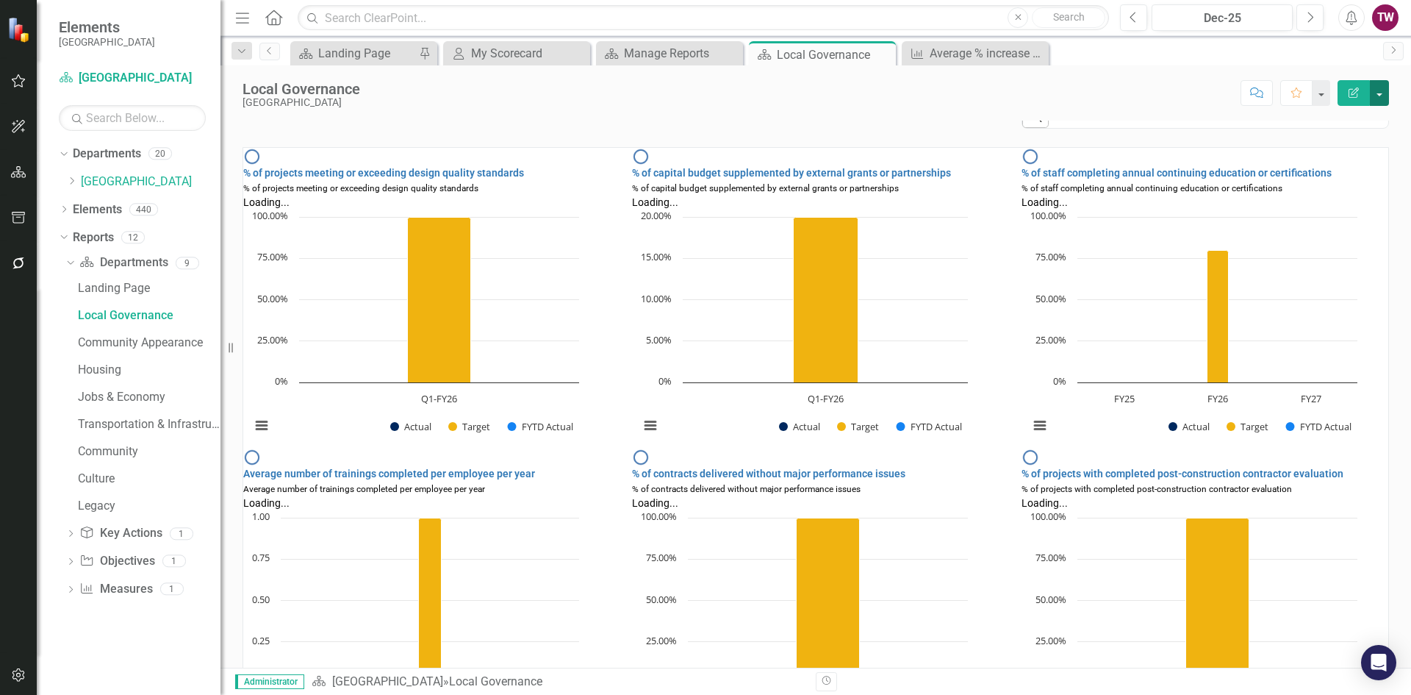
click at [1385, 96] on button "button" at bounding box center [1379, 93] width 19 height 26
click at [1323, 205] on link "PDF Export to PDF" at bounding box center [1329, 206] width 119 height 27
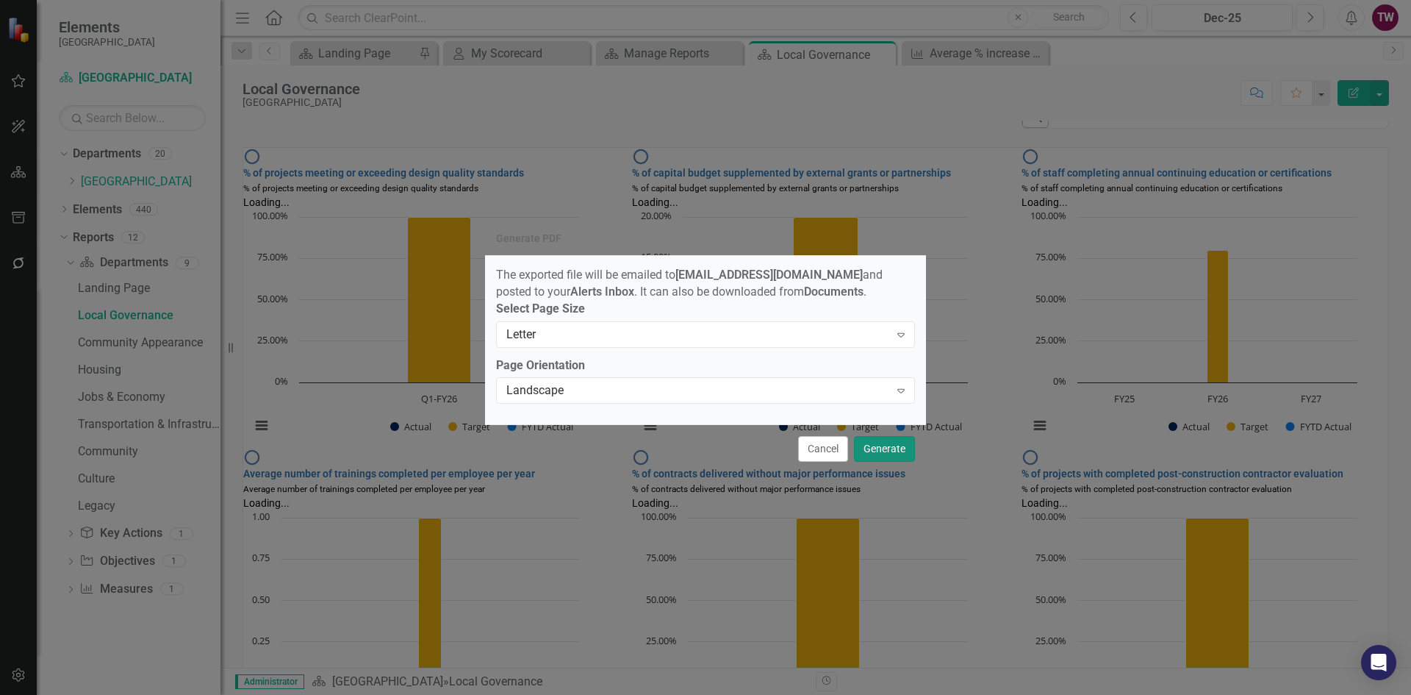
click at [870, 455] on button "Generate" at bounding box center [884, 449] width 61 height 26
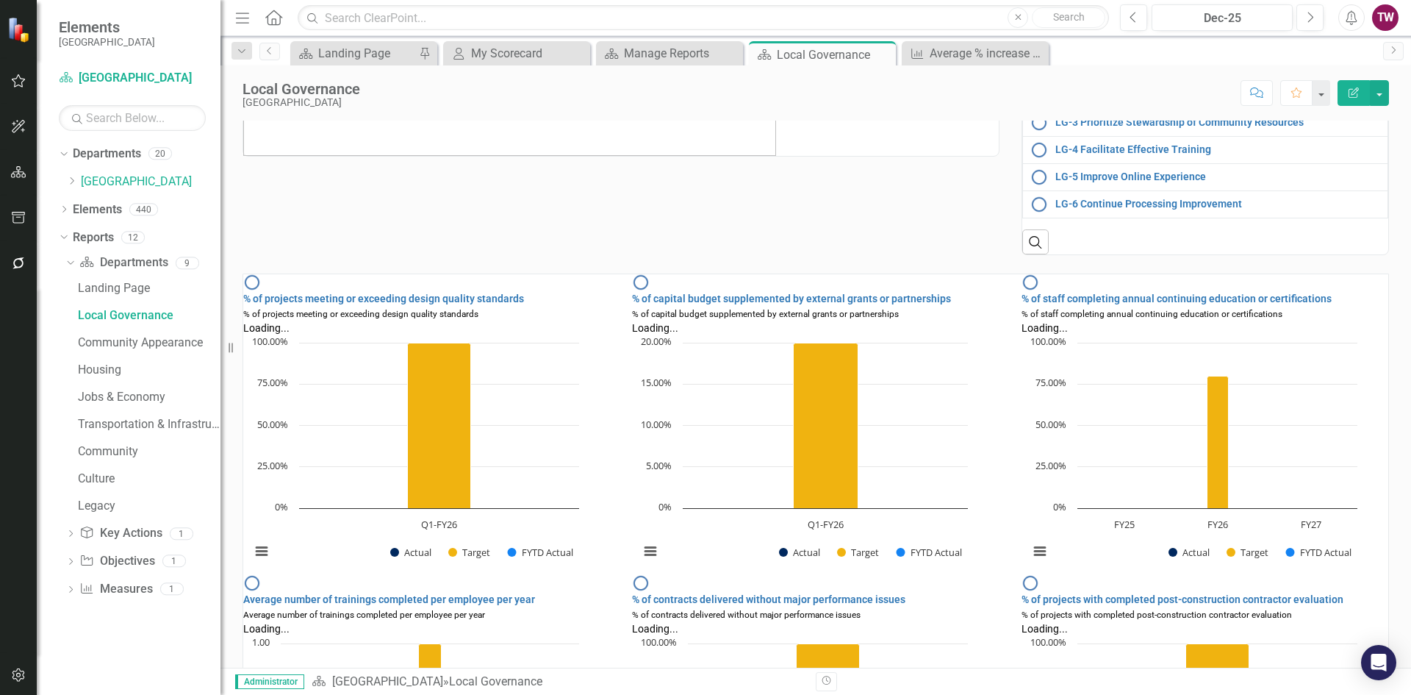
scroll to position [0, 0]
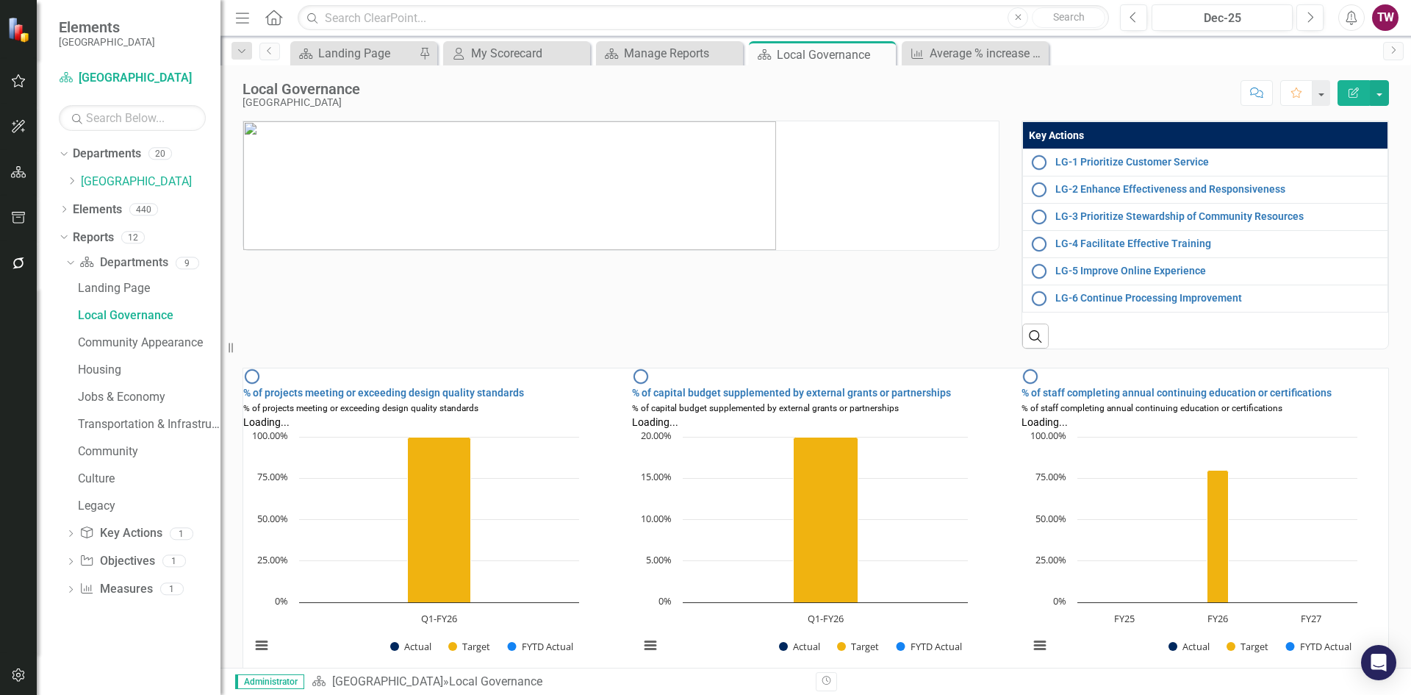
click at [64, 262] on div "Dropdown Department Departments 9 Landing Page Local Governance Community Appea…" at bounding box center [140, 428] width 162 height 354
click at [74, 263] on div "Dropdown" at bounding box center [68, 262] width 12 height 10
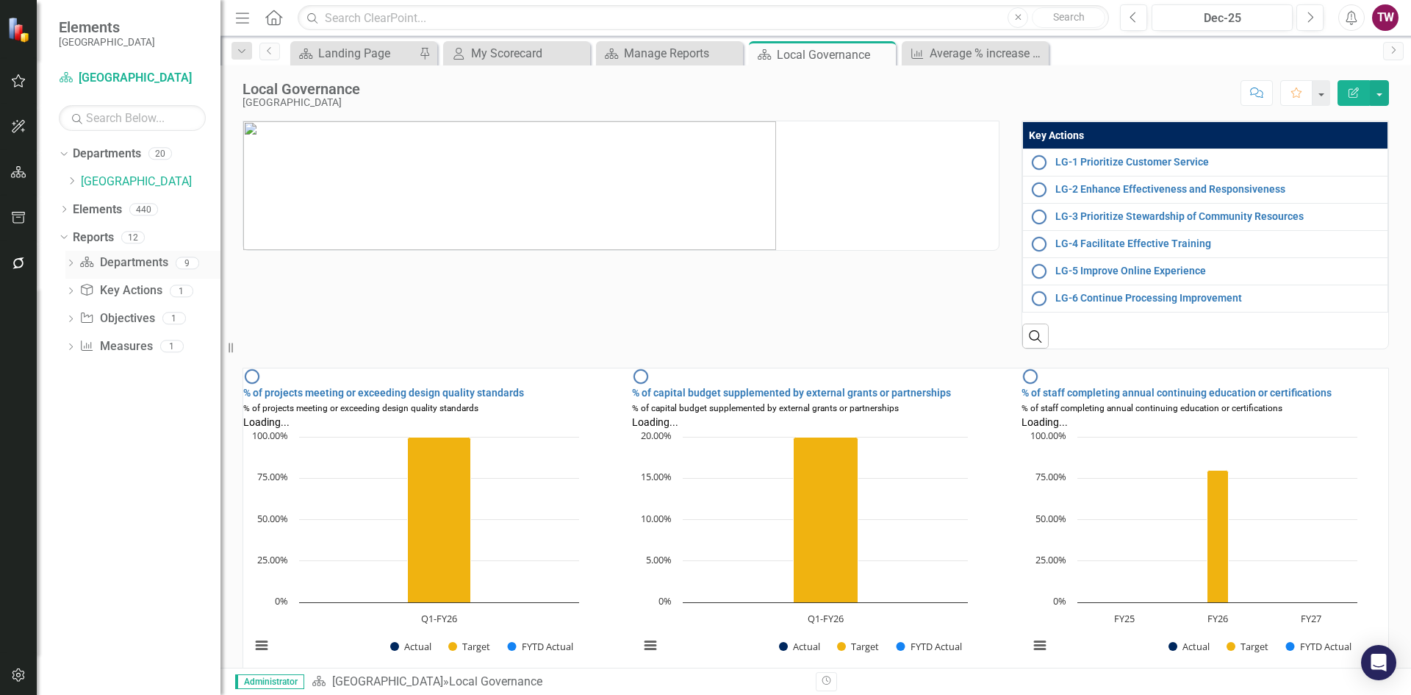
click at [146, 262] on link "Department Departments" at bounding box center [123, 262] width 88 height 17
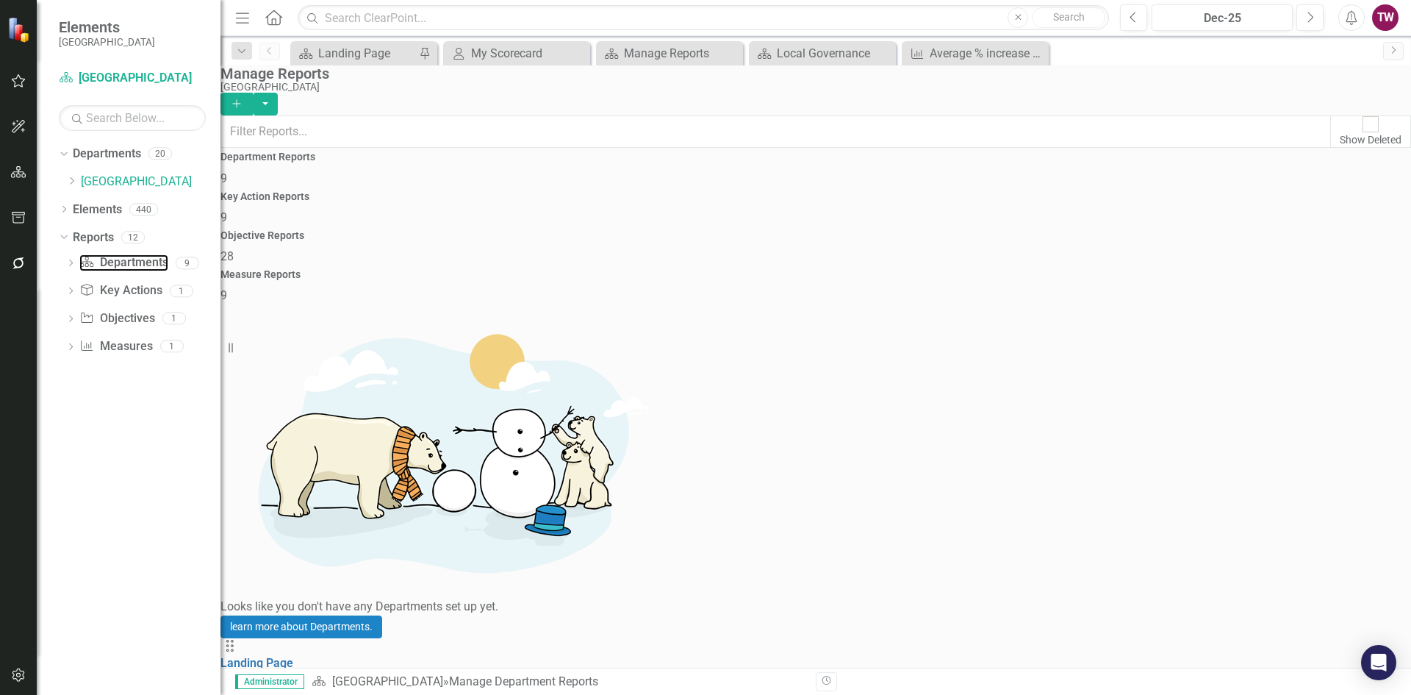
scroll to position [15, 0]
click at [227, 221] on span "9" at bounding box center [224, 217] width 7 height 14
click at [234, 249] on span "28" at bounding box center [227, 256] width 13 height 14
click at [1293, 269] on div "Measure Reports 9" at bounding box center [816, 286] width 1191 height 35
click at [65, 210] on icon "Dropdown" at bounding box center [64, 211] width 10 height 8
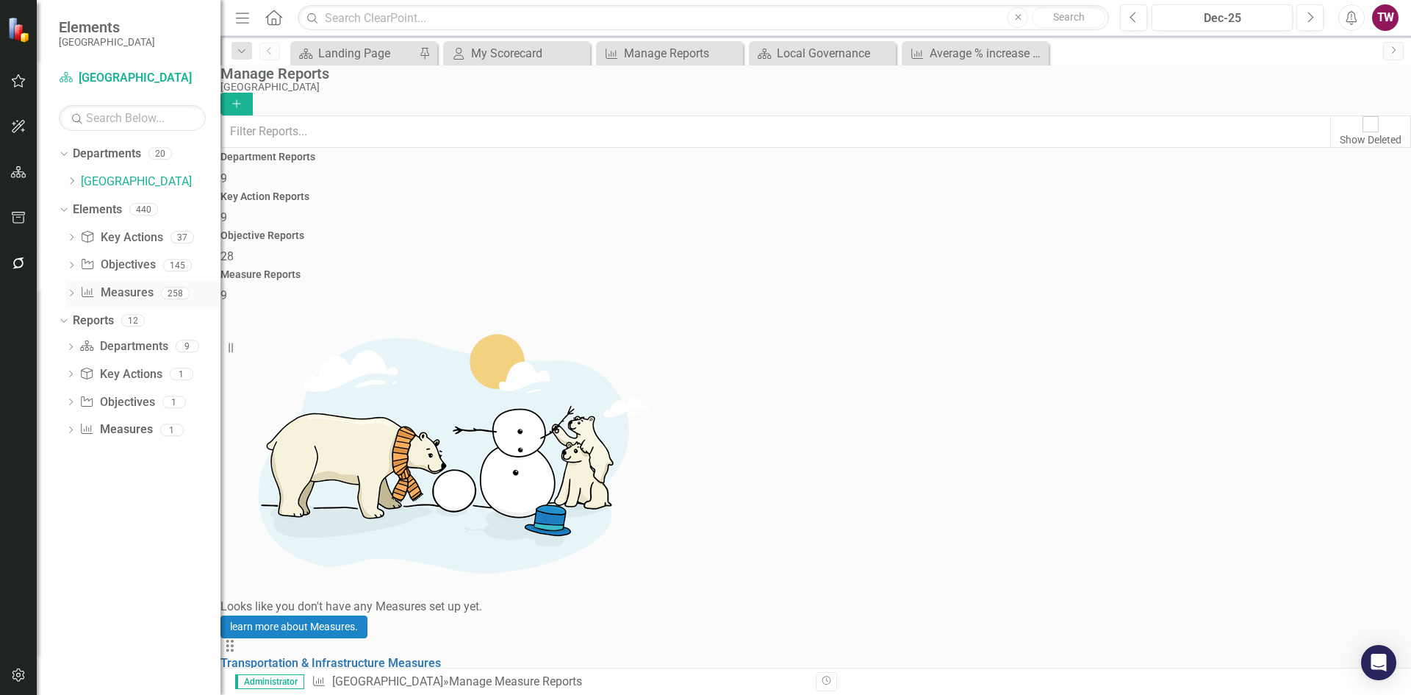
click at [108, 286] on link "Measure Measures" at bounding box center [116, 293] width 73 height 17
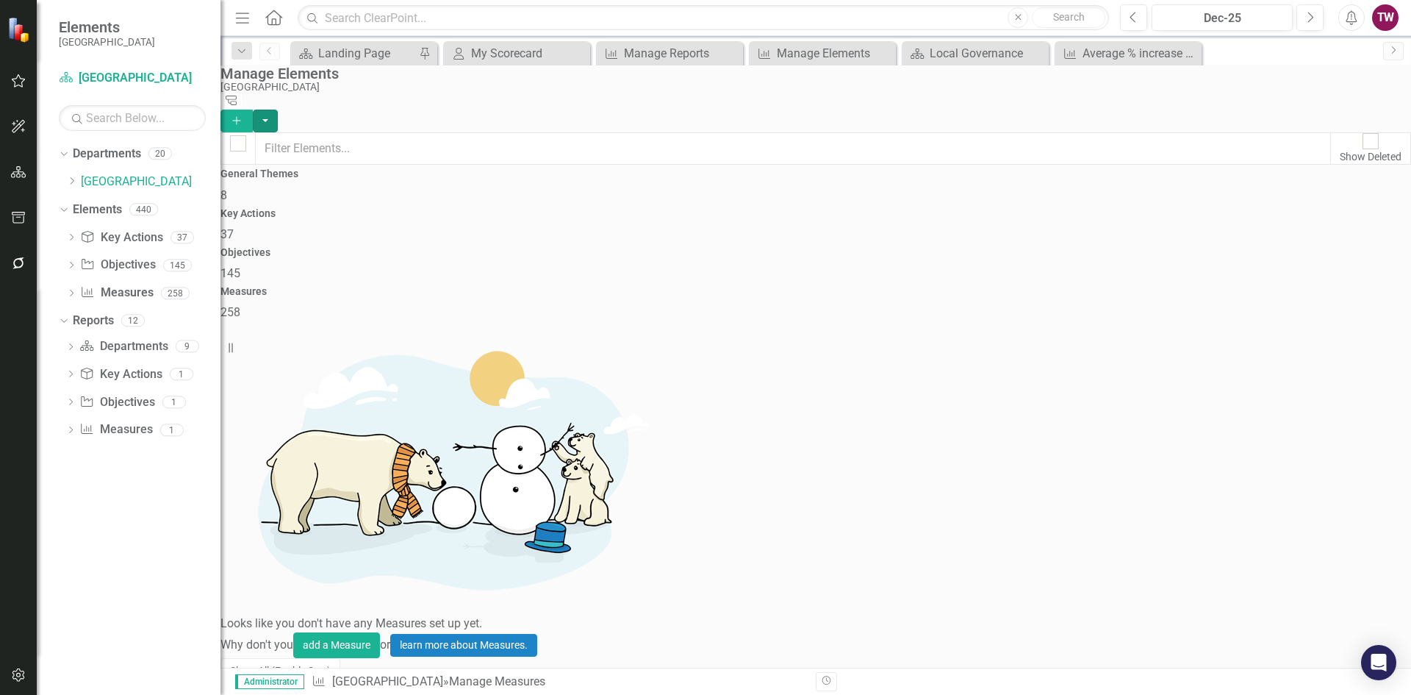
click at [278, 110] on button "button" at bounding box center [265, 121] width 25 height 23
click at [128, 347] on link "Department Departments" at bounding box center [123, 346] width 88 height 17
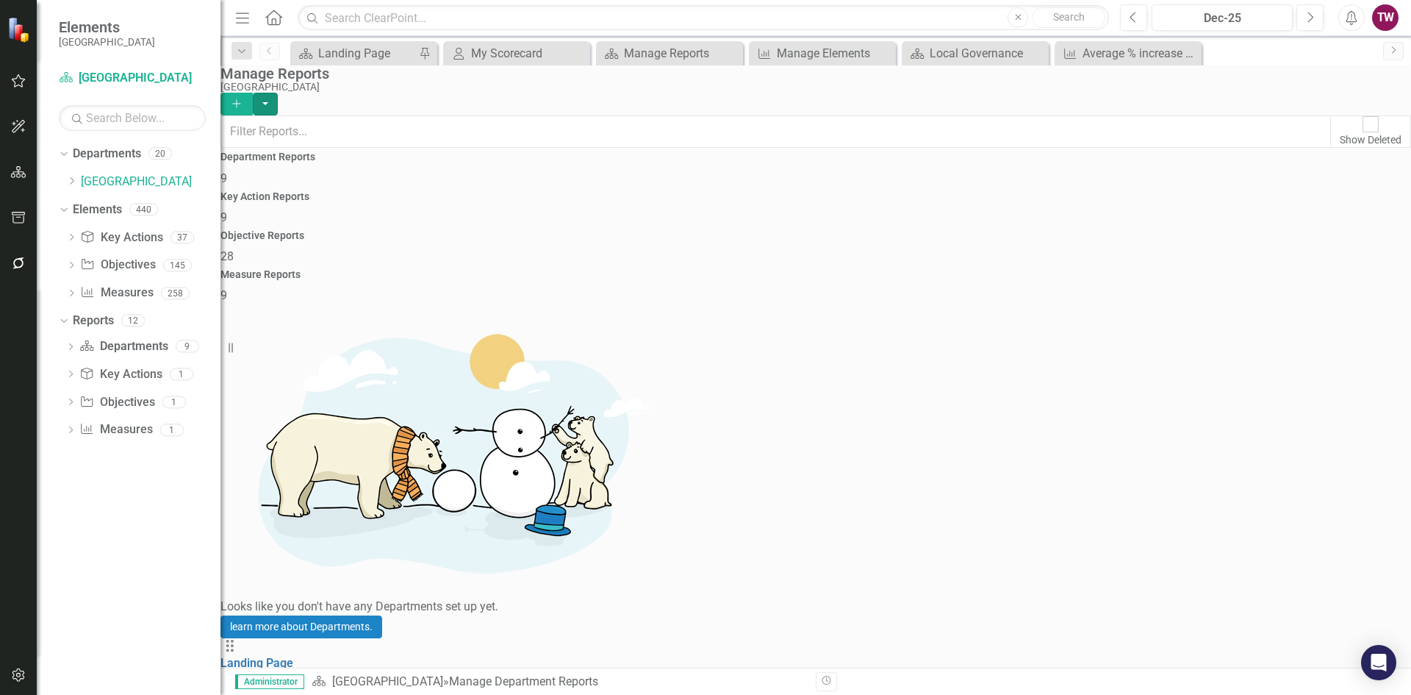
click at [278, 93] on button "button" at bounding box center [265, 104] width 25 height 23
click at [105, 373] on link "Key Action Key Actions" at bounding box center [120, 374] width 82 height 17
click at [116, 398] on link "Objective Objectives" at bounding box center [116, 402] width 75 height 17
click at [375, 162] on h4 "Department Reports" at bounding box center [816, 156] width 1191 height 11
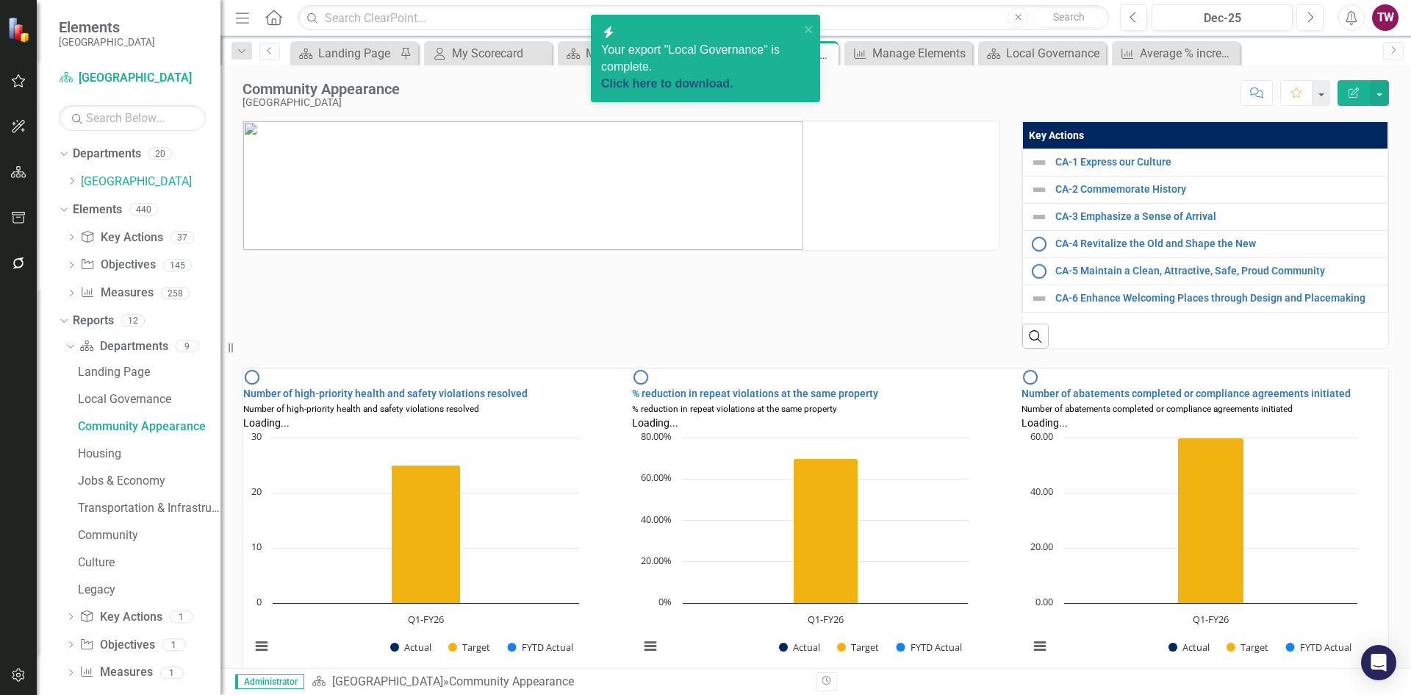
click at [713, 77] on link "Click here to download." at bounding box center [667, 83] width 132 height 12
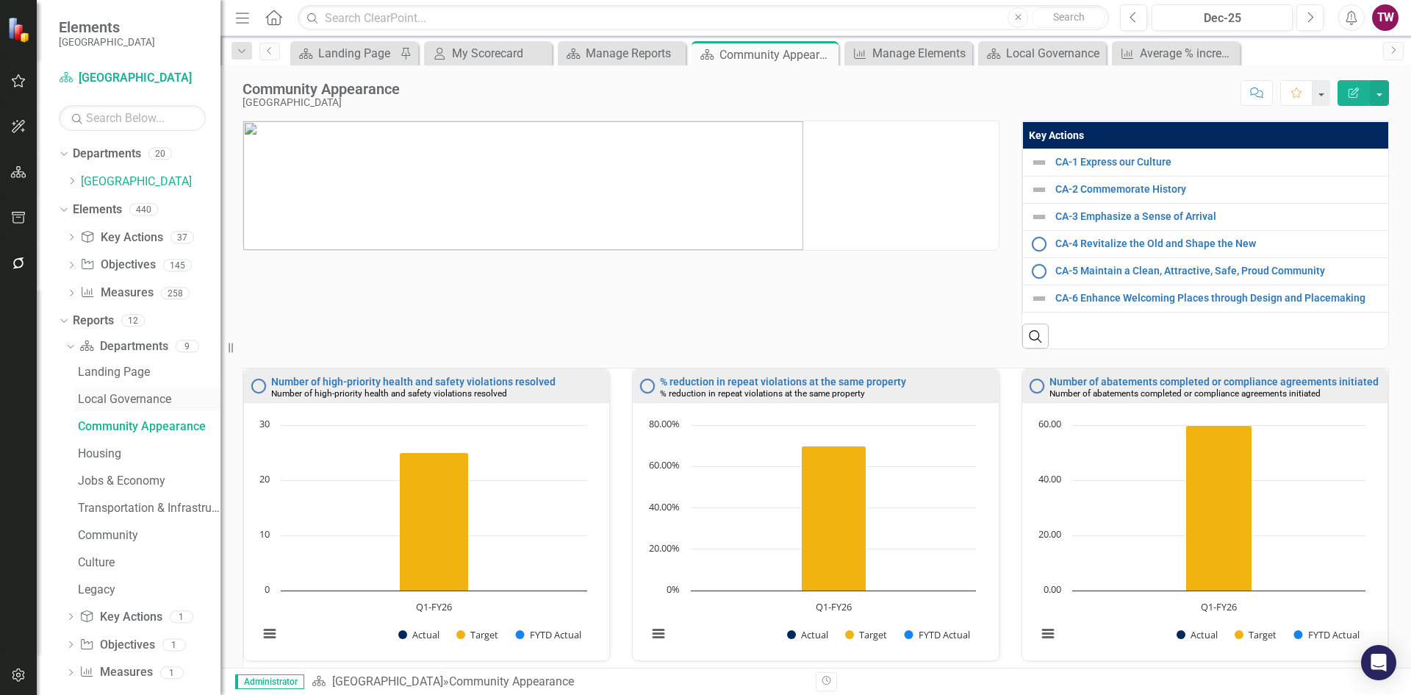
scroll to position [15, 0]
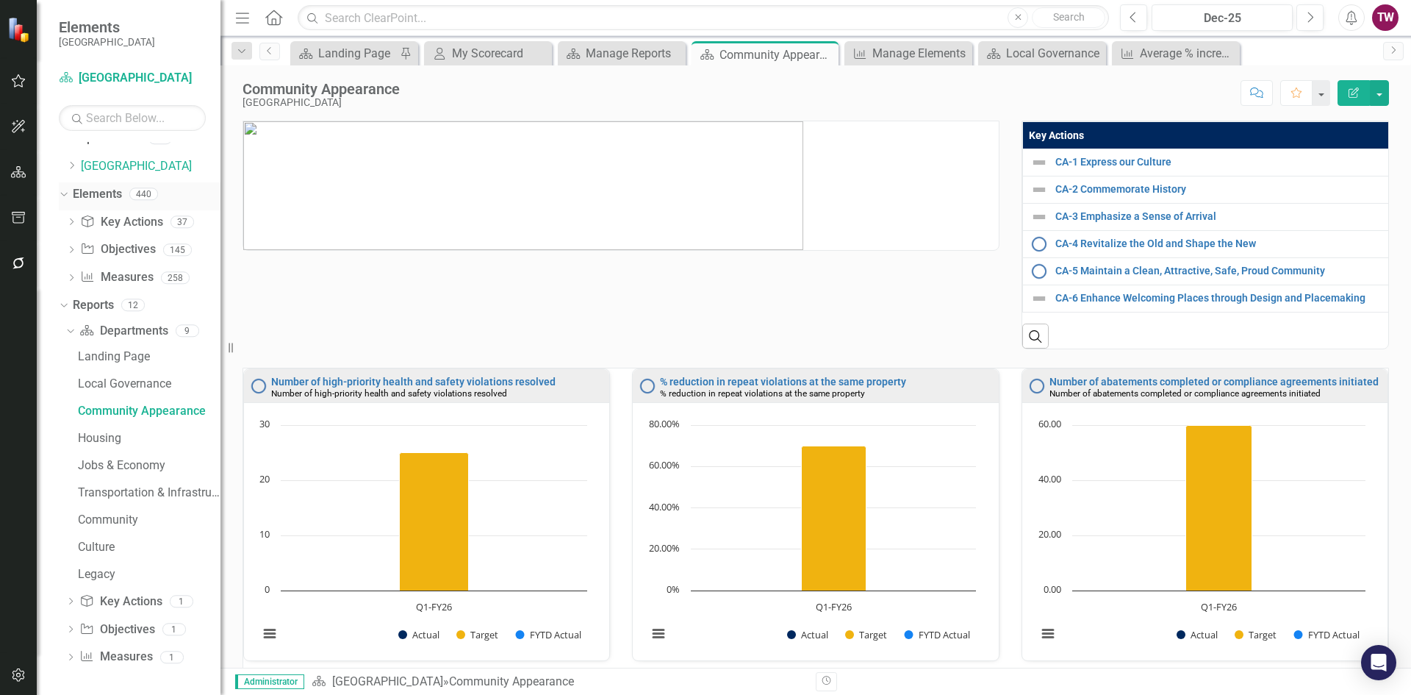
click at [67, 195] on div "Dropdown" at bounding box center [61, 193] width 12 height 10
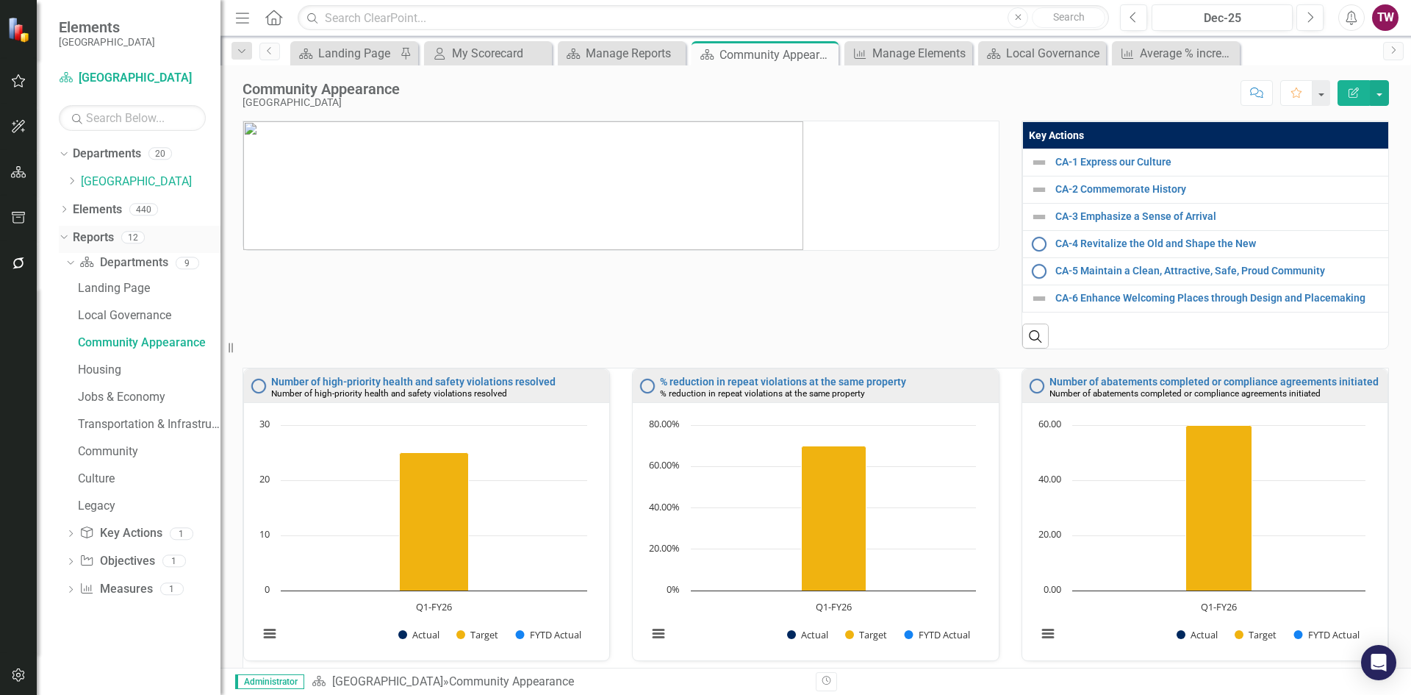
click at [66, 238] on icon "Dropdown" at bounding box center [62, 237] width 8 height 10
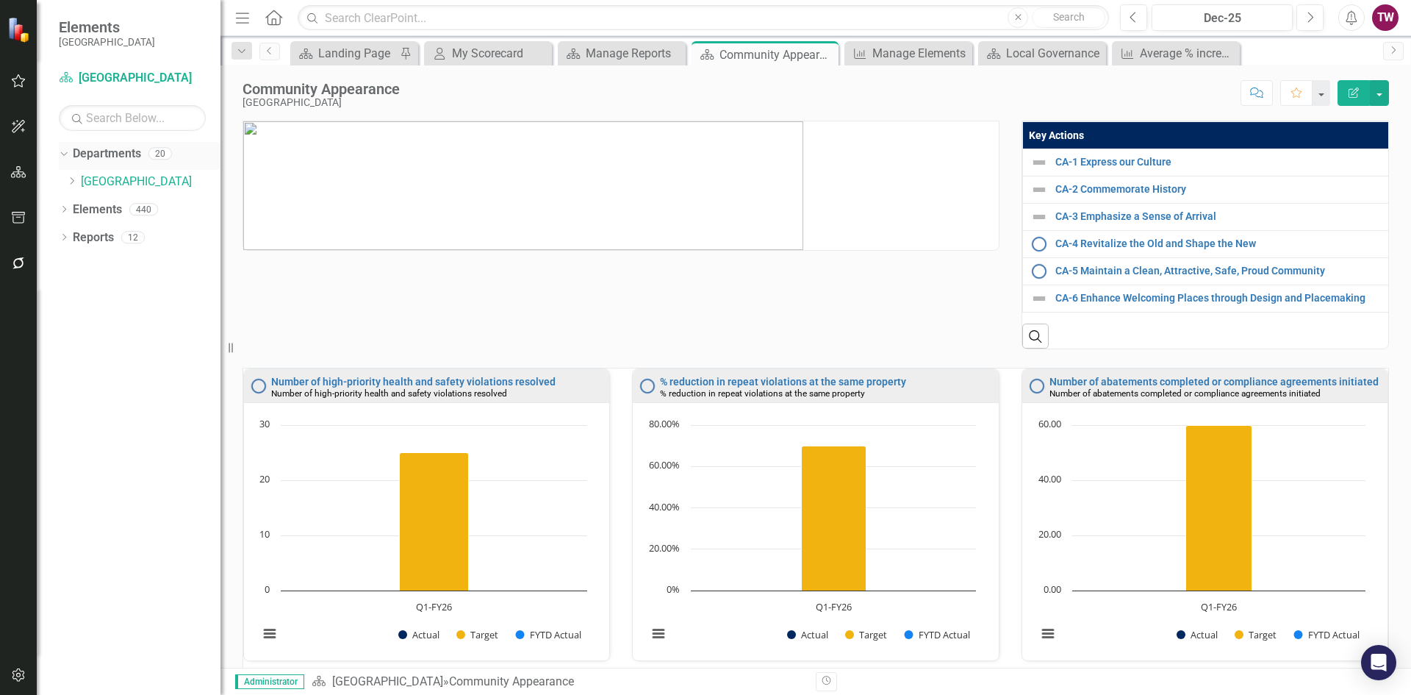
click at [68, 157] on div "Dropdown" at bounding box center [61, 153] width 12 height 10
click at [68, 157] on icon "Dropdown" at bounding box center [64, 155] width 10 height 8
click at [71, 182] on icon "Dropdown" at bounding box center [71, 180] width 11 height 9
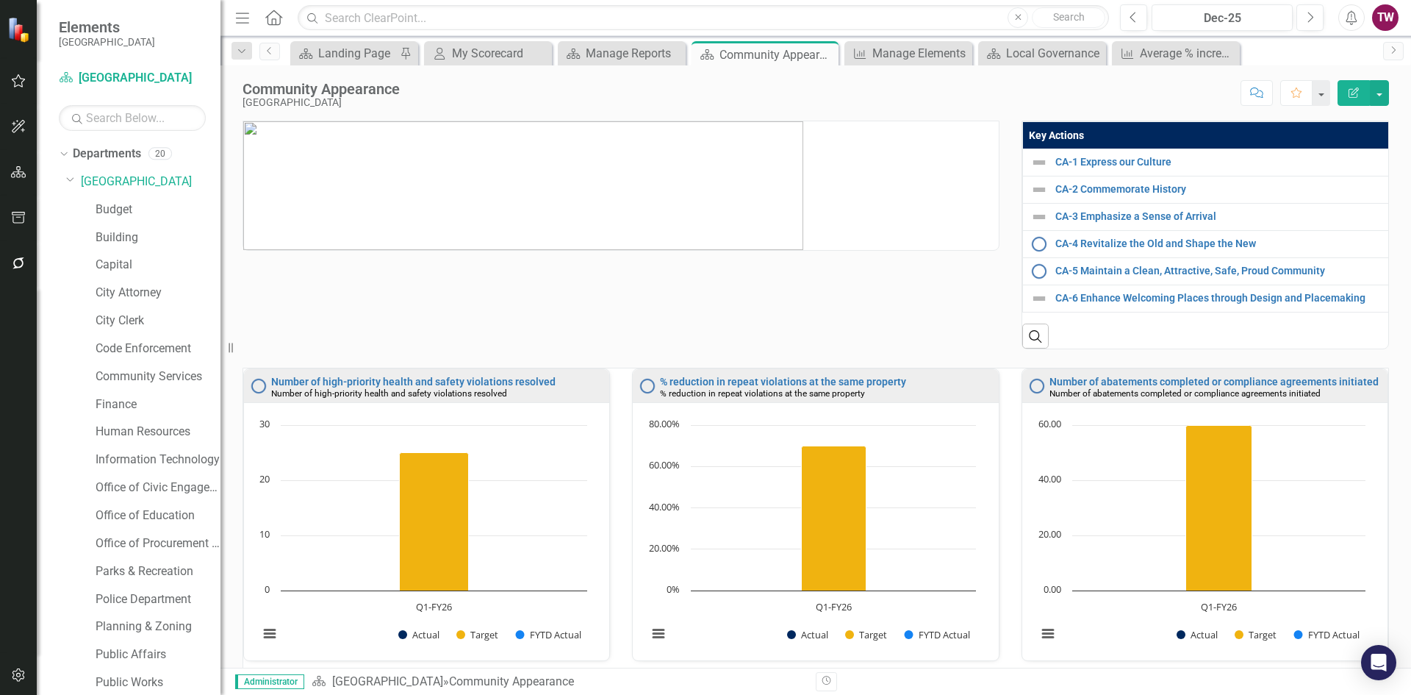
click at [93, 210] on div "Budget" at bounding box center [151, 212] width 140 height 28
click at [135, 207] on link "Budget" at bounding box center [158, 209] width 125 height 17
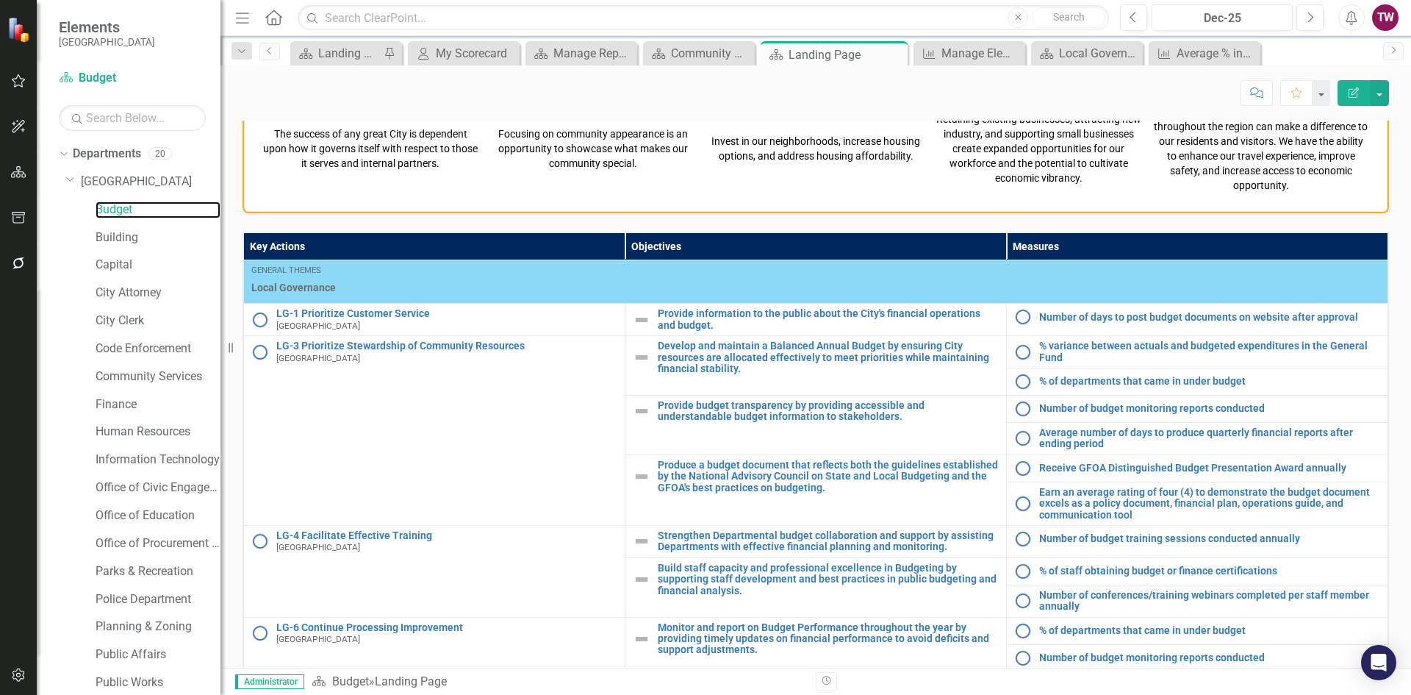
scroll to position [648, 0]
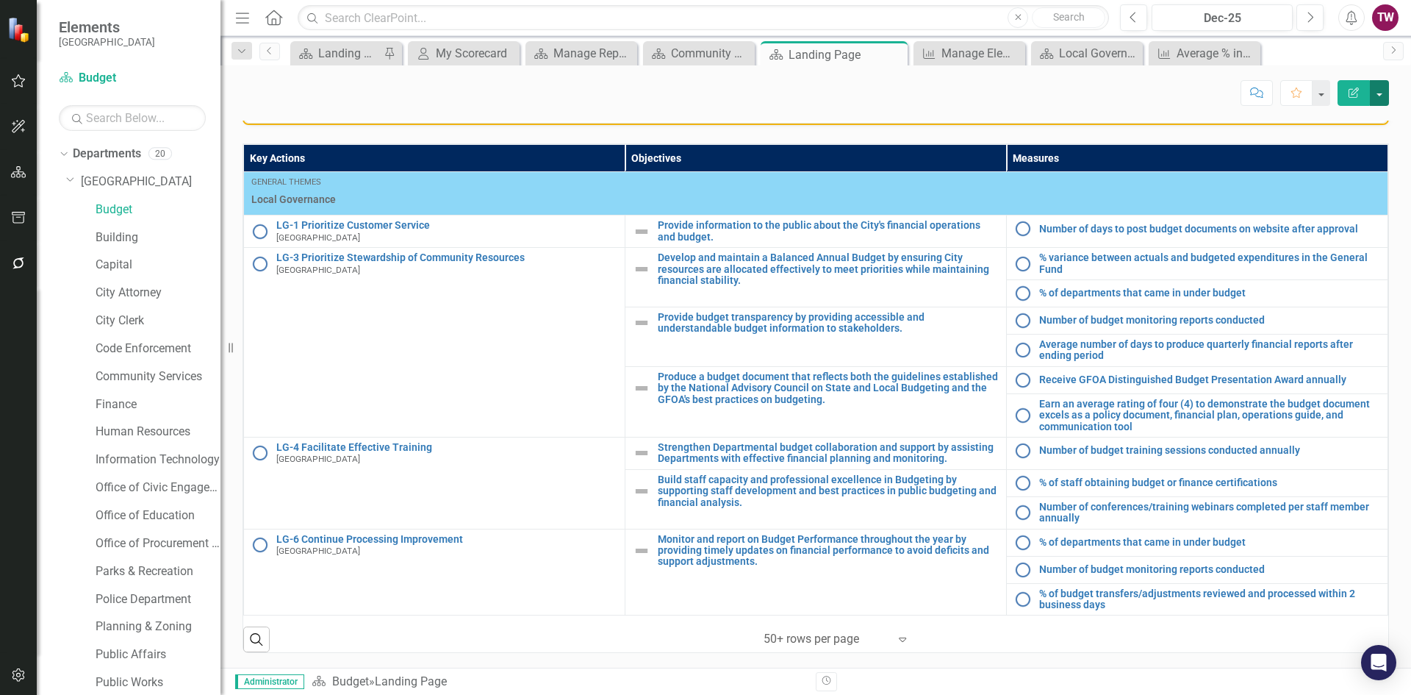
click at [1387, 93] on button "button" at bounding box center [1379, 93] width 19 height 26
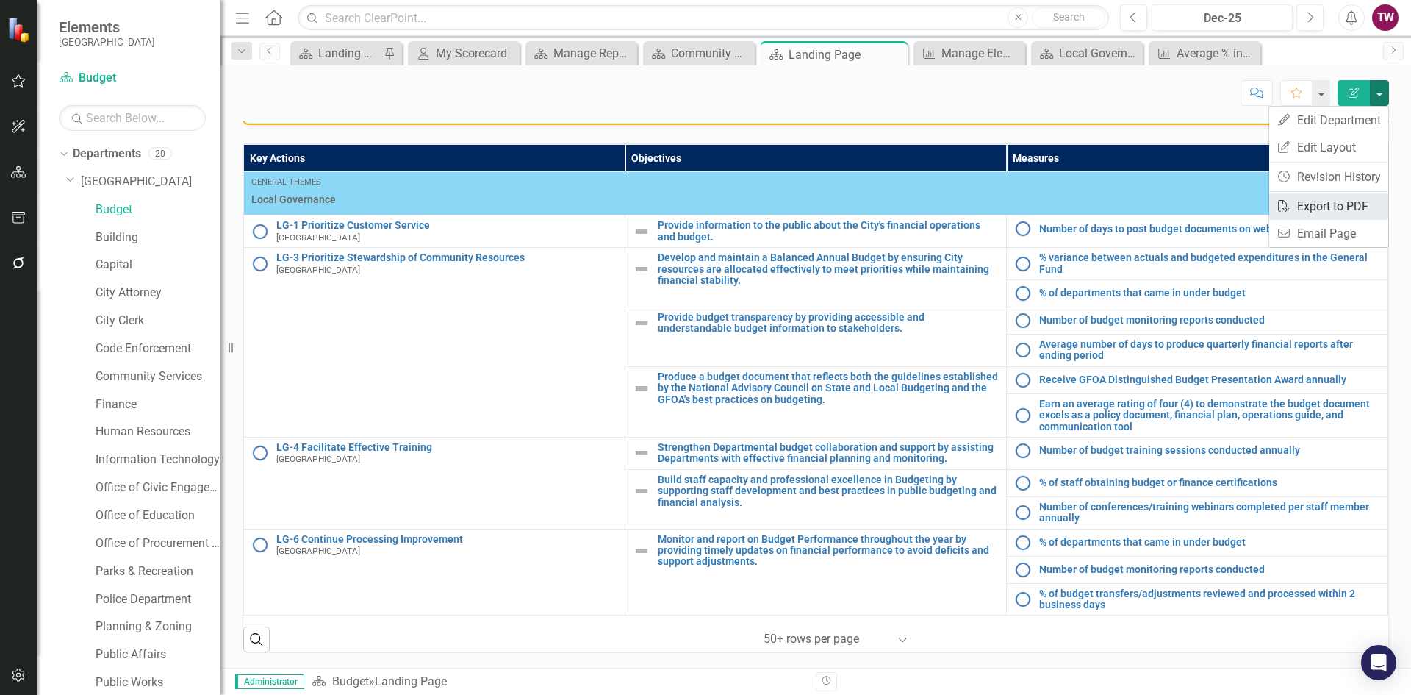
click at [1353, 196] on link "PDF Export to PDF" at bounding box center [1329, 206] width 119 height 27
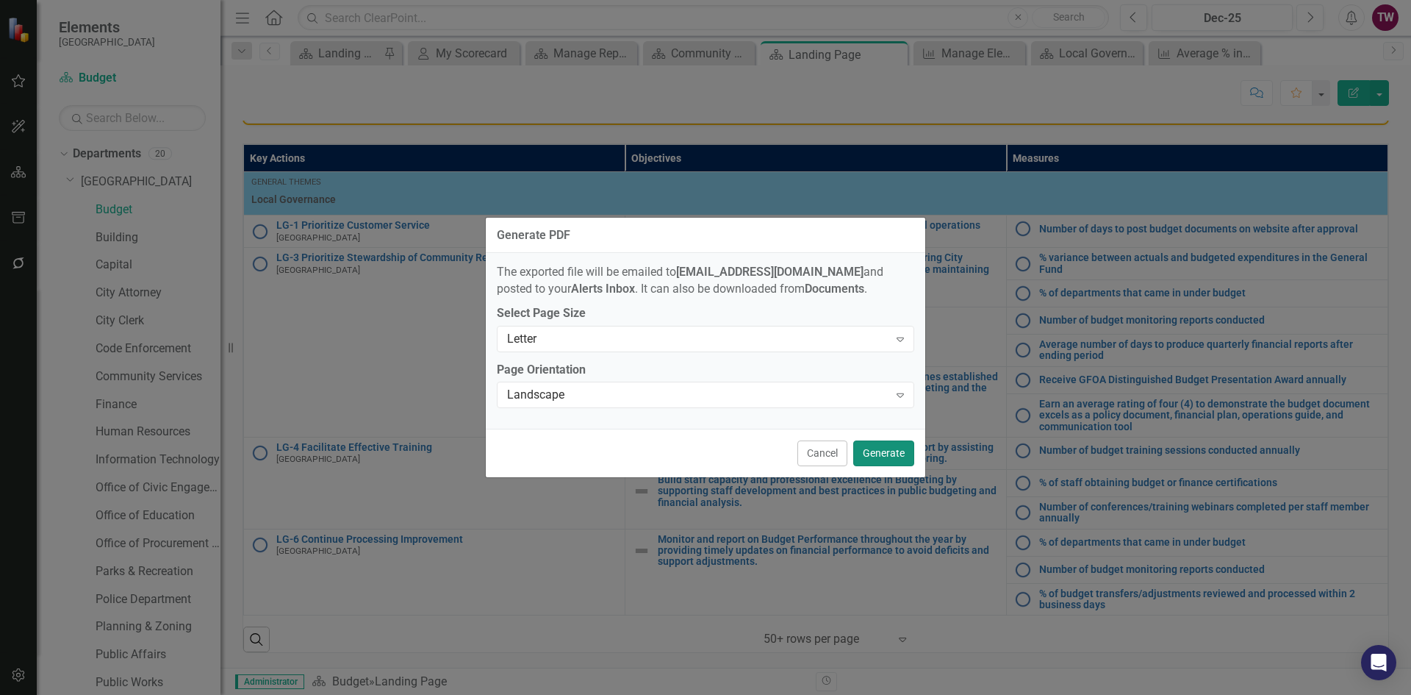
click at [875, 455] on button "Generate" at bounding box center [884, 453] width 61 height 26
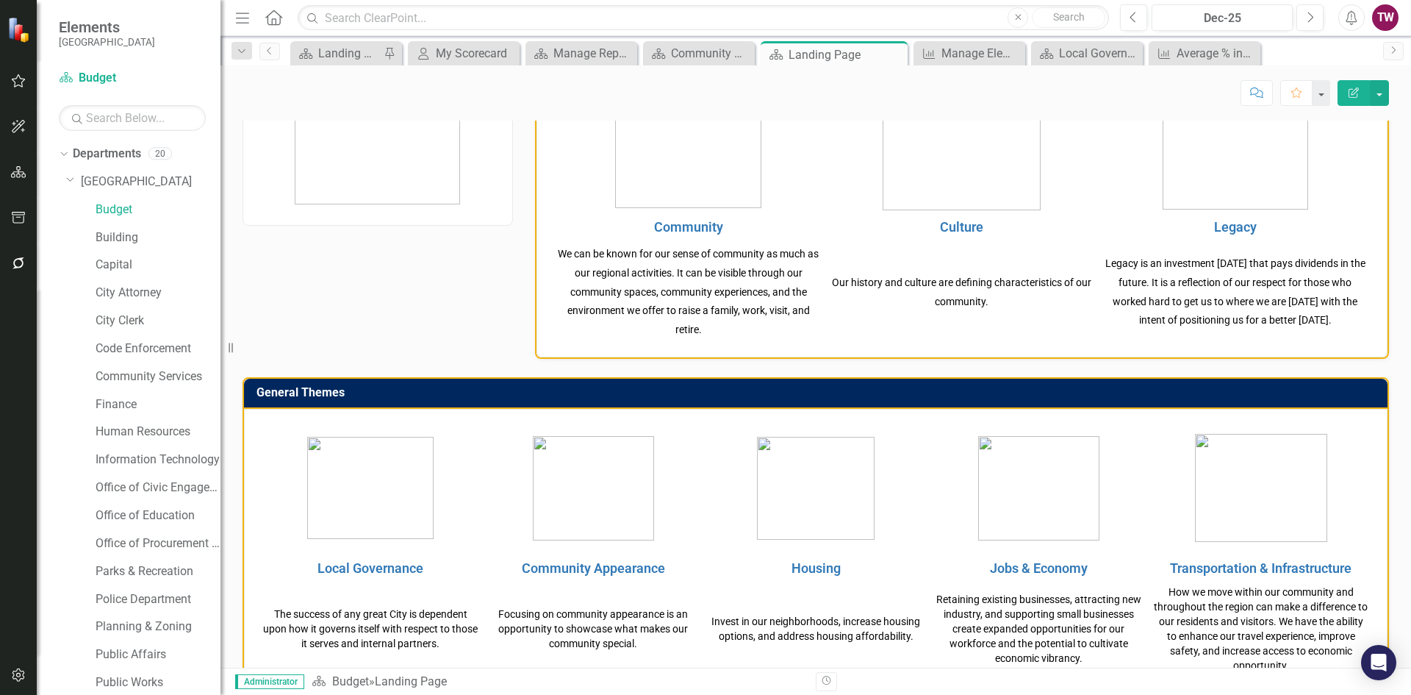
scroll to position [60, 0]
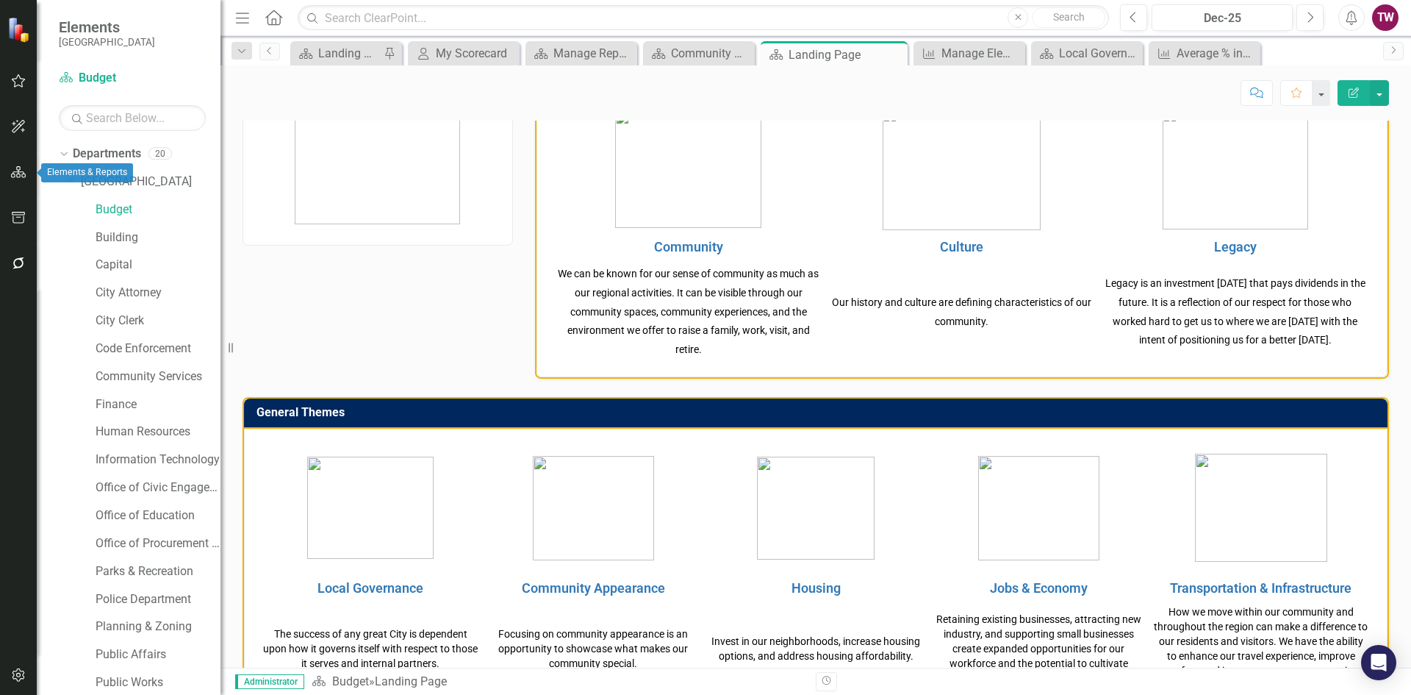
click at [20, 178] on icon "button" at bounding box center [18, 172] width 15 height 12
click at [20, 124] on icon "button" at bounding box center [18, 126] width 13 height 13
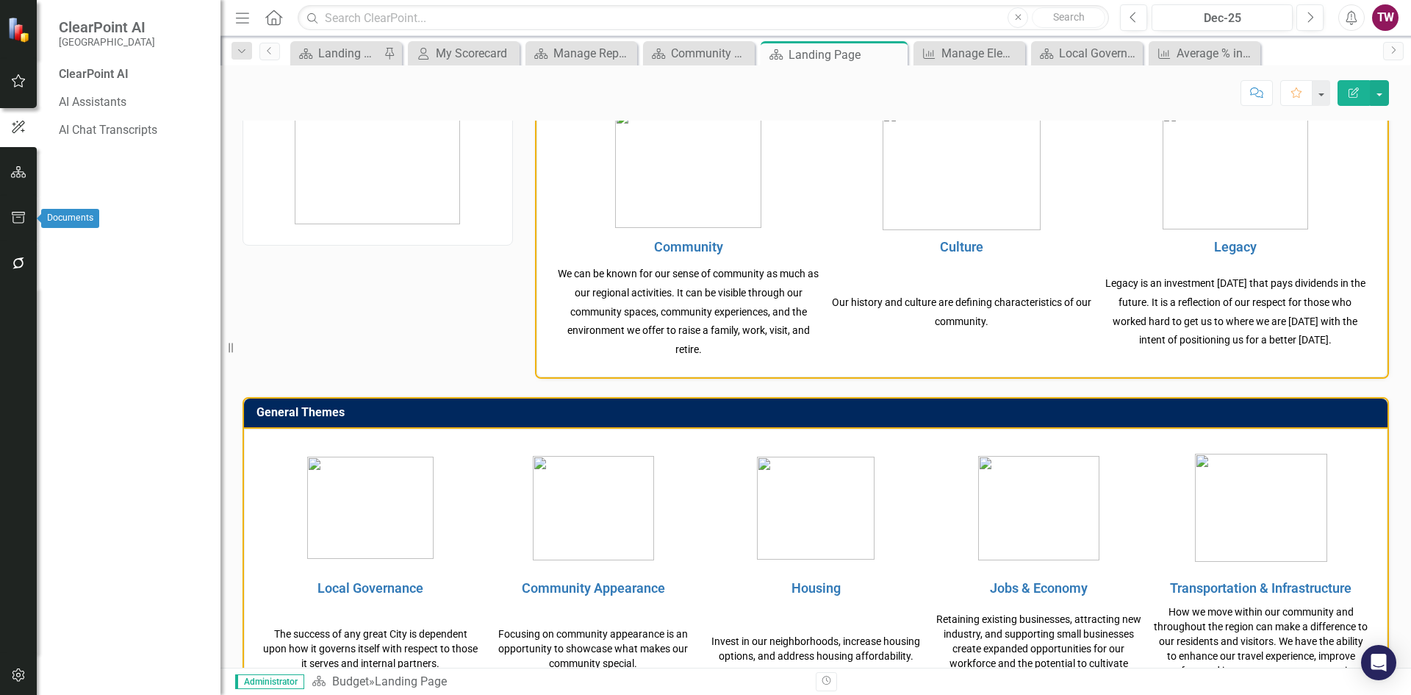
click at [16, 215] on icon "button" at bounding box center [18, 218] width 13 height 12
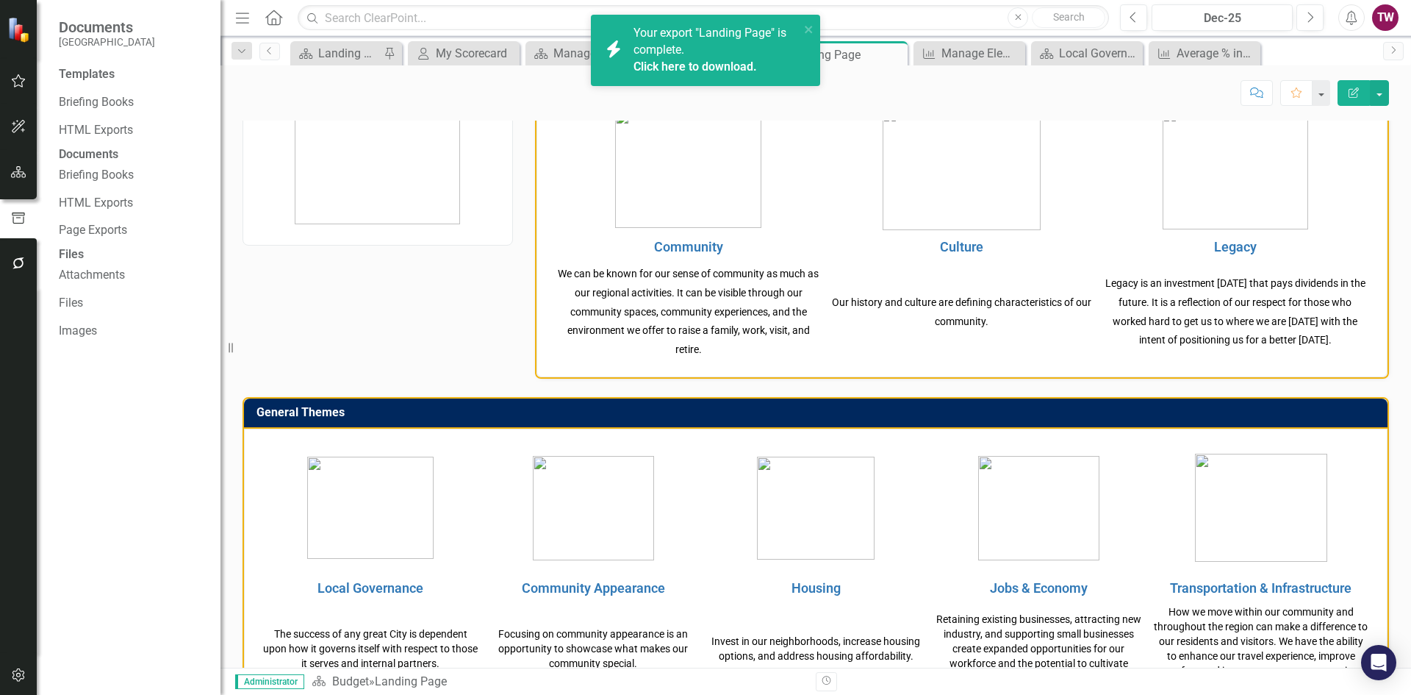
click at [695, 66] on link "Click here to download." at bounding box center [696, 67] width 124 height 14
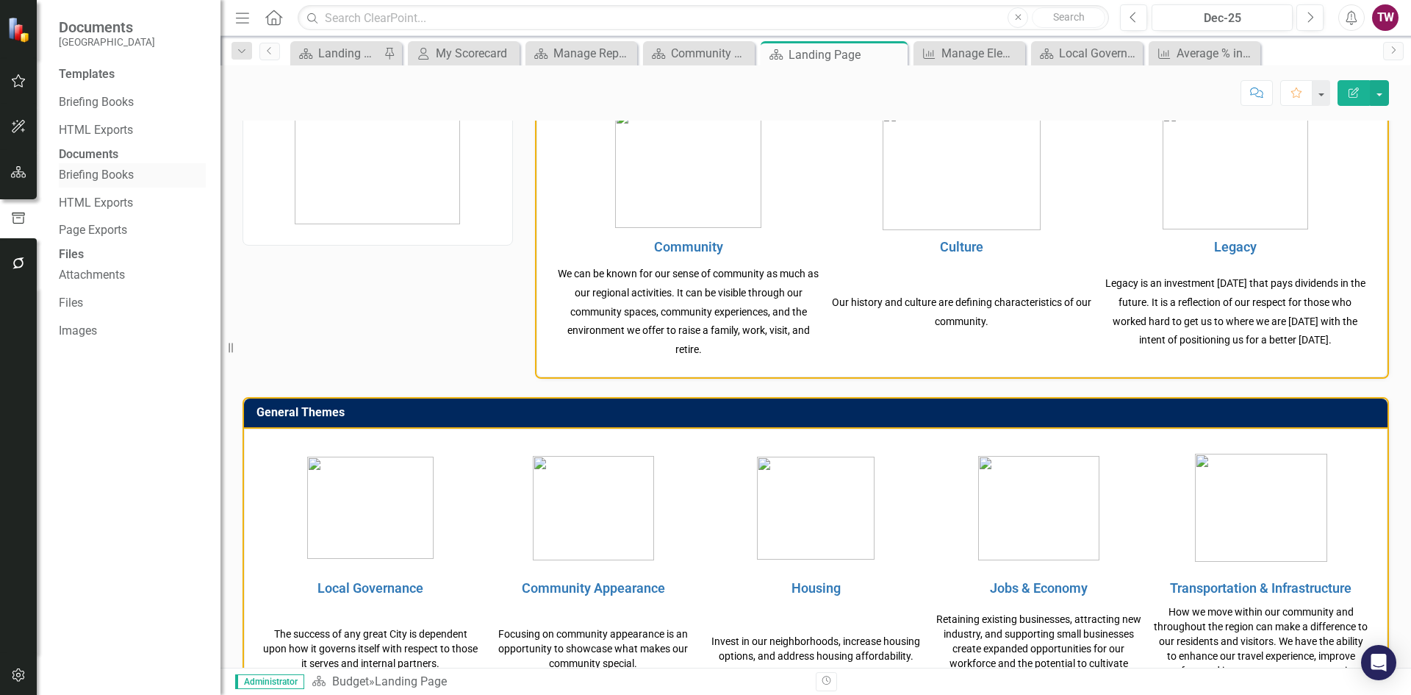
click at [88, 184] on link "Briefing Books" at bounding box center [132, 175] width 147 height 17
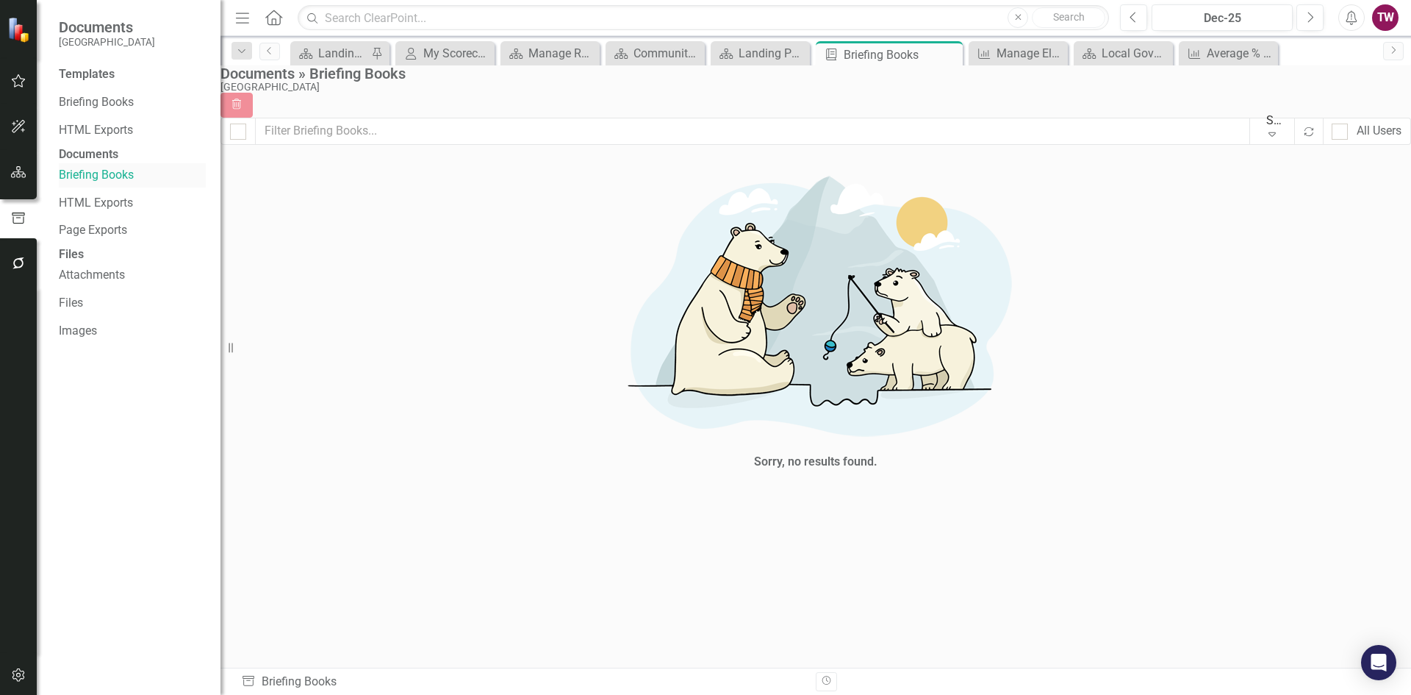
checkbox input "false"
click at [446, 137] on input "text" at bounding box center [753, 131] width 995 height 27
click at [94, 212] on link "HTML Exports" at bounding box center [132, 203] width 147 height 17
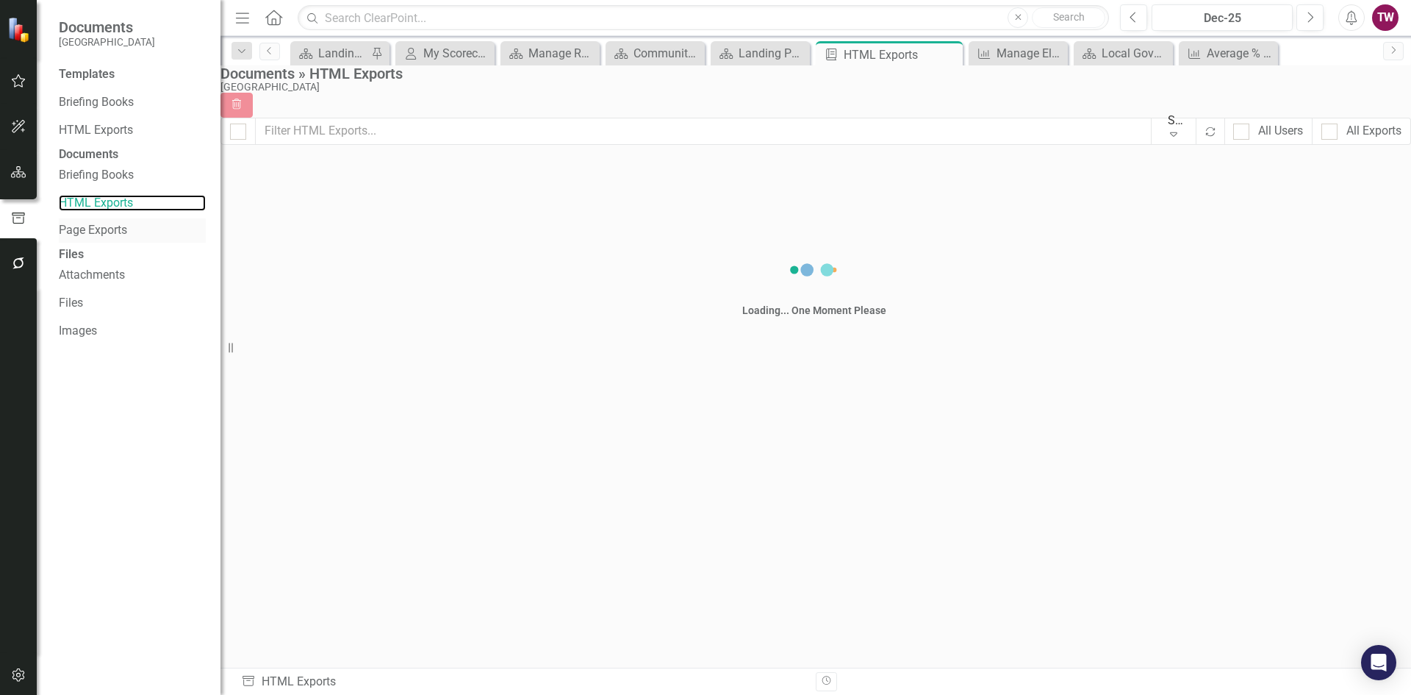
checkbox input "false"
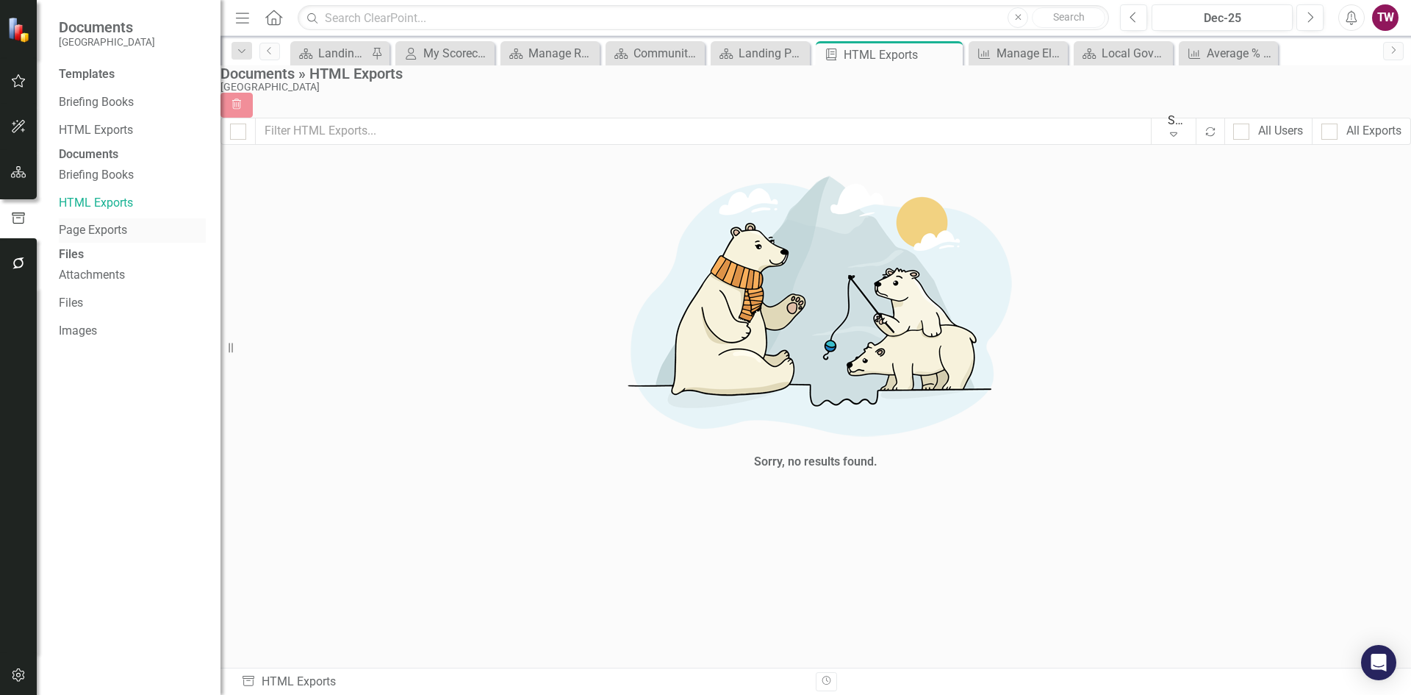
click at [99, 239] on link "Page Exports" at bounding box center [132, 230] width 147 height 17
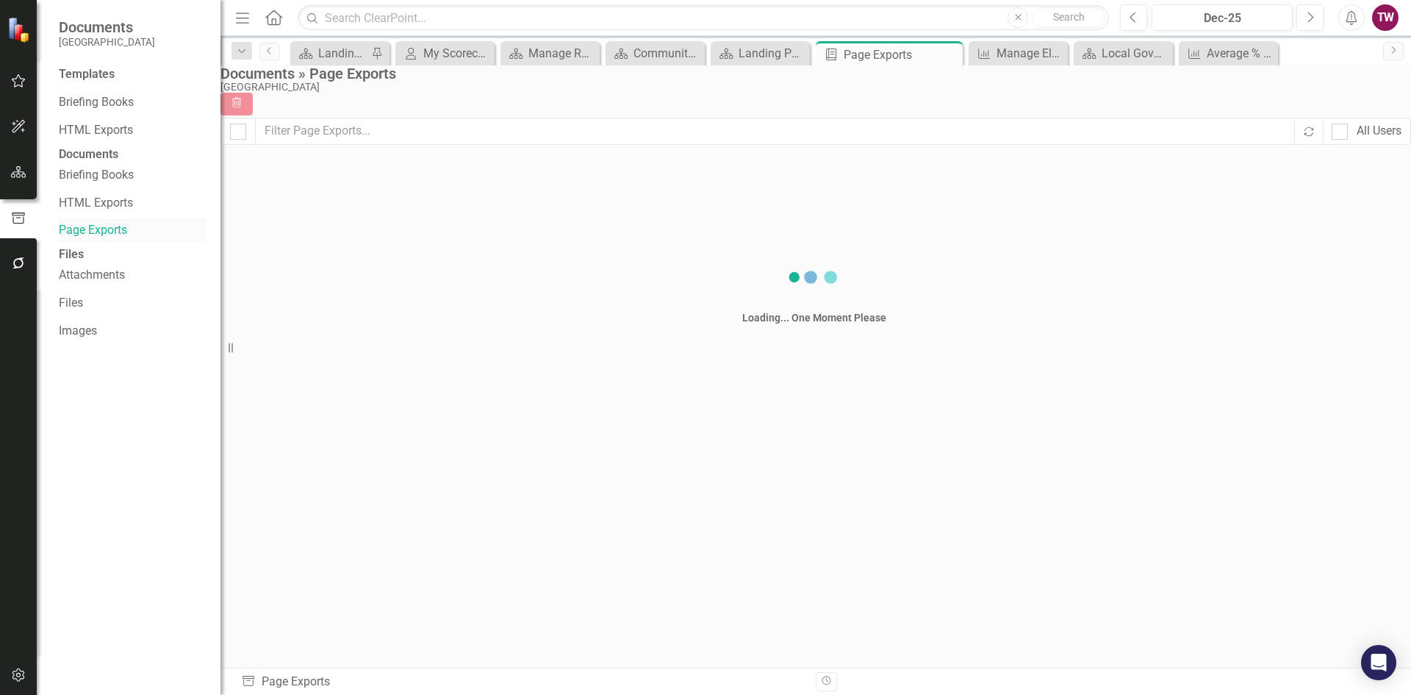
checkbox input "false"
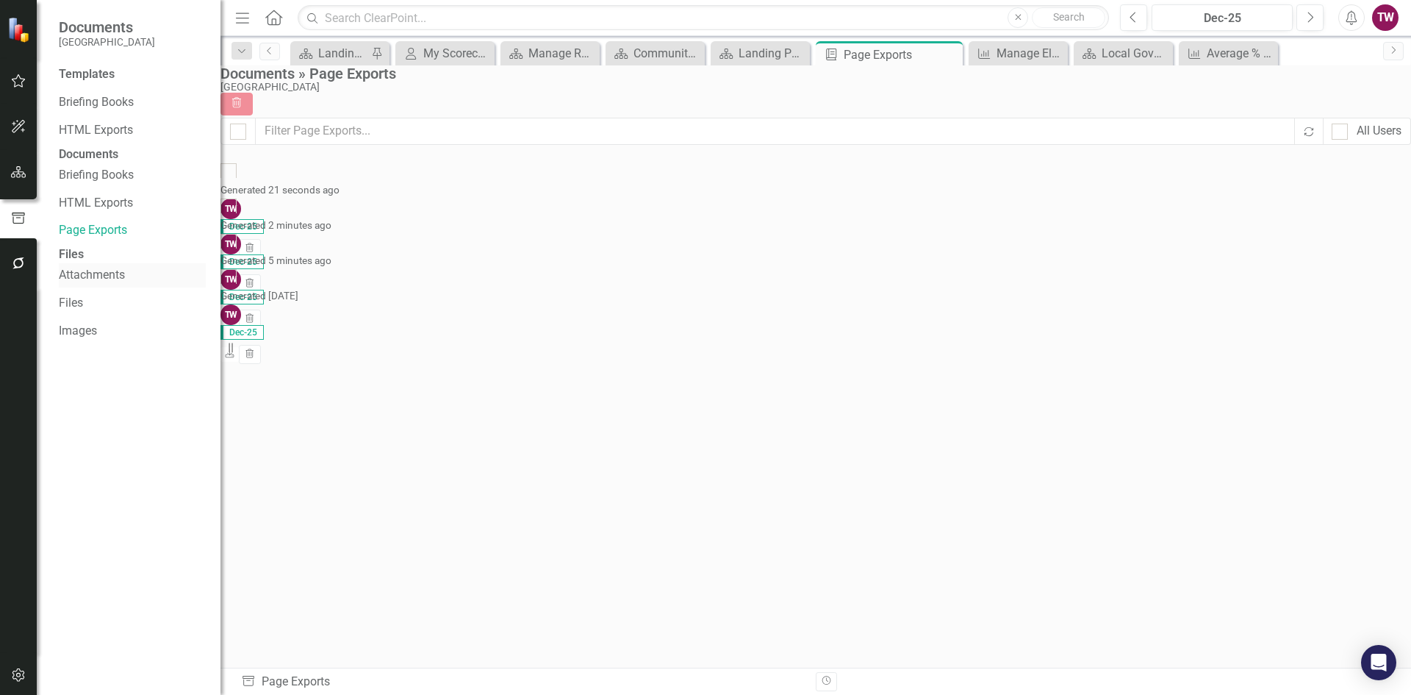
click at [86, 284] on link "Attachments" at bounding box center [132, 275] width 147 height 17
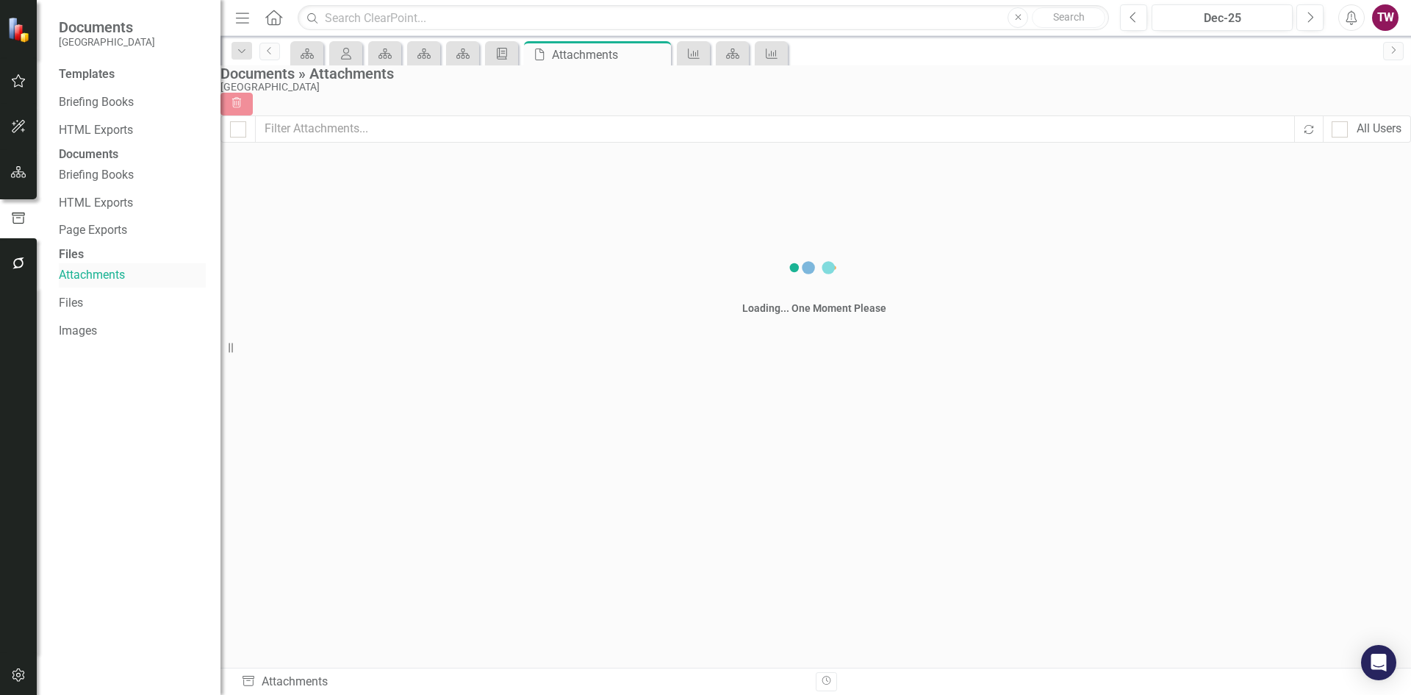
checkbox input "false"
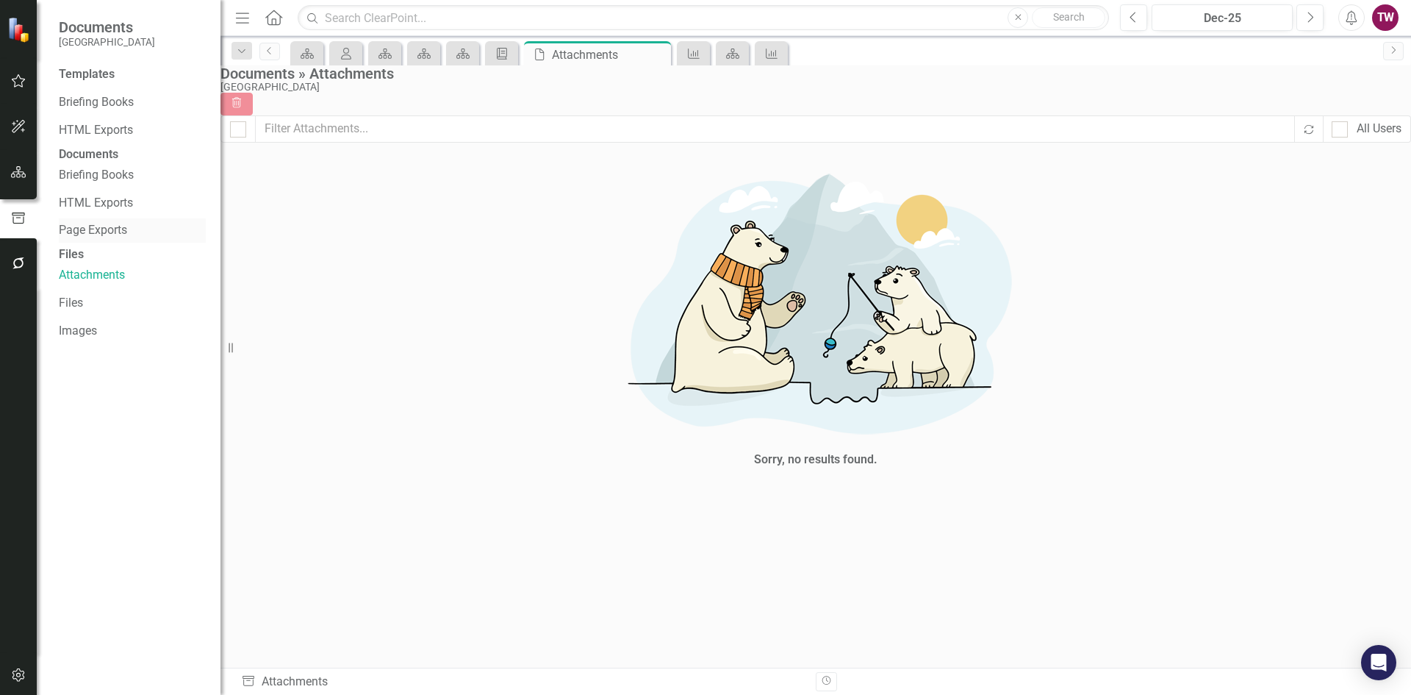
click at [104, 239] on link "Page Exports" at bounding box center [132, 230] width 147 height 17
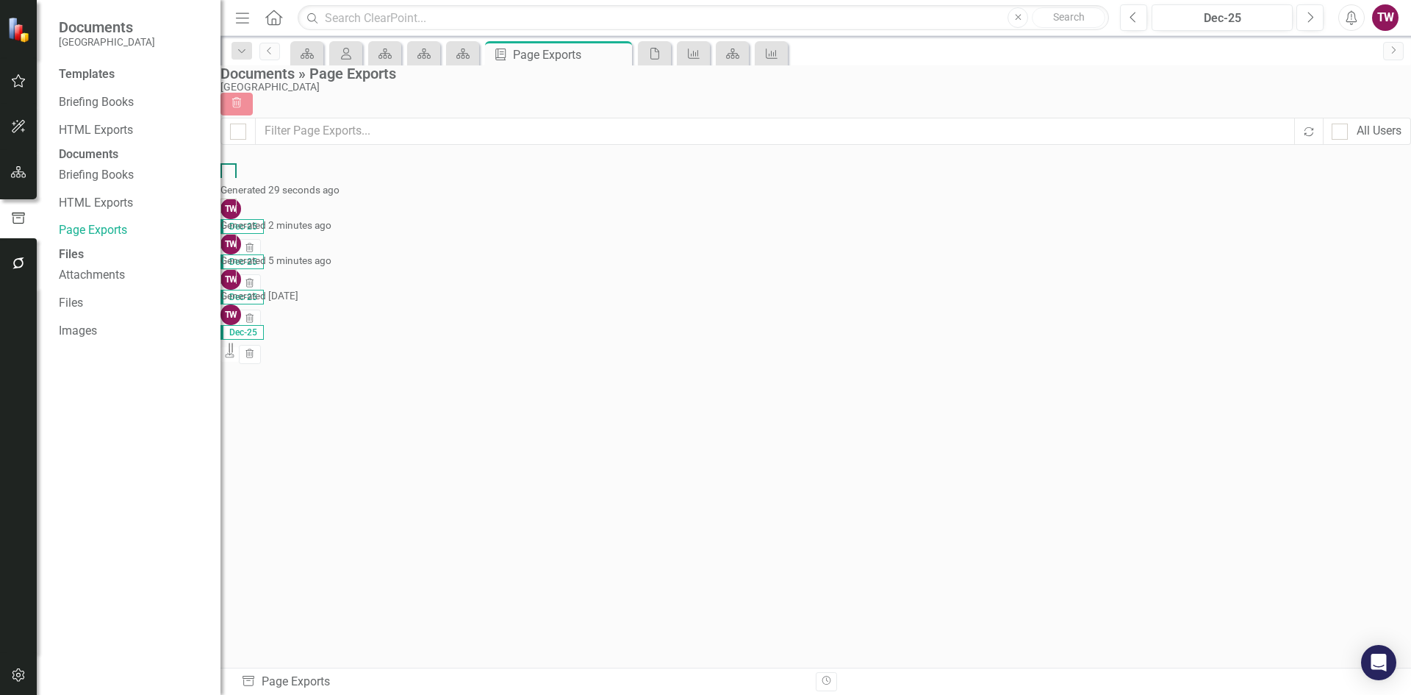
click at [230, 173] on input "checkbox" at bounding box center [226, 168] width 10 height 10
checkbox input "true"
click at [230, 208] on input "checkbox" at bounding box center [226, 203] width 10 height 10
checkbox input "true"
click at [261, 269] on div "PDF Landing Page Summary Generated 5 minutes ago TW Dec-25 Download Trash" at bounding box center [815, 251] width 1188 height 35
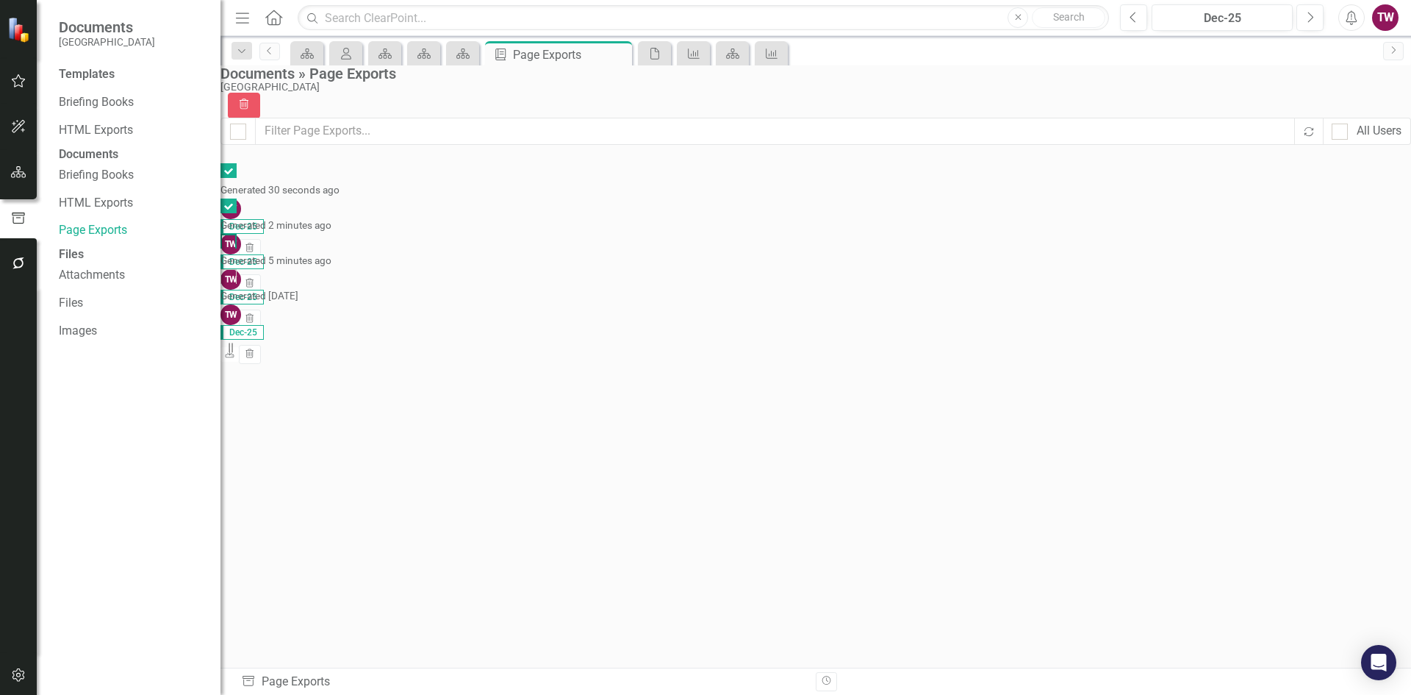
click at [230, 243] on input "checkbox" at bounding box center [226, 239] width 10 height 10
checkbox input "true"
click at [268, 280] on div "PDF Average number of local business vendors partici Detail Generated 15 days a…" at bounding box center [815, 286] width 1188 height 35
click at [230, 279] on input "checkbox" at bounding box center [226, 274] width 10 height 10
checkbox input "true"
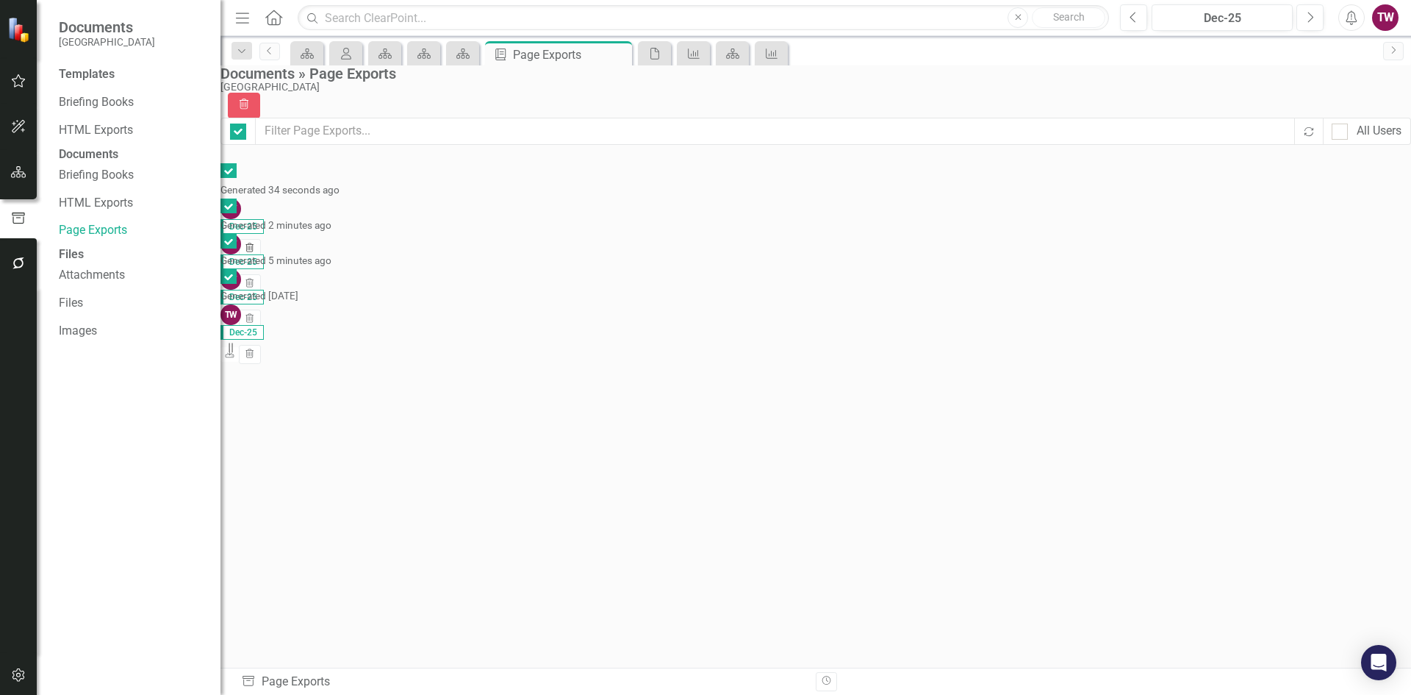
click at [260, 239] on button "Trash" at bounding box center [249, 248] width 21 height 19
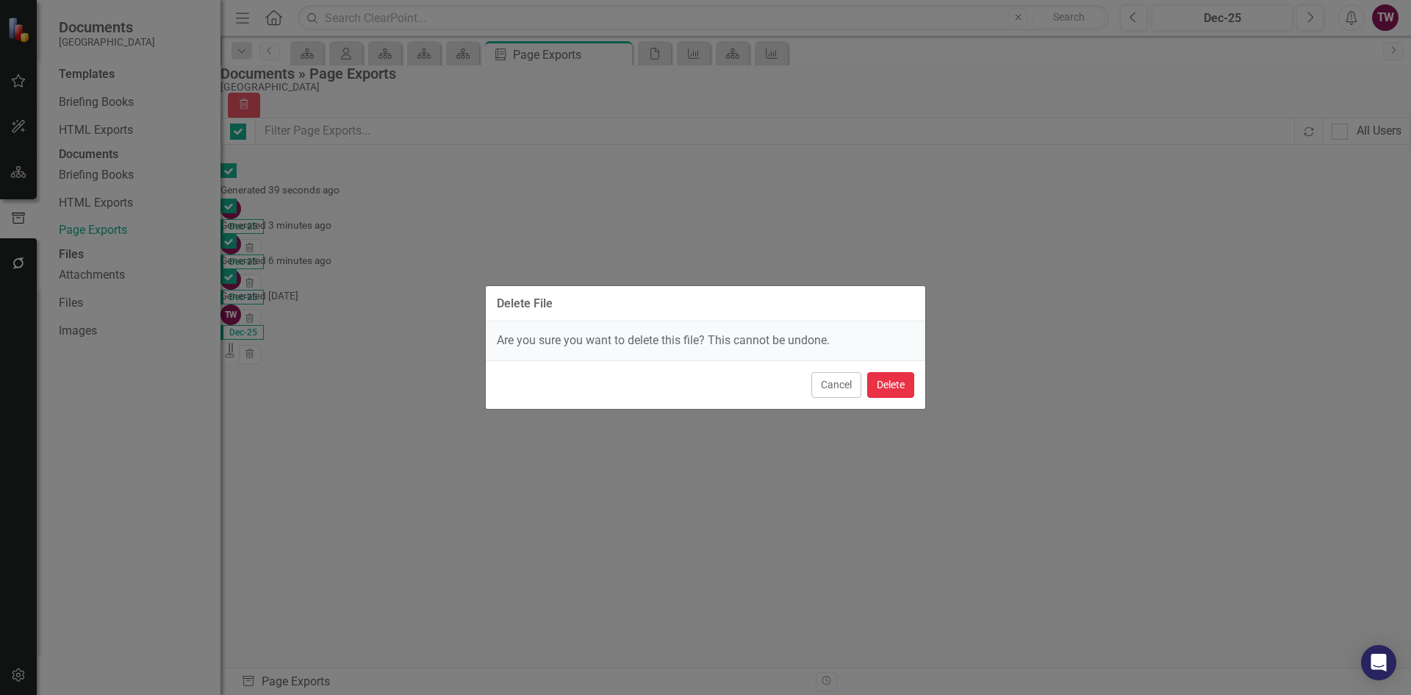
click at [884, 391] on button "Delete" at bounding box center [890, 385] width 47 height 26
checkbox input "false"
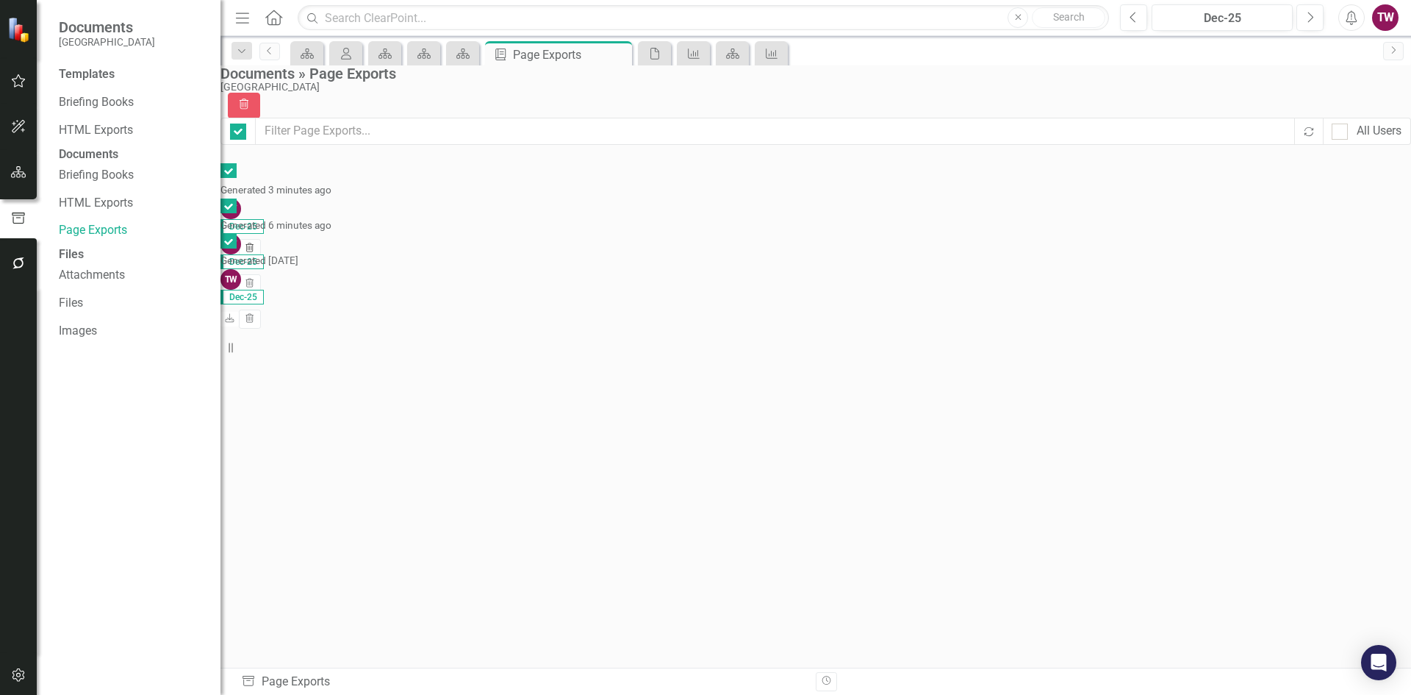
click at [255, 244] on icon "Trash" at bounding box center [249, 248] width 11 height 9
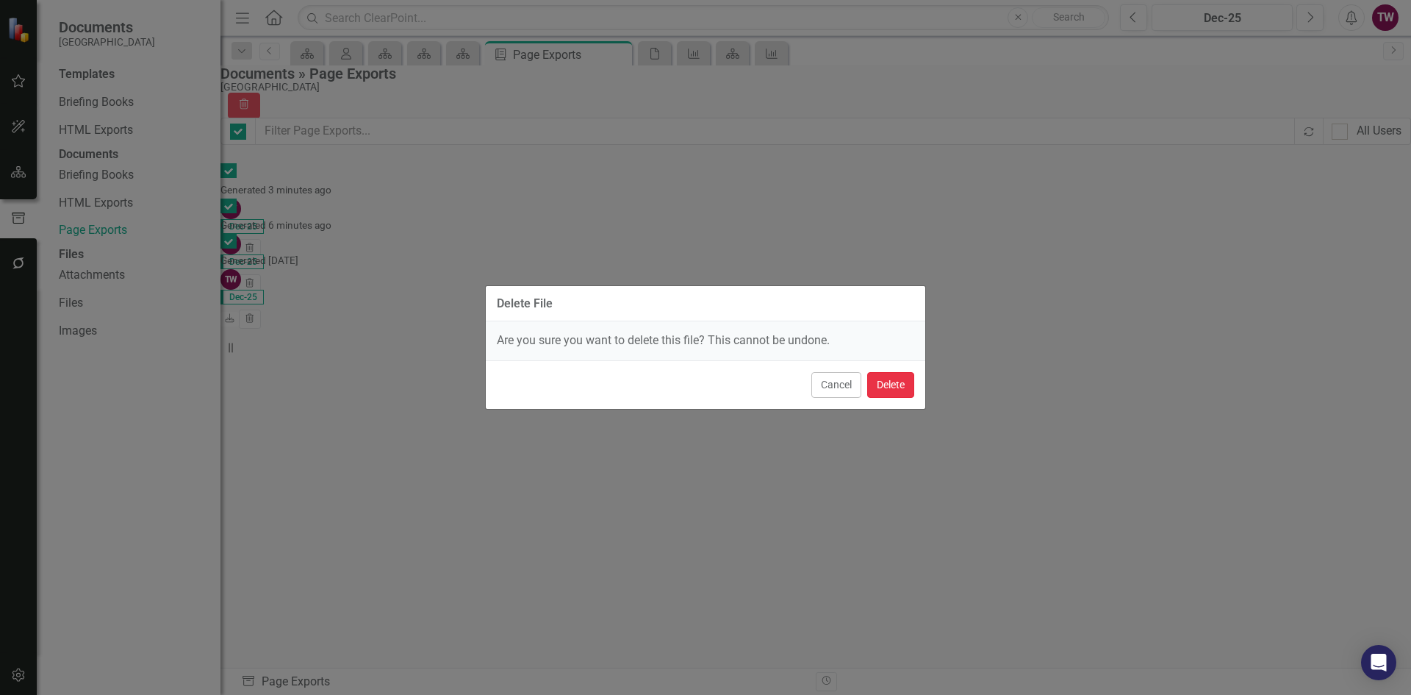
click at [903, 379] on button "Delete" at bounding box center [890, 385] width 47 height 26
checkbox input "false"
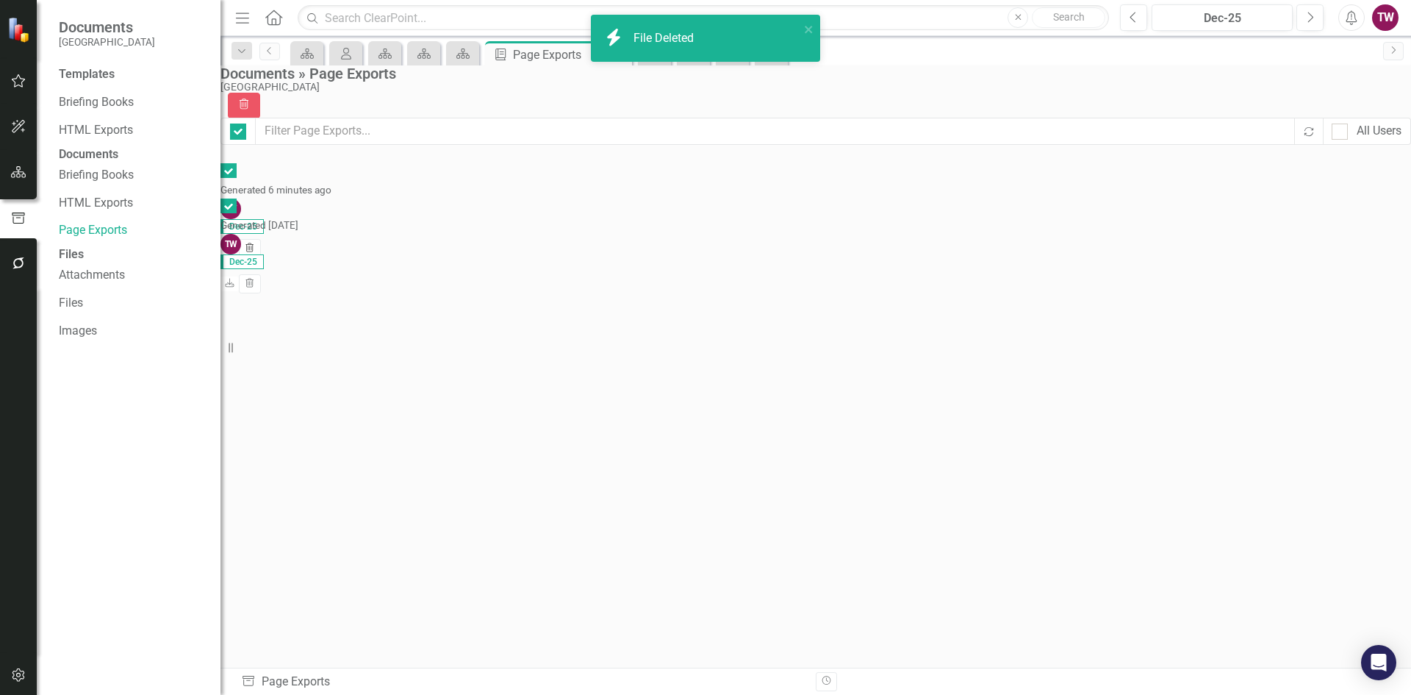
click at [254, 243] on icon "button" at bounding box center [250, 247] width 8 height 9
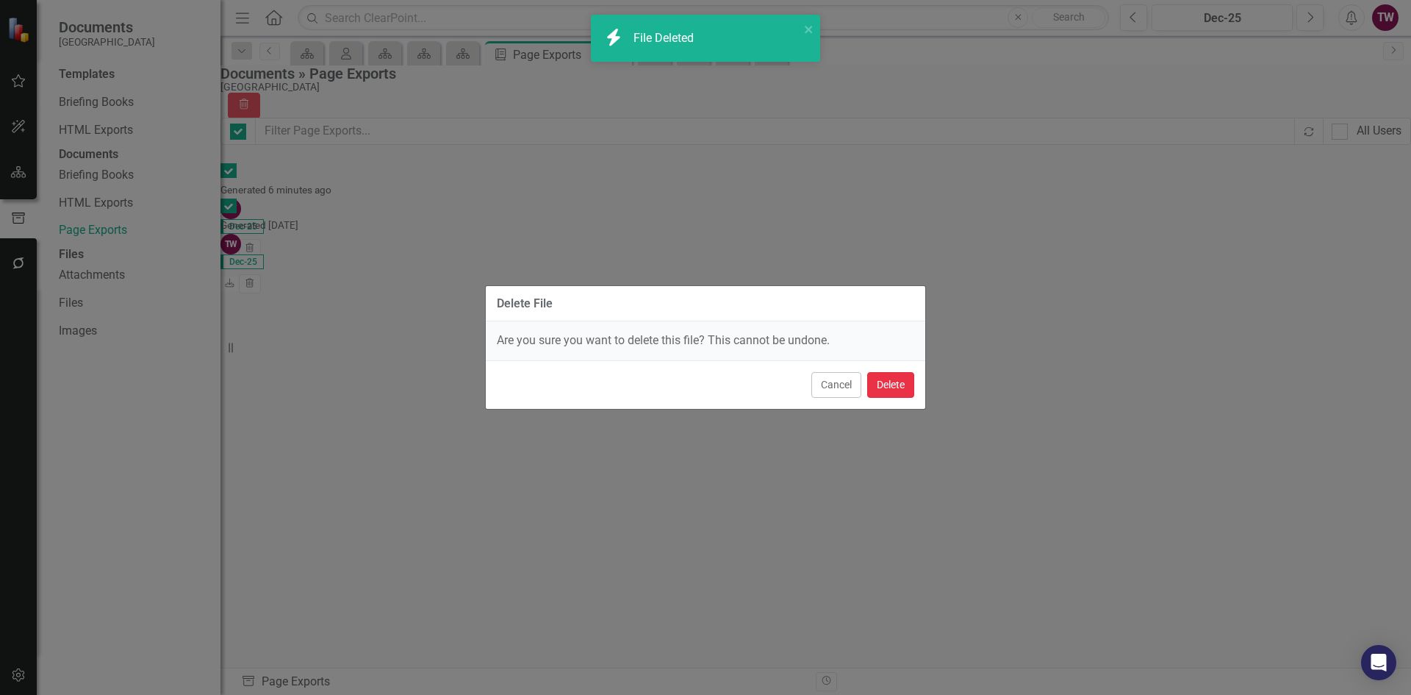
click at [887, 390] on button "Delete" at bounding box center [890, 385] width 47 height 26
checkbox input "false"
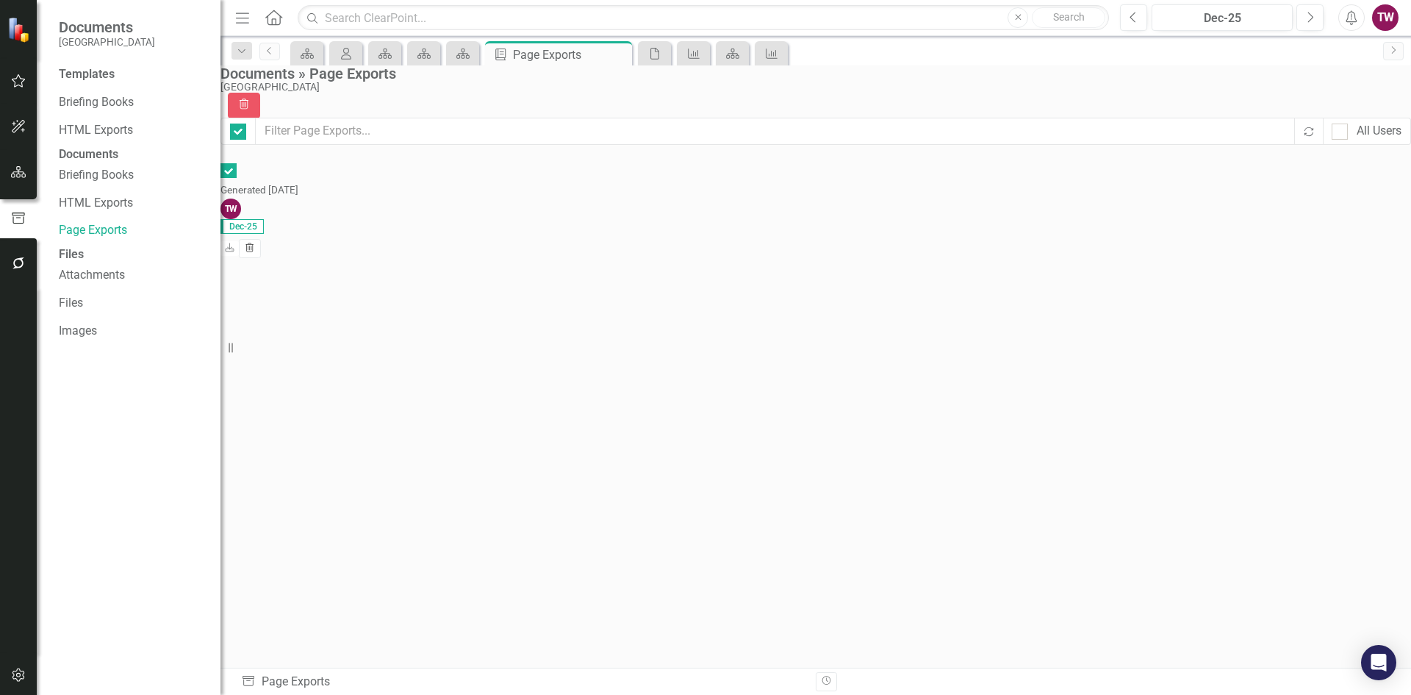
click at [260, 239] on button "Trash" at bounding box center [249, 248] width 21 height 19
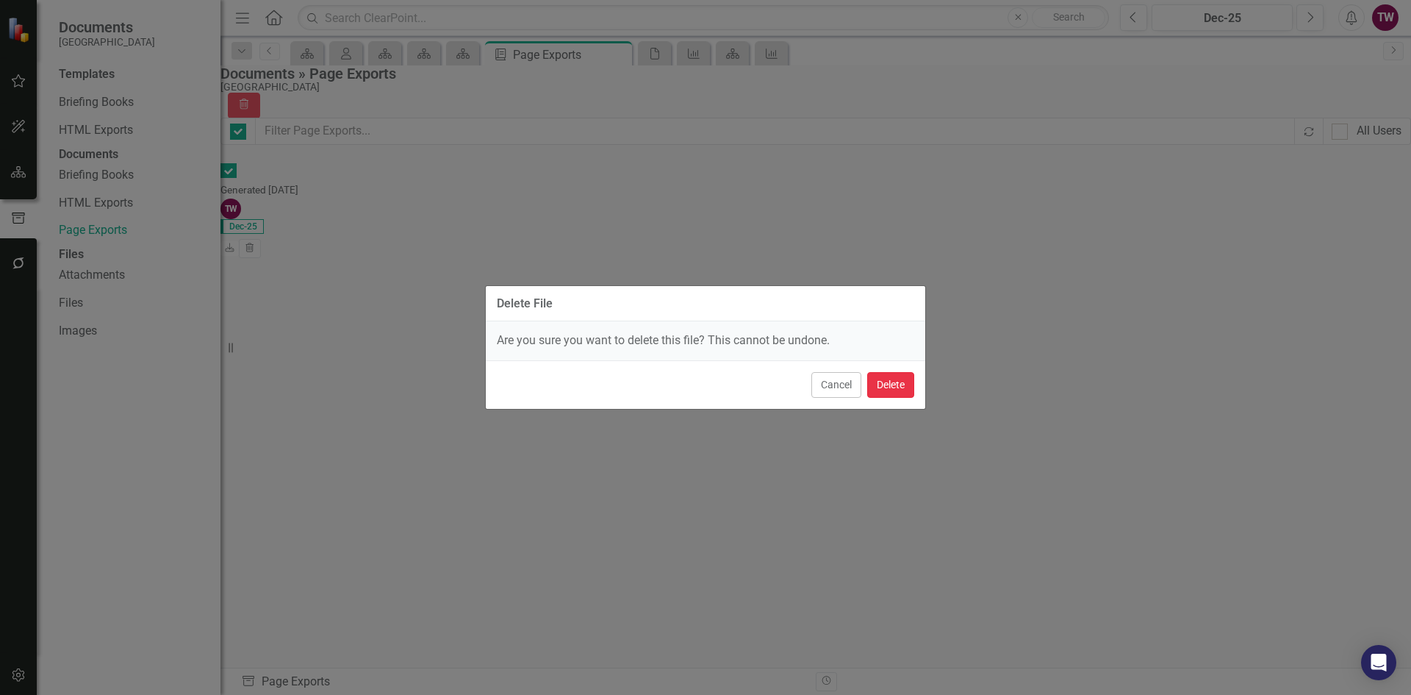
click at [906, 384] on button "Delete" at bounding box center [890, 385] width 47 height 26
checkbox input "false"
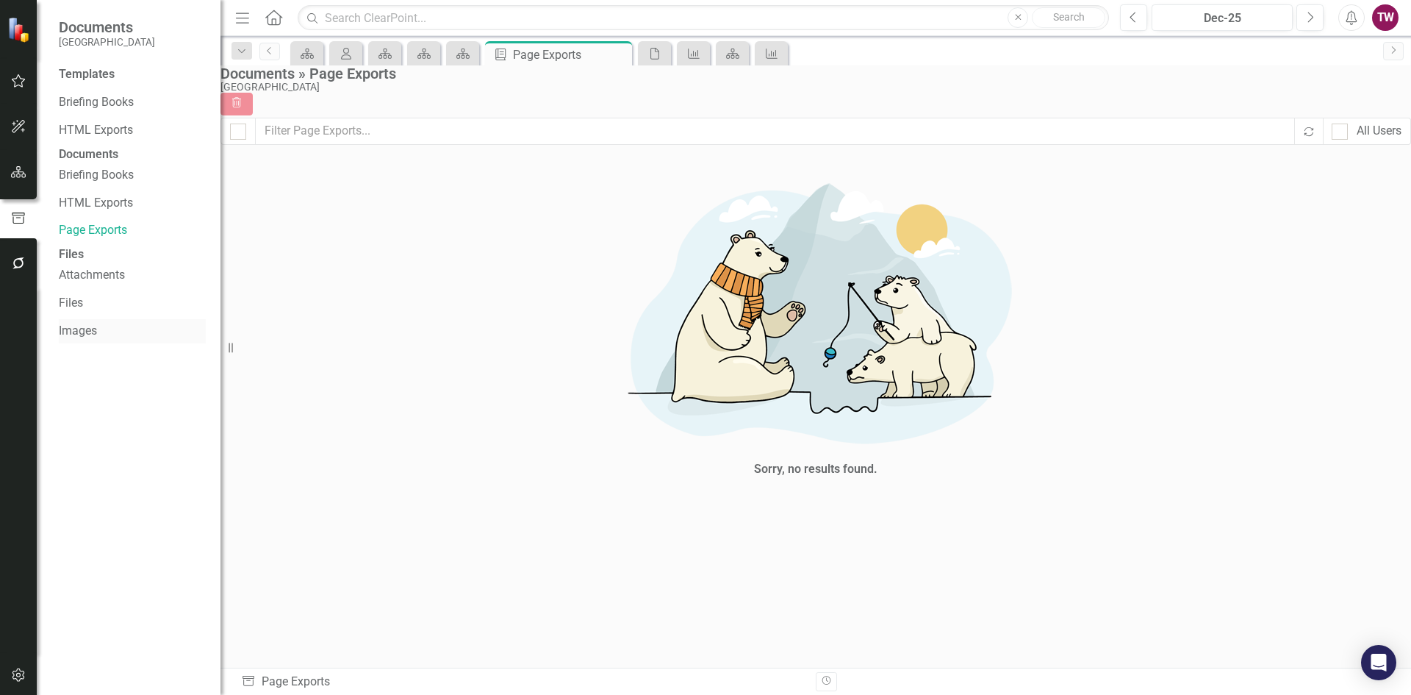
click at [71, 340] on link "Images" at bounding box center [132, 331] width 147 height 17
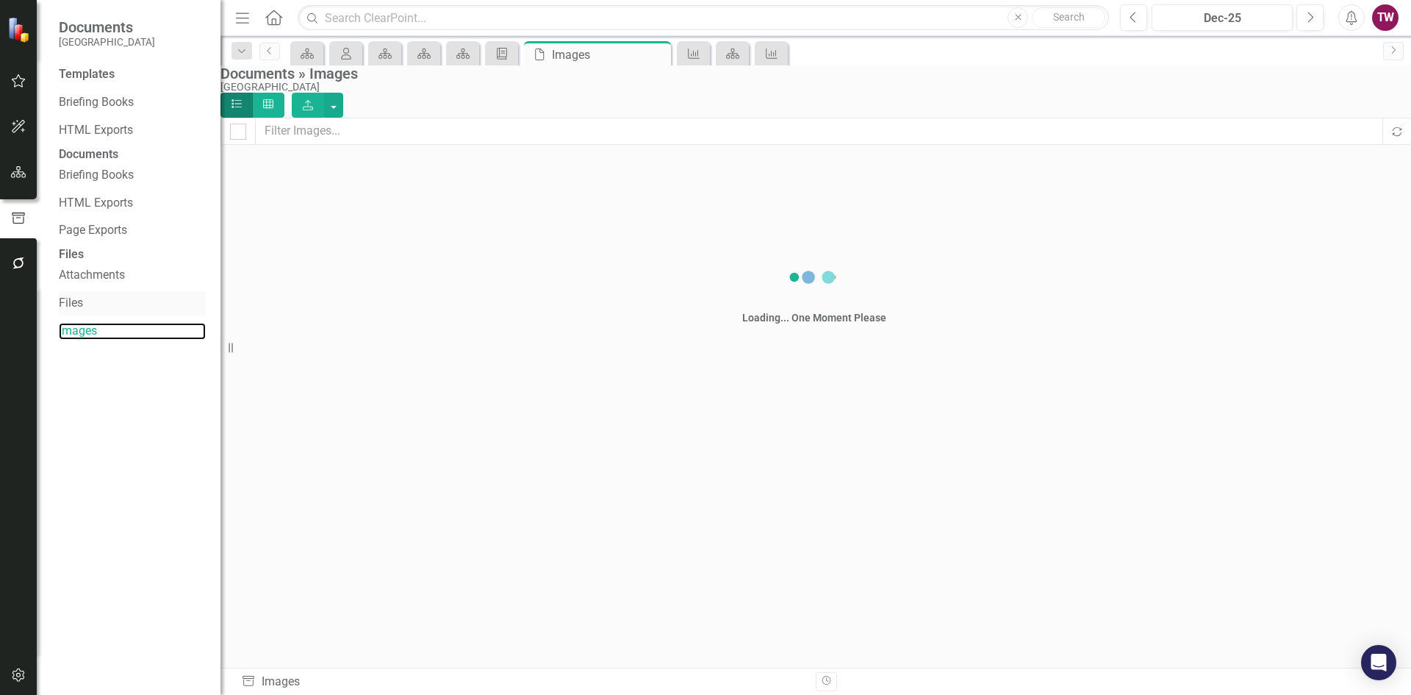
checkbox input "false"
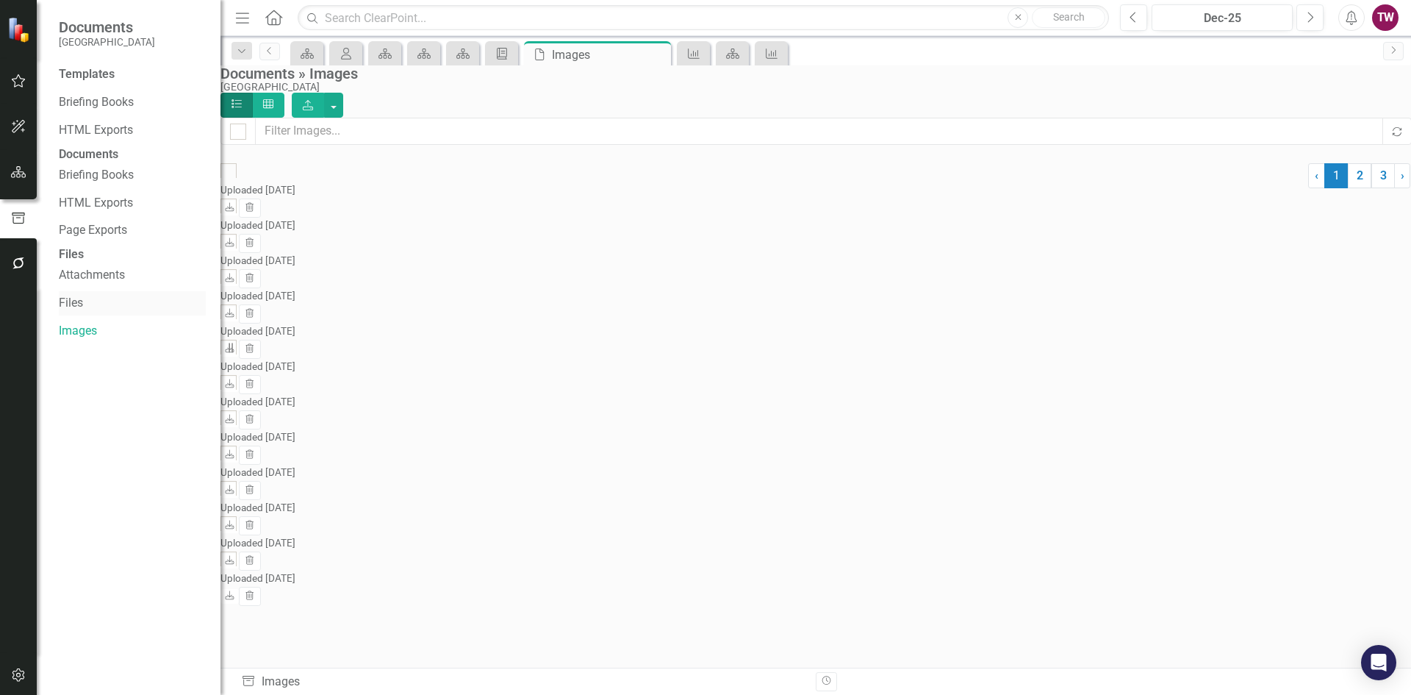
click at [79, 312] on link "Files" at bounding box center [132, 303] width 147 height 17
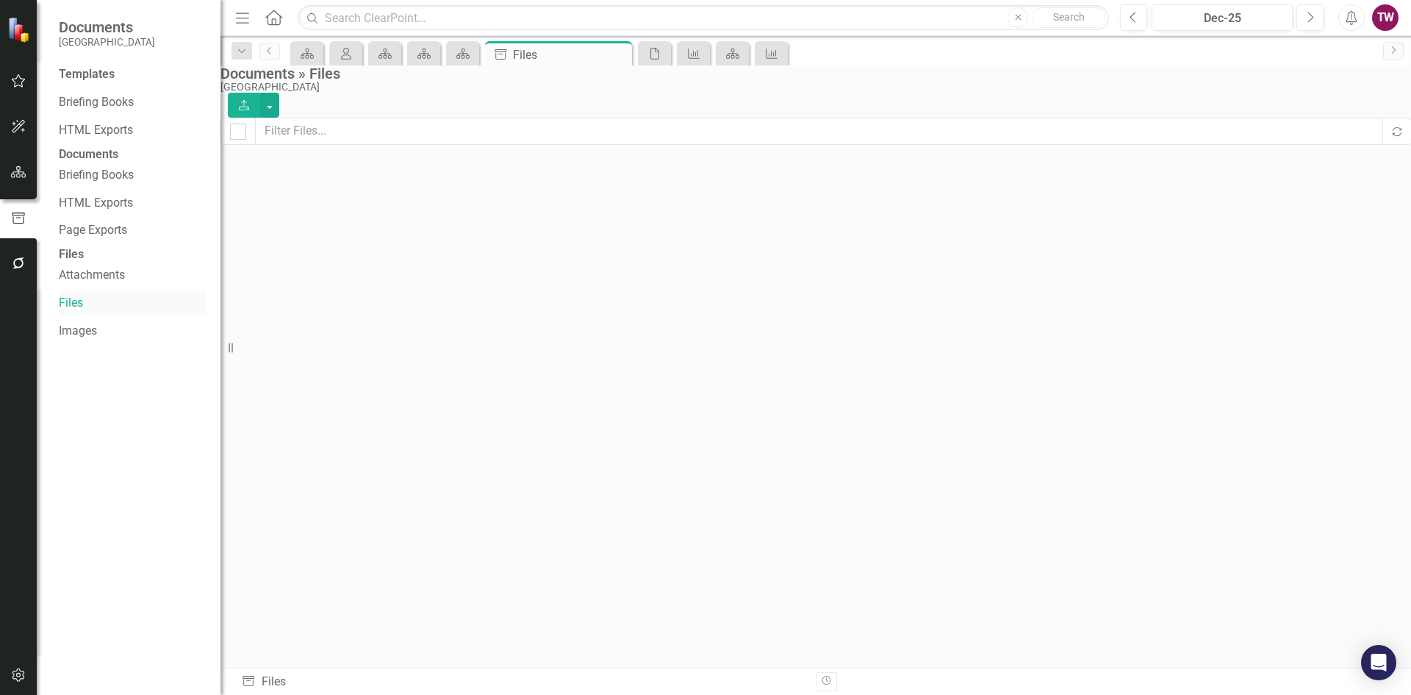
checkbox input "false"
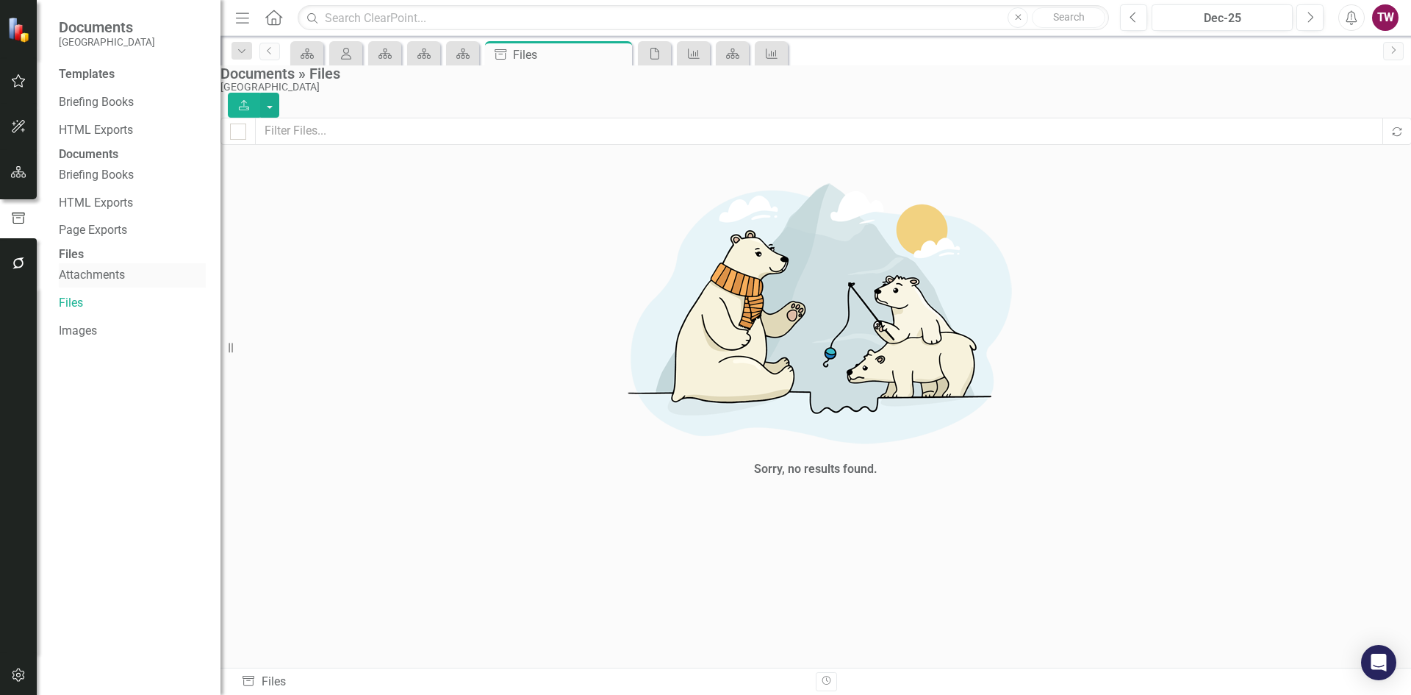
click at [87, 284] on link "Attachments" at bounding box center [132, 275] width 147 height 17
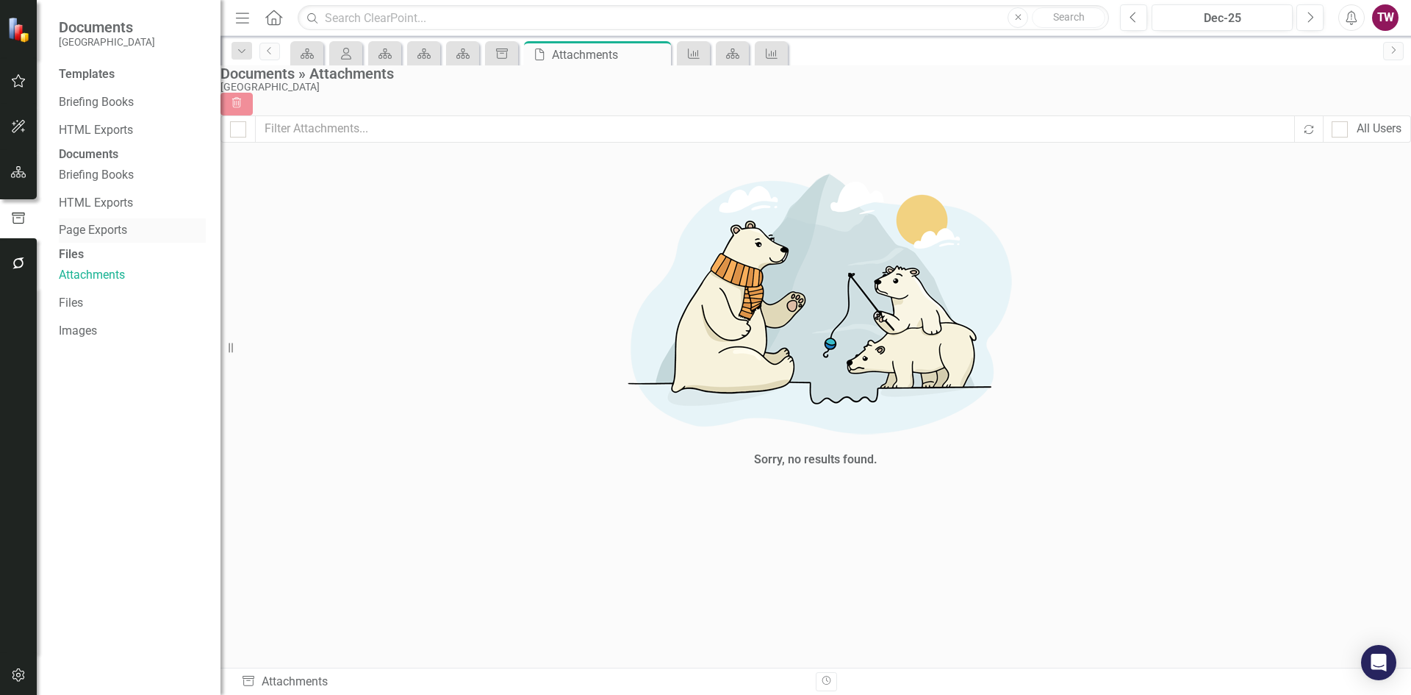
click at [101, 240] on div "Page Exports" at bounding box center [132, 230] width 147 height 24
click at [101, 239] on link "Page Exports" at bounding box center [132, 230] width 147 height 17
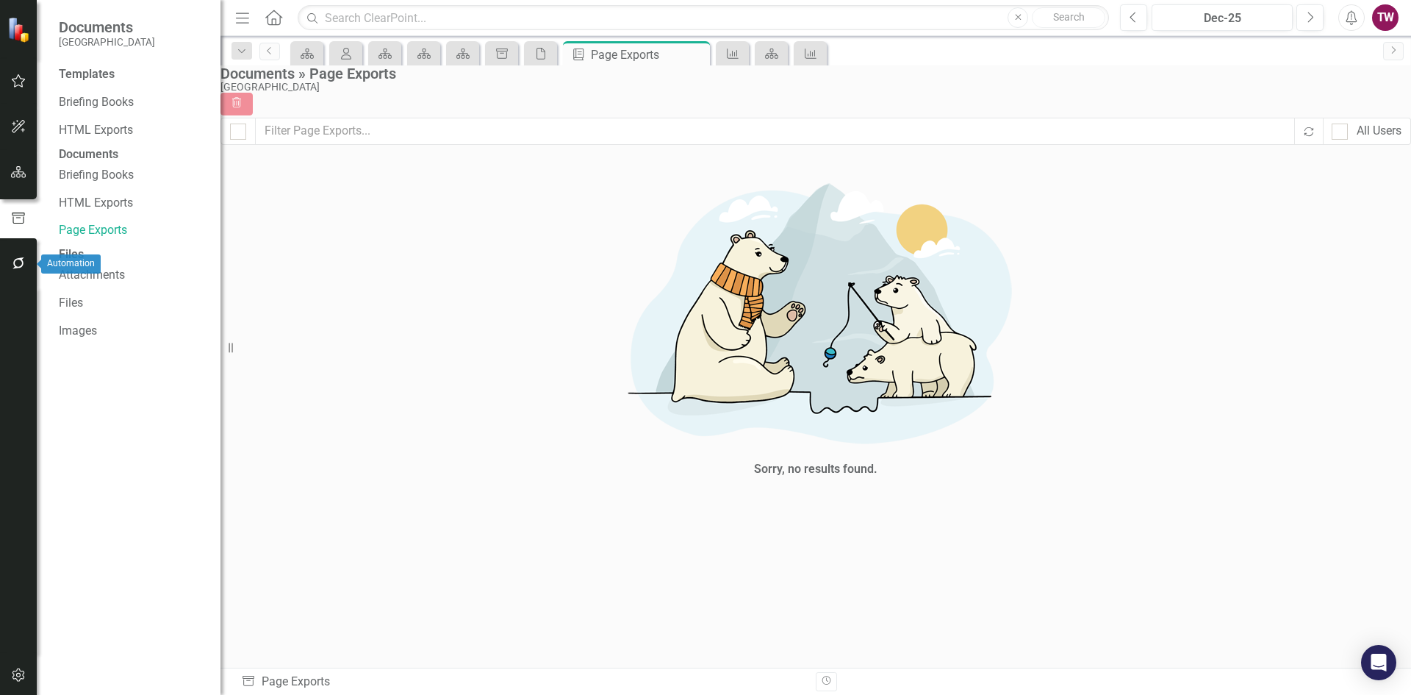
click at [23, 259] on icon "button" at bounding box center [18, 263] width 12 height 12
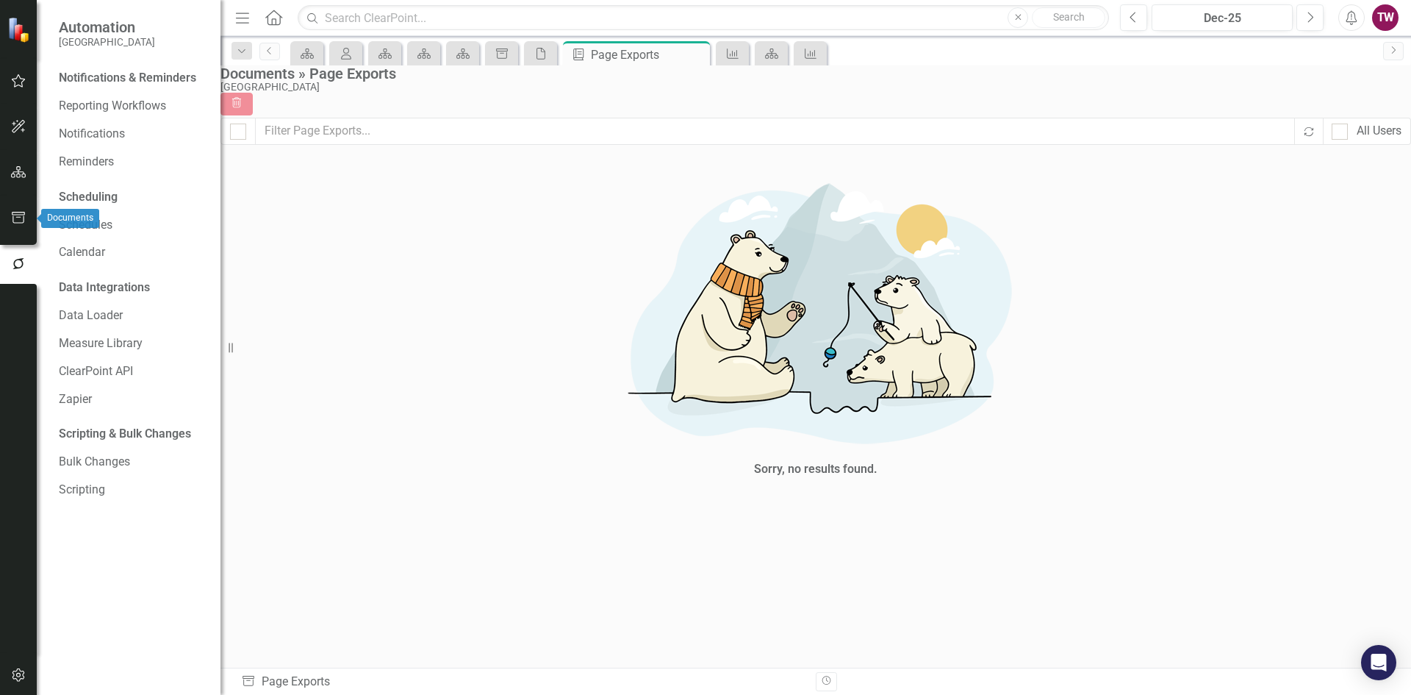
click at [19, 215] on icon "button" at bounding box center [18, 218] width 15 height 12
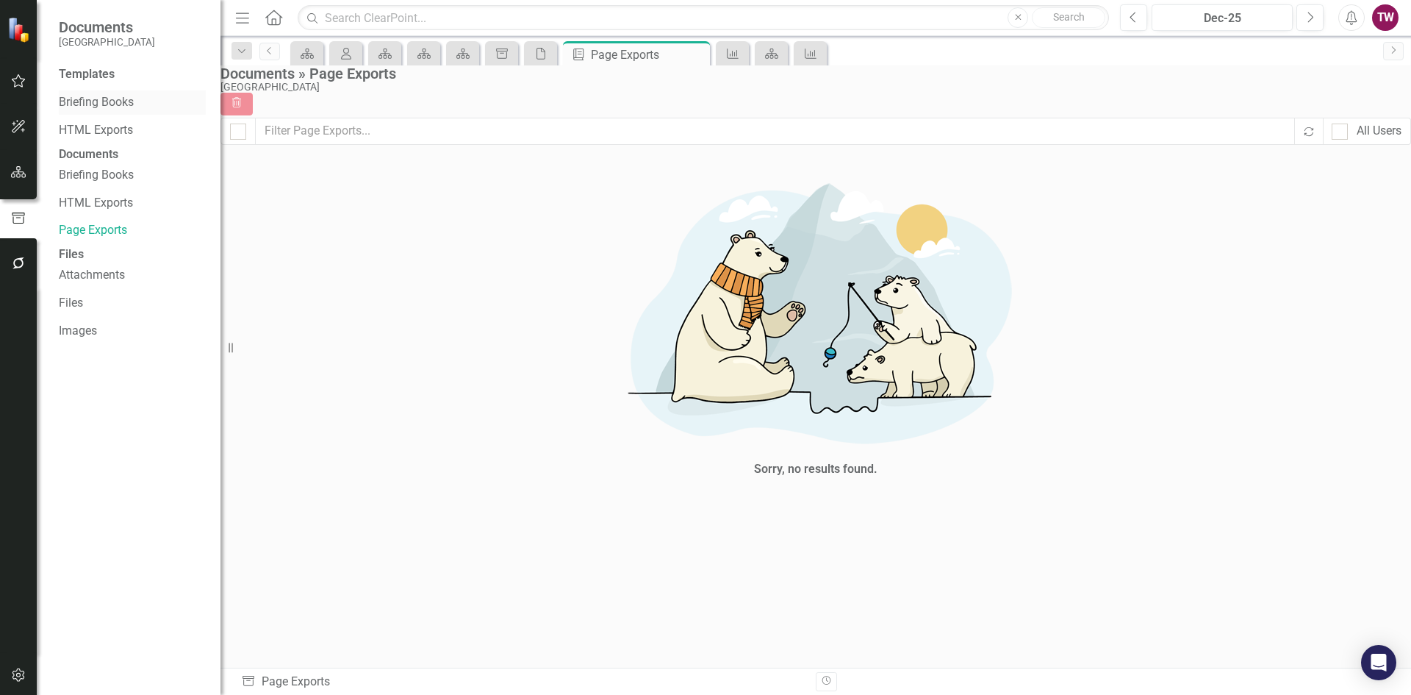
click at [118, 95] on link "Briefing Books" at bounding box center [132, 102] width 147 height 17
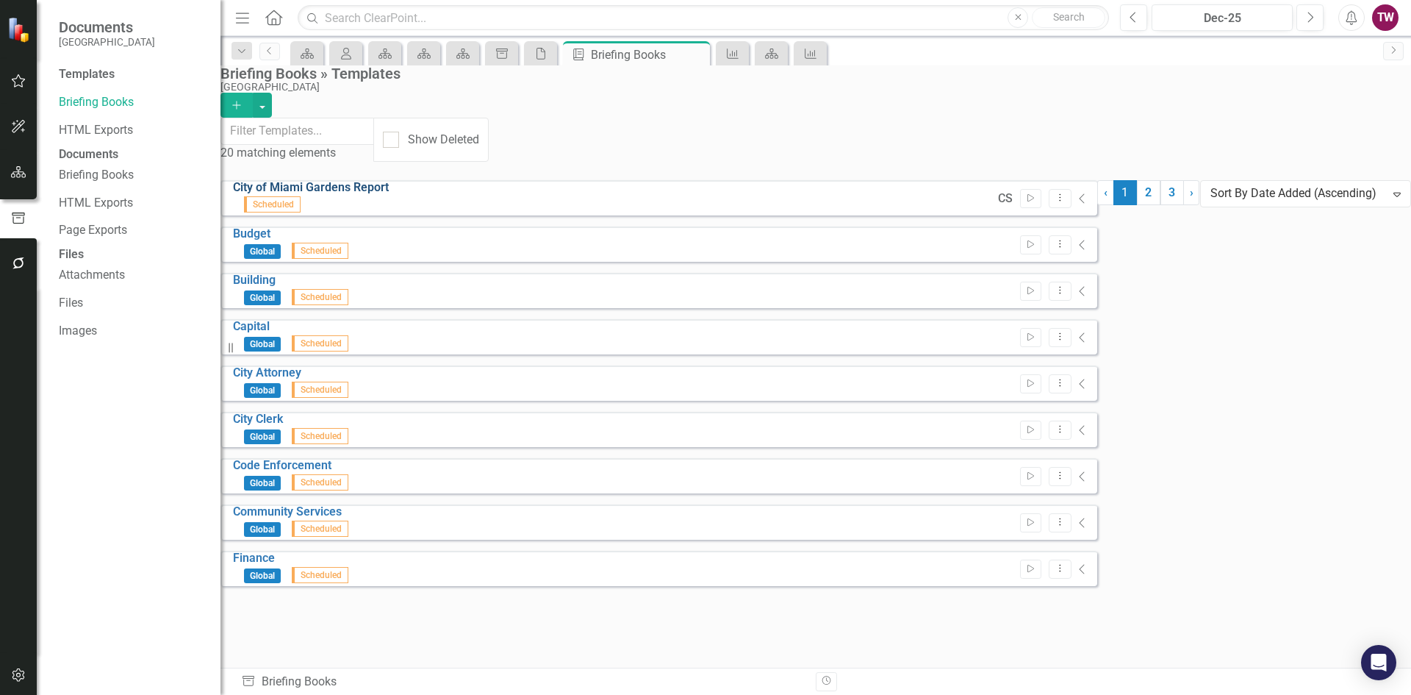
click at [368, 194] on link "City of Miami Gardens Report" at bounding box center [311, 187] width 156 height 14
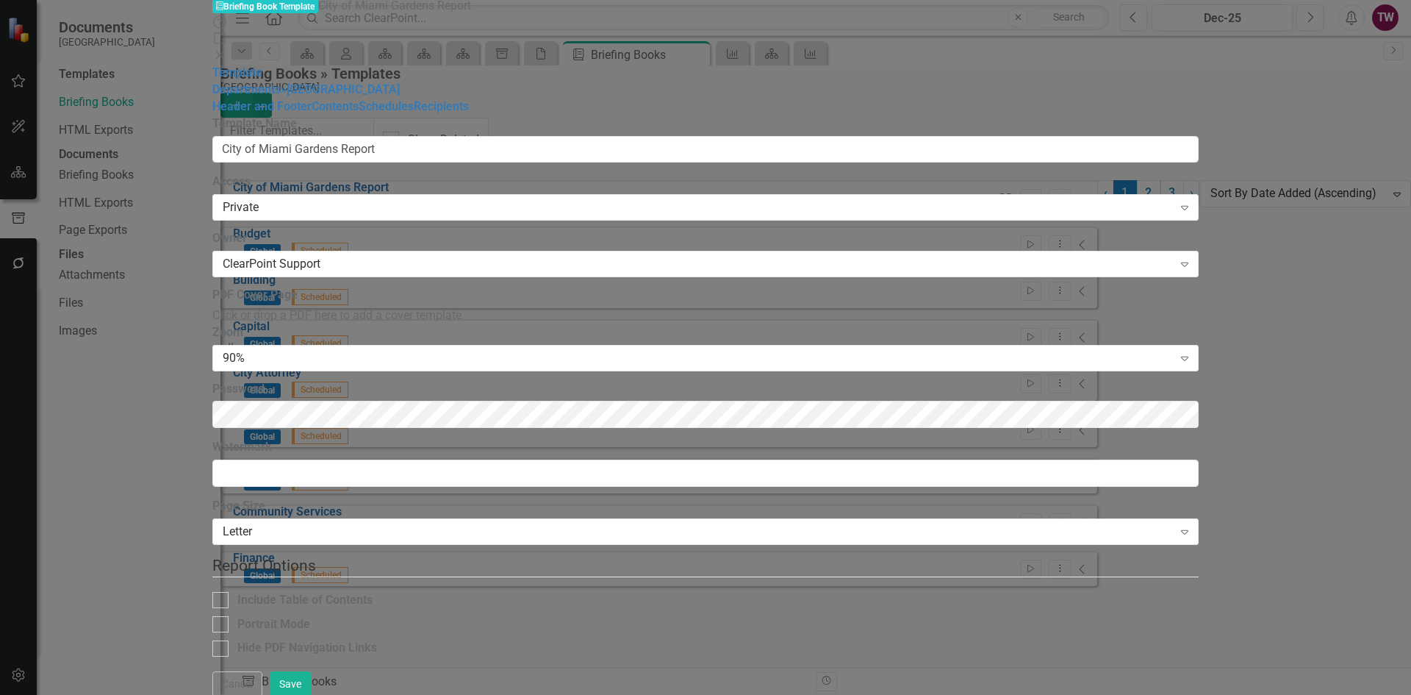
click at [1199, 21] on div "Help Maximize Close" at bounding box center [705, 40] width 987 height 51
click at [227, 49] on icon "Close" at bounding box center [219, 55] width 15 height 12
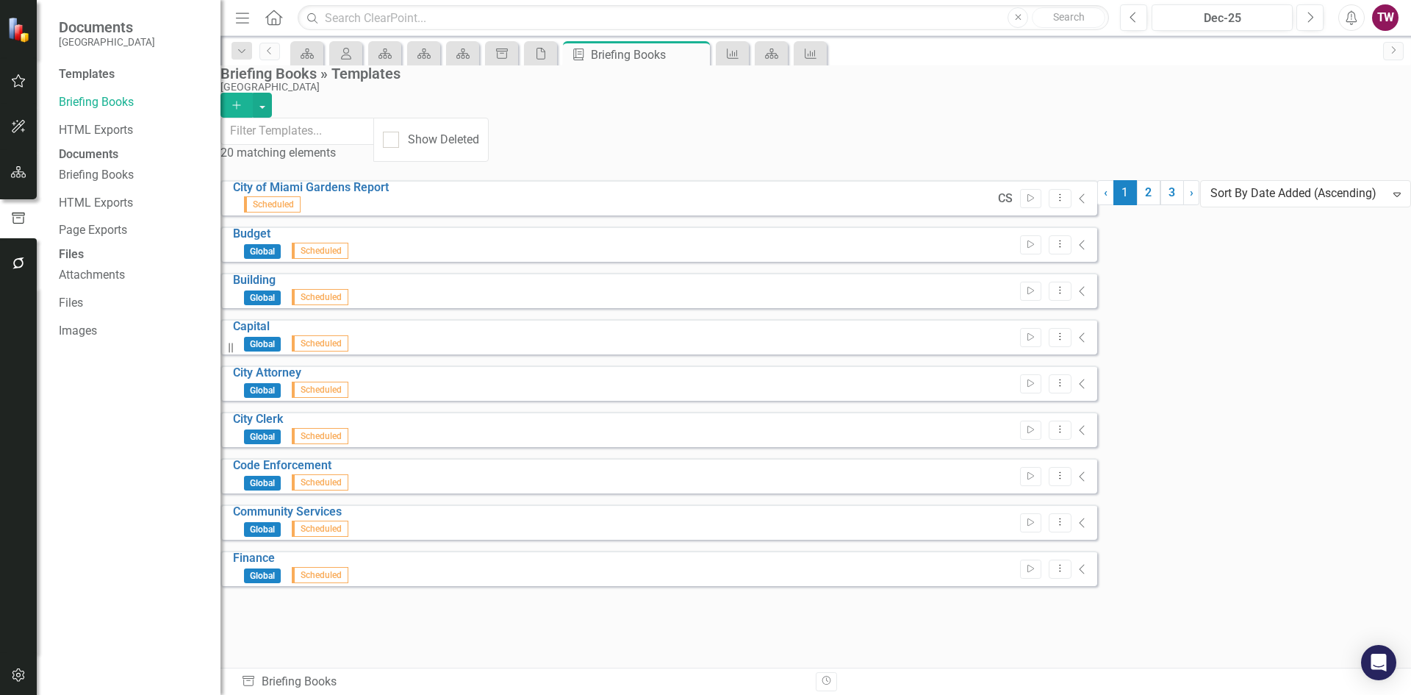
click at [97, 76] on div "Templates" at bounding box center [132, 74] width 147 height 17
click at [21, 77] on icon "button" at bounding box center [18, 81] width 15 height 12
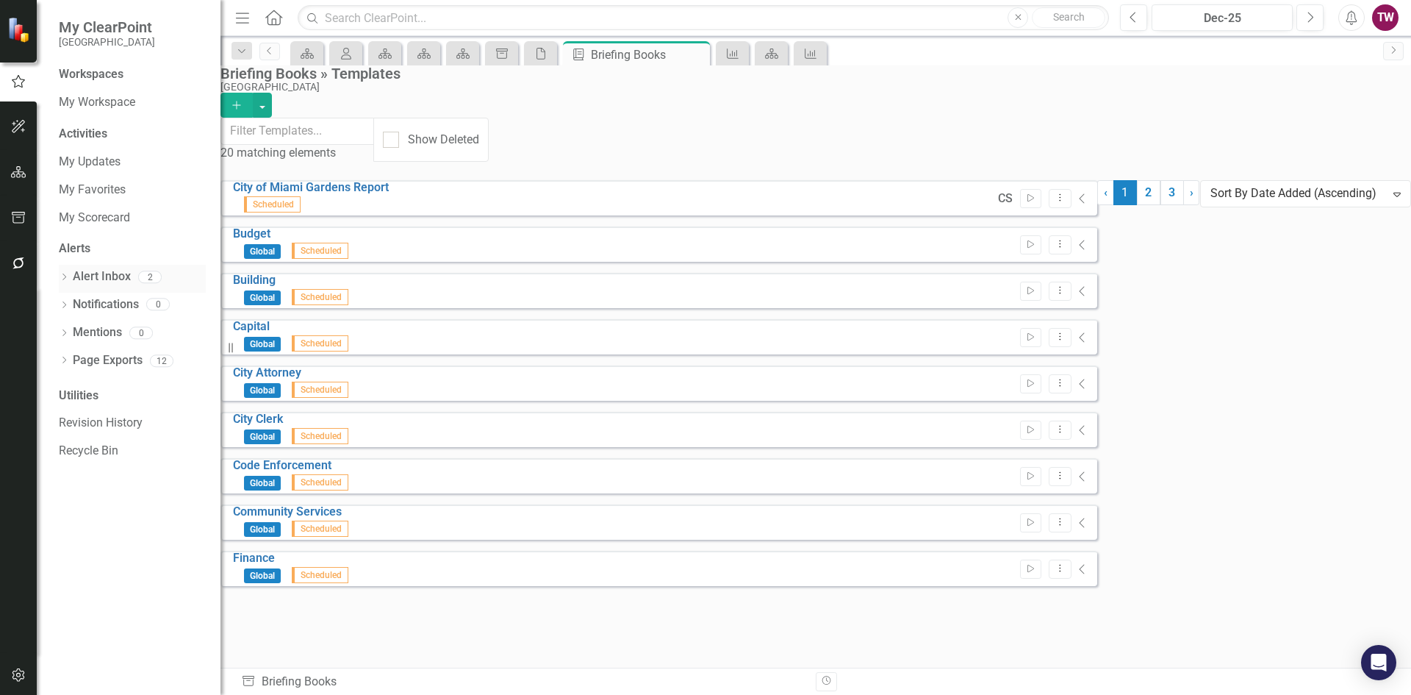
click at [101, 276] on link "Alert Inbox" at bounding box center [102, 276] width 58 height 17
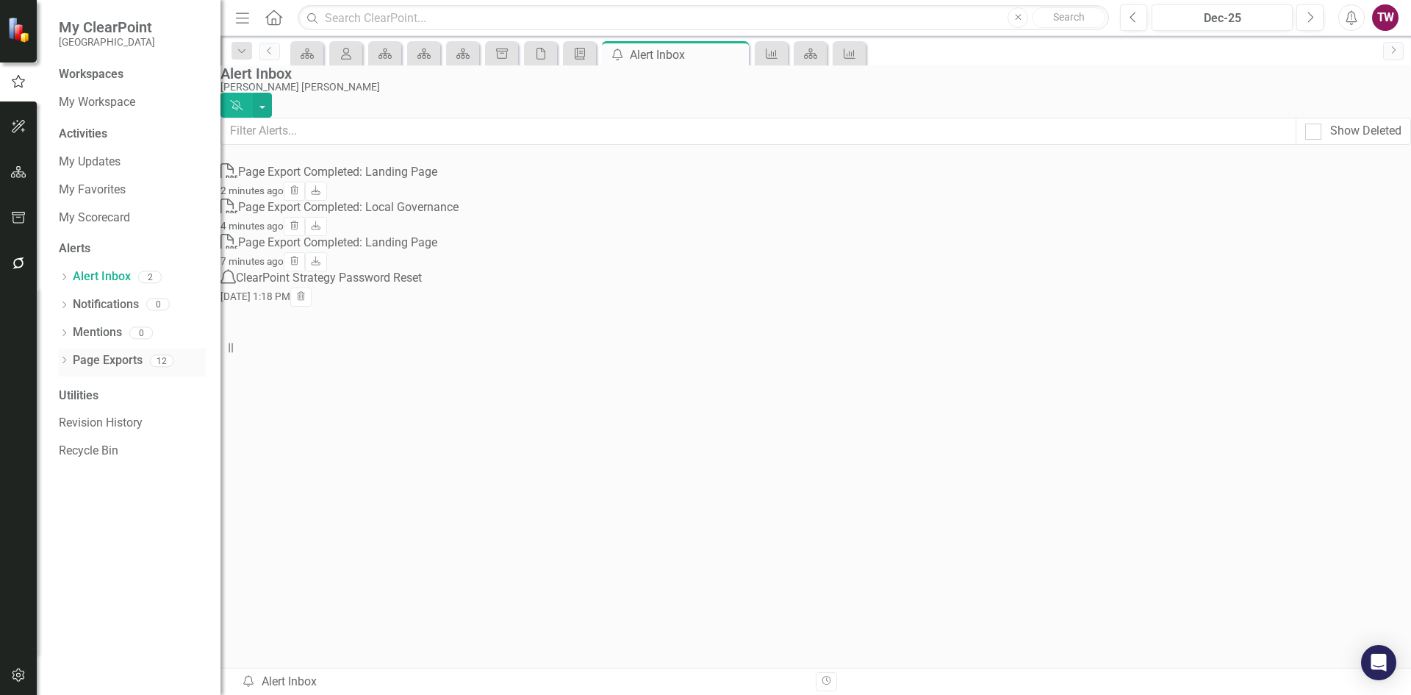
click at [86, 355] on link "Page Exports" at bounding box center [108, 360] width 70 height 17
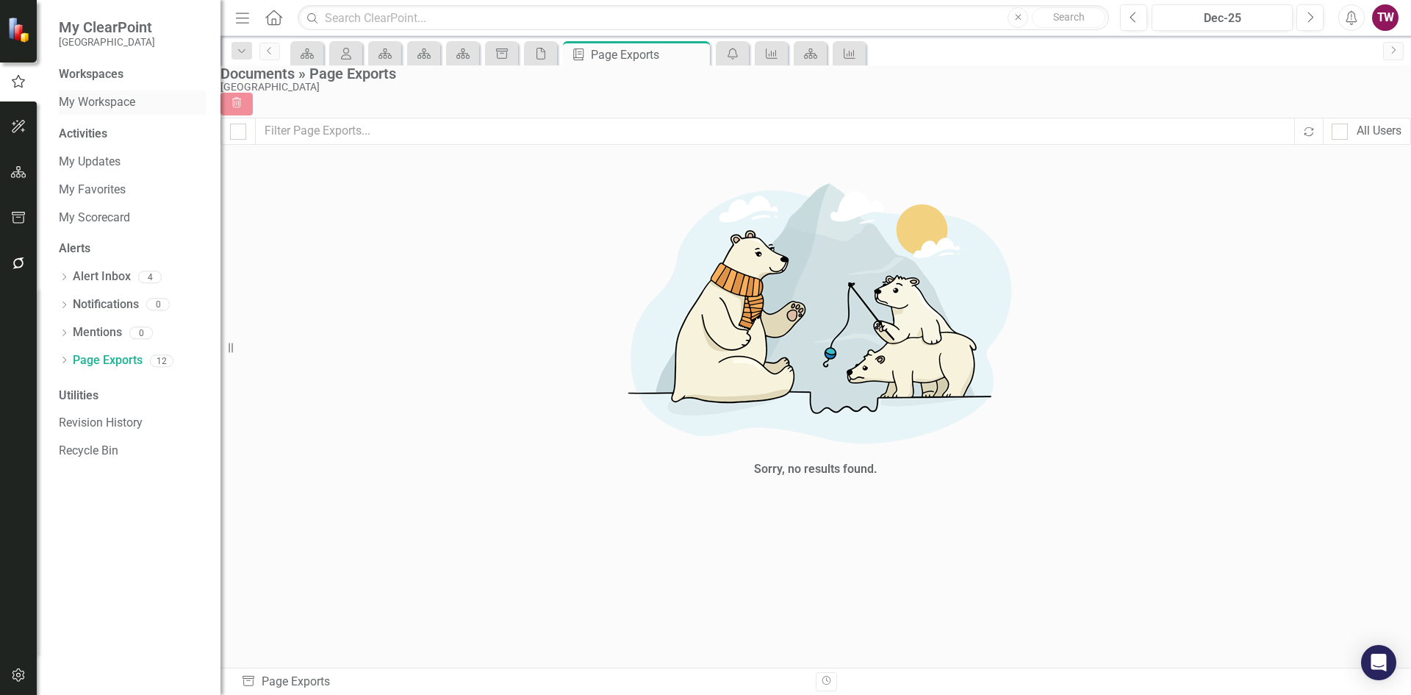
click at [105, 104] on link "My Workspace" at bounding box center [132, 102] width 147 height 17
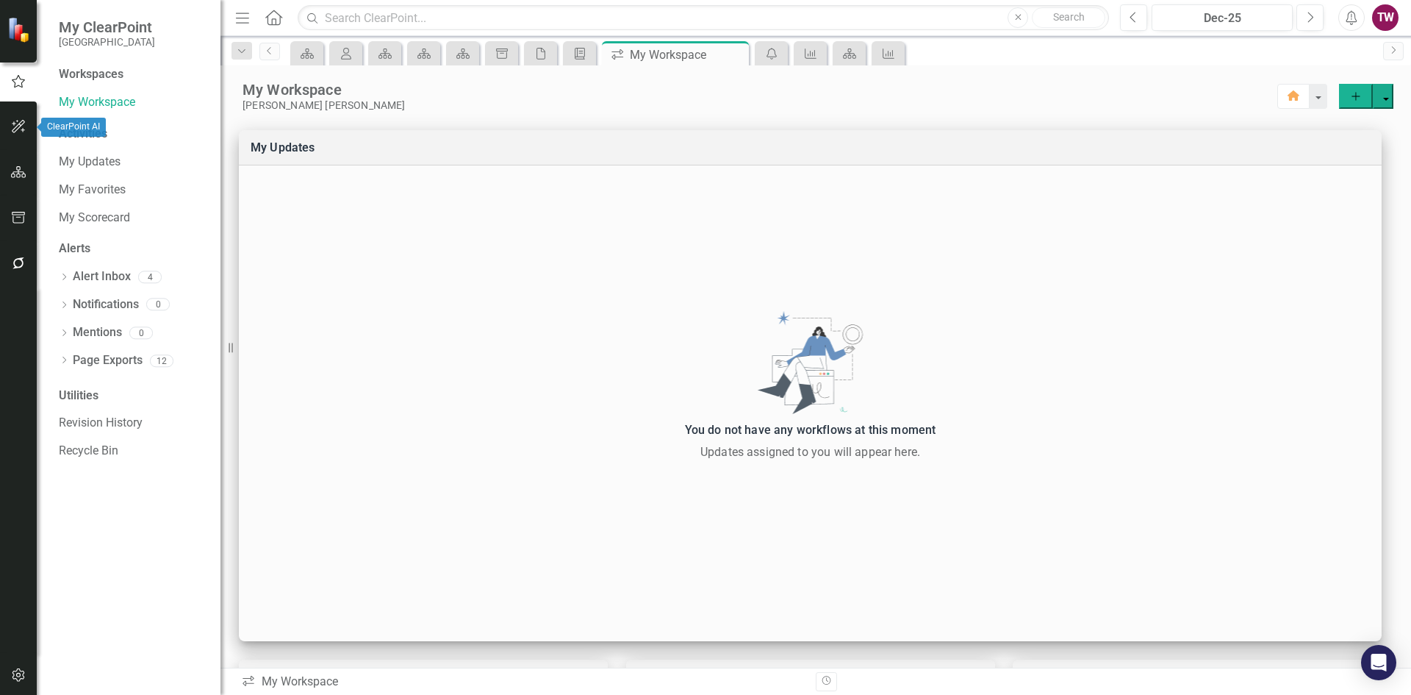
click at [18, 131] on icon "button" at bounding box center [18, 127] width 15 height 12
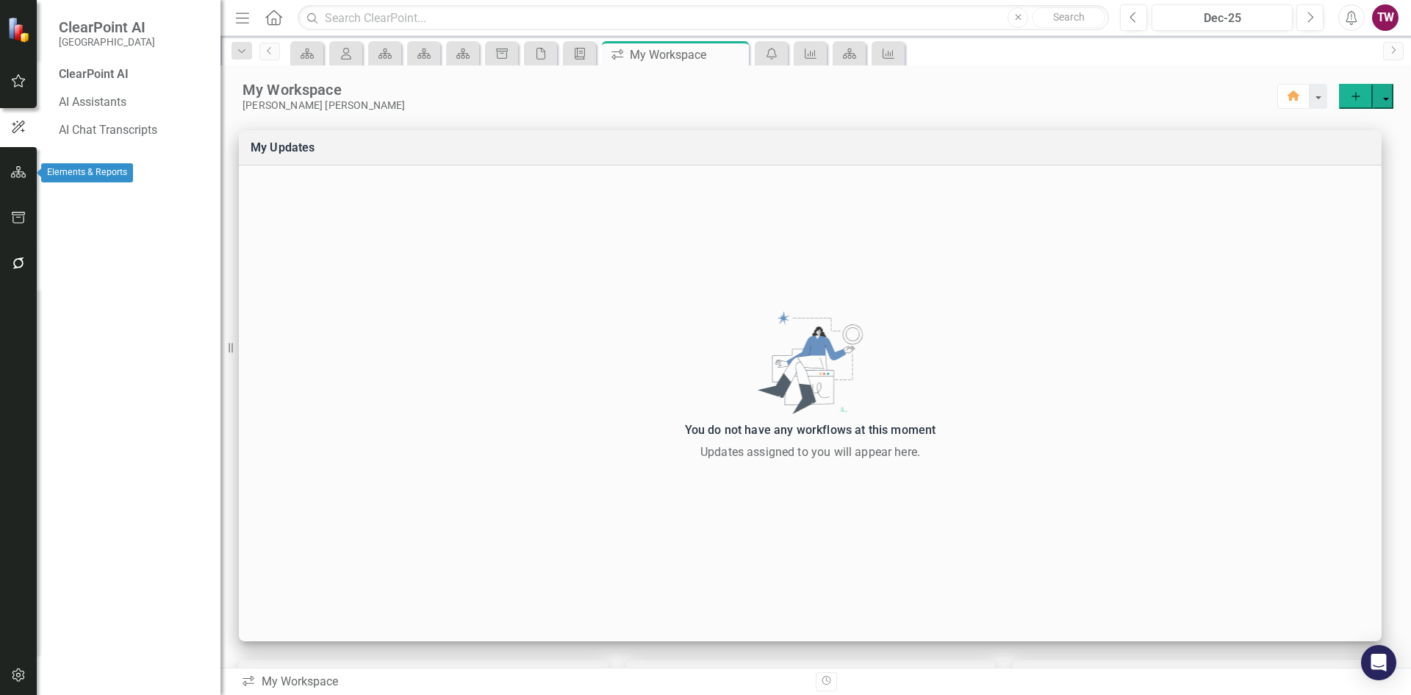
click at [12, 177] on icon "button" at bounding box center [18, 172] width 15 height 12
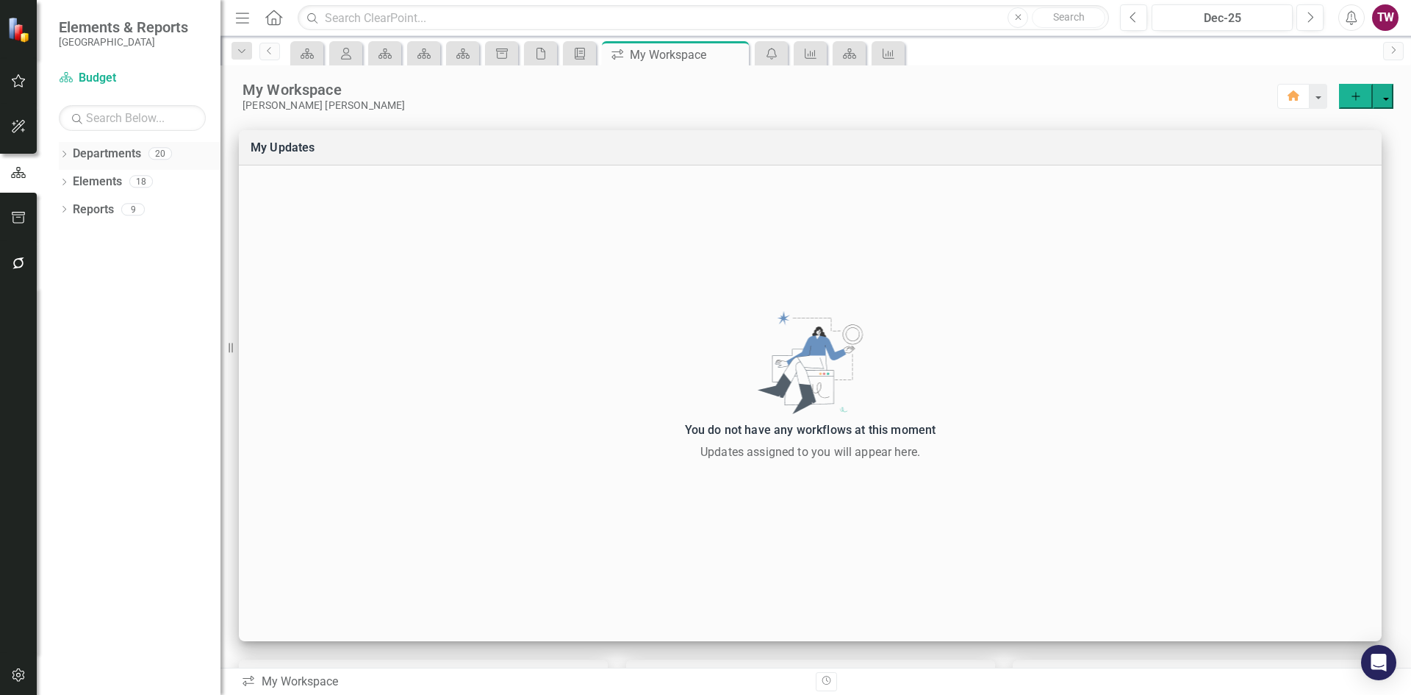
click at [65, 156] on icon "Dropdown" at bounding box center [64, 155] width 10 height 8
click at [77, 171] on div "Dropdown Miami Gardens" at bounding box center [143, 182] width 154 height 24
click at [76, 180] on icon "Dropdown" at bounding box center [71, 180] width 11 height 9
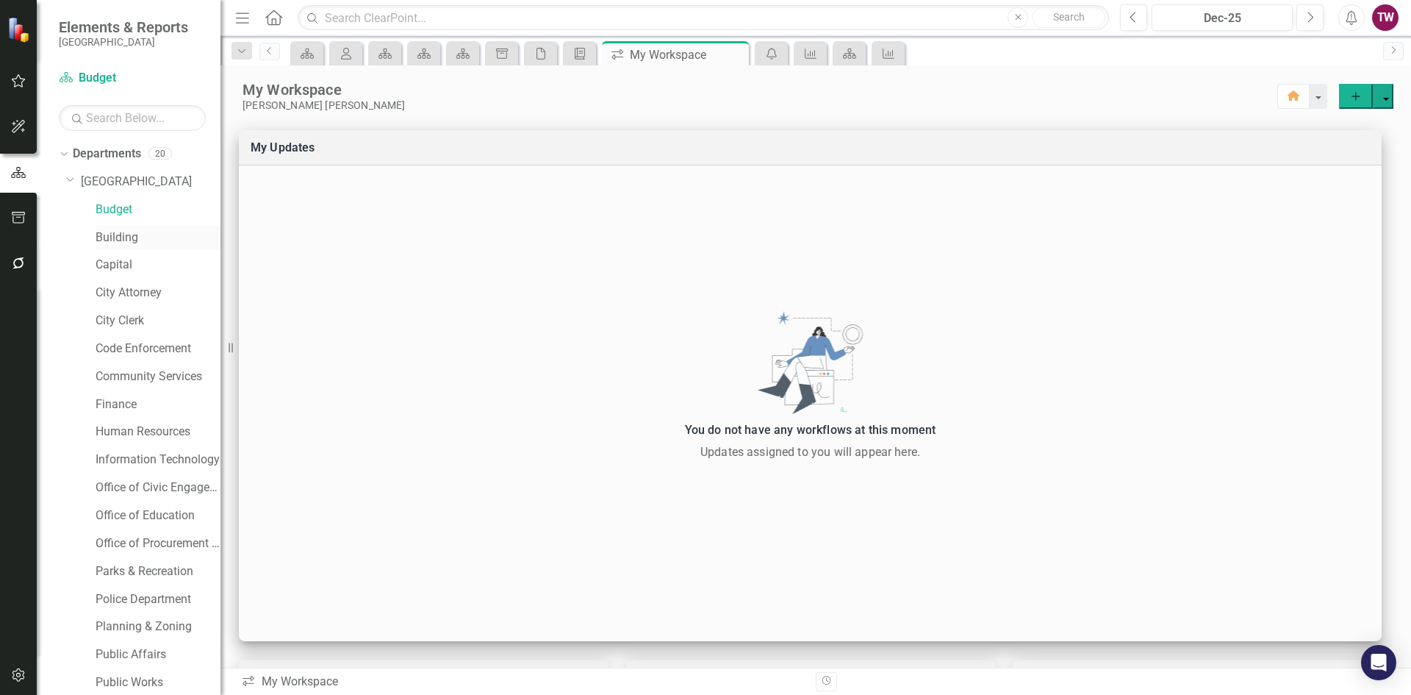
scroll to position [87, 0]
click at [734, 58] on icon "Close" at bounding box center [735, 55] width 15 height 12
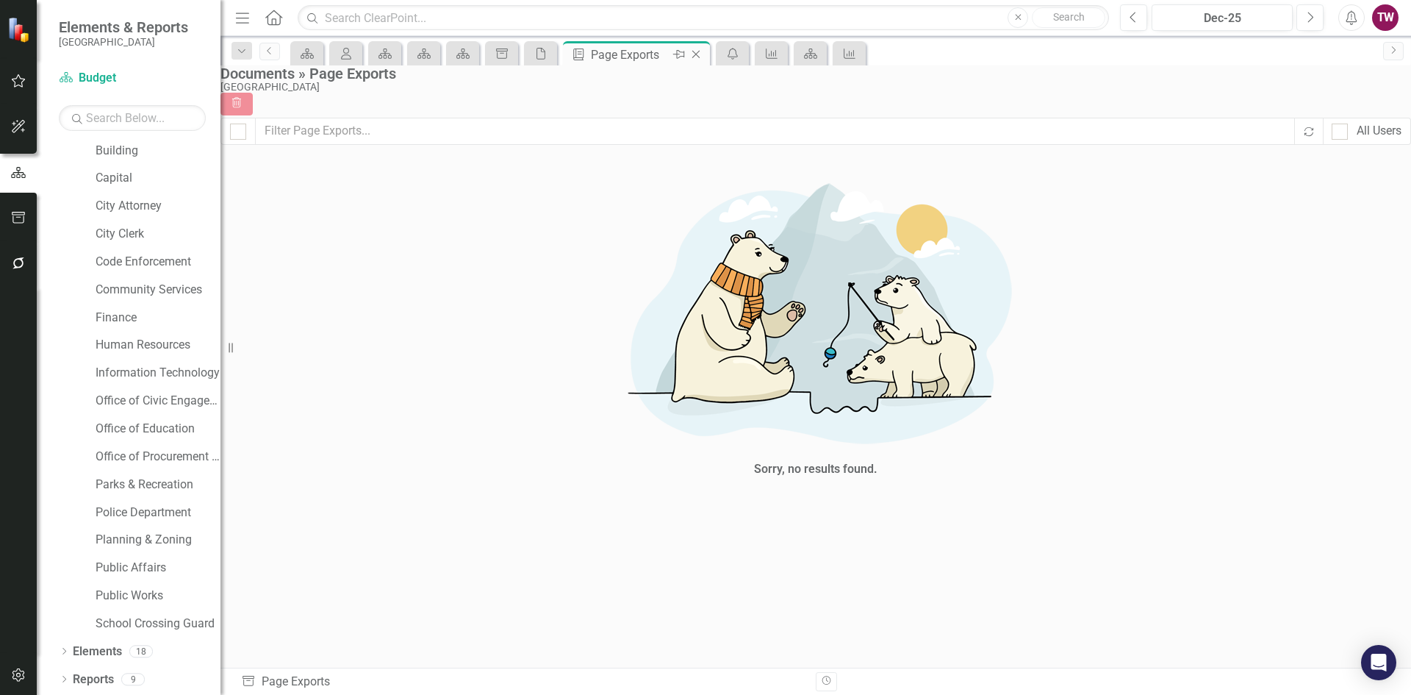
click at [696, 54] on icon "Close" at bounding box center [696, 55] width 15 height 12
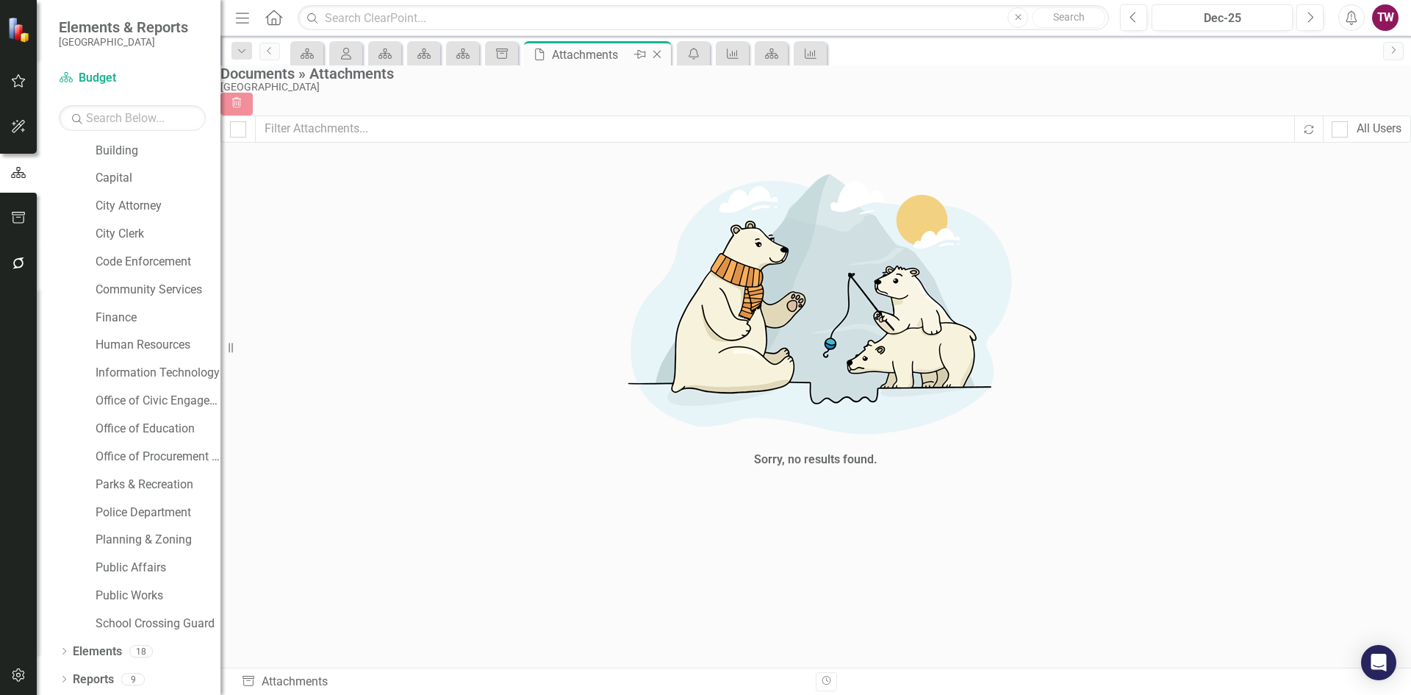
click at [659, 58] on icon "Close" at bounding box center [657, 55] width 15 height 12
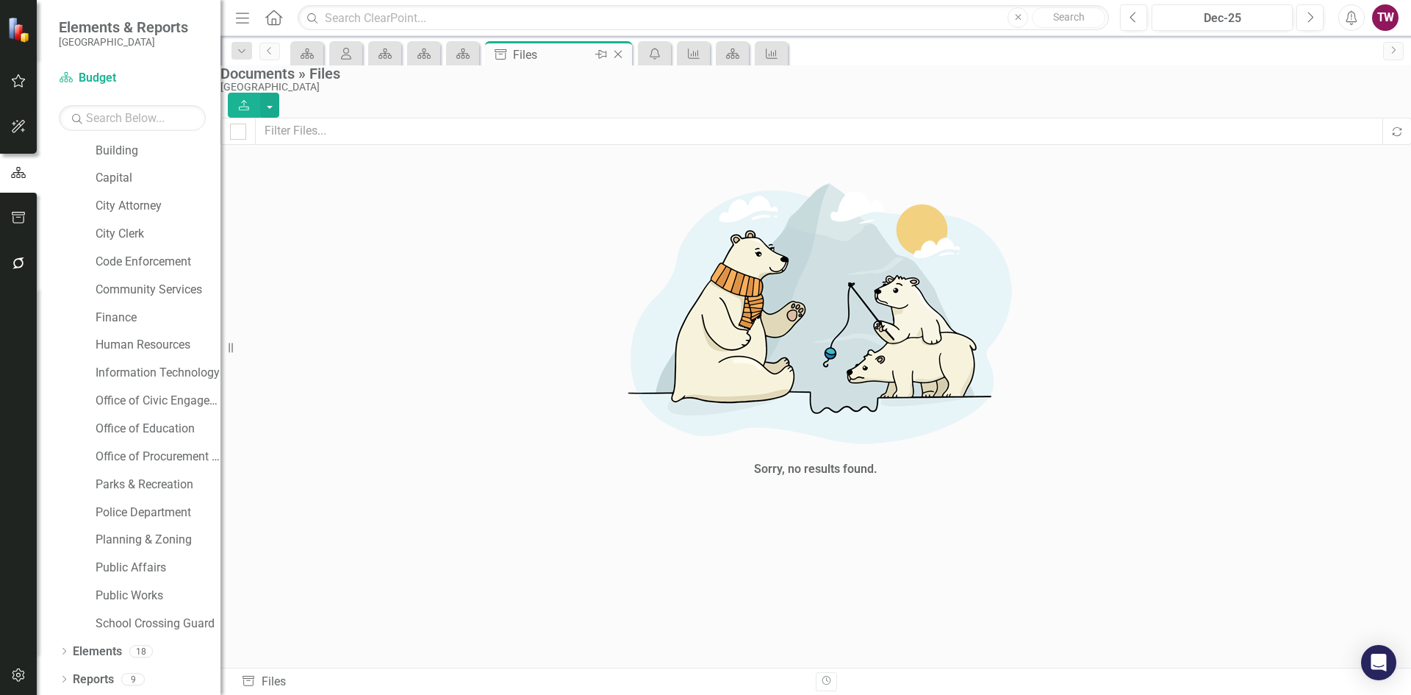
click at [620, 49] on icon "Close" at bounding box center [618, 55] width 15 height 12
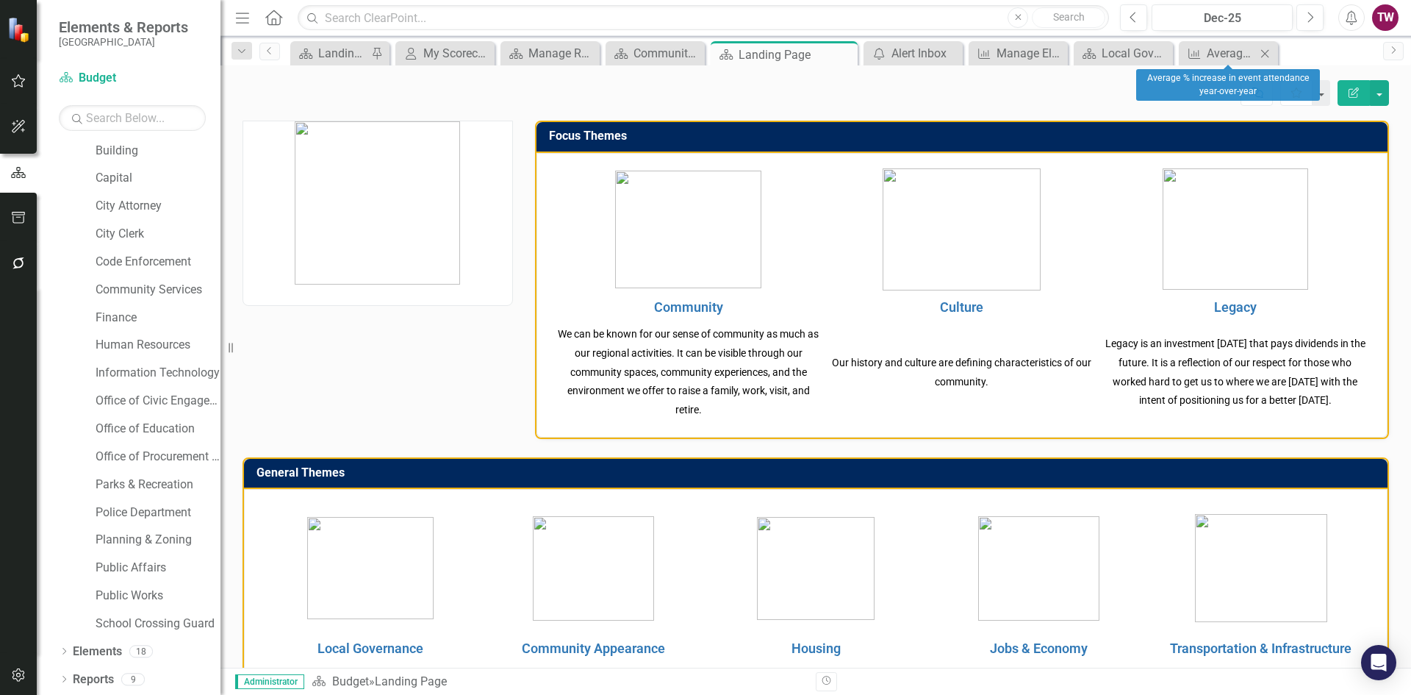
click at [1264, 54] on icon "Close" at bounding box center [1265, 54] width 15 height 12
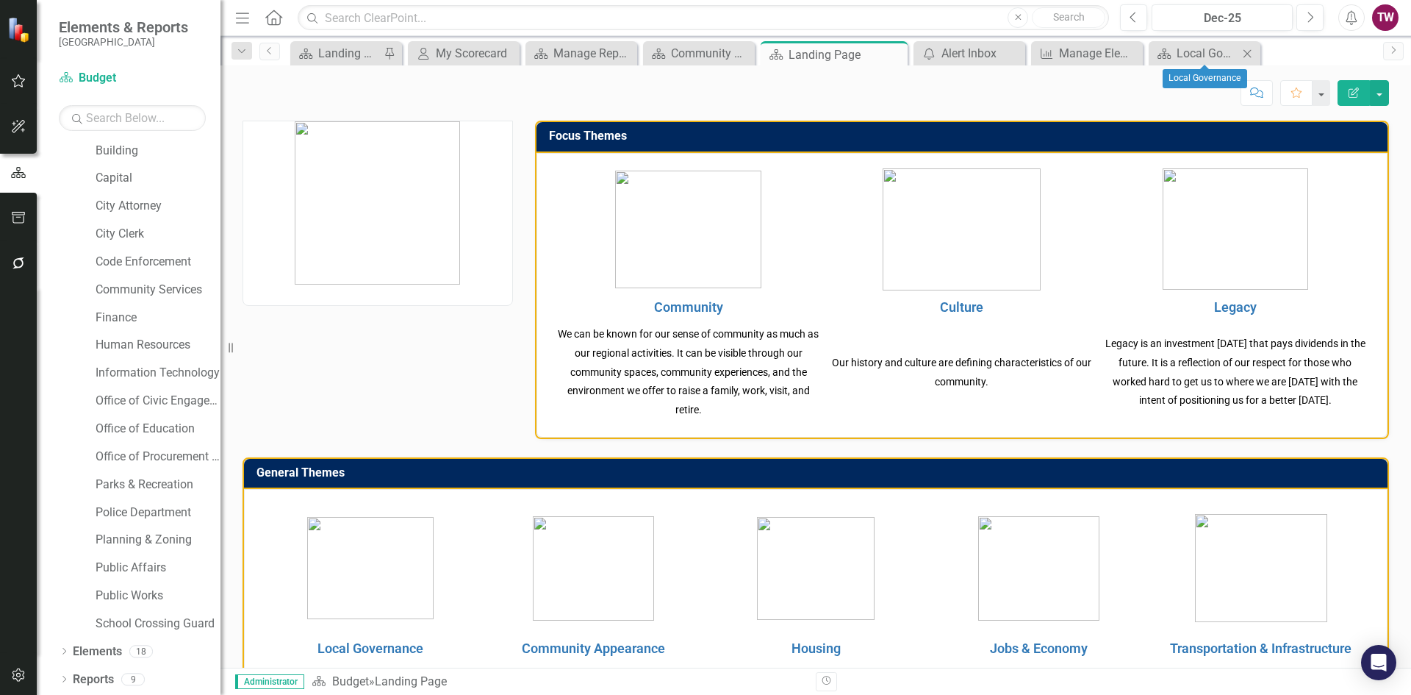
click at [1245, 54] on icon "Close" at bounding box center [1247, 54] width 15 height 12
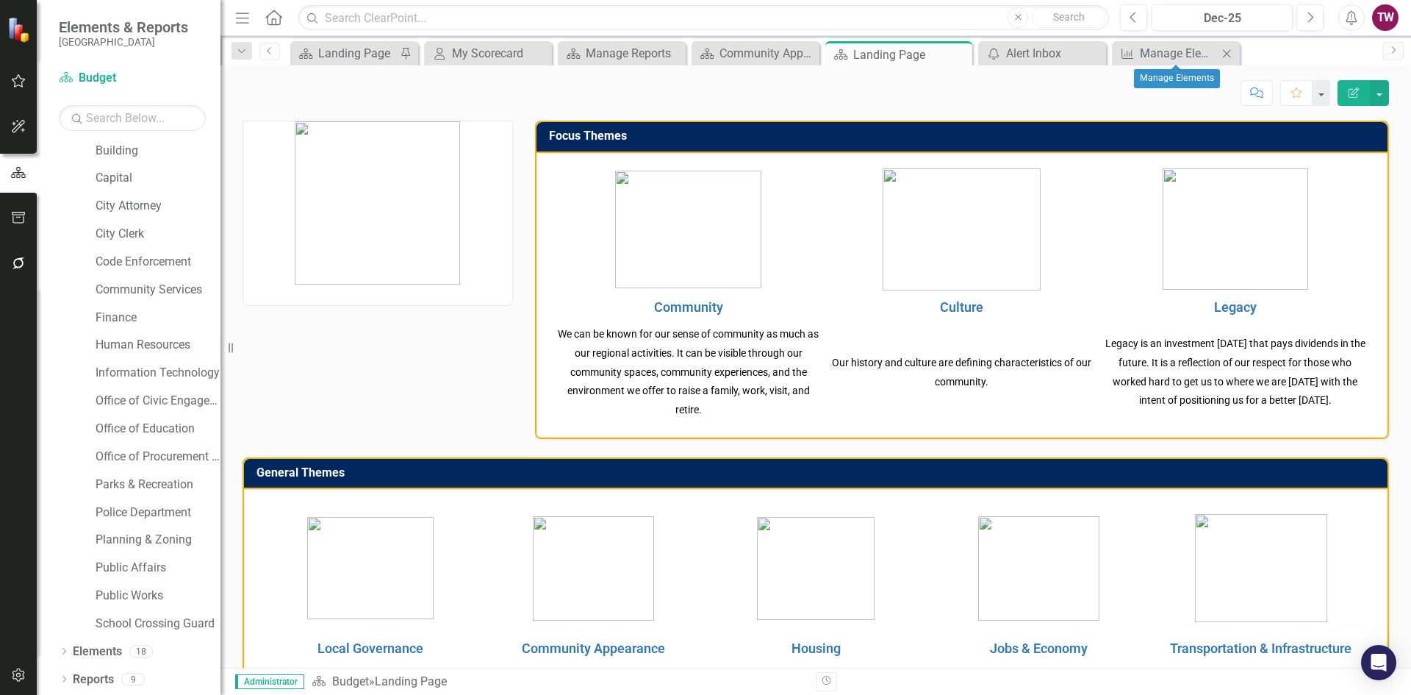
click at [1228, 54] on icon "Close" at bounding box center [1227, 54] width 15 height 12
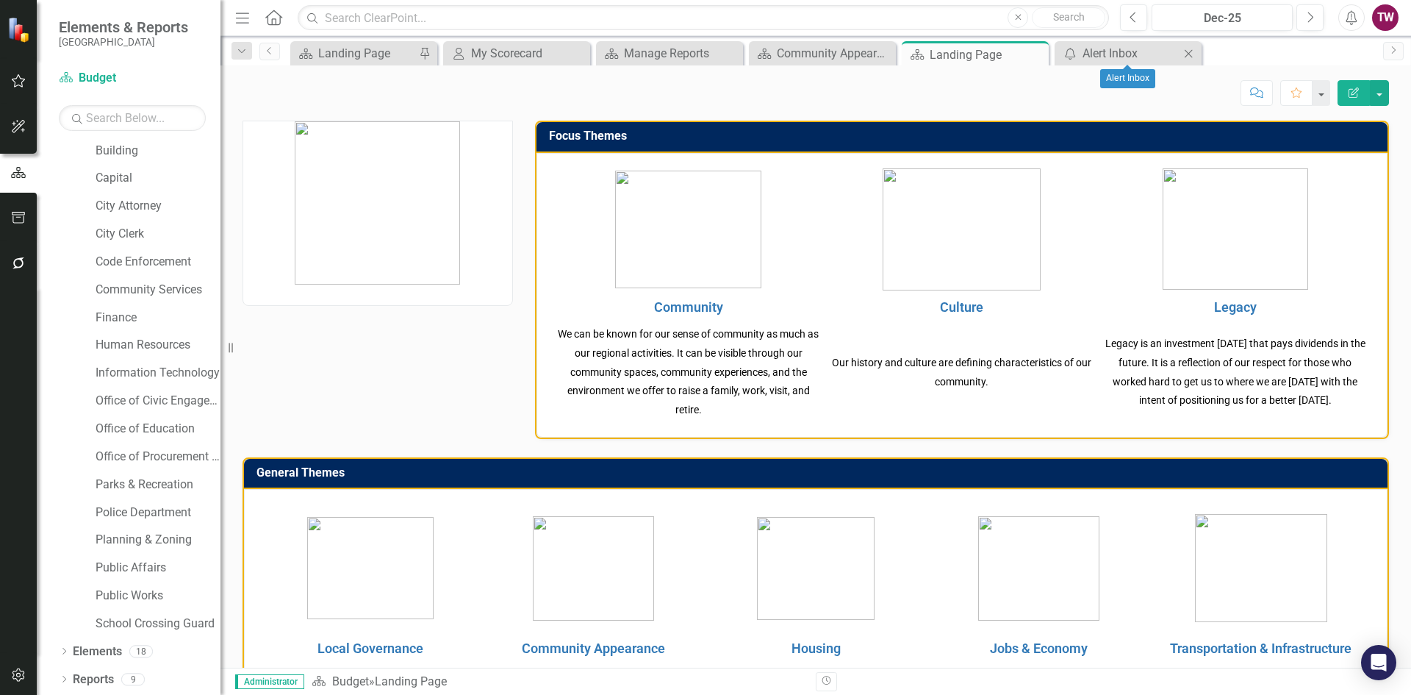
click at [1190, 55] on icon "Close" at bounding box center [1188, 54] width 15 height 12
click at [1039, 52] on icon "Close" at bounding box center [1035, 55] width 15 height 12
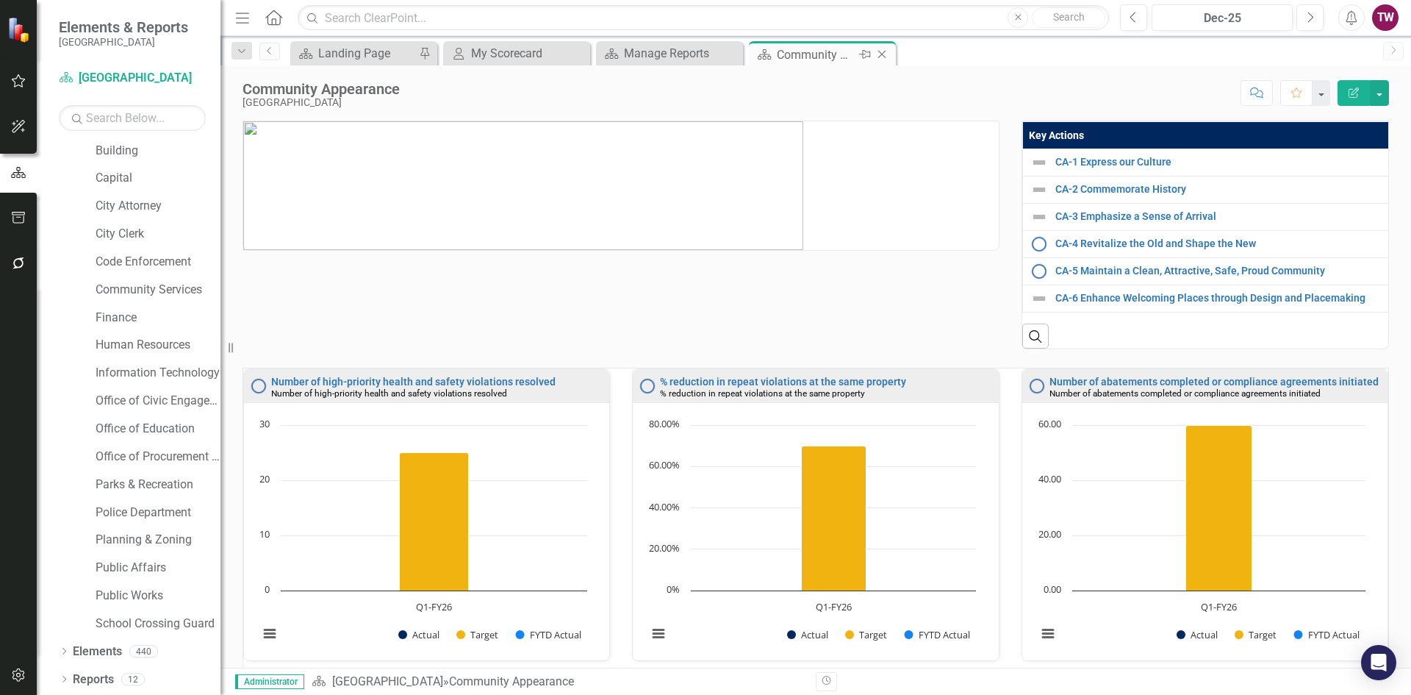
click at [886, 54] on icon "Close" at bounding box center [882, 55] width 15 height 12
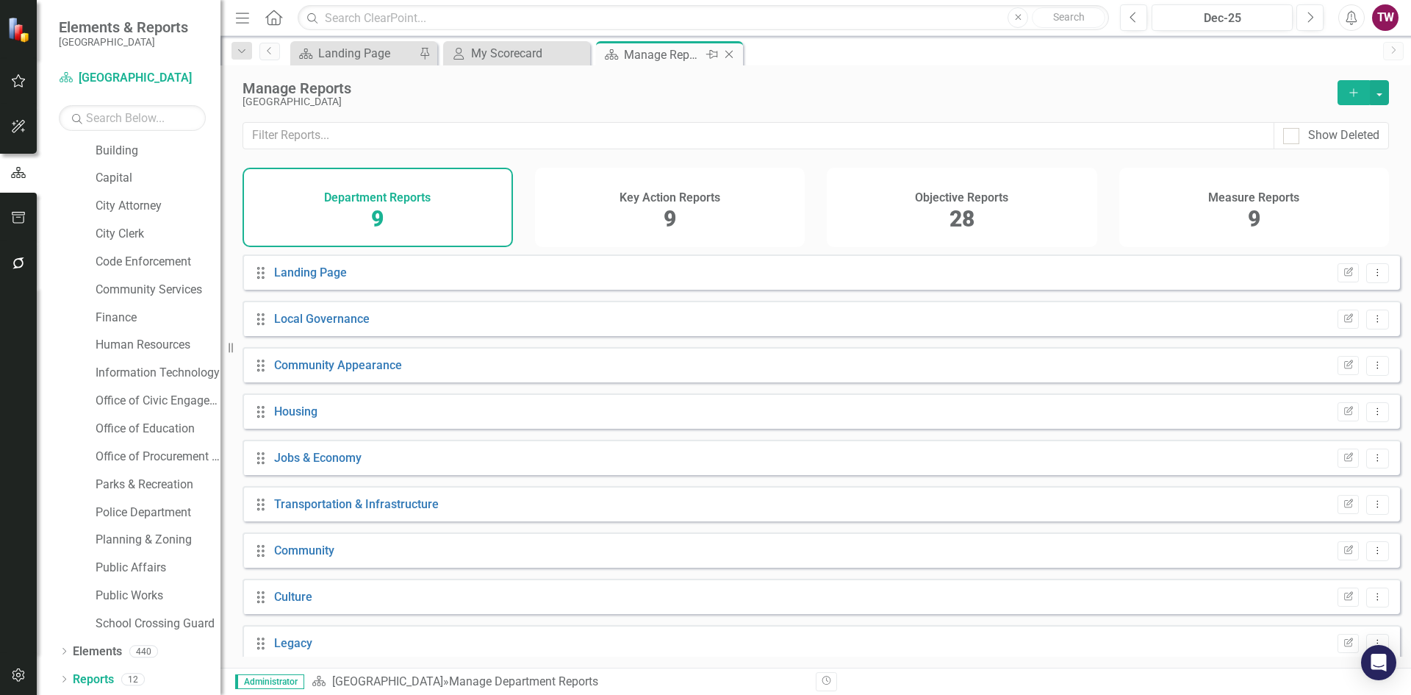
click at [726, 52] on icon "Close" at bounding box center [729, 55] width 15 height 12
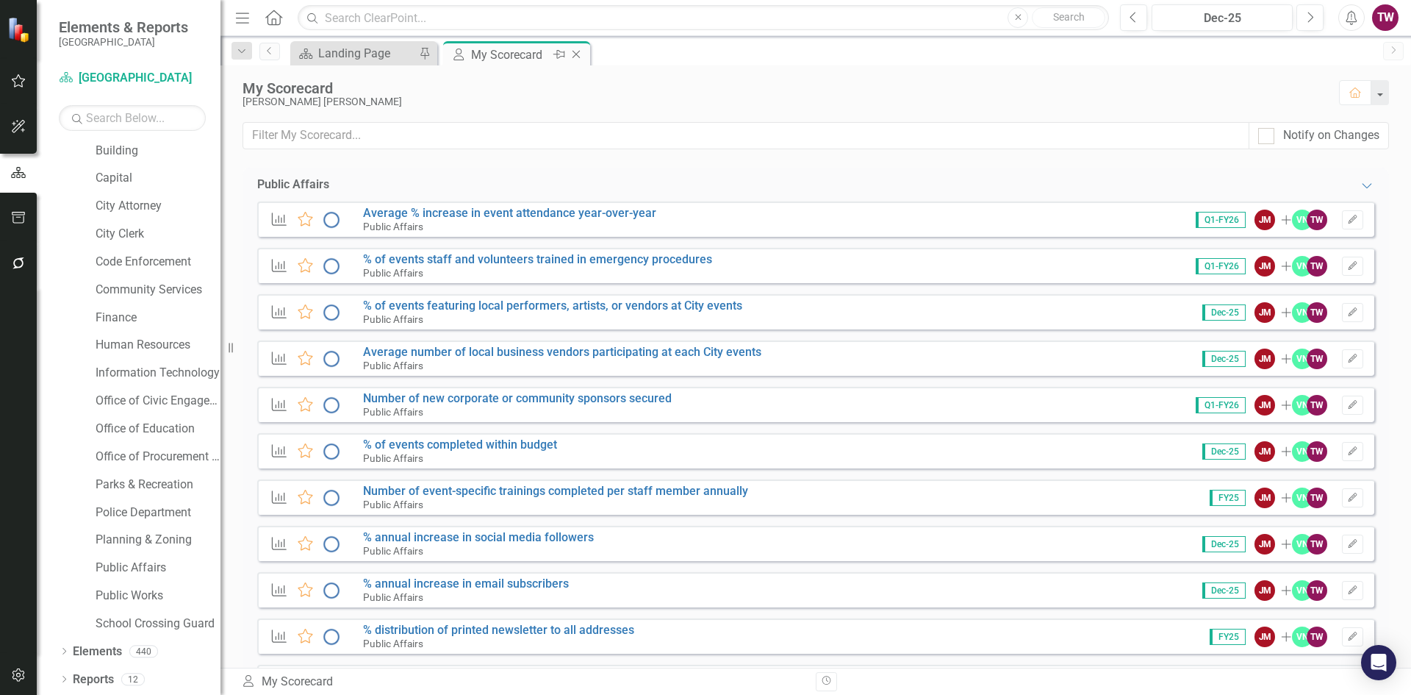
click at [573, 51] on icon "Close" at bounding box center [576, 55] width 15 height 12
